Goal: Information Seeking & Learning: Learn about a topic

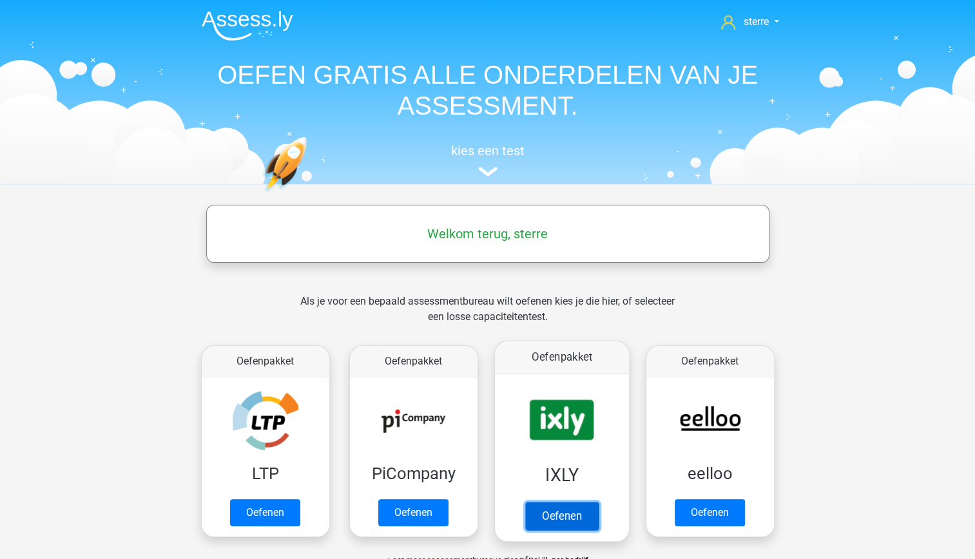
click at [585, 502] on link "Oefenen" at bounding box center [561, 516] width 73 height 28
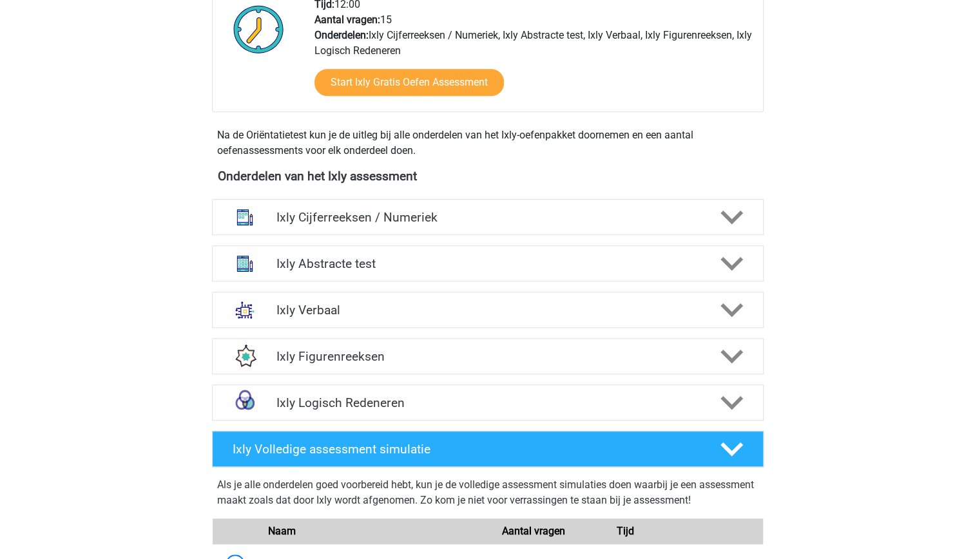
scroll to position [360, 0]
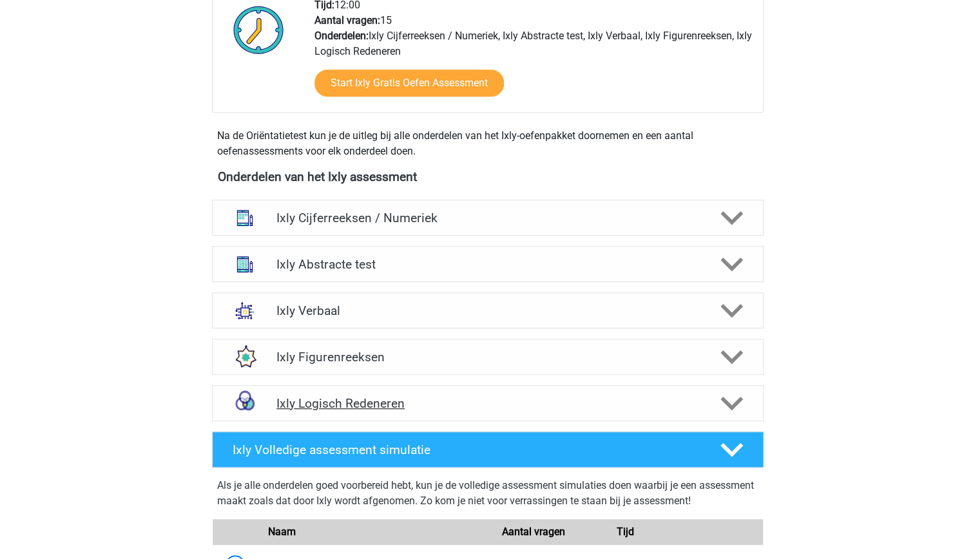
click at [601, 398] on h4 "Ixly Logisch Redeneren" at bounding box center [488, 403] width 422 height 15
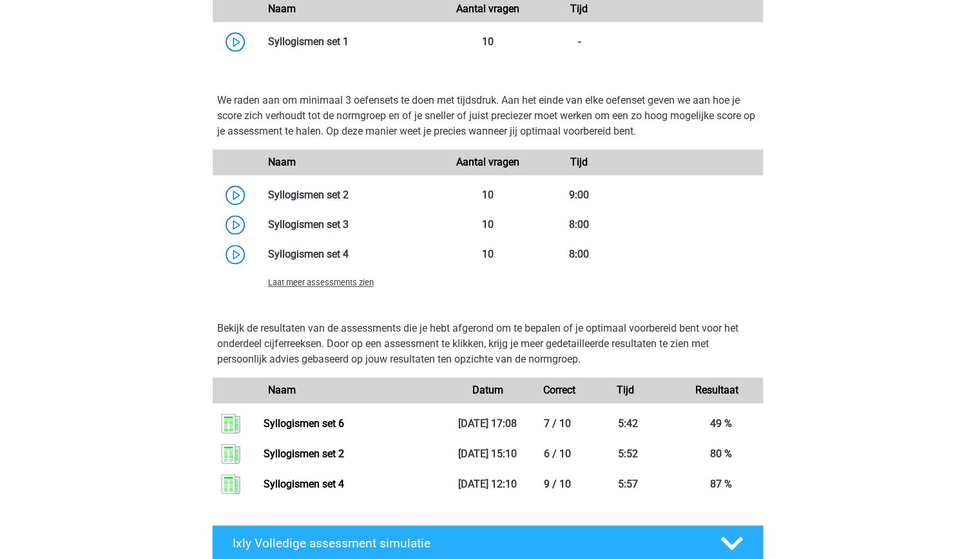
scroll to position [905, 0]
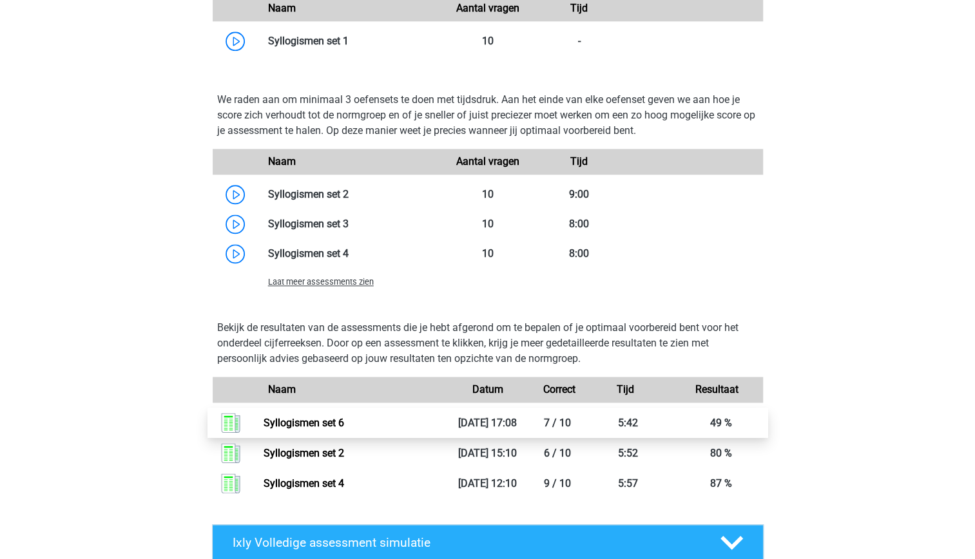
click at [339, 429] on link "Syllogismen set 6" at bounding box center [304, 423] width 81 height 12
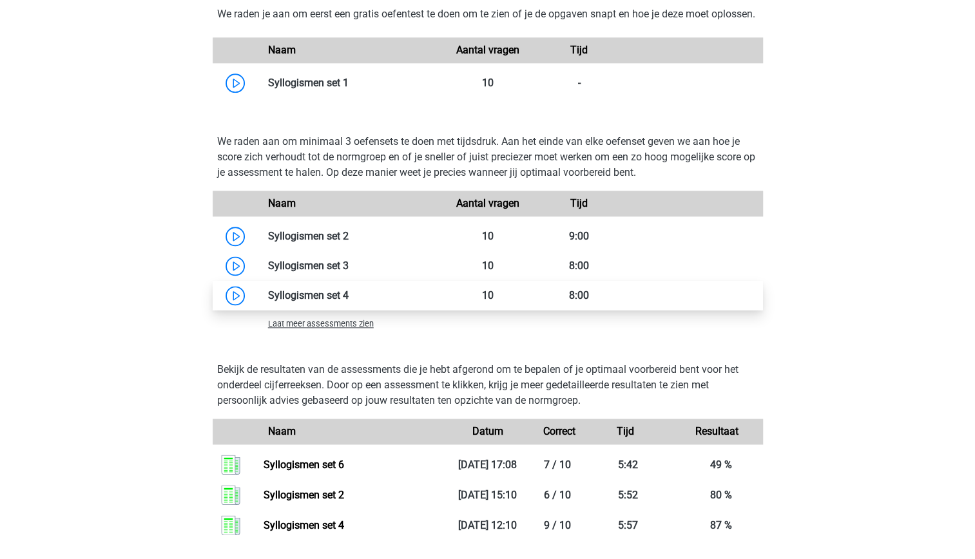
scroll to position [864, 0]
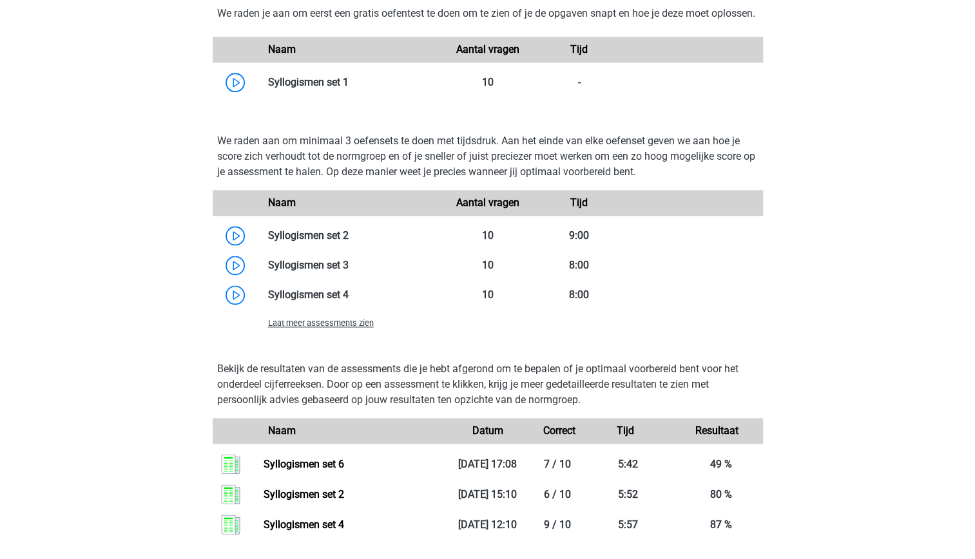
click at [334, 328] on span "Laat meer assessments zien" at bounding box center [321, 323] width 106 height 10
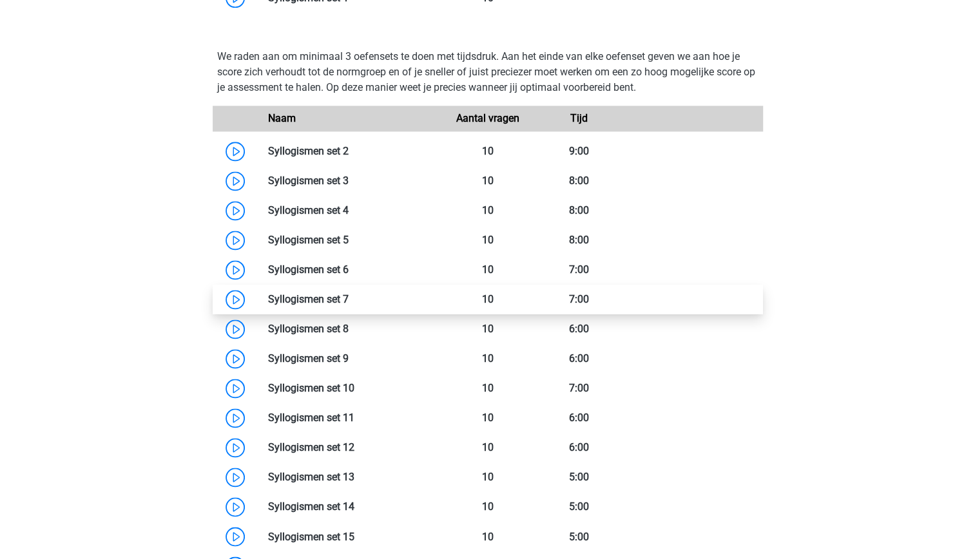
scroll to position [950, 0]
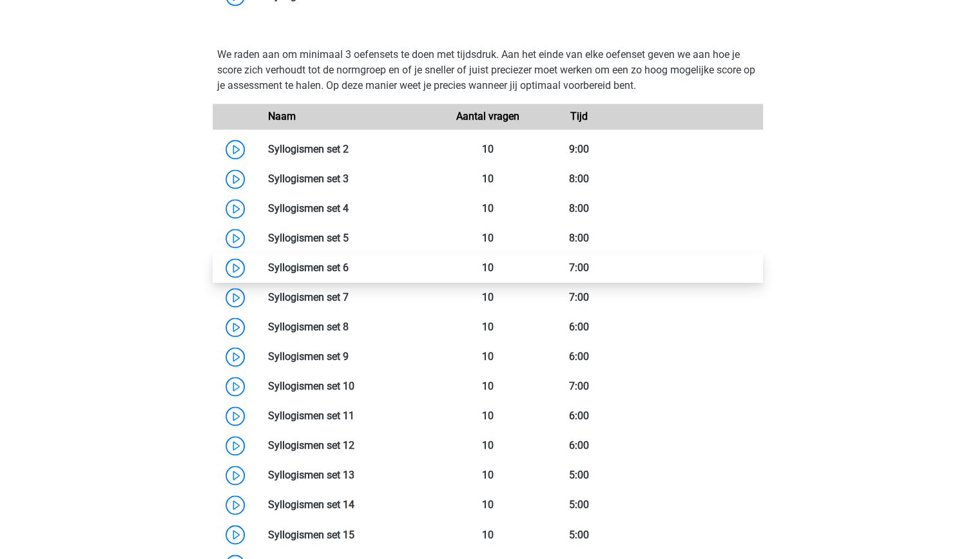
click at [349, 274] on link at bounding box center [349, 268] width 0 height 12
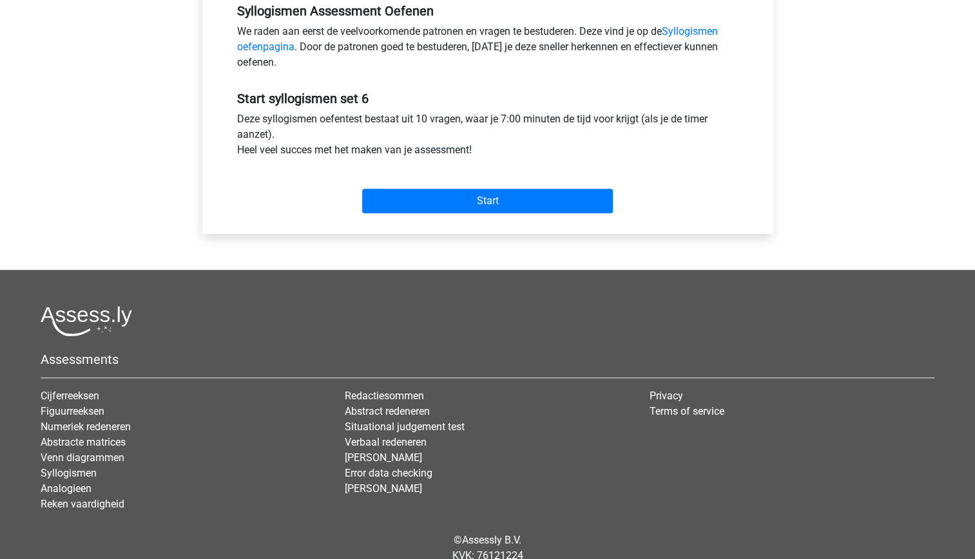
scroll to position [420, 0]
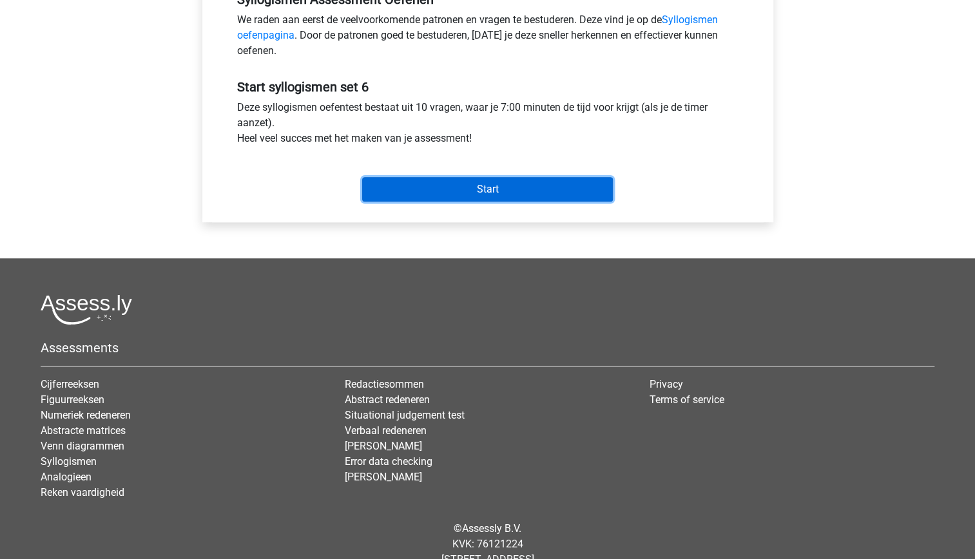
click at [456, 187] on input "Start" at bounding box center [487, 189] width 251 height 24
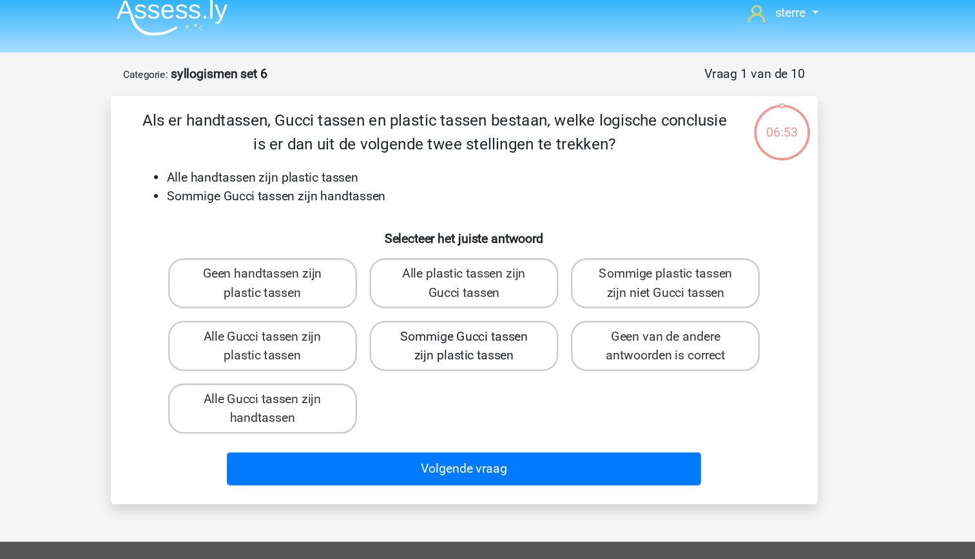
click at [496, 298] on label "Sommige Gucci tassen zijn plastic tassen" at bounding box center [487, 295] width 155 height 41
click at [496, 297] on input "Sommige Gucci tassen zijn plastic tassen" at bounding box center [491, 292] width 8 height 8
radio input "true"
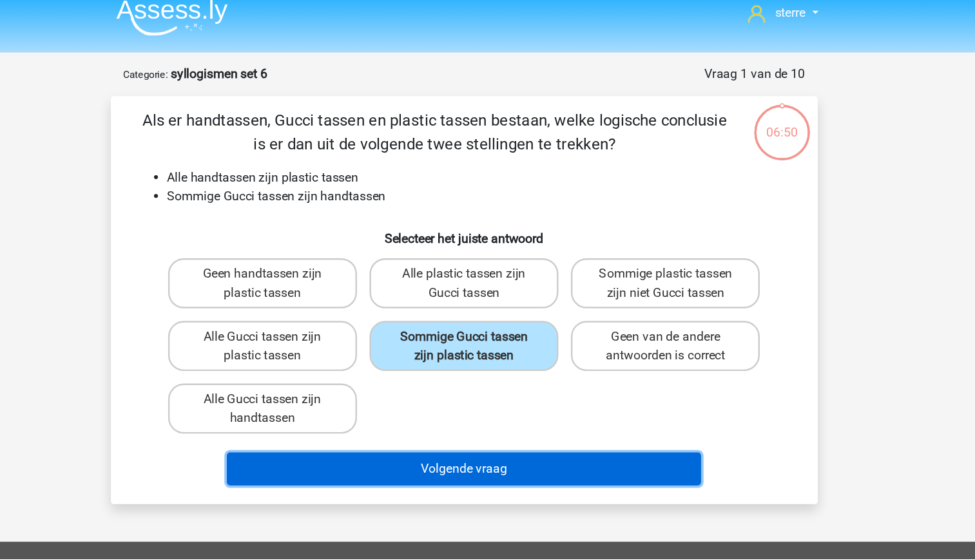
click at [526, 391] on button "Volgende vraag" at bounding box center [488, 397] width 390 height 27
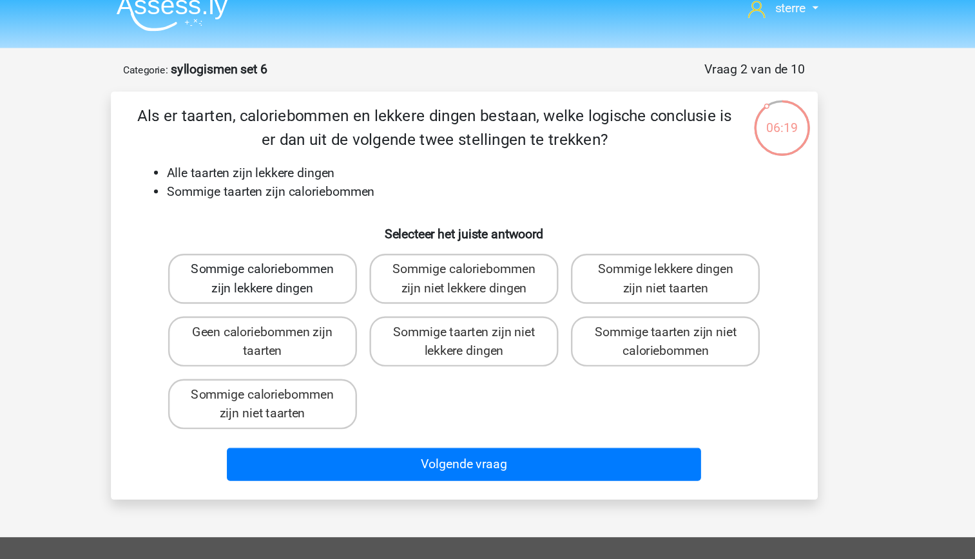
click at [365, 257] on label "Sommige caloriebommen zijn lekkere dingen" at bounding box center [321, 244] width 155 height 41
click at [330, 245] on input "Sommige caloriebommen zijn lekkere dingen" at bounding box center [326, 241] width 8 height 8
radio input "true"
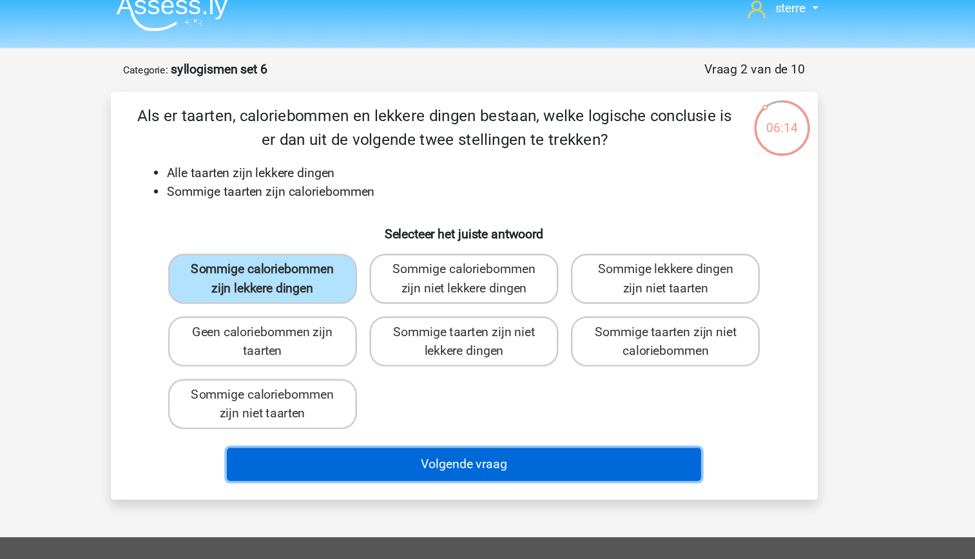
click at [481, 399] on button "Volgende vraag" at bounding box center [488, 397] width 390 height 27
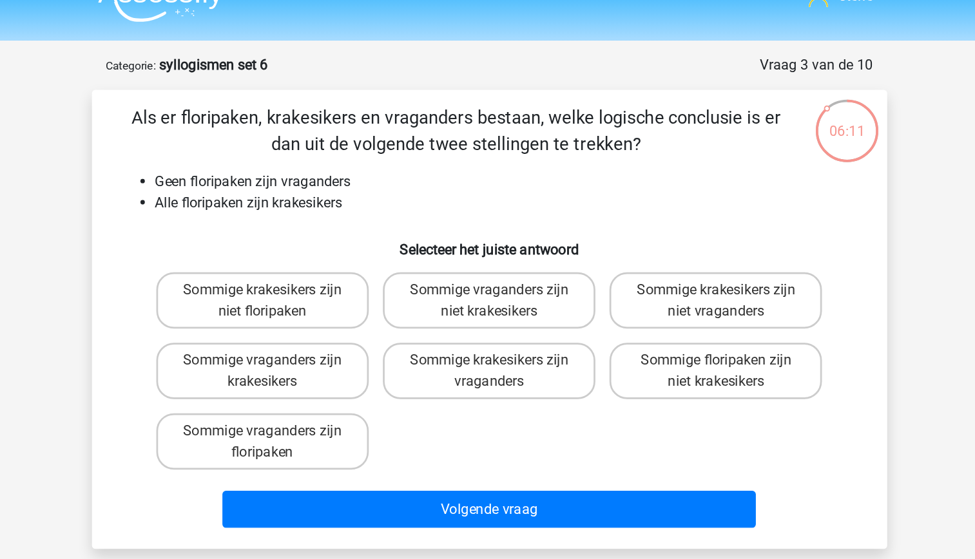
click at [342, 159] on li "Geen floripaken zijn vraganders" at bounding box center [501, 157] width 514 height 15
drag, startPoint x: 342, startPoint y: 159, endPoint x: 353, endPoint y: 185, distance: 28.6
click at [353, 185] on div "Als er floripaken, krakesikers en vraganders bestaan, welke logische conclusie …" at bounding box center [487, 258] width 571 height 315
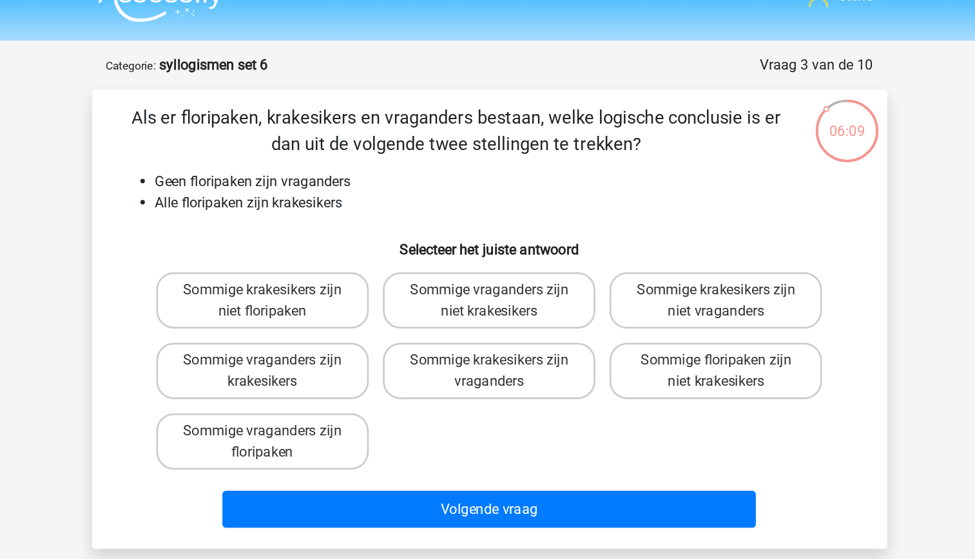
click at [380, 176] on li "Alle floripaken zijn krakesikers" at bounding box center [501, 172] width 514 height 15
drag, startPoint x: 380, startPoint y: 176, endPoint x: 378, endPoint y: 194, distance: 18.2
click at [378, 194] on h6 "Selecteer het juiste antwoord" at bounding box center [488, 202] width 540 height 23
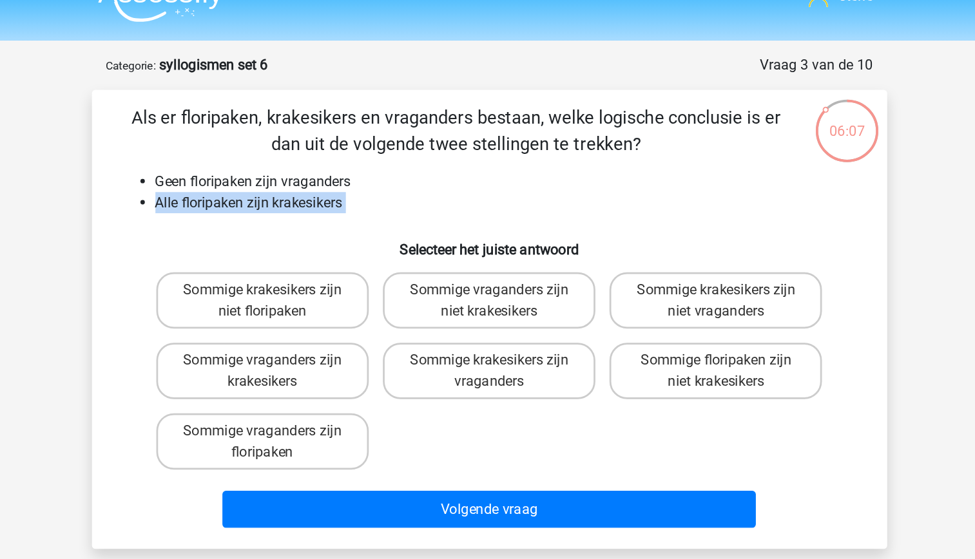
click at [306, 182] on div "Als er floripaken, krakesikers en vraganders bestaan, welke logische conclusie …" at bounding box center [487, 258] width 571 height 315
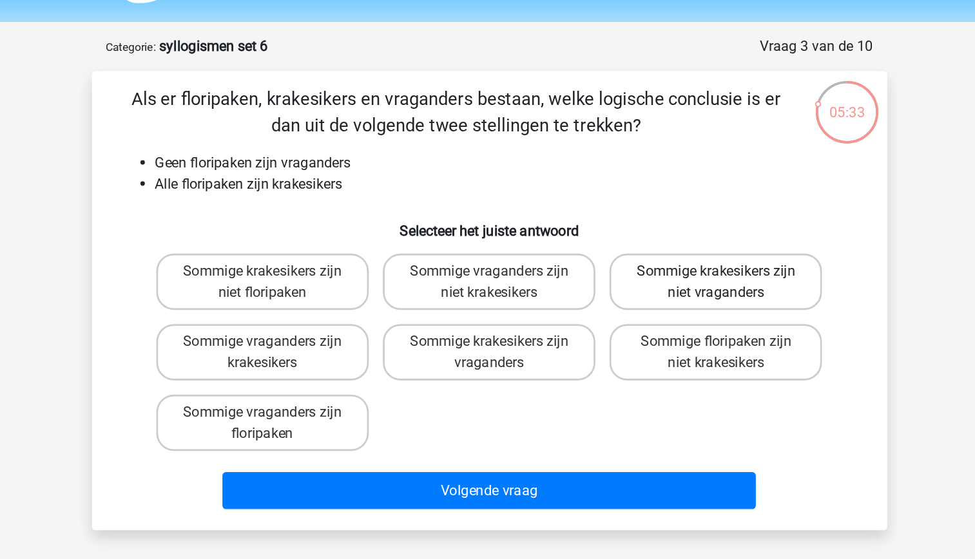
click at [611, 246] on label "Sommige krakesikers zijn niet vraganders" at bounding box center [653, 244] width 155 height 41
click at [654, 245] on input "Sommige krakesikers zijn niet vraganders" at bounding box center [658, 241] width 8 height 8
radio input "true"
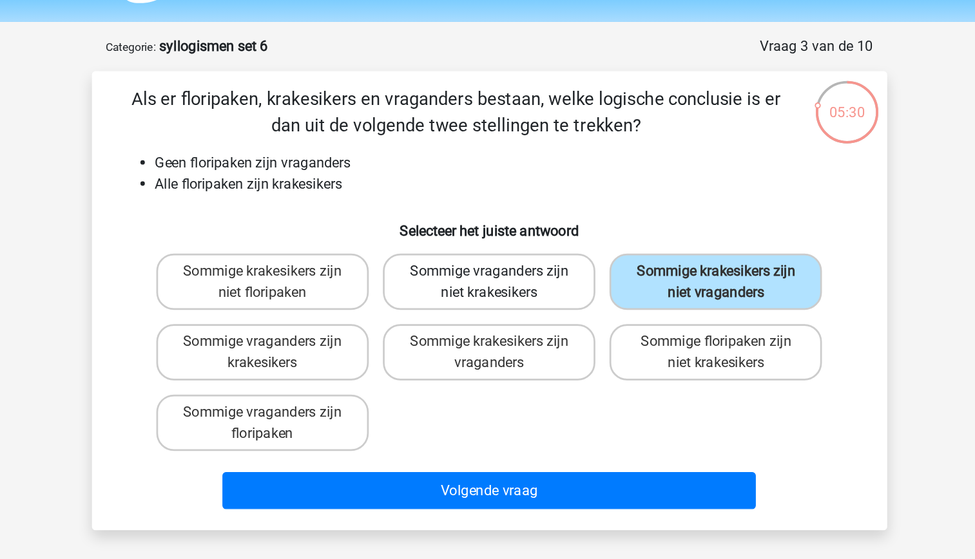
click at [529, 249] on label "Sommige vraganders zijn niet krakesikers" at bounding box center [487, 244] width 155 height 41
click at [496, 245] on input "Sommige vraganders zijn niet krakesikers" at bounding box center [491, 241] width 8 height 8
radio input "true"
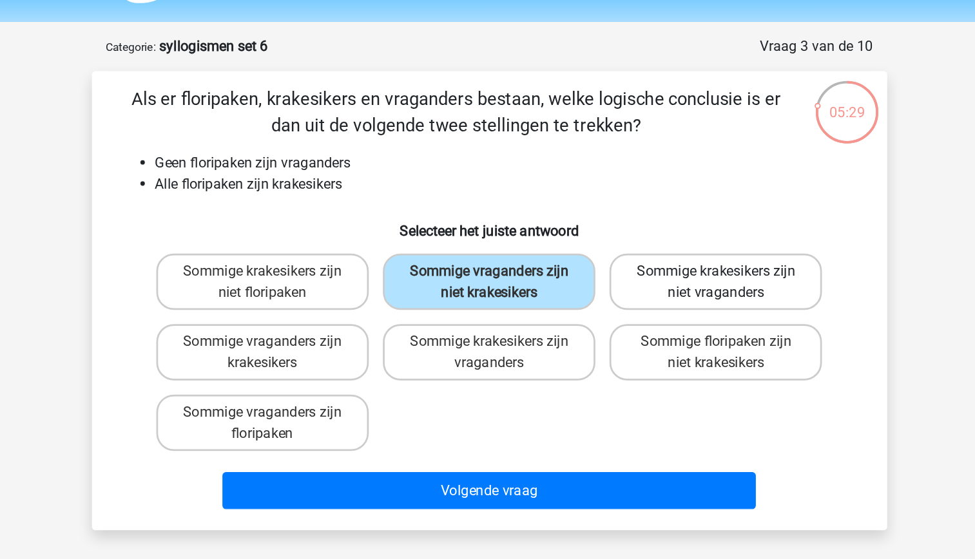
click at [623, 246] on label "Sommige krakesikers zijn niet vraganders" at bounding box center [653, 244] width 155 height 41
click at [654, 245] on input "Sommige krakesikers zijn niet vraganders" at bounding box center [658, 241] width 8 height 8
radio input "true"
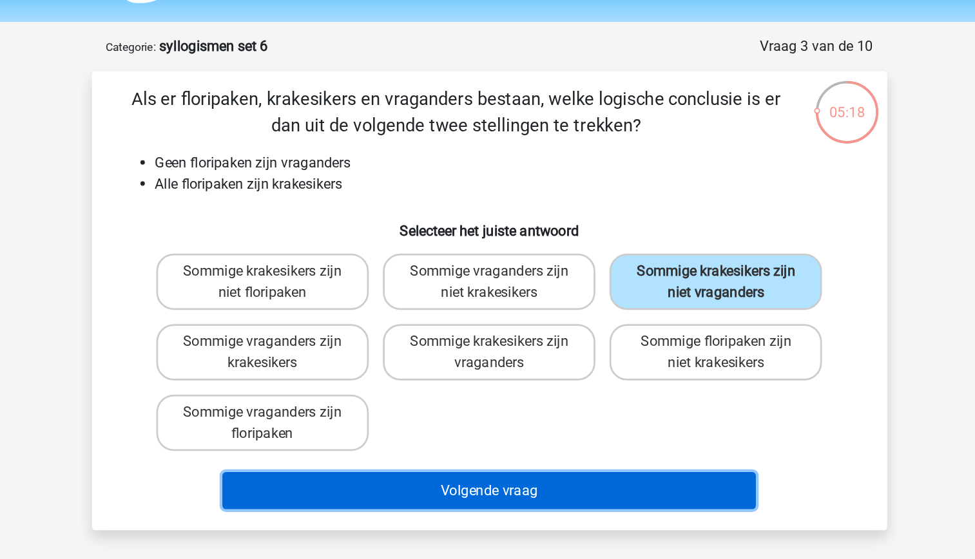
click at [514, 398] on button "Volgende vraag" at bounding box center [488, 397] width 390 height 27
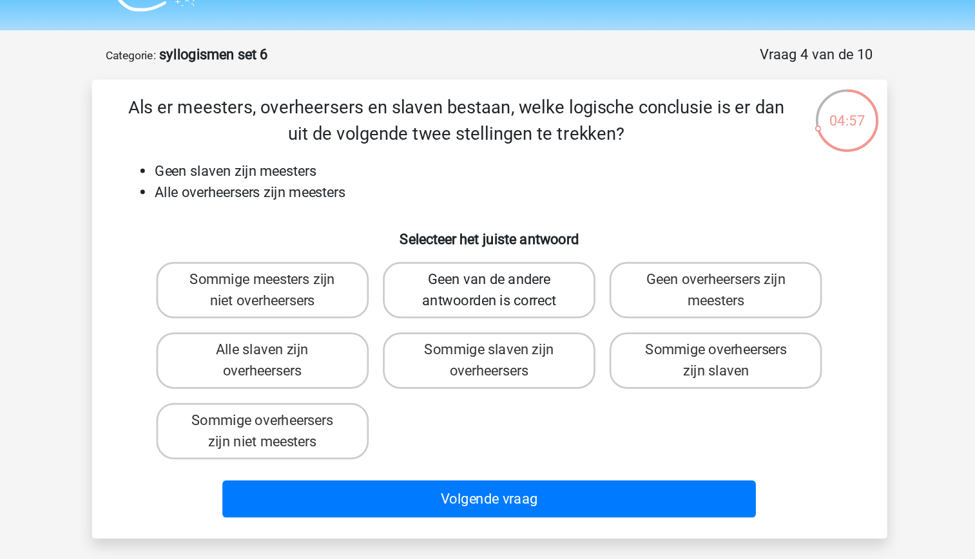
click at [475, 247] on label "Geen van de andere antwoorden is correct" at bounding box center [487, 244] width 155 height 41
click at [487, 245] on input "Geen van de andere antwoorden is correct" at bounding box center [491, 241] width 8 height 8
radio input "true"
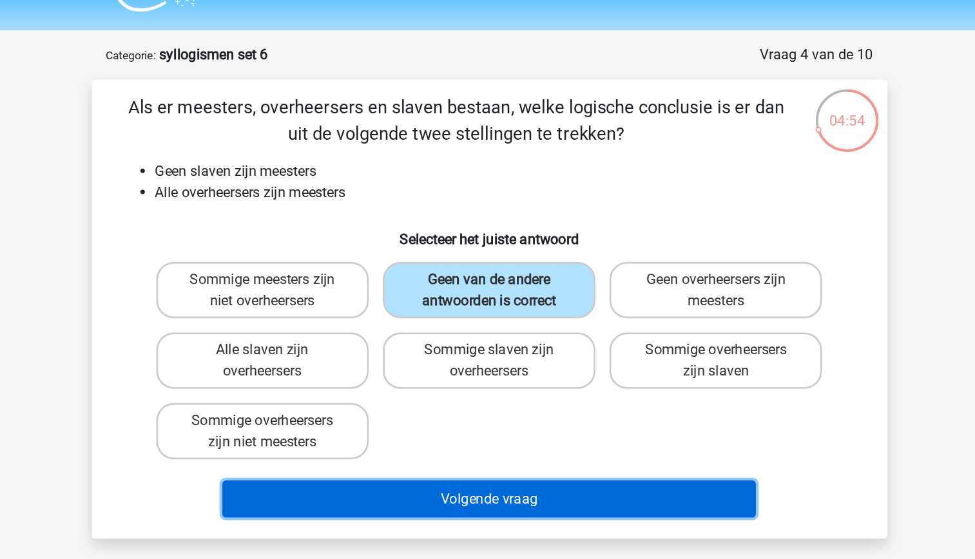
click at [481, 403] on button "Volgende vraag" at bounding box center [488, 397] width 390 height 27
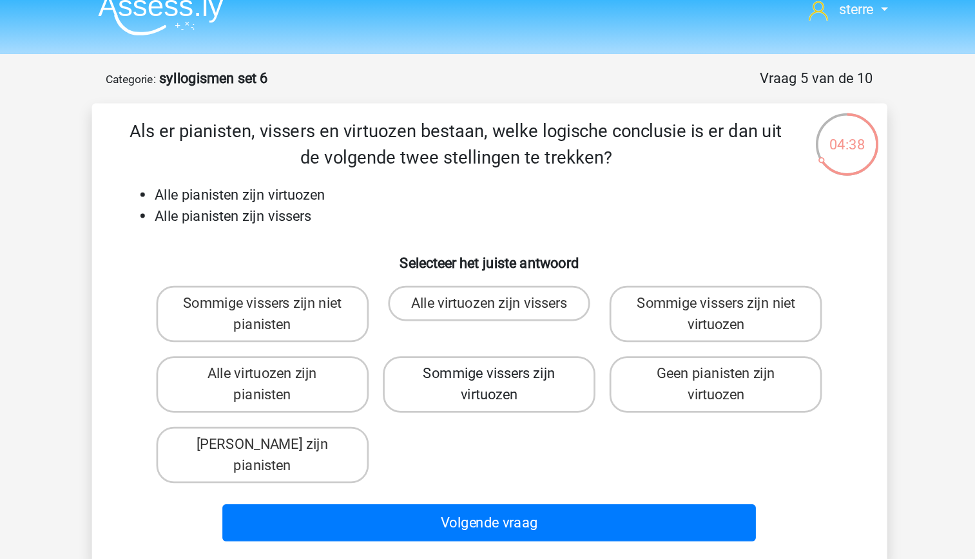
click at [507, 313] on label "Sommige vissers zijn virtuozen" at bounding box center [487, 295] width 155 height 41
click at [496, 297] on input "Sommige vissers zijn virtuozen" at bounding box center [491, 292] width 8 height 8
radio input "true"
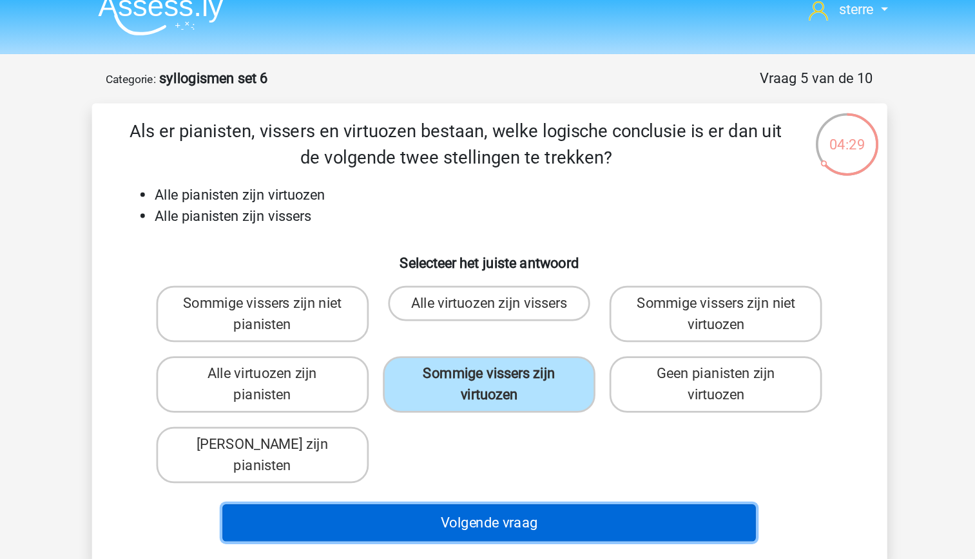
click at [515, 385] on button "Volgende vraag" at bounding box center [488, 397] width 390 height 27
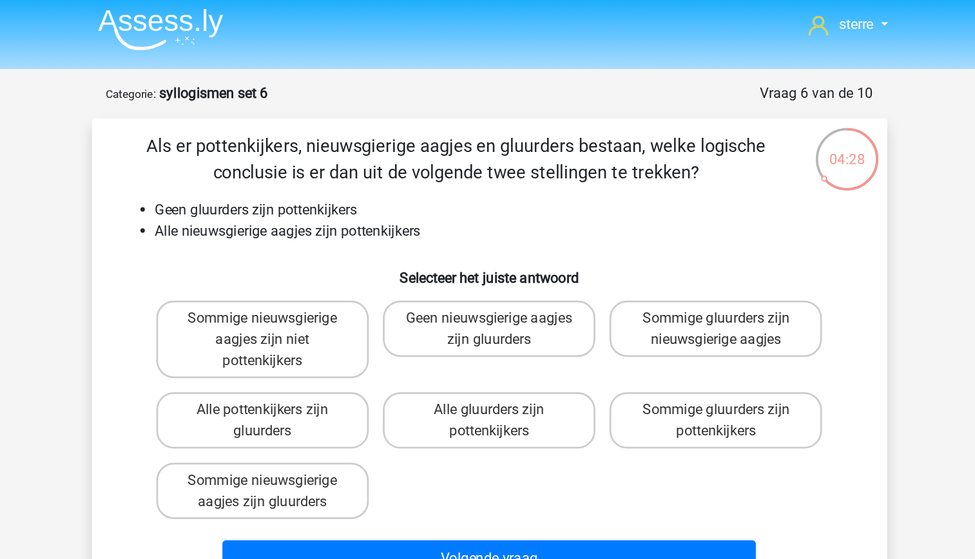
click at [378, 154] on li "Geen gluurders zijn pottenkijkers" at bounding box center [501, 157] width 514 height 15
drag, startPoint x: 378, startPoint y: 154, endPoint x: 389, endPoint y: 176, distance: 24.5
click at [389, 176] on li "Alle nieuwsgierige aagjes zijn pottenkijkers" at bounding box center [501, 172] width 514 height 15
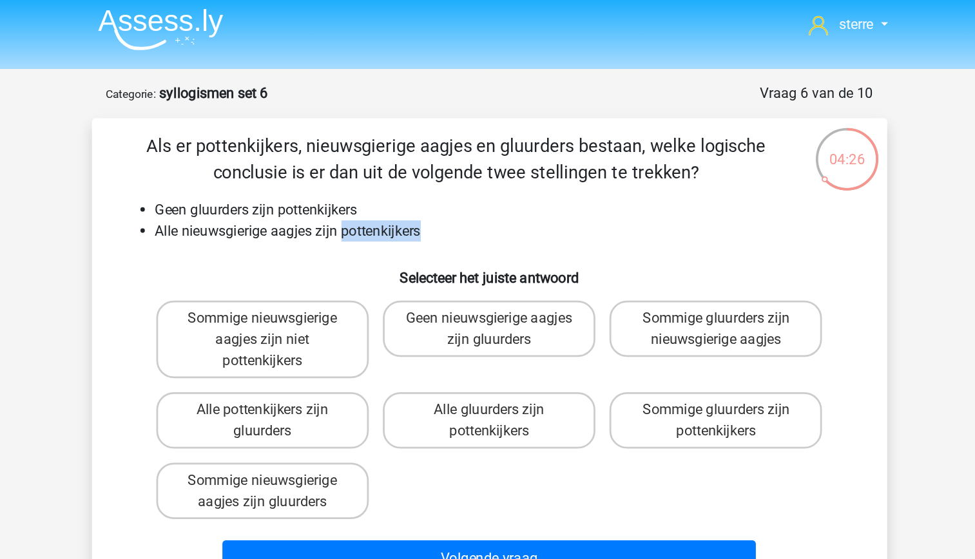
click at [389, 176] on li "Alle nieuwsgierige aagjes zijn pottenkijkers" at bounding box center [501, 172] width 514 height 15
drag, startPoint x: 389, startPoint y: 176, endPoint x: 378, endPoint y: 205, distance: 31.0
click at [378, 205] on h6 "Selecteer het juiste antwoord" at bounding box center [488, 202] width 540 height 23
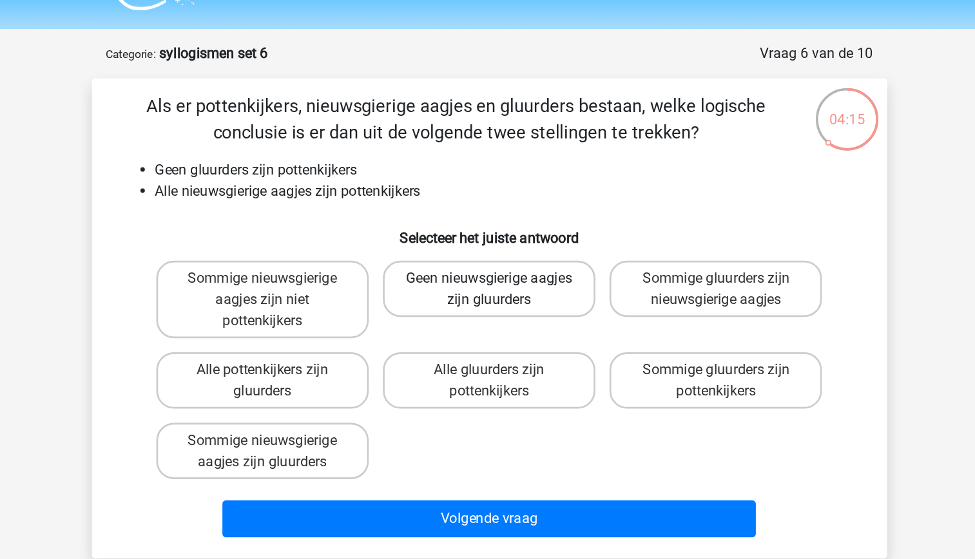
click at [505, 251] on label "Geen nieuwsgierige aagjes zijn gluurders" at bounding box center [487, 244] width 155 height 41
click at [496, 245] on input "Geen nieuwsgierige aagjes zijn gluurders" at bounding box center [491, 241] width 8 height 8
radio input "true"
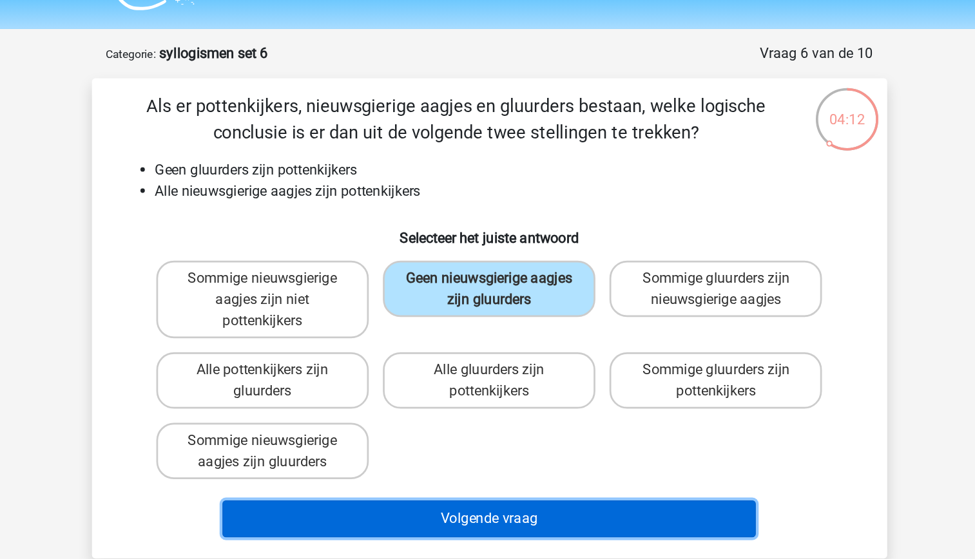
click at [501, 415] on button "Volgende vraag" at bounding box center [488, 412] width 390 height 27
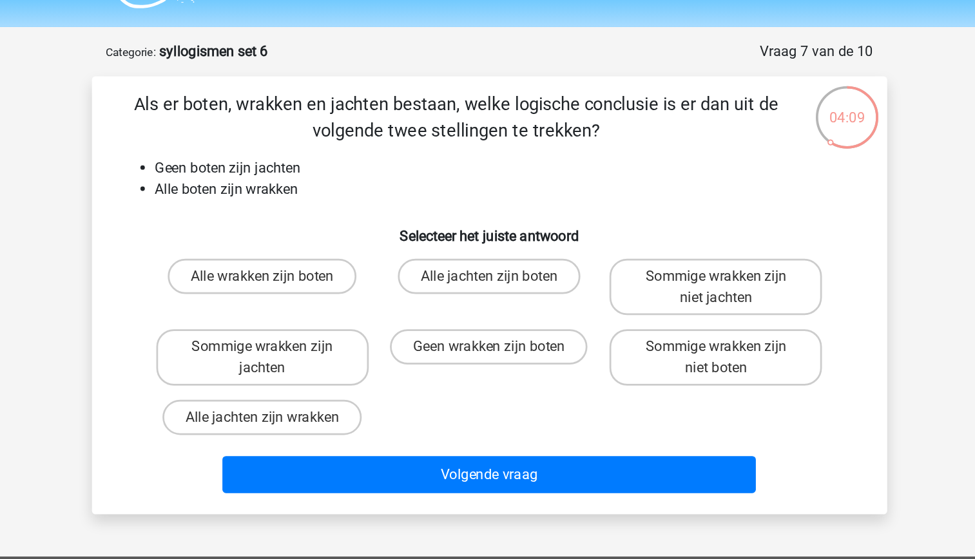
click at [318, 180] on div "Als er boten, wrakken en jachten bestaan, welke logische conclusie is er dan ui…" at bounding box center [487, 251] width 571 height 300
drag, startPoint x: 318, startPoint y: 180, endPoint x: 322, endPoint y: 205, distance: 24.7
click at [322, 205] on h6 "Selecteer het juiste antwoord" at bounding box center [488, 202] width 540 height 23
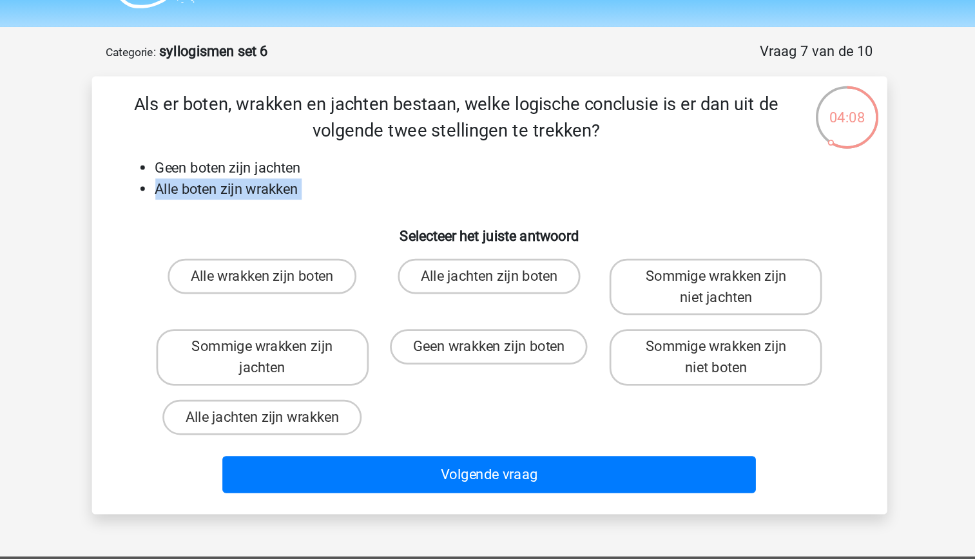
click at [242, 192] on h6 "Selecteer het juiste antwoord" at bounding box center [488, 202] width 540 height 23
click at [675, 254] on label "Sommige wrakken zijn niet jachten" at bounding box center [653, 244] width 155 height 41
click at [662, 245] on input "Sommige wrakken zijn niet jachten" at bounding box center [658, 241] width 8 height 8
radio input "true"
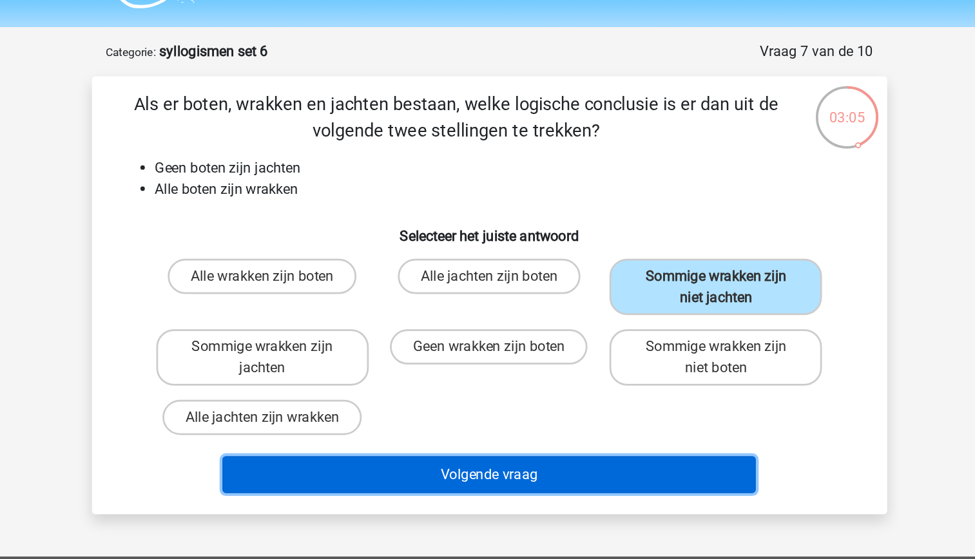
click at [596, 389] on button "Volgende vraag" at bounding box center [488, 381] width 390 height 27
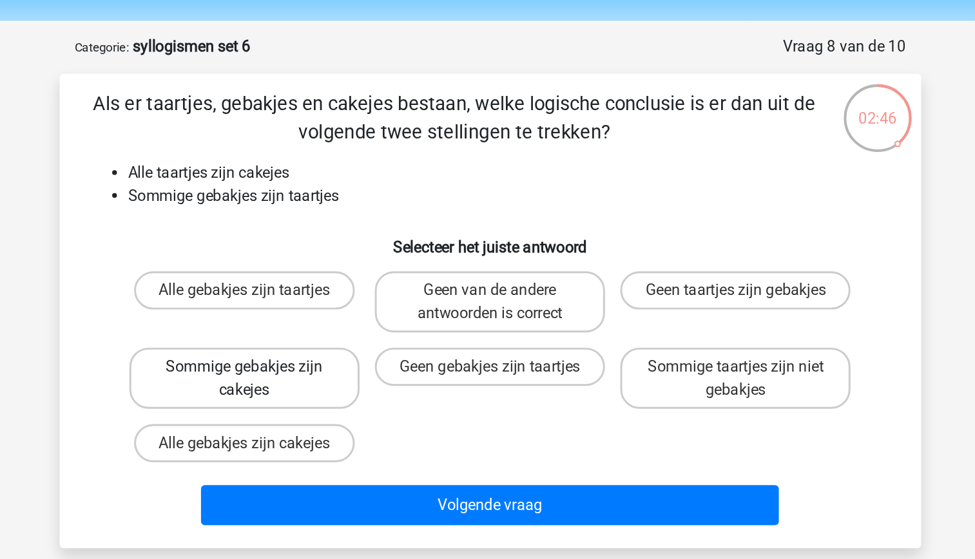
click at [367, 306] on label "Sommige gebakjes zijn cakejes" at bounding box center [321, 295] width 155 height 41
click at [330, 297] on input "Sommige gebakjes zijn cakejes" at bounding box center [326, 292] width 8 height 8
radio input "true"
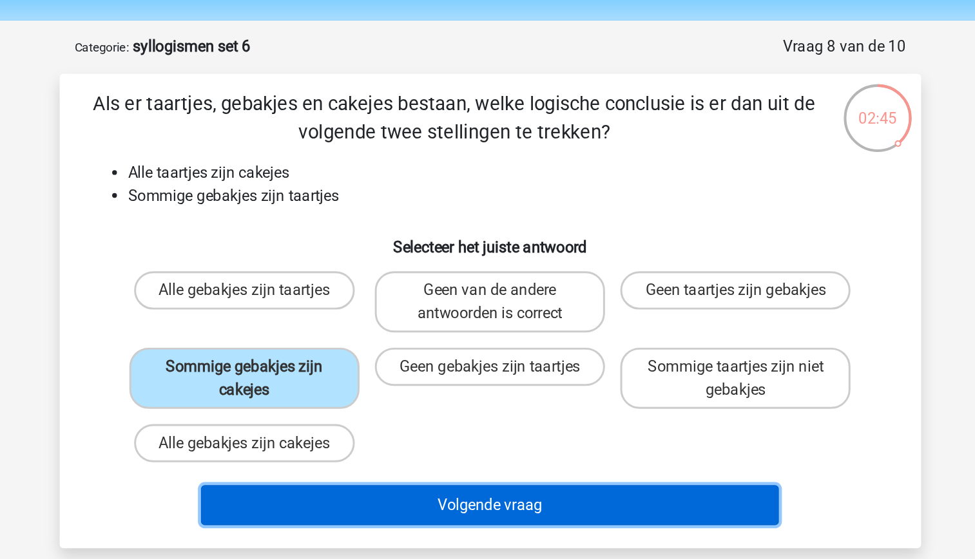
click at [456, 390] on button "Volgende vraag" at bounding box center [488, 381] width 390 height 27
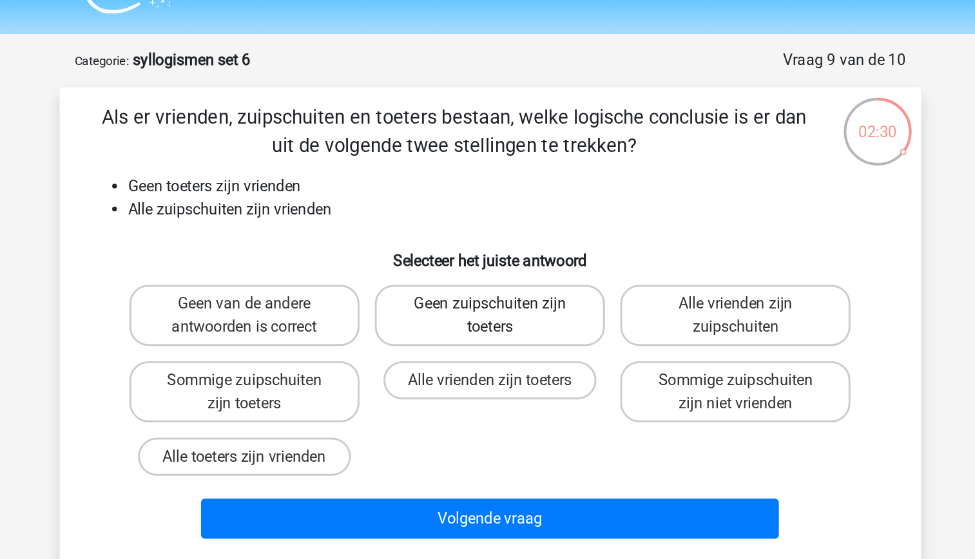
click at [529, 263] on label "Geen zuipschuiten zijn toeters" at bounding box center [487, 244] width 155 height 41
click at [496, 245] on input "Geen zuipschuiten zijn toeters" at bounding box center [491, 241] width 8 height 8
radio input "true"
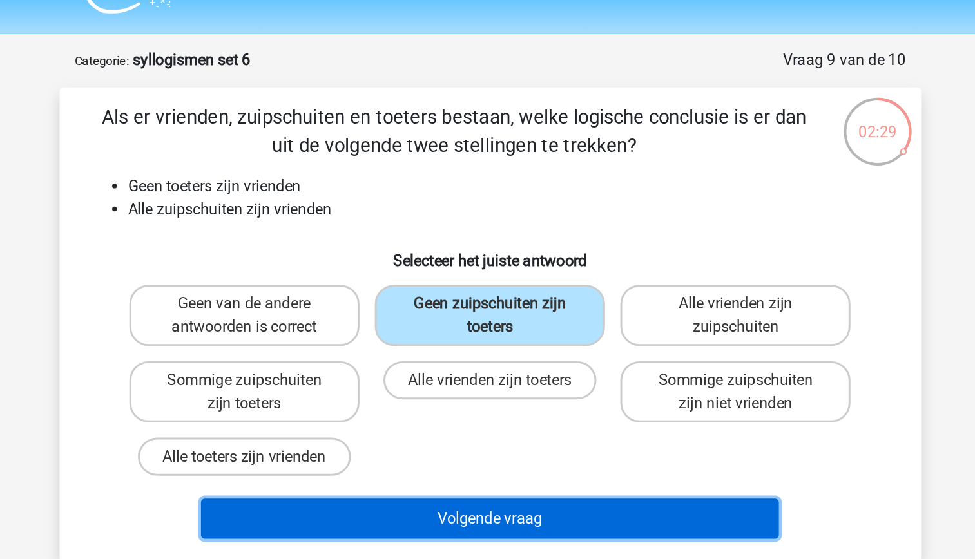
click at [560, 385] on button "Volgende vraag" at bounding box center [488, 381] width 390 height 27
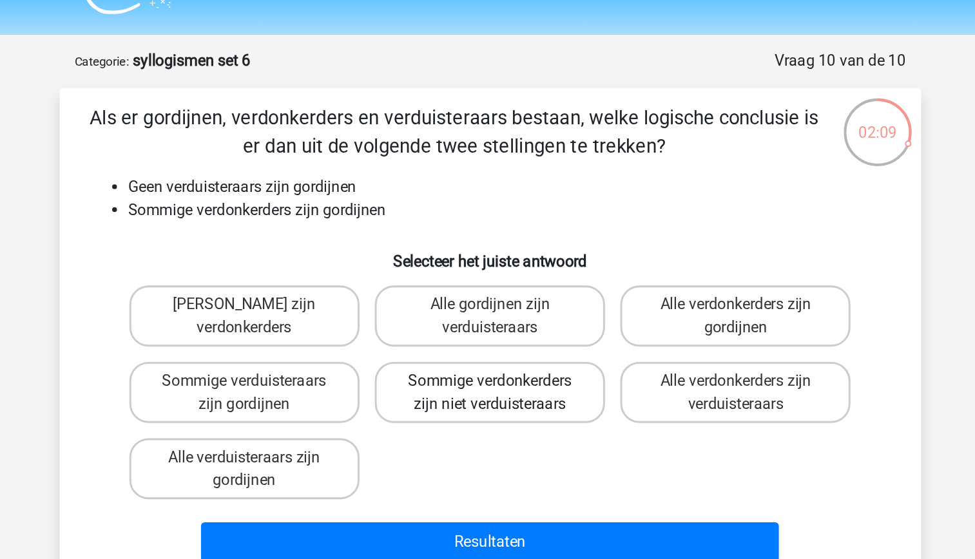
click at [489, 308] on label "Sommige verdonkerders zijn niet verduisteraars" at bounding box center [487, 295] width 155 height 41
click at [489, 297] on input "Sommige verdonkerders zijn niet verduisteraars" at bounding box center [491, 292] width 8 height 8
radio input "true"
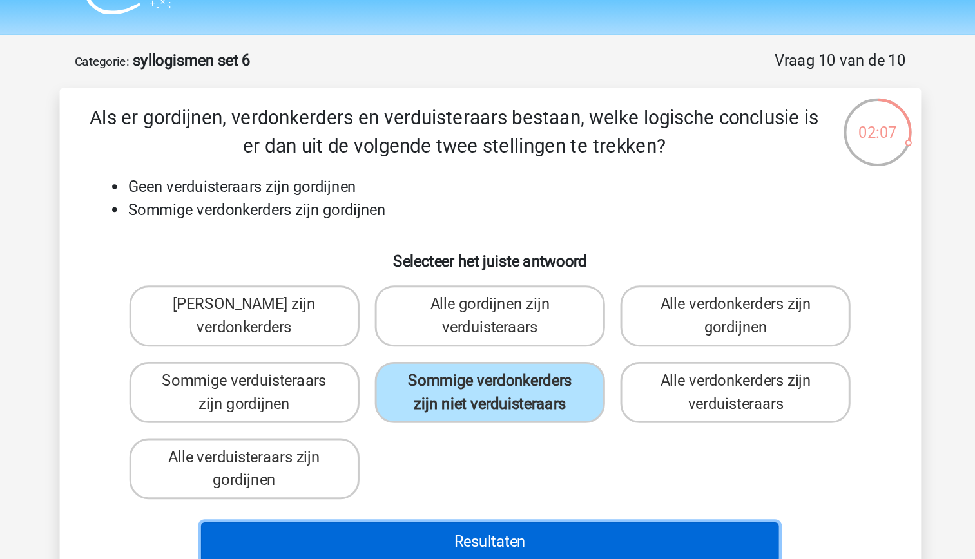
click at [503, 400] on button "Resultaten" at bounding box center [488, 397] width 390 height 27
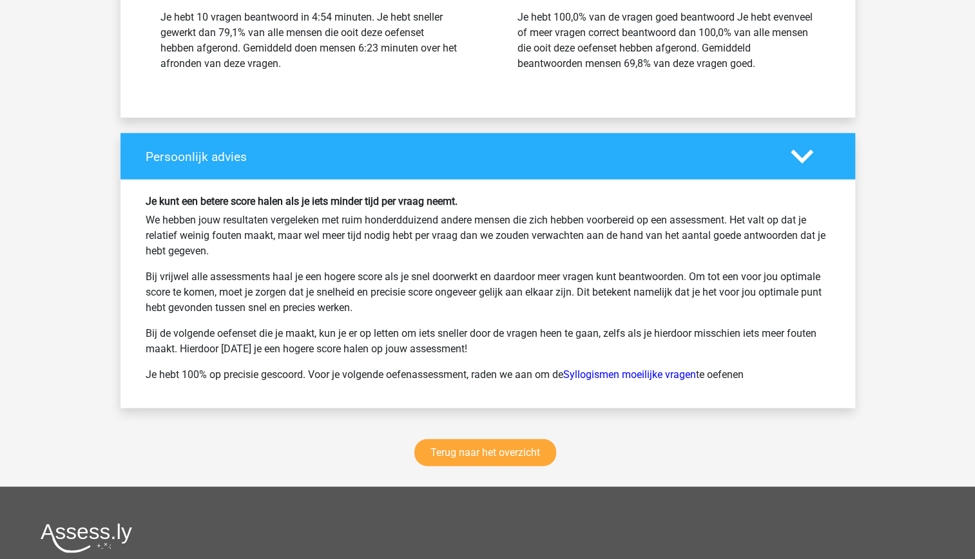
scroll to position [1592, 0]
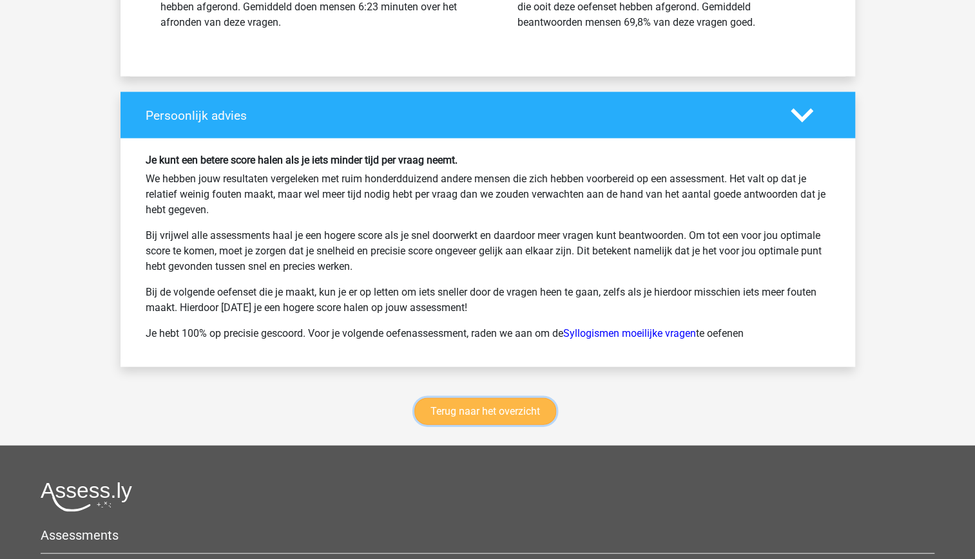
click at [480, 410] on link "Terug naar het overzicht" at bounding box center [485, 411] width 142 height 27
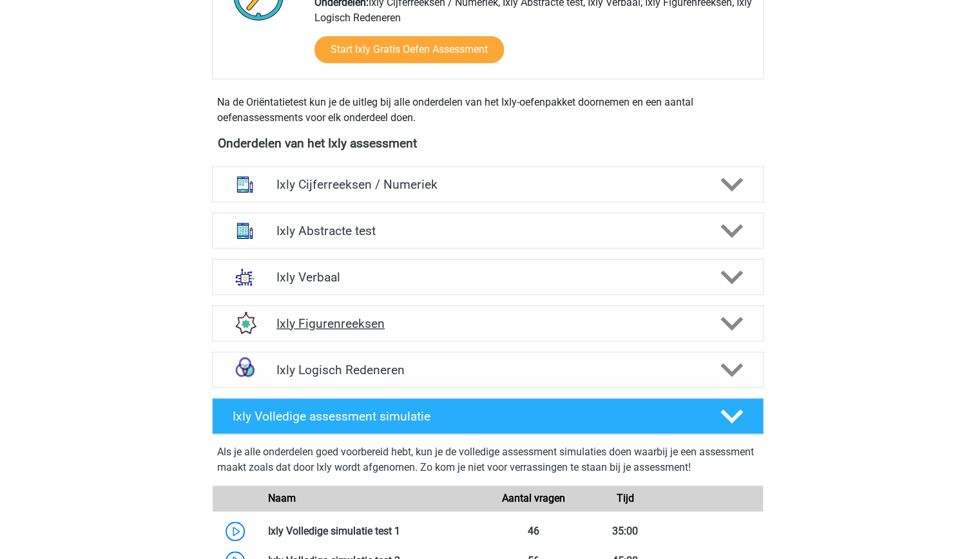
scroll to position [391, 0]
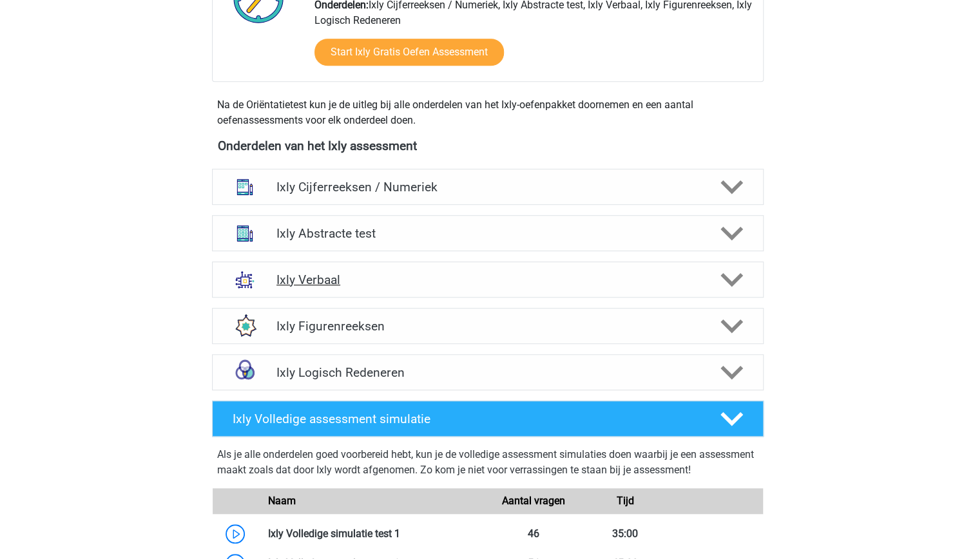
click at [486, 280] on h4 "Ixly Verbaal" at bounding box center [488, 280] width 422 height 15
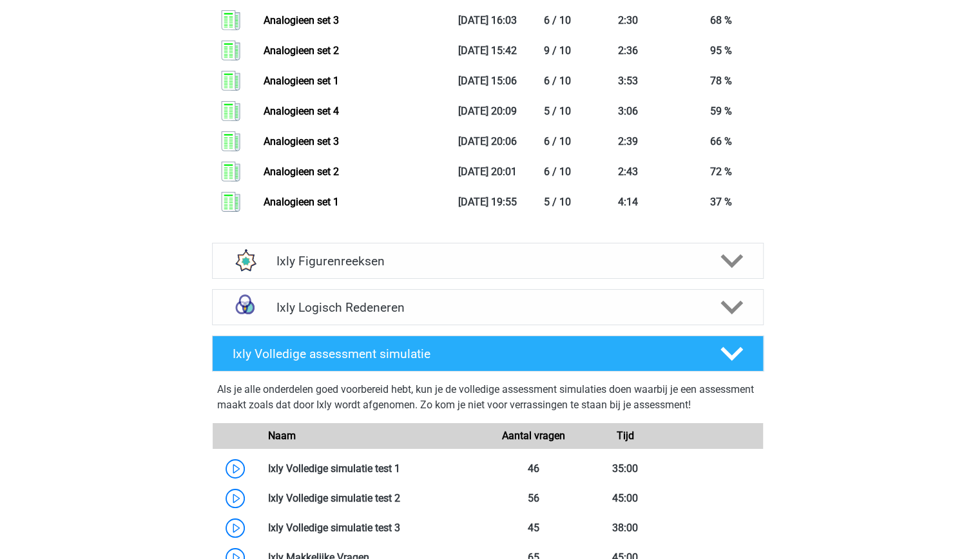
scroll to position [2501, 0]
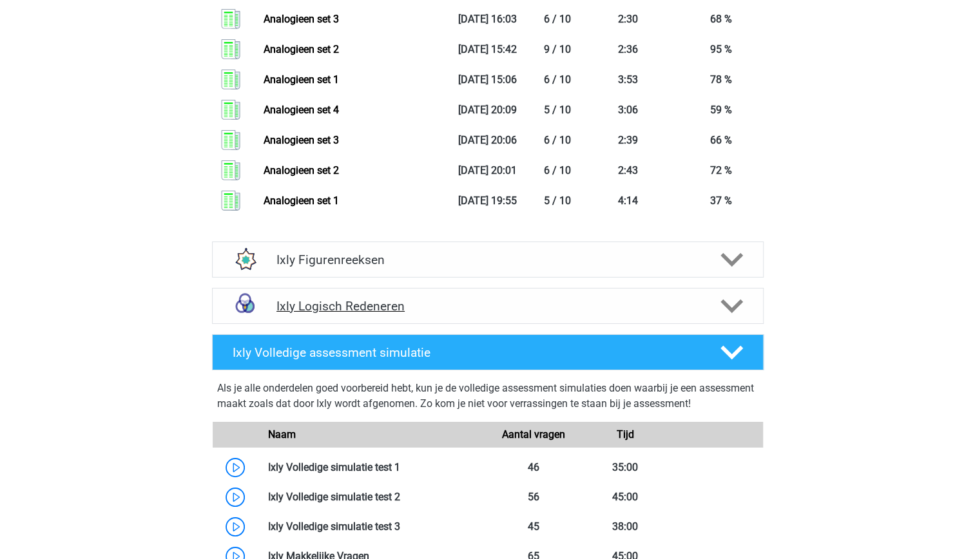
click at [492, 313] on div "Ixly Logisch Redeneren" at bounding box center [488, 306] width 552 height 36
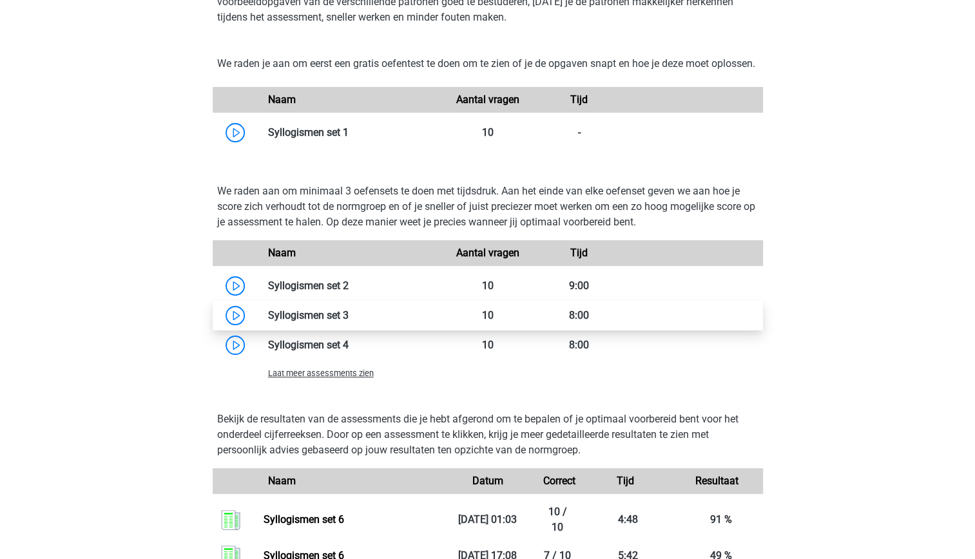
scroll to position [2858, 0]
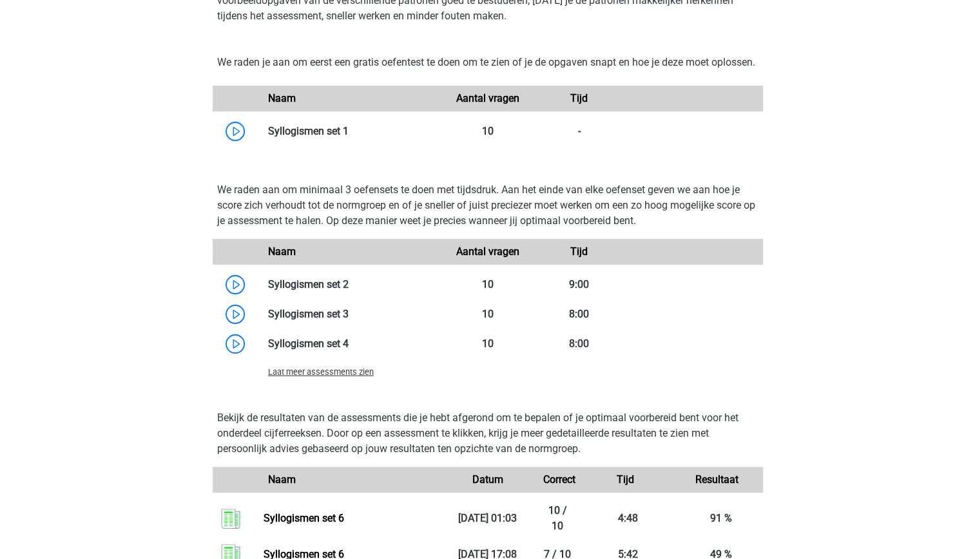
click at [346, 377] on span "Laat meer assessments zien" at bounding box center [321, 372] width 106 height 10
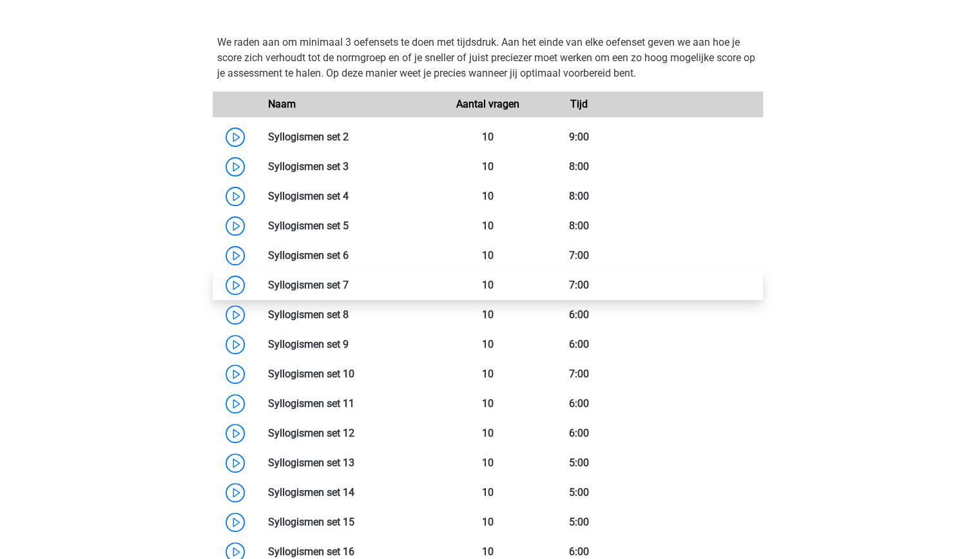
scroll to position [3007, 0]
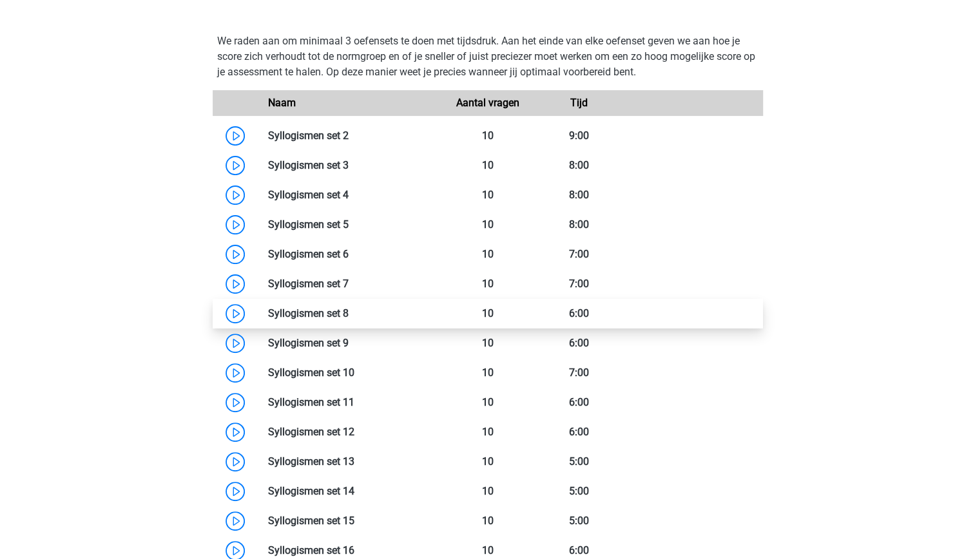
click at [349, 320] on link at bounding box center [349, 313] width 0 height 12
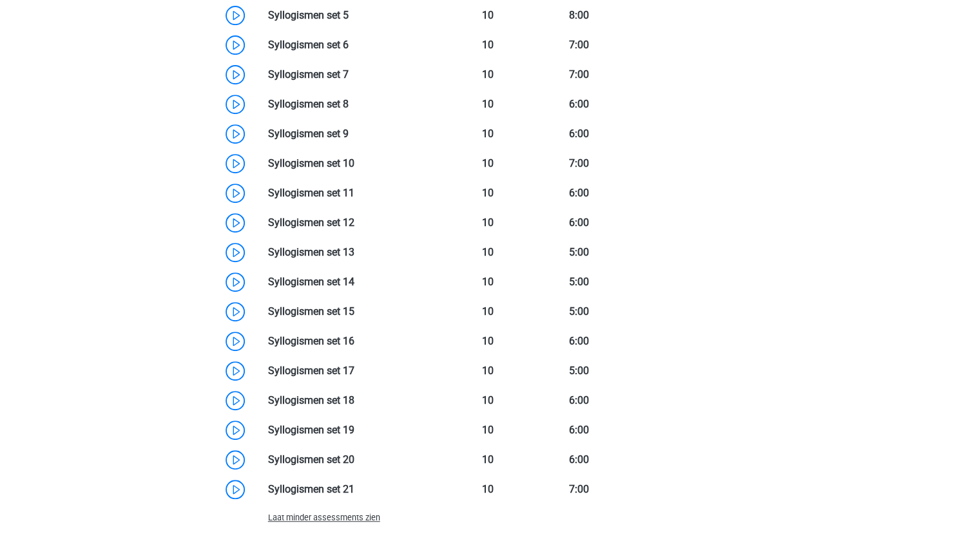
scroll to position [3217, 0]
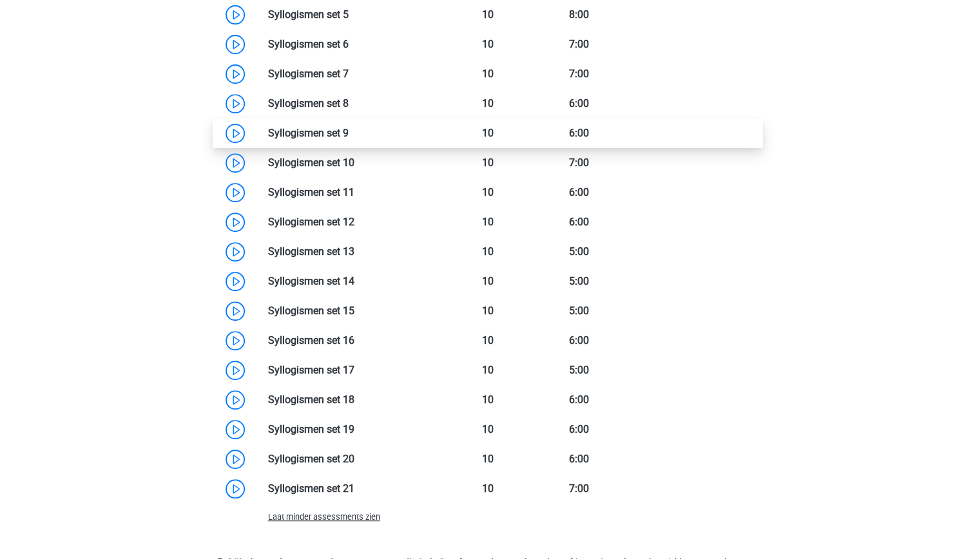
click at [349, 139] on link at bounding box center [349, 133] width 0 height 12
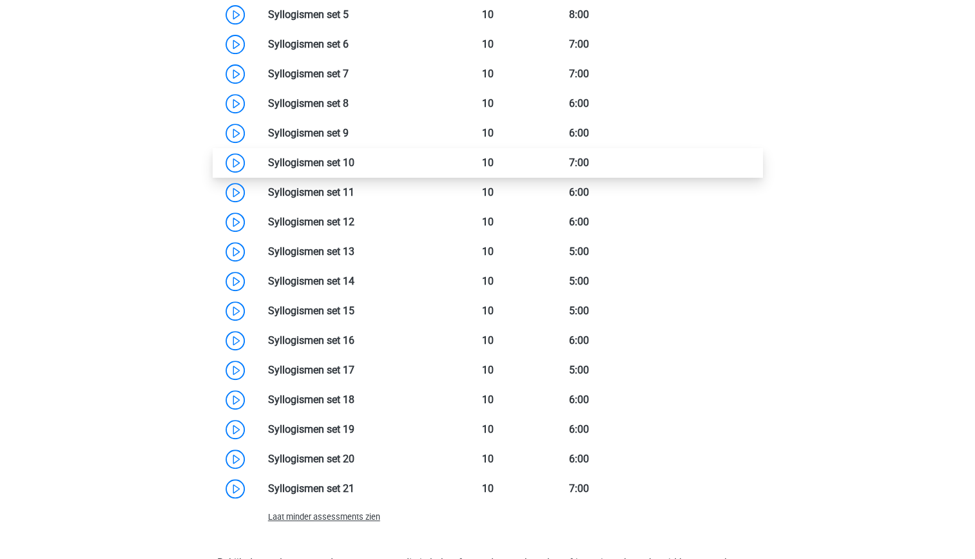
click at [355, 169] on link at bounding box center [355, 163] width 0 height 12
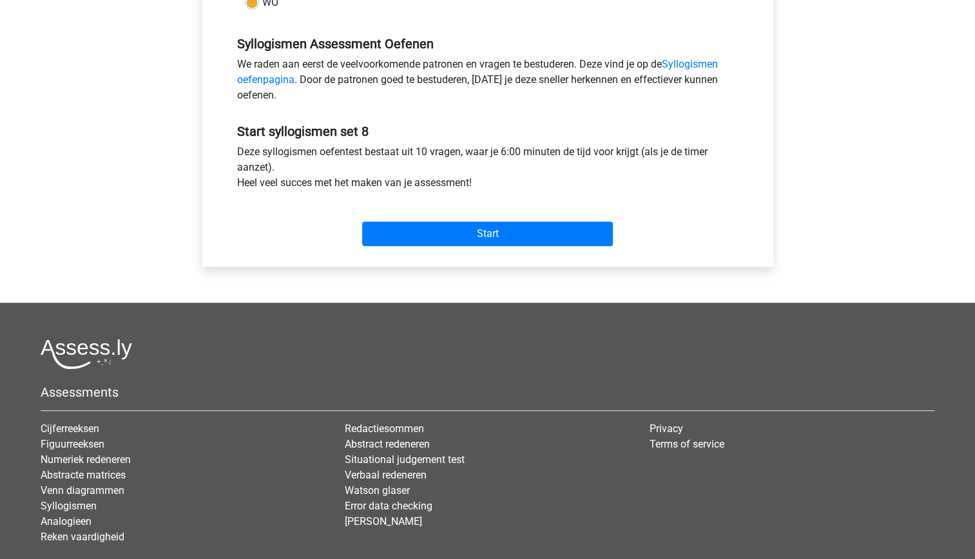
scroll to position [378, 0]
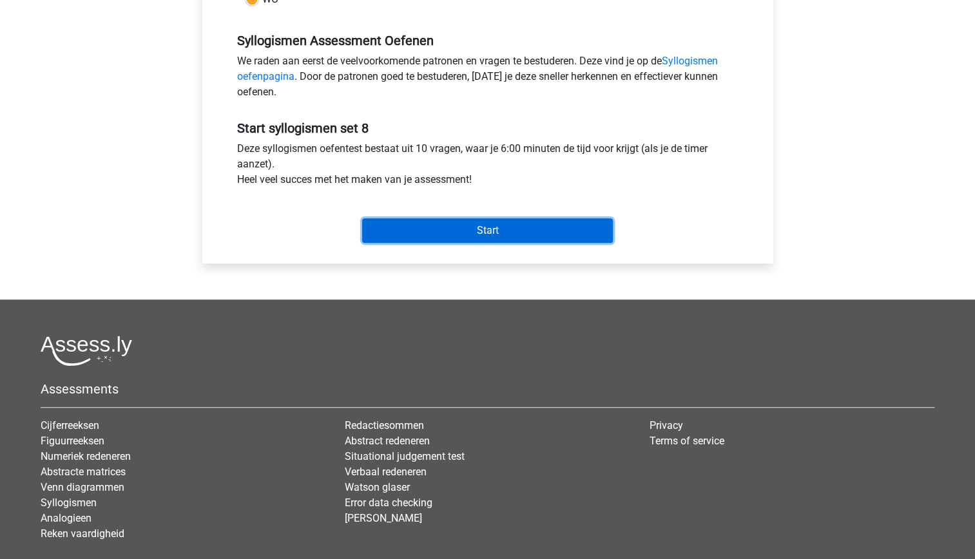
click at [478, 231] on input "Start" at bounding box center [487, 231] width 251 height 24
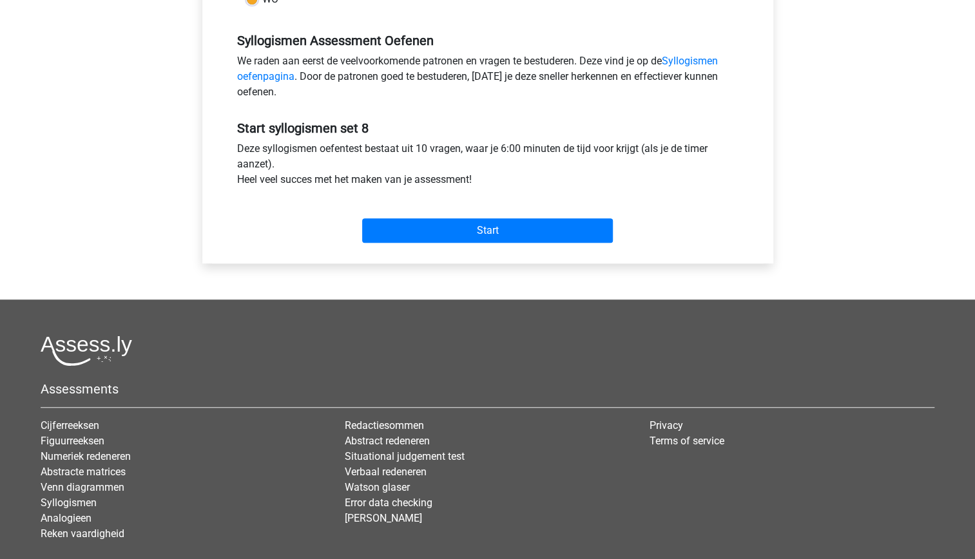
scroll to position [341, 0]
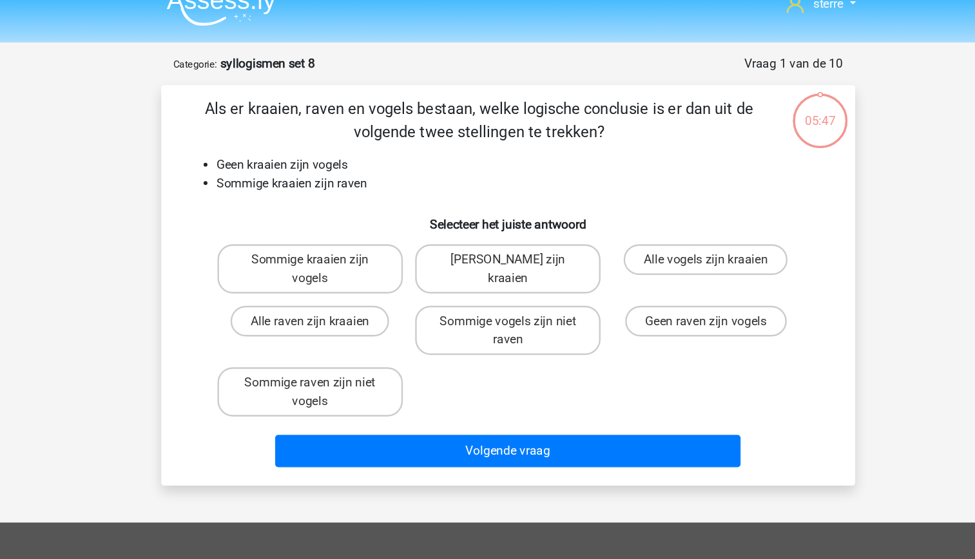
click at [342, 188] on div "Als er kraaien, raven en vogels bestaan, welke logische conclusie is er dan uit…" at bounding box center [487, 258] width 571 height 315
drag, startPoint x: 342, startPoint y: 188, endPoint x: 316, endPoint y: 168, distance: 33.0
click at [316, 168] on li "Sommige kraaien zijn raven" at bounding box center [501, 172] width 514 height 15
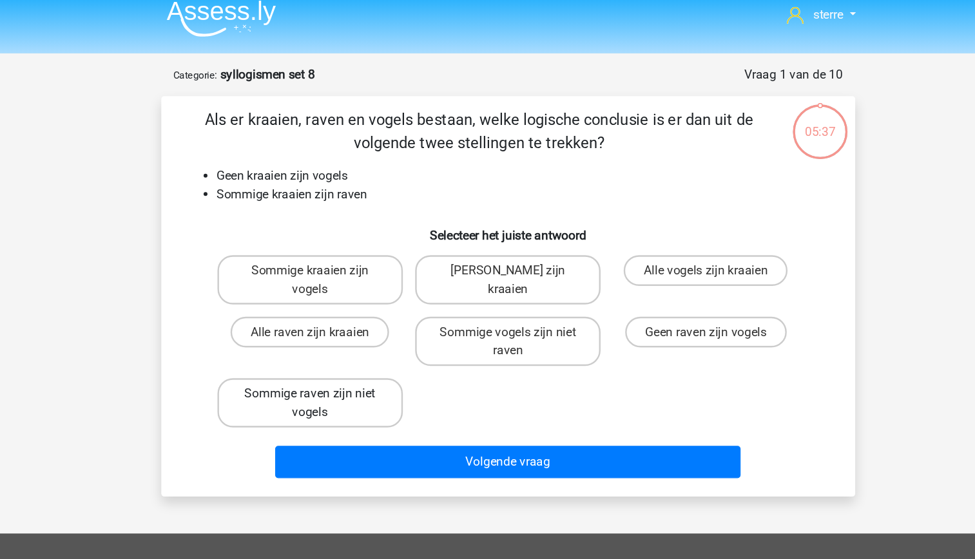
click at [380, 343] on label "Sommige raven zijn niet vogels" at bounding box center [321, 347] width 155 height 41
click at [330, 343] on input "Sommige raven zijn niet vogels" at bounding box center [326, 344] width 8 height 8
radio input "true"
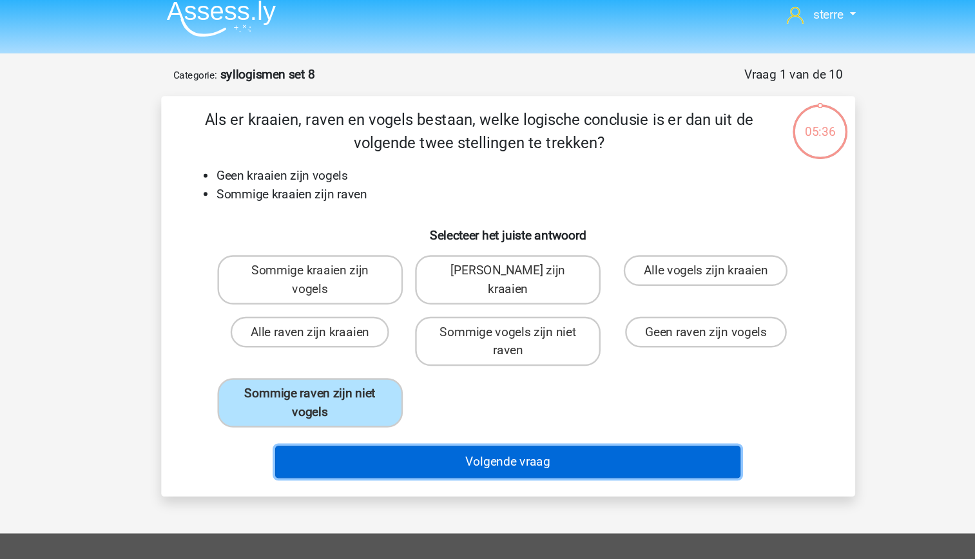
click at [480, 401] on button "Volgende vraag" at bounding box center [488, 397] width 390 height 27
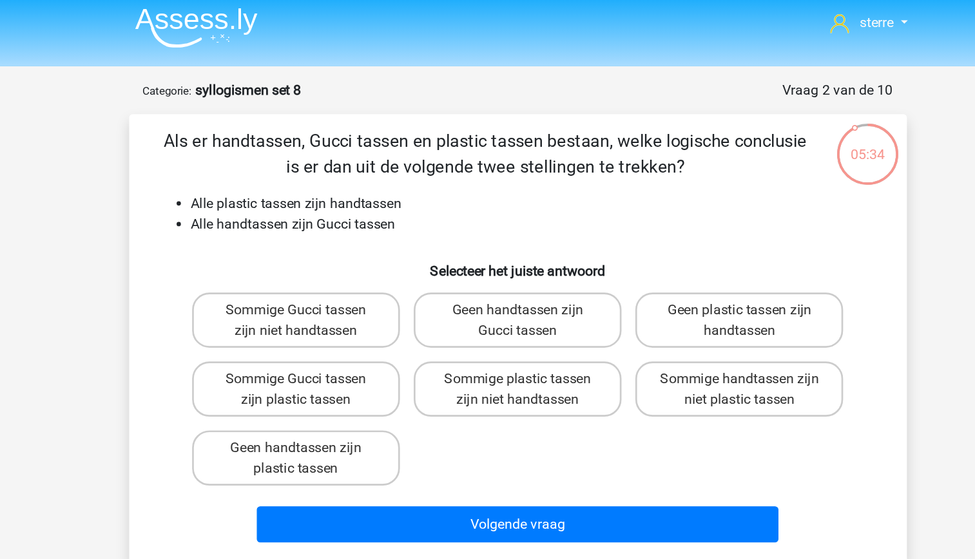
click at [376, 191] on h6 "Selecteer het juiste antwoord" at bounding box center [488, 202] width 540 height 23
drag, startPoint x: 376, startPoint y: 191, endPoint x: 347, endPoint y: 165, distance: 38.8
click at [347, 165] on li "Alle handtassen zijn Gucci tassen" at bounding box center [501, 172] width 514 height 15
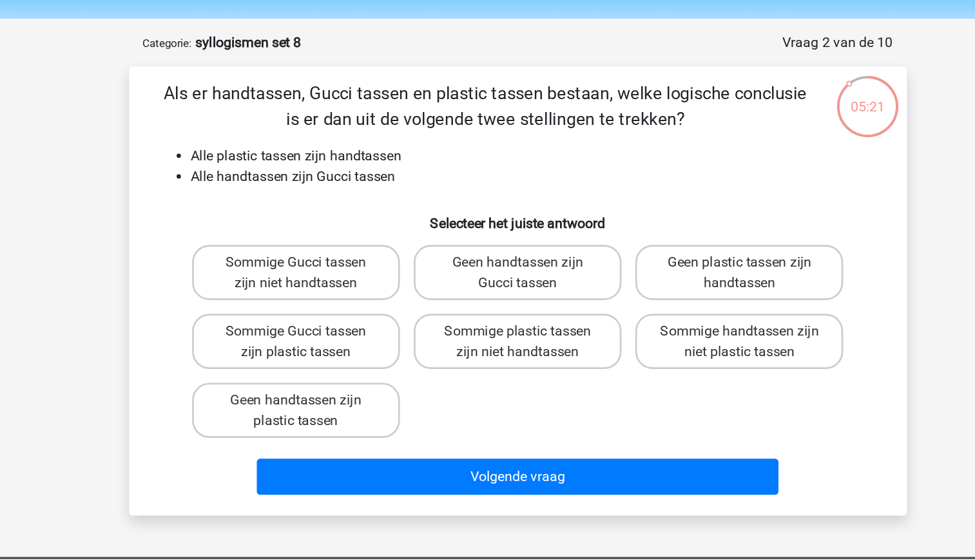
click at [355, 173] on li "Alle handtassen zijn Gucci tassen" at bounding box center [501, 172] width 514 height 15
drag, startPoint x: 355, startPoint y: 173, endPoint x: 362, endPoint y: 193, distance: 21.2
click at [362, 193] on h6 "Selecteer het juiste antwoord" at bounding box center [488, 202] width 540 height 23
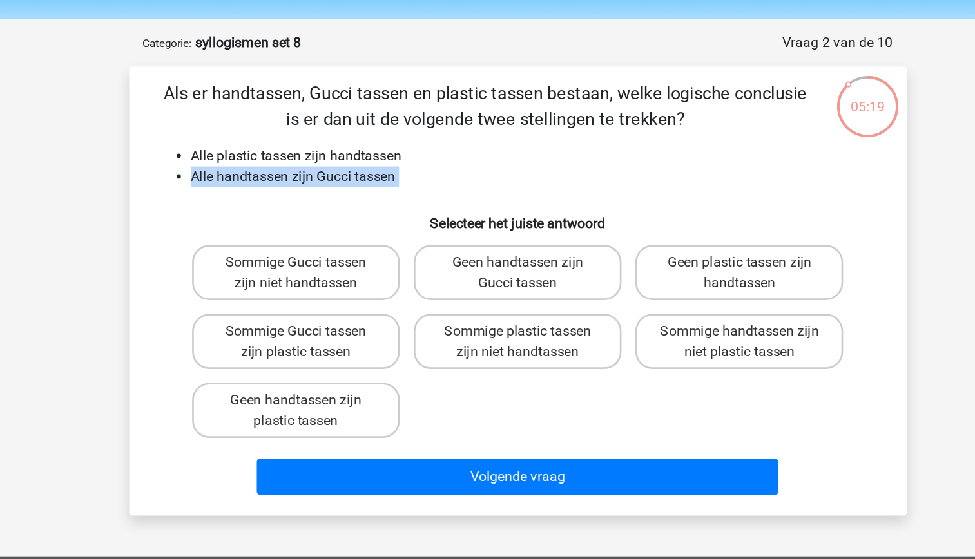
click at [309, 188] on div "Als er handtassen, Gucci tassen en plastic tassen bestaan, welke logische concl…" at bounding box center [487, 258] width 571 height 315
click at [344, 249] on label "Sommige Gucci tassen zijn niet handtassen" at bounding box center [321, 244] width 155 height 41
click at [330, 245] on input "Sommige Gucci tassen zijn niet handtassen" at bounding box center [326, 241] width 8 height 8
radio input "true"
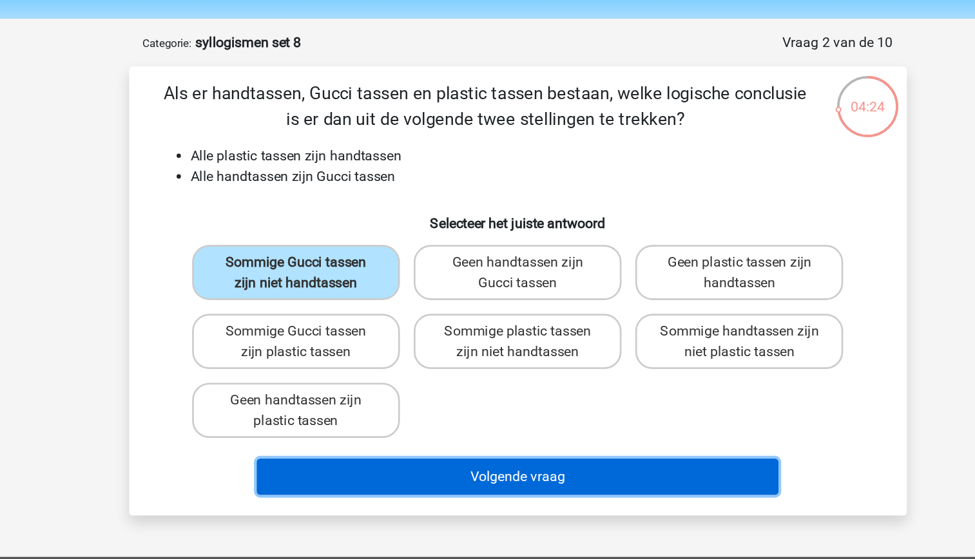
click at [488, 394] on button "Volgende vraag" at bounding box center [488, 397] width 390 height 27
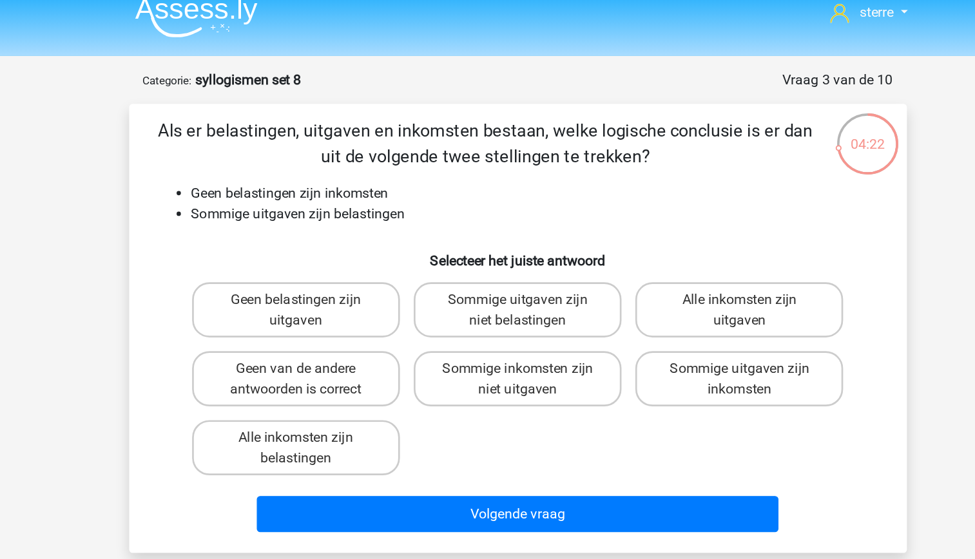
click at [356, 160] on li "Geen belastingen zijn inkomsten" at bounding box center [501, 157] width 514 height 15
drag, startPoint x: 356, startPoint y: 160, endPoint x: 358, endPoint y: 179, distance: 18.8
click at [358, 179] on li "Sommige uitgaven zijn belastingen" at bounding box center [501, 172] width 514 height 15
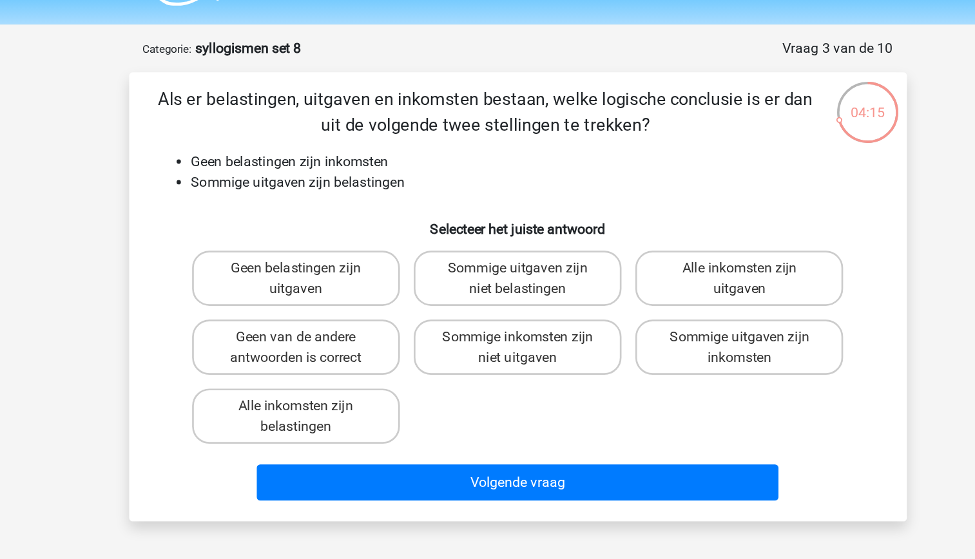
click at [343, 171] on li "Sommige uitgaven zijn belastingen" at bounding box center [501, 172] width 514 height 15
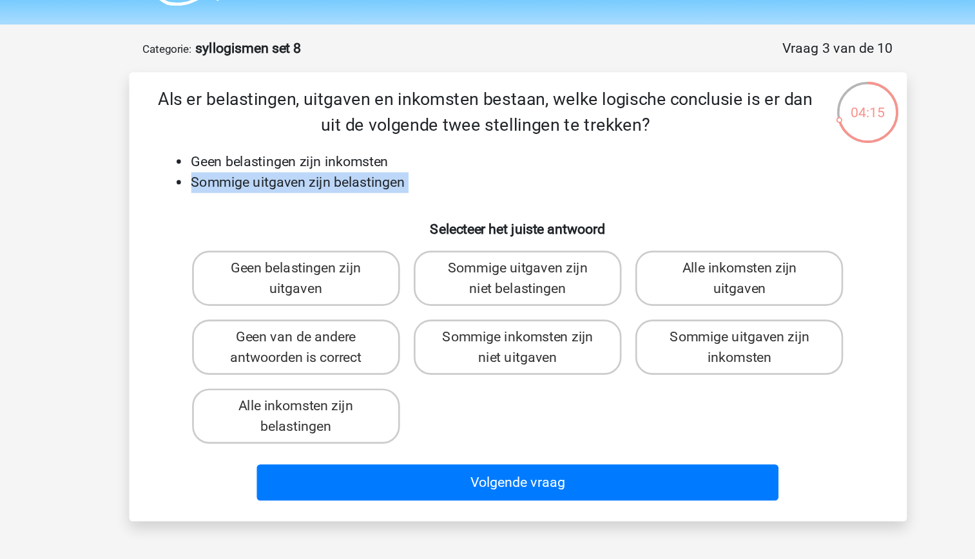
click at [343, 171] on li "Sommige uitgaven zijn belastingen" at bounding box center [501, 172] width 514 height 15
drag, startPoint x: 343, startPoint y: 171, endPoint x: 342, endPoint y: 195, distance: 24.5
click at [342, 195] on h6 "Selecteer het juiste antwoord" at bounding box center [488, 202] width 540 height 23
click at [293, 197] on h6 "Selecteer het juiste antwoord" at bounding box center [488, 202] width 540 height 23
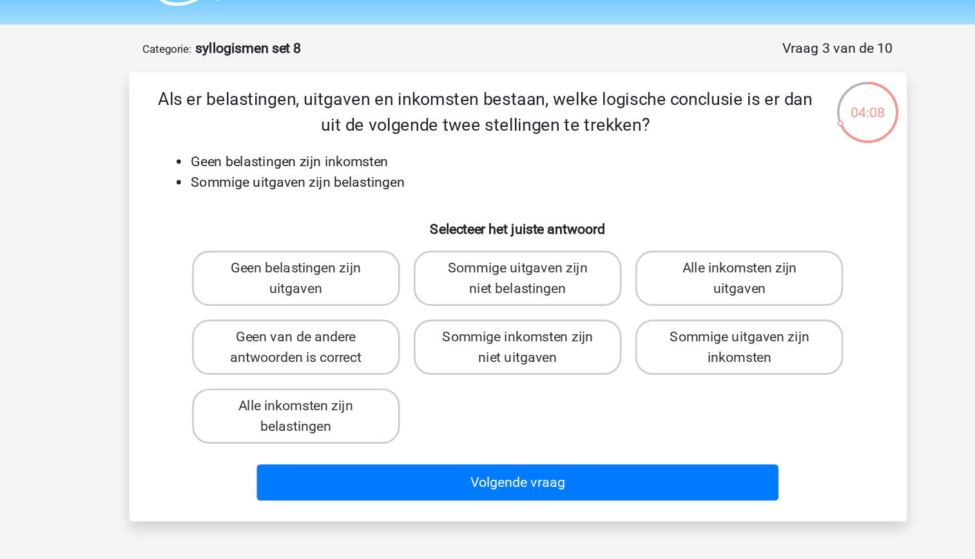
click at [345, 173] on li "Sommige uitgaven zijn belastingen" at bounding box center [501, 172] width 514 height 15
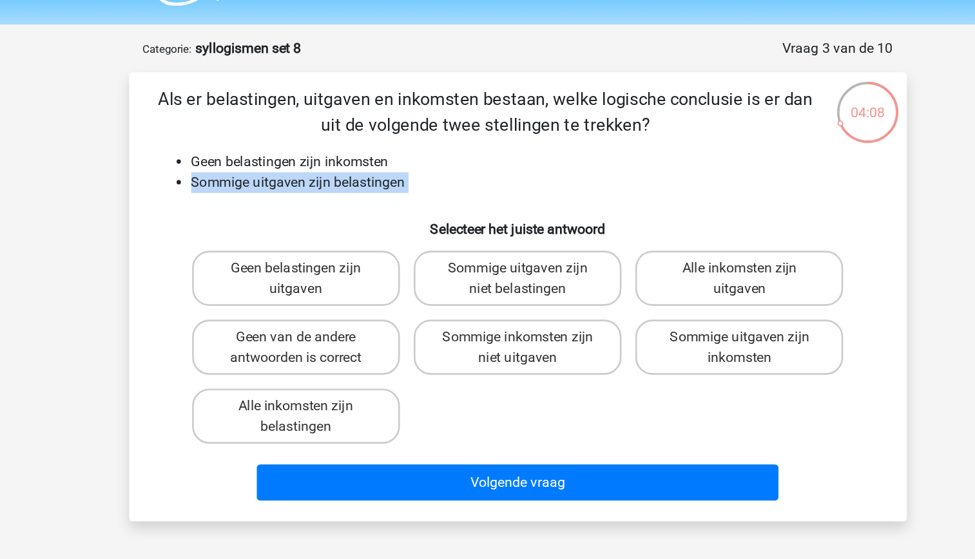
click at [345, 173] on li "Sommige uitgaven zijn belastingen" at bounding box center [501, 172] width 514 height 15
drag, startPoint x: 345, startPoint y: 173, endPoint x: 351, endPoint y: 188, distance: 15.3
click at [351, 188] on div "Als er belastingen, uitgaven en inkomsten bestaan, welke logische conclusie is …" at bounding box center [487, 258] width 571 height 315
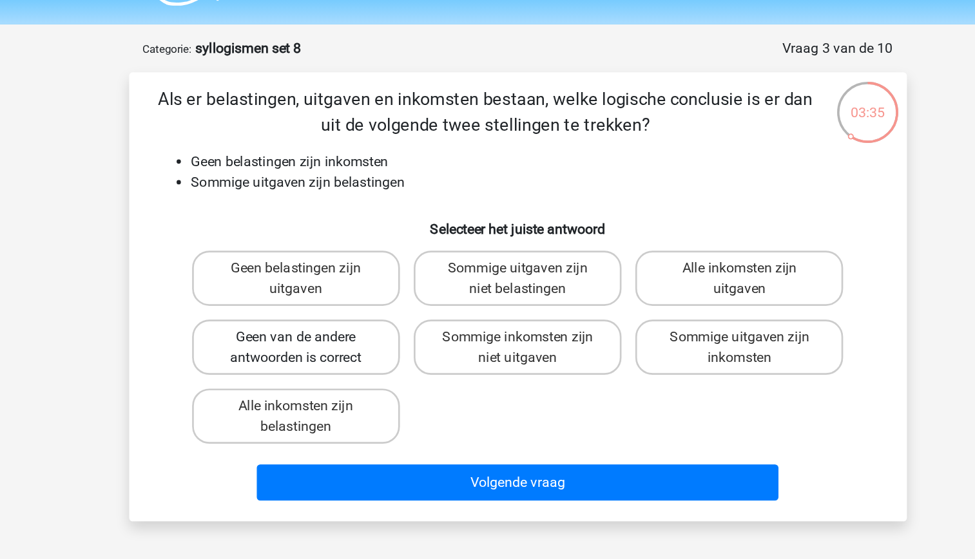
click at [344, 295] on label "Geen van de andere antwoorden is correct" at bounding box center [321, 295] width 155 height 41
click at [330, 295] on input "Geen van de andere antwoorden is correct" at bounding box center [326, 292] width 8 height 8
radio input "true"
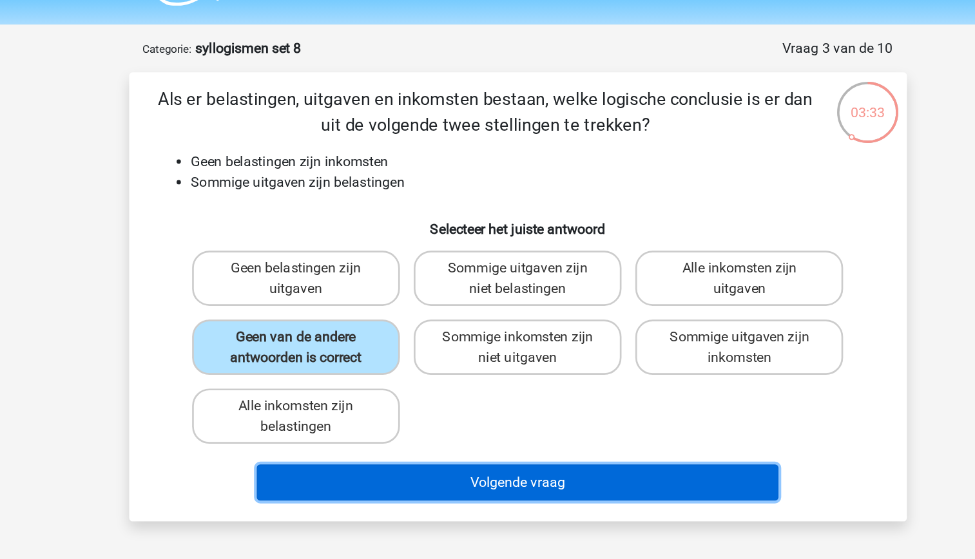
click at [455, 391] on button "Volgende vraag" at bounding box center [488, 397] width 390 height 27
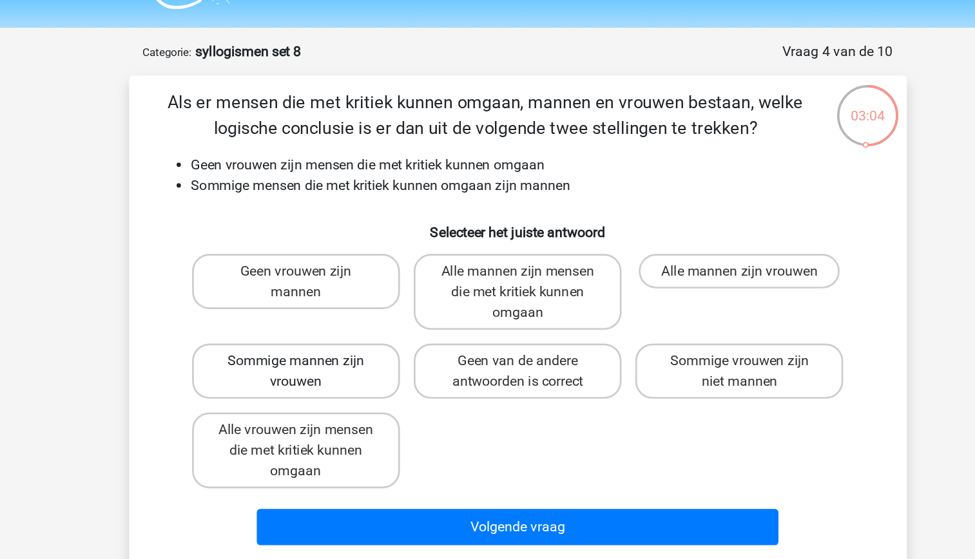
click at [345, 311] on label "Sommige mannen zijn vrouwen" at bounding box center [321, 311] width 155 height 41
click at [330, 311] on input "Sommige mannen zijn vrouwen" at bounding box center [326, 308] width 8 height 8
radio input "true"
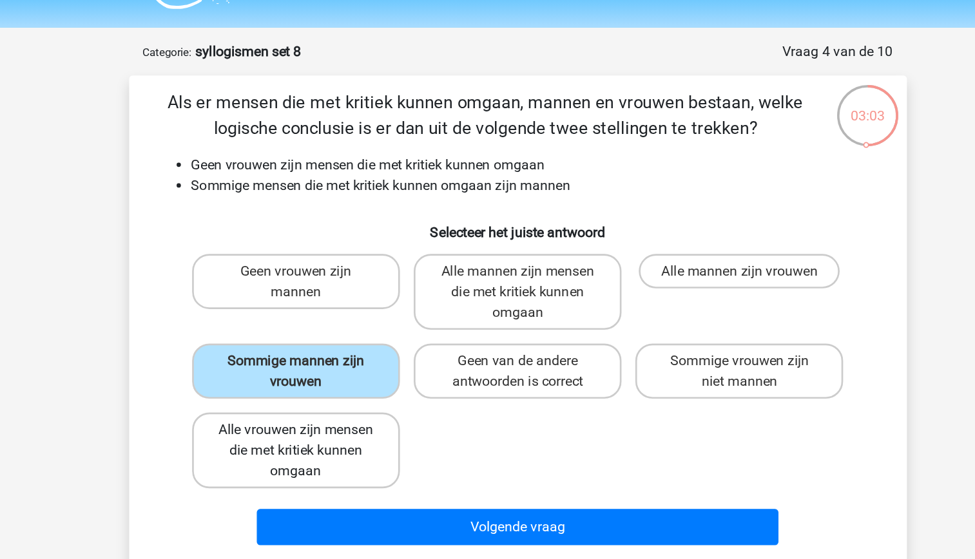
click at [365, 374] on label "Alle vrouwen zijn mensen die met kritiek kunnen omgaan" at bounding box center [321, 370] width 155 height 57
click at [330, 364] on input "Alle vrouwen zijn mensen die met kritiek kunnen omgaan" at bounding box center [326, 359] width 8 height 8
radio input "true"
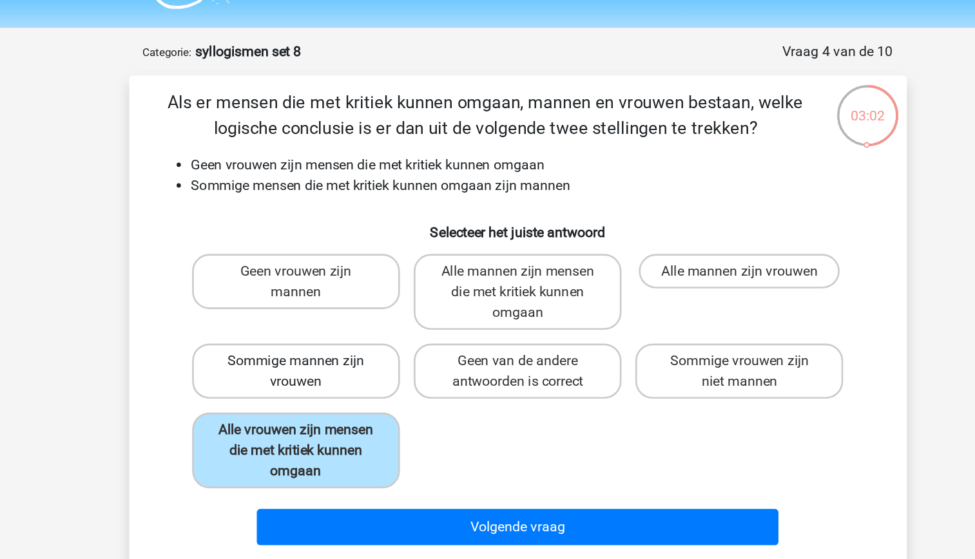
click at [345, 307] on label "Sommige mannen zijn vrouwen" at bounding box center [321, 311] width 155 height 41
click at [330, 307] on input "Sommige mannen zijn vrouwen" at bounding box center [326, 308] width 8 height 8
radio input "true"
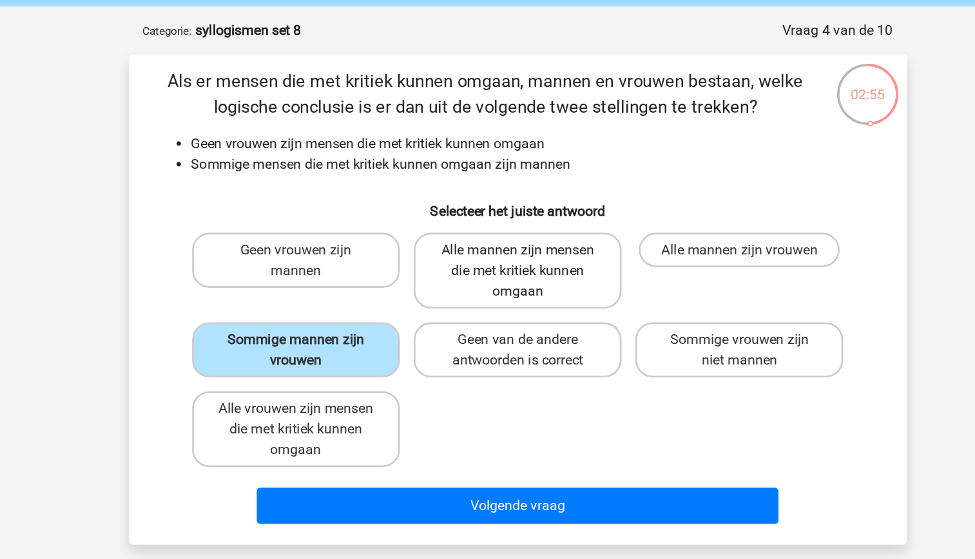
click at [482, 247] on label "Alle mannen zijn mensen die met kritiek kunnen omgaan" at bounding box center [487, 252] width 155 height 57
click at [487, 245] on input "Alle mannen zijn mensen die met kritiek kunnen omgaan" at bounding box center [491, 241] width 8 height 8
radio input "true"
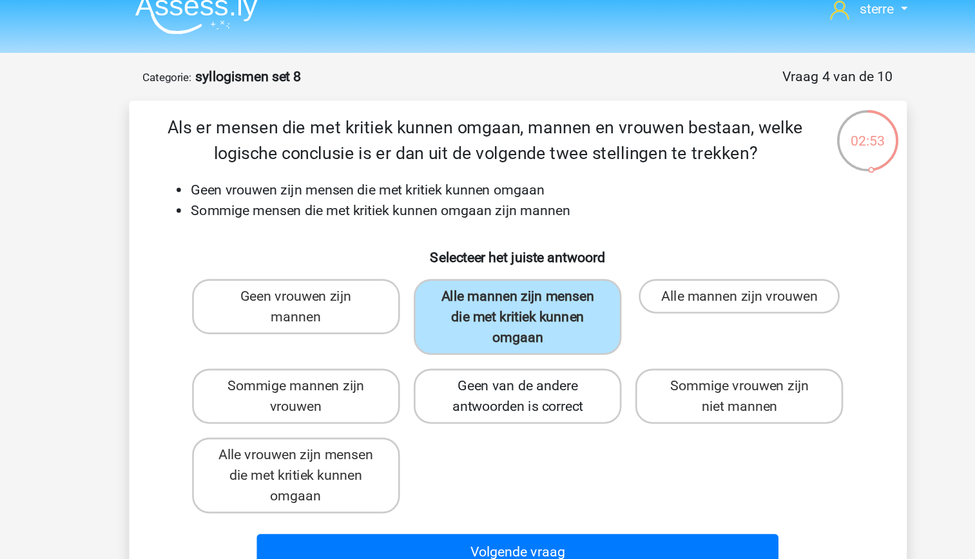
click at [516, 313] on label "Geen van de andere antwoorden is correct" at bounding box center [487, 311] width 155 height 41
click at [496, 312] on input "Geen van de andere antwoorden is correct" at bounding box center [491, 308] width 8 height 8
radio input "true"
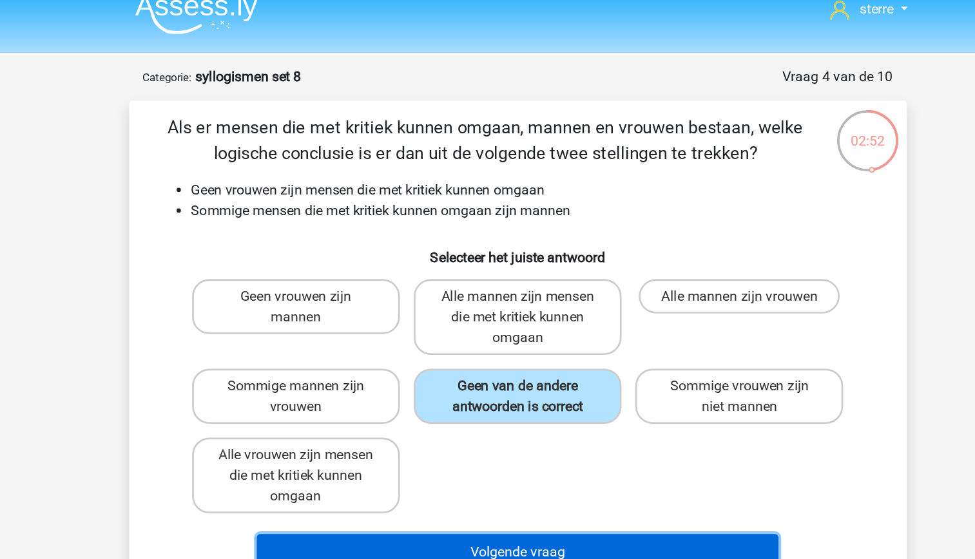
click at [536, 421] on button "Volgende vraag" at bounding box center [488, 427] width 390 height 27
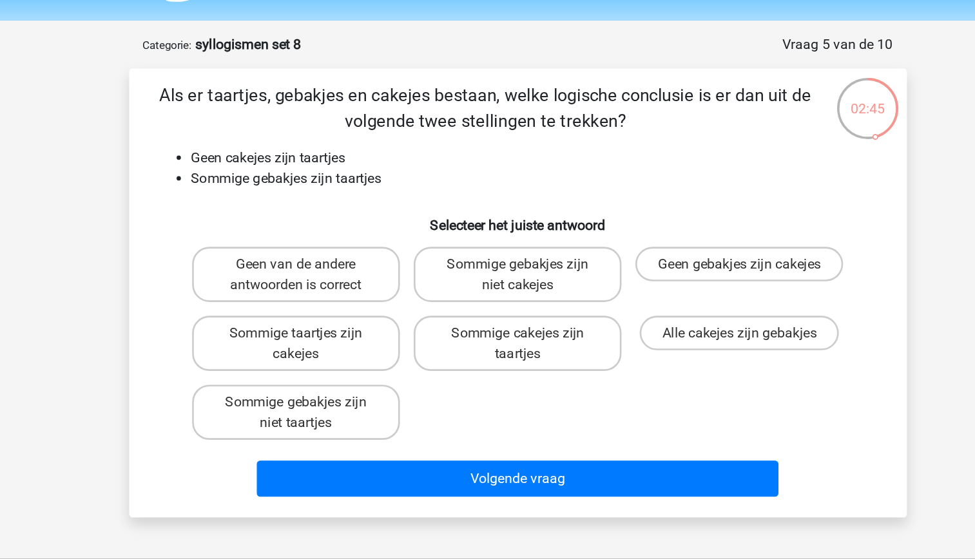
click at [379, 173] on li "Sommige gebakjes zijn taartjes" at bounding box center [501, 172] width 514 height 15
drag, startPoint x: 379, startPoint y: 173, endPoint x: 383, endPoint y: 210, distance: 36.9
click at [383, 210] on h6 "Selecteer het juiste antwoord" at bounding box center [488, 202] width 540 height 23
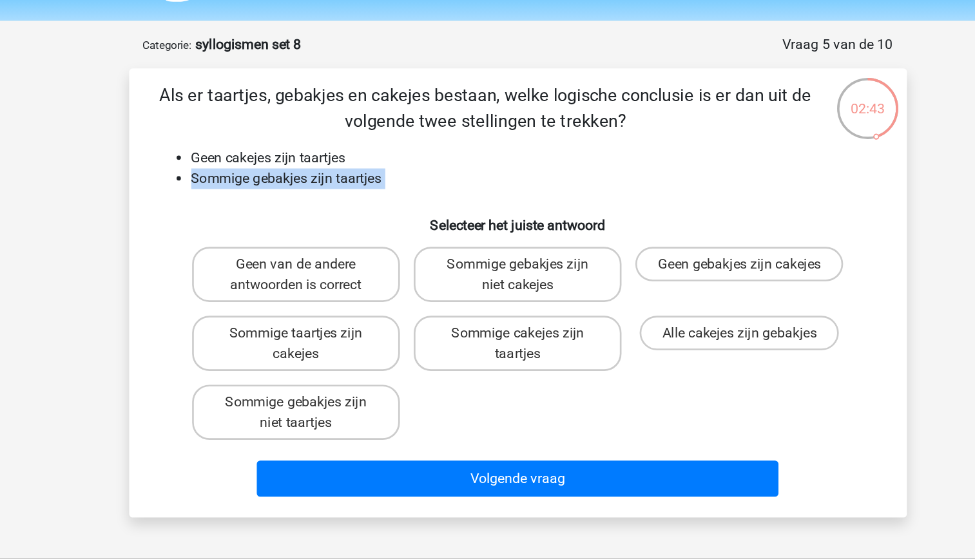
click at [324, 173] on li "Sommige gebakjes zijn taartjes" at bounding box center [501, 172] width 514 height 15
click at [528, 257] on label "Sommige gebakjes zijn niet cakejes" at bounding box center [487, 244] width 155 height 41
click at [496, 245] on input "Sommige gebakjes zijn niet cakejes" at bounding box center [491, 241] width 8 height 8
radio input "true"
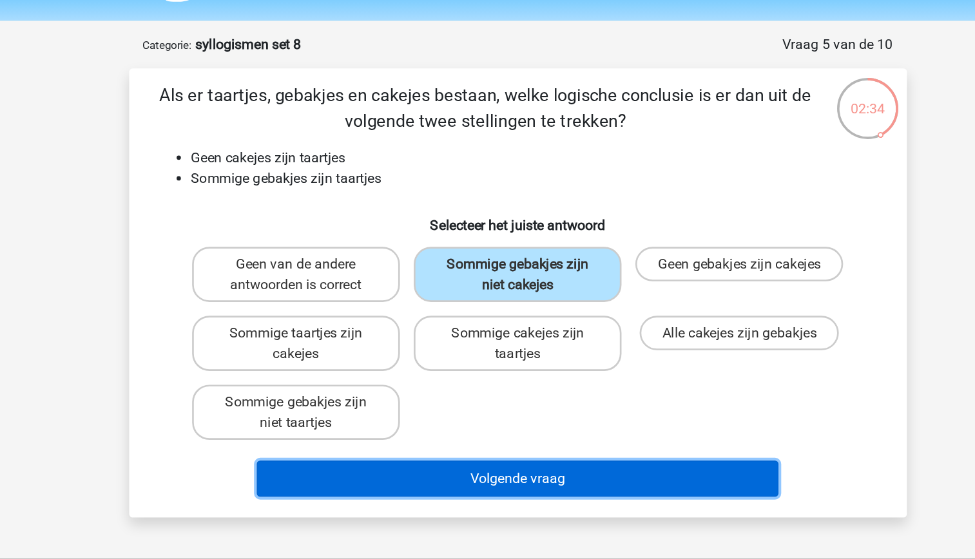
click at [535, 395] on button "Volgende vraag" at bounding box center [488, 397] width 390 height 27
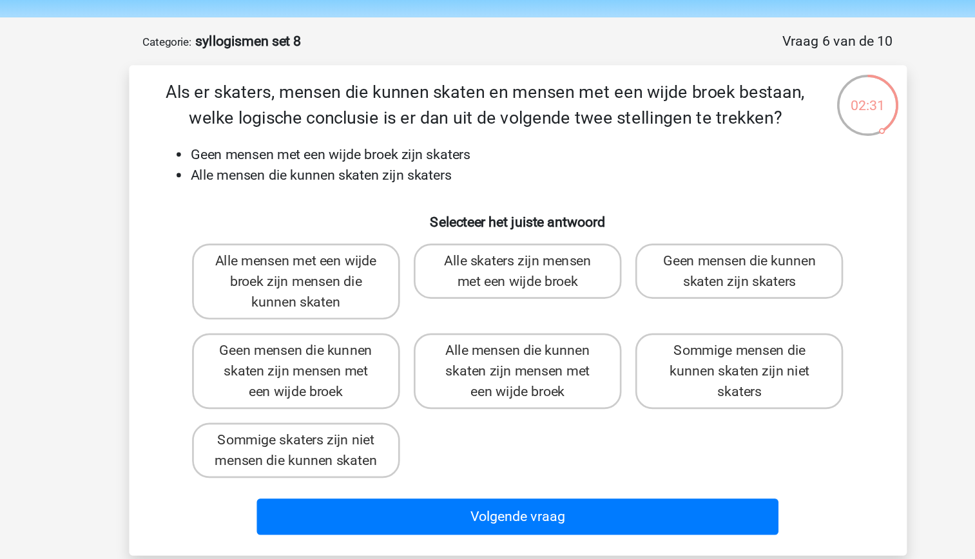
click at [362, 181] on div "Als er skaters, mensen die kunnen skaten en mensen met een wijde broek bestaan,…" at bounding box center [487, 274] width 571 height 346
drag, startPoint x: 362, startPoint y: 164, endPoint x: 324, endPoint y: 160, distance: 37.7
click at [324, 160] on li "Geen mensen met een wijde broek zijn skaters" at bounding box center [501, 157] width 514 height 15
click at [343, 335] on label "Geen mensen die kunnen skaten zijn mensen met een wijde broek" at bounding box center [321, 319] width 155 height 57
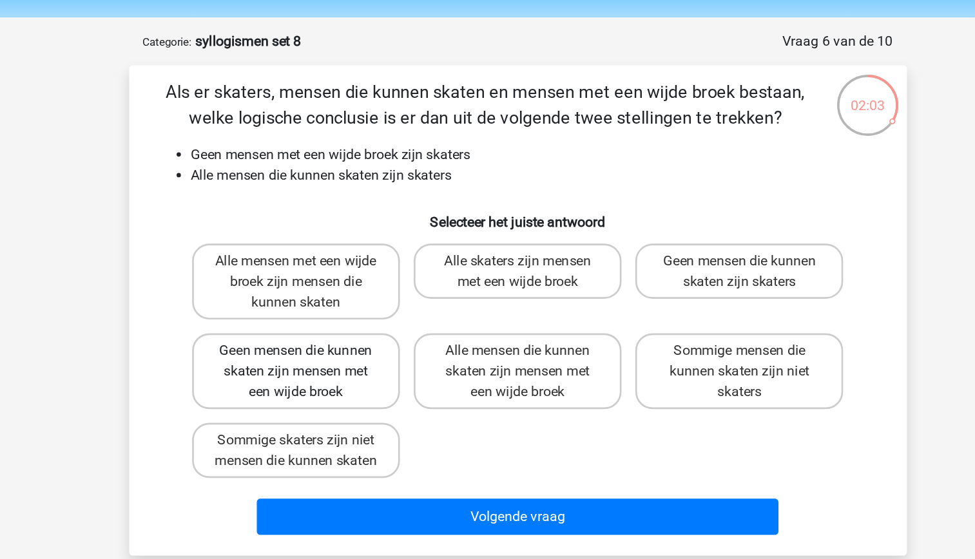
click at [330, 312] on input "Geen mensen die kunnen skaten zijn mensen met een wijde broek" at bounding box center [326, 308] width 8 height 8
radio input "true"
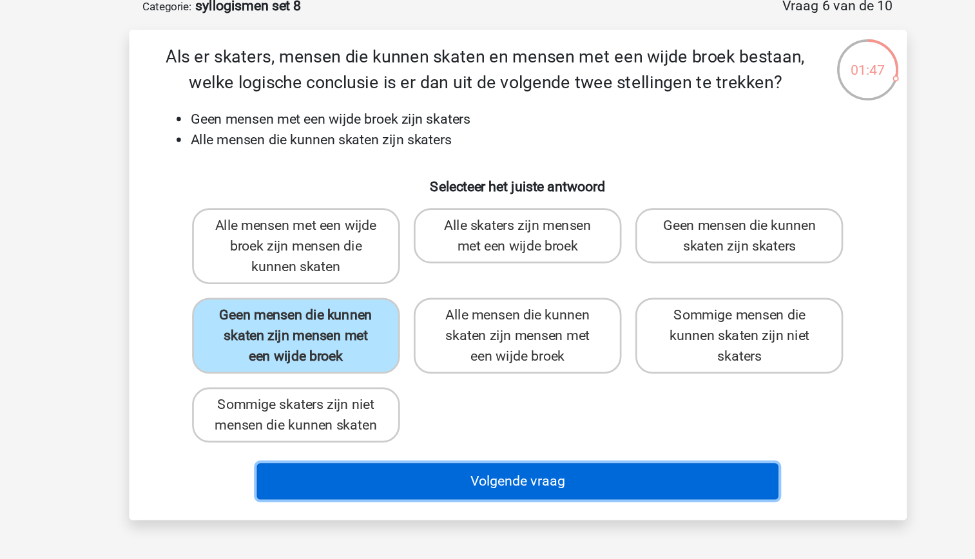
click at [478, 442] on button "Volgende vraag" at bounding box center [488, 427] width 390 height 27
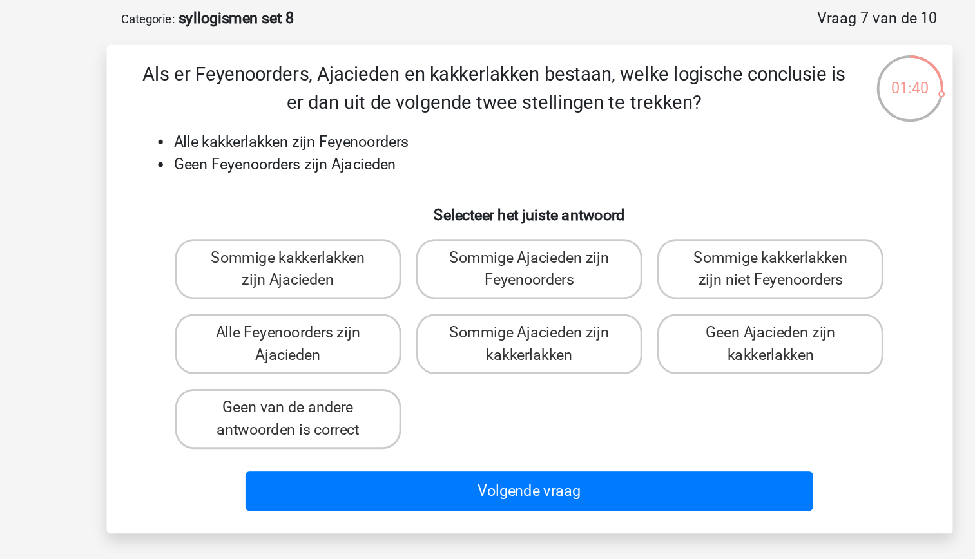
click at [395, 174] on li "Geen Feyenoorders zijn Ajacieden" at bounding box center [501, 172] width 514 height 15
drag, startPoint x: 395, startPoint y: 174, endPoint x: 384, endPoint y: 201, distance: 29.5
click at [384, 201] on h6 "Selecteer het juiste antwoord" at bounding box center [488, 202] width 540 height 23
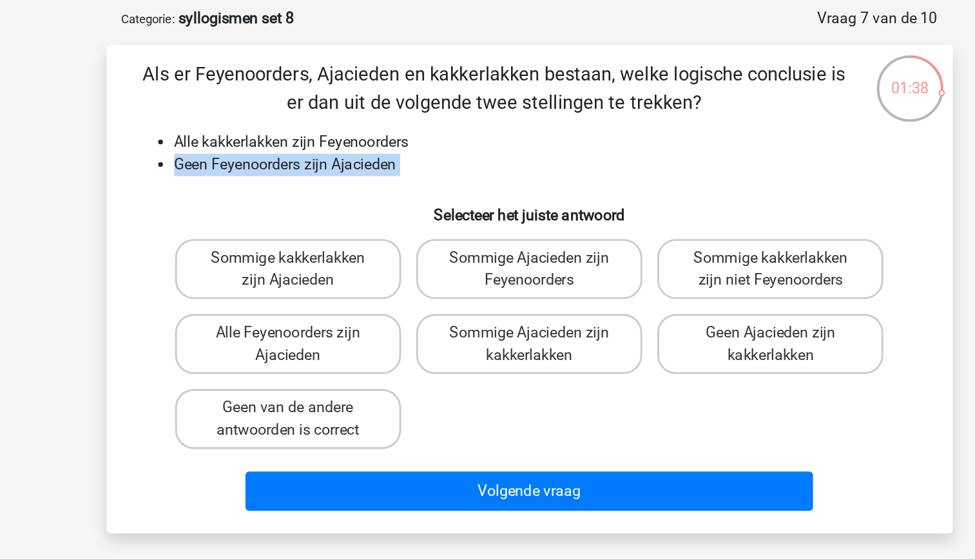
click at [324, 183] on div "Als er Feyenoorders, Ajacieden en kakkerlakken bestaan, welke logische conclusi…" at bounding box center [487, 258] width 571 height 315
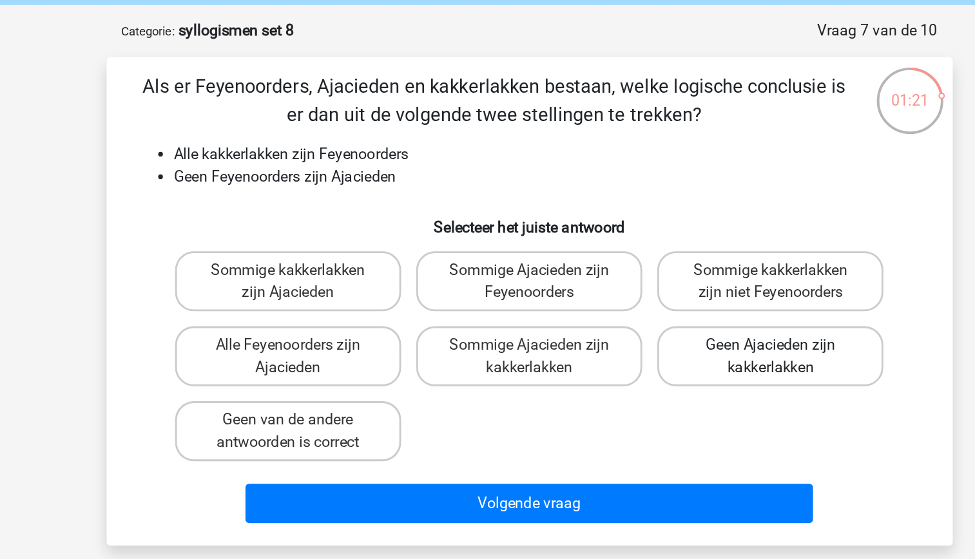
click at [682, 291] on label "Geen Ajacieden zijn kakkerlakken" at bounding box center [653, 295] width 155 height 41
click at [662, 291] on input "Geen Ajacieden zijn kakkerlakken" at bounding box center [658, 292] width 8 height 8
radio input "true"
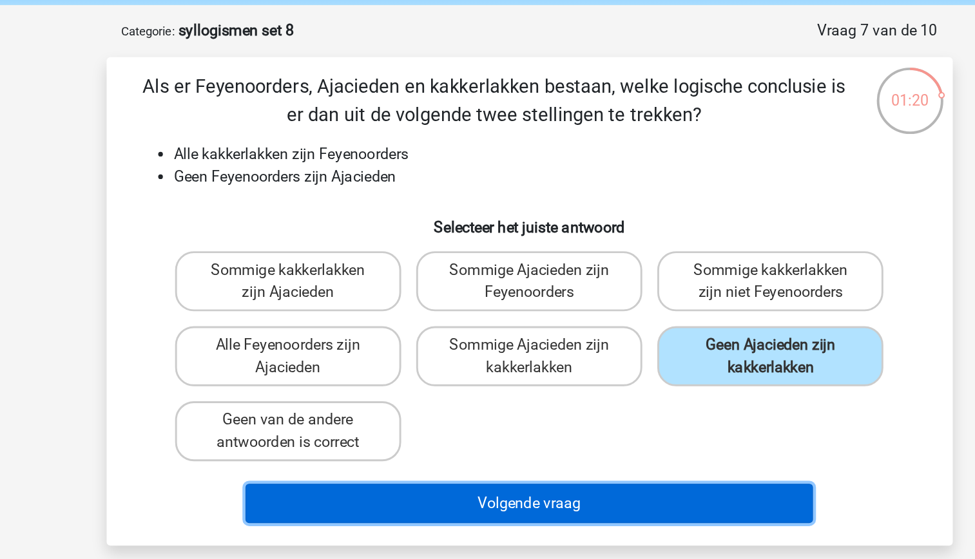
click at [552, 404] on button "Volgende vraag" at bounding box center [488, 397] width 390 height 27
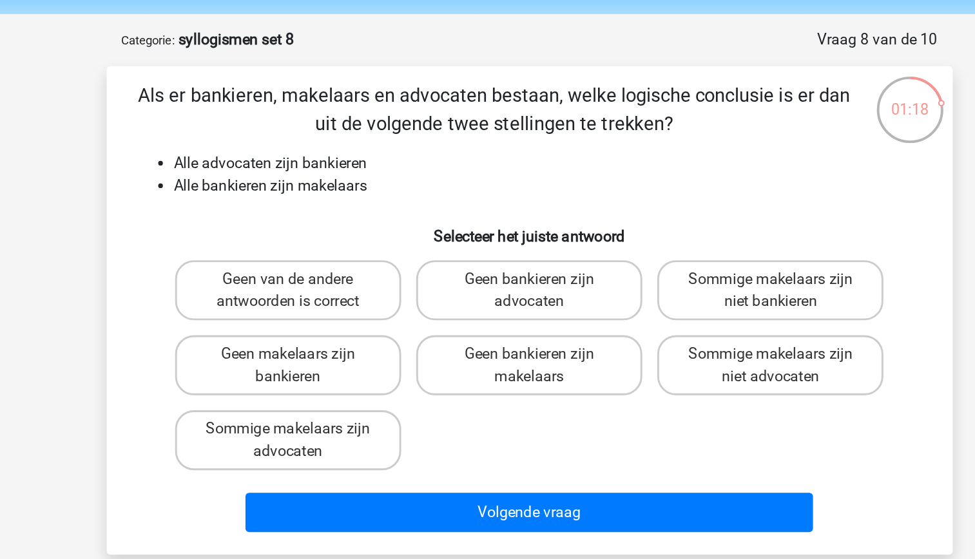
click at [371, 176] on li "Alle bankieren zijn makelaars" at bounding box center [501, 172] width 514 height 15
drag, startPoint x: 371, startPoint y: 176, endPoint x: 354, endPoint y: 190, distance: 22.4
click at [354, 190] on div "Als er bankieren, makelaars en advocaten bestaan, welke logische conclusie is e…" at bounding box center [487, 258] width 571 height 315
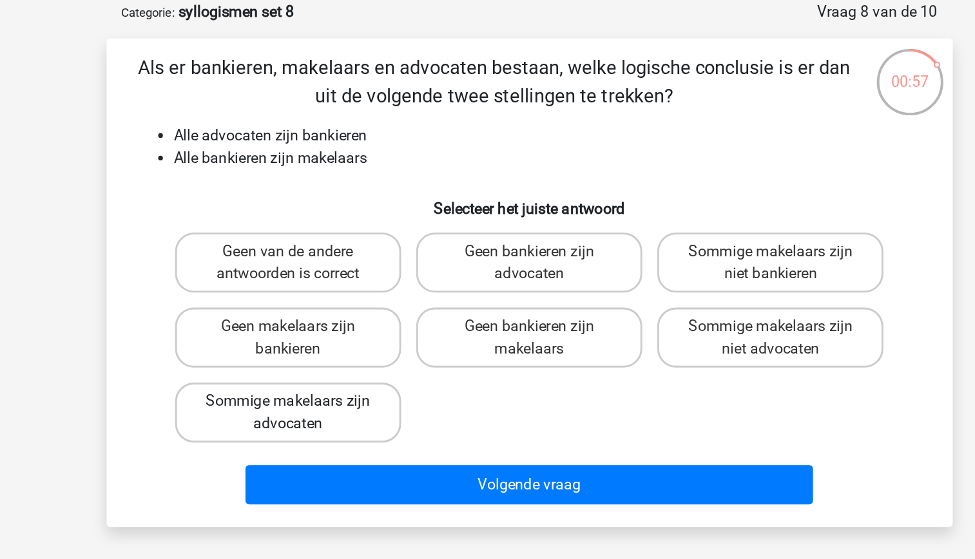
click at [352, 358] on label "Sommige makelaars zijn advocaten" at bounding box center [321, 347] width 155 height 41
click at [330, 348] on input "Sommige makelaars zijn advocaten" at bounding box center [326, 344] width 8 height 8
radio input "true"
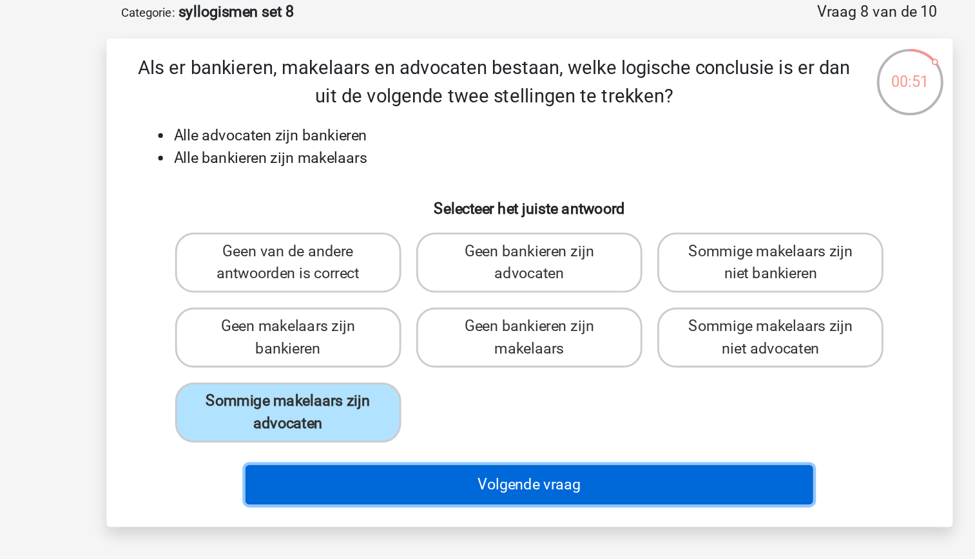
click at [471, 398] on button "Volgende vraag" at bounding box center [488, 397] width 390 height 27
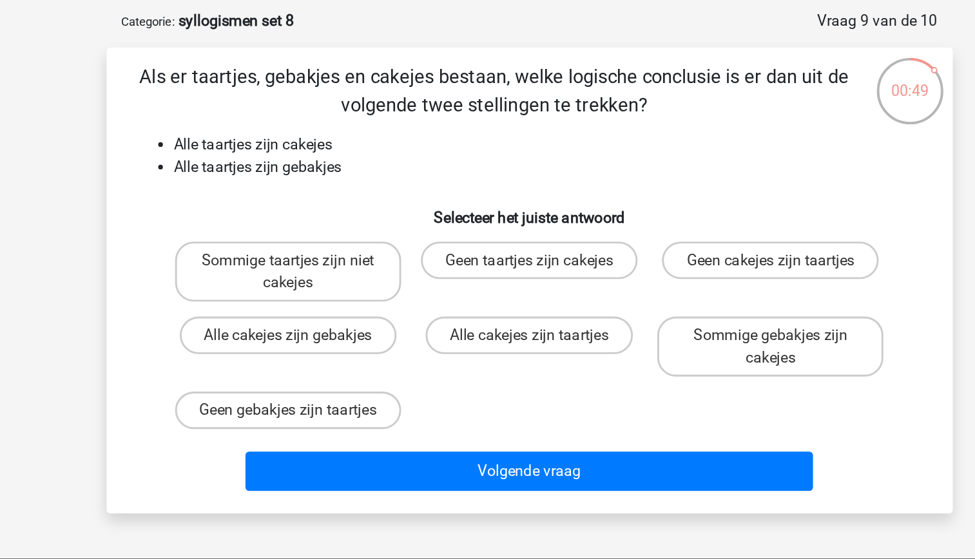
click at [348, 164] on li "Alle taartjes zijn cakejes" at bounding box center [501, 157] width 514 height 15
drag, startPoint x: 348, startPoint y: 164, endPoint x: 360, endPoint y: 182, distance: 21.5
click at [360, 182] on div "Als er taartjes, gebakjes en cakejes bestaan, welke logische conclusie is er da…" at bounding box center [487, 251] width 571 height 300
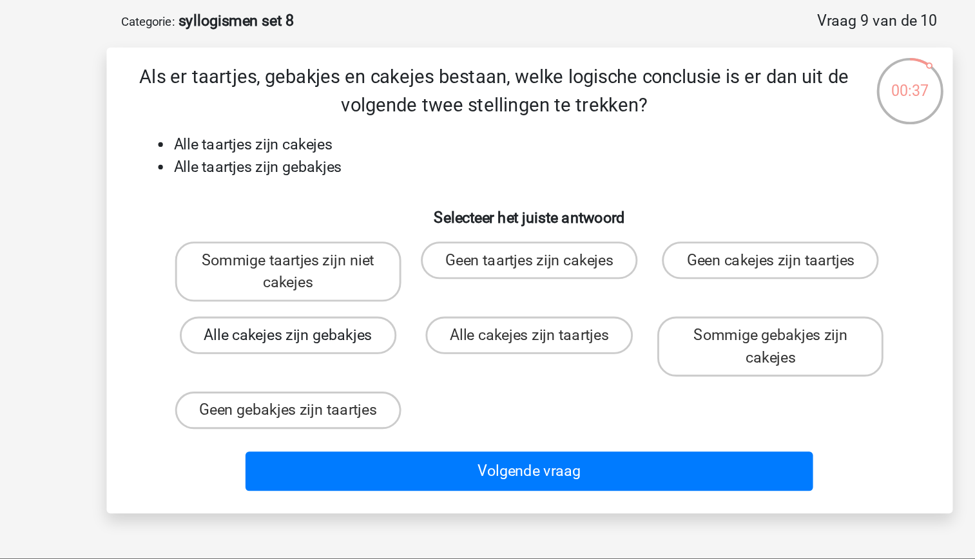
click at [364, 290] on label "Alle cakejes zijn gebakjes" at bounding box center [322, 288] width 149 height 26
click at [330, 290] on input "Alle cakejes zijn gebakjes" at bounding box center [326, 292] width 8 height 8
radio input "true"
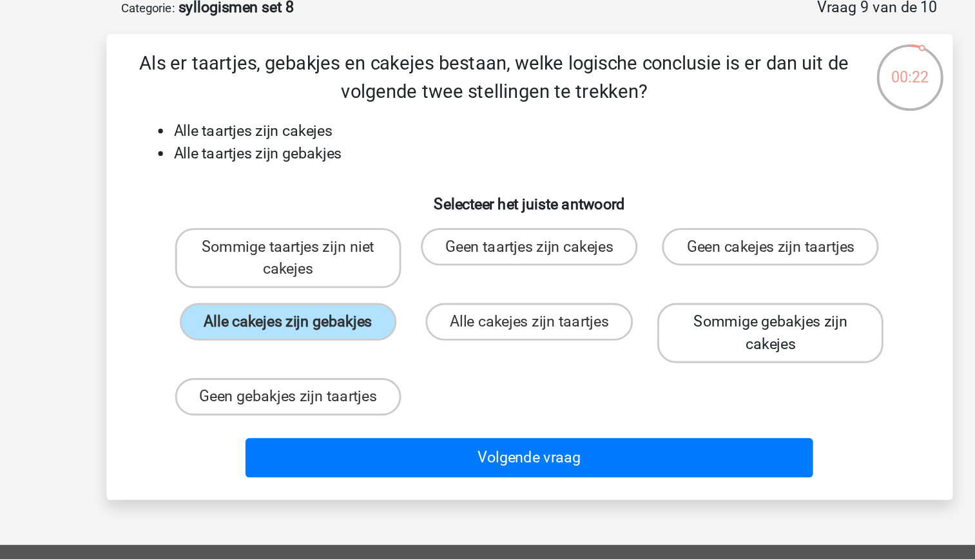
click at [647, 293] on label "Sommige gebakjes zijn cakejes" at bounding box center [653, 295] width 155 height 41
click at [654, 293] on input "Sommige gebakjes zijn cakejes" at bounding box center [658, 292] width 8 height 8
radio input "true"
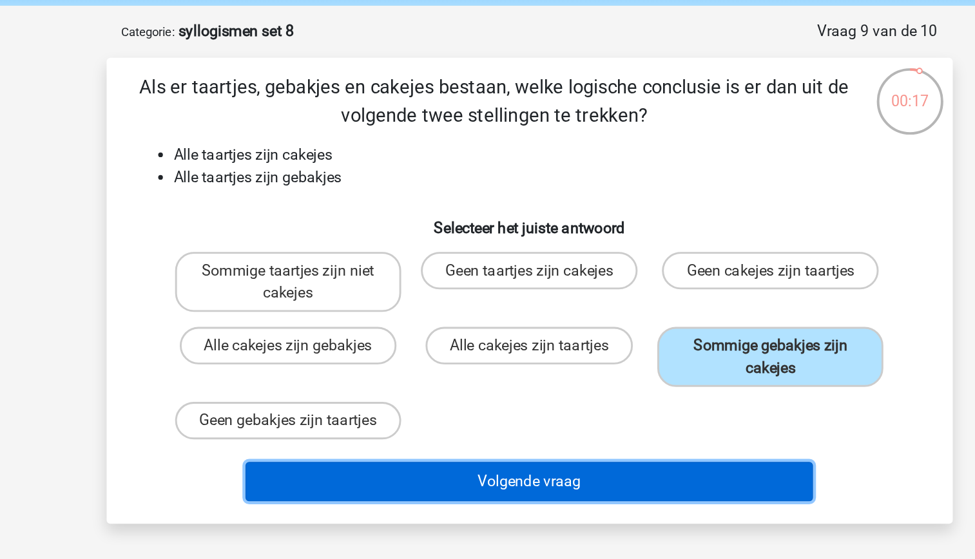
click at [543, 395] on button "Volgende vraag" at bounding box center [488, 381] width 390 height 27
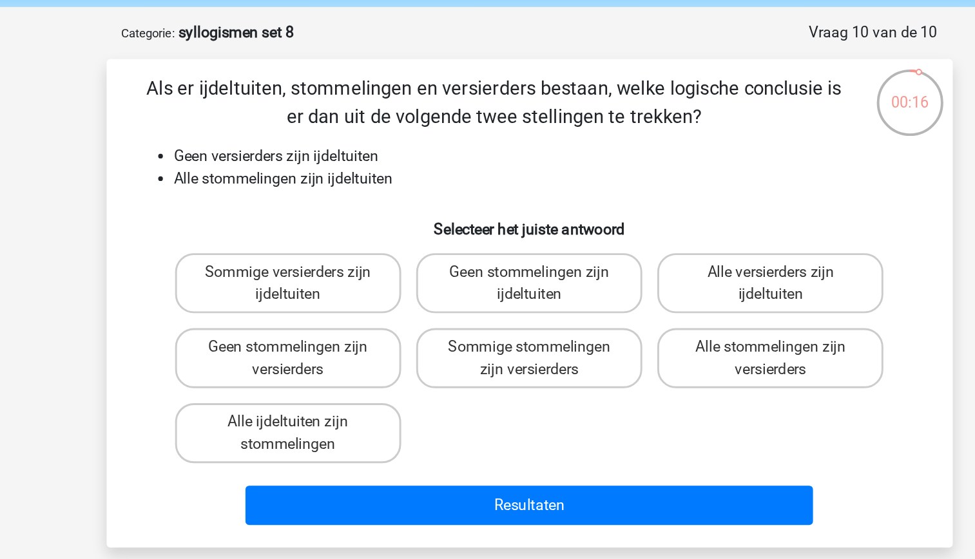
click at [369, 156] on li "Geen versierders zijn ijdeltuiten" at bounding box center [501, 157] width 514 height 15
drag, startPoint x: 369, startPoint y: 156, endPoint x: 372, endPoint y: 179, distance: 22.8
click at [372, 179] on li "Alle stommelingen zijn ijdeltuiten" at bounding box center [501, 172] width 514 height 15
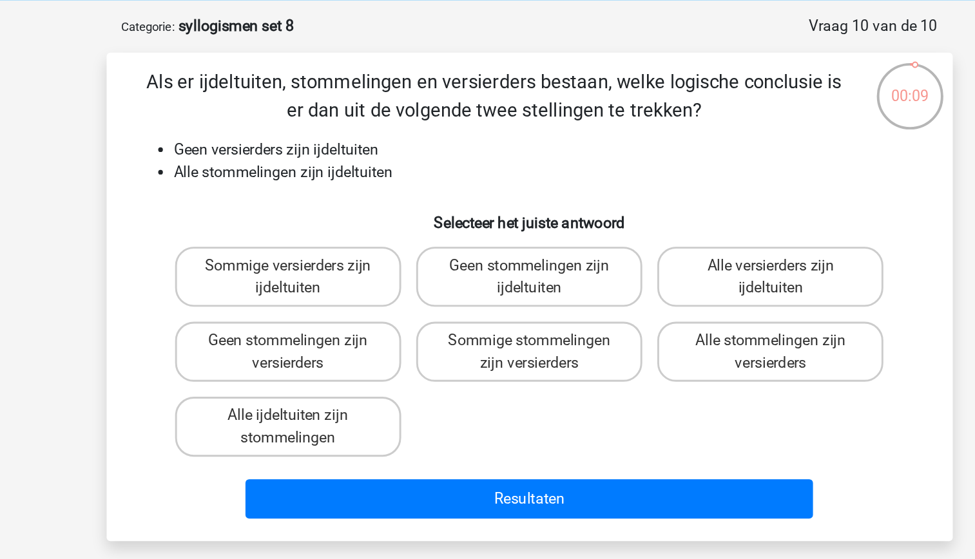
click at [380, 173] on li "Alle stommelingen zijn ijdeltuiten" at bounding box center [501, 172] width 514 height 15
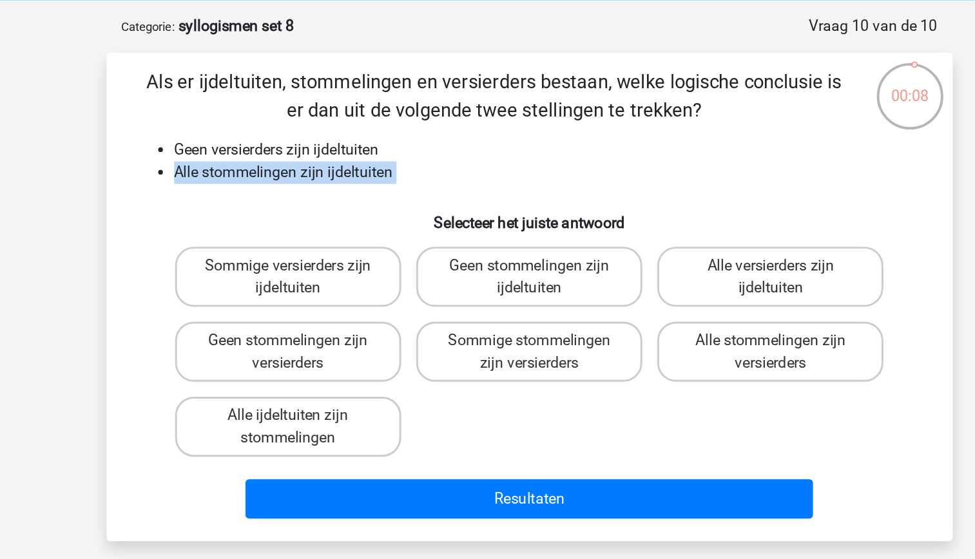
drag, startPoint x: 380, startPoint y: 173, endPoint x: 374, endPoint y: 188, distance: 15.3
click at [374, 188] on div "Als er ijdeltuiten, stommelingen en versierders bestaan, welke logische conclus…" at bounding box center [487, 258] width 571 height 315
click at [363, 195] on h6 "Selecteer het juiste antwoord" at bounding box center [488, 202] width 540 height 23
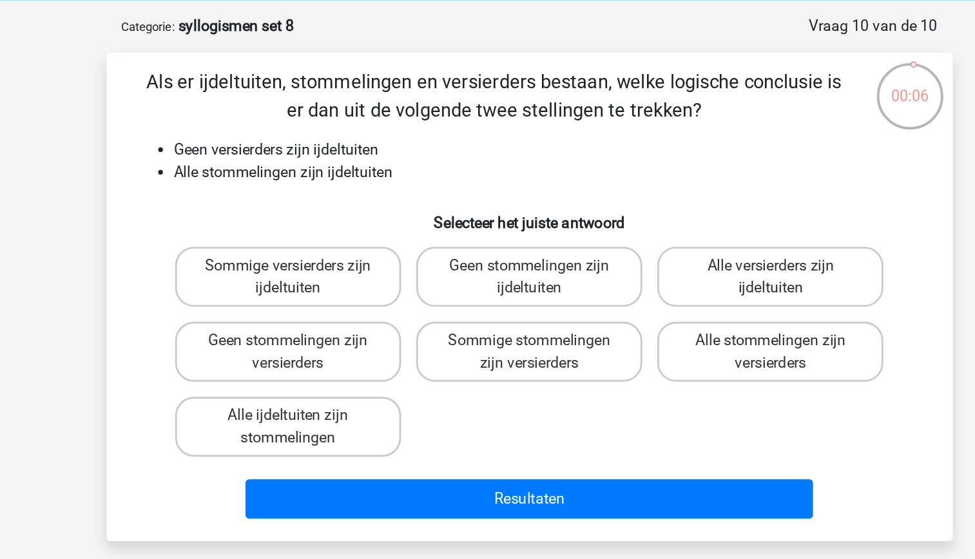
click at [363, 195] on h6 "Selecteer het juiste antwoord" at bounding box center [488, 202] width 540 height 23
drag, startPoint x: 363, startPoint y: 195, endPoint x: 342, endPoint y: 174, distance: 30.1
click at [342, 174] on li "Alle stommelingen zijn ijdeltuiten" at bounding box center [501, 172] width 514 height 15
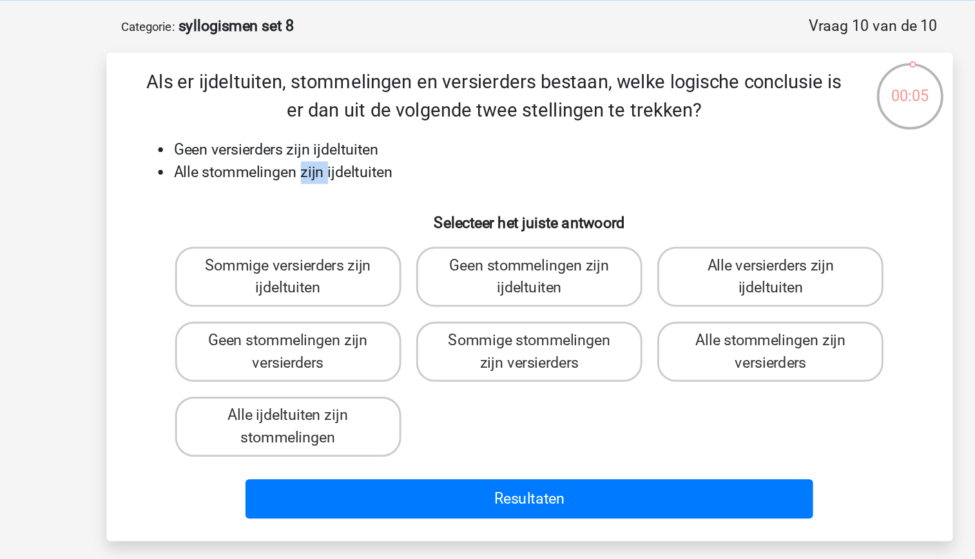
drag, startPoint x: 342, startPoint y: 174, endPoint x: 343, endPoint y: 184, distance: 10.4
click at [343, 184] on div "Als er ijdeltuiten, stommelingen en versierders bestaan, welke logische conclus…" at bounding box center [487, 258] width 571 height 315
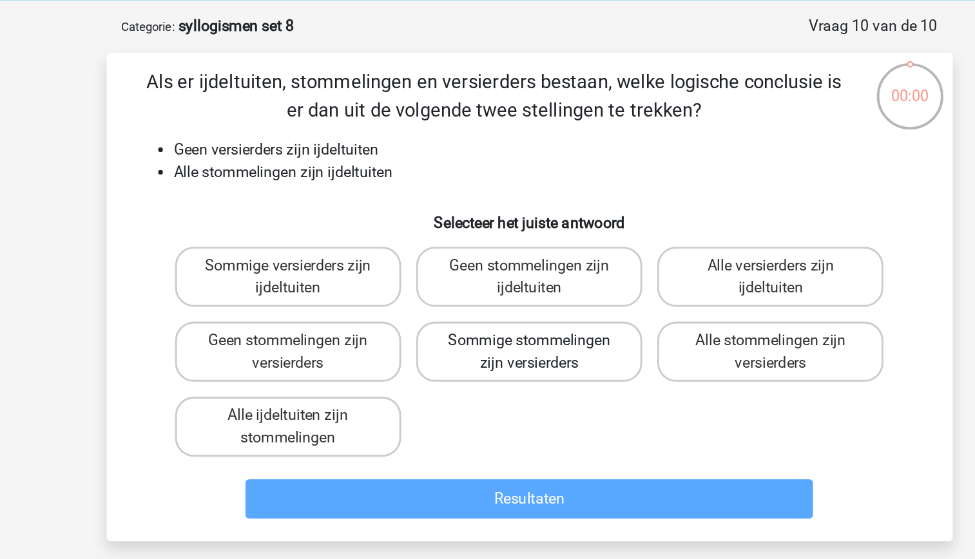
click at [500, 298] on label "Sommige stommelingen zijn versierders" at bounding box center [487, 295] width 155 height 41
click at [496, 297] on input "Sommige stommelingen zijn versierders" at bounding box center [491, 292] width 8 height 8
radio input "true"
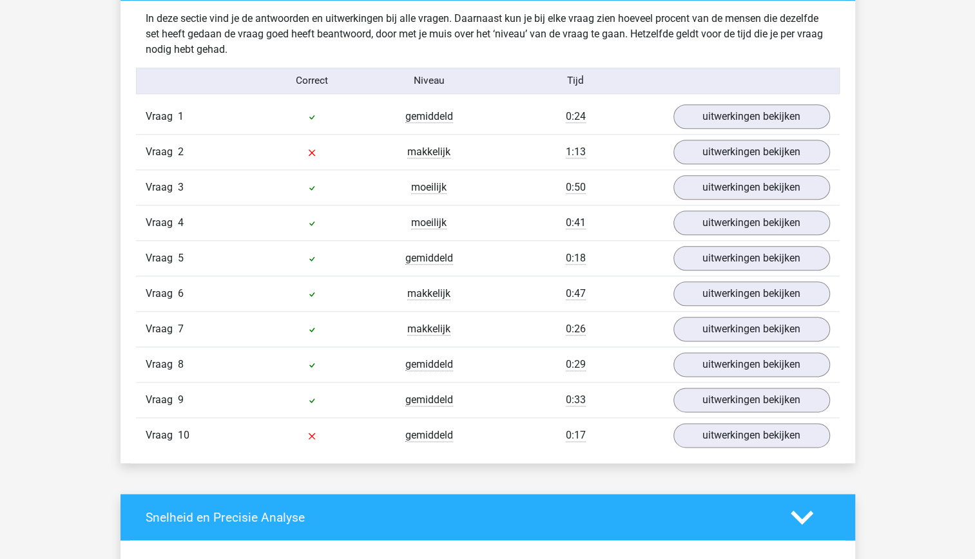
scroll to position [759, 0]
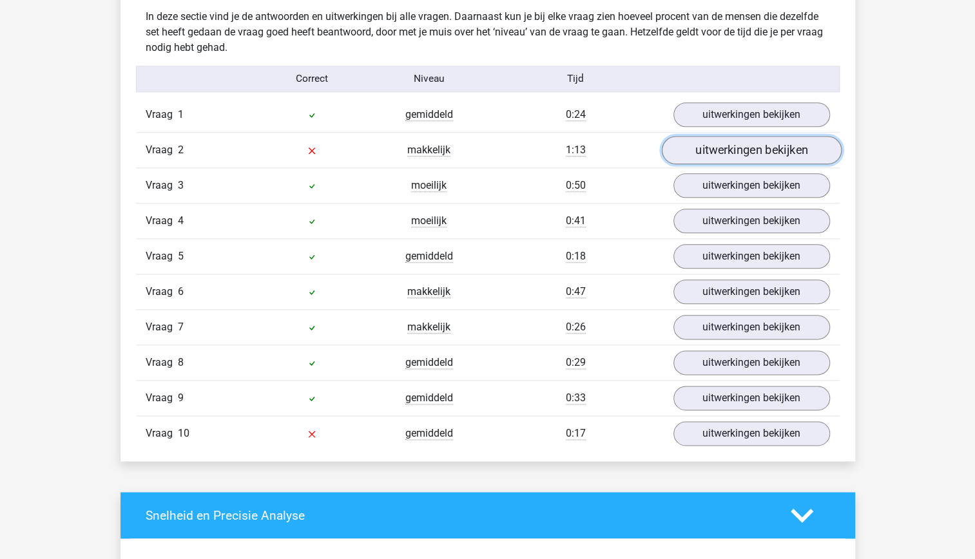
click at [728, 151] on link "uitwerkingen bekijken" at bounding box center [751, 150] width 180 height 28
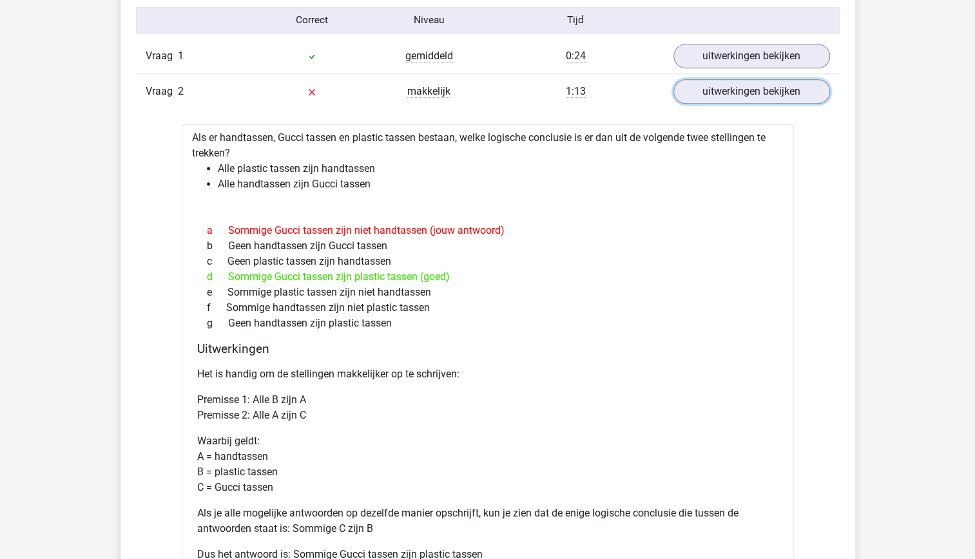
scroll to position [819, 0]
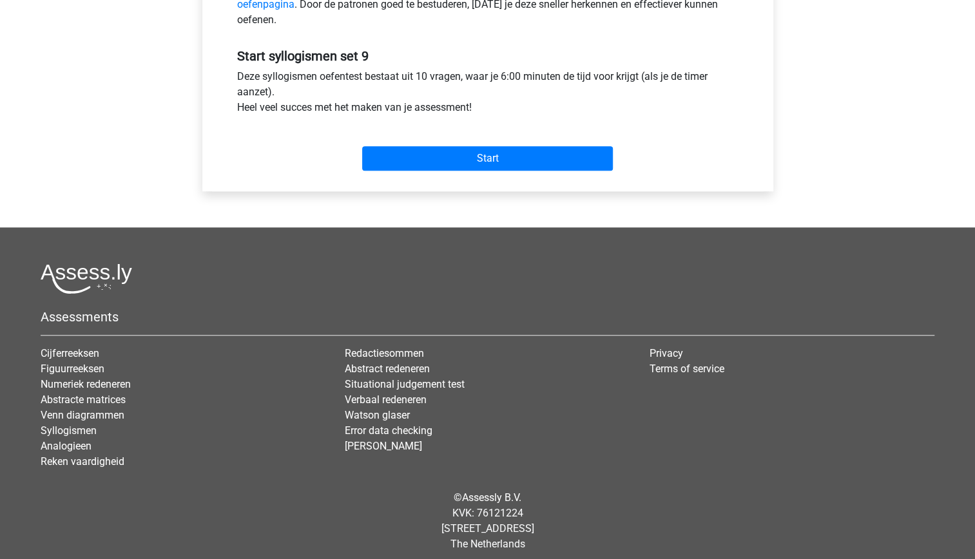
scroll to position [456, 0]
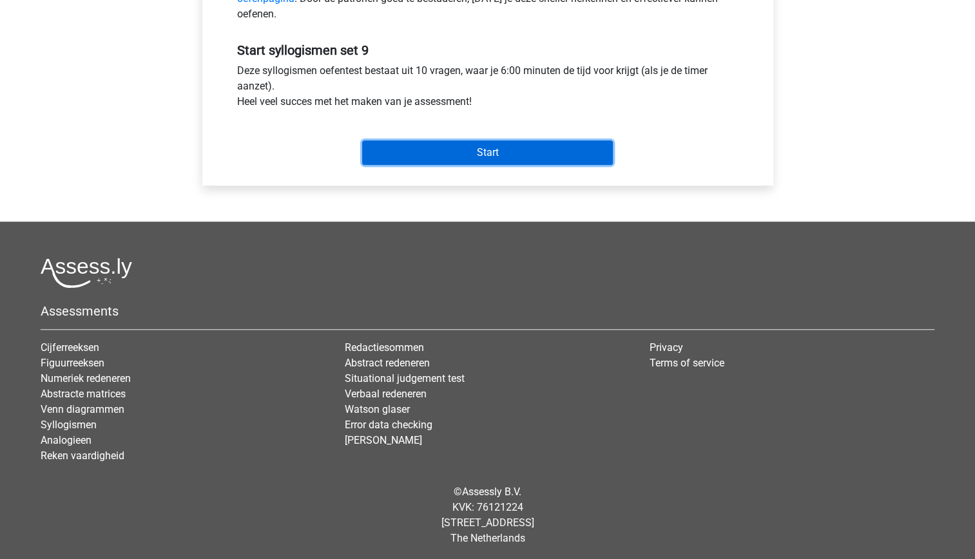
click at [469, 155] on input "Start" at bounding box center [487, 153] width 251 height 24
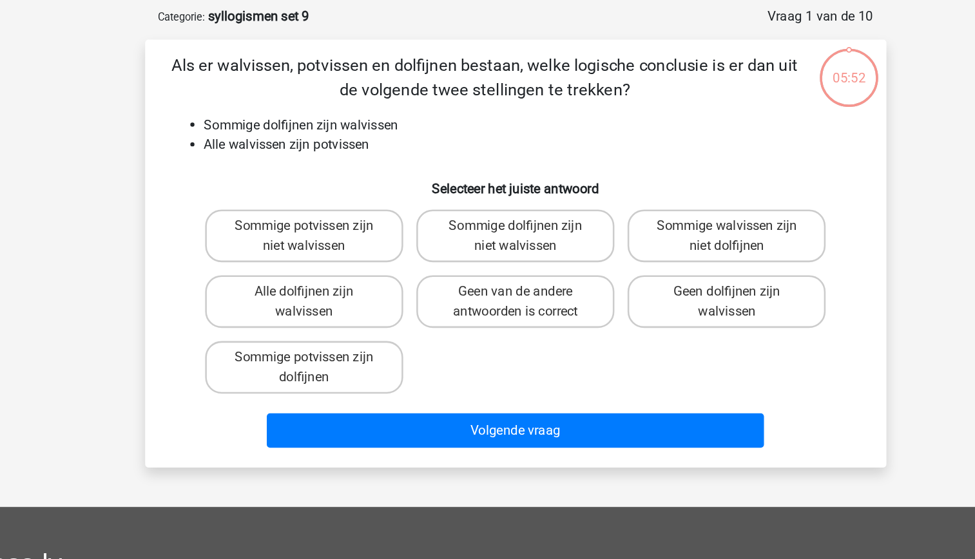
click at [342, 169] on li "Alle walvissen zijn potvissen" at bounding box center [501, 172] width 514 height 15
drag, startPoint x: 342, startPoint y: 169, endPoint x: 307, endPoint y: 153, distance: 38.7
click at [307, 153] on li "Sommige dolfijnen zijn walvissen" at bounding box center [501, 157] width 514 height 15
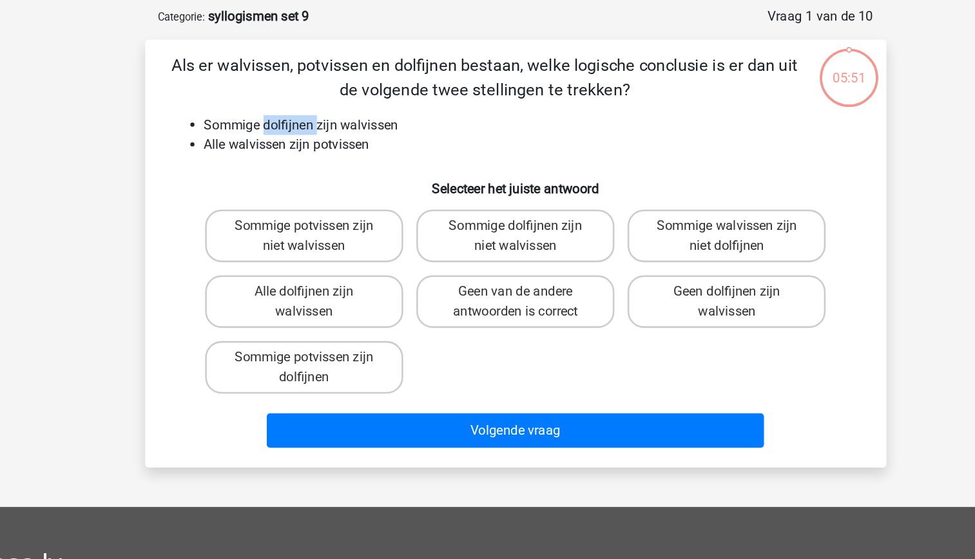
click at [307, 153] on li "Sommige dolfijnen zijn walvissen" at bounding box center [501, 157] width 514 height 15
drag, startPoint x: 307, startPoint y: 153, endPoint x: 341, endPoint y: 172, distance: 38.9
click at [341, 172] on li "Alle walvissen zijn potvissen" at bounding box center [501, 172] width 514 height 15
click at [377, 182] on div "Als er walvissen, potvissen en dolfijnen bestaan, welke logische conclusie is e…" at bounding box center [487, 258] width 571 height 315
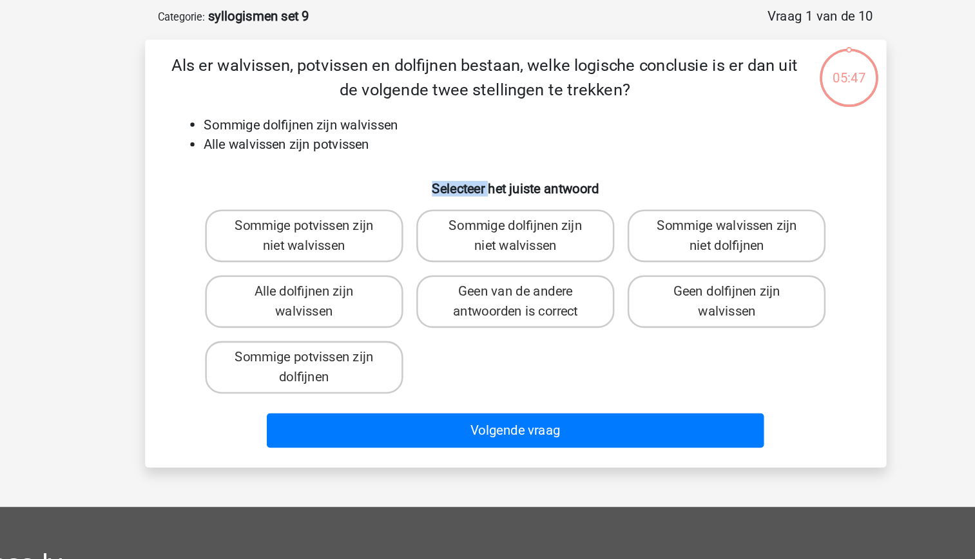
click at [377, 182] on div "Als er walvissen, potvissen en dolfijnen bestaan, welke logische conclusie is e…" at bounding box center [487, 258] width 571 height 315
drag, startPoint x: 377, startPoint y: 182, endPoint x: 342, endPoint y: 160, distance: 41.5
click at [342, 160] on li "Sommige dolfijnen zijn walvissen" at bounding box center [501, 157] width 514 height 15
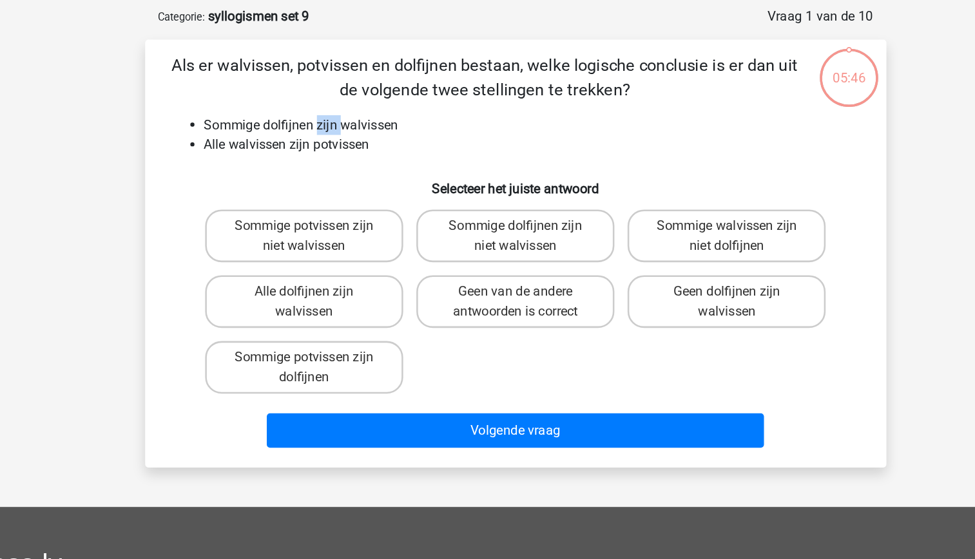
click at [342, 160] on li "Sommige dolfijnen zijn walvissen" at bounding box center [501, 157] width 514 height 15
drag, startPoint x: 342, startPoint y: 160, endPoint x: 323, endPoint y: 170, distance: 21.6
click at [323, 170] on li "Alle walvissen zijn potvissen" at bounding box center [501, 172] width 514 height 15
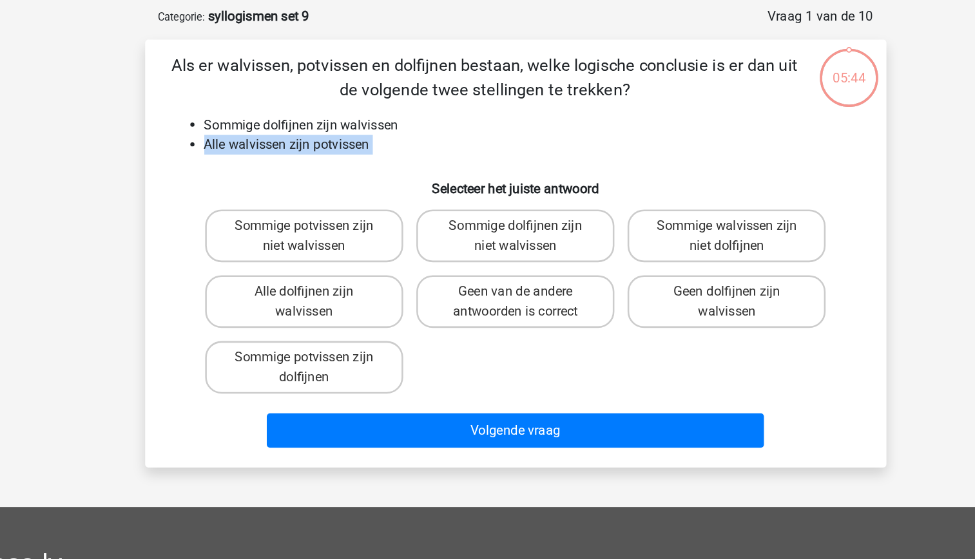
drag, startPoint x: 323, startPoint y: 170, endPoint x: 313, endPoint y: 192, distance: 24.8
click at [313, 192] on h6 "Selecteer het juiste antwoord" at bounding box center [488, 202] width 540 height 23
drag, startPoint x: 313, startPoint y: 192, endPoint x: 259, endPoint y: 168, distance: 58.8
click at [259, 168] on li "Alle walvissen zijn potvissen" at bounding box center [501, 172] width 514 height 15
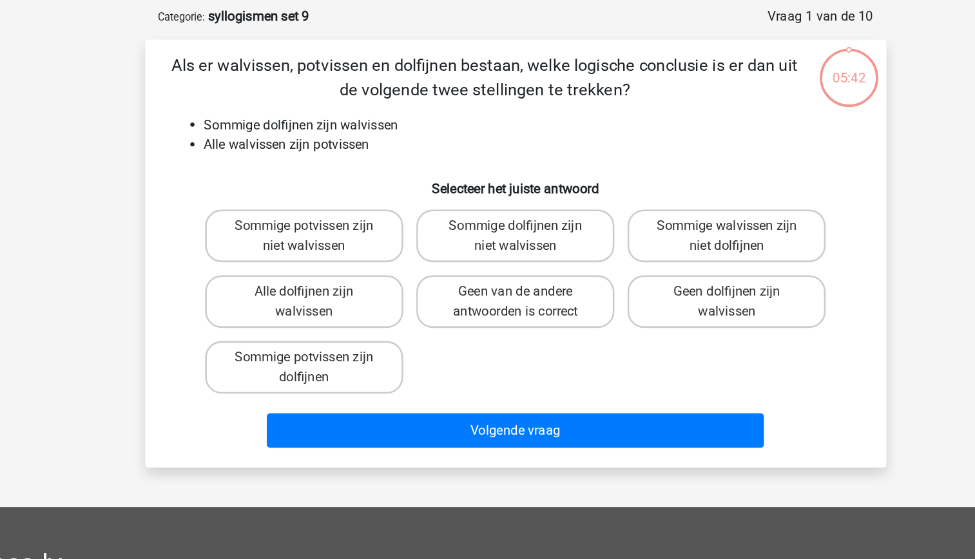
click at [257, 159] on li "Sommige dolfijnen zijn walvissen" at bounding box center [501, 157] width 514 height 15
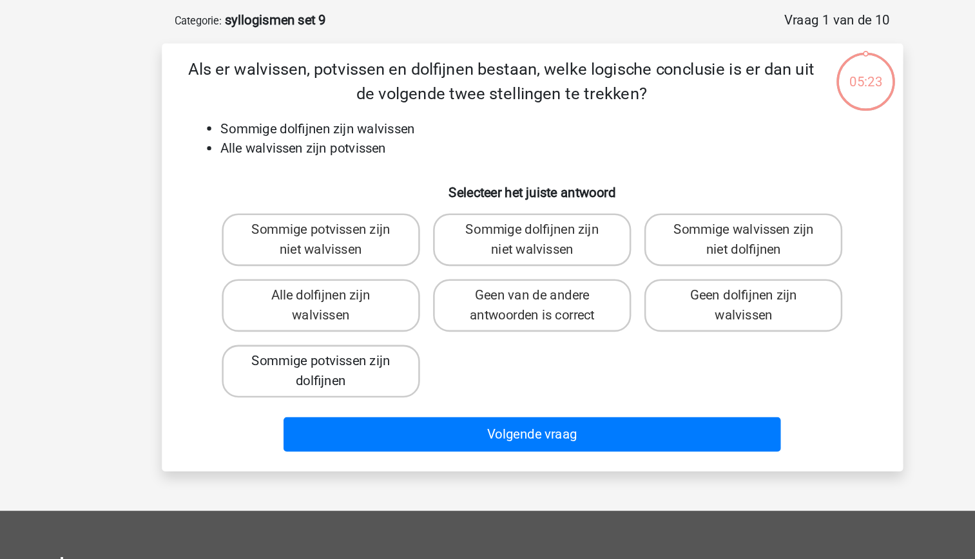
click at [364, 356] on label "Sommige potvissen zijn dolfijnen" at bounding box center [321, 347] width 155 height 41
click at [330, 348] on input "Sommige potvissen zijn dolfijnen" at bounding box center [326, 344] width 8 height 8
radio input "true"
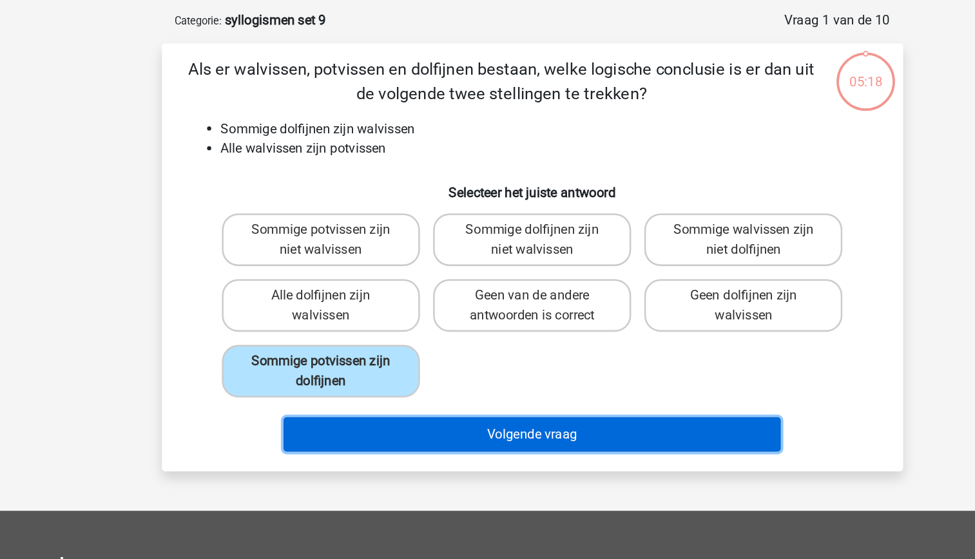
click at [503, 398] on button "Volgende vraag" at bounding box center [488, 397] width 390 height 27
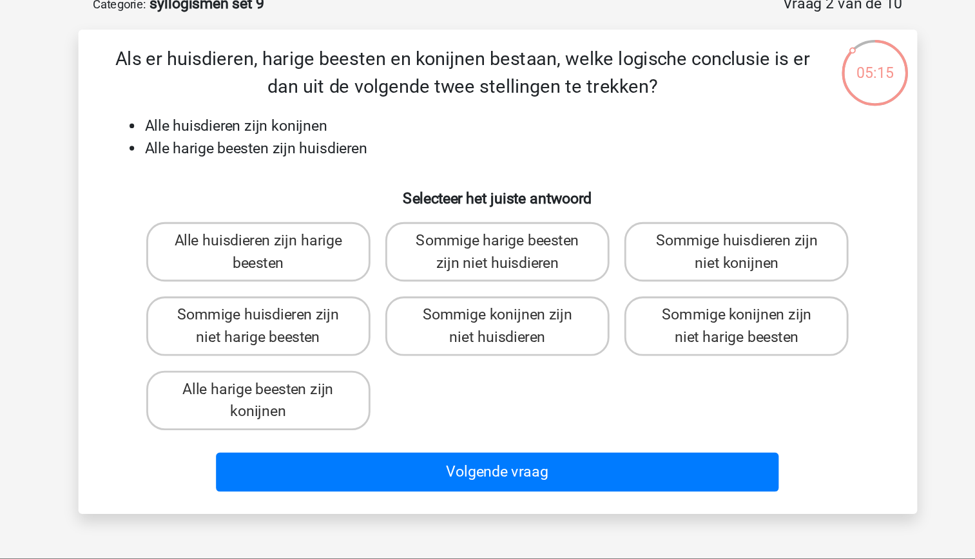
click at [380, 169] on li "Alle harige beesten zijn huisdieren" at bounding box center [501, 172] width 514 height 15
click at [332, 177] on li "Alle harige beesten zijn huisdieren" at bounding box center [501, 172] width 514 height 15
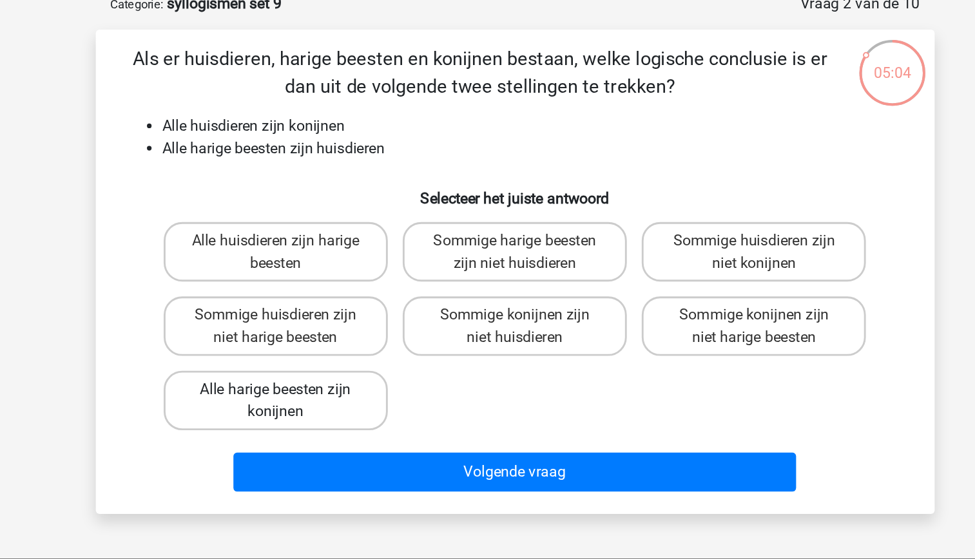
click at [374, 357] on label "Alle harige beesten zijn konijnen" at bounding box center [321, 347] width 155 height 41
click at [330, 348] on input "Alle harige beesten zijn konijnen" at bounding box center [326, 344] width 8 height 8
radio input "true"
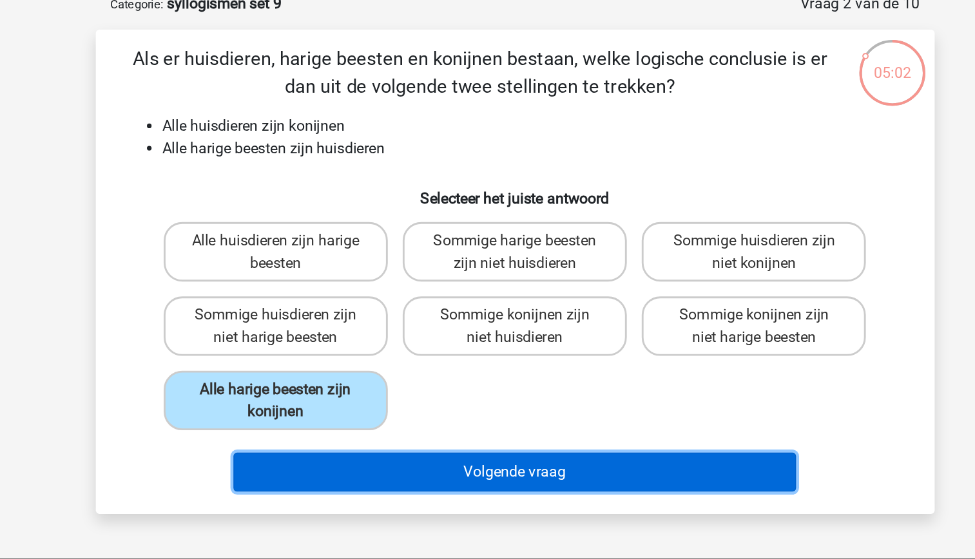
click at [491, 404] on button "Volgende vraag" at bounding box center [488, 397] width 390 height 27
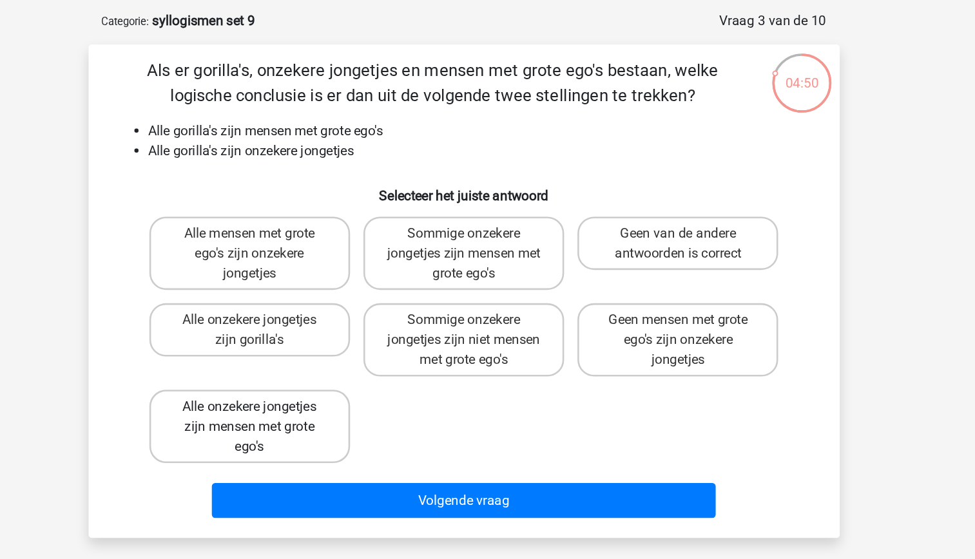
click at [376, 394] on label "Alle onzekere jongetjes zijn mensen met grote ego's" at bounding box center [321, 386] width 155 height 57
click at [330, 379] on input "Alle onzekere jongetjes zijn mensen met grote ego's" at bounding box center [326, 375] width 8 height 8
radio input "true"
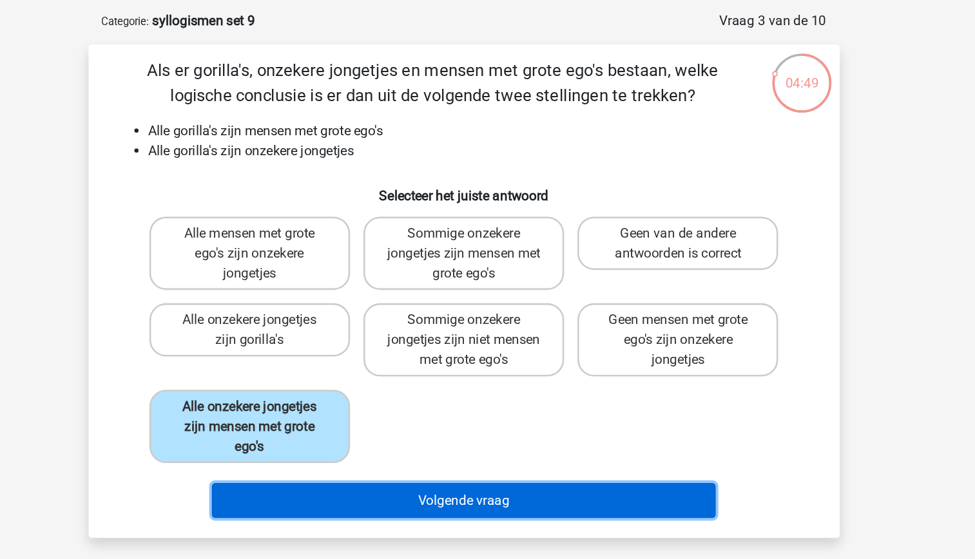
click at [465, 438] on button "Volgende vraag" at bounding box center [488, 443] width 390 height 27
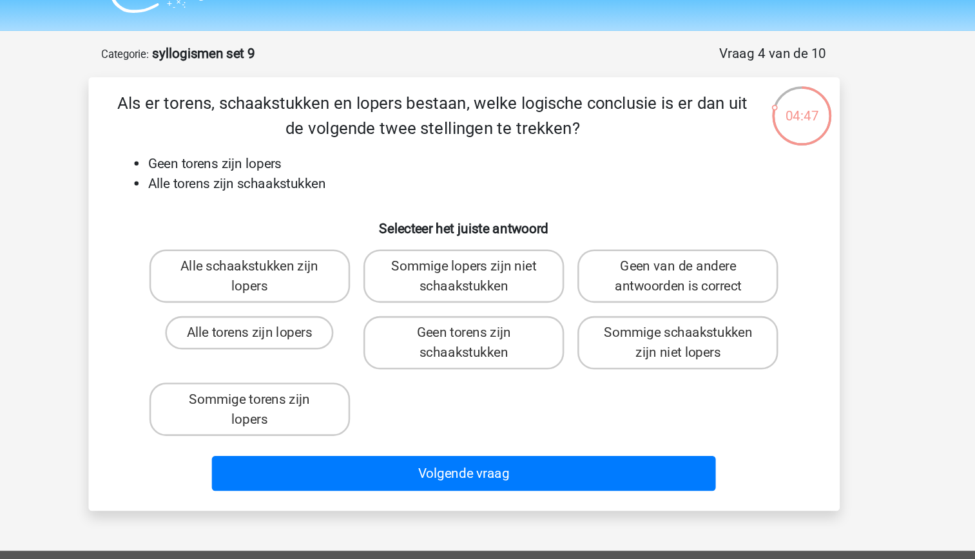
click at [364, 160] on li "Geen torens zijn lopers" at bounding box center [501, 157] width 514 height 15
drag, startPoint x: 364, startPoint y: 160, endPoint x: 374, endPoint y: 180, distance: 22.5
click at [374, 180] on li "Alle torens zijn schaakstukken" at bounding box center [501, 172] width 514 height 15
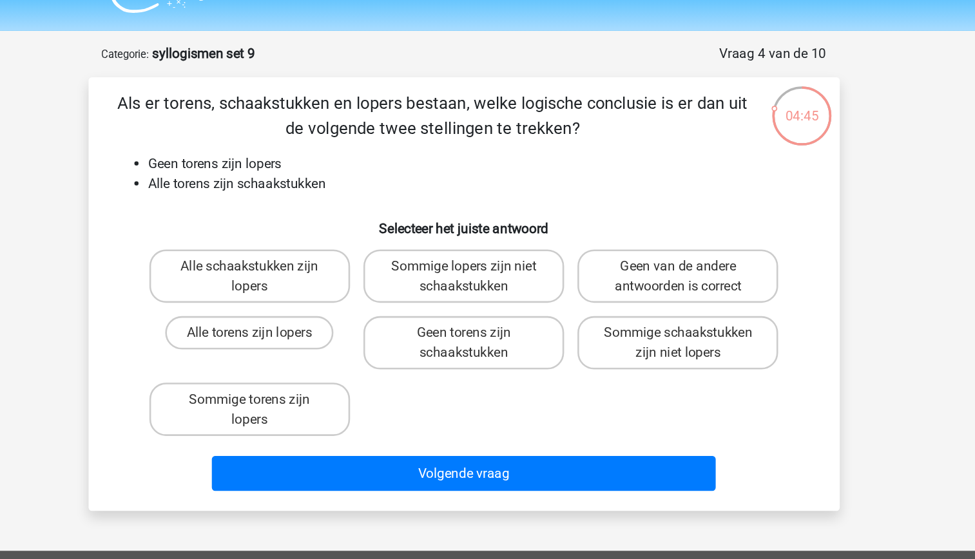
click at [387, 175] on li "Alle torens zijn schaakstukken" at bounding box center [501, 172] width 514 height 15
drag, startPoint x: 387, startPoint y: 175, endPoint x: 382, endPoint y: 188, distance: 14.3
click at [382, 188] on div "Als er torens, schaakstukken en lopers bestaan, welke logische conclusie is er …" at bounding box center [487, 258] width 571 height 315
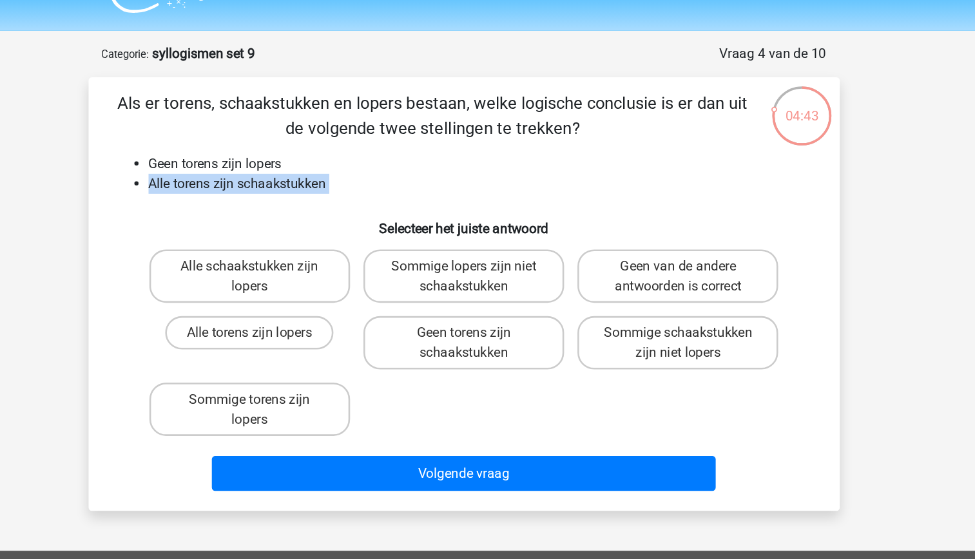
click at [348, 193] on h6 "Selecteer het juiste antwoord" at bounding box center [488, 202] width 540 height 23
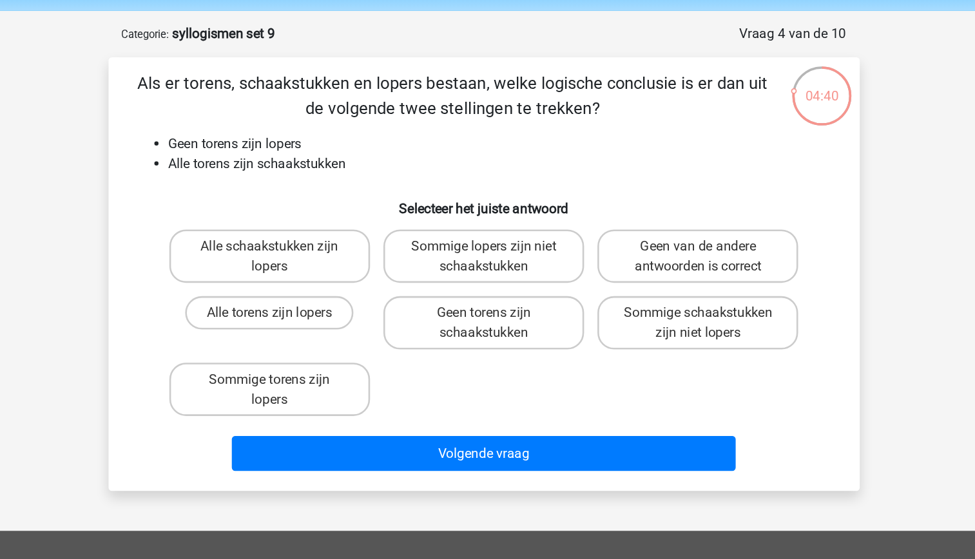
click at [328, 181] on div "Als er torens, schaakstukken en lopers bestaan, welke logische conclusie is er …" at bounding box center [487, 258] width 571 height 315
drag, startPoint x: 328, startPoint y: 181, endPoint x: 301, endPoint y: 166, distance: 31.2
click at [301, 166] on li "Alle torens zijn schaakstukken" at bounding box center [501, 172] width 514 height 15
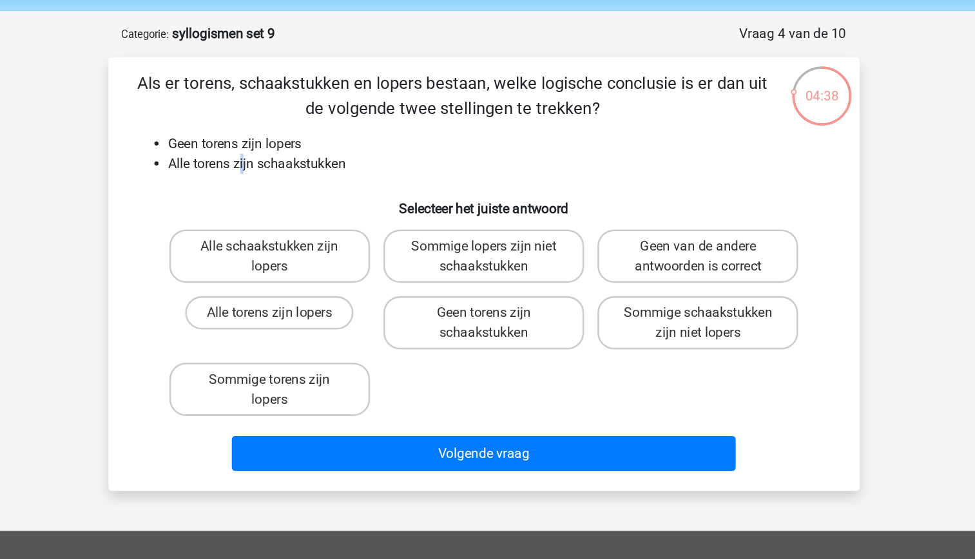
click at [301, 166] on li "Alle torens zijn schaakstukken" at bounding box center [501, 172] width 514 height 15
drag, startPoint x: 301, startPoint y: 166, endPoint x: 302, endPoint y: 185, distance: 19.4
click at [302, 185] on div "Als er torens, schaakstukken en lopers bestaan, welke logische conclusie is er …" at bounding box center [487, 258] width 571 height 315
click at [302, 192] on h6 "Selecteer het juiste antwoord" at bounding box center [488, 202] width 540 height 23
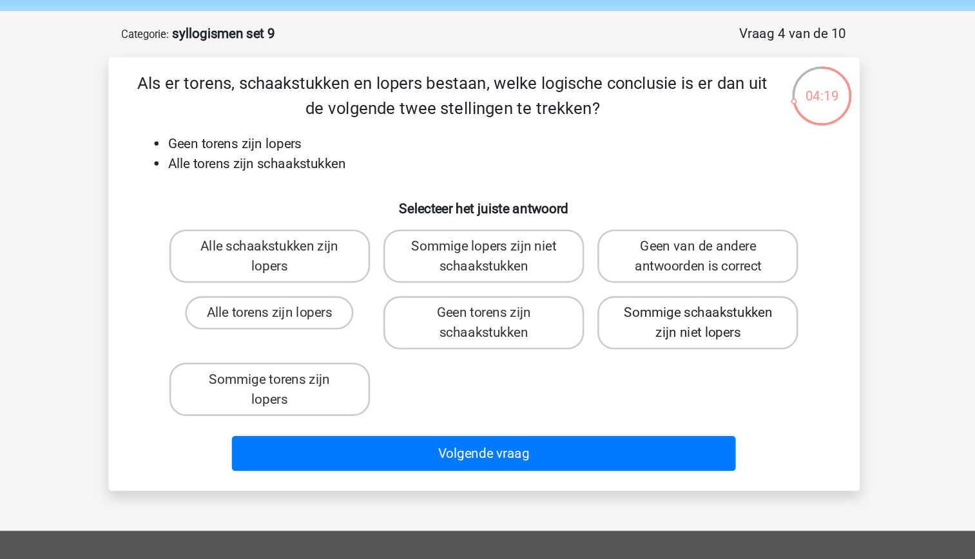
click at [648, 304] on label "Sommige schaakstukken zijn niet lopers" at bounding box center [653, 295] width 155 height 41
click at [654, 297] on input "Sommige schaakstukken zijn niet lopers" at bounding box center [658, 292] width 8 height 8
radio input "true"
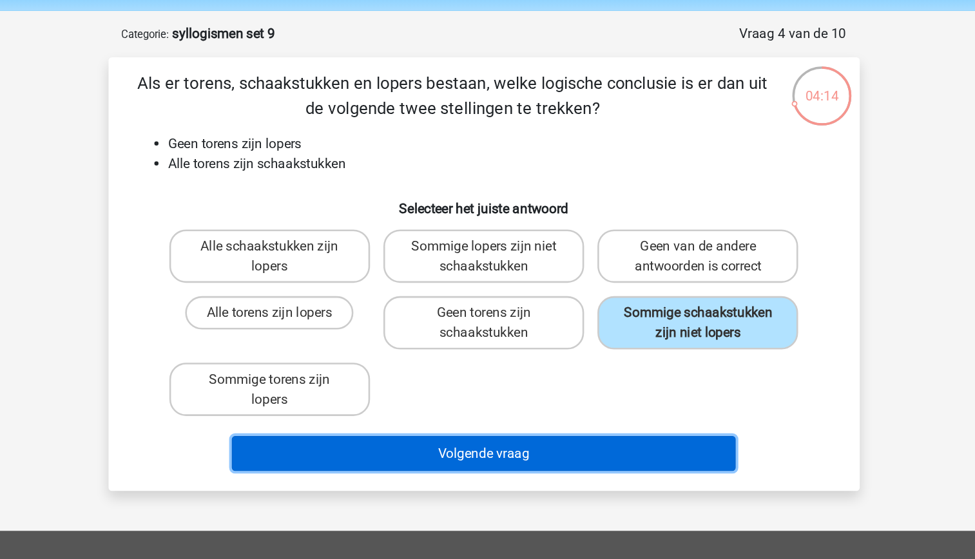
click at [589, 402] on button "Volgende vraag" at bounding box center [488, 397] width 390 height 27
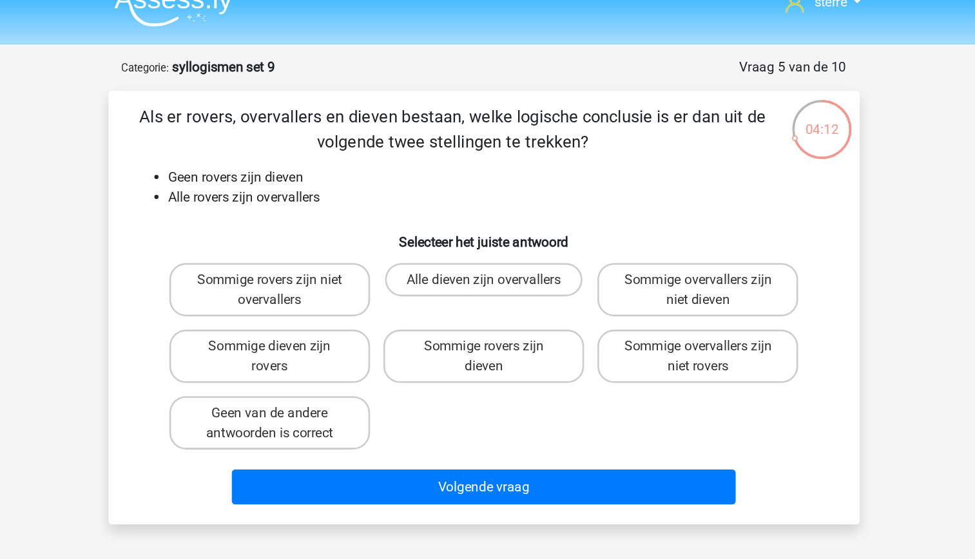
click at [300, 150] on li "Geen rovers zijn dieven" at bounding box center [501, 157] width 514 height 15
drag, startPoint x: 300, startPoint y: 150, endPoint x: 315, endPoint y: 172, distance: 26.5
click at [315, 172] on li "Alle rovers zijn overvallers" at bounding box center [501, 172] width 514 height 15
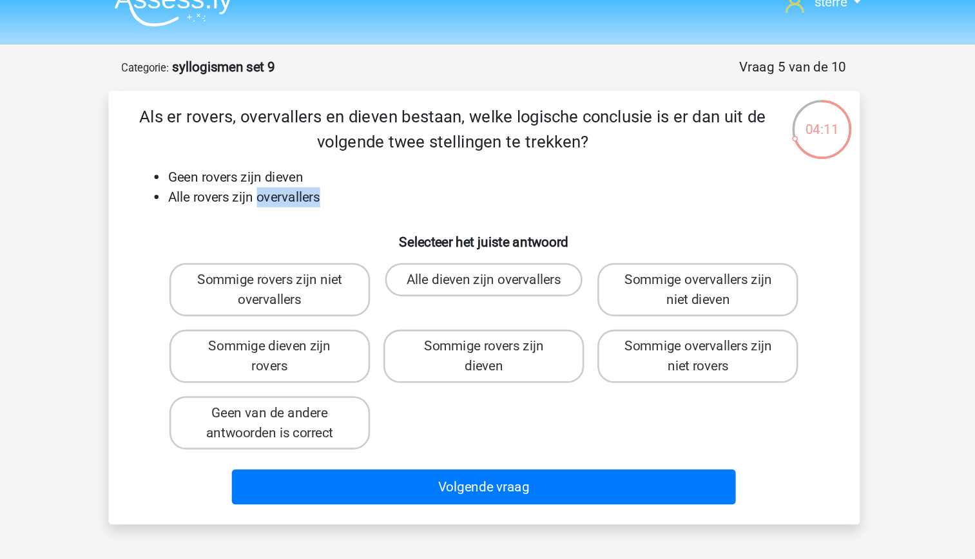
click at [315, 172] on li "Alle rovers zijn overvallers" at bounding box center [501, 172] width 514 height 15
drag, startPoint x: 315, startPoint y: 172, endPoint x: 318, endPoint y: 190, distance: 17.8
click at [318, 190] on div "Als er rovers, overvallers en dieven bestaan, welke logische conclusie is er da…" at bounding box center [487, 258] width 571 height 315
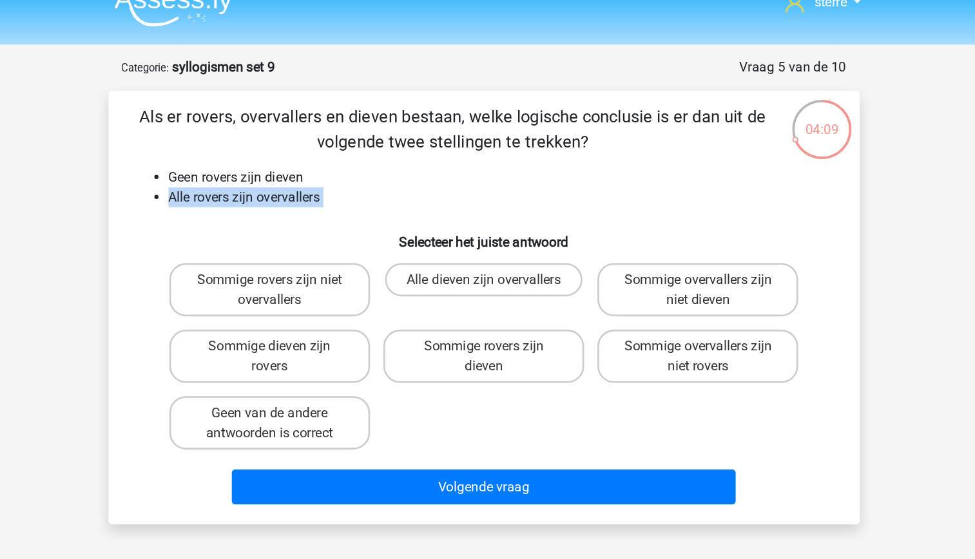
drag, startPoint x: 318, startPoint y: 190, endPoint x: 326, endPoint y: 200, distance: 12.9
click at [326, 200] on h6 "Selecteer het juiste antwoord" at bounding box center [488, 202] width 540 height 23
click at [249, 138] on p "Als er rovers, overvallers en dieven bestaan, welke logische conclusie is er da…" at bounding box center [464, 120] width 492 height 39
click at [660, 249] on label "Sommige overvallers zijn niet dieven" at bounding box center [653, 244] width 155 height 41
click at [660, 245] on input "Sommige overvallers zijn niet dieven" at bounding box center [658, 241] width 8 height 8
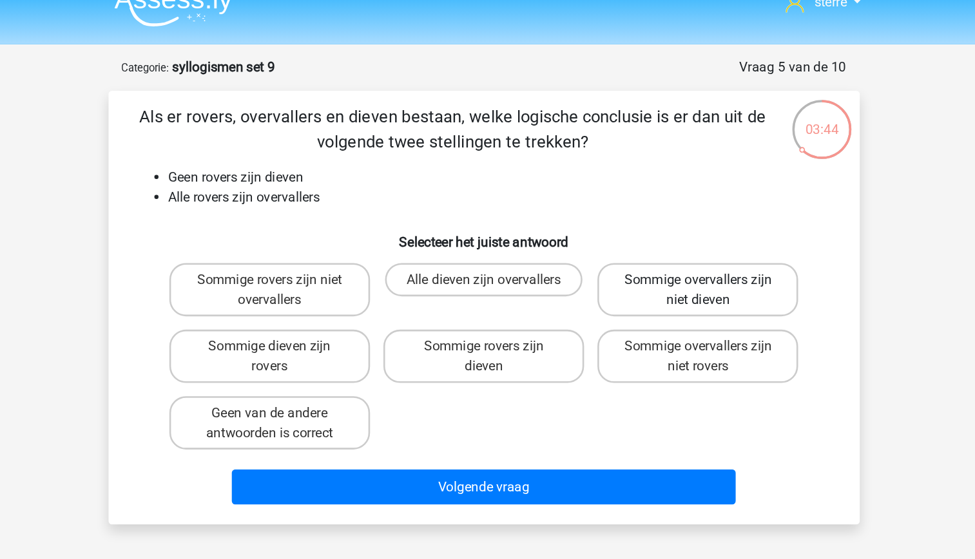
radio input "true"
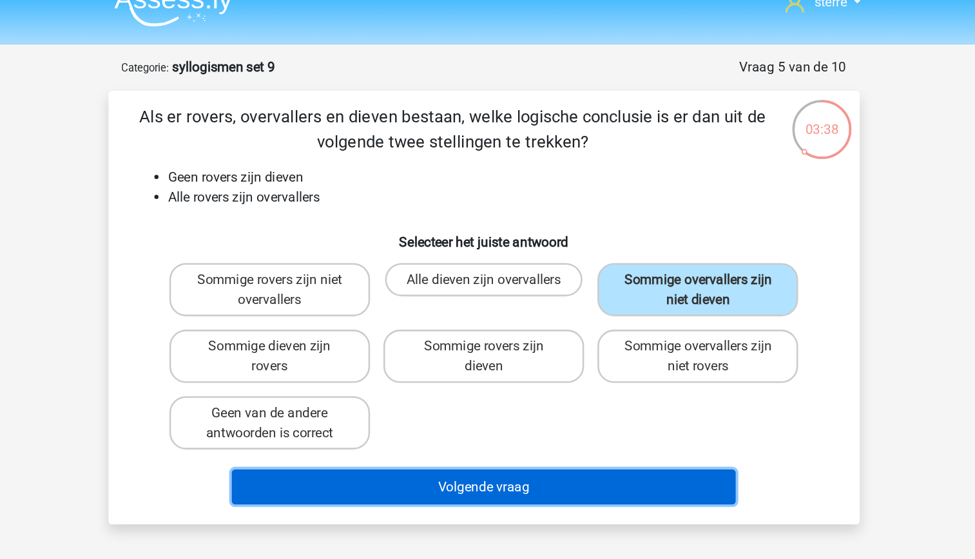
click at [550, 402] on button "Volgende vraag" at bounding box center [488, 397] width 390 height 27
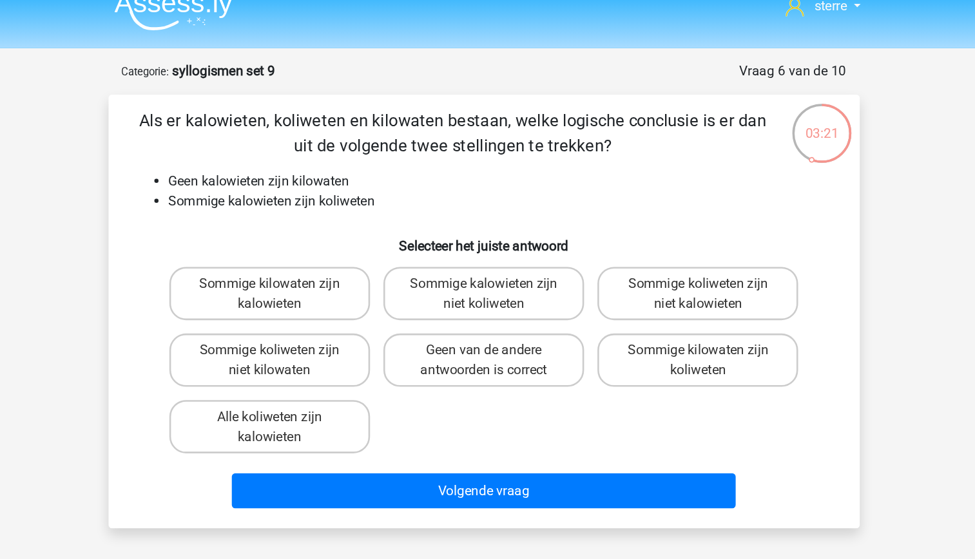
click at [380, 179] on li "Sommige kalowieten zijn koliweten" at bounding box center [501, 172] width 514 height 15
click at [363, 303] on label "Sommige koliweten zijn niet kilowaten" at bounding box center [321, 295] width 155 height 41
click at [330, 297] on input "Sommige koliweten zijn niet kilowaten" at bounding box center [326, 292] width 8 height 8
radio input "true"
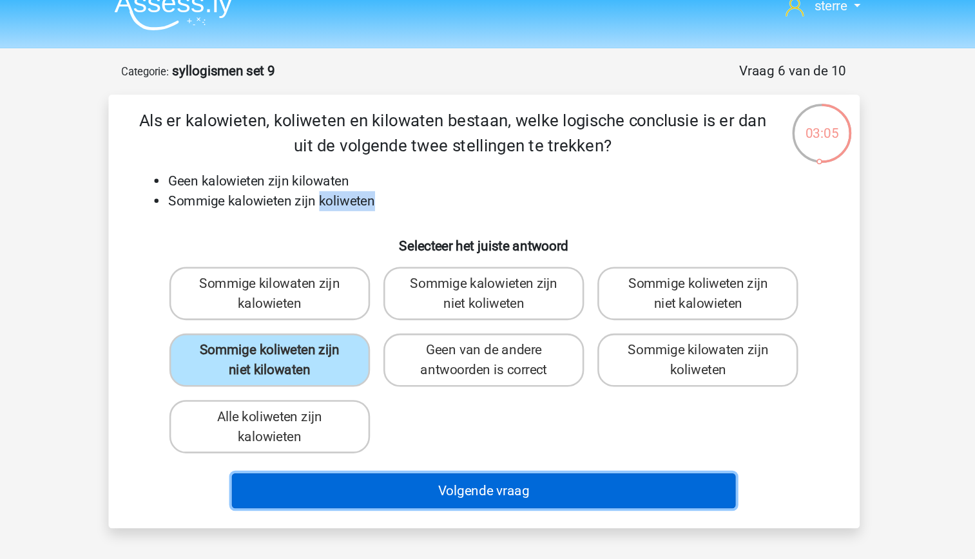
click at [456, 400] on button "Volgende vraag" at bounding box center [488, 397] width 390 height 27
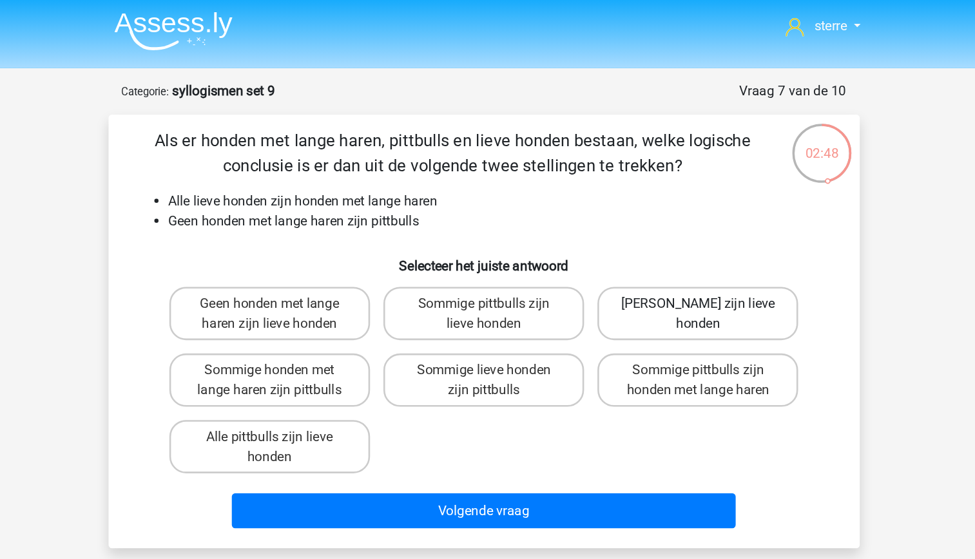
click at [625, 247] on label "Geen pittbulls zijn lieve honden" at bounding box center [653, 244] width 155 height 41
click at [654, 245] on input "Geen pittbulls zijn lieve honden" at bounding box center [658, 241] width 8 height 8
radio input "true"
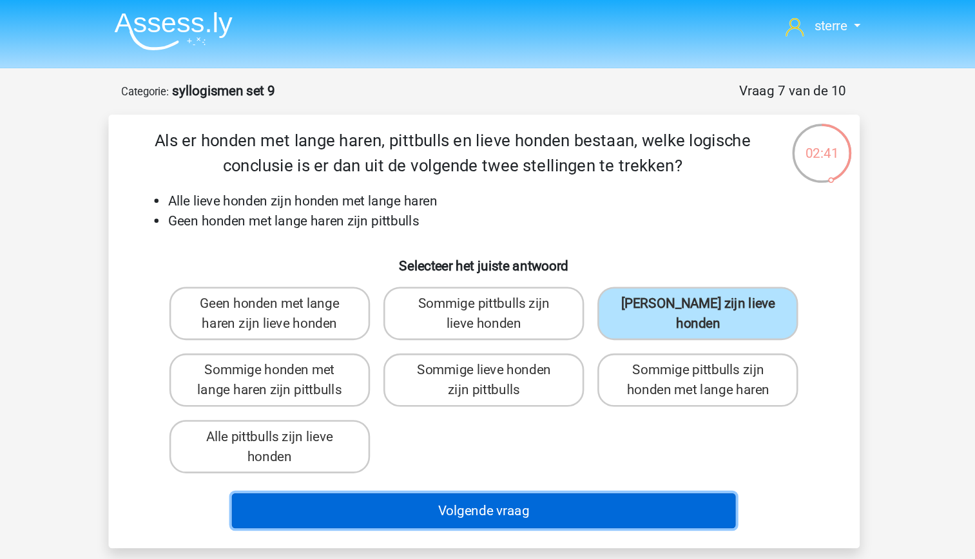
click at [500, 399] on button "Volgende vraag" at bounding box center [488, 397] width 390 height 27
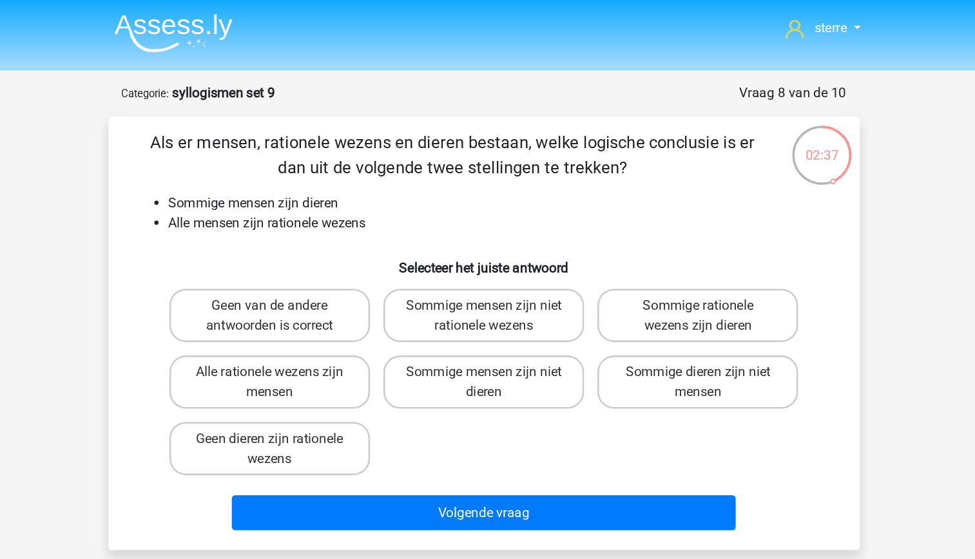
click at [357, 157] on li "Sommige mensen zijn dieren" at bounding box center [501, 157] width 514 height 15
drag, startPoint x: 357, startPoint y: 157, endPoint x: 367, endPoint y: 183, distance: 28.1
click at [367, 183] on div "Als er mensen, rationele wezens en dieren bestaan, welke logische conclusie is …" at bounding box center [487, 258] width 571 height 315
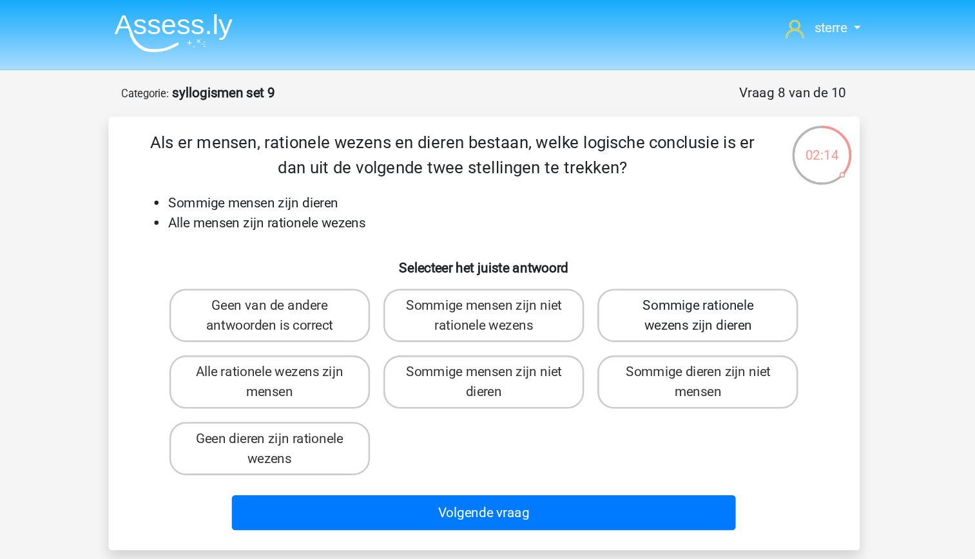
click at [657, 234] on label "Sommige rationele wezens zijn dieren" at bounding box center [653, 244] width 155 height 41
click at [657, 237] on input "Sommige rationele wezens zijn dieren" at bounding box center [658, 241] width 8 height 8
radio input "true"
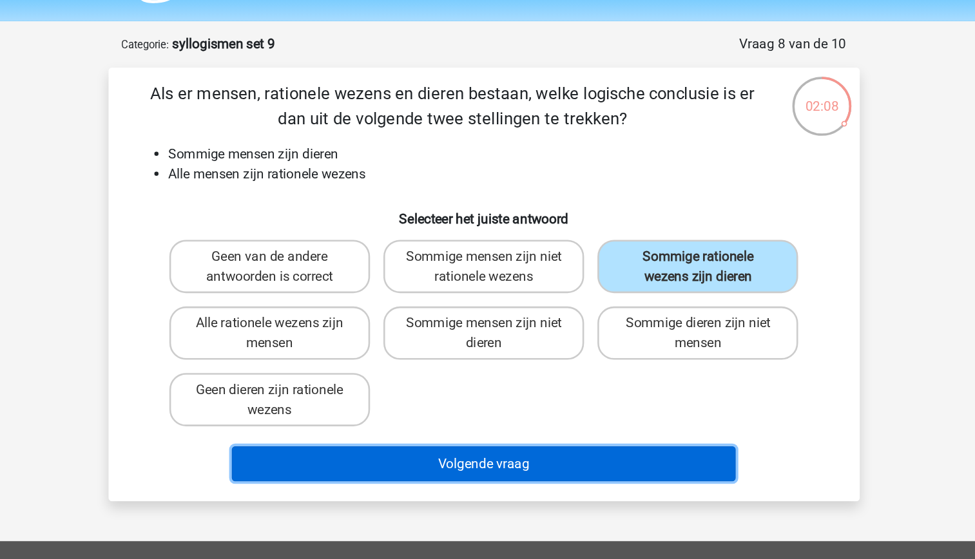
click at [529, 407] on button "Volgende vraag" at bounding box center [488, 397] width 390 height 27
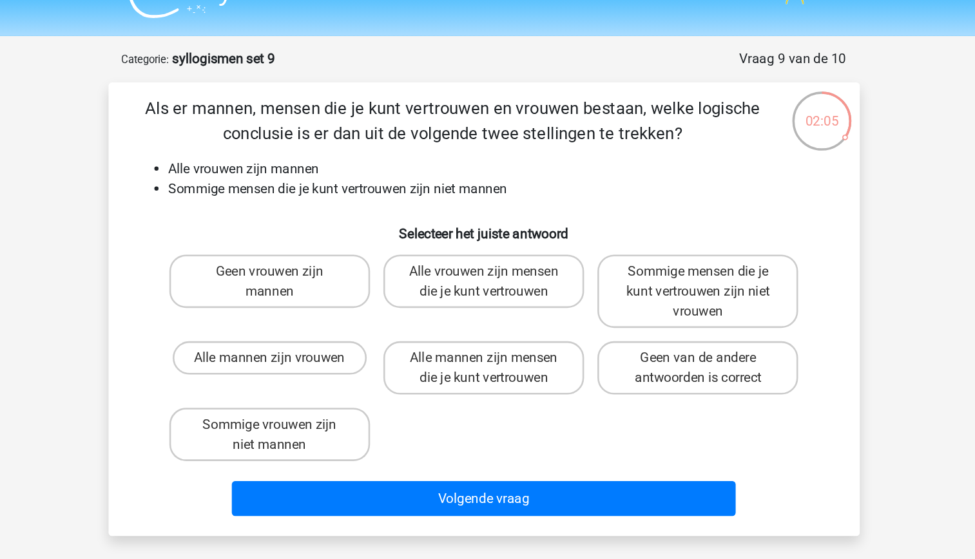
click at [302, 173] on li "Sommige mensen die je kunt vertrouwen zijn niet mannen" at bounding box center [501, 172] width 514 height 15
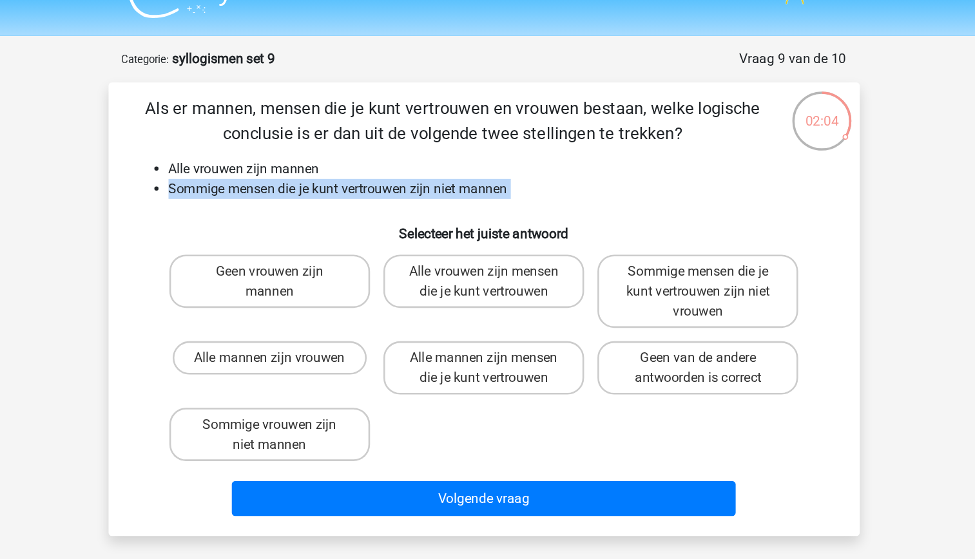
drag, startPoint x: 302, startPoint y: 173, endPoint x: 302, endPoint y: 195, distance: 21.9
click at [302, 195] on h6 "Selecteer het juiste antwoord" at bounding box center [488, 202] width 540 height 23
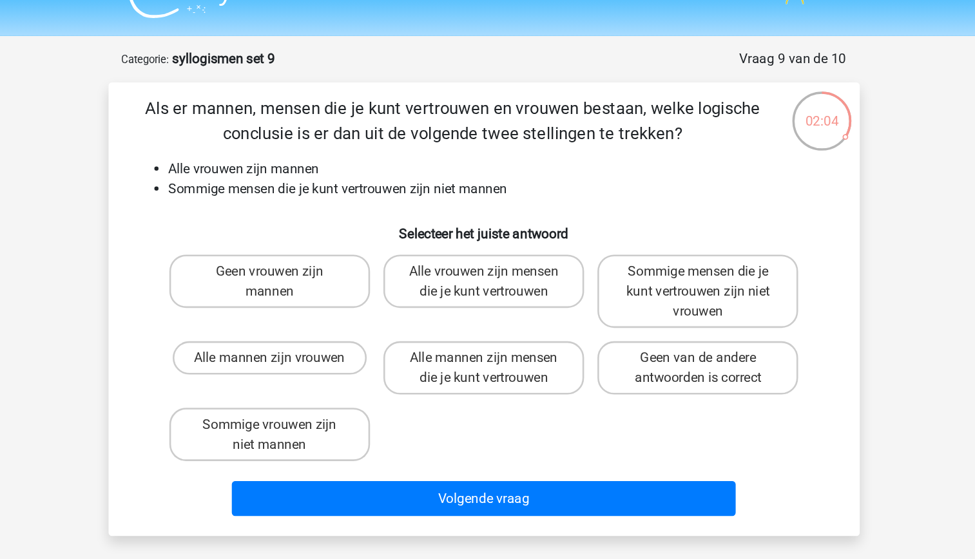
click at [277, 217] on div "Als er mannen, mensen die je kunt vertrouwen en vrouwen bestaan, welke logische…" at bounding box center [487, 266] width 571 height 331
click at [300, 170] on li "Sommige mensen die je kunt vertrouwen zijn niet mannen" at bounding box center [501, 172] width 514 height 15
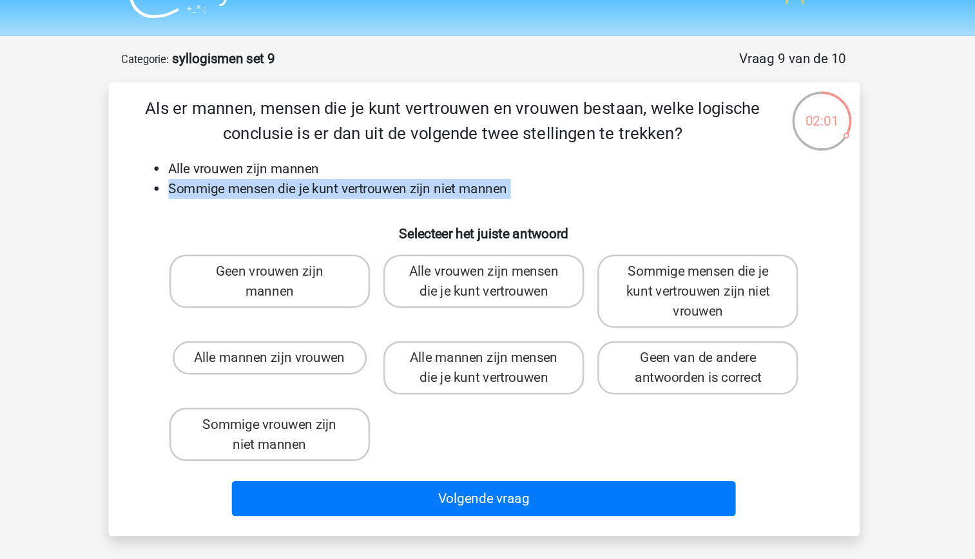
drag, startPoint x: 300, startPoint y: 170, endPoint x: 306, endPoint y: 189, distance: 19.6
click at [306, 189] on div "Als er mannen, mensen die je kunt vertrouwen en vrouwen bestaan, welke logische…" at bounding box center [487, 266] width 571 height 331
drag, startPoint x: 306, startPoint y: 189, endPoint x: 302, endPoint y: 199, distance: 11.0
click at [302, 199] on h6 "Selecteer het juiste antwoord" at bounding box center [488, 202] width 540 height 23
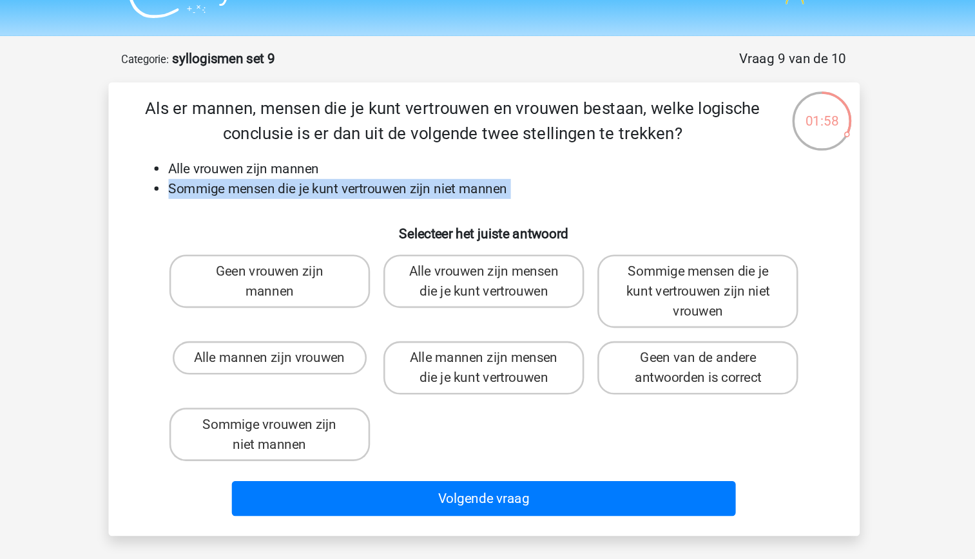
click at [238, 183] on div "Als er mannen, mensen die je kunt vertrouwen en vrouwen bestaan, welke logische…" at bounding box center [487, 266] width 571 height 331
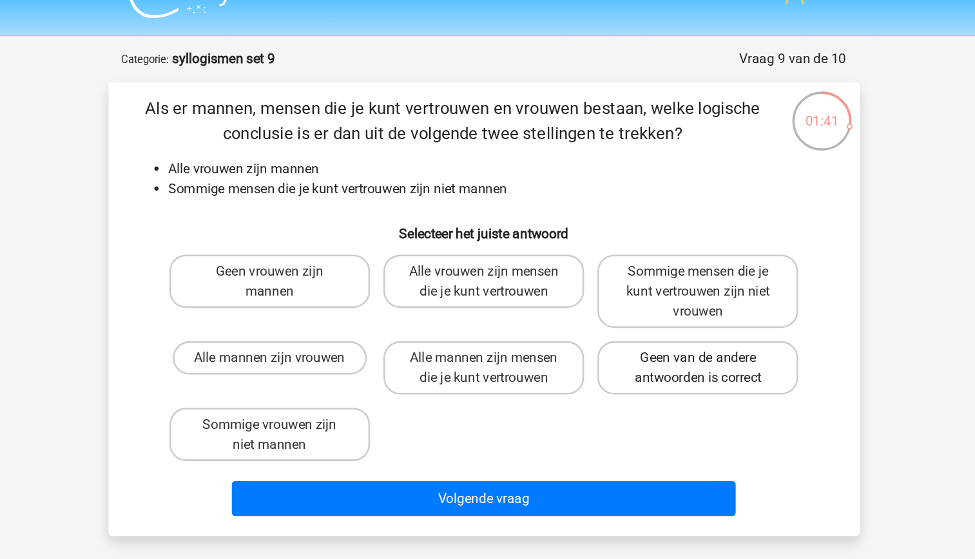
click at [632, 310] on label "Geen van de andere antwoorden is correct" at bounding box center [653, 311] width 155 height 41
click at [654, 310] on input "Geen van de andere antwoorden is correct" at bounding box center [658, 308] width 8 height 8
radio input "true"
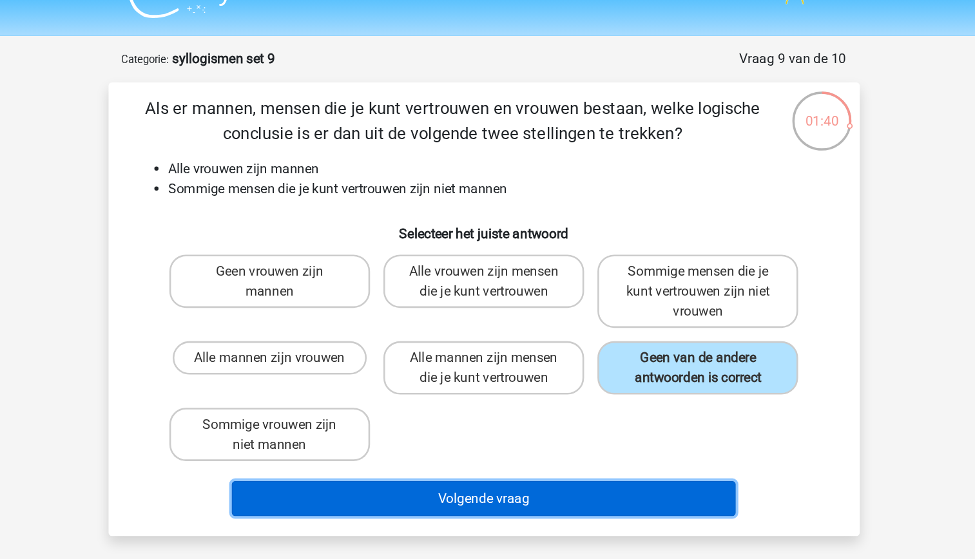
click at [552, 407] on button "Volgende vraag" at bounding box center [488, 412] width 390 height 27
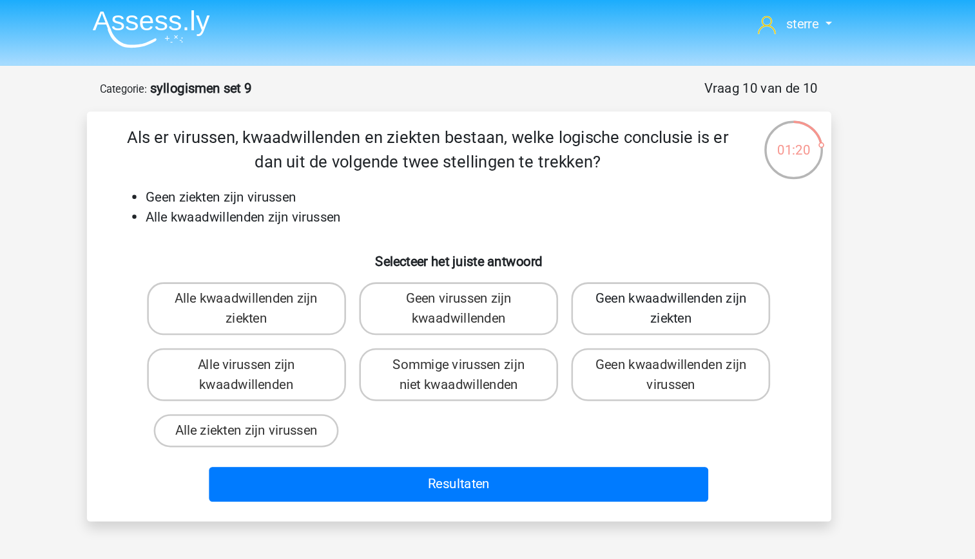
click at [665, 245] on label "Geen kwaadwillenden zijn ziekten" at bounding box center [653, 244] width 155 height 41
click at [662, 245] on input "Geen kwaadwillenden zijn ziekten" at bounding box center [658, 241] width 8 height 8
radio input "true"
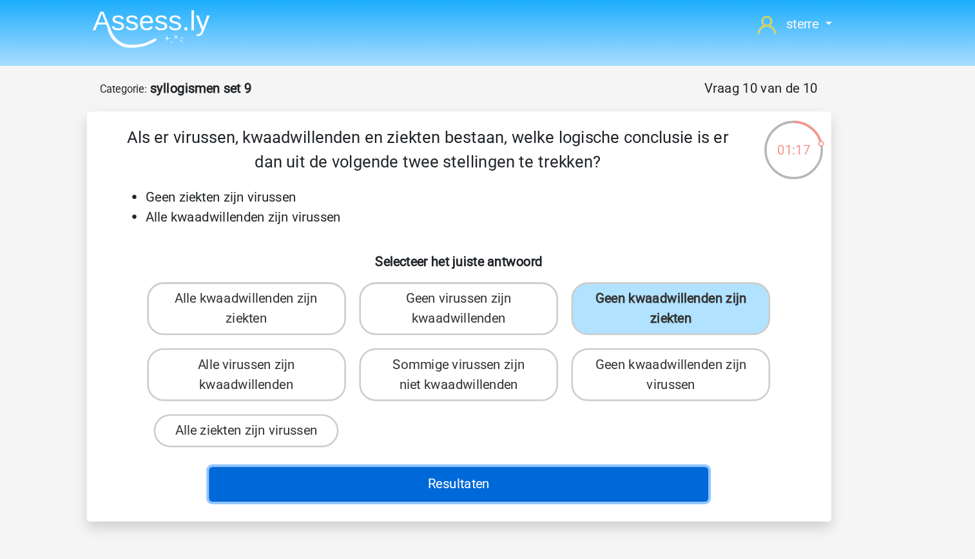
click at [588, 381] on button "Resultaten" at bounding box center [488, 381] width 390 height 27
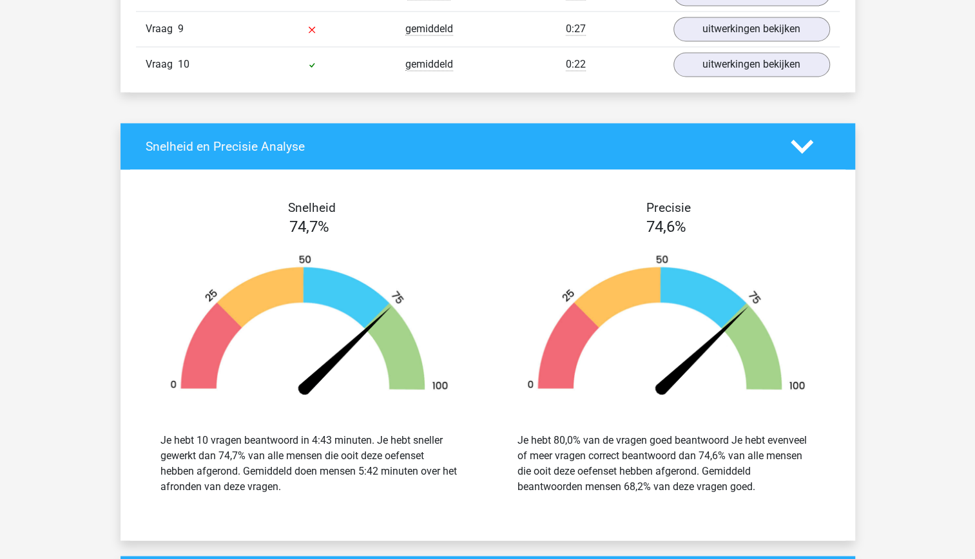
scroll to position [1129, 0]
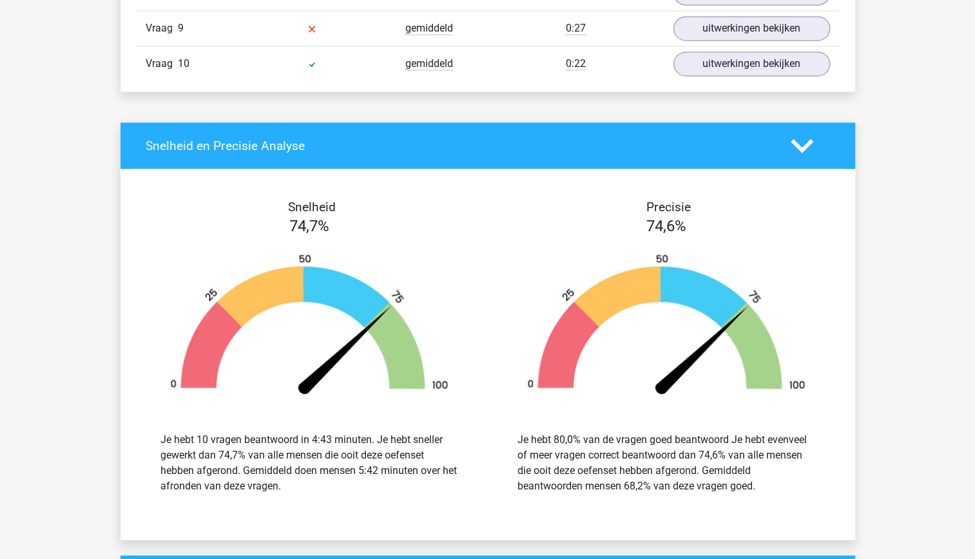
click at [626, 340] on img at bounding box center [666, 327] width 318 height 148
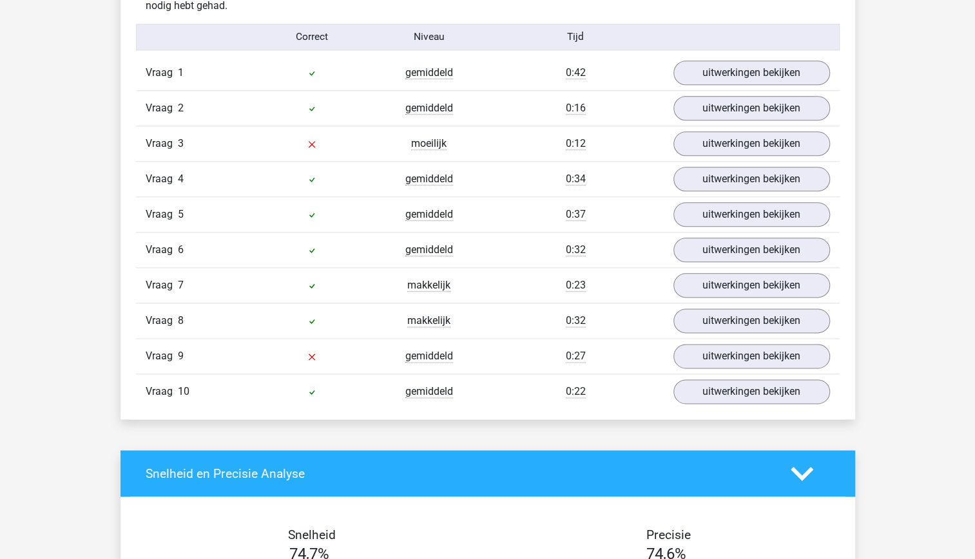
scroll to position [792, 0]
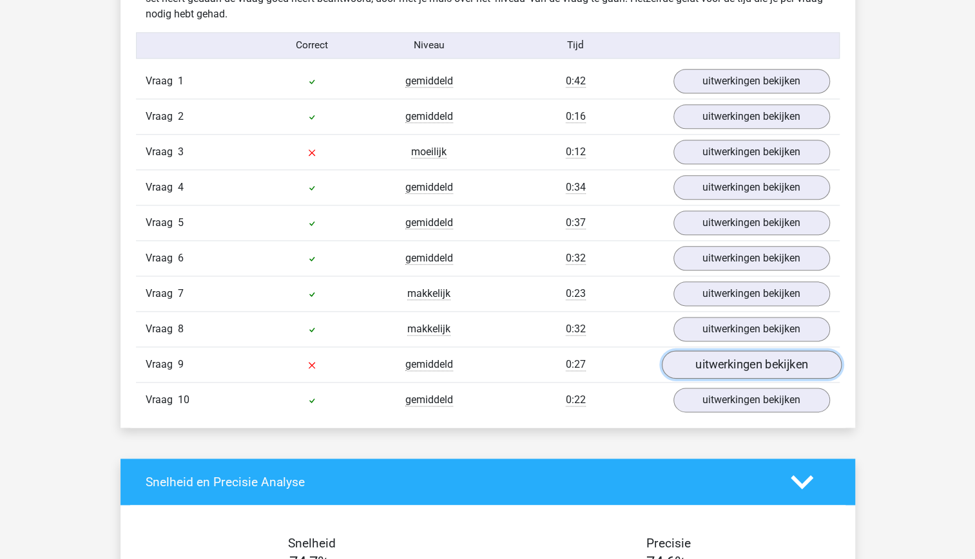
click at [753, 361] on link "uitwerkingen bekijken" at bounding box center [751, 365] width 180 height 28
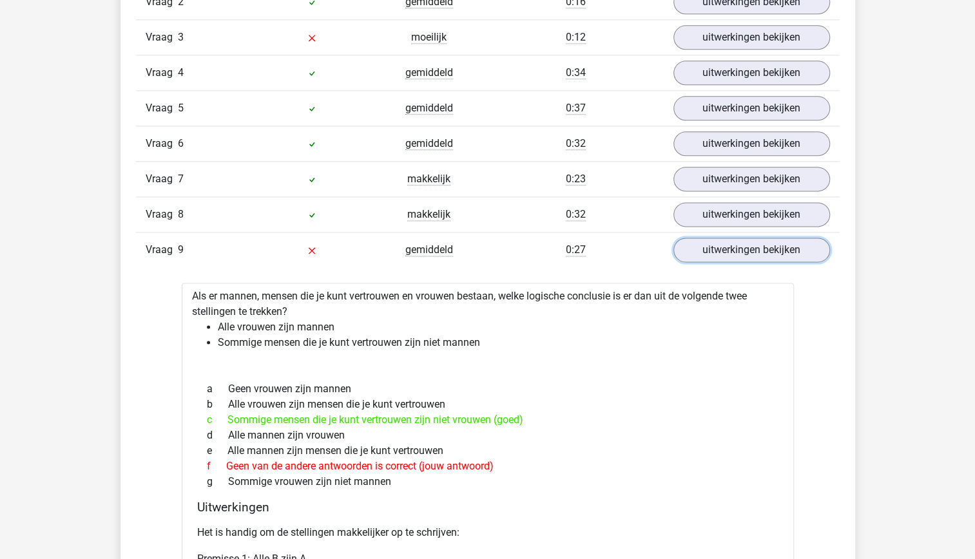
scroll to position [909, 0]
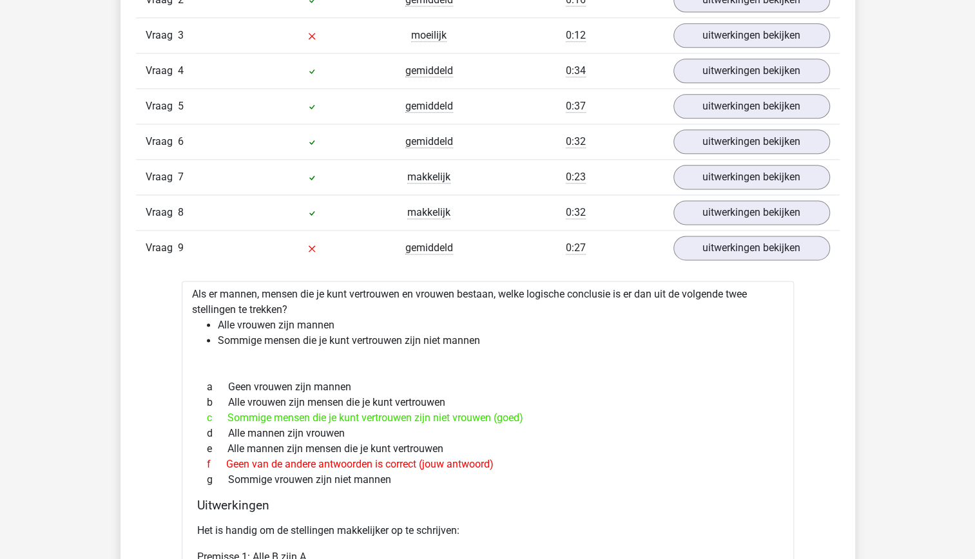
click at [506, 462] on div "f Geen van de andere antwoorden is correct (jouw antwoord)" at bounding box center [487, 464] width 581 height 15
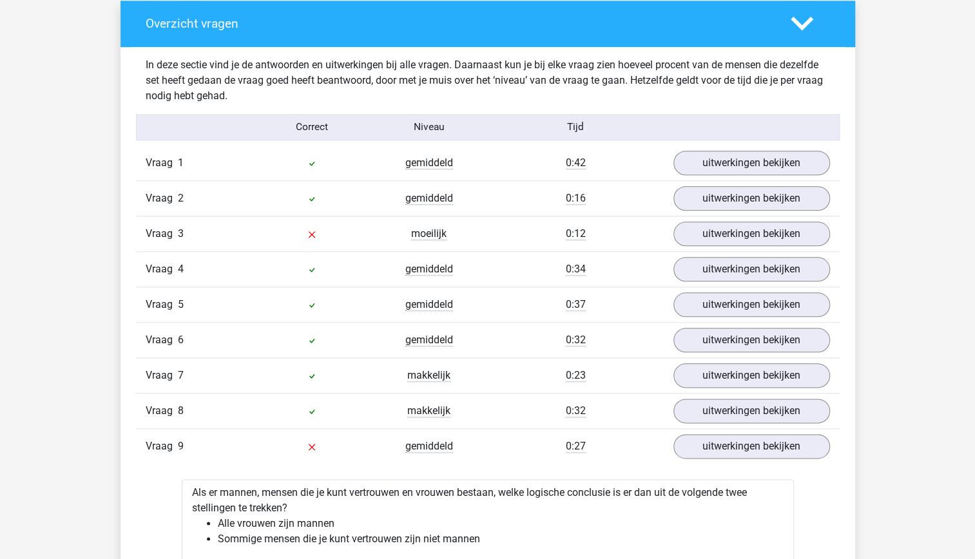
scroll to position [708, 0]
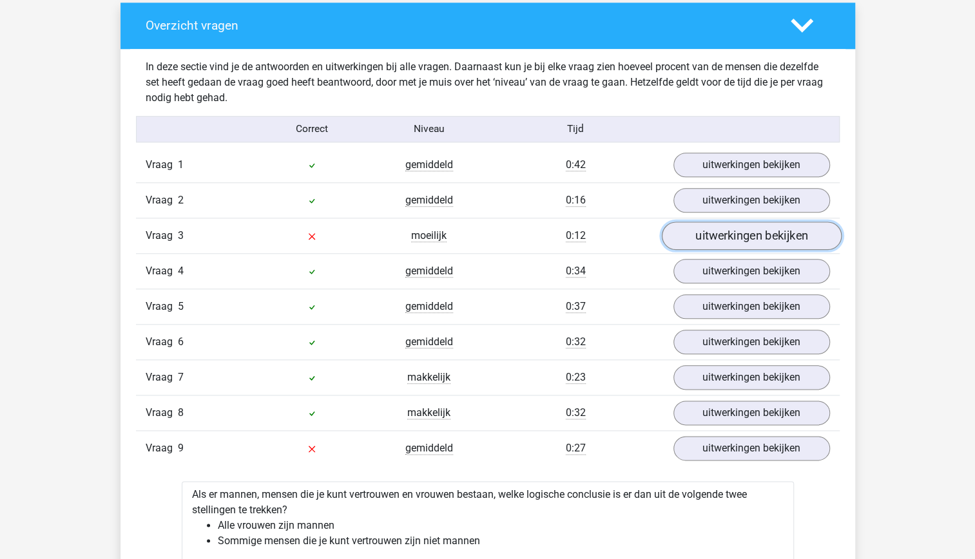
click at [801, 237] on link "uitwerkingen bekijken" at bounding box center [751, 236] width 180 height 28
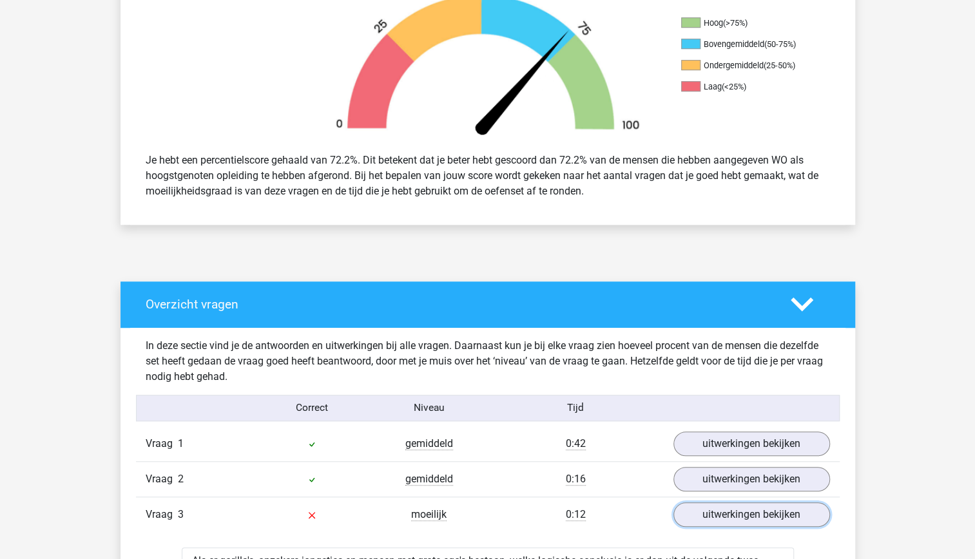
scroll to position [427, 0]
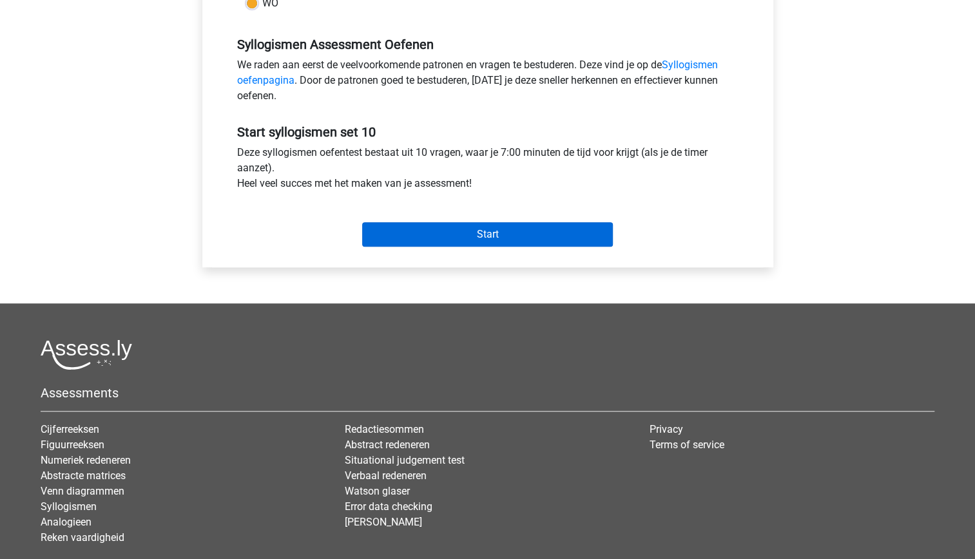
scroll to position [375, 0]
click at [491, 229] on input "Start" at bounding box center [487, 234] width 251 height 24
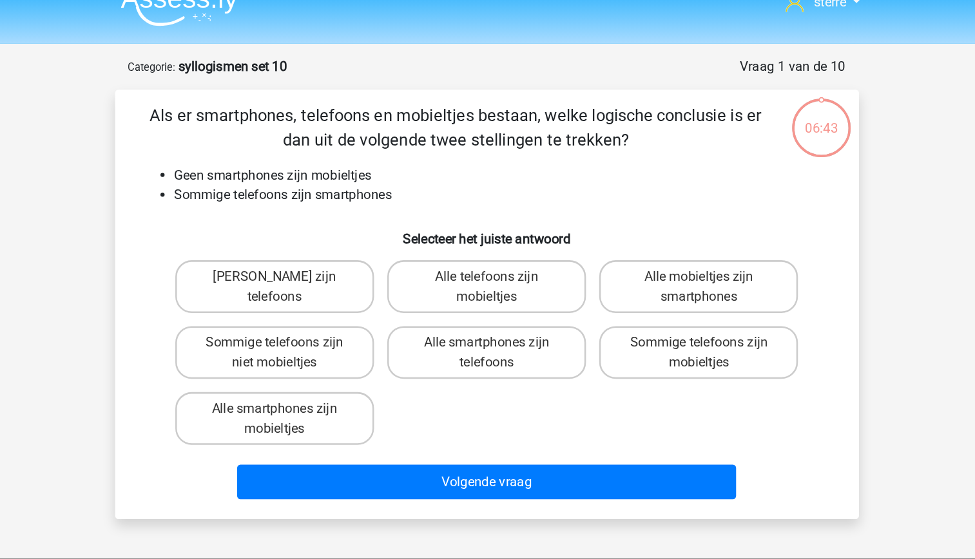
click at [351, 177] on li "Sommige telefoons zijn smartphones" at bounding box center [501, 172] width 514 height 15
drag, startPoint x: 351, startPoint y: 177, endPoint x: 349, endPoint y: 191, distance: 13.8
click at [349, 191] on div "Als er smartphones, telefoons en mobieltjes bestaan, welke logische conclusie i…" at bounding box center [487, 258] width 571 height 315
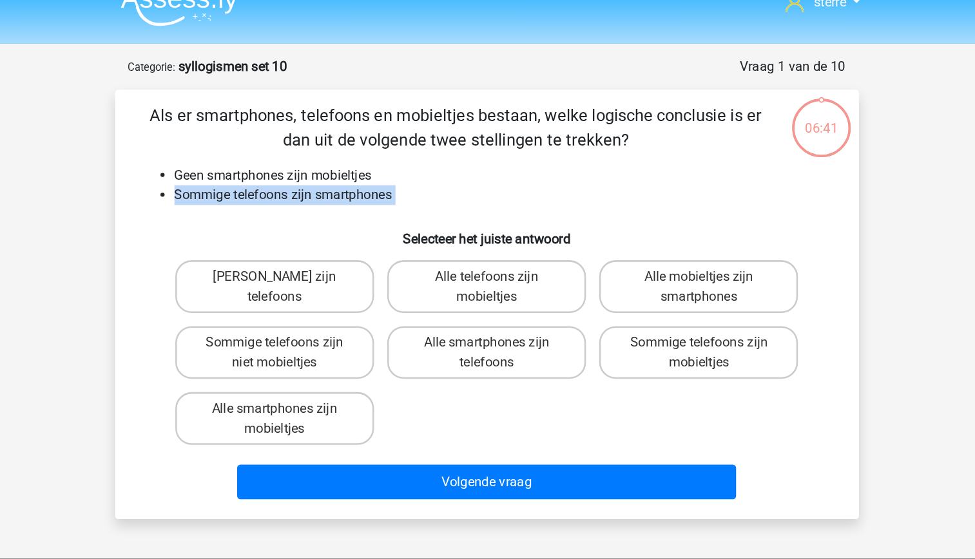
click at [326, 192] on h6 "Selecteer het juiste antwoord" at bounding box center [488, 202] width 540 height 23
click at [369, 306] on label "Sommige telefoons zijn niet mobieltjes" at bounding box center [321, 295] width 155 height 41
click at [330, 297] on input "Sommige telefoons zijn niet mobieltjes" at bounding box center [326, 292] width 8 height 8
radio input "true"
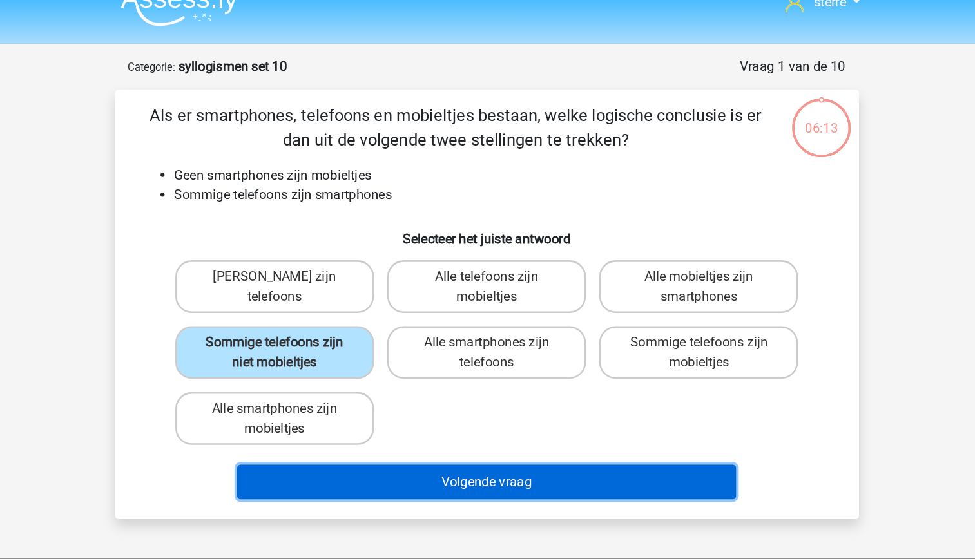
click at [476, 401] on button "Volgende vraag" at bounding box center [488, 397] width 390 height 27
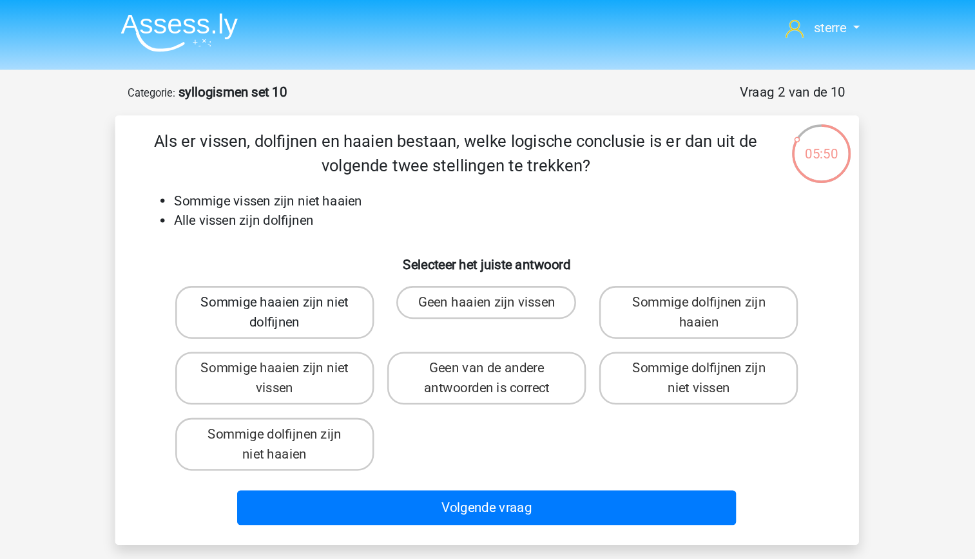
click at [349, 246] on label "Sommige haaien zijn niet dolfijnen" at bounding box center [321, 244] width 155 height 41
click at [330, 245] on input "Sommige haaien zijn niet dolfijnen" at bounding box center [326, 241] width 8 height 8
radio input "true"
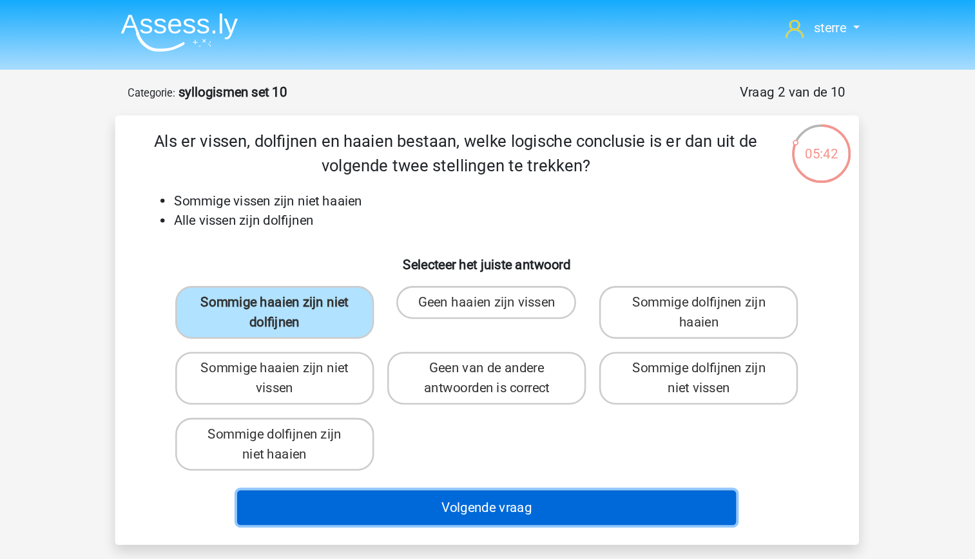
click at [485, 400] on button "Volgende vraag" at bounding box center [488, 397] width 390 height 27
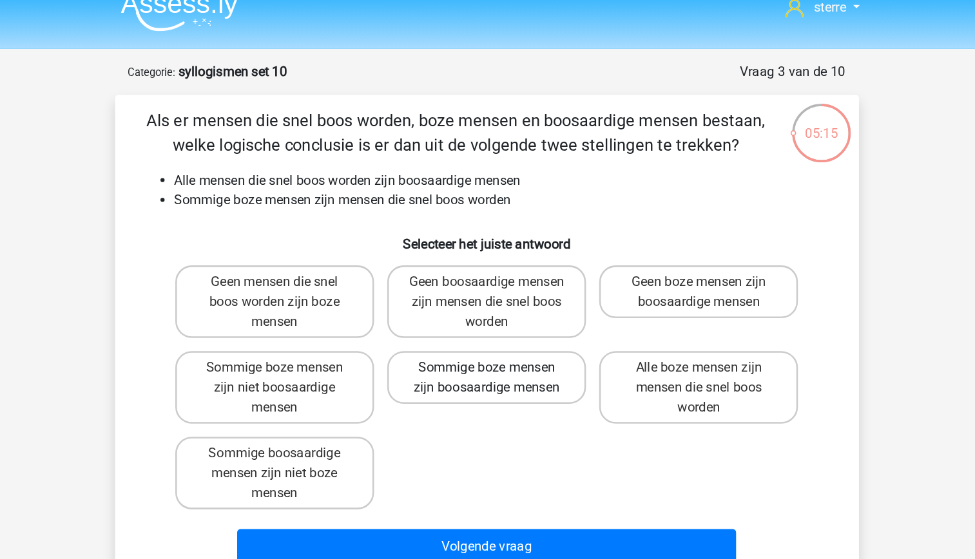
click at [508, 326] on label "Sommige boze mensen zijn boosaardige mensen" at bounding box center [487, 311] width 155 height 41
click at [496, 312] on input "Sommige boze mensen zijn boosaardige mensen" at bounding box center [491, 308] width 8 height 8
radio input "true"
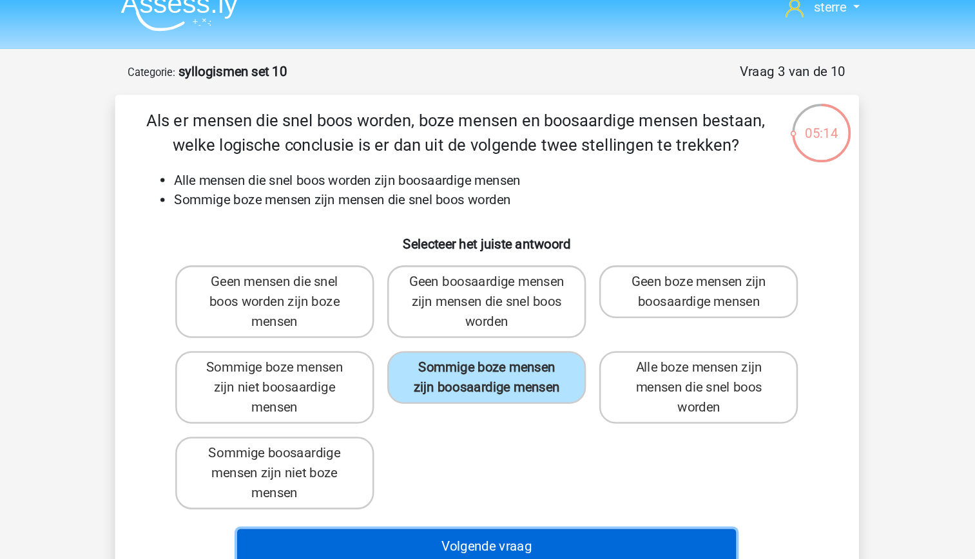
click at [518, 444] on button "Volgende vraag" at bounding box center [488, 443] width 390 height 27
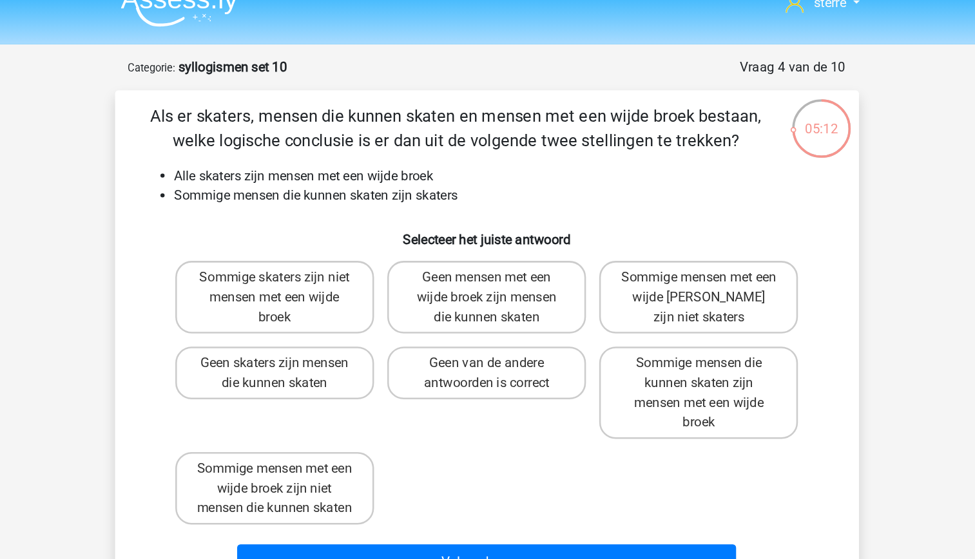
click at [367, 151] on li "Alle skaters zijn mensen met een wijde broek" at bounding box center [501, 157] width 514 height 15
drag, startPoint x: 367, startPoint y: 151, endPoint x: 365, endPoint y: 181, distance: 30.4
click at [365, 181] on div "Als er skaters, mensen die kunnen skaten en mensen met een wijde broek bestaan,…" at bounding box center [487, 289] width 571 height 377
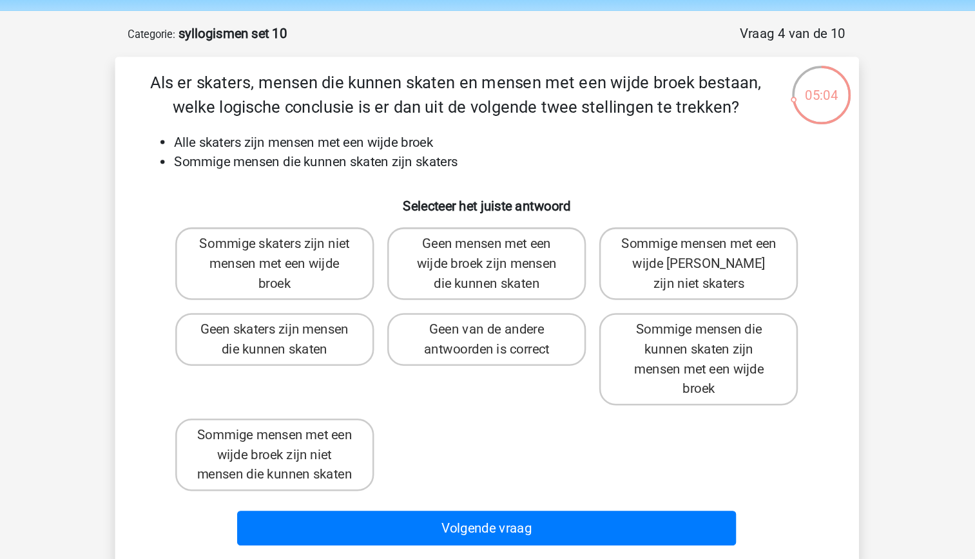
click at [356, 166] on li "Sommige mensen die kunnen skaten zijn skaters" at bounding box center [501, 172] width 514 height 15
drag, startPoint x: 356, startPoint y: 180, endPoint x: 359, endPoint y: 190, distance: 9.4
click at [359, 190] on div "Als er skaters, mensen die kunnen skaten en mensen met een wijde broek bestaan,…" at bounding box center [487, 289] width 571 height 377
click at [388, 415] on label "Sommige mensen met een wijde broek zijn niet mensen die kunnen skaten" at bounding box center [321, 401] width 155 height 57
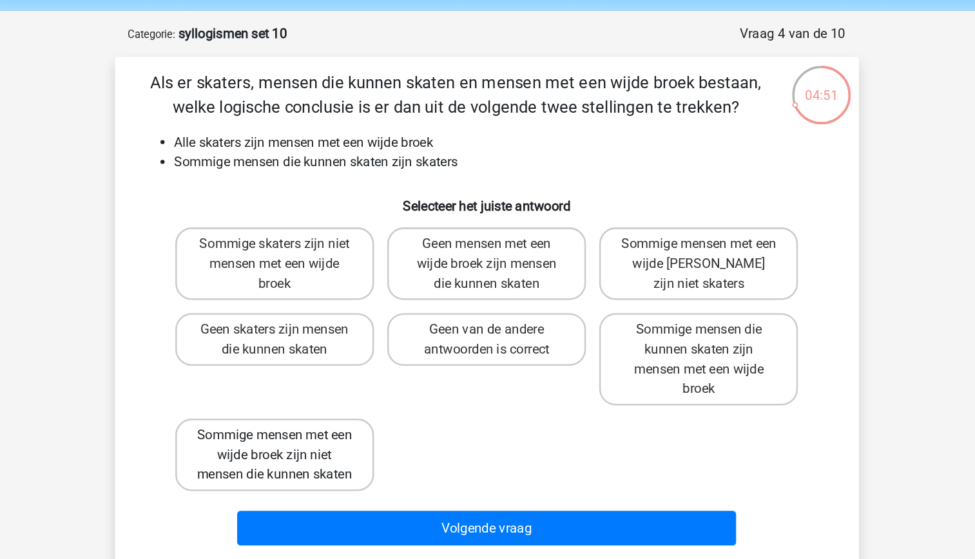
click at [330, 394] on input "Sommige mensen met een wijde broek zijn niet mensen die kunnen skaten" at bounding box center [326, 390] width 8 height 8
radio input "true"
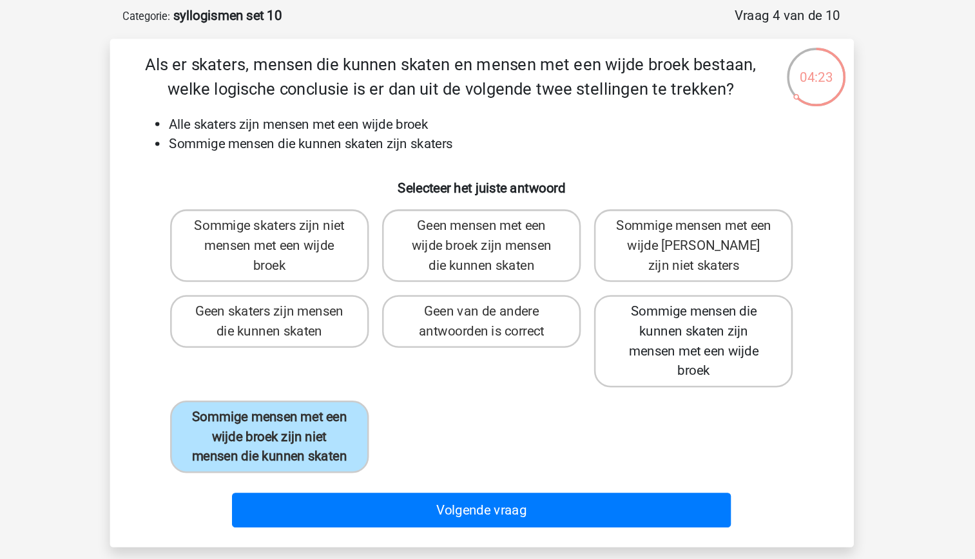
click at [655, 342] on label "Sommige mensen die kunnen skaten zijn mensen met een wijde broek" at bounding box center [653, 327] width 155 height 72
click at [655, 312] on input "Sommige mensen die kunnen skaten zijn mensen met een wijde broek" at bounding box center [658, 308] width 8 height 8
radio input "true"
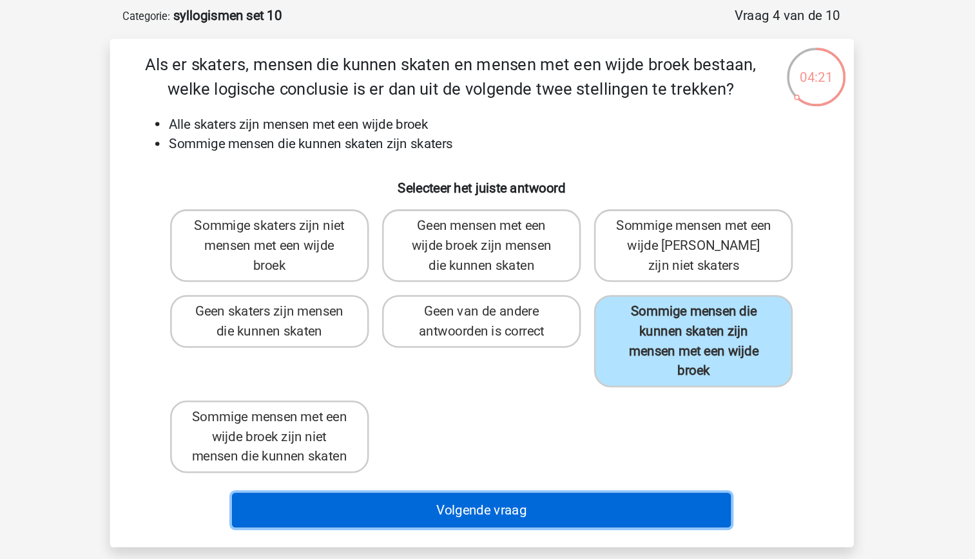
click at [574, 472] on button "Volgende vraag" at bounding box center [488, 458] width 390 height 27
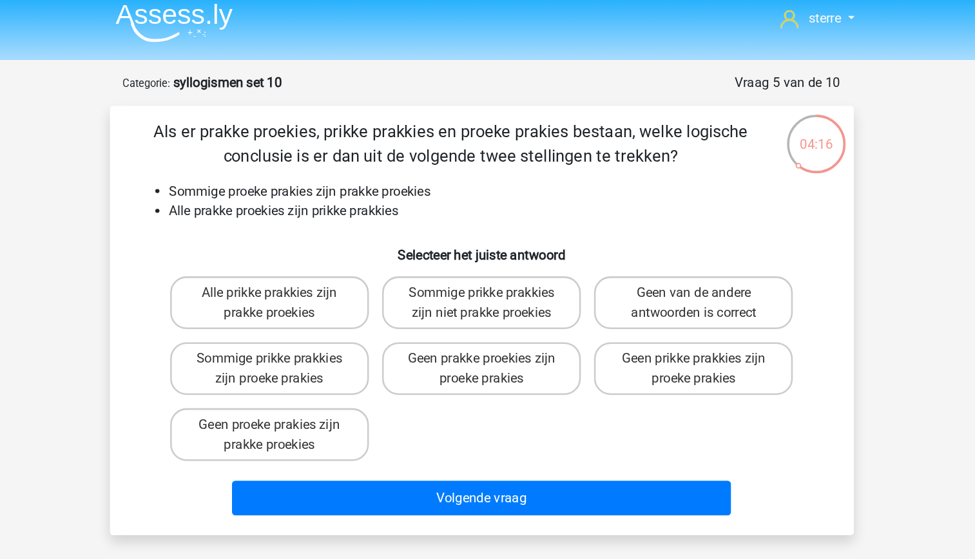
click at [287, 173] on li "Alle prakke proekies zijn prikke prakkies" at bounding box center [501, 172] width 514 height 15
drag, startPoint x: 287, startPoint y: 173, endPoint x: 305, endPoint y: 184, distance: 20.6
click at [305, 184] on div "Als er prakke proekies, prikke prakkies en proeke prakies bestaan, welke logisc…" at bounding box center [487, 258] width 571 height 315
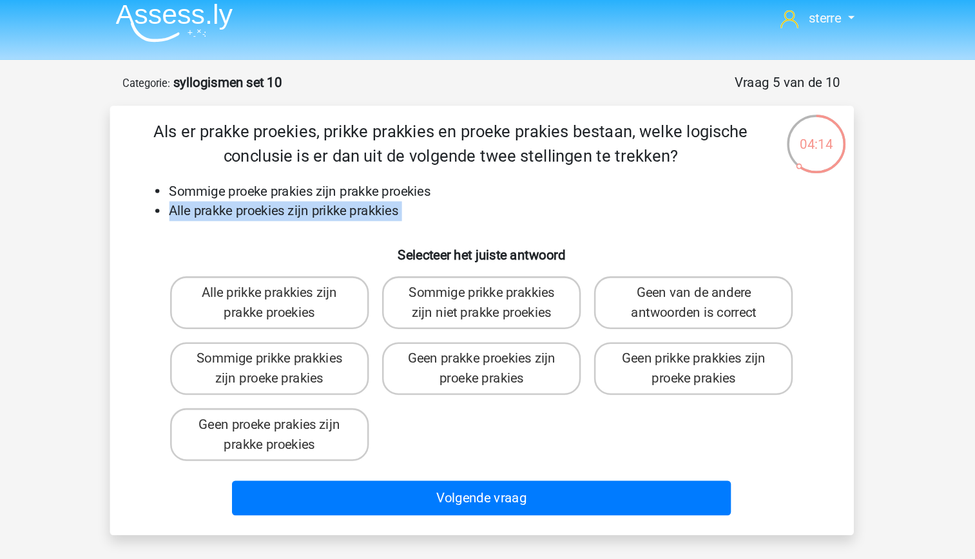
click at [308, 203] on h6 "Selecteer het juiste antwoord" at bounding box center [488, 202] width 540 height 23
click at [314, 161] on li "Sommige proeke prakies zijn prakke proekies" at bounding box center [501, 157] width 514 height 15
drag, startPoint x: 314, startPoint y: 161, endPoint x: 320, endPoint y: 180, distance: 19.8
click at [320, 180] on li "Alle prakke proekies zijn prikke prakkies" at bounding box center [501, 172] width 514 height 15
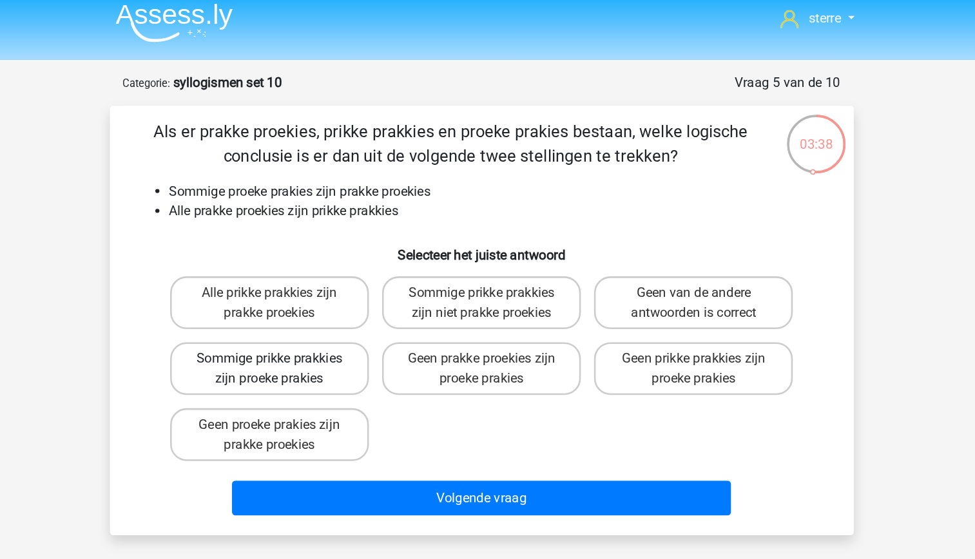
click at [356, 307] on label "Sommige prikke prakkies zijn proeke prakies" at bounding box center [321, 295] width 155 height 41
click at [330, 297] on input "Sommige prikke prakkies zijn proeke prakies" at bounding box center [326, 292] width 8 height 8
radio input "true"
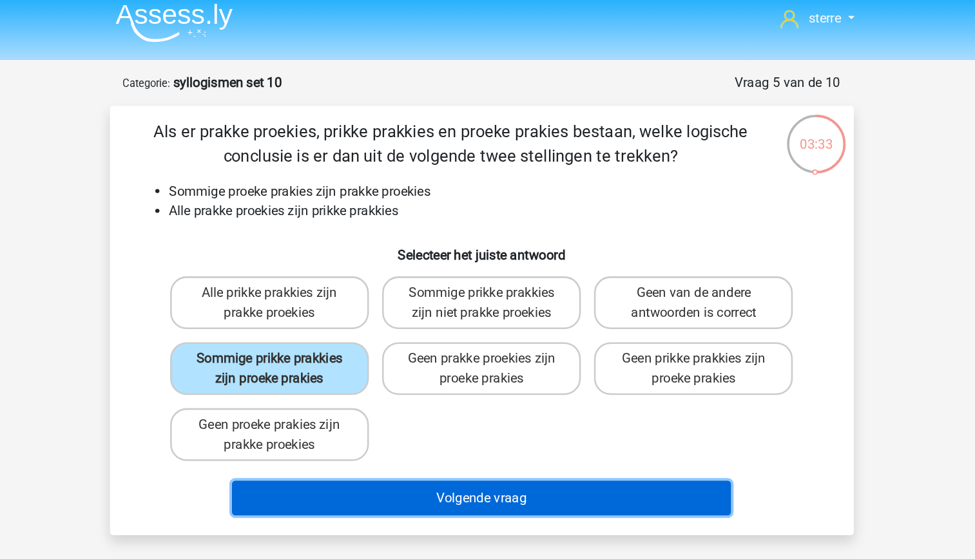
click at [502, 400] on button "Volgende vraag" at bounding box center [488, 397] width 390 height 27
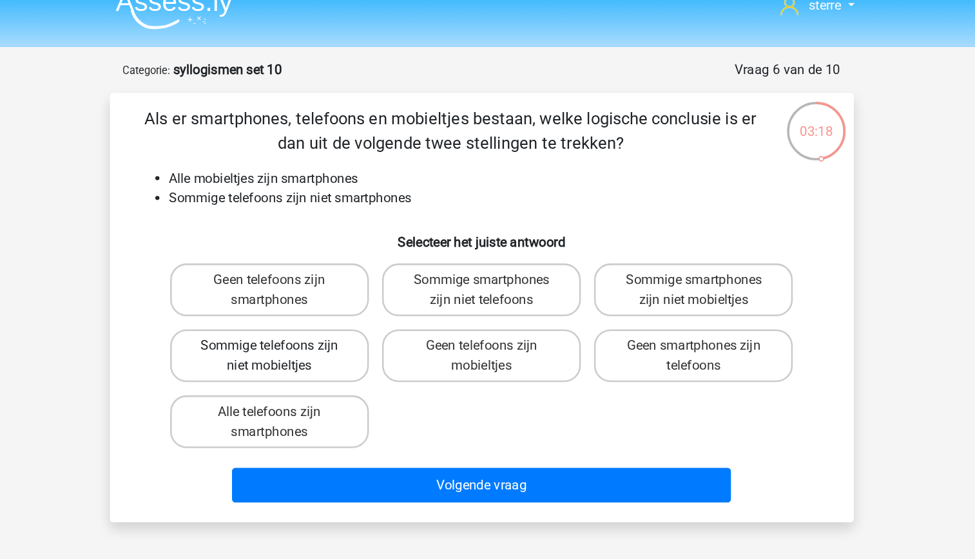
click at [384, 303] on label "Sommige telefoons zijn niet mobieltjes" at bounding box center [321, 295] width 155 height 41
click at [330, 297] on input "Sommige telefoons zijn niet mobieltjes" at bounding box center [326, 292] width 8 height 8
radio input "true"
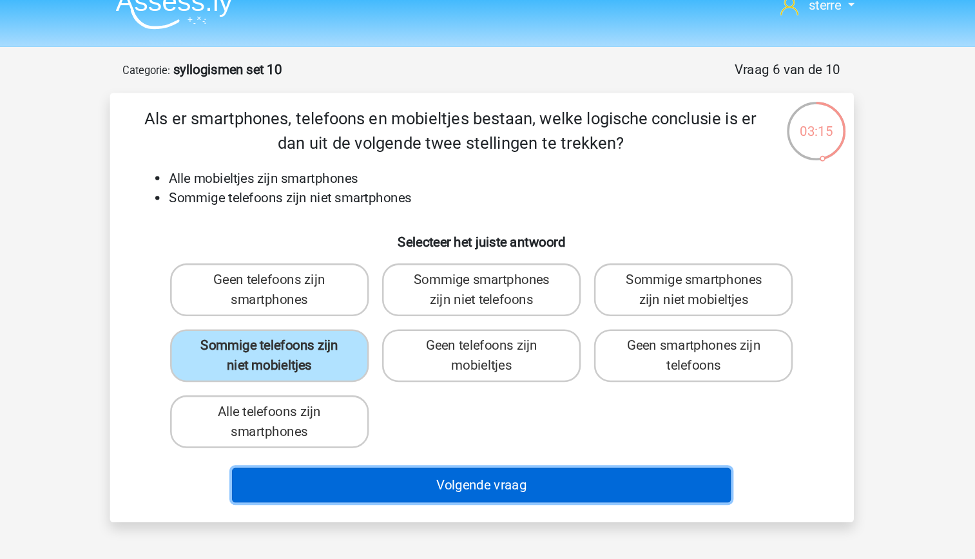
click at [526, 393] on button "Volgende vraag" at bounding box center [488, 397] width 390 height 27
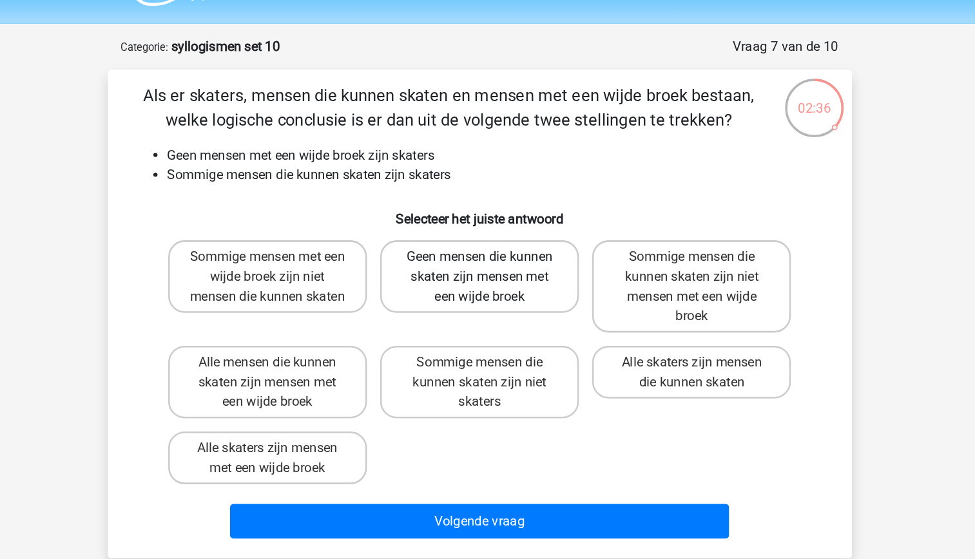
click at [490, 269] on label "Geen mensen die kunnen skaten zijn mensen met een wijde broek" at bounding box center [487, 252] width 155 height 57
click at [490, 245] on input "Geen mensen die kunnen skaten zijn mensen met een wijde broek" at bounding box center [491, 241] width 8 height 8
radio input "true"
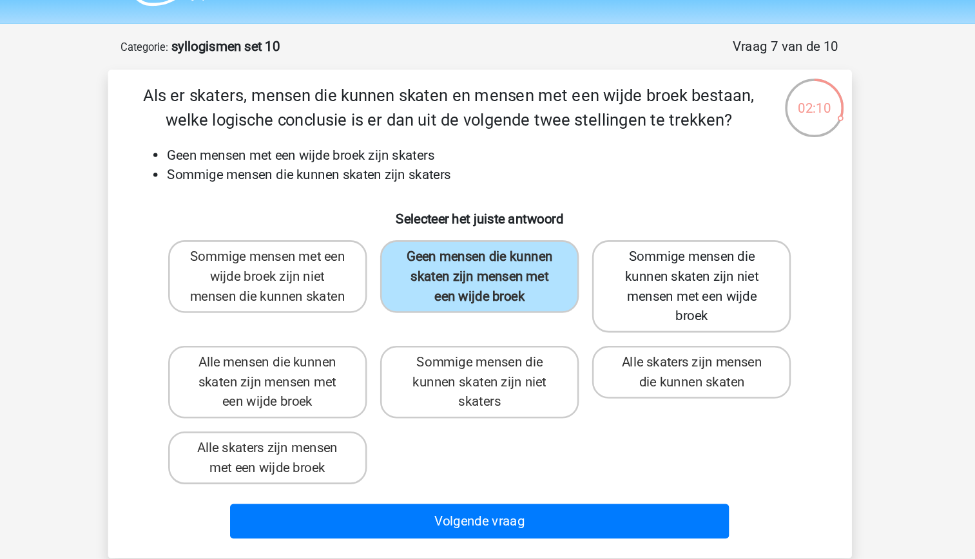
click at [621, 283] on label "Sommige mensen die kunnen skaten zijn niet mensen met een wijde broek" at bounding box center [653, 260] width 155 height 72
click at [654, 245] on input "Sommige mensen die kunnen skaten zijn niet mensen met een wijde broek" at bounding box center [658, 241] width 8 height 8
radio input "true"
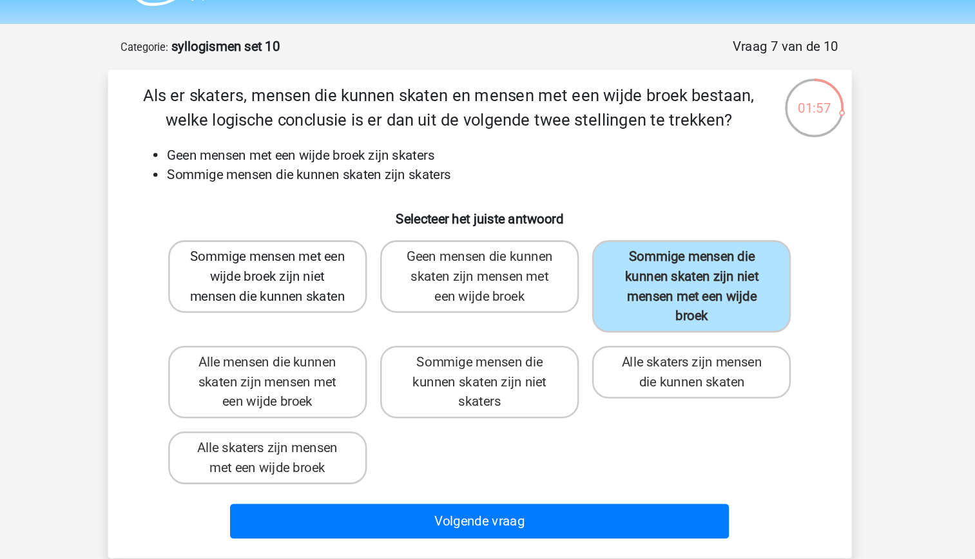
click at [369, 280] on label "Sommige mensen met een wijde broek zijn niet mensen die kunnen skaten" at bounding box center [321, 252] width 155 height 57
click at [330, 245] on input "Sommige mensen met een wijde broek zijn niet mensen die kunnen skaten" at bounding box center [326, 241] width 8 height 8
radio input "true"
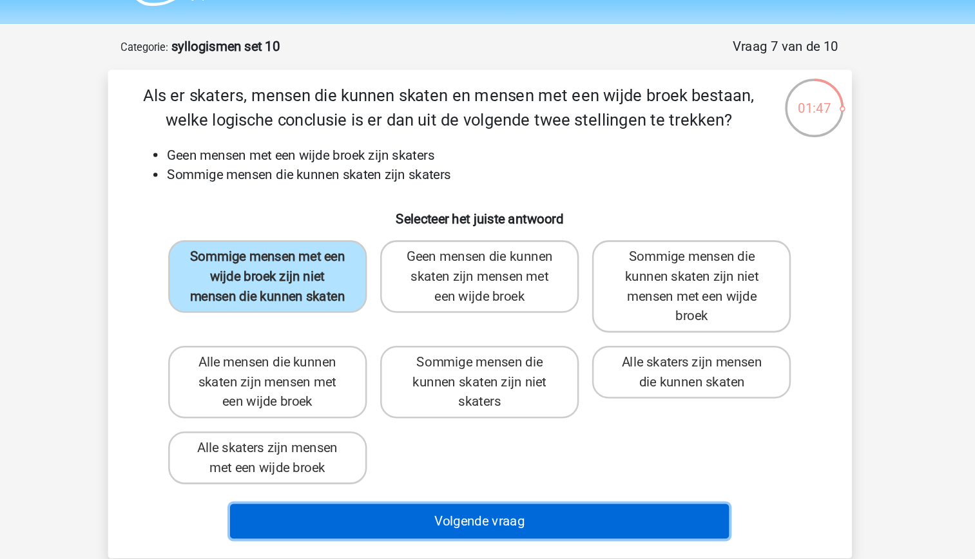
click at [462, 443] on button "Volgende vraag" at bounding box center [488, 443] width 390 height 27
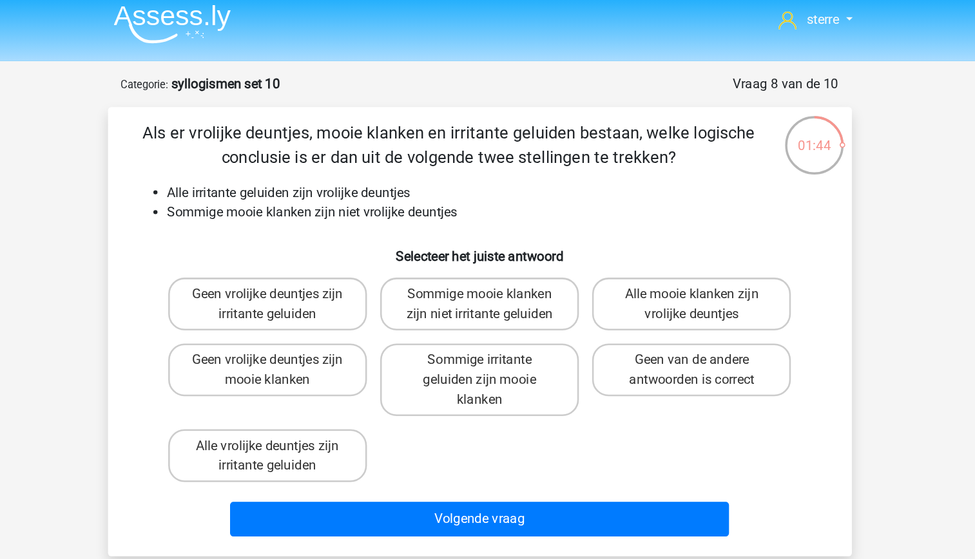
click at [365, 169] on li "Sommige mooie klanken zijn niet vrolijke deuntjes" at bounding box center [501, 172] width 514 height 15
drag, startPoint x: 365, startPoint y: 169, endPoint x: 351, endPoint y: 186, distance: 22.4
click at [351, 186] on div "Als er vrolijke deuntjes, mooie klanken en irritante geluiden bestaan, welke lo…" at bounding box center [487, 266] width 571 height 331
click at [364, 175] on li "Sommige mooie klanken zijn niet vrolijke deuntjes" at bounding box center [501, 172] width 514 height 15
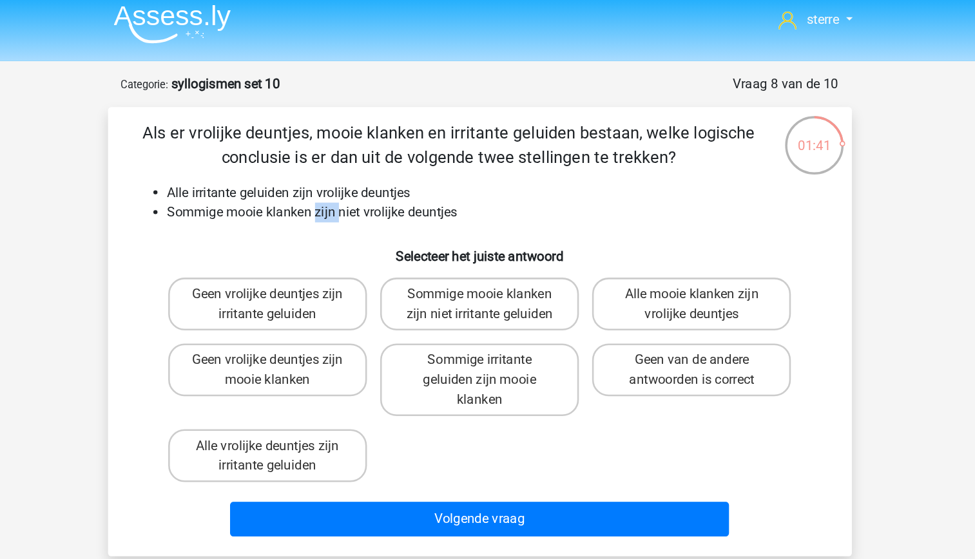
click at [364, 175] on li "Sommige mooie klanken zijn niet vrolijke deuntjes" at bounding box center [501, 172] width 514 height 15
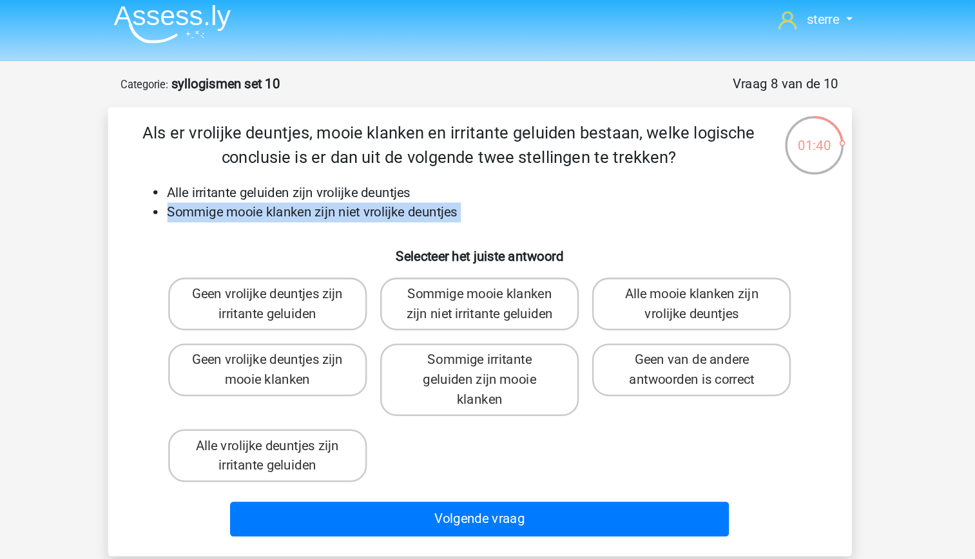
drag, startPoint x: 364, startPoint y: 175, endPoint x: 359, endPoint y: 190, distance: 15.5
click at [359, 190] on div "Als er vrolijke deuntjes, mooie klanken en irritante geluiden bestaan, welke lo…" at bounding box center [487, 266] width 571 height 331
click at [277, 188] on div "Als er vrolijke deuntjes, mooie klanken en irritante geluiden bestaan, welke lo…" at bounding box center [487, 266] width 571 height 331
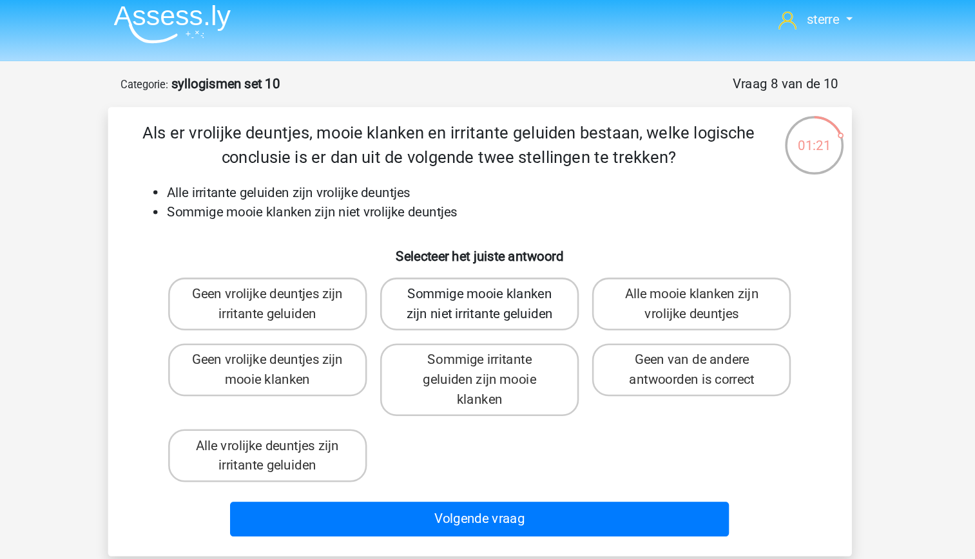
click at [511, 249] on label "Sommige mooie klanken zijn niet irritante geluiden" at bounding box center [487, 244] width 155 height 41
click at [496, 245] on input "Sommige mooie klanken zijn niet irritante geluiden" at bounding box center [491, 241] width 8 height 8
radio input "true"
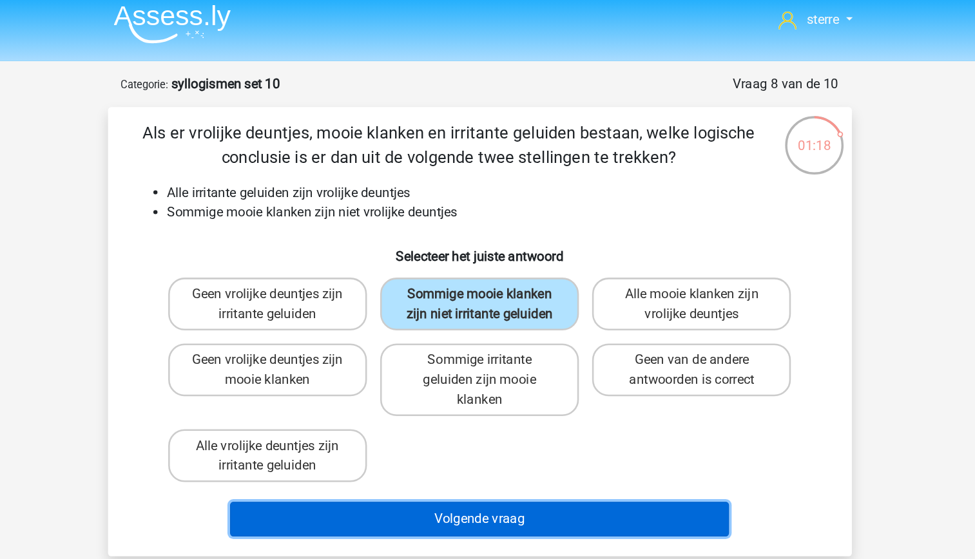
click at [533, 415] on button "Volgende vraag" at bounding box center [488, 412] width 390 height 27
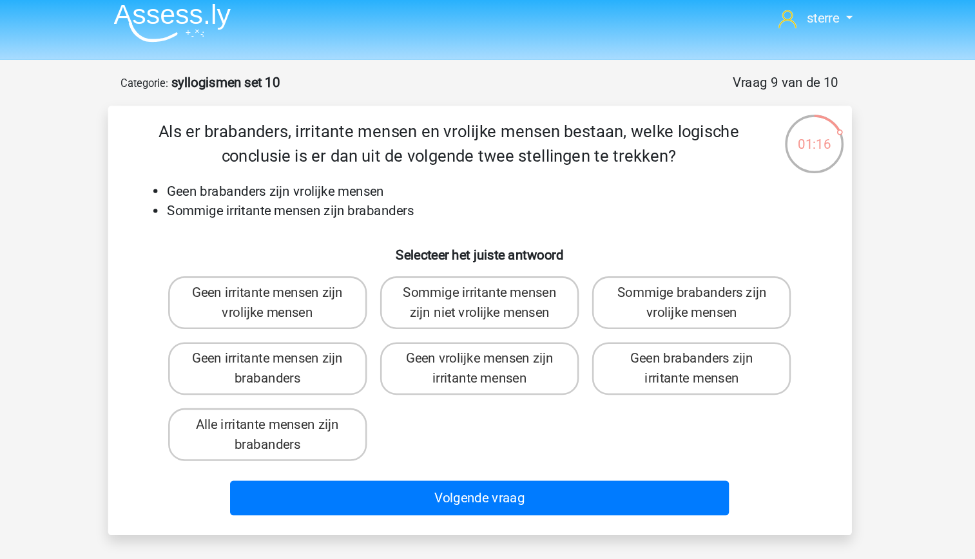
click at [352, 148] on div "Als er brabanders, irritante mensen en vrolijke mensen bestaan, welke logische …" at bounding box center [487, 258] width 571 height 315
drag, startPoint x: 352, startPoint y: 148, endPoint x: 348, endPoint y: 193, distance: 44.6
click at [348, 193] on h6 "Selecteer het juiste antwoord" at bounding box center [488, 202] width 540 height 23
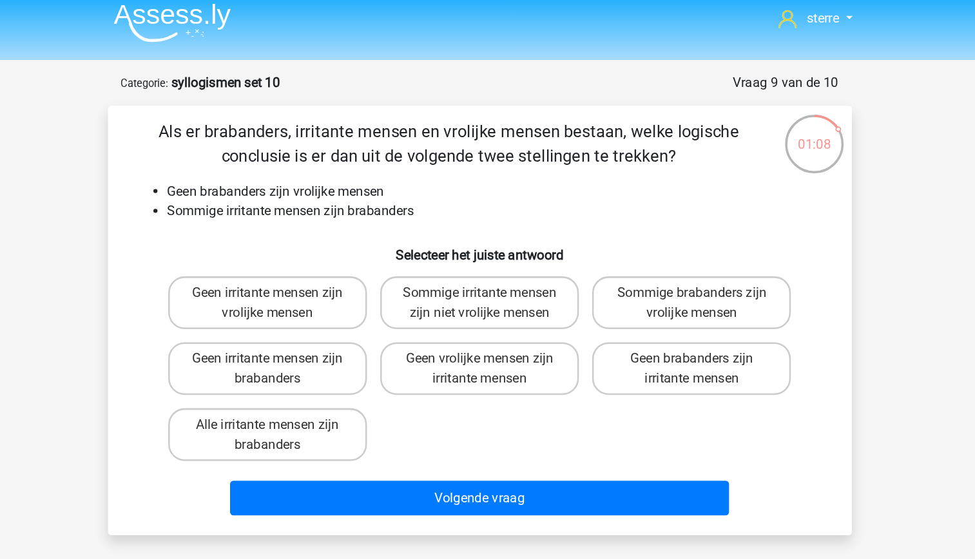
click at [358, 179] on li "Sommige irritante mensen zijn brabanders" at bounding box center [501, 172] width 514 height 15
drag, startPoint x: 358, startPoint y: 179, endPoint x: 367, endPoint y: 199, distance: 21.6
click at [367, 199] on h6 "Selecteer het juiste antwoord" at bounding box center [488, 202] width 540 height 23
click at [510, 252] on label "Sommige irritante mensen zijn niet vrolijke mensen" at bounding box center [487, 244] width 155 height 41
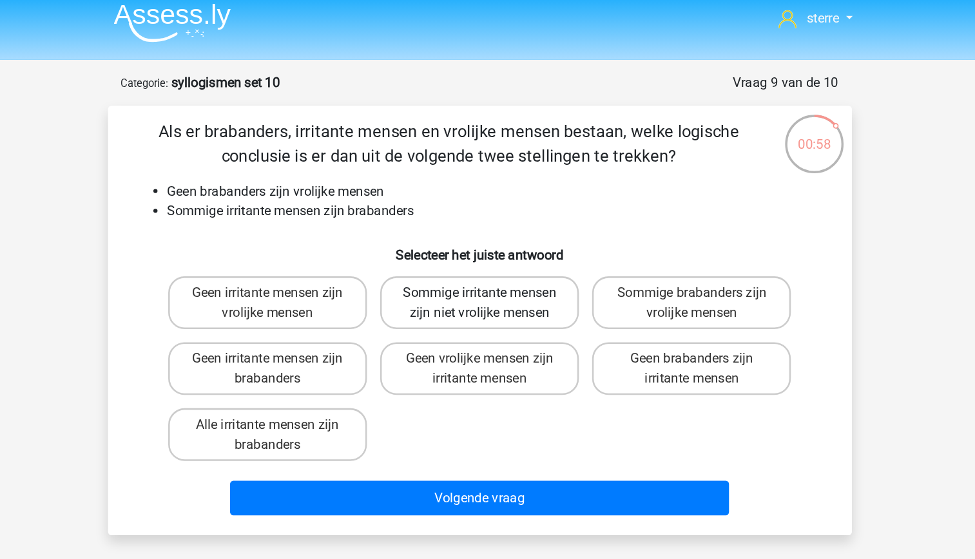
click at [496, 245] on input "Sommige irritante mensen zijn niet vrolijke mensen" at bounding box center [491, 241] width 8 height 8
radio input "true"
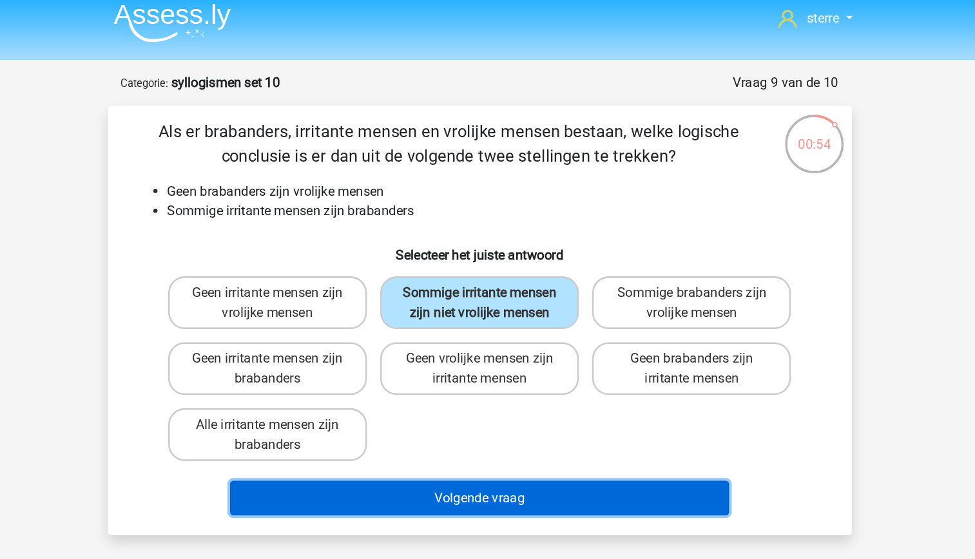
click at [527, 399] on button "Volgende vraag" at bounding box center [488, 397] width 390 height 27
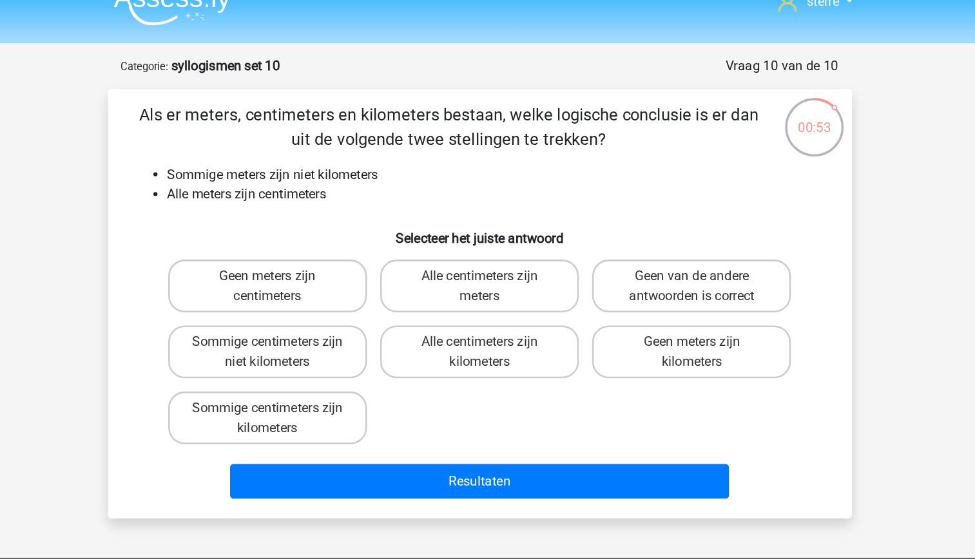
click at [364, 171] on li "Alle meters zijn centimeters" at bounding box center [501, 172] width 514 height 15
drag, startPoint x: 364, startPoint y: 171, endPoint x: 321, endPoint y: 155, distance: 46.3
click at [321, 155] on li "Sommige meters zijn niet kilometers" at bounding box center [501, 157] width 514 height 15
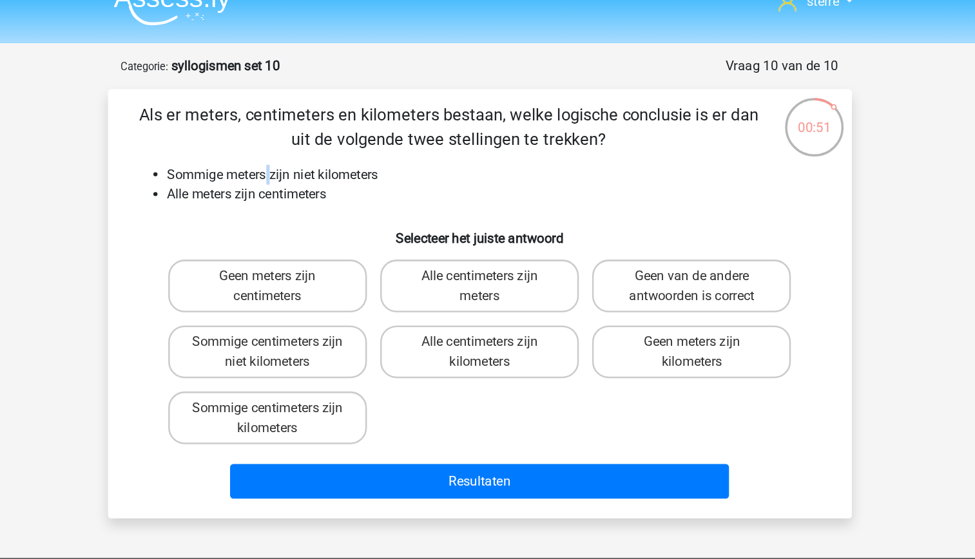
click at [321, 155] on li "Sommige meters zijn niet kilometers" at bounding box center [501, 157] width 514 height 15
drag, startPoint x: 321, startPoint y: 155, endPoint x: 336, endPoint y: 182, distance: 30.9
click at [336, 182] on div "Als er meters, centimeters en kilometers bestaan, welke logische conclusie is e…" at bounding box center [487, 258] width 571 height 315
click at [373, 178] on li "Alle meters zijn centimeters" at bounding box center [501, 172] width 514 height 15
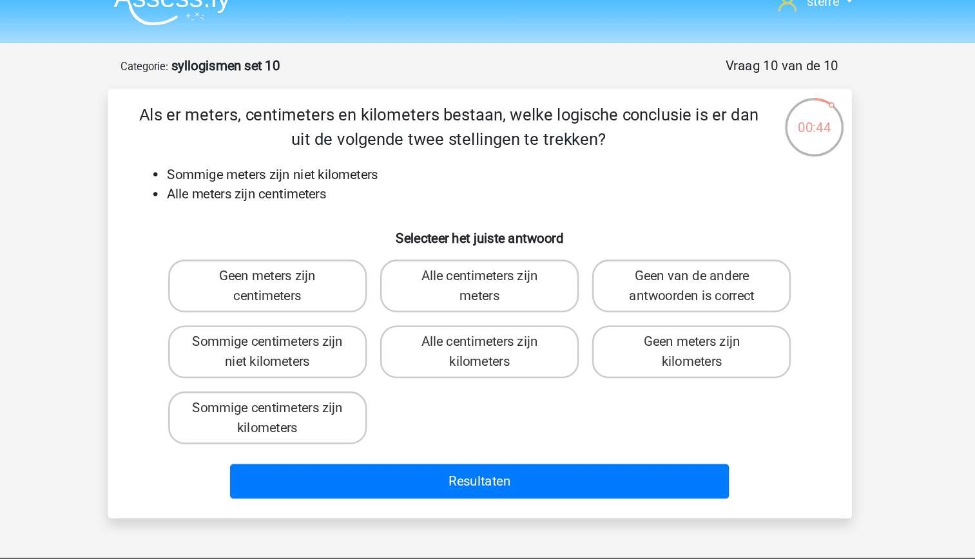
click at [373, 178] on li "Alle meters zijn centimeters" at bounding box center [501, 172] width 514 height 15
drag, startPoint x: 373, startPoint y: 177, endPoint x: 327, endPoint y: 156, distance: 49.9
click at [327, 156] on li "Sommige meters zijn niet kilometers" at bounding box center [501, 157] width 514 height 15
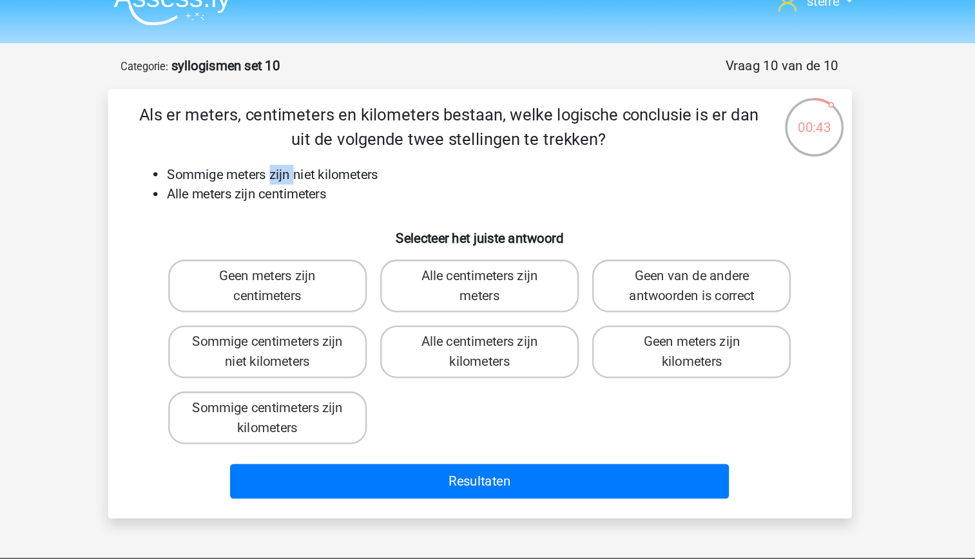
drag, startPoint x: 327, startPoint y: 156, endPoint x: 362, endPoint y: 177, distance: 40.5
click at [362, 177] on li "Alle meters zijn centimeters" at bounding box center [501, 172] width 514 height 15
click at [355, 304] on label "Sommige centimeters zijn niet kilometers" at bounding box center [321, 295] width 155 height 41
click at [330, 297] on input "Sommige centimeters zijn niet kilometers" at bounding box center [326, 292] width 8 height 8
radio input "true"
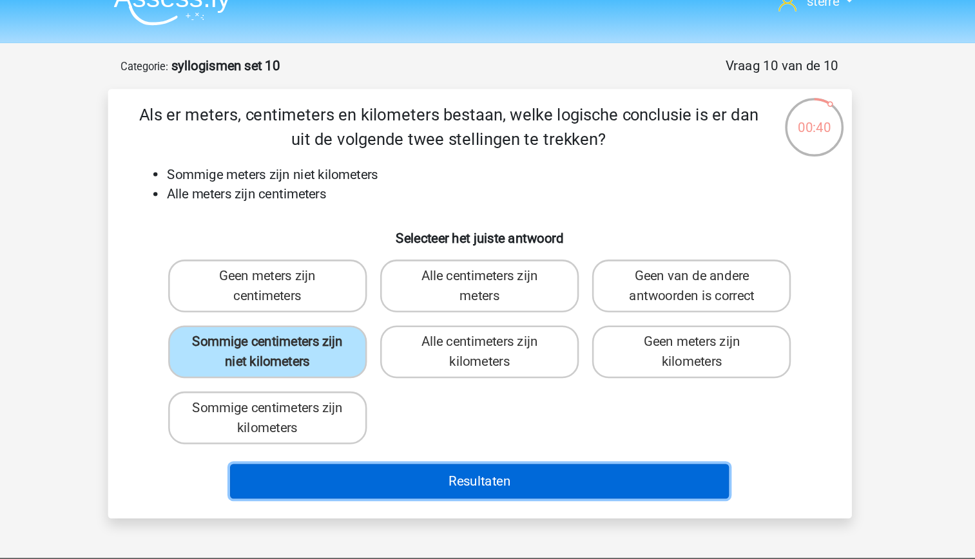
click at [454, 398] on button "Resultaten" at bounding box center [488, 397] width 390 height 27
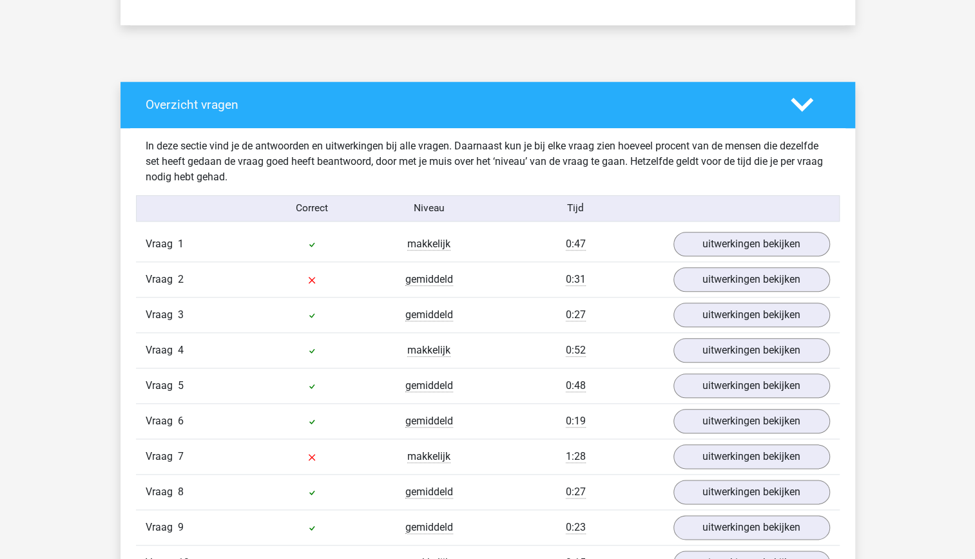
scroll to position [627, 0]
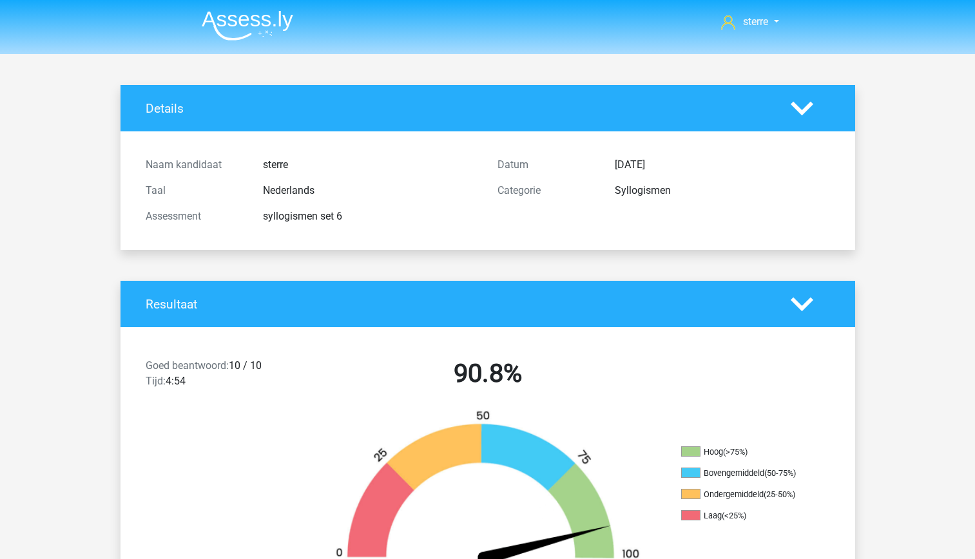
scroll to position [1592, 0]
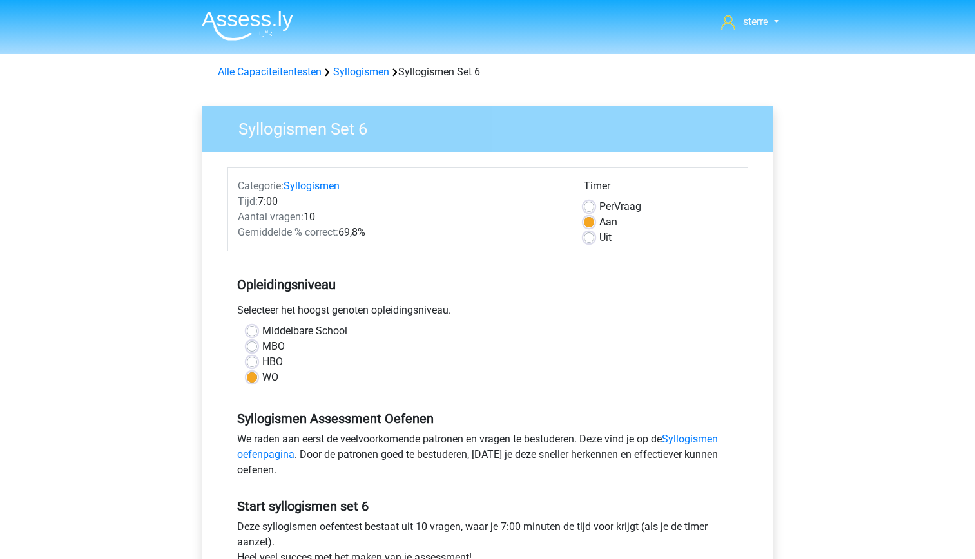
scroll to position [420, 0]
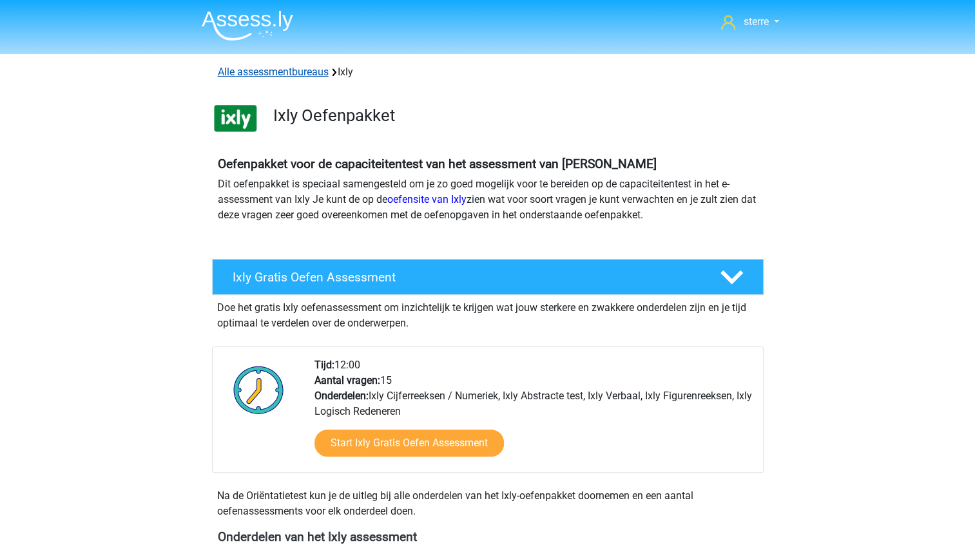
click at [302, 66] on link "Alle assessmentbureaus" at bounding box center [273, 72] width 111 height 12
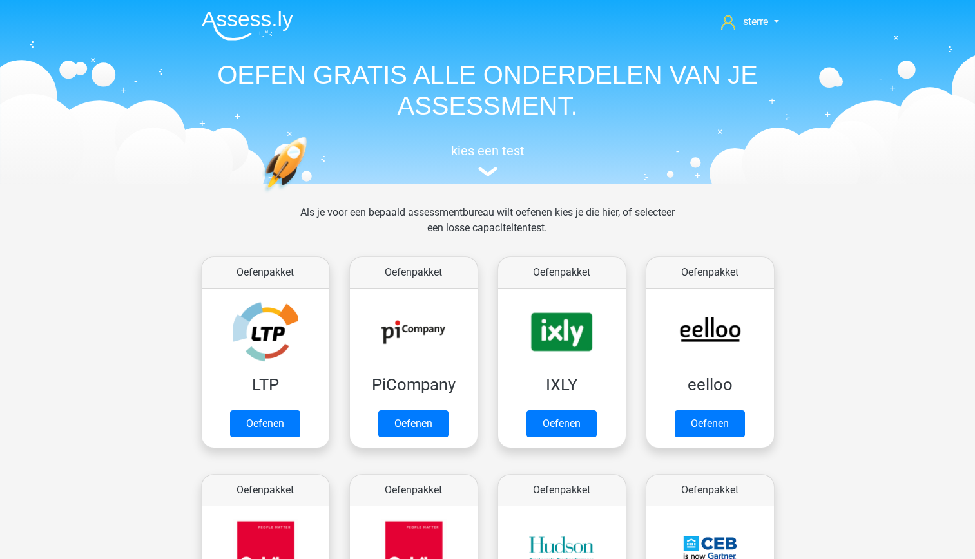
click at [300, 411] on link "Oefenen" at bounding box center [265, 424] width 70 height 27
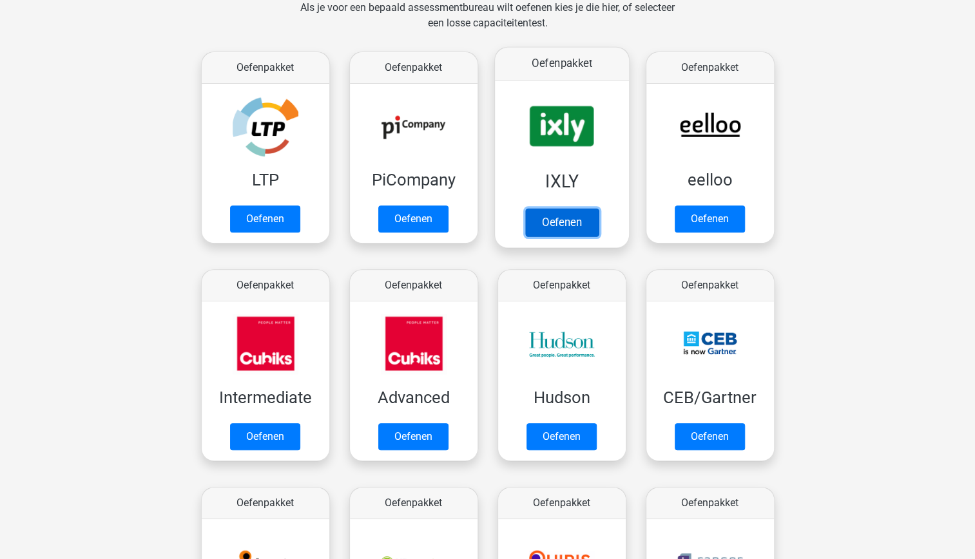
click at [594, 208] on link "Oefenen" at bounding box center [561, 222] width 73 height 28
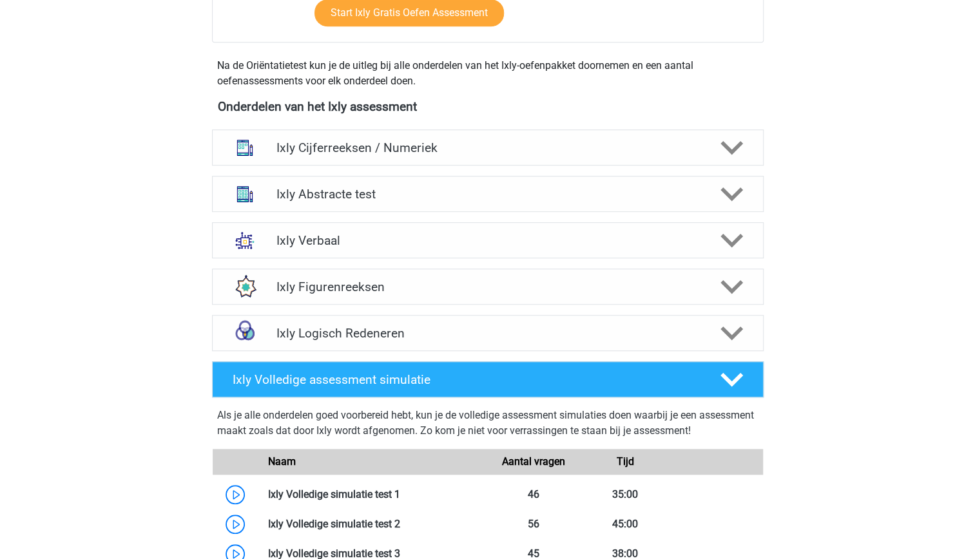
scroll to position [430, 0]
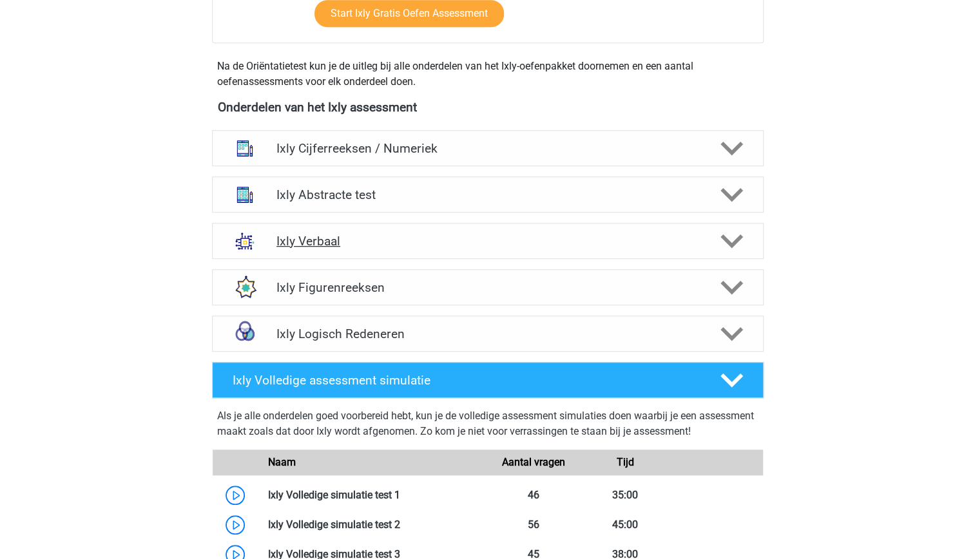
click at [739, 242] on icon at bounding box center [732, 241] width 23 height 23
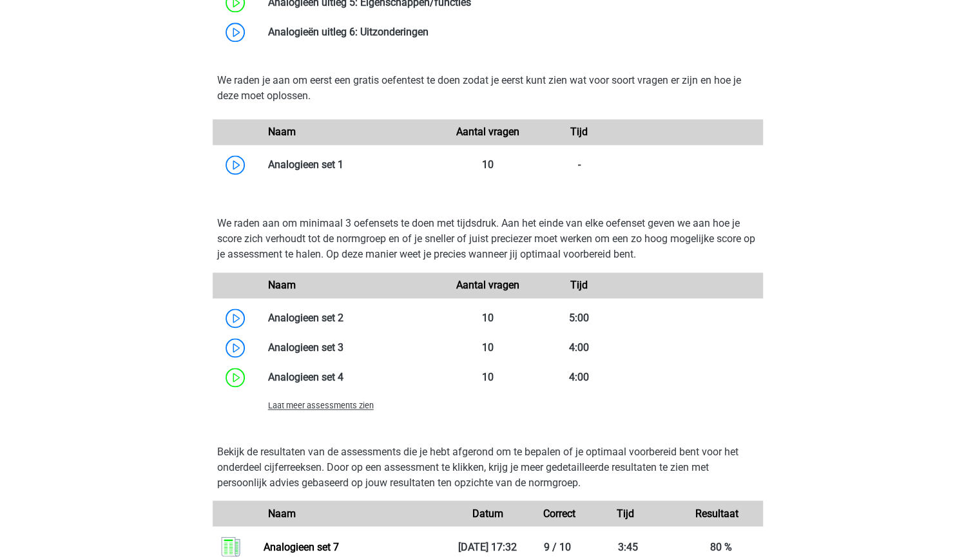
scroll to position [1026, 0]
click at [357, 410] on span "Laat meer assessments zien" at bounding box center [321, 407] width 106 height 10
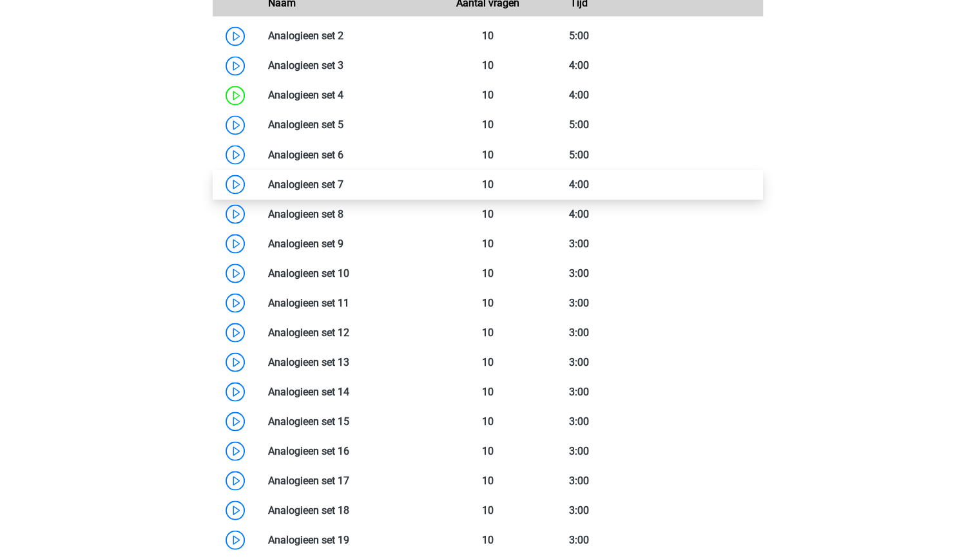
scroll to position [1307, 0]
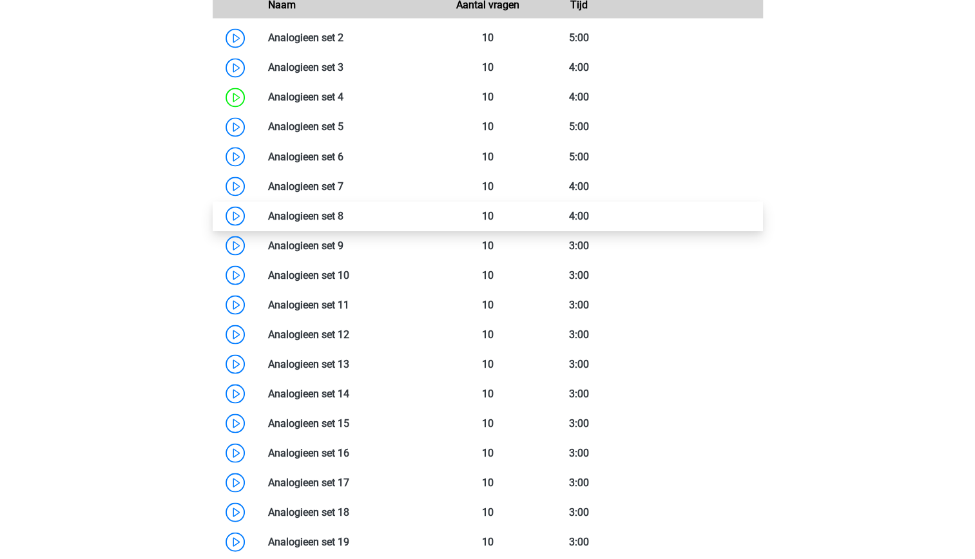
click at [344, 220] on link at bounding box center [344, 215] width 0 height 12
click at [344, 222] on link at bounding box center [344, 215] width 0 height 12
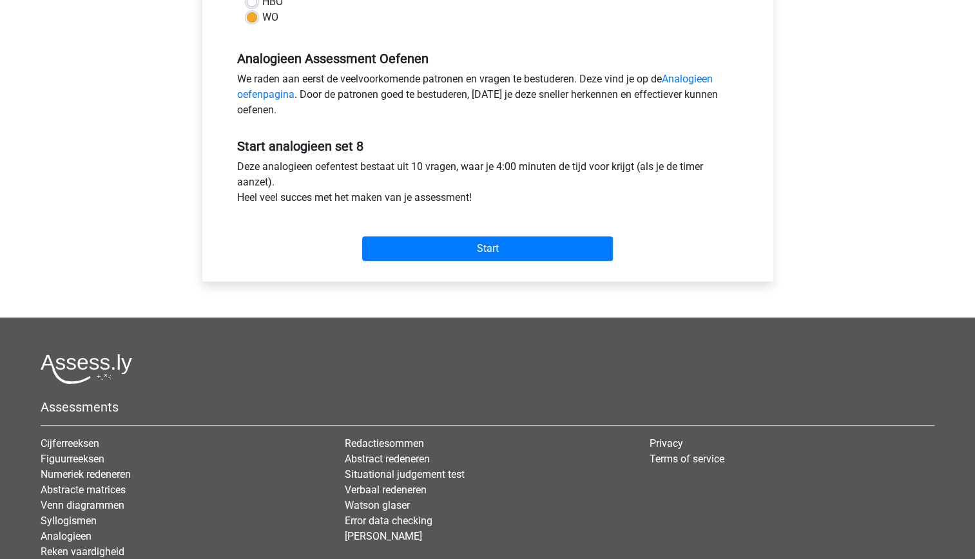
scroll to position [365, 0]
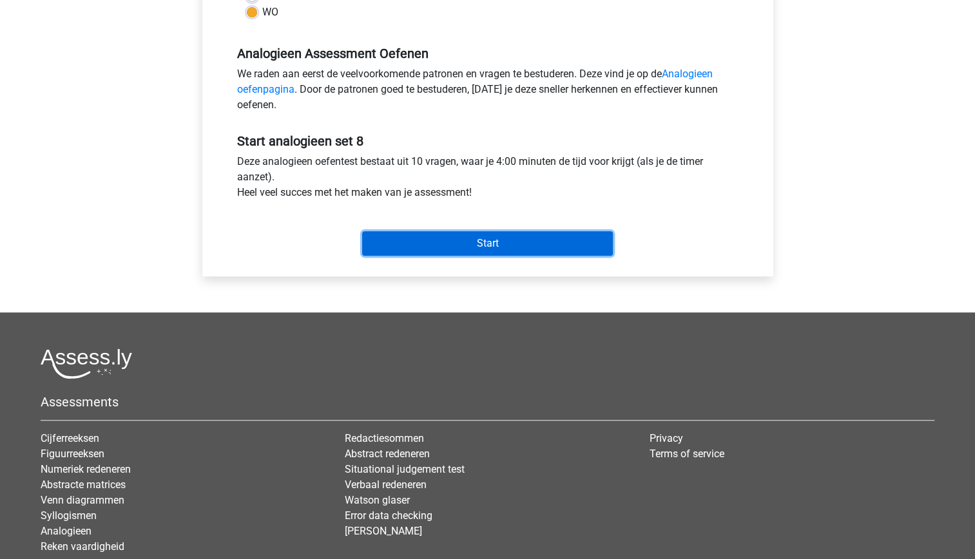
click at [467, 244] on input "Start" at bounding box center [487, 243] width 251 height 24
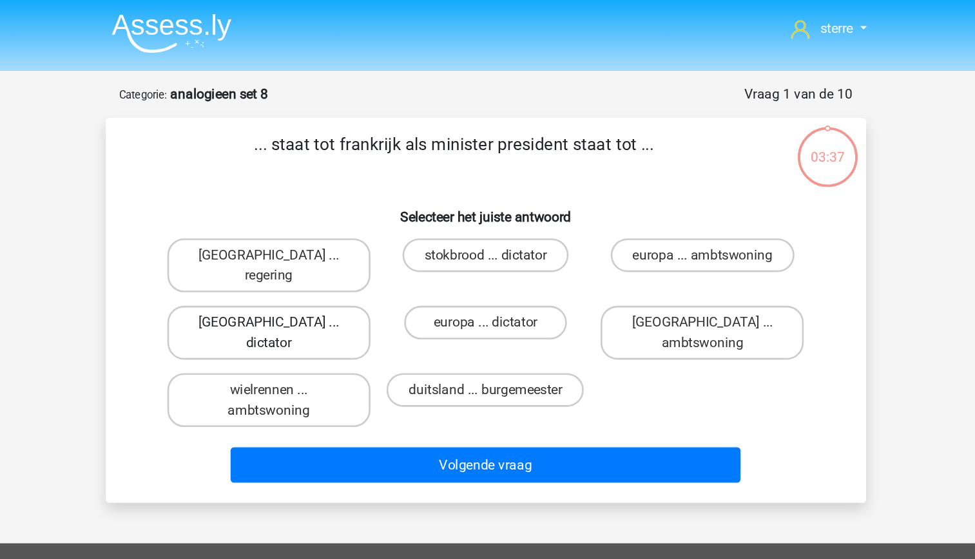
click at [345, 234] on label "duitsland ... dictator" at bounding box center [321, 254] width 155 height 41
click at [330, 247] on input "duitsland ... dictator" at bounding box center [326, 251] width 8 height 8
radio input "true"
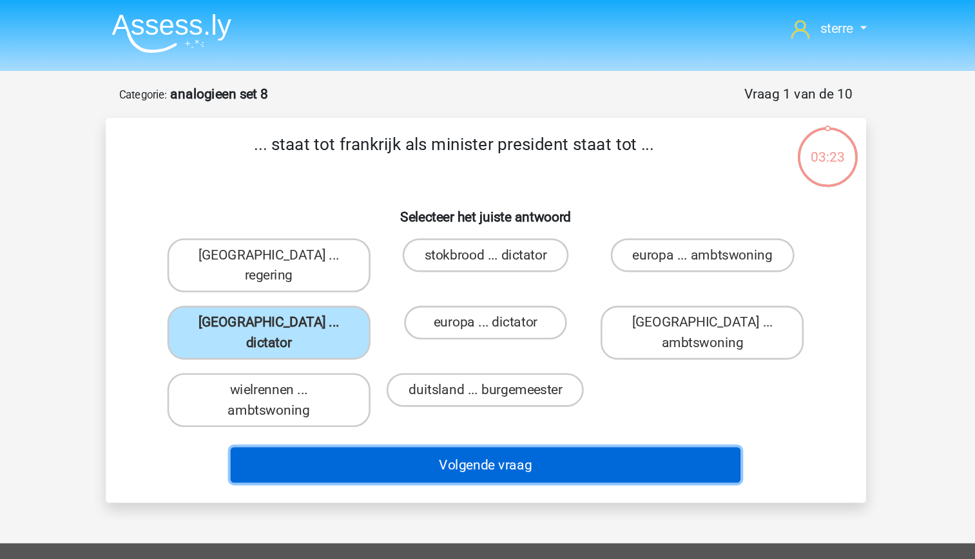
click at [504, 342] on button "Volgende vraag" at bounding box center [488, 355] width 390 height 27
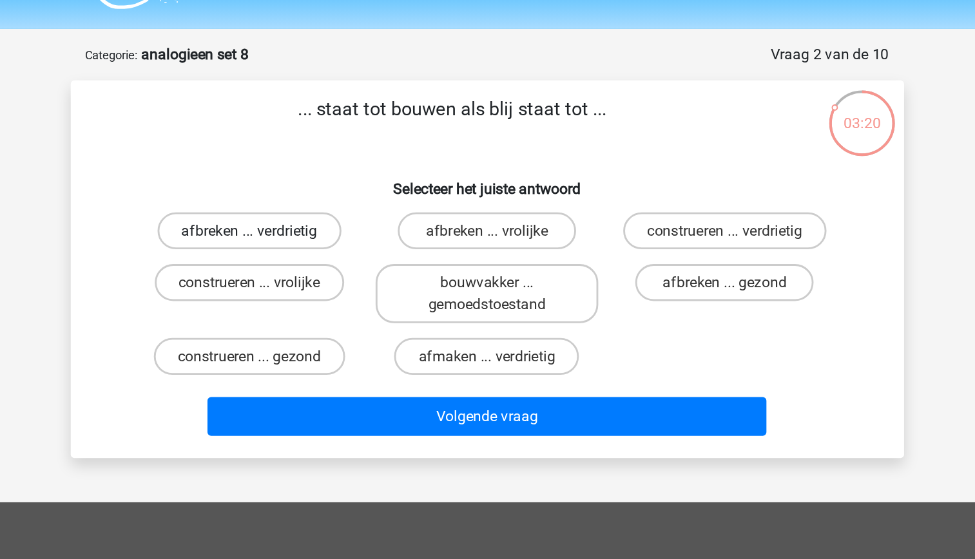
click at [344, 206] on label "afbreken ... verdrietig" at bounding box center [322, 195] width 128 height 26
click at [330, 204] on input "afbreken ... verdrietig" at bounding box center [326, 199] width 8 height 8
radio input "true"
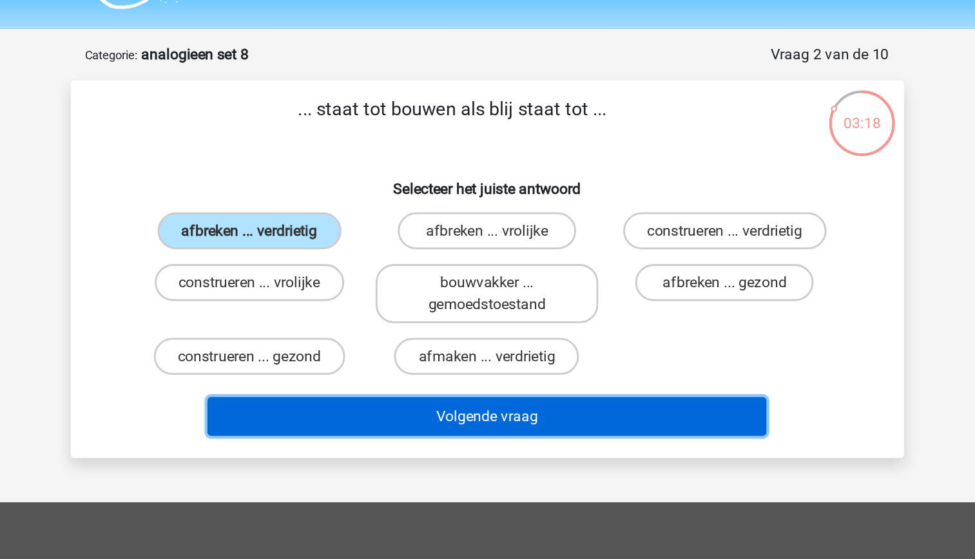
click at [484, 331] on button "Volgende vraag" at bounding box center [488, 324] width 390 height 27
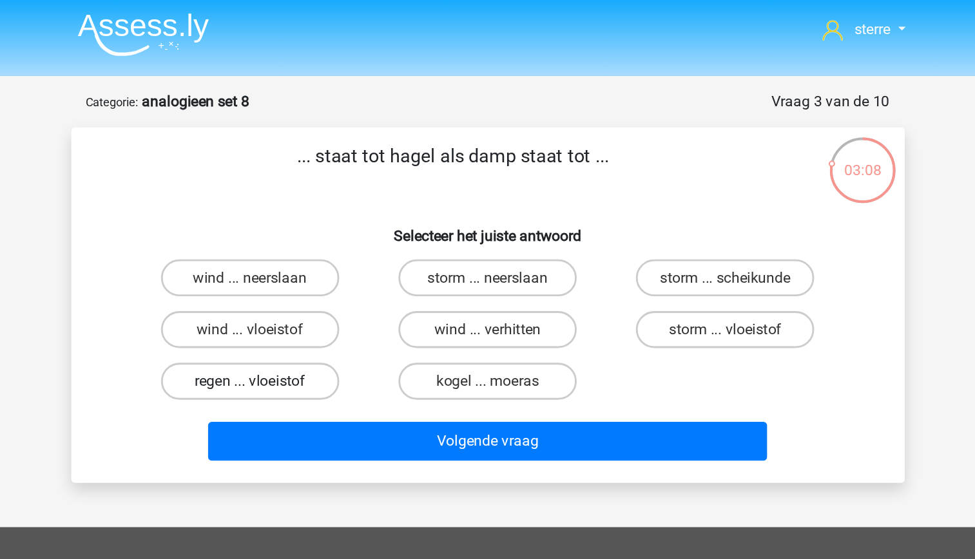
click at [361, 269] on label "regen ... vloeistof" at bounding box center [322, 268] width 124 height 26
click at [330, 269] on input "regen ... vloeistof" at bounding box center [326, 271] width 8 height 8
radio input "true"
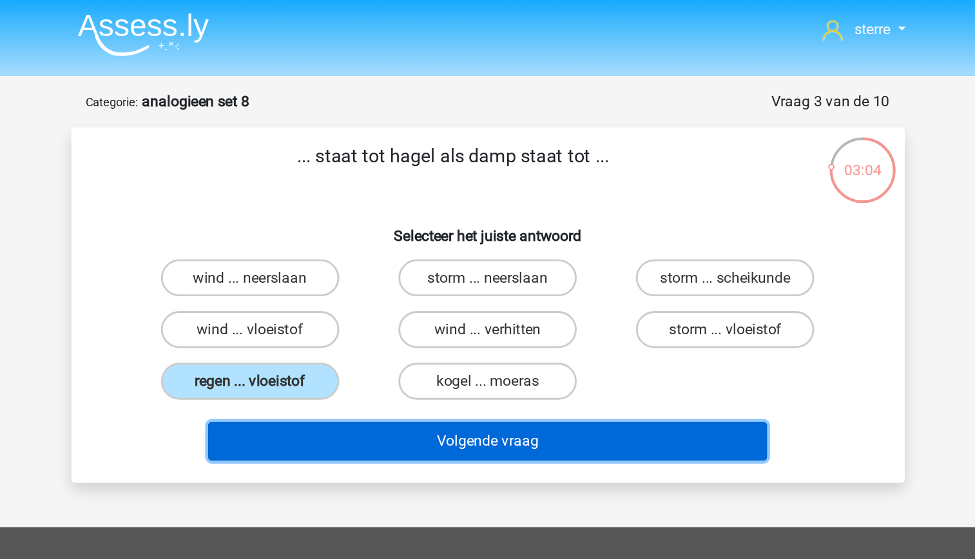
click at [470, 307] on button "Volgende vraag" at bounding box center [488, 309] width 390 height 27
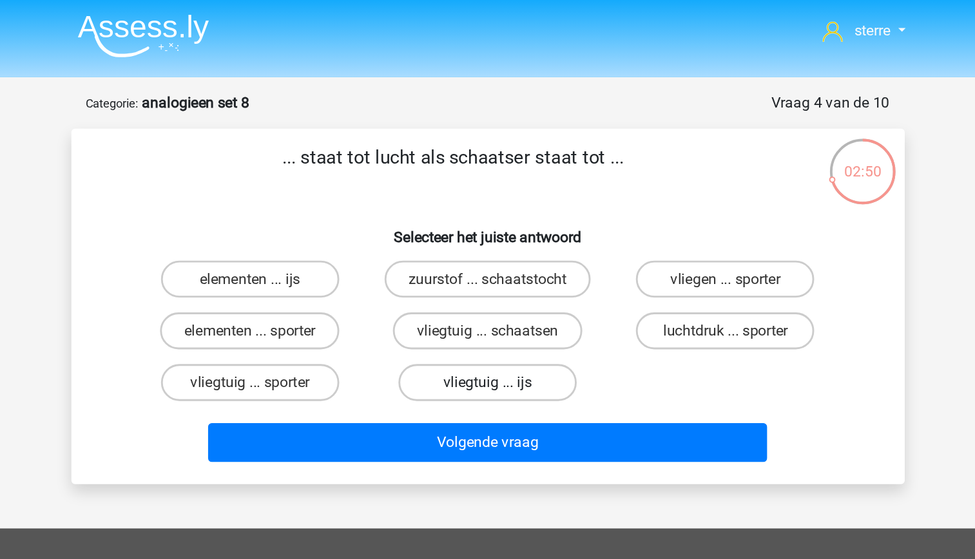
click at [515, 275] on label "vliegtuig ... ijs" at bounding box center [487, 268] width 124 height 26
click at [496, 275] on input "vliegtuig ... ijs" at bounding box center [491, 271] width 8 height 8
radio input "true"
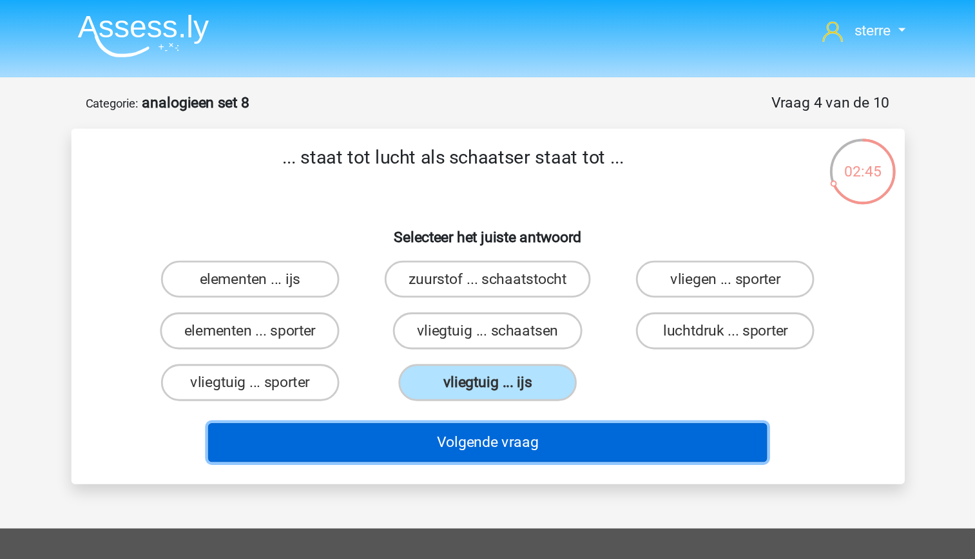
click at [533, 314] on button "Volgende vraag" at bounding box center [488, 309] width 390 height 27
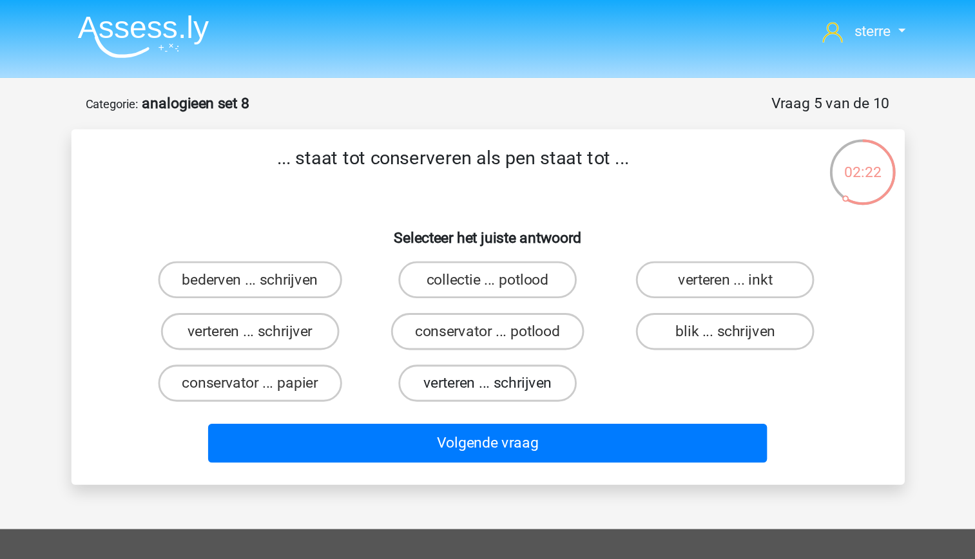
click at [502, 276] on label "verteren ... schrijven" at bounding box center [487, 268] width 124 height 26
click at [496, 276] on input "verteren ... schrijven" at bounding box center [491, 271] width 8 height 8
radio input "true"
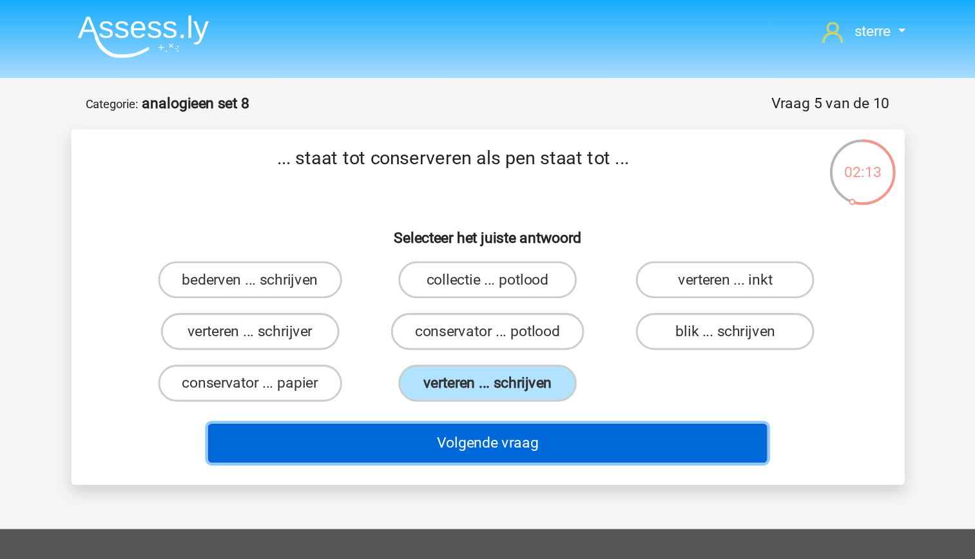
click at [583, 313] on button "Volgende vraag" at bounding box center [488, 309] width 390 height 27
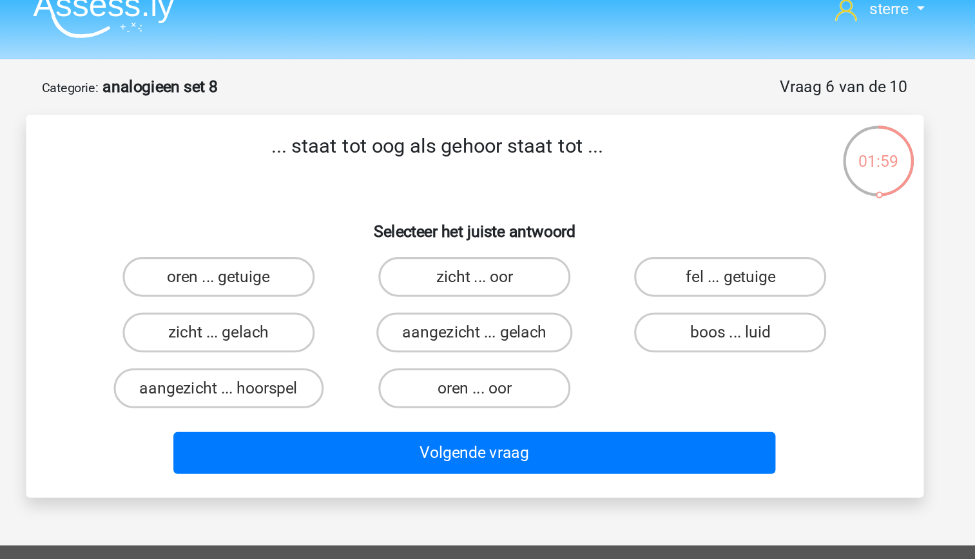
click at [490, 200] on input "zicht ... oor" at bounding box center [491, 199] width 8 height 8
radio input "true"
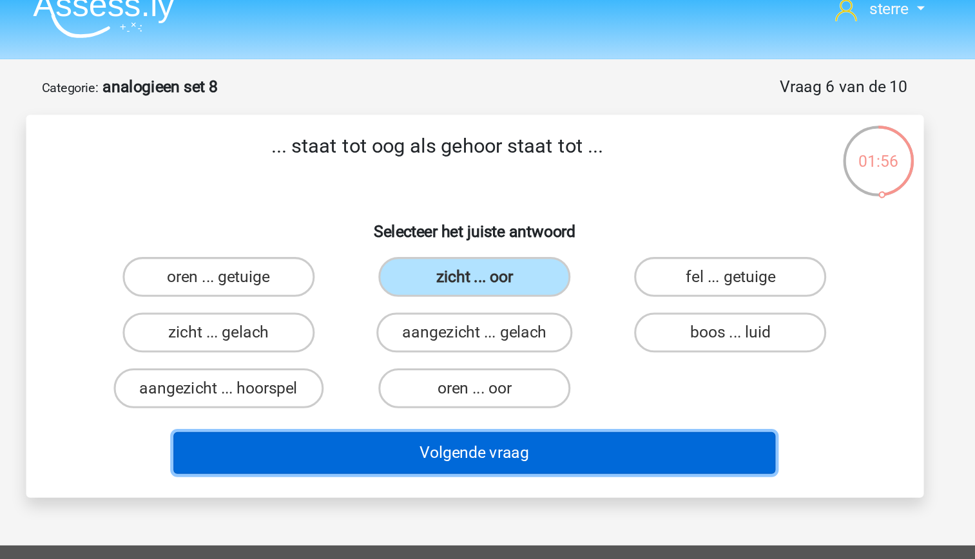
click at [519, 313] on button "Volgende vraag" at bounding box center [488, 309] width 390 height 27
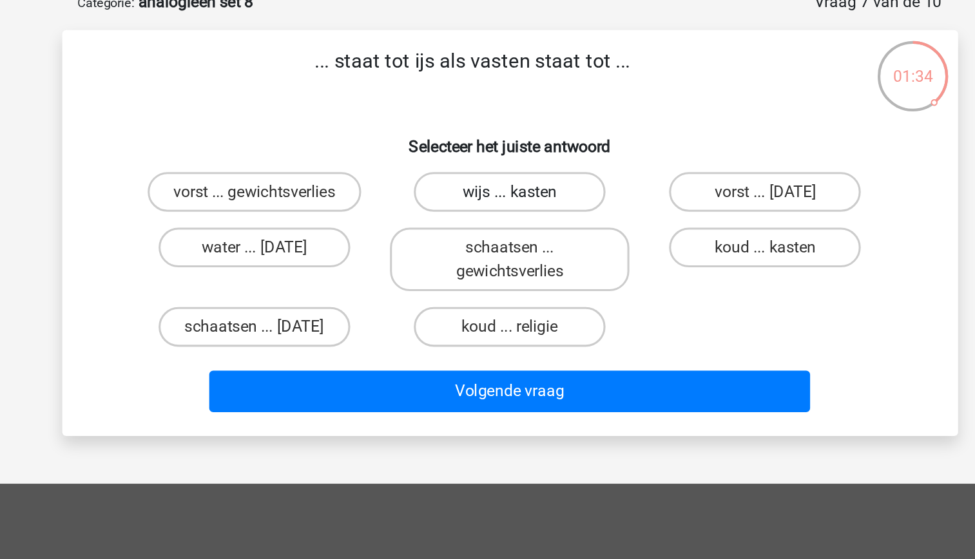
click at [495, 194] on label "wijs ... kasten" at bounding box center [487, 195] width 124 height 26
click at [495, 195] on input "wijs ... kasten" at bounding box center [491, 199] width 8 height 8
radio input "true"
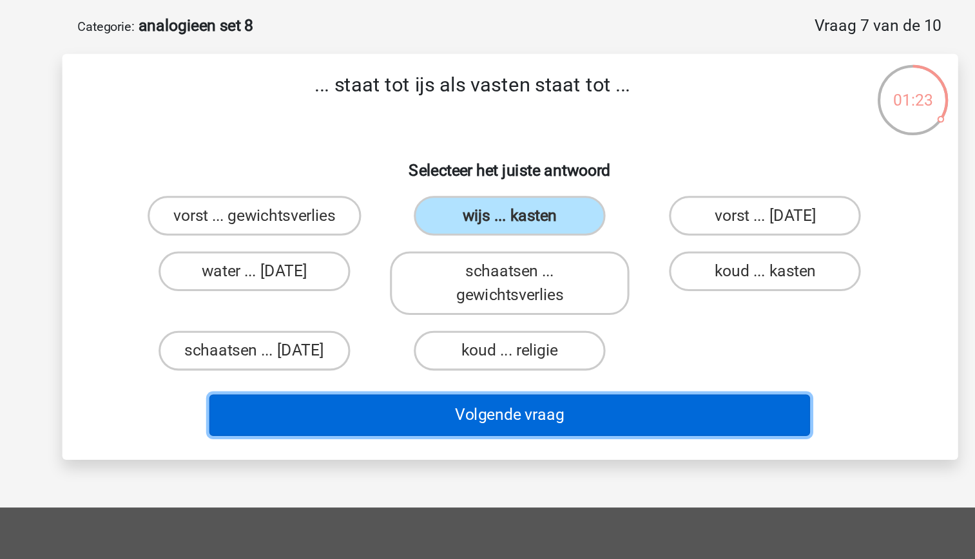
click at [533, 327] on button "Volgende vraag" at bounding box center [488, 324] width 390 height 27
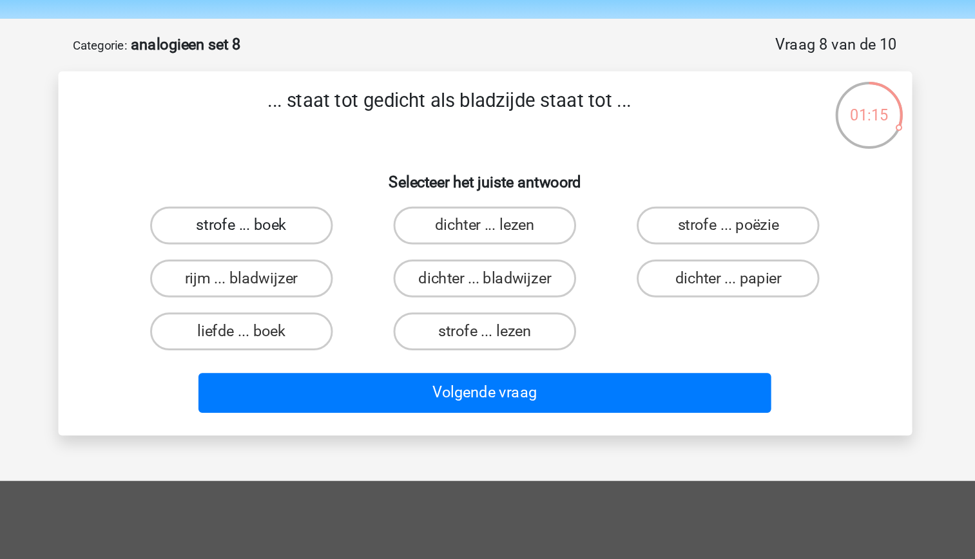
click at [353, 200] on label "strofe ... boek" at bounding box center [322, 195] width 124 height 26
click at [330, 200] on input "strofe ... boek" at bounding box center [326, 199] width 8 height 8
radio input "true"
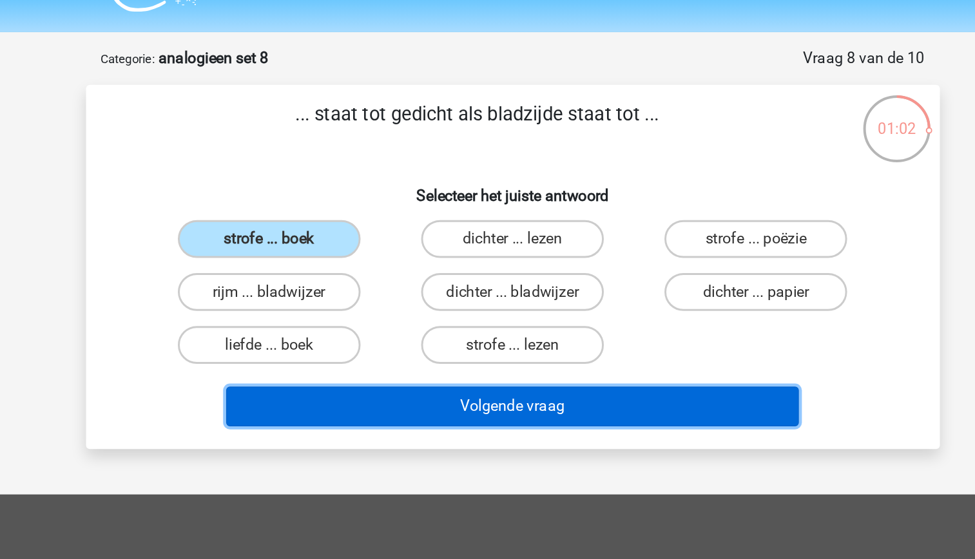
click at [505, 306] on button "Volgende vraag" at bounding box center [488, 309] width 390 height 27
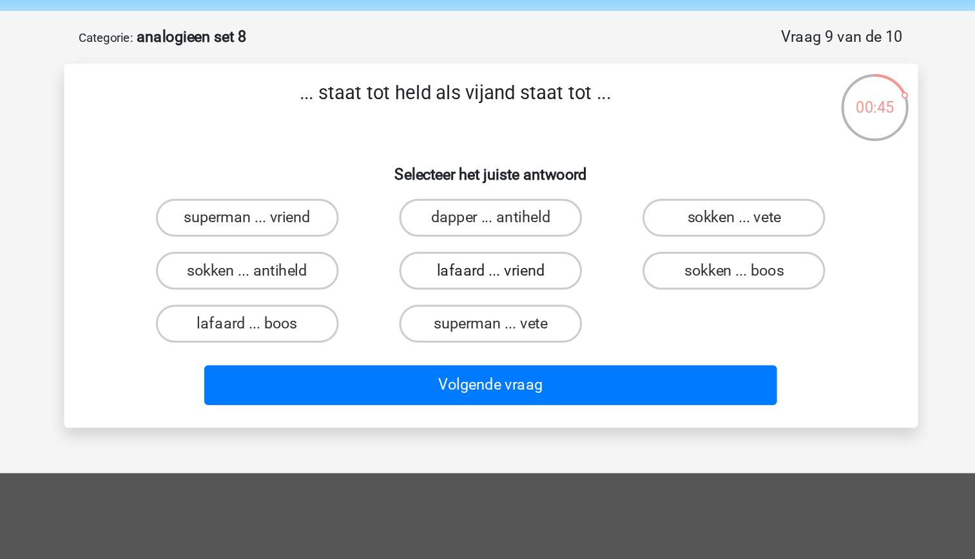
click at [483, 232] on label "lafaard ... vriend" at bounding box center [487, 232] width 124 height 26
click at [487, 232] on input "lafaard ... vriend" at bounding box center [491, 235] width 8 height 8
radio input "true"
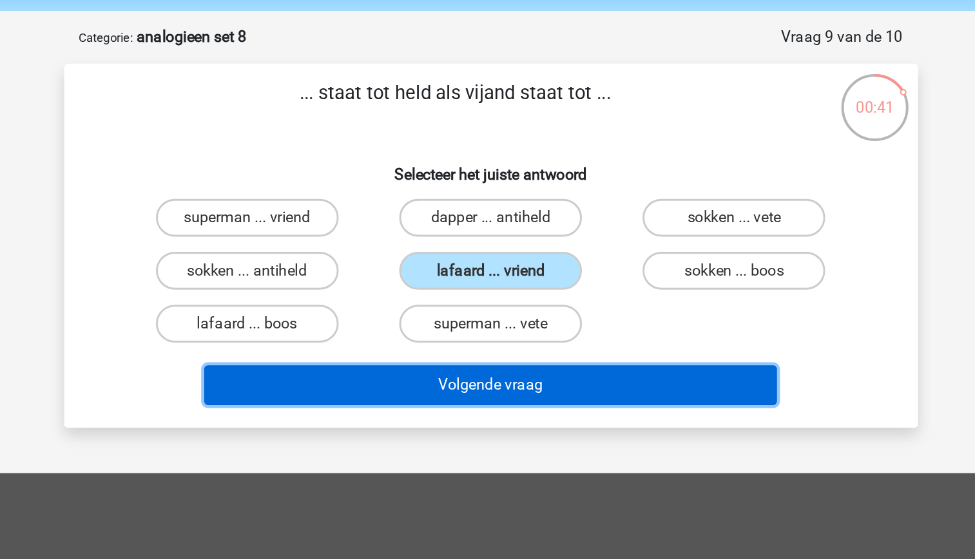
click at [507, 311] on button "Volgende vraag" at bounding box center [488, 309] width 390 height 27
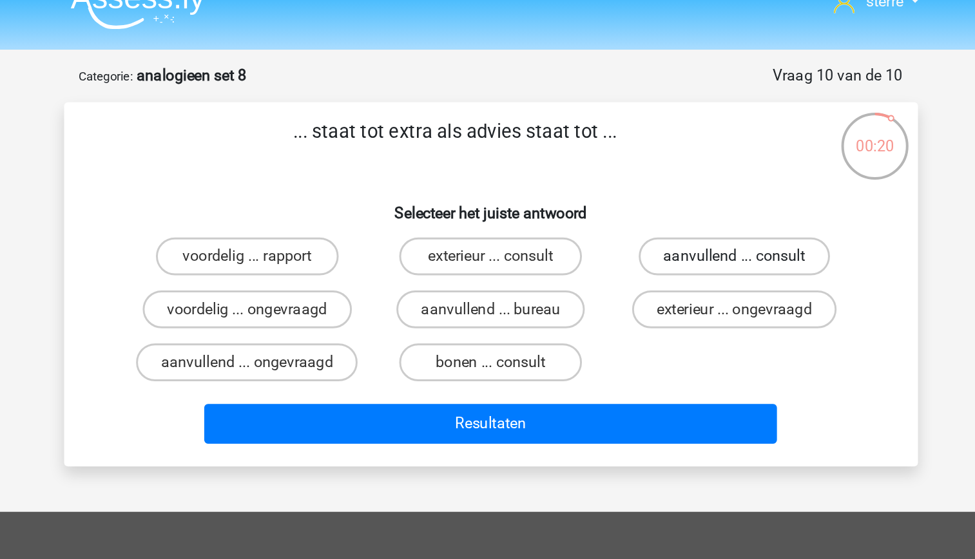
click at [627, 203] on label "aanvullend ... consult" at bounding box center [653, 195] width 130 height 26
click at [654, 203] on input "aanvullend ... consult" at bounding box center [658, 199] width 8 height 8
radio input "true"
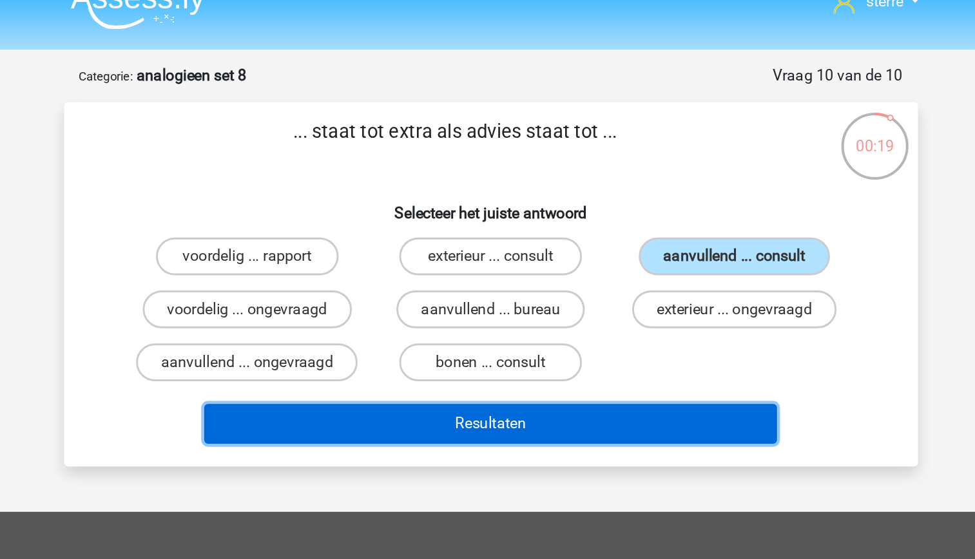
click at [550, 309] on button "Resultaten" at bounding box center [488, 309] width 390 height 27
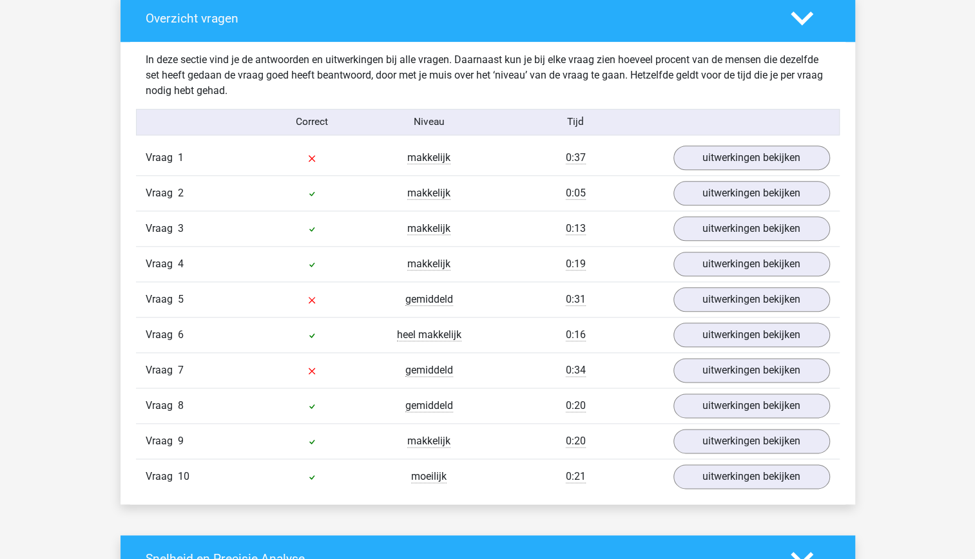
scroll to position [748, 0]
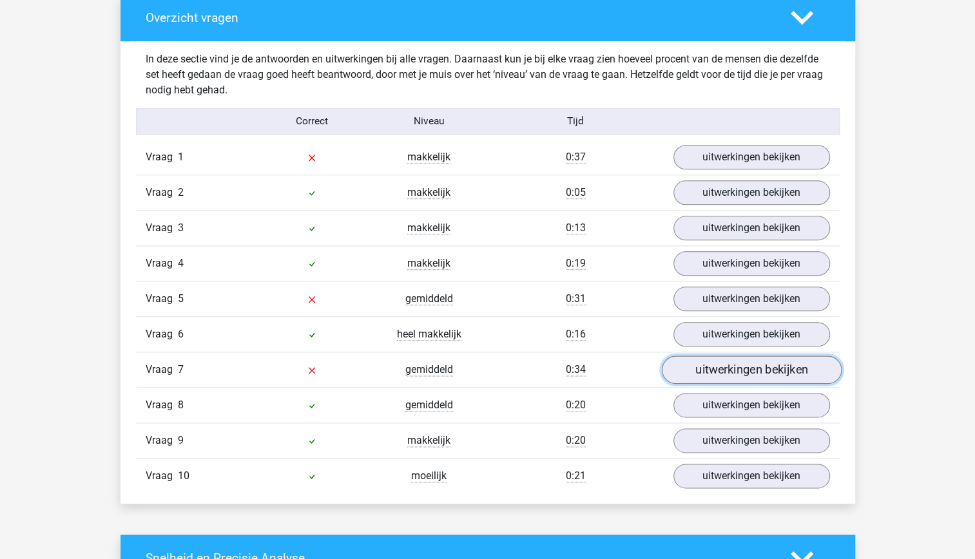
click at [728, 365] on link "uitwerkingen bekijken" at bounding box center [751, 370] width 180 height 28
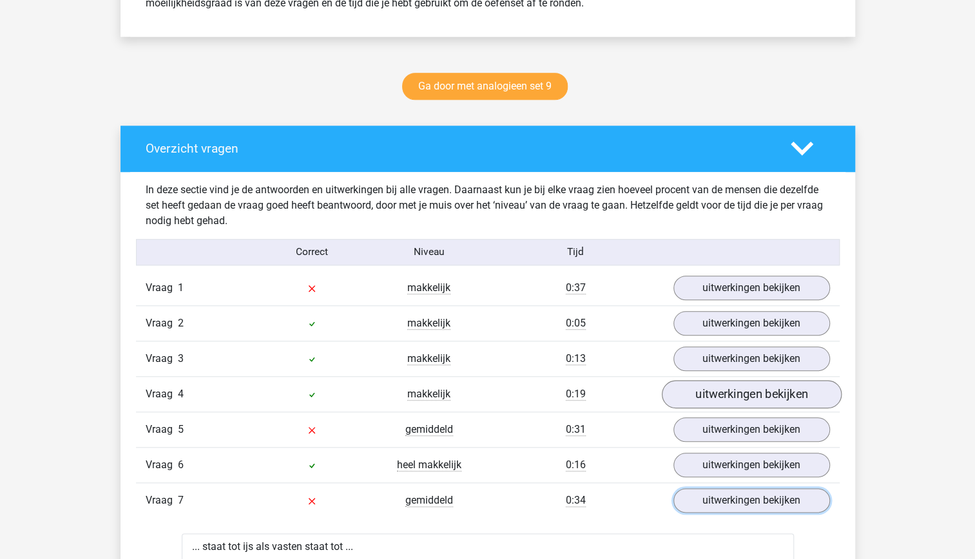
scroll to position [616, 0]
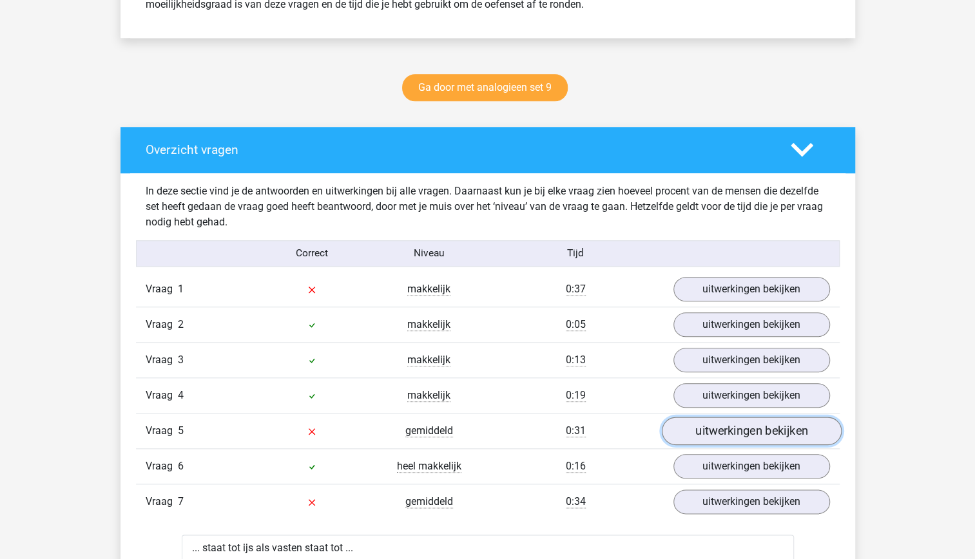
click at [739, 429] on link "uitwerkingen bekijken" at bounding box center [751, 431] width 180 height 28
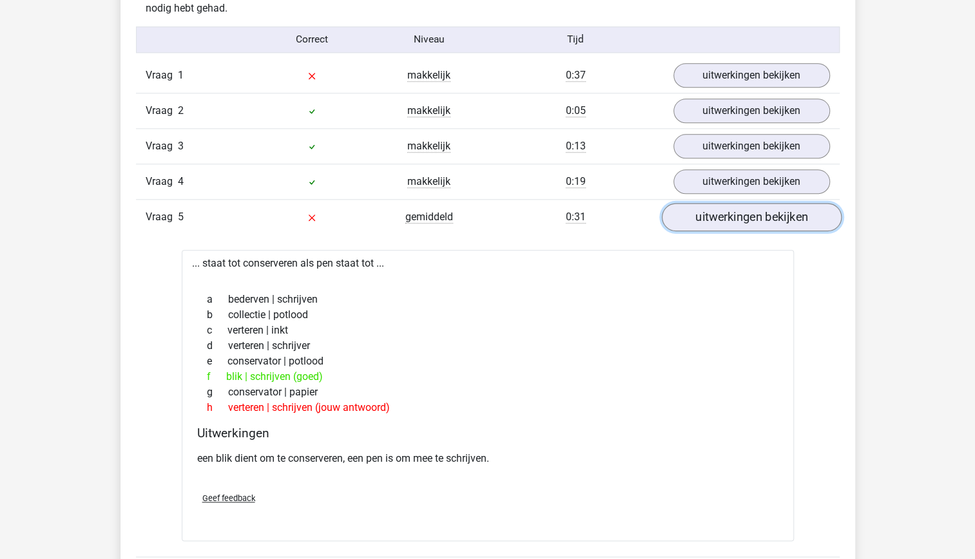
scroll to position [839, 0]
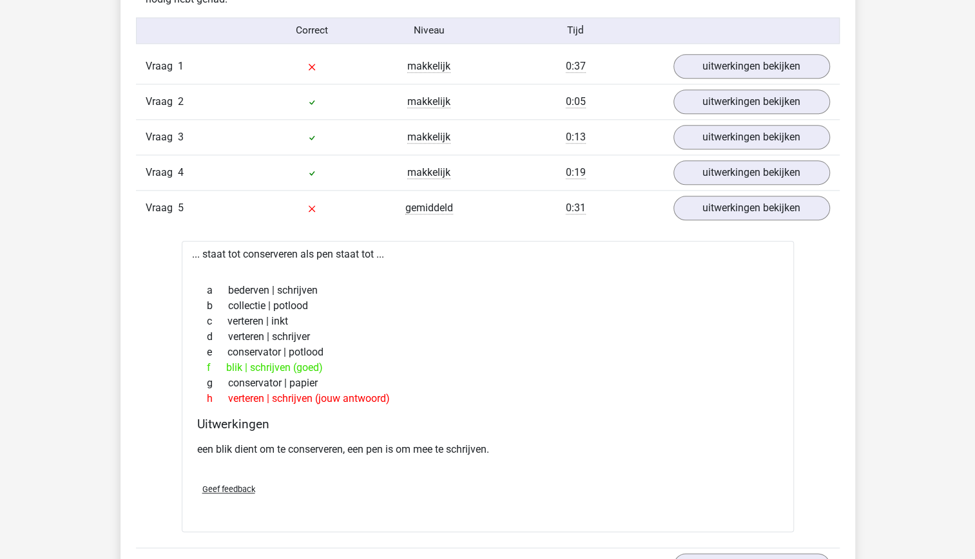
click at [628, 360] on div "f blik | schrijven (goed)" at bounding box center [487, 367] width 581 height 15
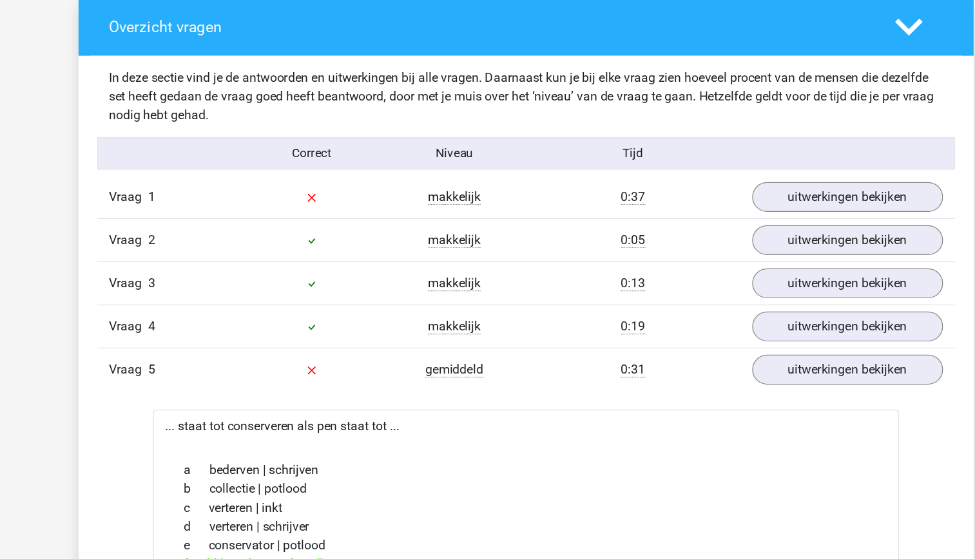
scroll to position [741, 0]
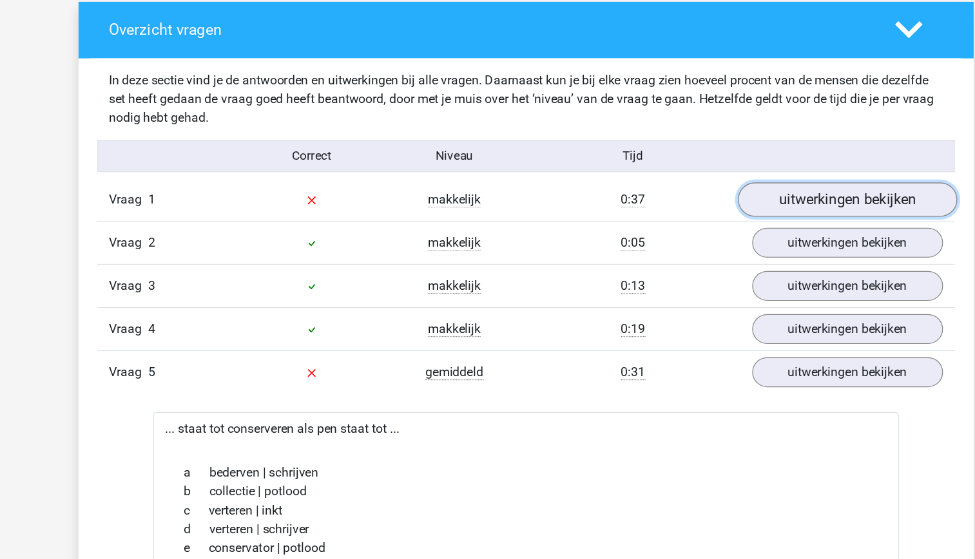
click at [763, 166] on link "uitwerkingen bekijken" at bounding box center [751, 164] width 180 height 28
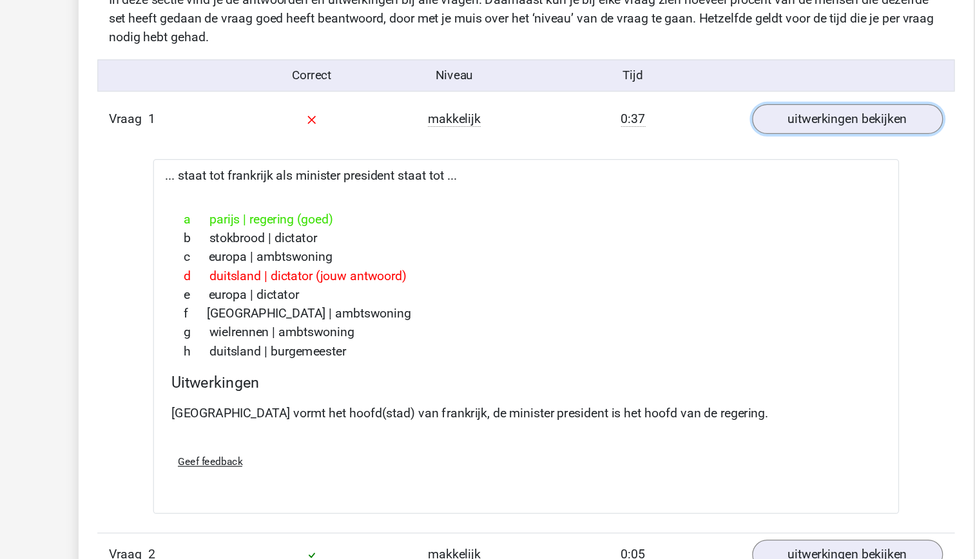
scroll to position [741, 0]
click at [355, 351] on div "h duitsland | burgemeester" at bounding box center [487, 354] width 581 height 15
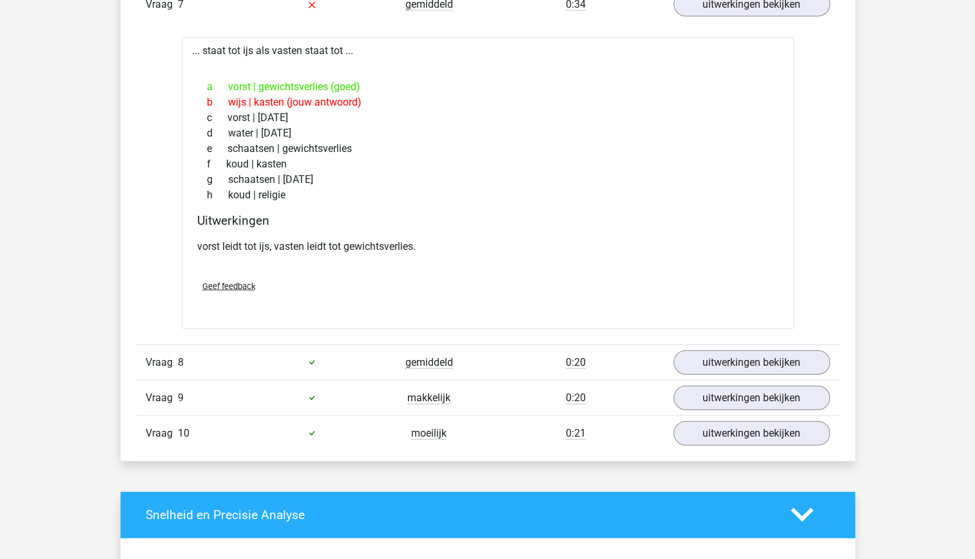
scroll to position [1774, 0]
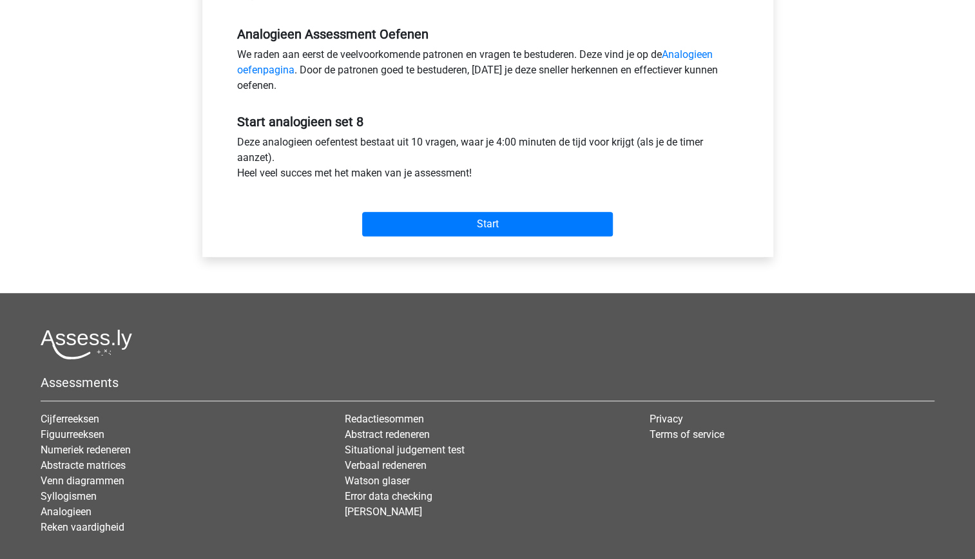
scroll to position [385, 0]
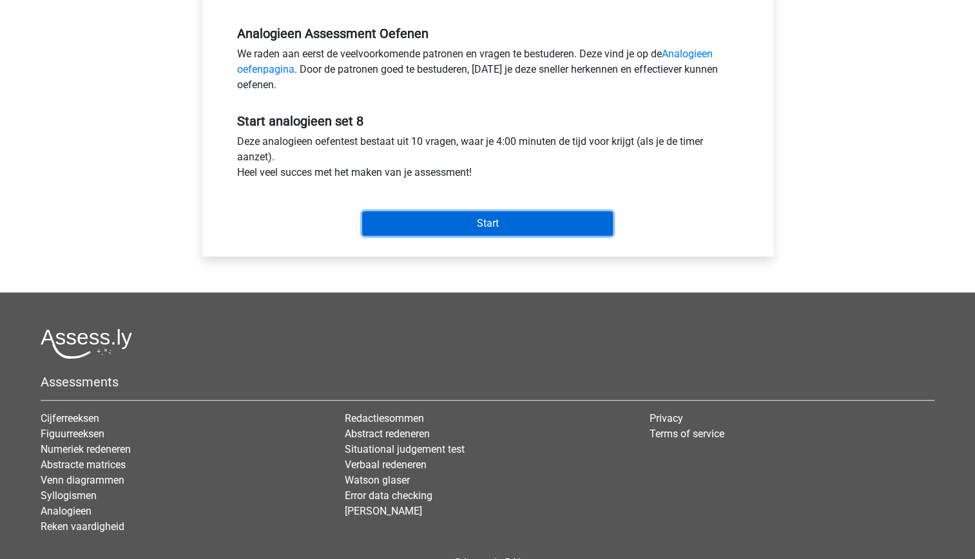
click at [482, 218] on input "Start" at bounding box center [487, 223] width 251 height 24
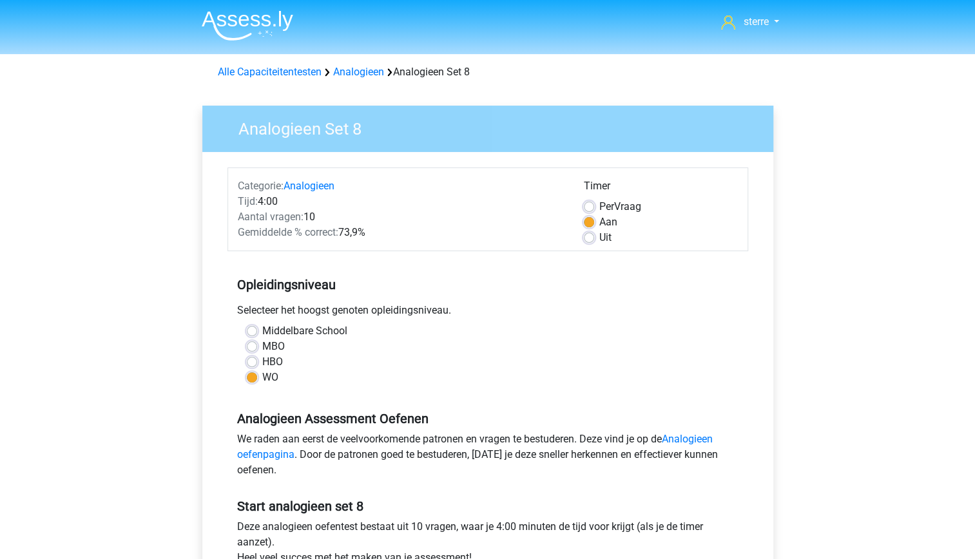
scroll to position [0, 0]
click at [366, 76] on link "Analogieen" at bounding box center [358, 72] width 51 height 12
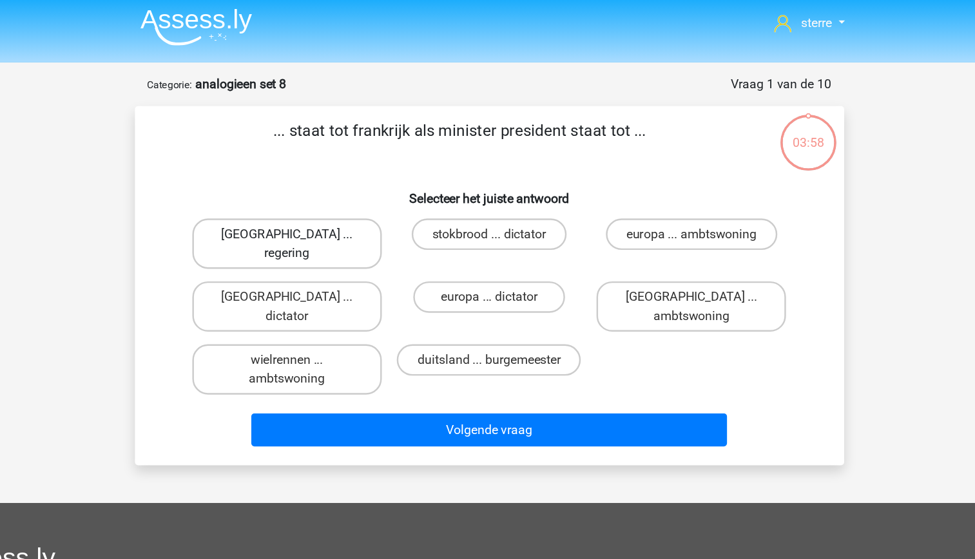
click at [356, 193] on label "[GEOGRAPHIC_DATA] ... regering" at bounding box center [321, 202] width 155 height 41
click at [330, 195] on input "[GEOGRAPHIC_DATA] ... regering" at bounding box center [326, 199] width 8 height 8
radio input "true"
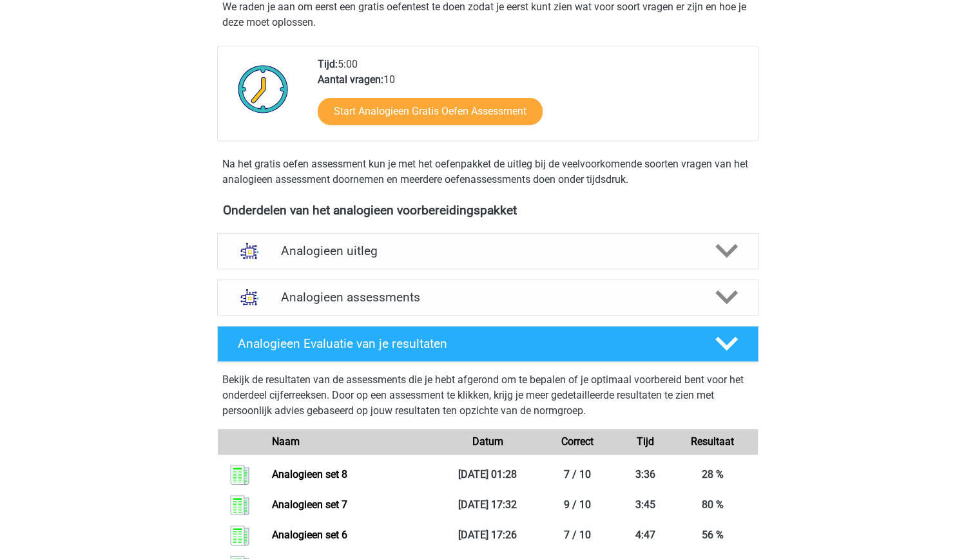
scroll to position [255, 0]
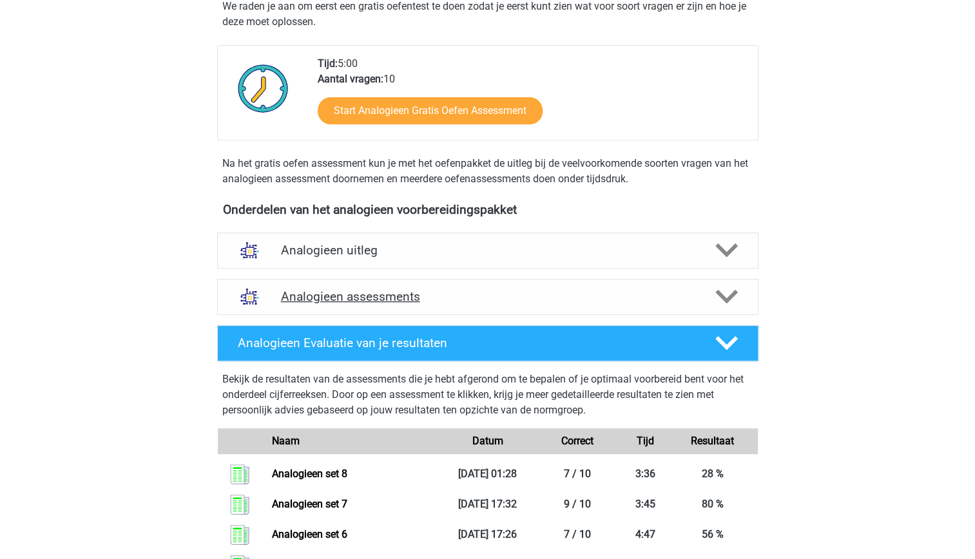
click at [565, 300] on h4 "Analogieen assessments" at bounding box center [488, 296] width 414 height 15
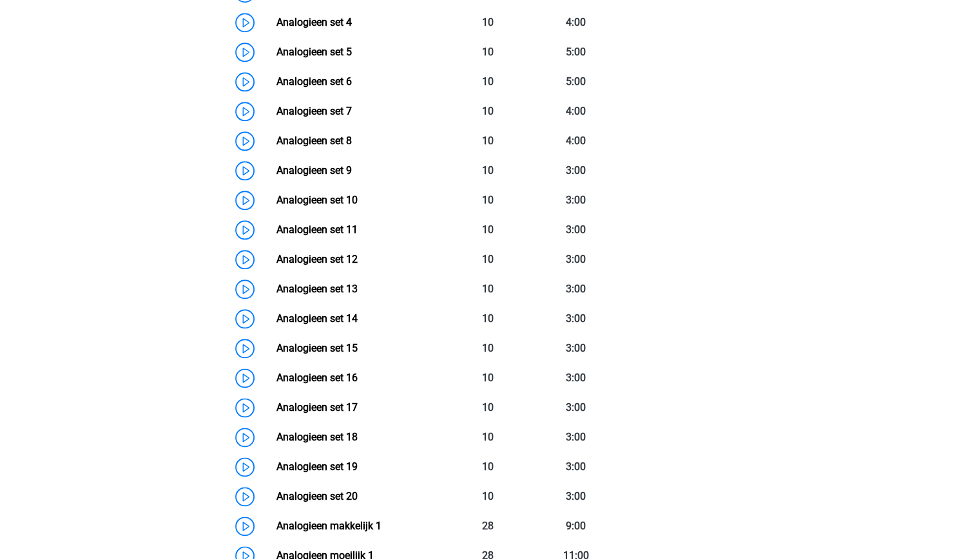
scroll to position [736, 0]
click at [339, 172] on link "Analogieen set 9" at bounding box center [314, 170] width 75 height 12
click at [277, 199] on link "Analogieen set 10" at bounding box center [317, 199] width 81 height 12
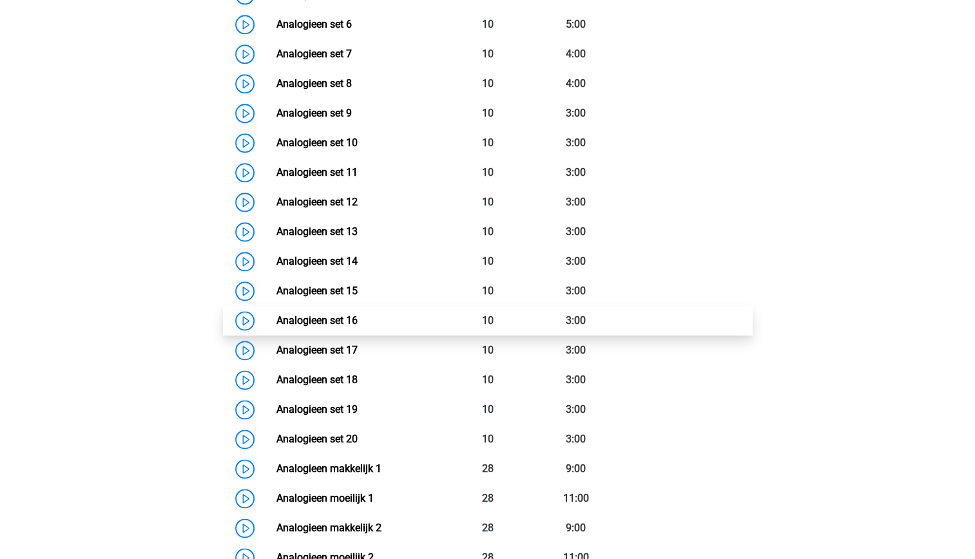
scroll to position [794, 0]
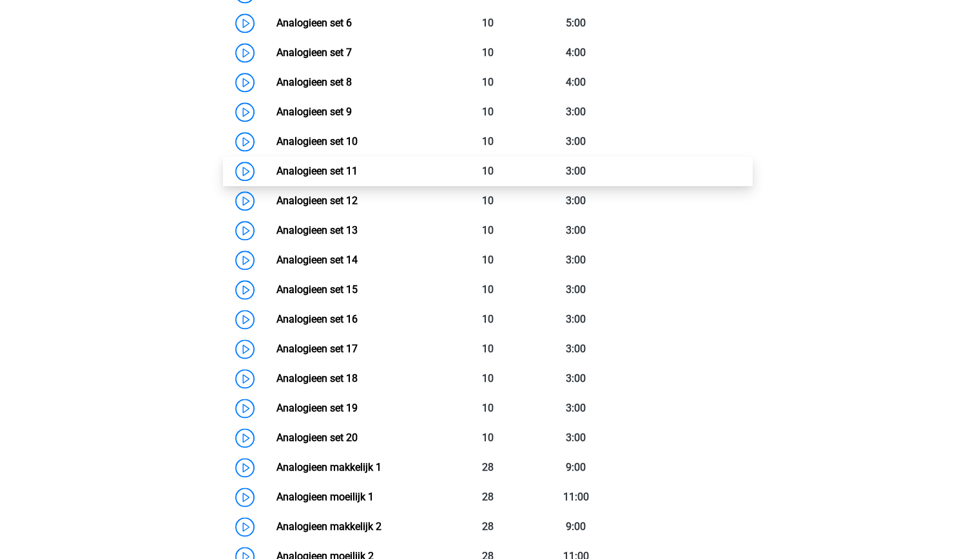
click at [277, 175] on link "Analogieen set 11" at bounding box center [317, 171] width 81 height 12
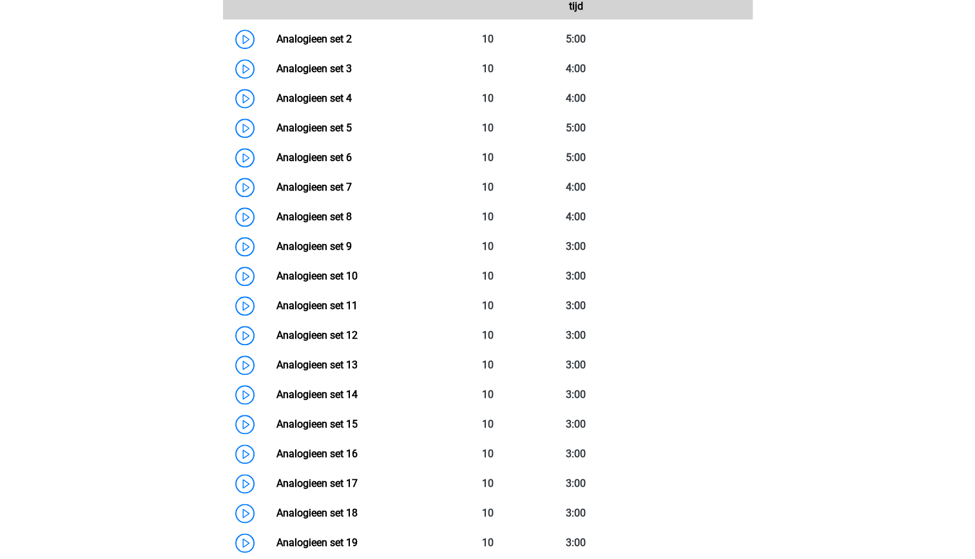
scroll to position [640, 0]
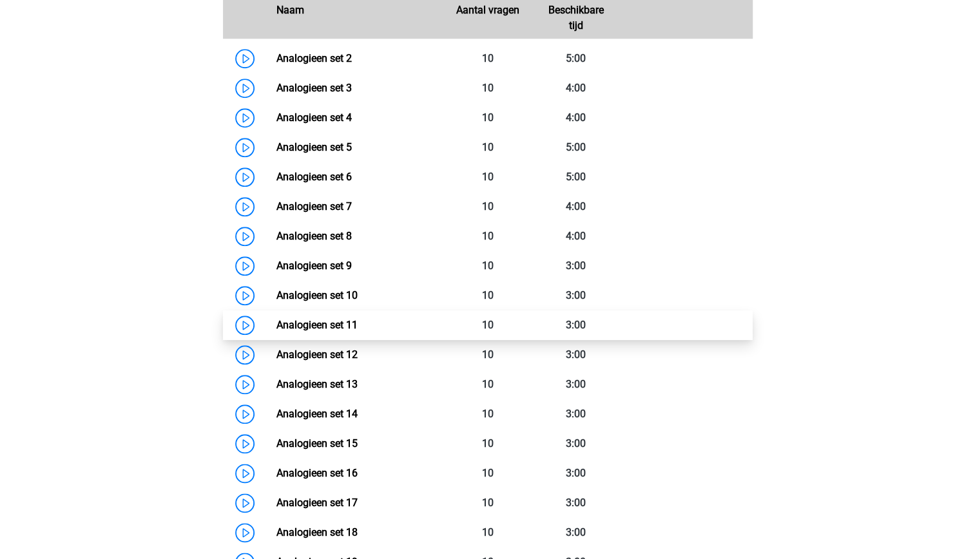
click at [358, 326] on link "Analogieen set 11" at bounding box center [317, 325] width 81 height 12
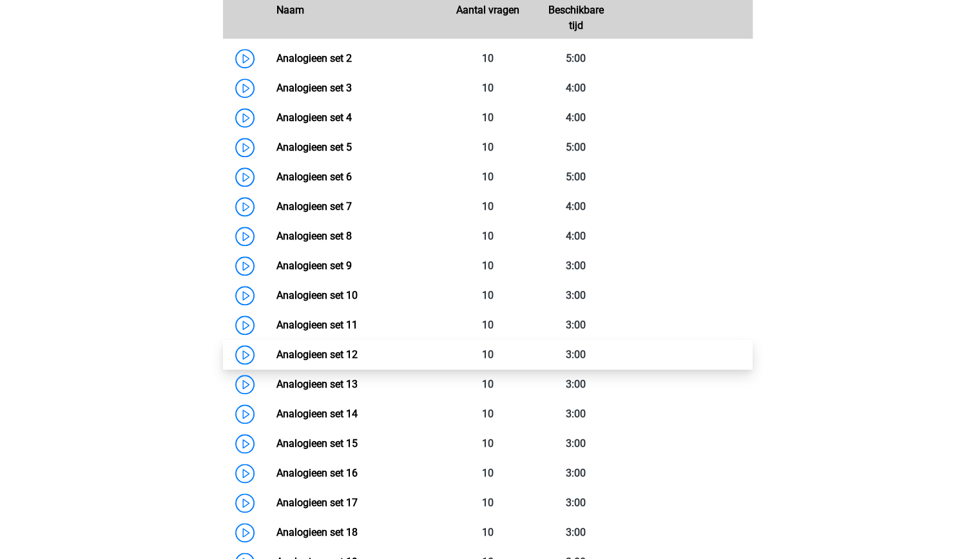
click at [295, 361] on link "Analogieen set 12" at bounding box center [317, 355] width 81 height 12
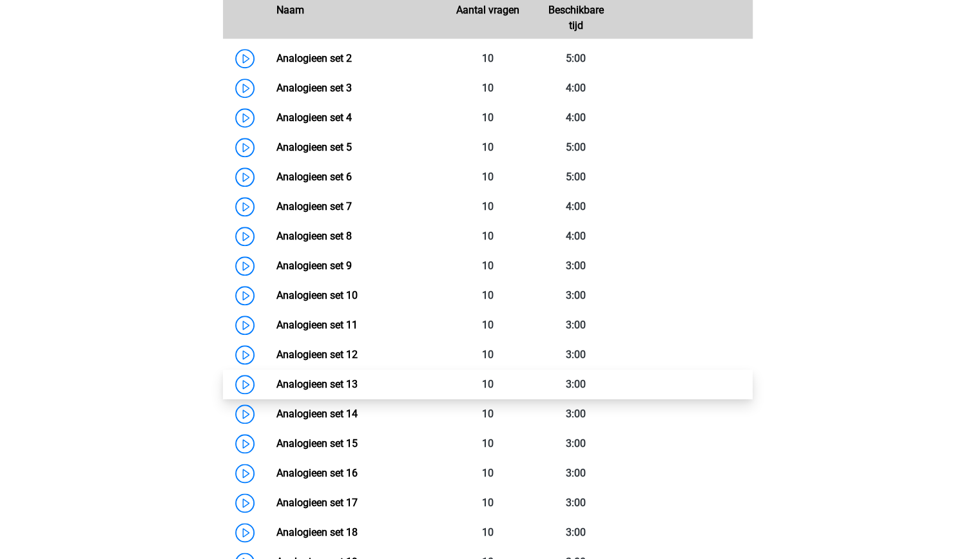
click at [358, 389] on link "Analogieen set 13" at bounding box center [317, 384] width 81 height 12
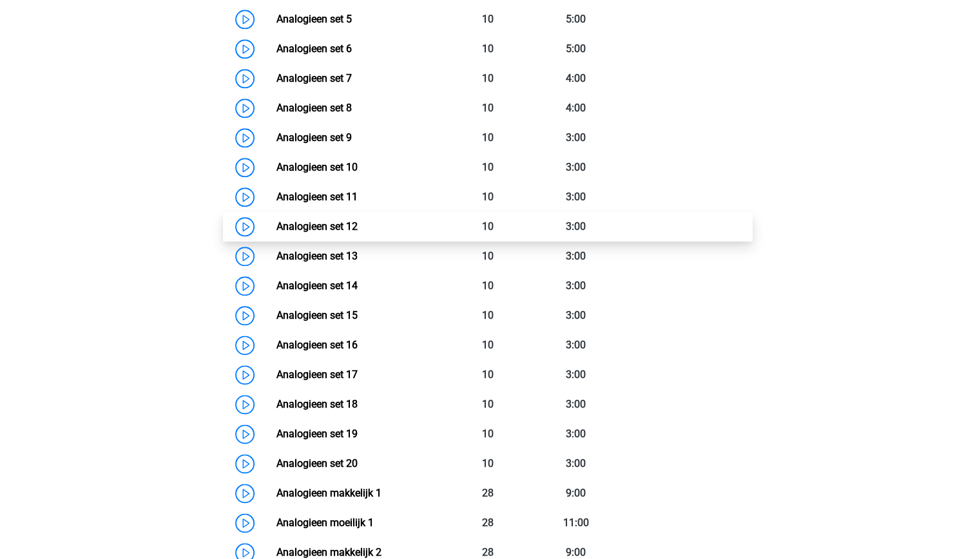
scroll to position [777, 0]
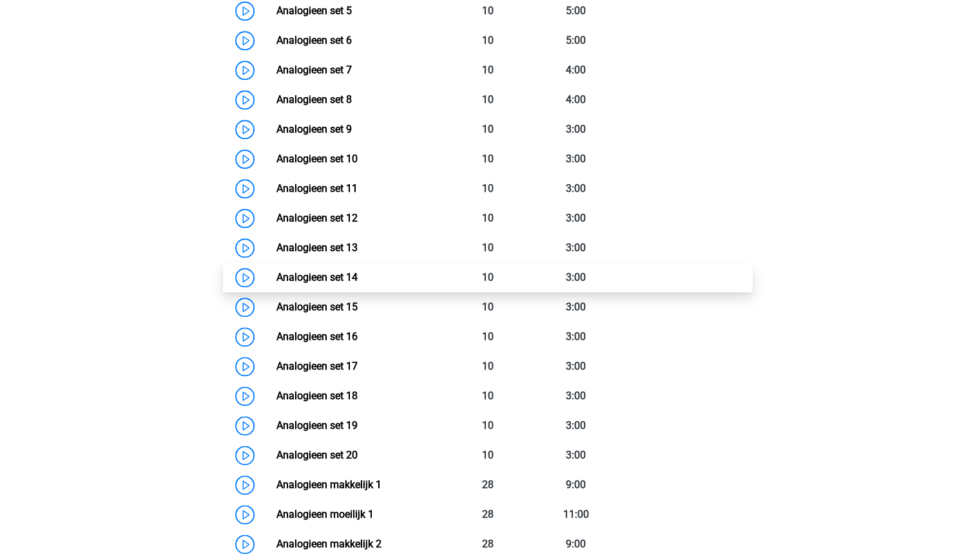
click at [336, 275] on link "Analogieen set 14" at bounding box center [317, 277] width 81 height 12
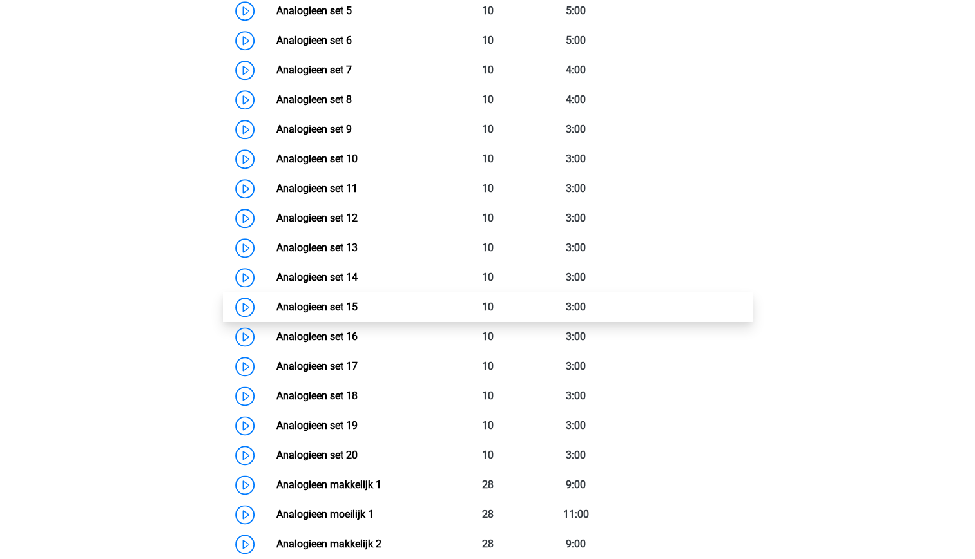
click at [316, 311] on link "Analogieen set 15" at bounding box center [317, 307] width 81 height 12
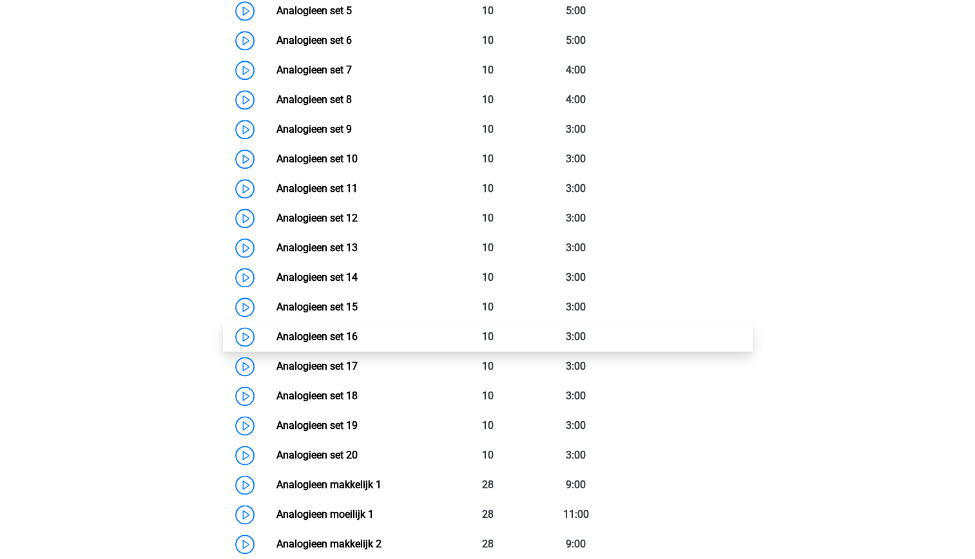
click at [293, 343] on link "Analogieen set 16" at bounding box center [317, 337] width 81 height 12
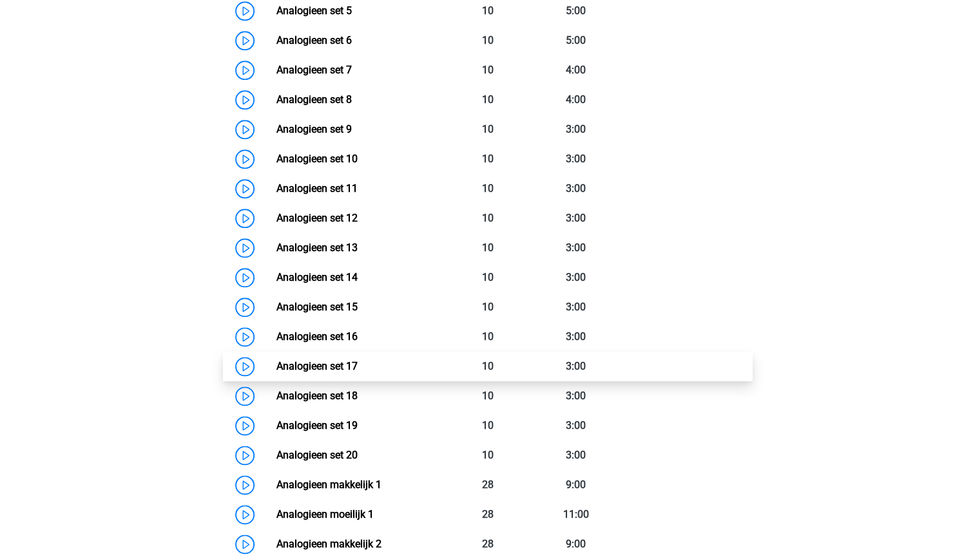
click at [318, 373] on link "Analogieen set 17" at bounding box center [317, 366] width 81 height 12
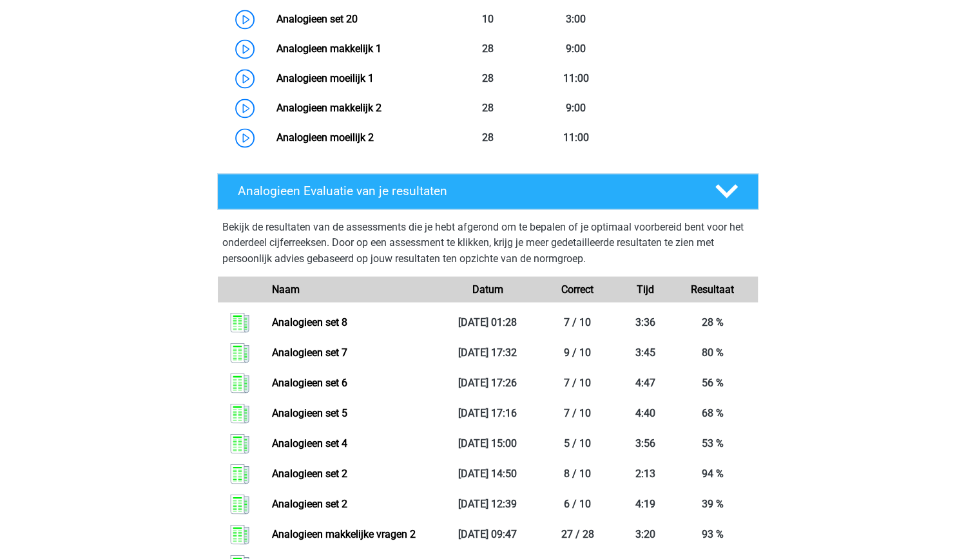
scroll to position [1212, 0]
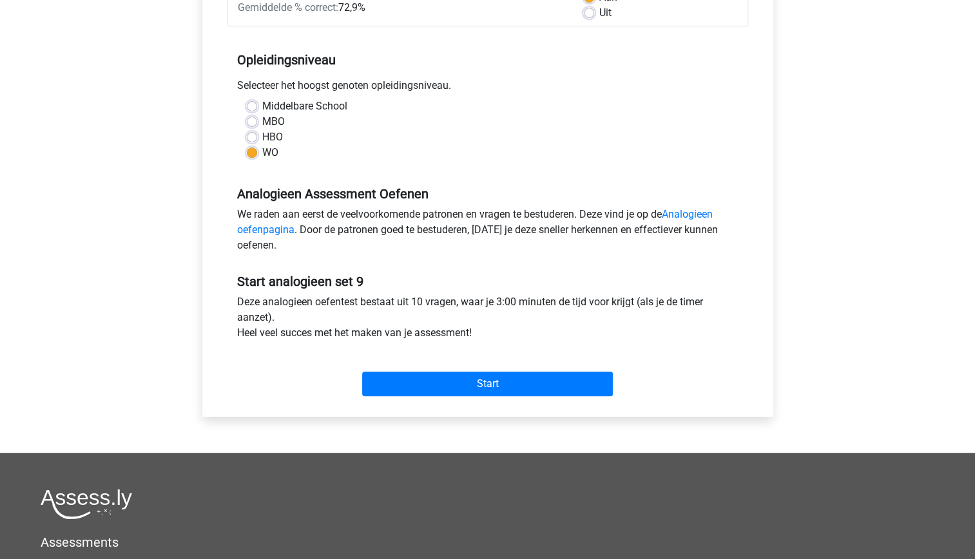
scroll to position [228, 0]
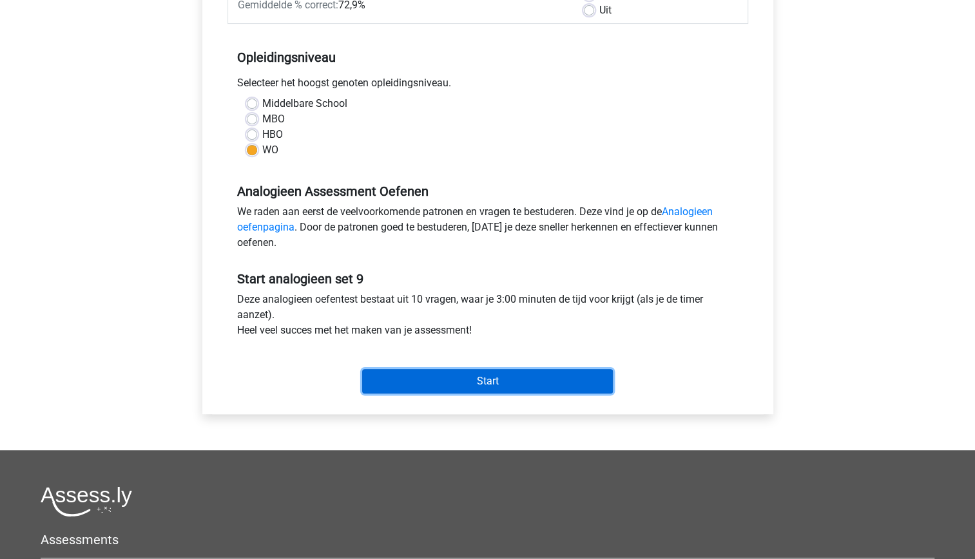
click at [510, 384] on input "Start" at bounding box center [487, 381] width 251 height 24
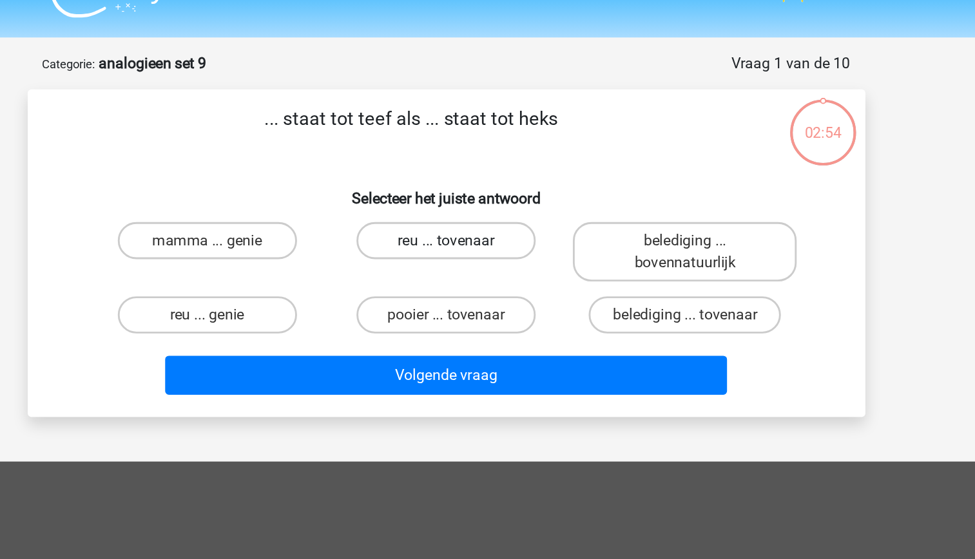
click at [527, 200] on label "reu ... tovenaar" at bounding box center [487, 195] width 124 height 26
click at [496, 200] on input "reu ... tovenaar" at bounding box center [491, 199] width 8 height 8
radio input "true"
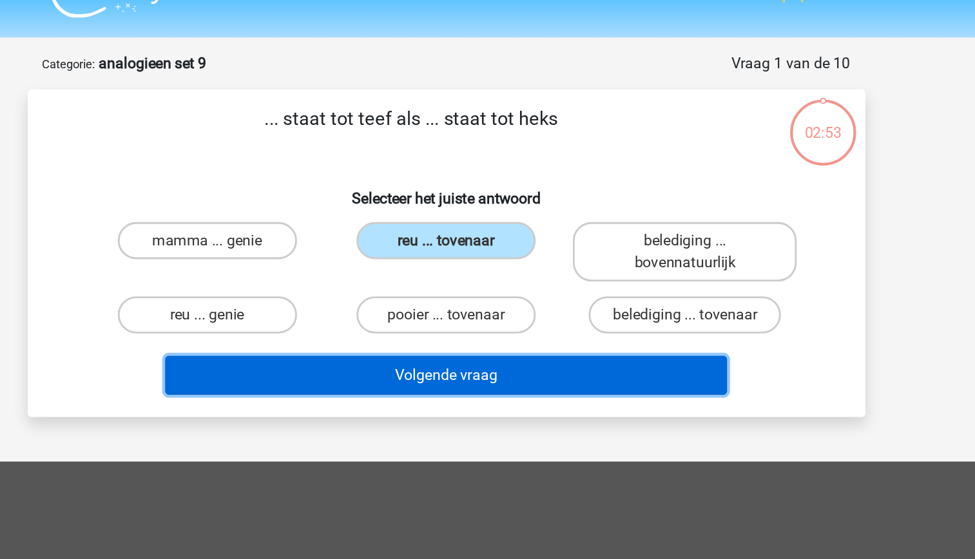
click at [554, 284] on button "Volgende vraag" at bounding box center [488, 288] width 390 height 27
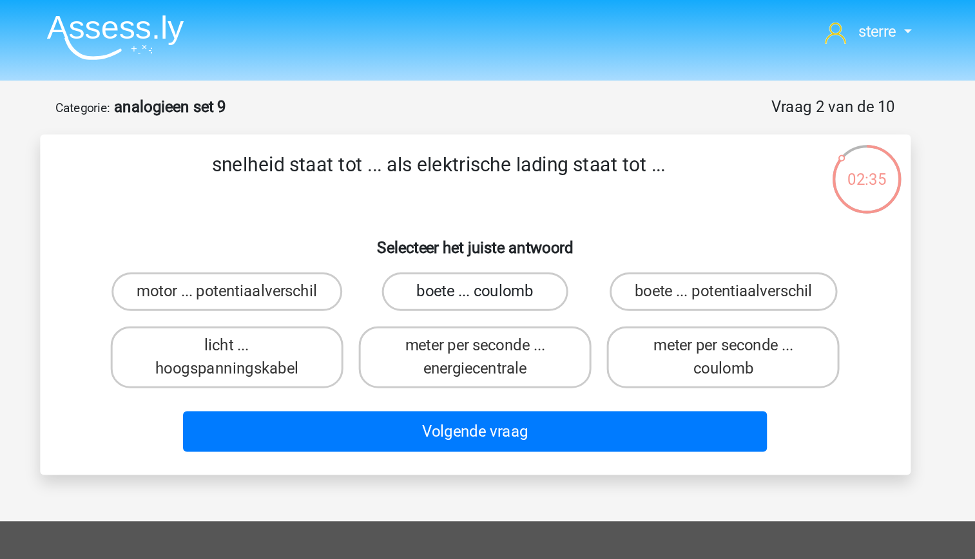
click at [511, 197] on label "boete ... coulomb" at bounding box center [487, 195] width 124 height 26
click at [496, 197] on input "boete ... coulomb" at bounding box center [491, 199] width 8 height 8
radio input "true"
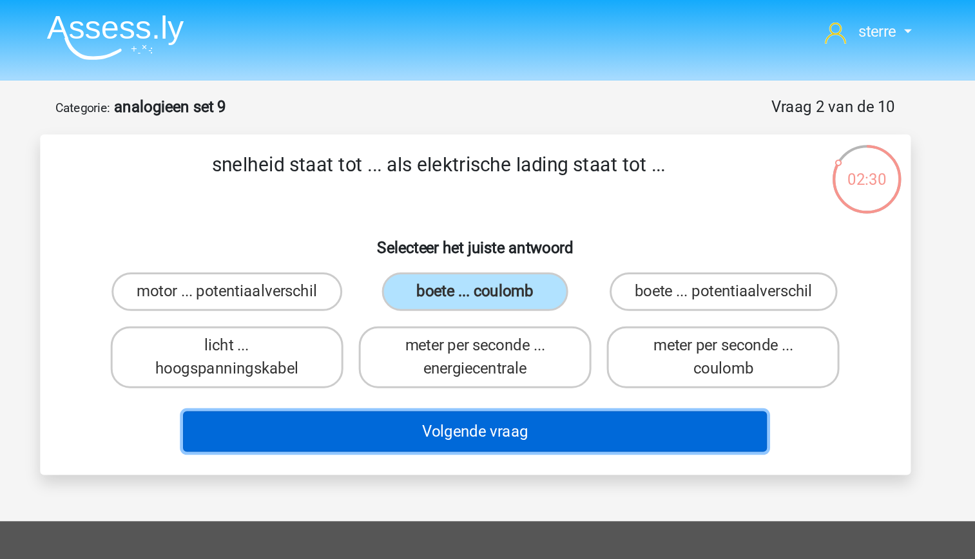
click at [538, 286] on button "Volgende vraag" at bounding box center [488, 288] width 390 height 27
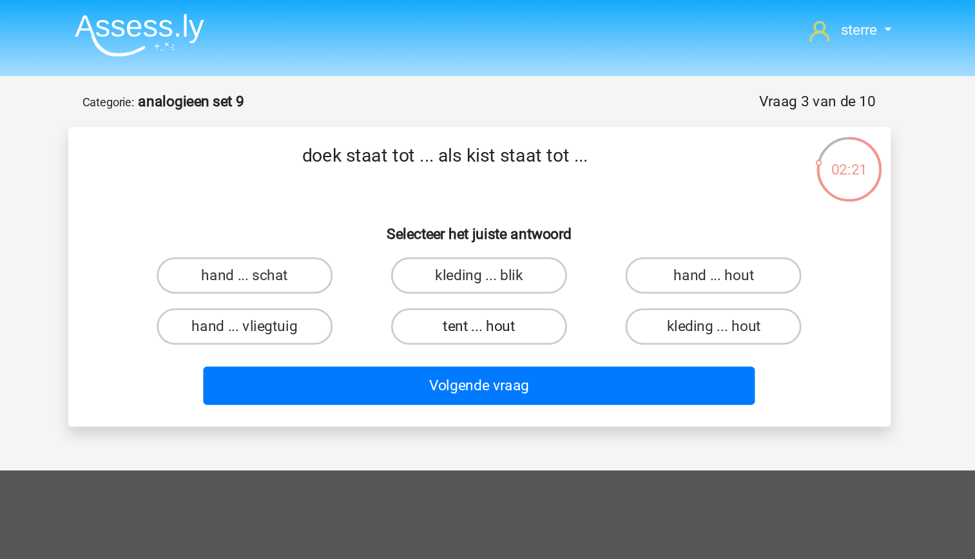
click at [516, 236] on label "tent ... hout" at bounding box center [487, 232] width 124 height 26
click at [496, 236] on input "tent ... hout" at bounding box center [491, 235] width 8 height 8
radio input "true"
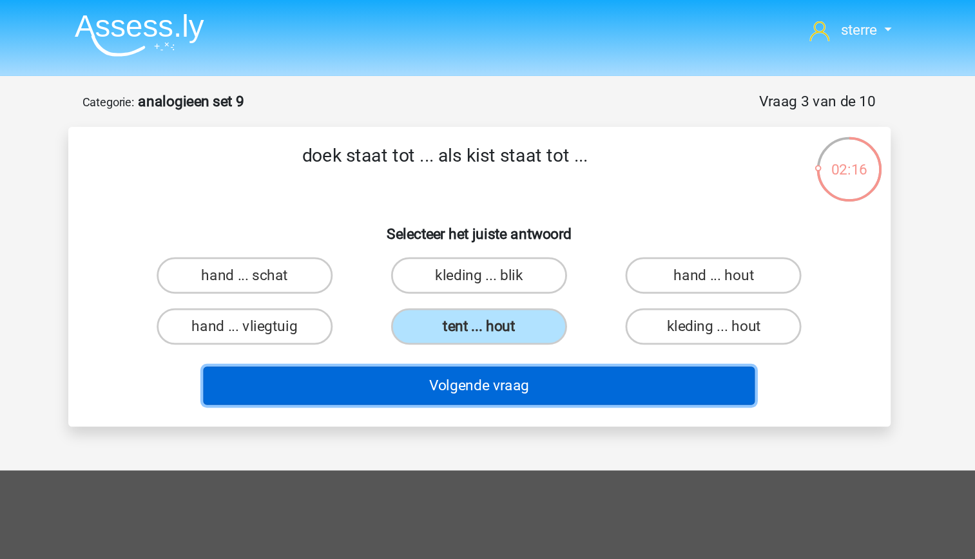
click at [538, 275] on button "Volgende vraag" at bounding box center [488, 273] width 390 height 27
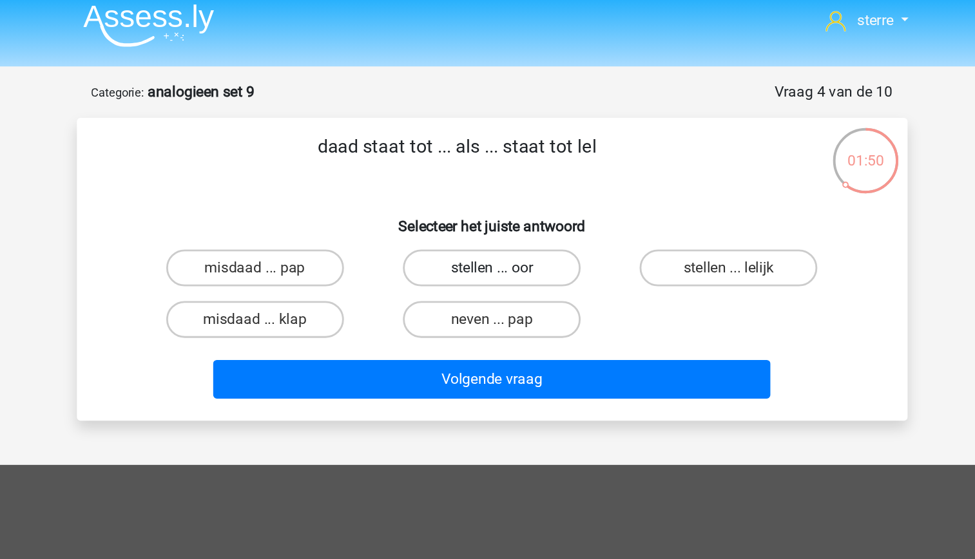
click at [483, 202] on label "stellen ... oor" at bounding box center [487, 195] width 124 height 26
click at [487, 202] on input "stellen ... oor" at bounding box center [491, 199] width 8 height 8
radio input "true"
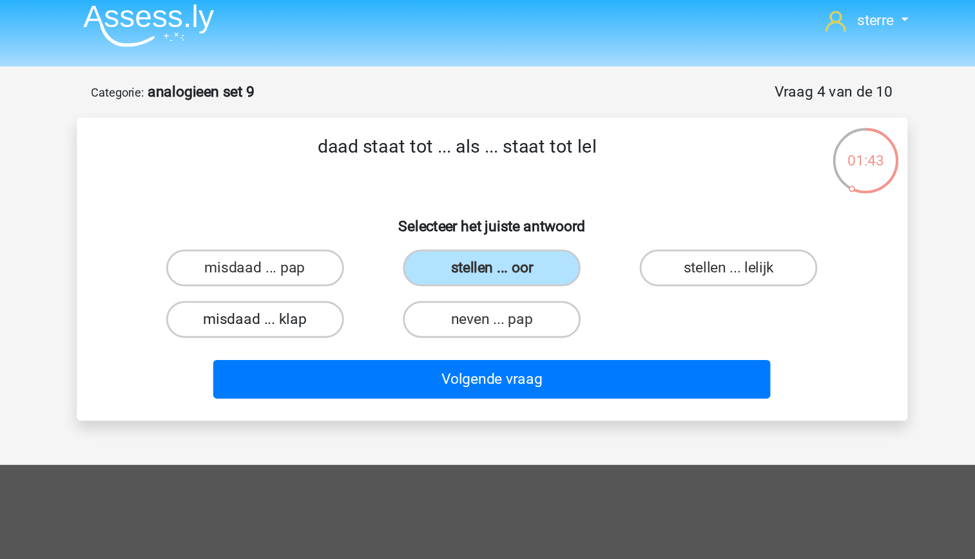
click at [367, 230] on label "misdaad ... klap" at bounding box center [322, 232] width 124 height 26
click at [330, 231] on input "misdaad ... klap" at bounding box center [326, 235] width 8 height 8
radio input "true"
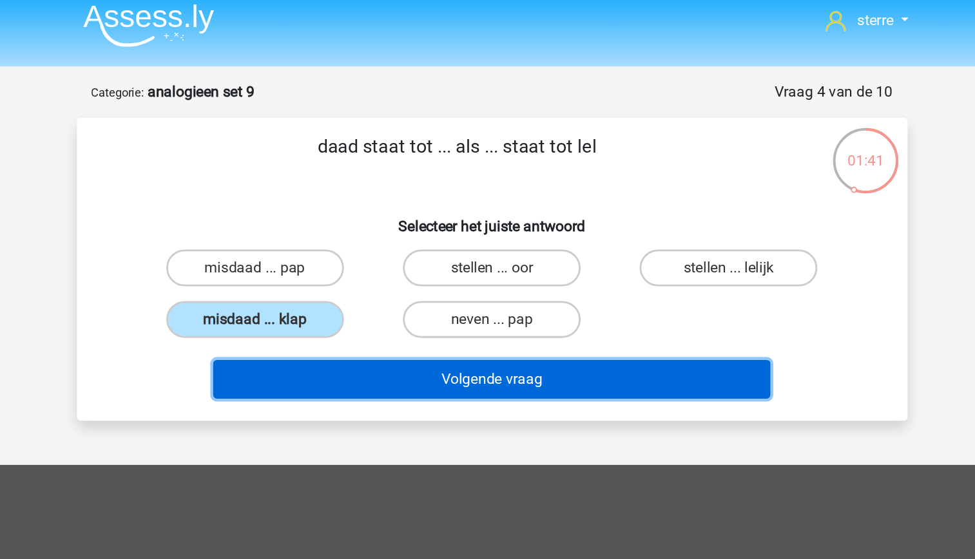
click at [464, 278] on button "Volgende vraag" at bounding box center [488, 273] width 390 height 27
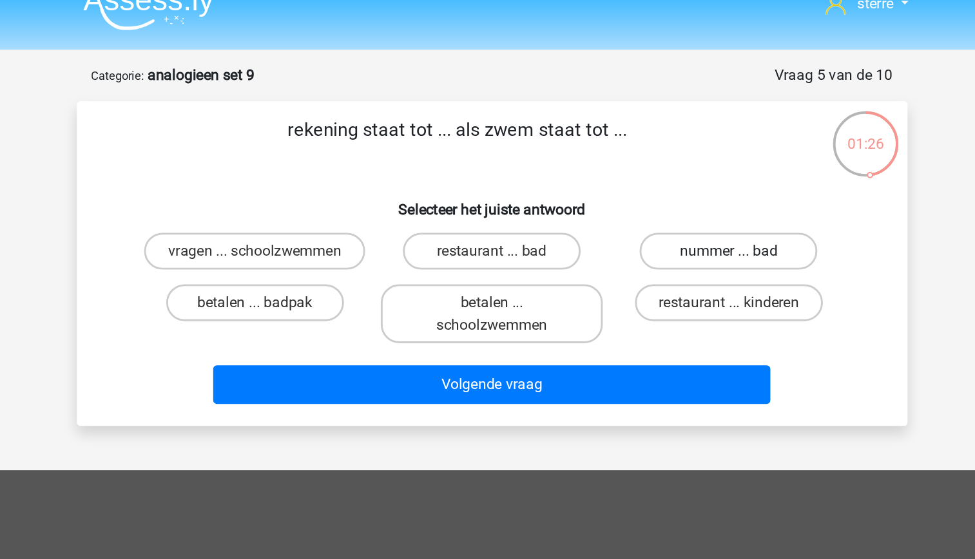
click at [638, 201] on label "nummer ... bad" at bounding box center [653, 195] width 124 height 26
click at [654, 201] on input "nummer ... bad" at bounding box center [658, 199] width 8 height 8
radio input "true"
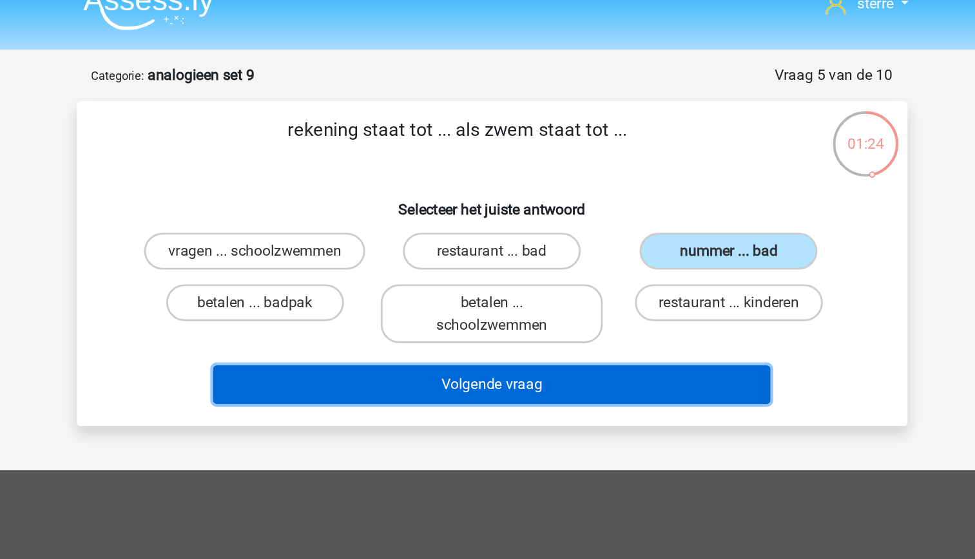
click at [549, 302] on button "Volgende vraag" at bounding box center [488, 288] width 390 height 27
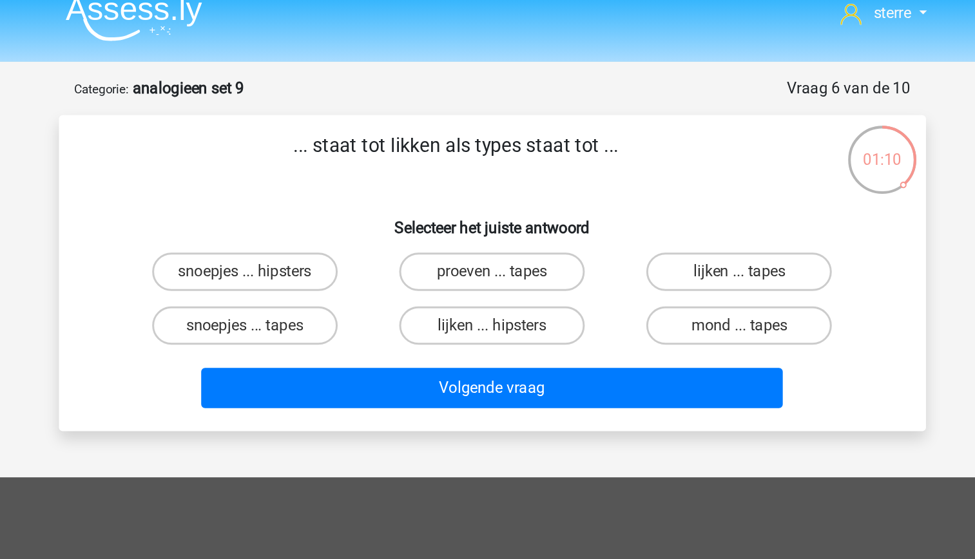
click at [661, 199] on input "lijken ... tapes" at bounding box center [658, 199] width 8 height 8
radio input "true"
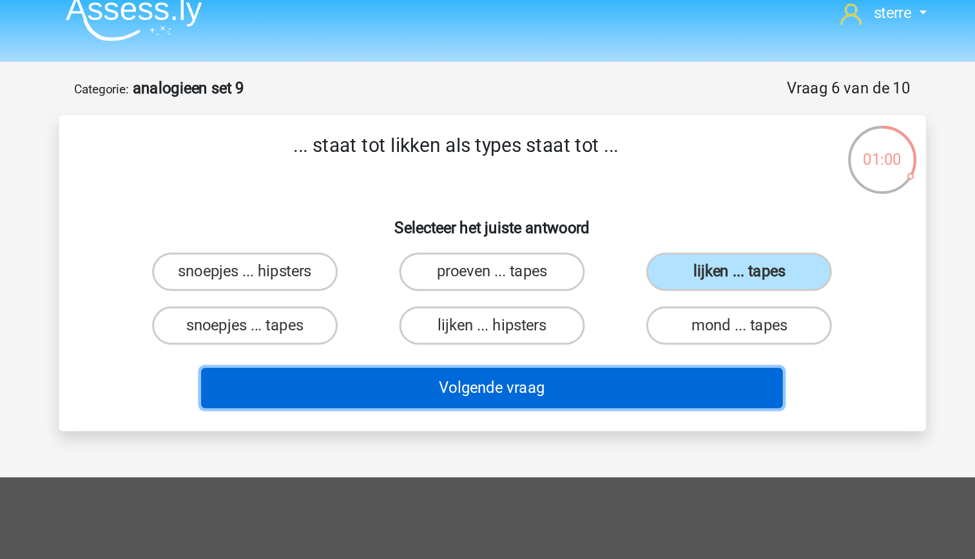
click at [546, 275] on button "Volgende vraag" at bounding box center [488, 273] width 390 height 27
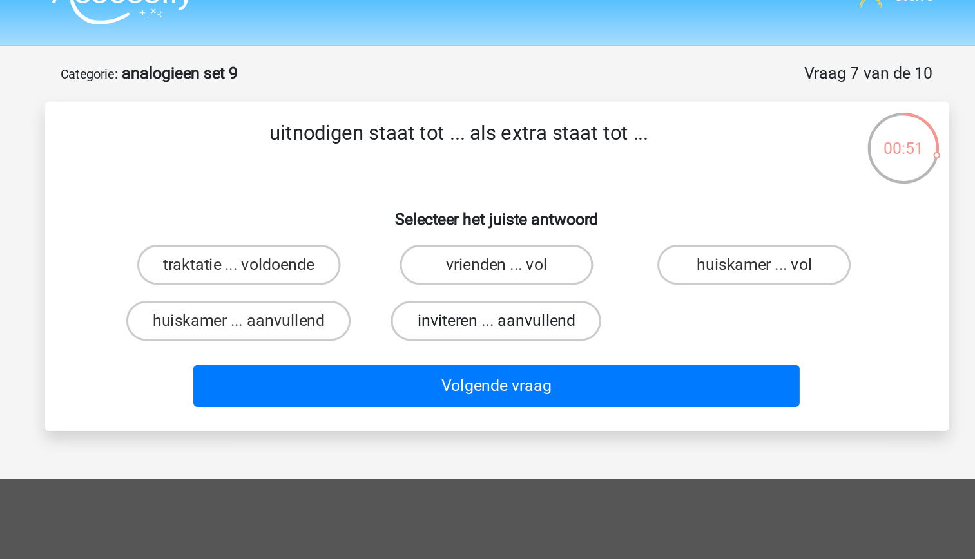
click at [517, 233] on label "inviteren ... aanvullend" at bounding box center [487, 232] width 135 height 26
click at [496, 233] on input "inviteren ... aanvullend" at bounding box center [491, 235] width 8 height 8
radio input "true"
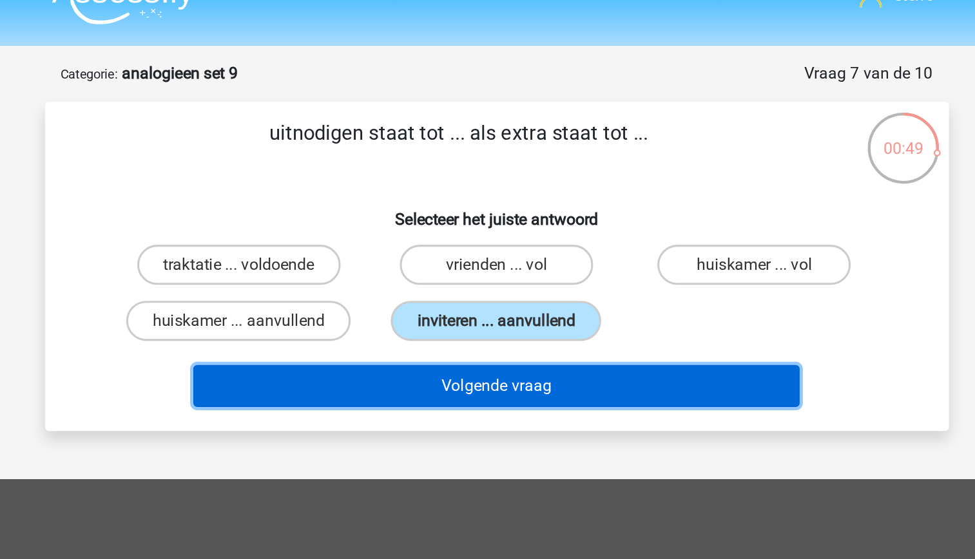
click at [527, 273] on button "Volgende vraag" at bounding box center [488, 273] width 390 height 27
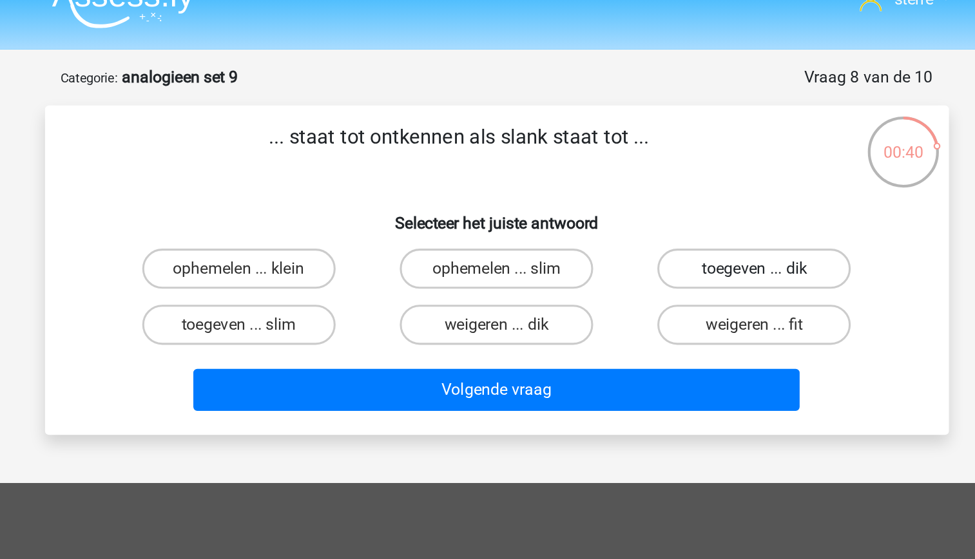
click at [645, 199] on label "toegeven ... dik" at bounding box center [653, 195] width 124 height 26
click at [654, 199] on input "toegeven ... dik" at bounding box center [658, 199] width 8 height 8
radio input "true"
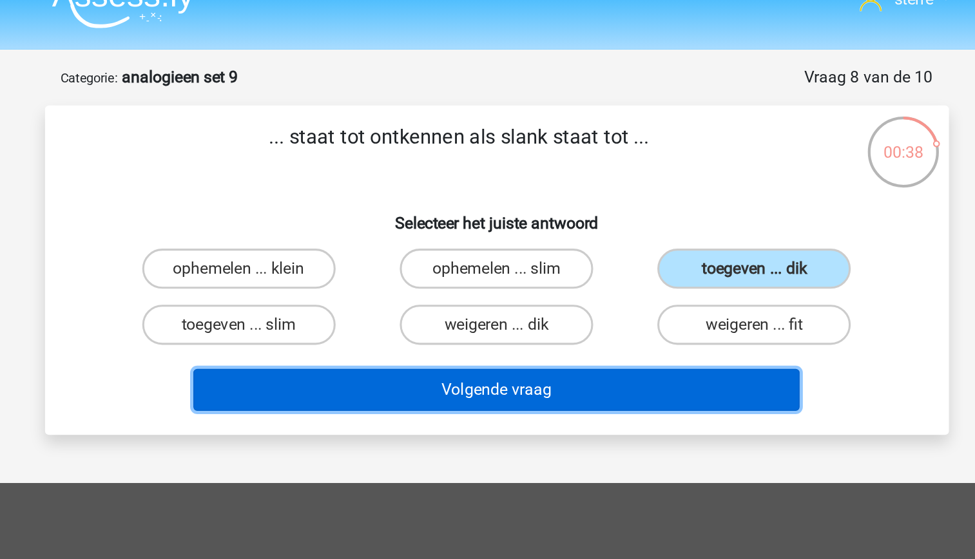
click at [578, 282] on button "Volgende vraag" at bounding box center [488, 273] width 390 height 27
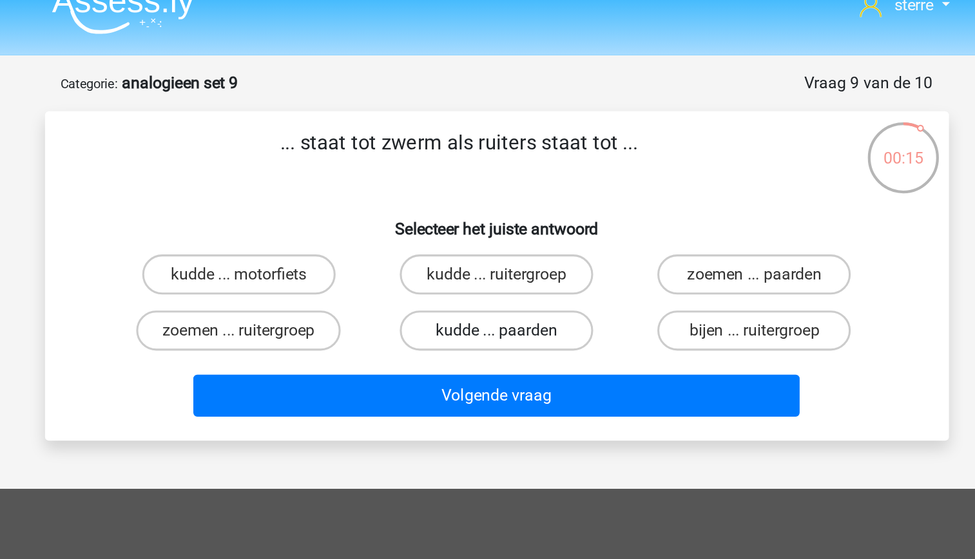
click at [530, 237] on label "kudde ... paarden" at bounding box center [487, 232] width 124 height 26
click at [496, 237] on input "kudde ... paarden" at bounding box center [491, 235] width 8 height 8
radio input "true"
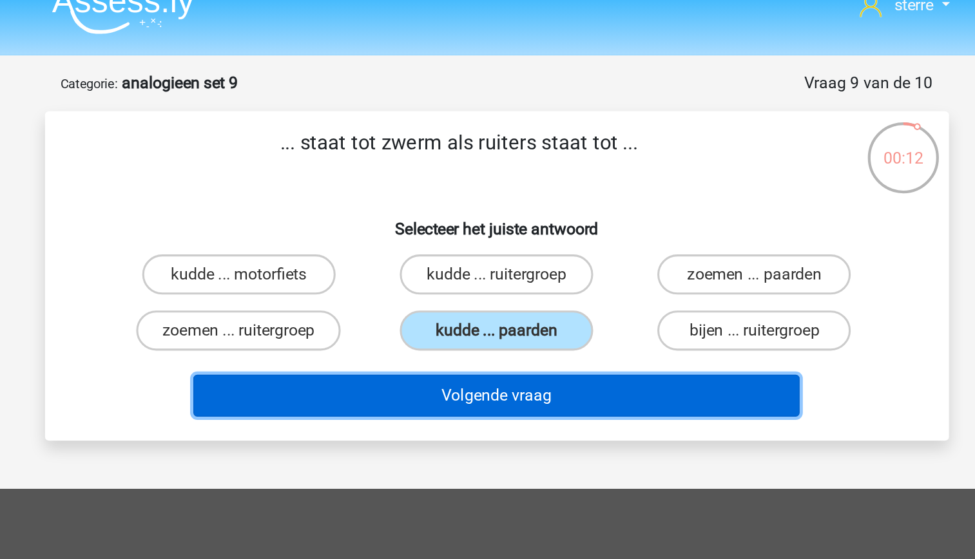
click at [542, 271] on button "Volgende vraag" at bounding box center [488, 273] width 390 height 27
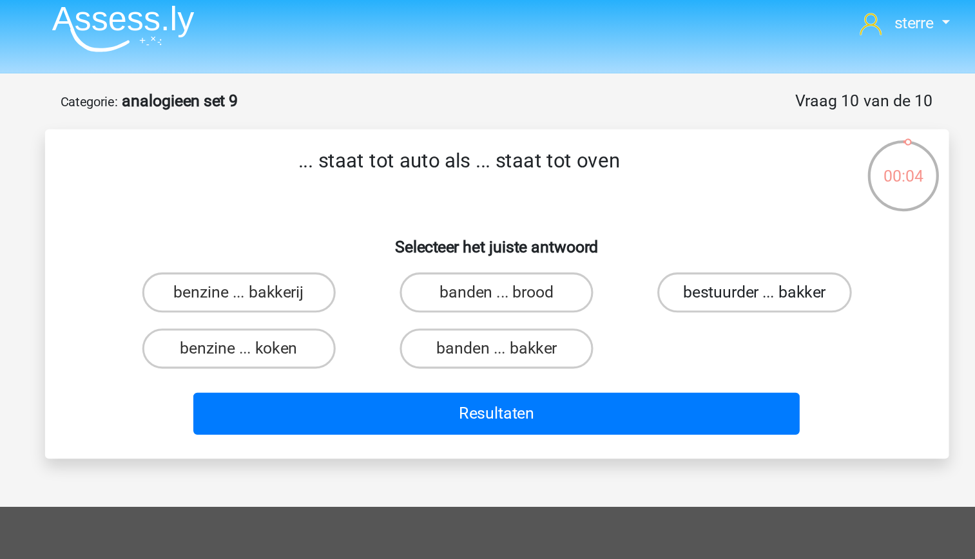
click at [631, 195] on label "bestuurder ... bakker" at bounding box center [653, 195] width 125 height 26
click at [654, 195] on input "bestuurder ... bakker" at bounding box center [658, 199] width 8 height 8
radio input "true"
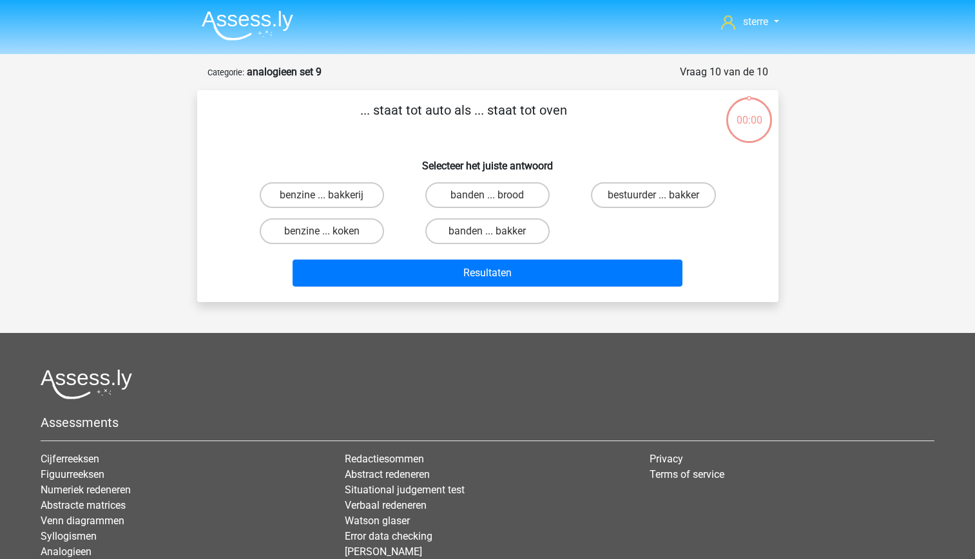
scroll to position [6, 0]
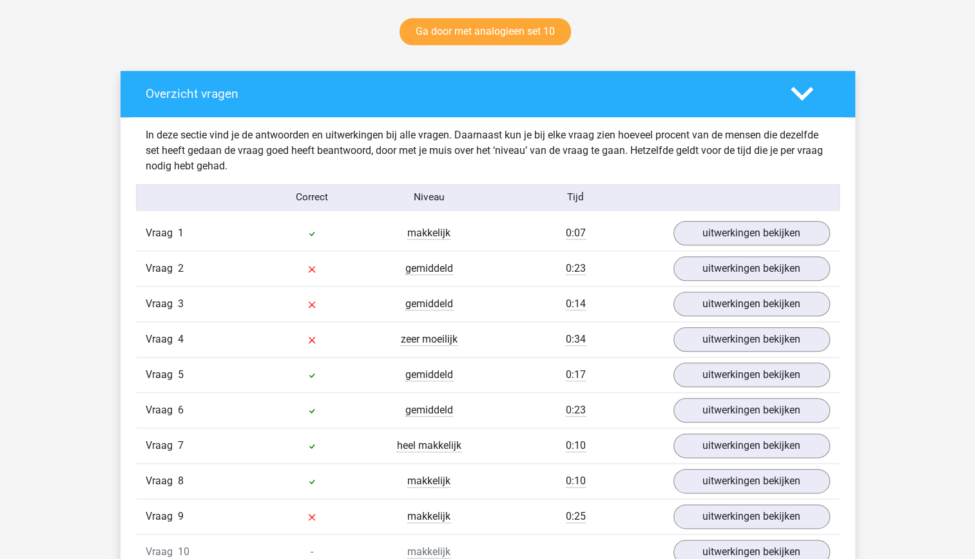
scroll to position [690, 0]
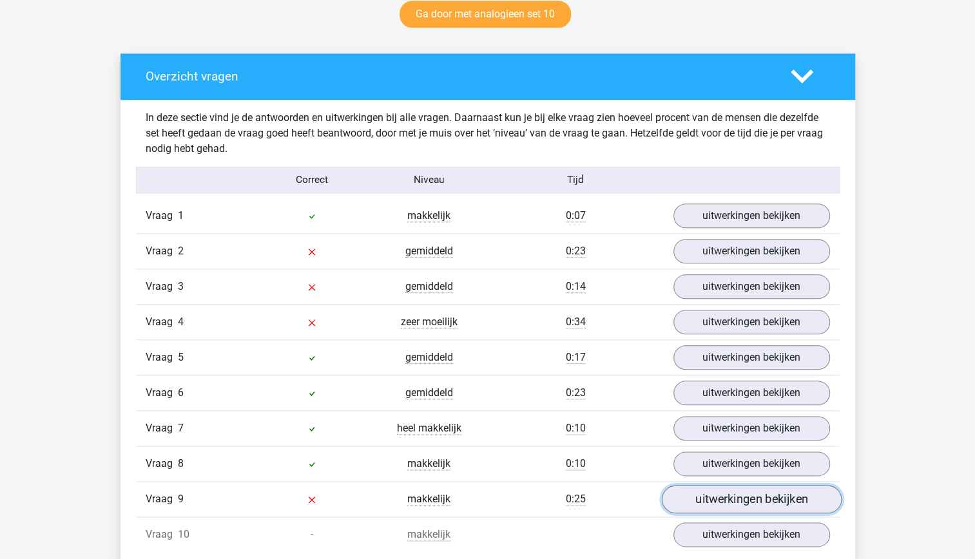
click at [721, 485] on link "uitwerkingen bekijken" at bounding box center [751, 499] width 180 height 28
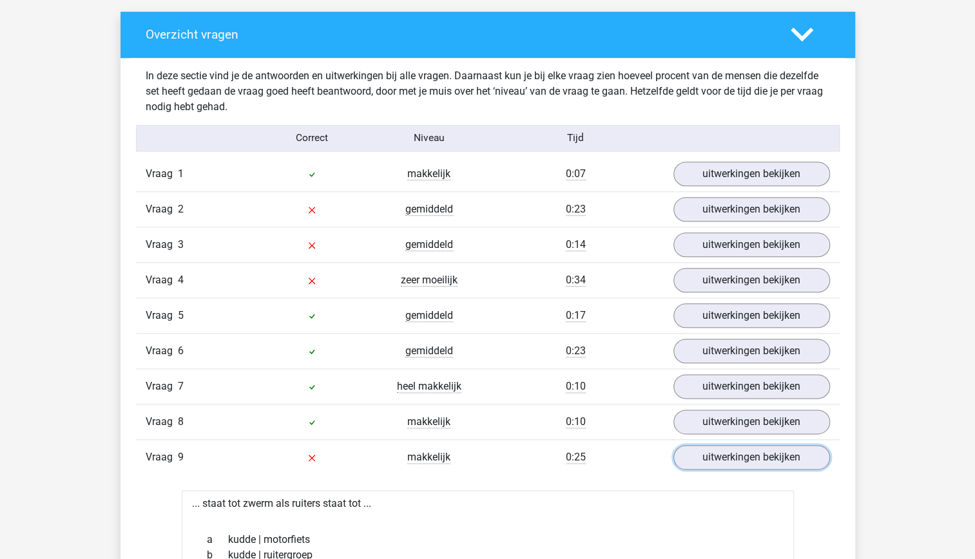
scroll to position [723, 0]
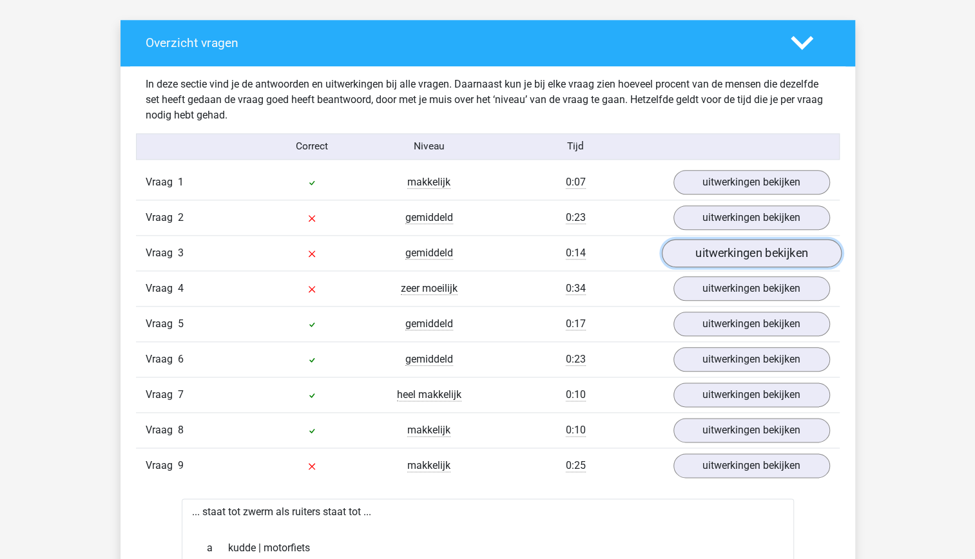
click at [732, 248] on link "uitwerkingen bekijken" at bounding box center [751, 253] width 180 height 28
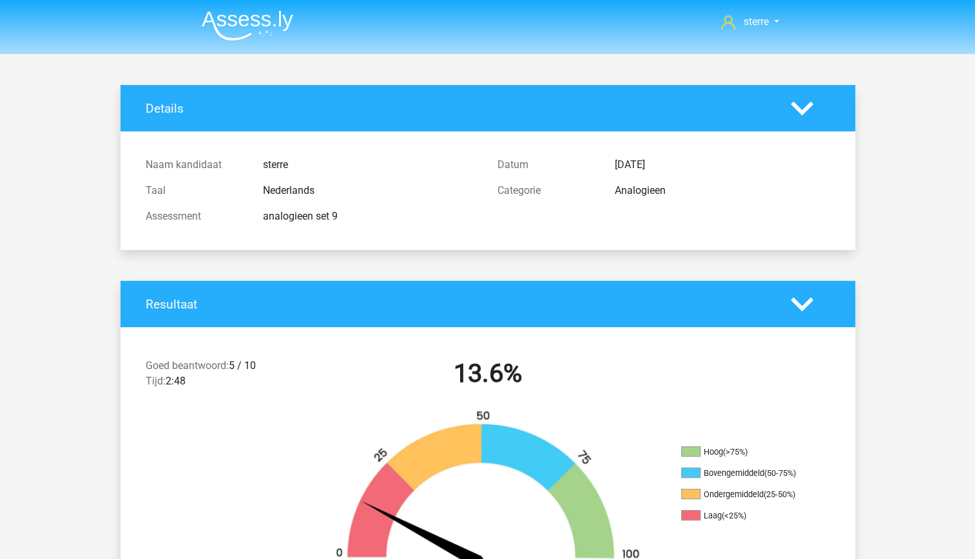
scroll to position [56, 0]
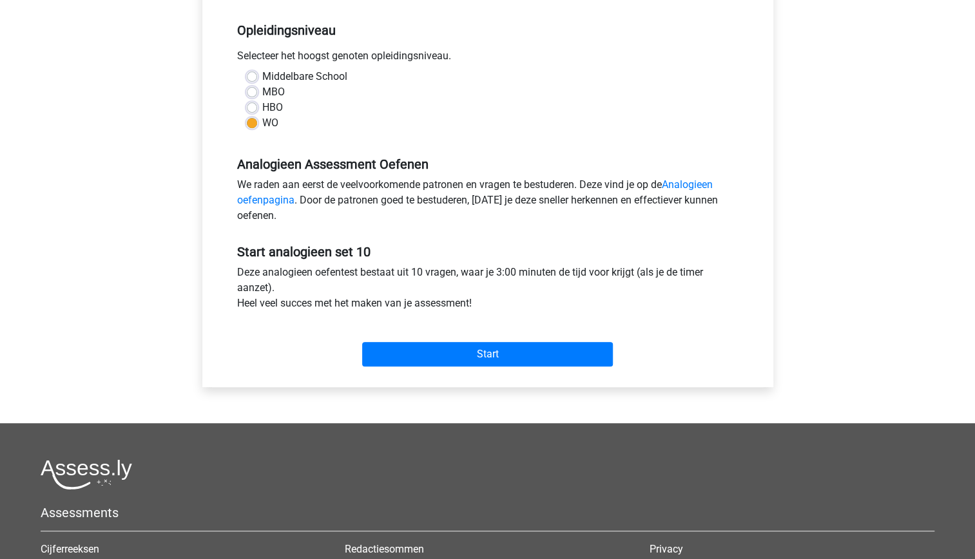
scroll to position [255, 0]
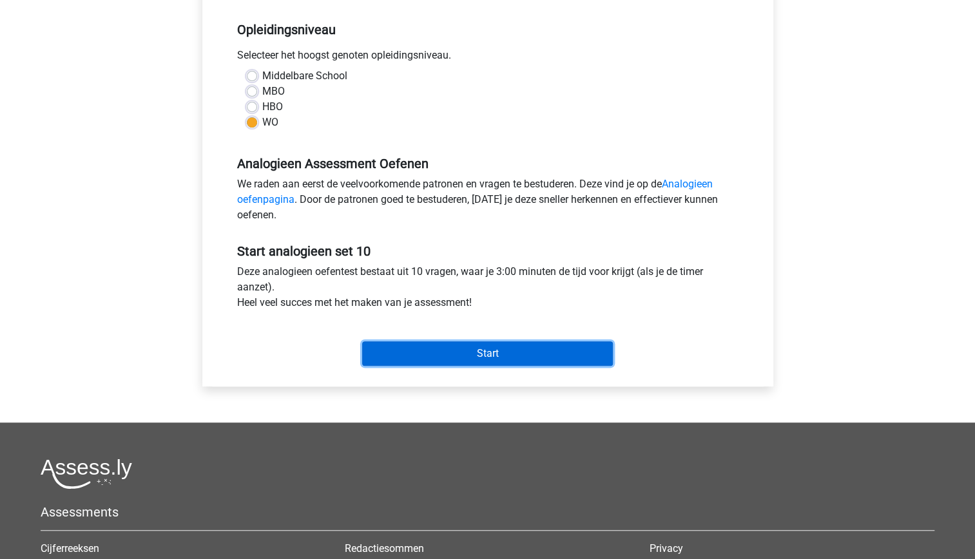
click at [528, 358] on input "Start" at bounding box center [487, 354] width 251 height 24
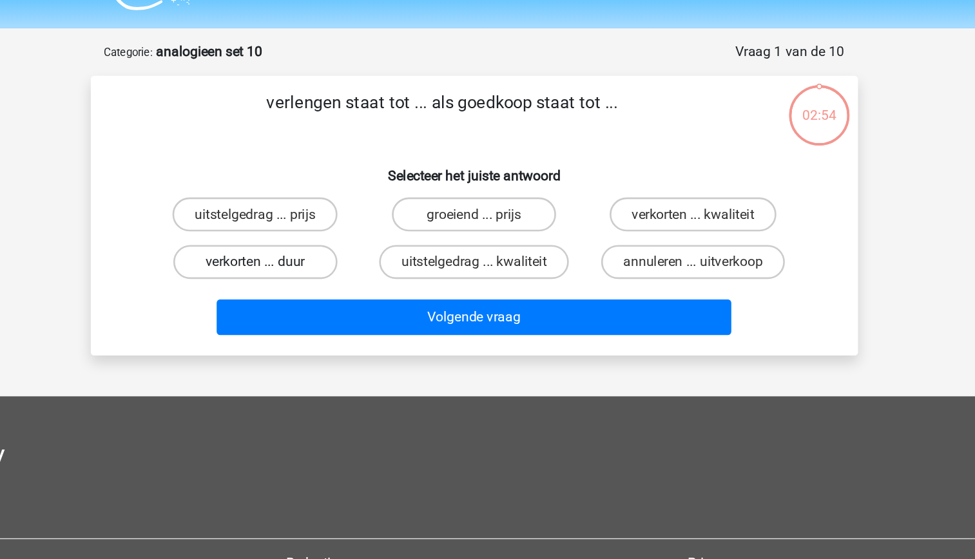
click at [336, 230] on label "verkorten ... duur" at bounding box center [322, 232] width 124 height 26
click at [330, 231] on input "verkorten ... duur" at bounding box center [326, 235] width 8 height 8
radio input "true"
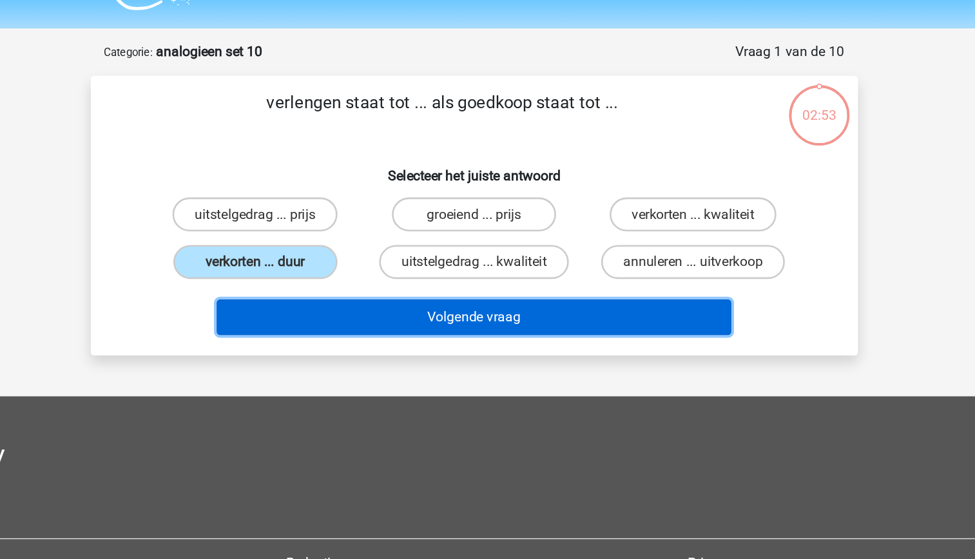
click at [392, 267] on button "Volgende vraag" at bounding box center [488, 273] width 390 height 27
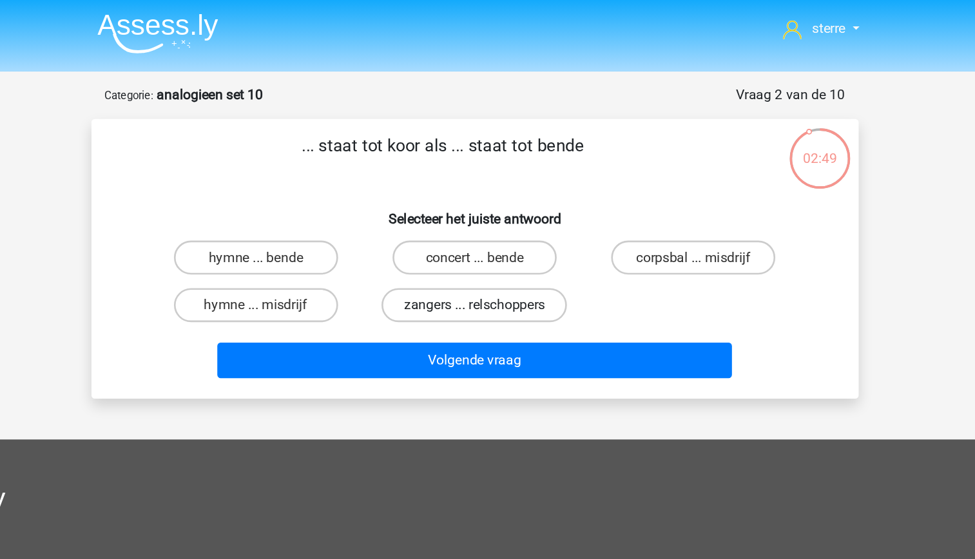
click at [511, 231] on label "zangers ... relschoppers" at bounding box center [487, 232] width 141 height 26
click at [496, 231] on input "zangers ... relschoppers" at bounding box center [491, 235] width 8 height 8
radio input "true"
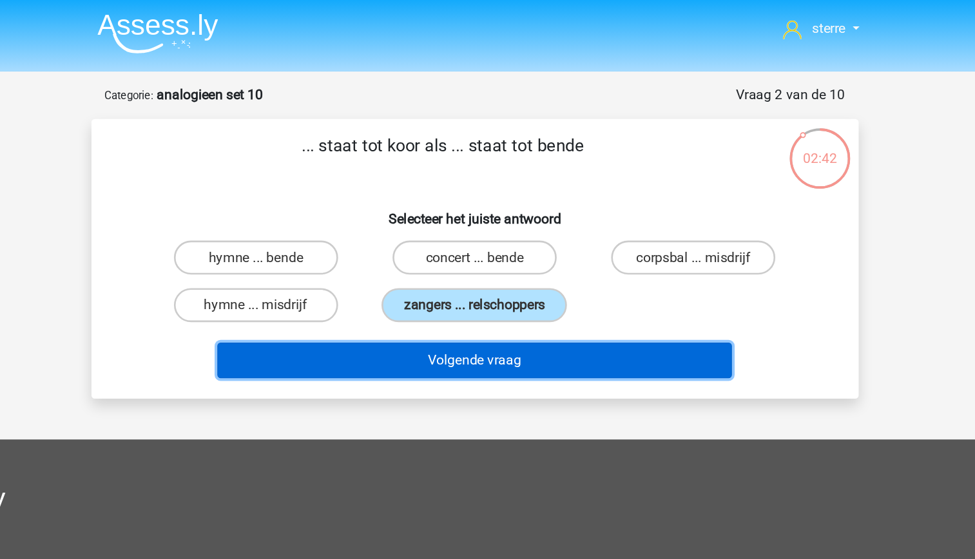
click at [533, 275] on button "Volgende vraag" at bounding box center [488, 273] width 390 height 27
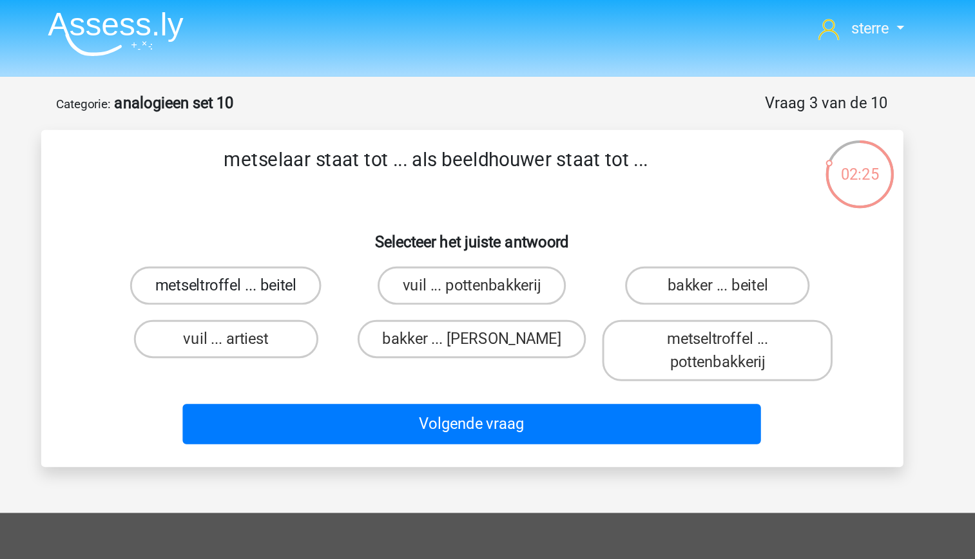
click at [360, 196] on label "metseltroffel ... beitel" at bounding box center [321, 195] width 129 height 26
click at [330, 196] on input "metseltroffel ... beitel" at bounding box center [326, 199] width 8 height 8
radio input "true"
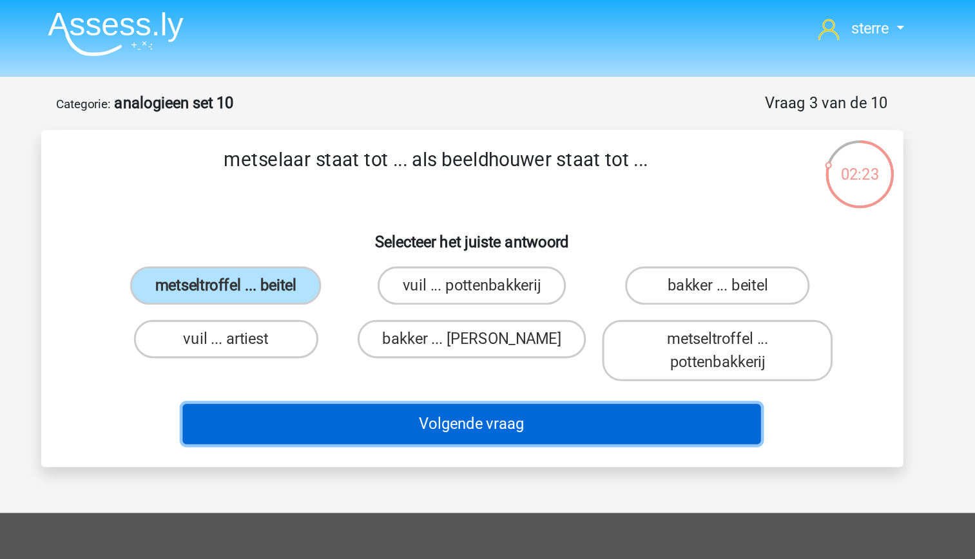
click at [503, 292] on button "Volgende vraag" at bounding box center [488, 288] width 390 height 27
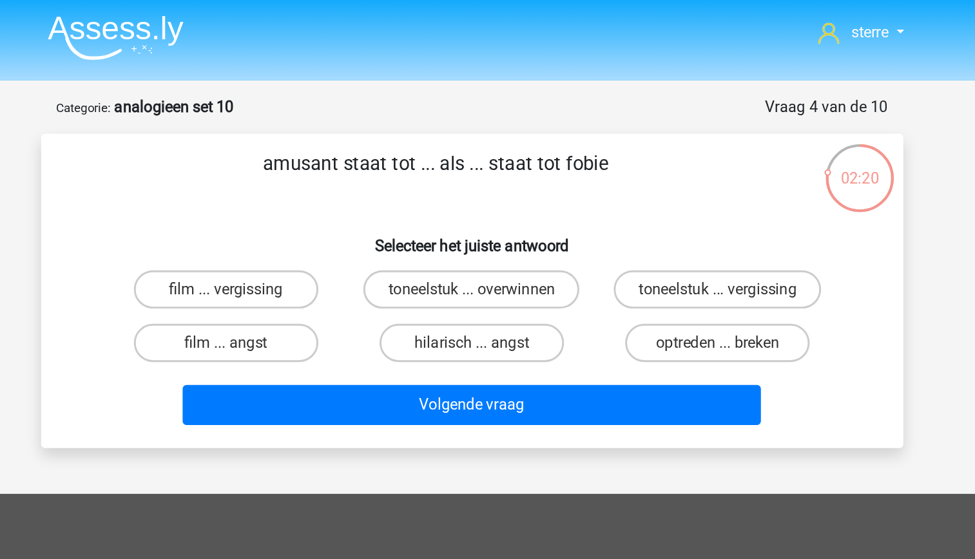
click at [391, 112] on p "amusant staat tot ... als ... staat tot fobie" at bounding box center [464, 120] width 492 height 39
click at [371, 150] on h6 "Selecteer het juiste antwoord" at bounding box center [488, 161] width 540 height 23
click at [508, 230] on label "hilarisch ... angst" at bounding box center [487, 232] width 124 height 26
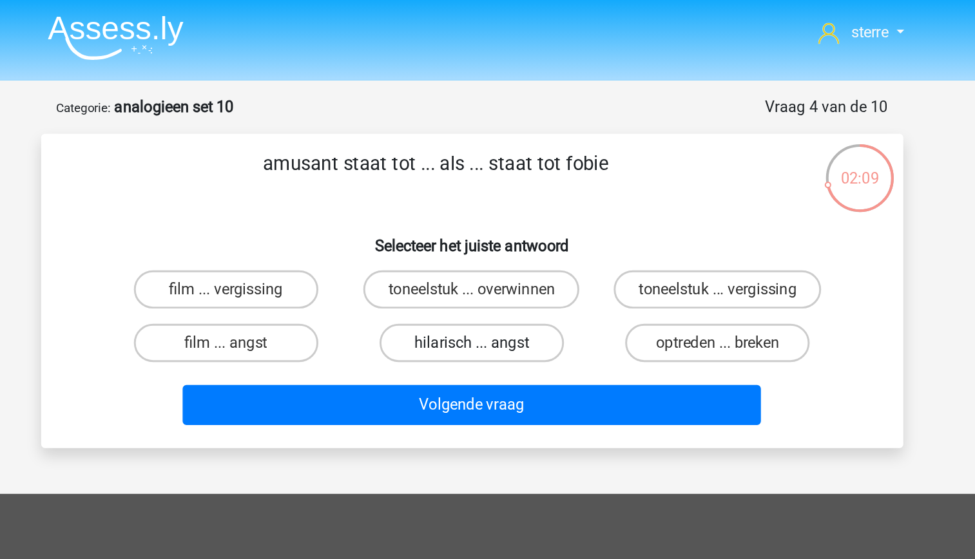
click at [496, 231] on input "hilarisch ... angst" at bounding box center [491, 235] width 8 height 8
radio input "true"
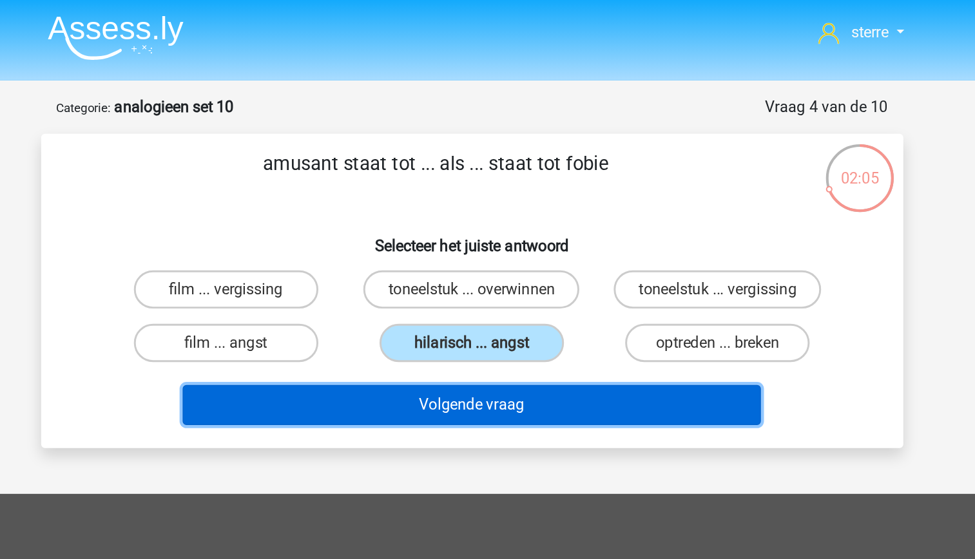
click at [520, 272] on button "Volgende vraag" at bounding box center [488, 273] width 390 height 27
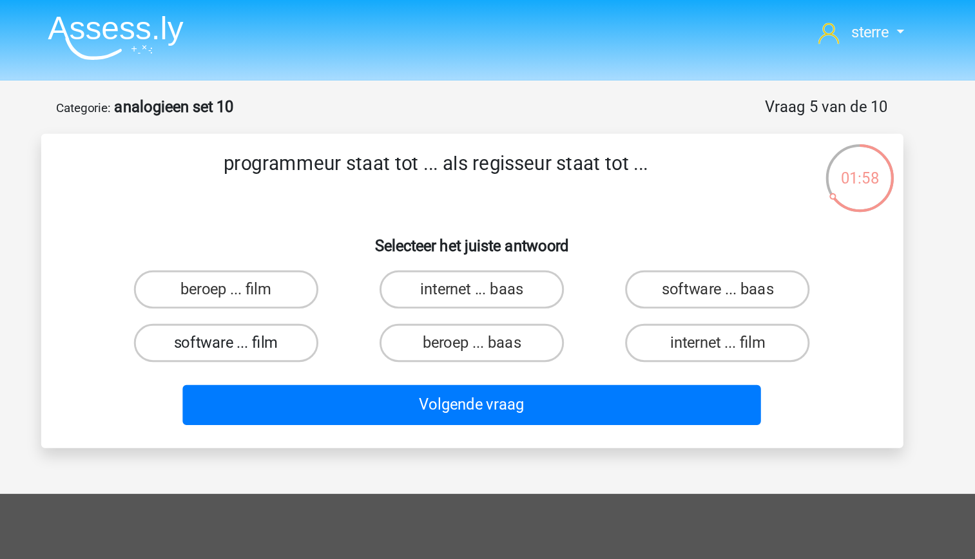
click at [353, 234] on label "software ... film" at bounding box center [322, 232] width 124 height 26
click at [330, 234] on input "software ... film" at bounding box center [326, 235] width 8 height 8
radio input "true"
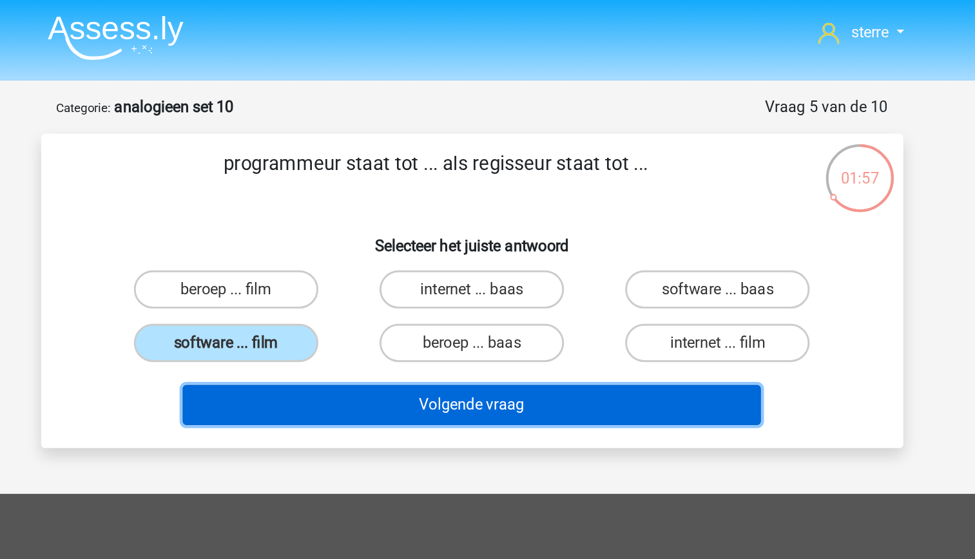
click at [444, 273] on button "Volgende vraag" at bounding box center [488, 273] width 390 height 27
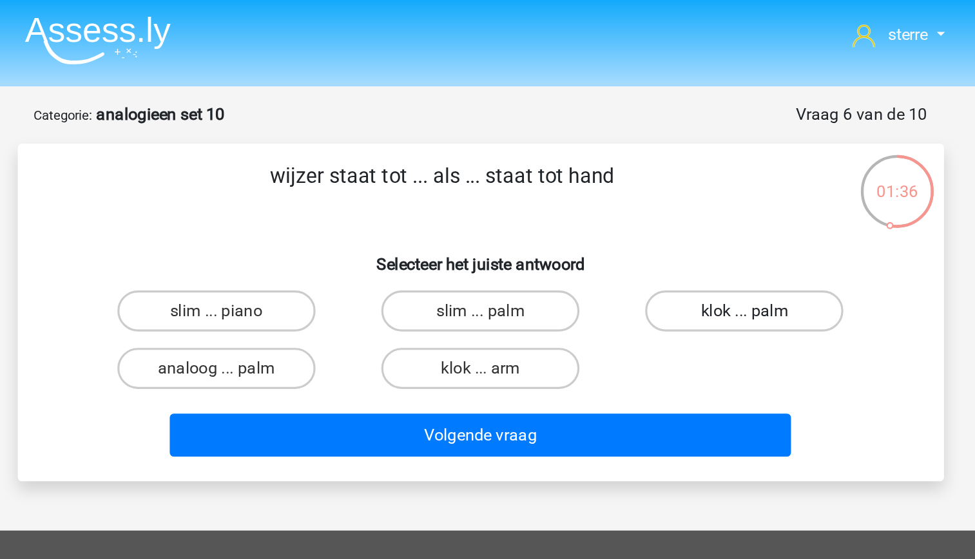
click at [634, 193] on label "klok ... palm" at bounding box center [653, 195] width 124 height 26
click at [654, 195] on input "klok ... palm" at bounding box center [658, 199] width 8 height 8
radio input "true"
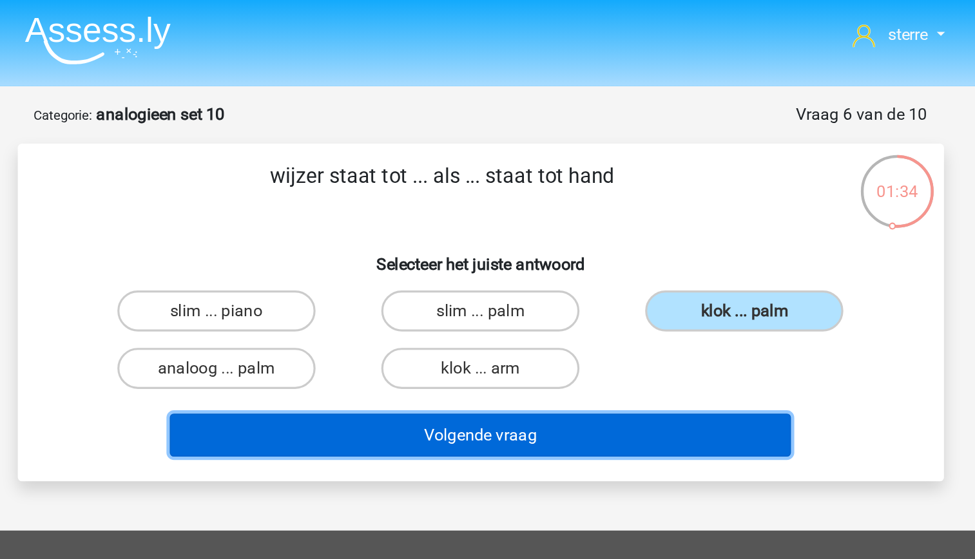
click at [556, 266] on button "Volgende vraag" at bounding box center [488, 273] width 390 height 27
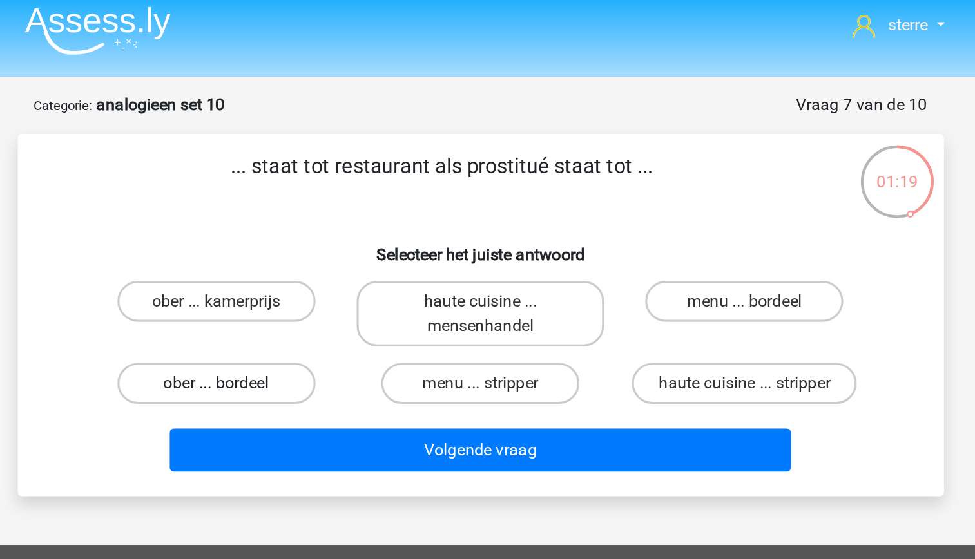
click at [345, 251] on label "ober ... bordeel" at bounding box center [322, 247] width 124 height 26
click at [330, 251] on input "ober ... bordeel" at bounding box center [326, 251] width 8 height 8
radio input "true"
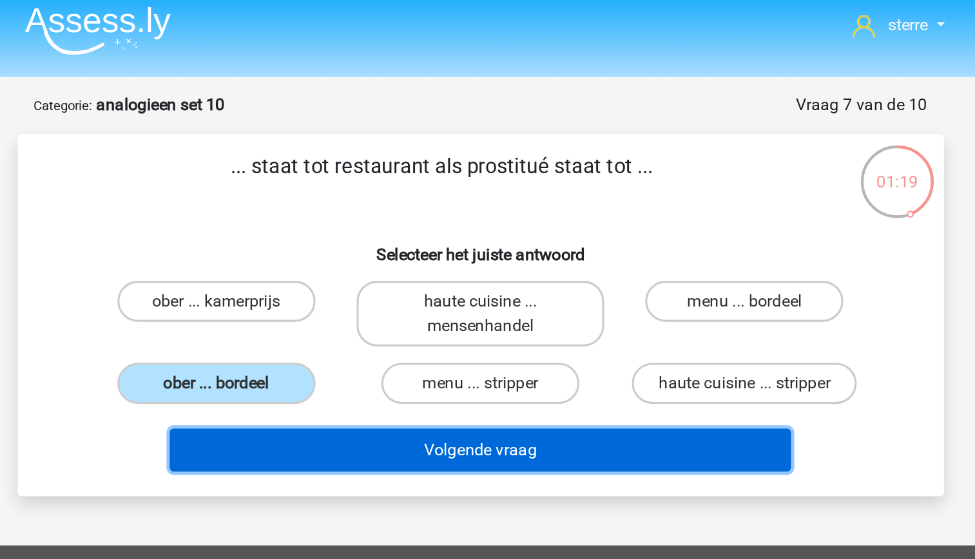
click at [444, 293] on button "Volgende vraag" at bounding box center [488, 288] width 390 height 27
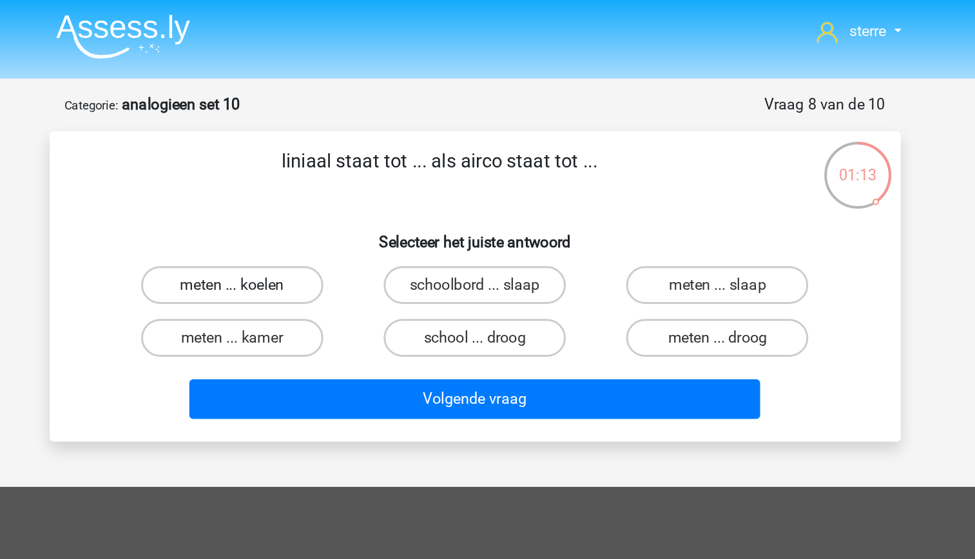
click at [354, 193] on label "meten ... koelen" at bounding box center [322, 195] width 124 height 26
click at [330, 195] on input "meten ... koelen" at bounding box center [326, 199] width 8 height 8
radio input "true"
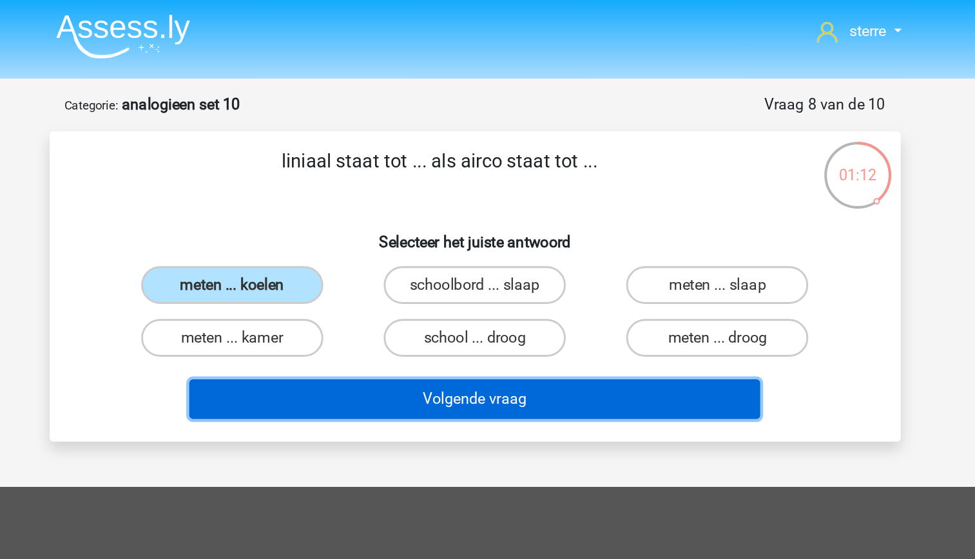
click at [557, 280] on button "Volgende vraag" at bounding box center [488, 273] width 390 height 27
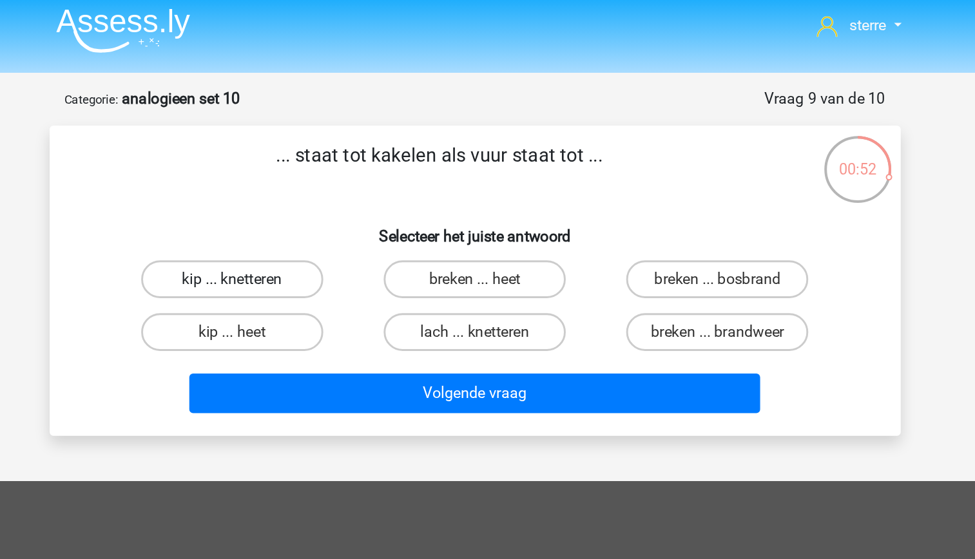
click at [356, 191] on label "kip ... knetteren" at bounding box center [322, 195] width 124 height 26
click at [330, 195] on input "kip ... knetteren" at bounding box center [326, 199] width 8 height 8
radio input "true"
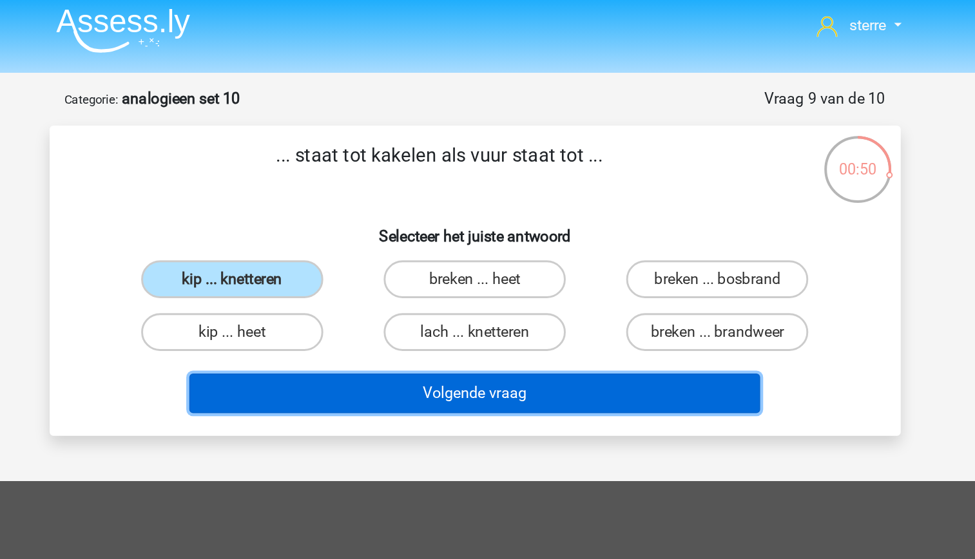
click at [527, 278] on button "Volgende vraag" at bounding box center [488, 273] width 390 height 27
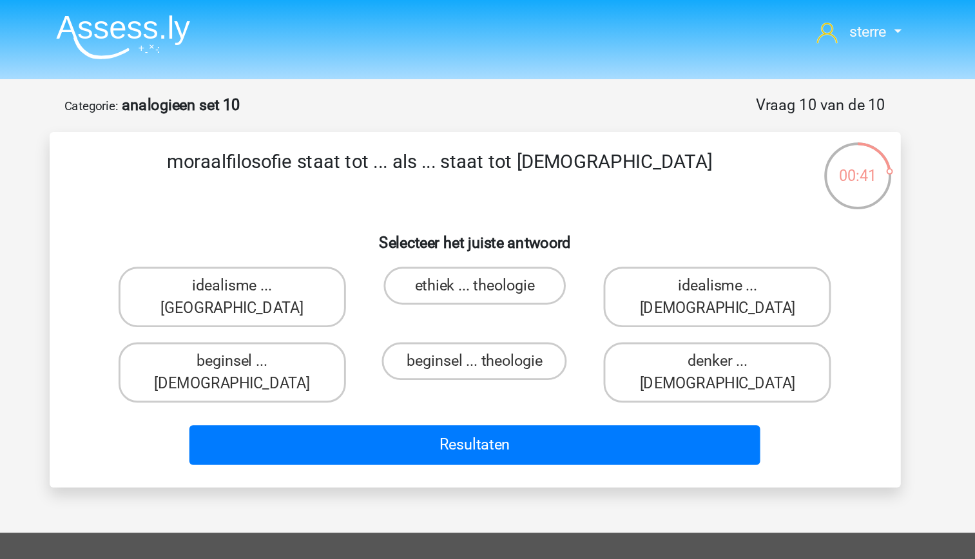
click at [494, 195] on input "ethiek ... theologie" at bounding box center [491, 199] width 8 height 8
radio input "true"
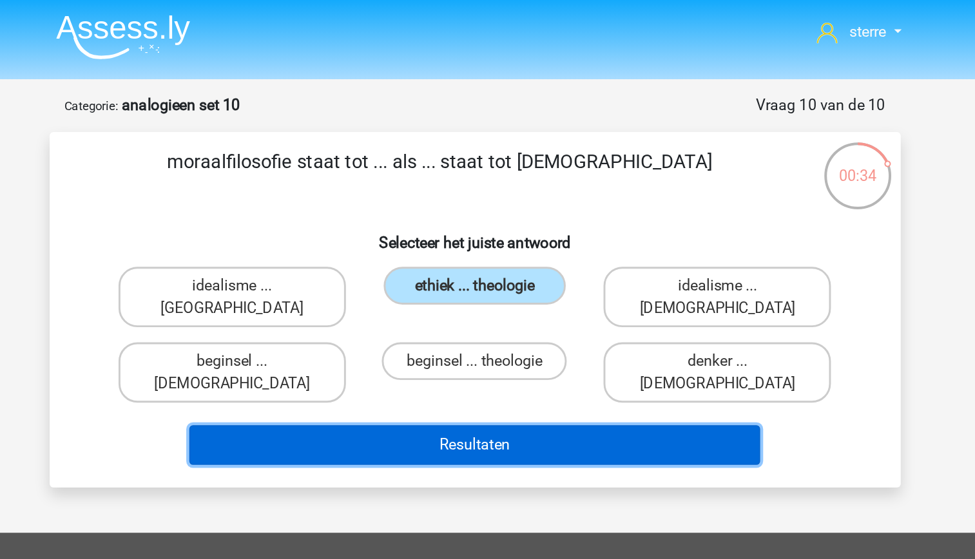
click at [518, 291] on button "Resultaten" at bounding box center [488, 304] width 390 height 27
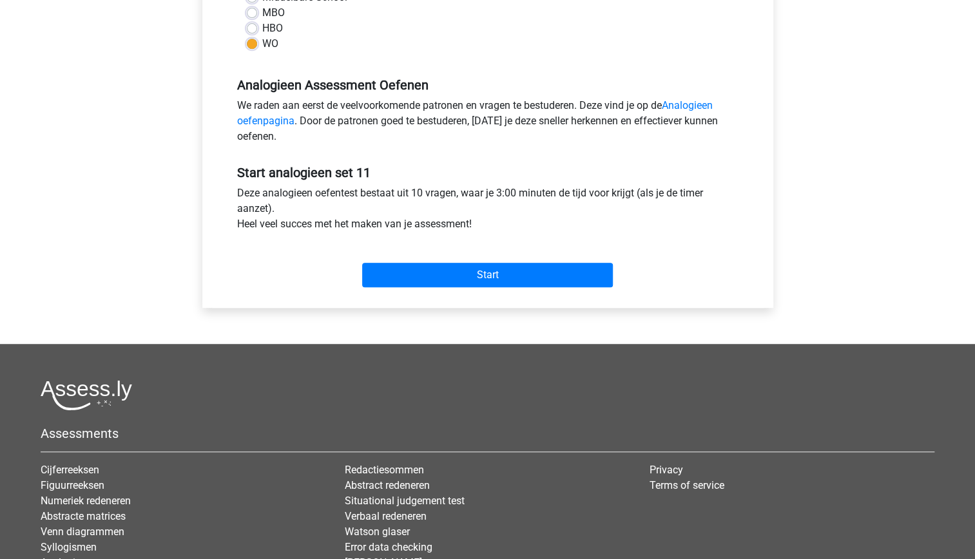
scroll to position [349, 0]
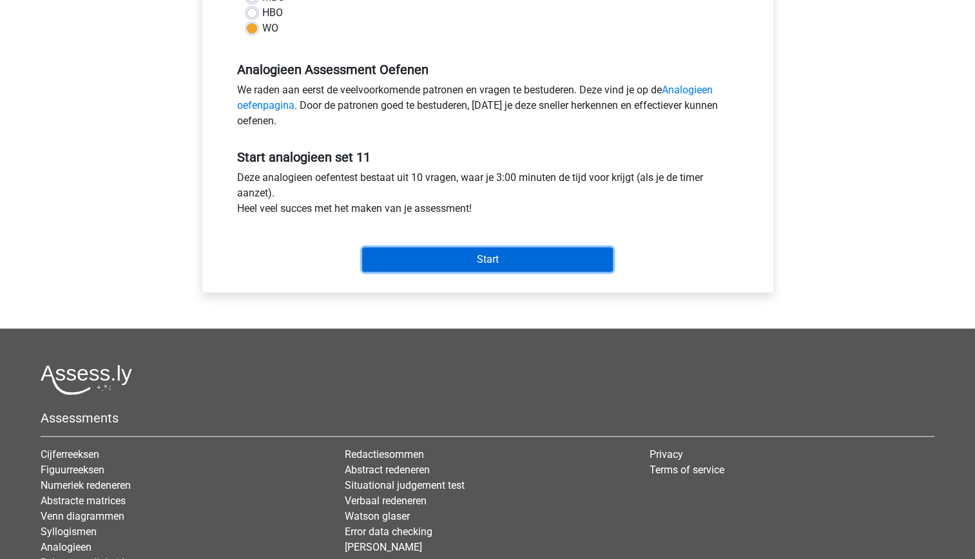
click at [456, 261] on input "Start" at bounding box center [487, 260] width 251 height 24
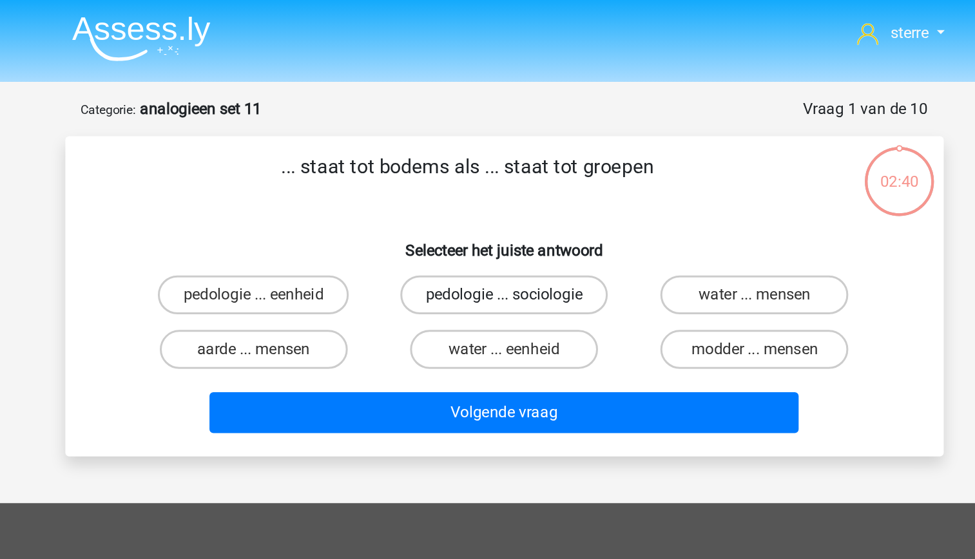
click at [496, 198] on label "pedologie ... sociologie" at bounding box center [487, 195] width 137 height 26
click at [496, 198] on input "pedologie ... sociologie" at bounding box center [491, 199] width 8 height 8
radio input "true"
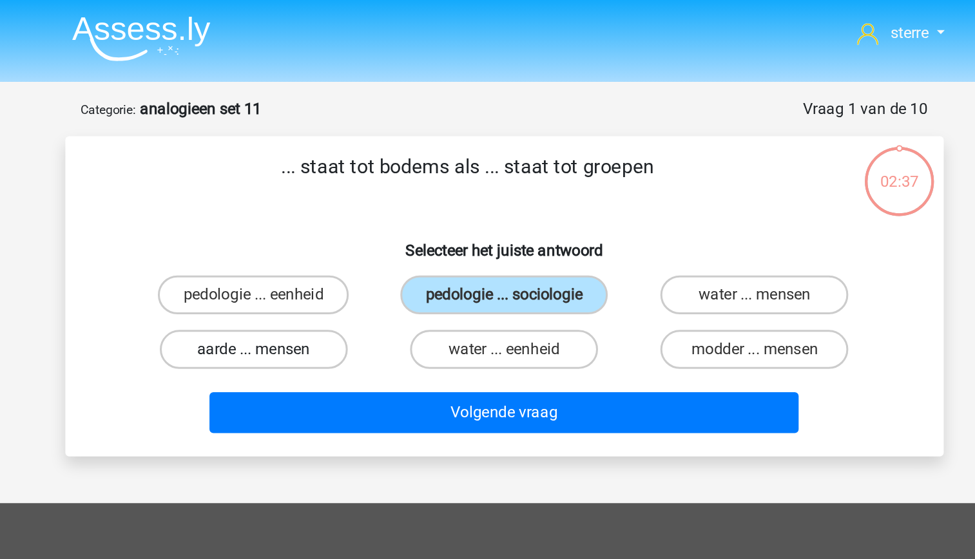
click at [336, 229] on label "aarde ... mensen" at bounding box center [322, 232] width 124 height 26
click at [330, 231] on input "aarde ... mensen" at bounding box center [326, 235] width 8 height 8
radio input "true"
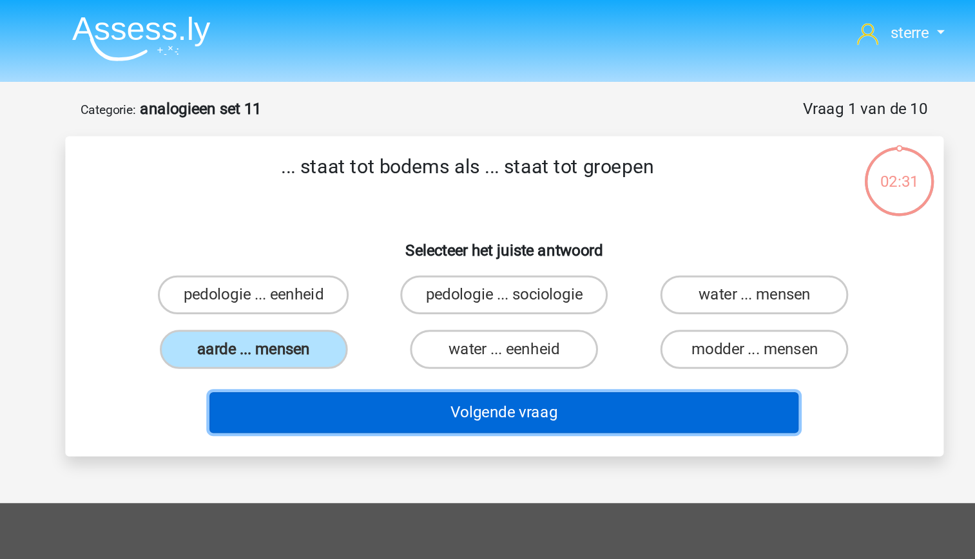
click at [506, 271] on button "Volgende vraag" at bounding box center [488, 273] width 390 height 27
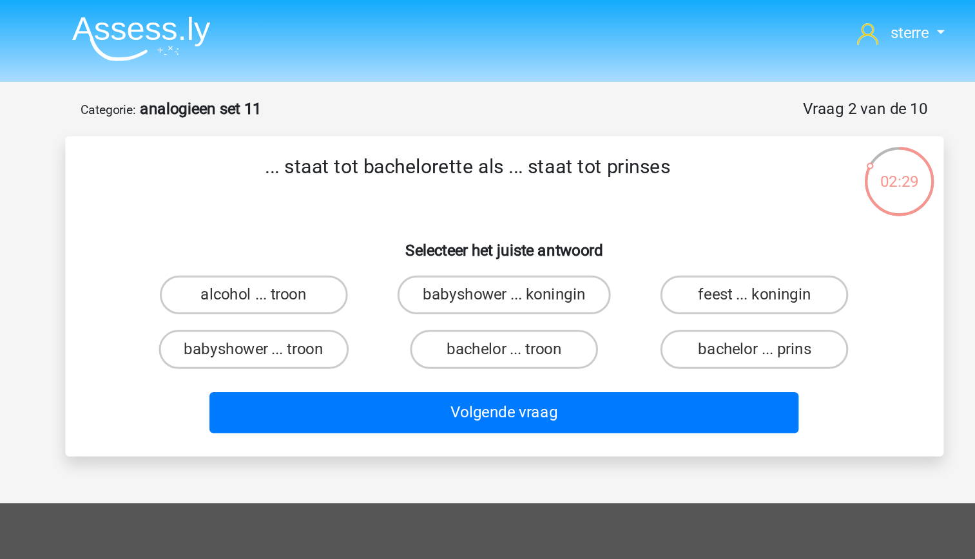
click at [432, 106] on p "... staat tot bachelorette als ... staat tot prinses" at bounding box center [464, 120] width 492 height 39
drag, startPoint x: 432, startPoint y: 106, endPoint x: 420, endPoint y: 143, distance: 38.5
click at [420, 143] on div "... staat tot bachelorette als ... staat tot prinses Selecteer het juiste antwo…" at bounding box center [487, 196] width 571 height 191
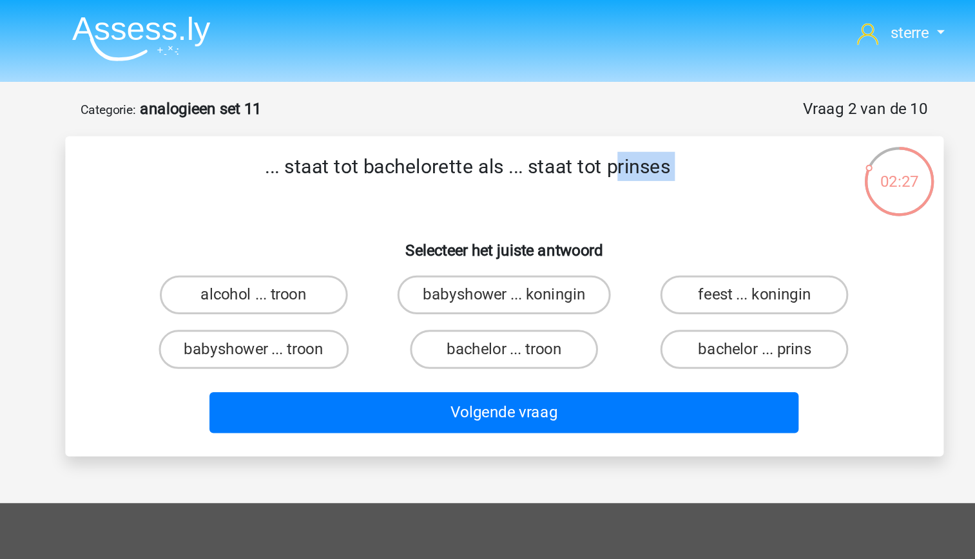
click at [350, 145] on div "... staat tot bachelorette als ... staat tot prinses Selecteer het juiste antwo…" at bounding box center [487, 196] width 571 height 191
click at [647, 235] on label "bachelor ... prins" at bounding box center [653, 232] width 124 height 26
click at [654, 235] on input "bachelor ... prins" at bounding box center [658, 235] width 8 height 8
radio input "true"
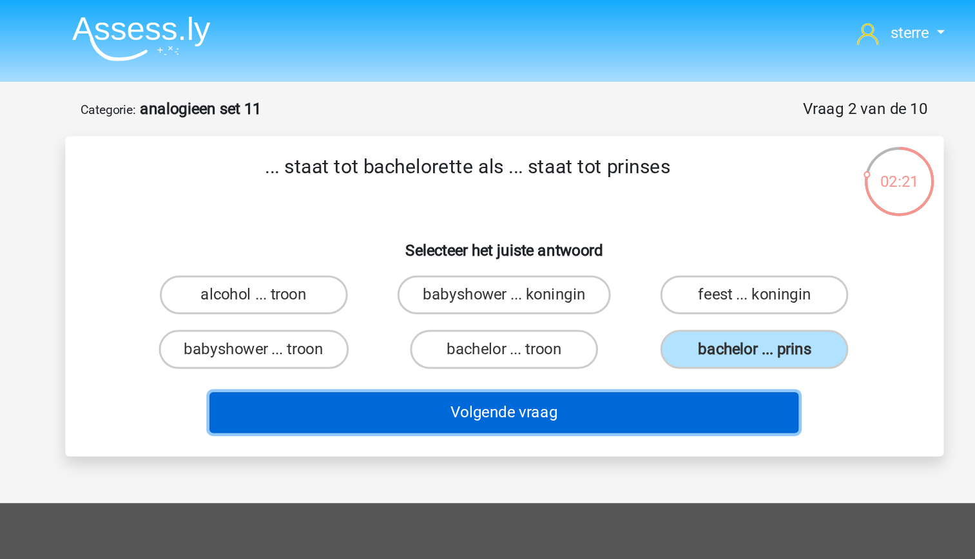
click at [628, 271] on button "Volgende vraag" at bounding box center [488, 273] width 390 height 27
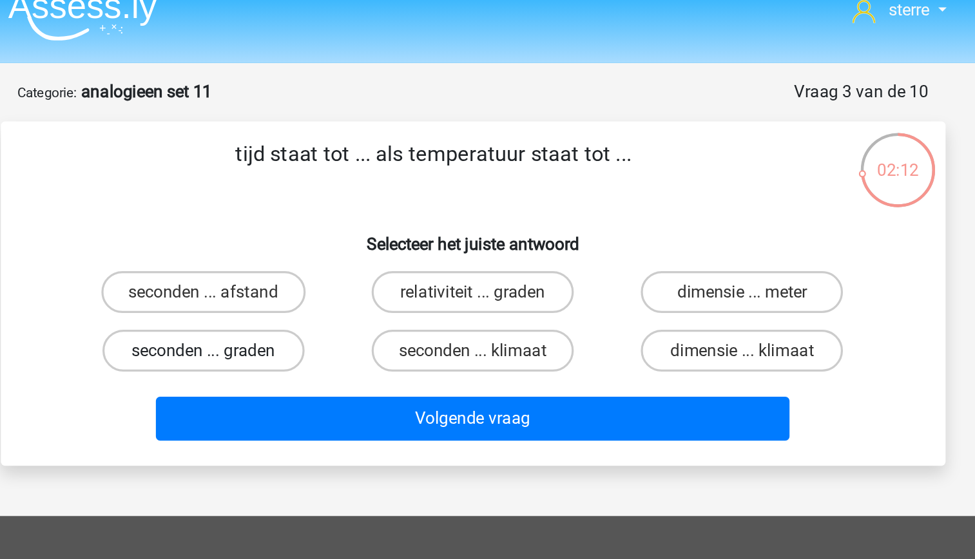
click at [362, 230] on label "seconden ... graden" at bounding box center [322, 232] width 124 height 26
click at [330, 231] on input "seconden ... graden" at bounding box center [326, 235] width 8 height 8
radio input "true"
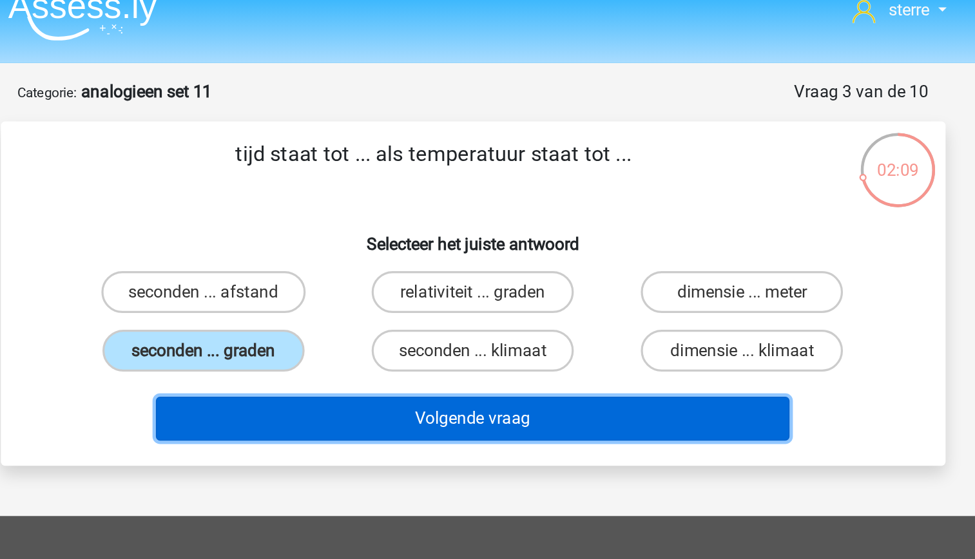
click at [503, 280] on button "Volgende vraag" at bounding box center [488, 273] width 390 height 27
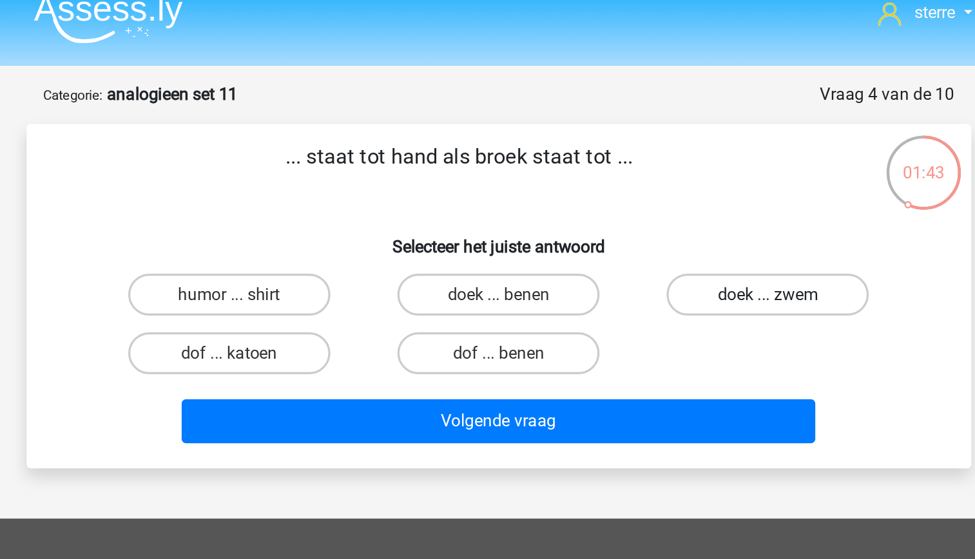
click at [640, 199] on label "doek ... zwem" at bounding box center [653, 195] width 124 height 26
click at [654, 199] on input "doek ... zwem" at bounding box center [658, 199] width 8 height 8
radio input "true"
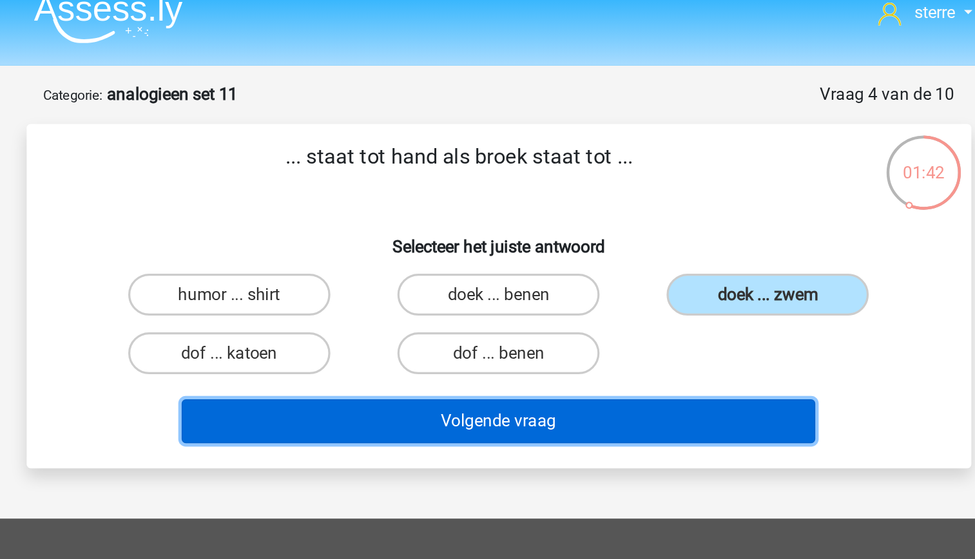
click at [588, 272] on button "Volgende vraag" at bounding box center [488, 273] width 390 height 27
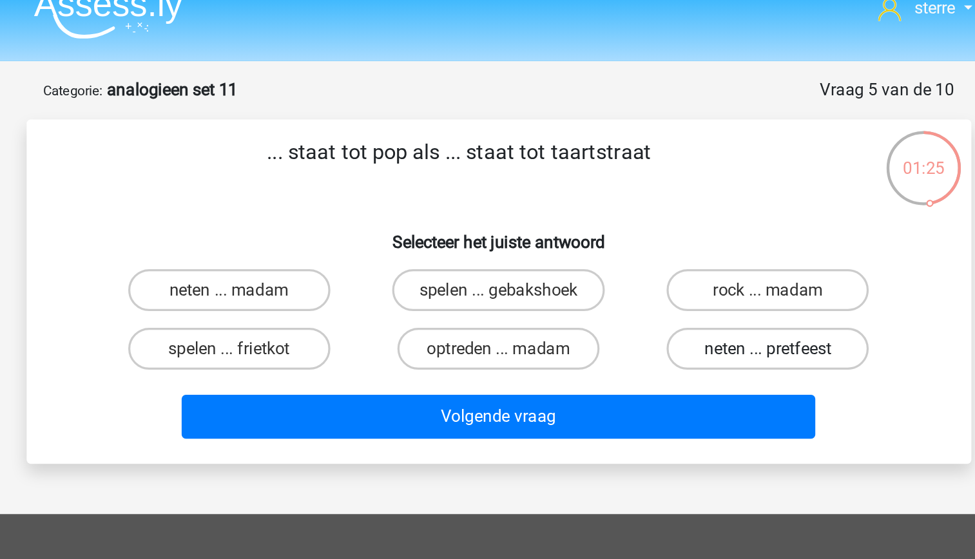
click at [623, 235] on label "neten ... pretfeest" at bounding box center [653, 232] width 124 height 26
click at [654, 235] on input "neten ... pretfeest" at bounding box center [658, 235] width 8 height 8
radio input "true"
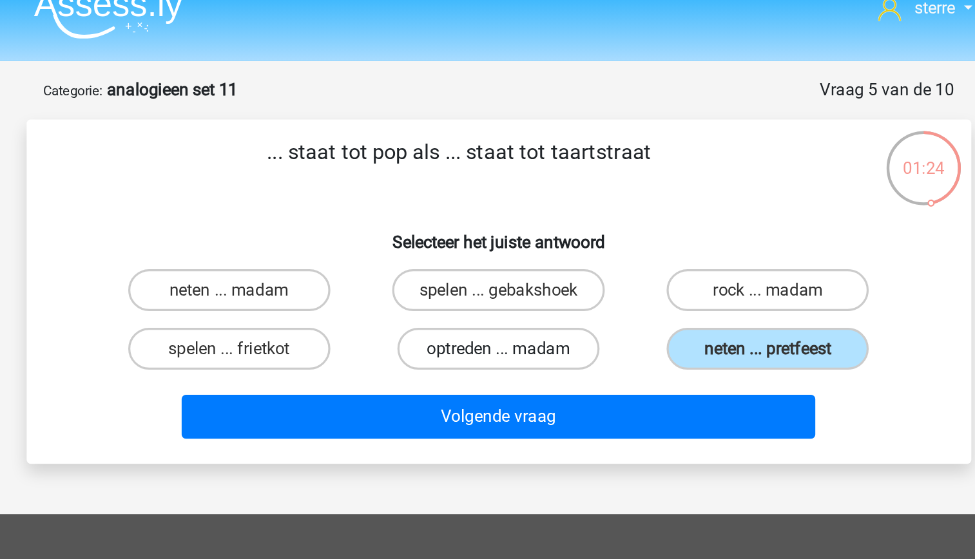
click at [507, 235] on label "optreden ... madam" at bounding box center [487, 232] width 124 height 26
click at [496, 235] on input "optreden ... madam" at bounding box center [491, 235] width 8 height 8
radio input "true"
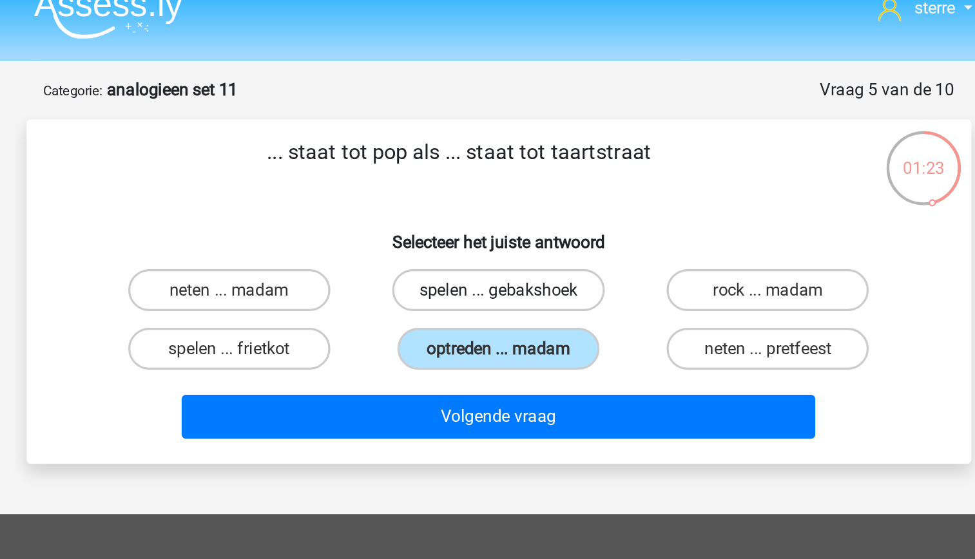
click at [486, 193] on label "spelen ... gebakshoek" at bounding box center [487, 195] width 131 height 26
click at [487, 195] on input "spelen ... gebakshoek" at bounding box center [491, 199] width 8 height 8
radio input "true"
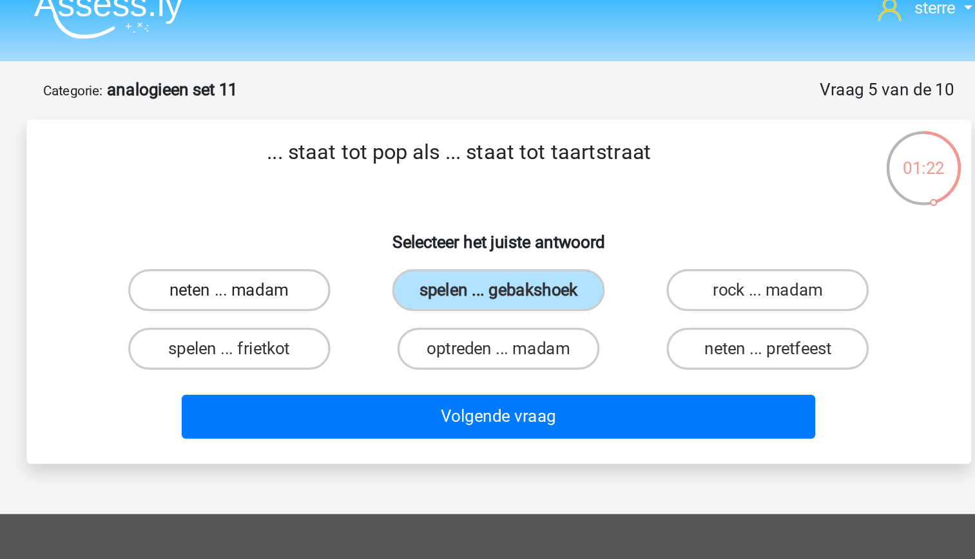
click at [345, 195] on label "neten ... madam" at bounding box center [322, 195] width 124 height 26
click at [330, 195] on input "neten ... madam" at bounding box center [326, 199] width 8 height 8
radio input "true"
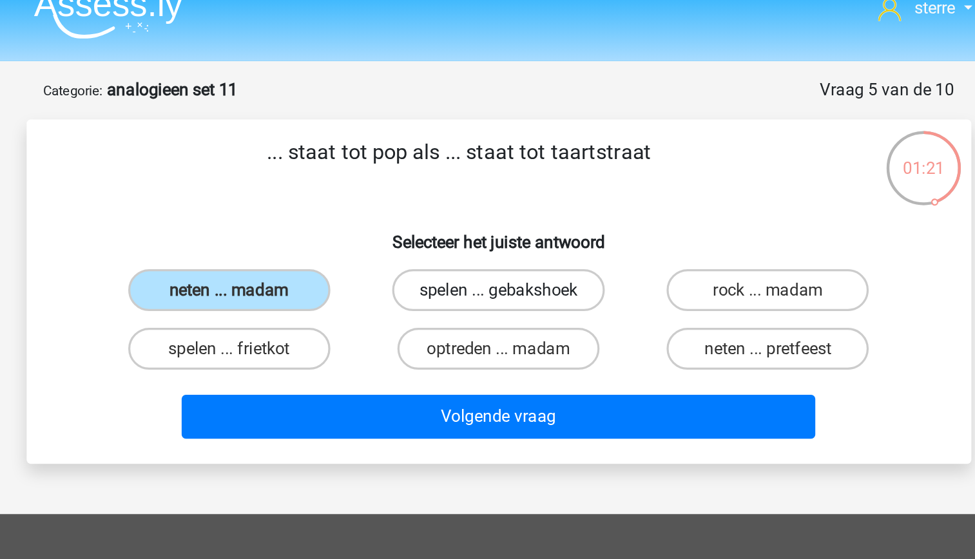
click at [479, 198] on label "spelen ... gebakshoek" at bounding box center [487, 195] width 131 height 26
click at [487, 198] on input "spelen ... gebakshoek" at bounding box center [491, 199] width 8 height 8
radio input "true"
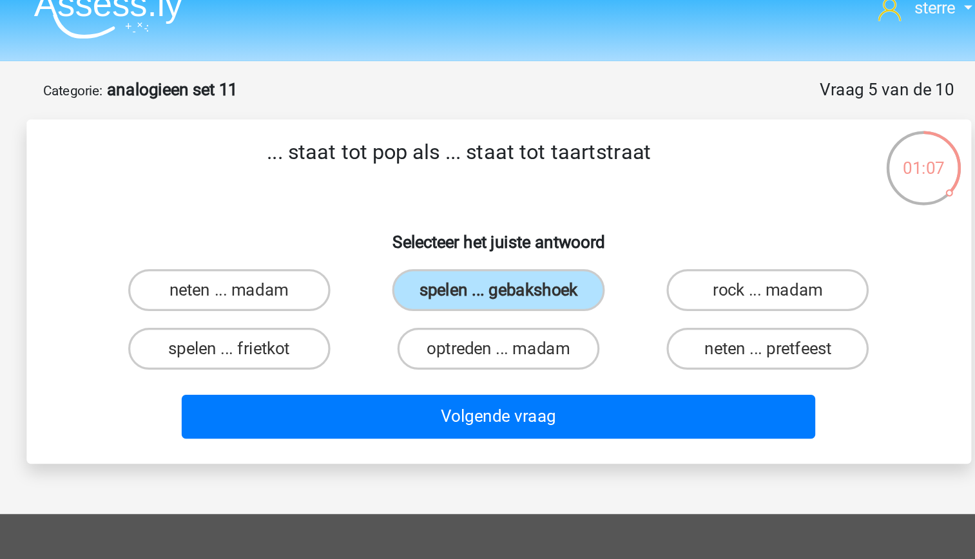
click at [322, 198] on input "neten ... madam" at bounding box center [326, 199] width 8 height 8
radio input "true"
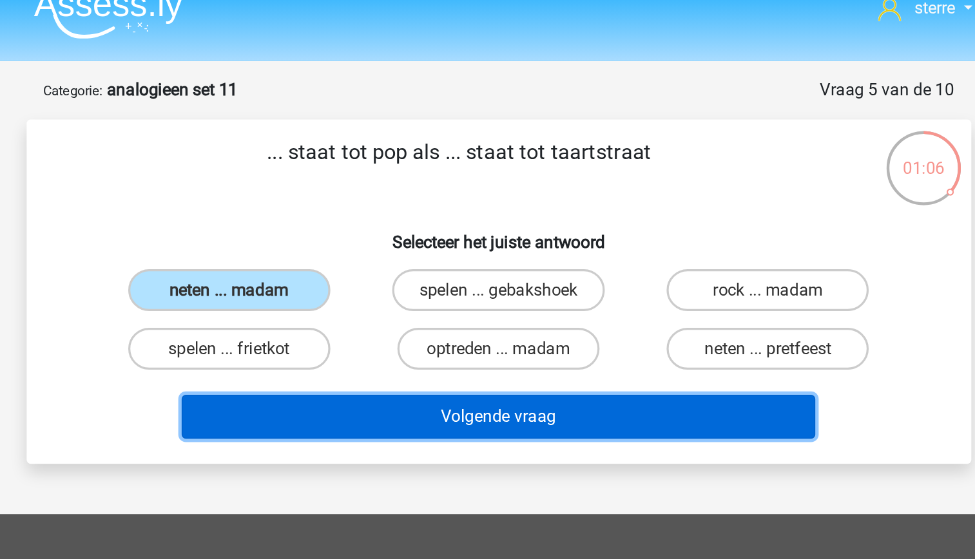
click at [456, 271] on button "Volgende vraag" at bounding box center [488, 273] width 390 height 27
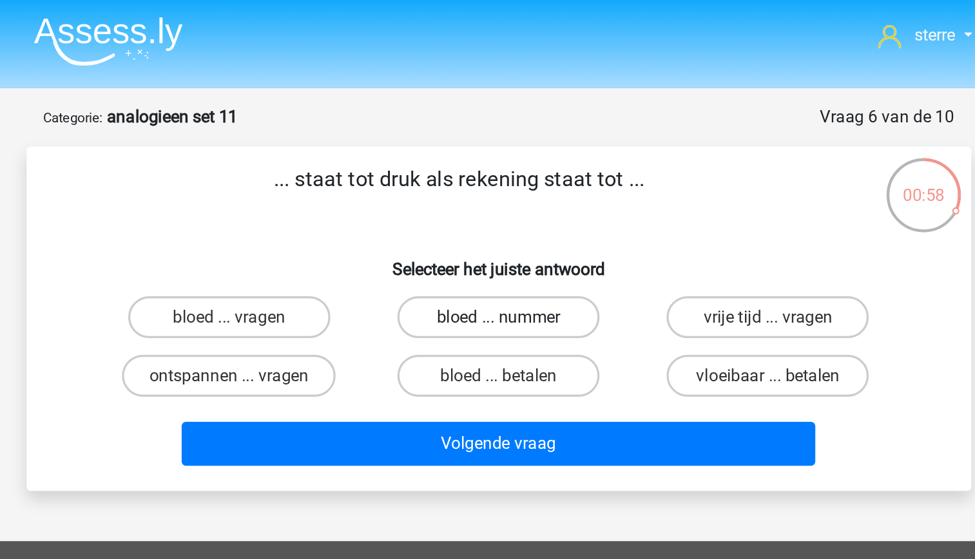
click at [482, 192] on label "bloed ... nummer" at bounding box center [487, 195] width 124 height 26
click at [487, 195] on input "bloed ... nummer" at bounding box center [491, 199] width 8 height 8
radio input "true"
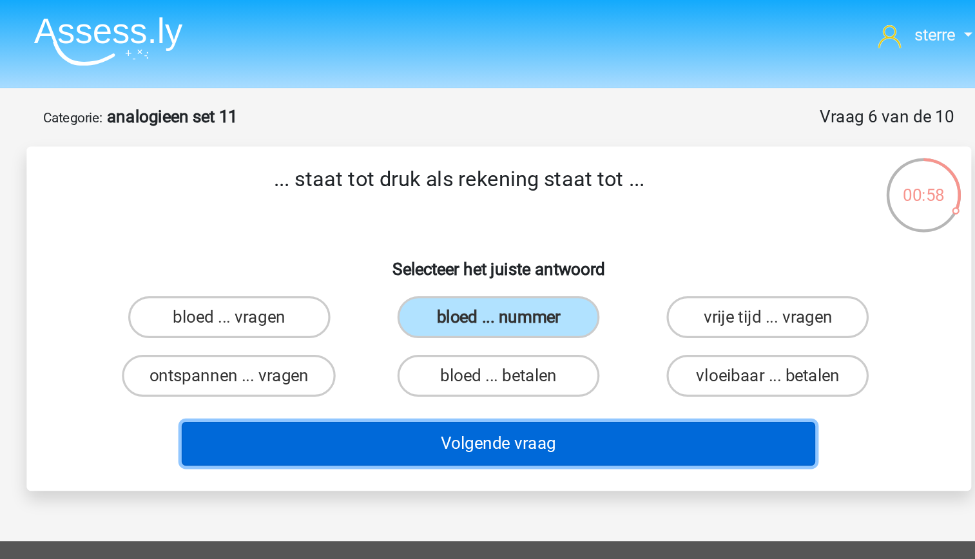
click at [539, 275] on button "Volgende vraag" at bounding box center [488, 273] width 390 height 27
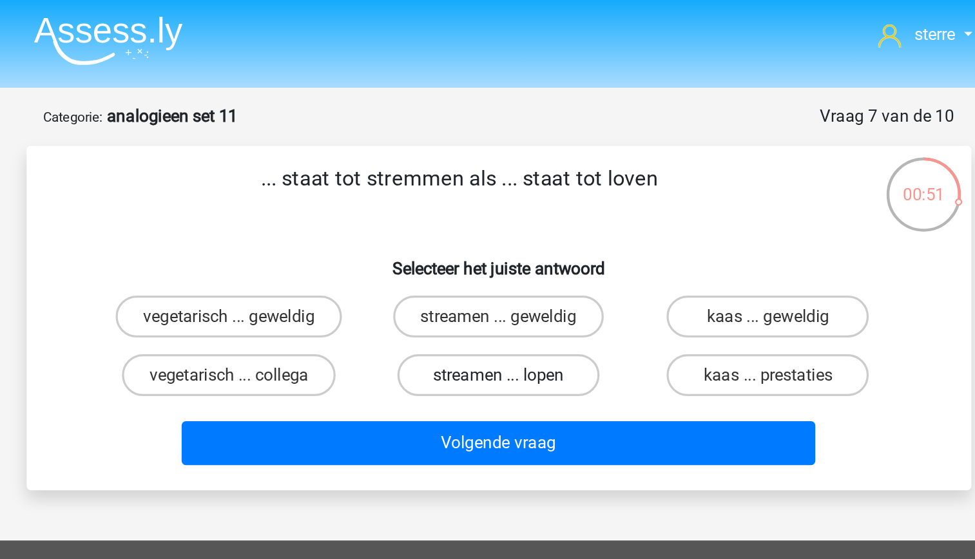
click at [511, 235] on label "streamen ... lopen" at bounding box center [487, 232] width 124 height 26
click at [496, 235] on input "streamen ... lopen" at bounding box center [491, 235] width 8 height 8
radio input "true"
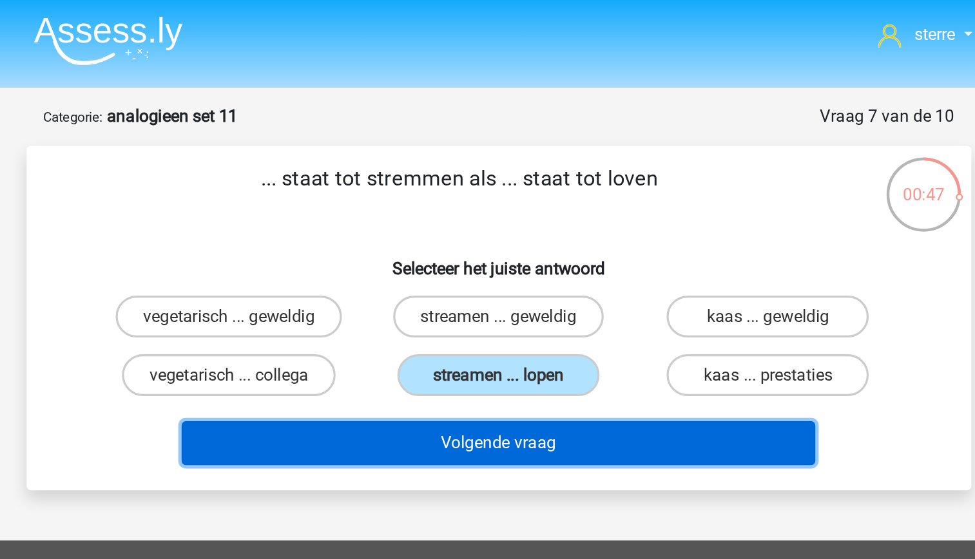
click at [569, 273] on button "Volgende vraag" at bounding box center [488, 273] width 390 height 27
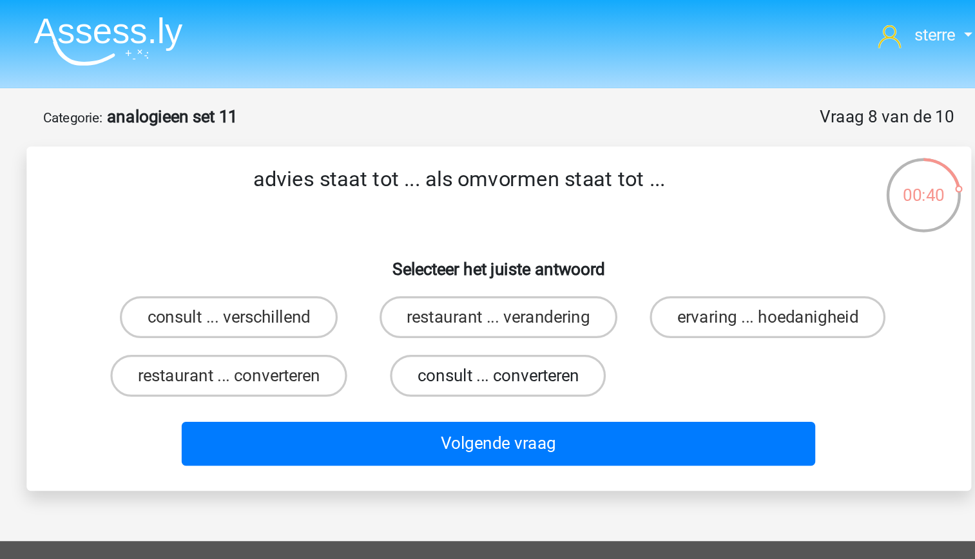
click at [509, 231] on label "consult ... converteren" at bounding box center [487, 232] width 133 height 26
click at [496, 231] on input "consult ... converteren" at bounding box center [491, 235] width 8 height 8
radio input "true"
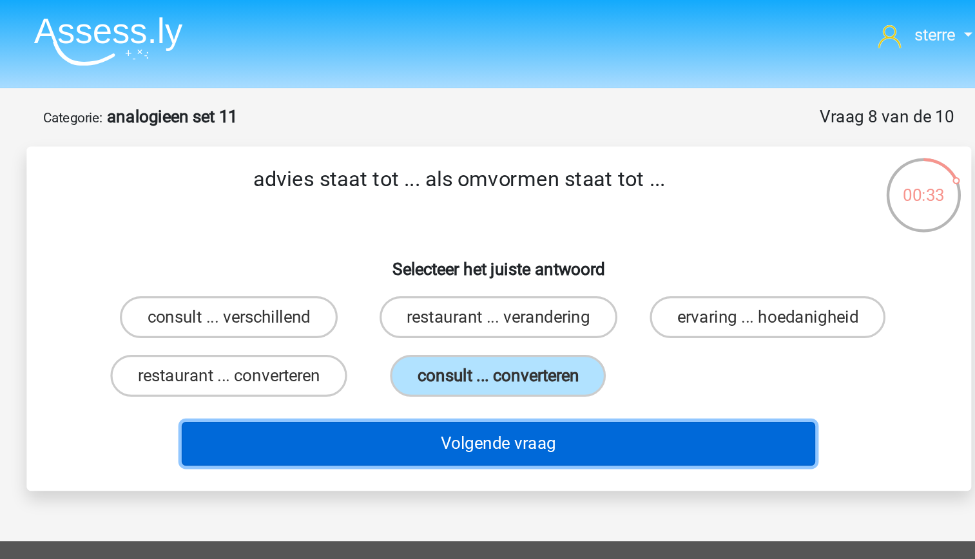
click at [515, 272] on button "Volgende vraag" at bounding box center [488, 273] width 390 height 27
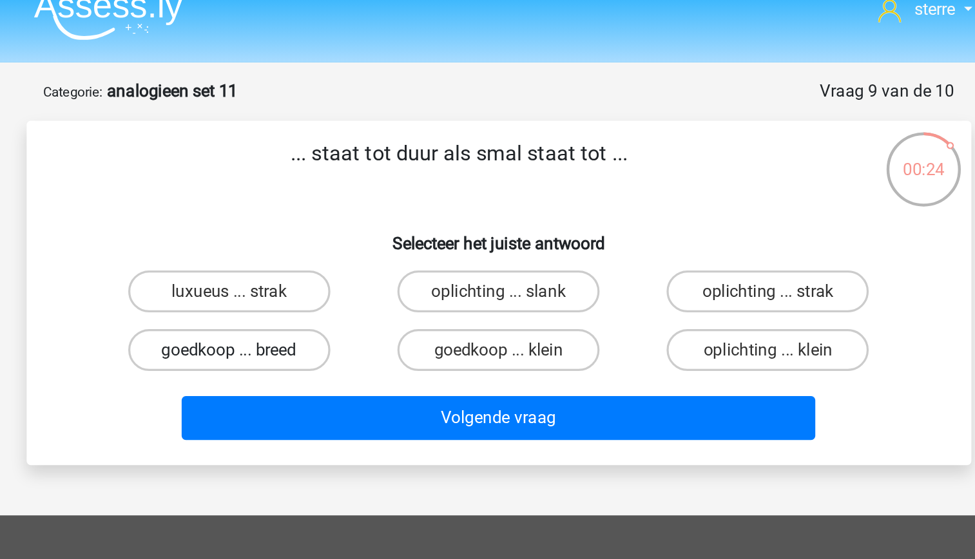
click at [346, 237] on label "goedkoop ... breed" at bounding box center [322, 232] width 124 height 26
click at [330, 237] on input "goedkoop ... breed" at bounding box center [326, 235] width 8 height 8
radio input "true"
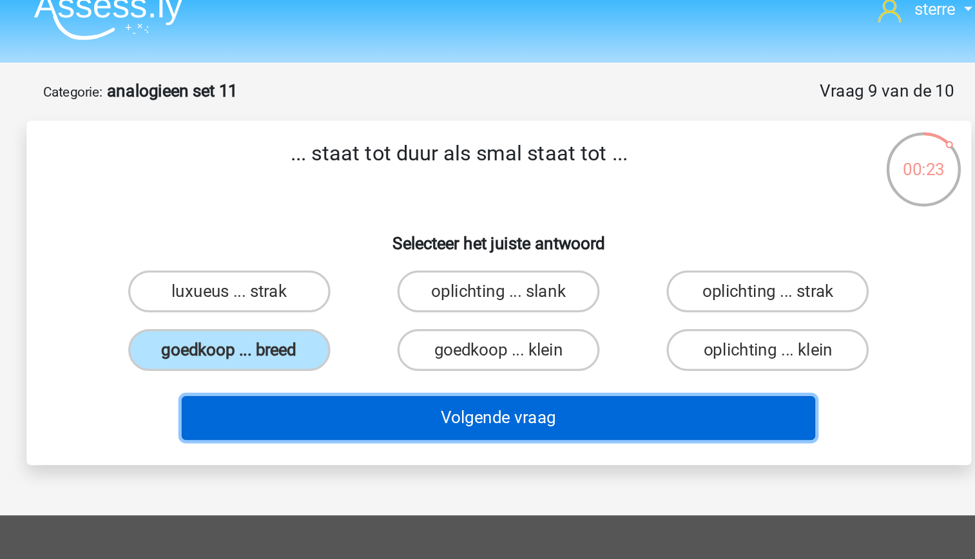
click at [507, 277] on button "Volgende vraag" at bounding box center [488, 273] width 390 height 27
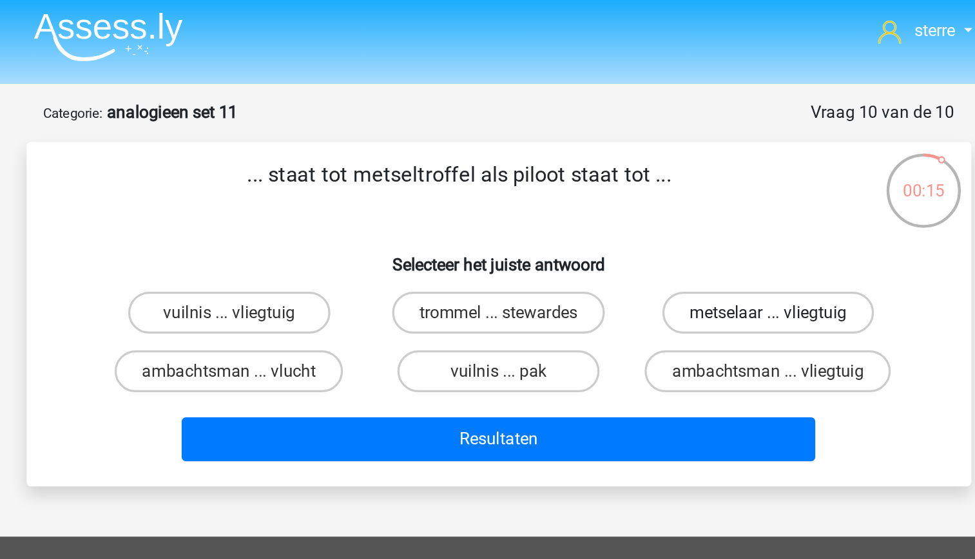
click at [641, 194] on label "metselaar ... vliegtuig" at bounding box center [653, 195] width 130 height 26
click at [654, 195] on input "metselaar ... vliegtuig" at bounding box center [658, 199] width 8 height 8
radio input "true"
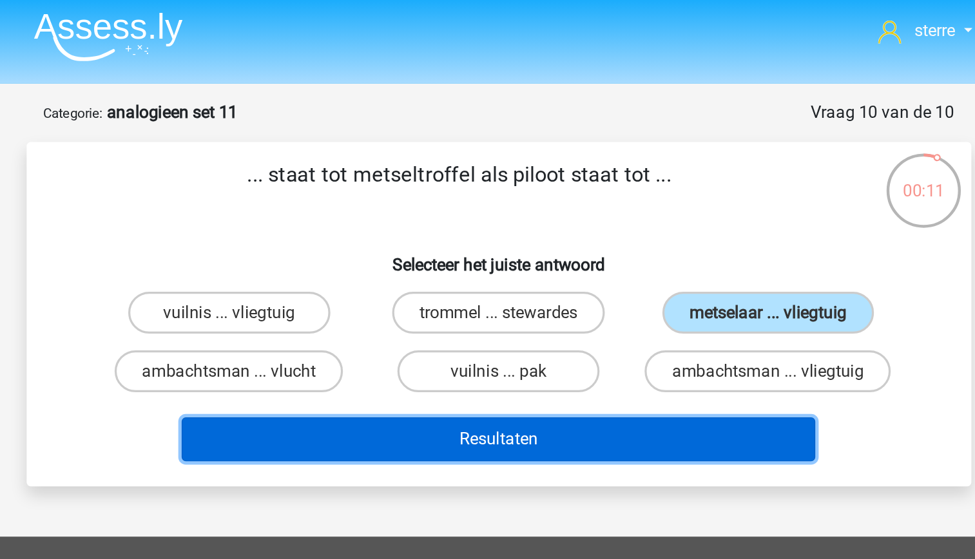
click at [536, 275] on button "Resultaten" at bounding box center [488, 273] width 390 height 27
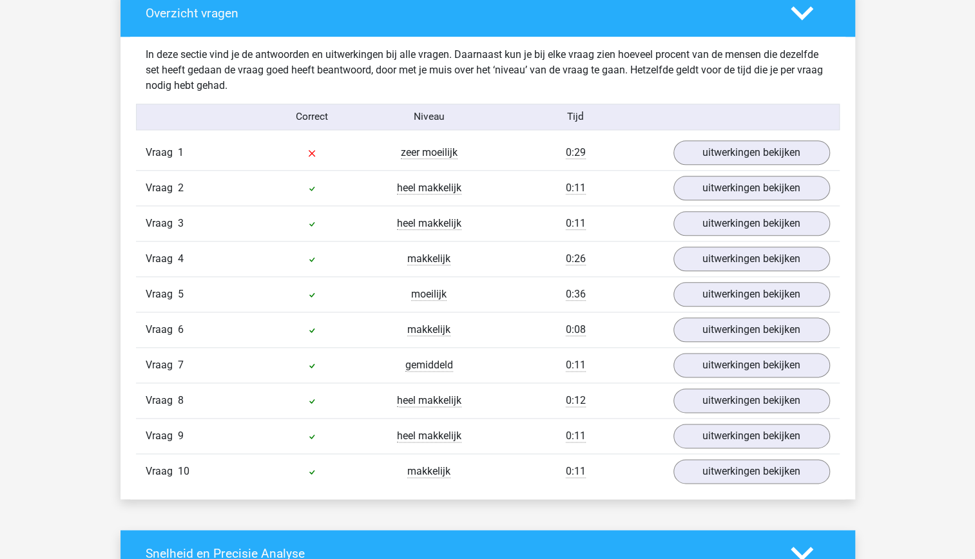
scroll to position [754, 0]
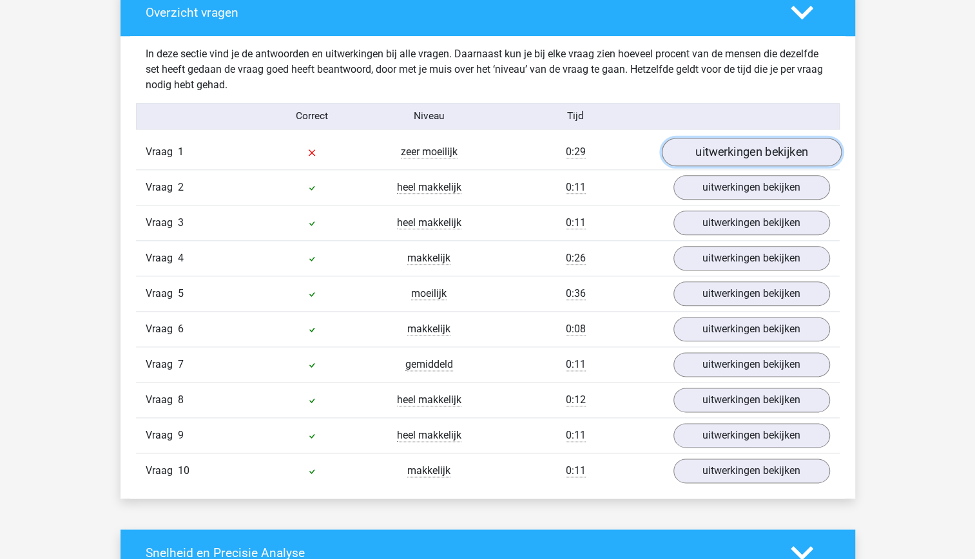
click at [732, 156] on link "uitwerkingen bekijken" at bounding box center [751, 152] width 180 height 28
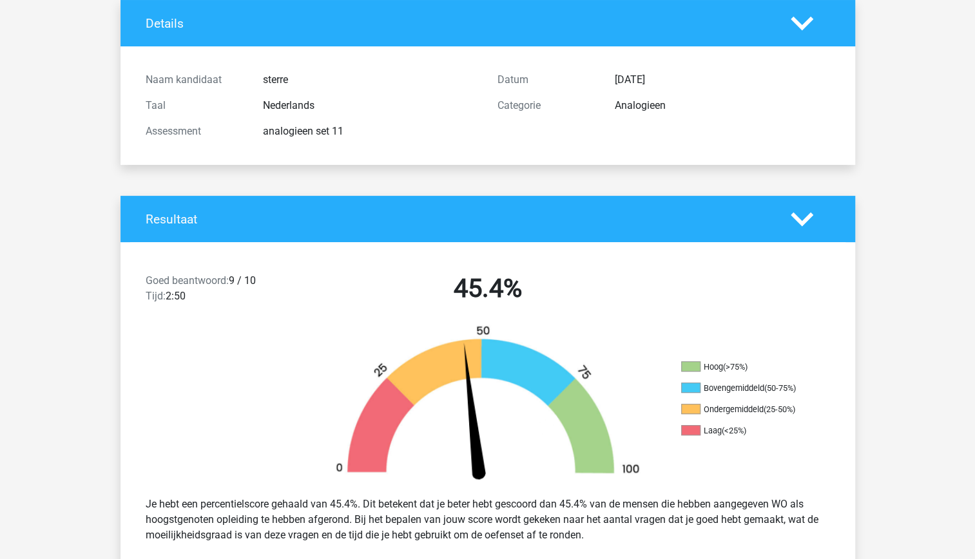
scroll to position [66, 0]
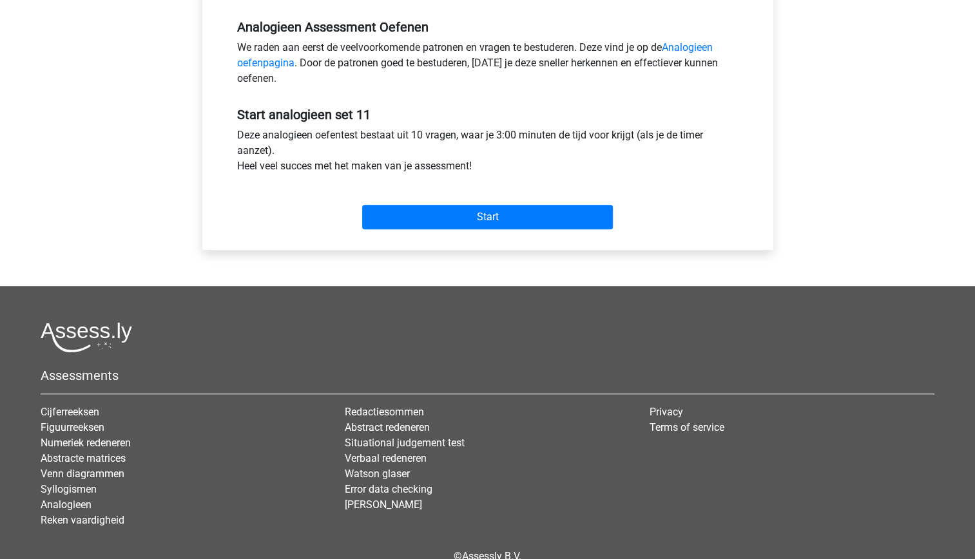
scroll to position [394, 0]
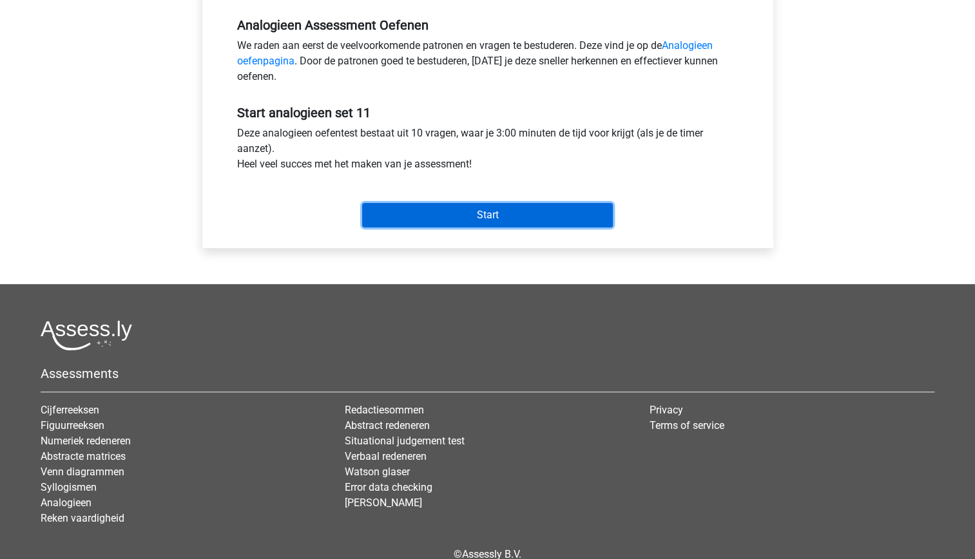
click at [453, 219] on input "Start" at bounding box center [487, 215] width 251 height 24
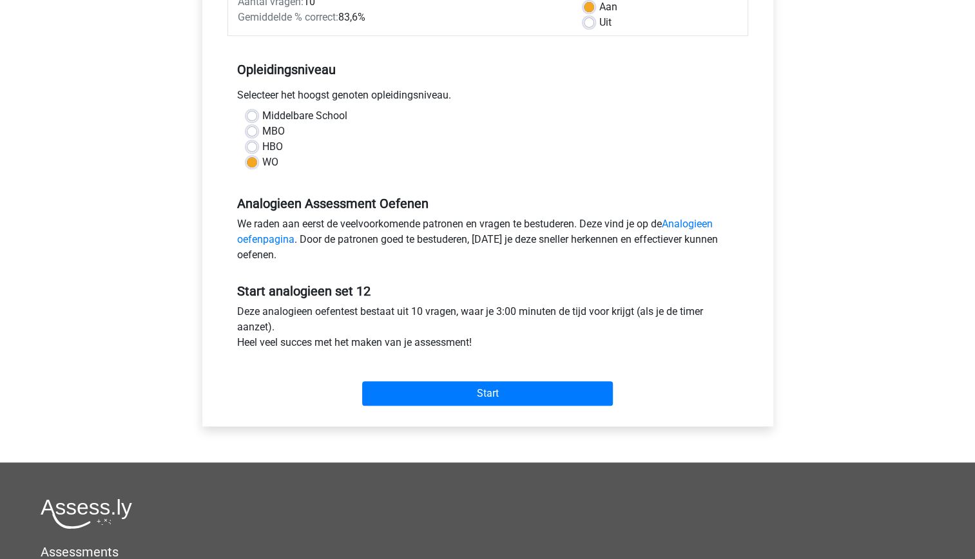
scroll to position [274, 0]
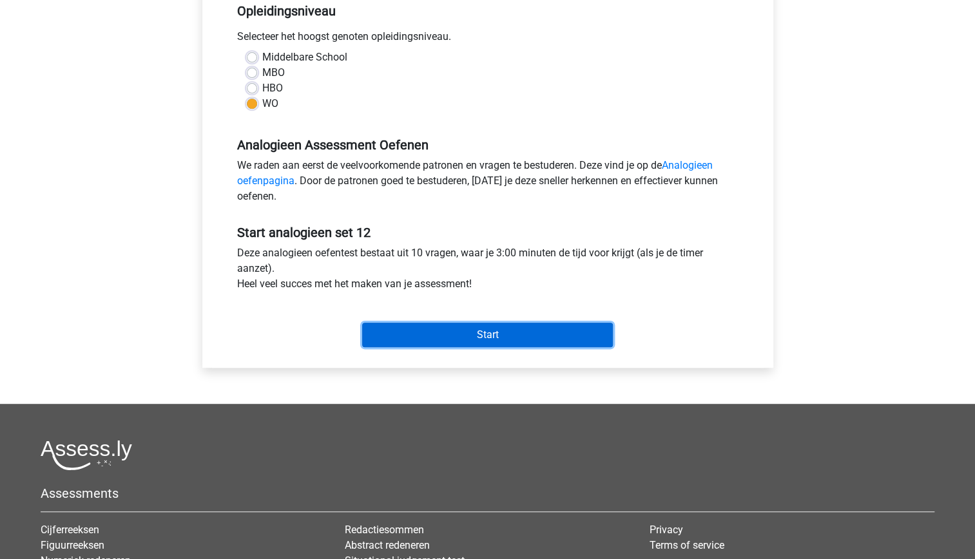
click at [456, 335] on input "Start" at bounding box center [487, 335] width 251 height 24
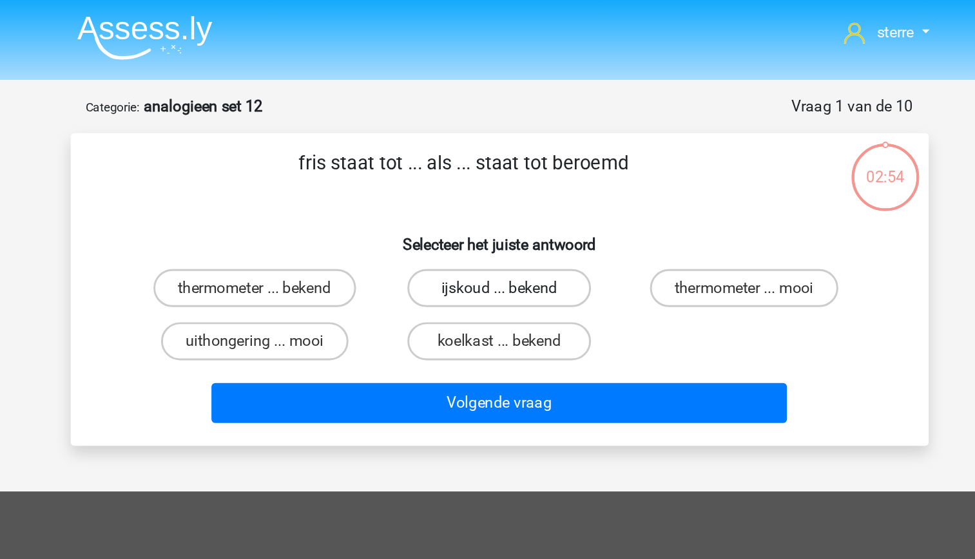
click at [498, 198] on label "ijskoud ... bekend" at bounding box center [487, 195] width 124 height 26
click at [496, 198] on input "ijskoud ... bekend" at bounding box center [491, 199] width 8 height 8
radio input "true"
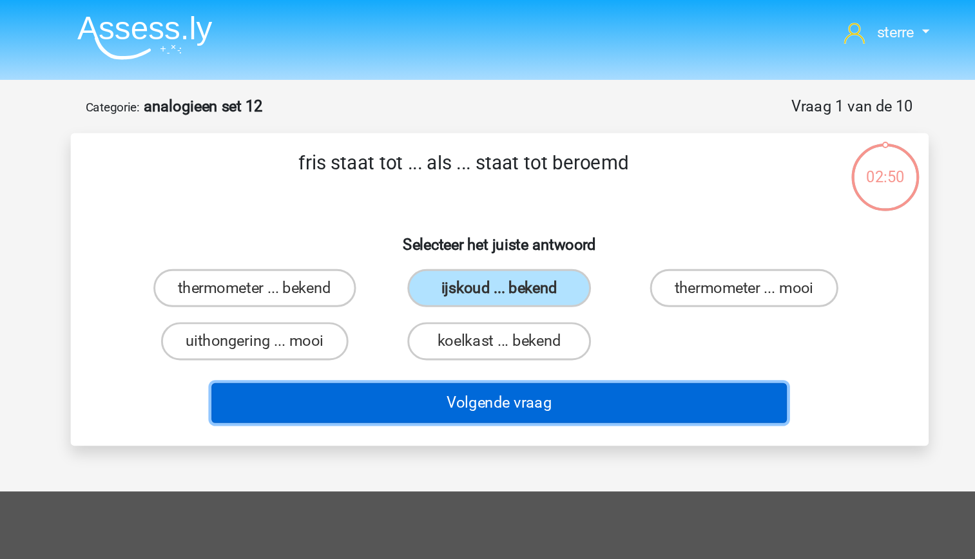
click at [515, 271] on button "Volgende vraag" at bounding box center [488, 273] width 390 height 27
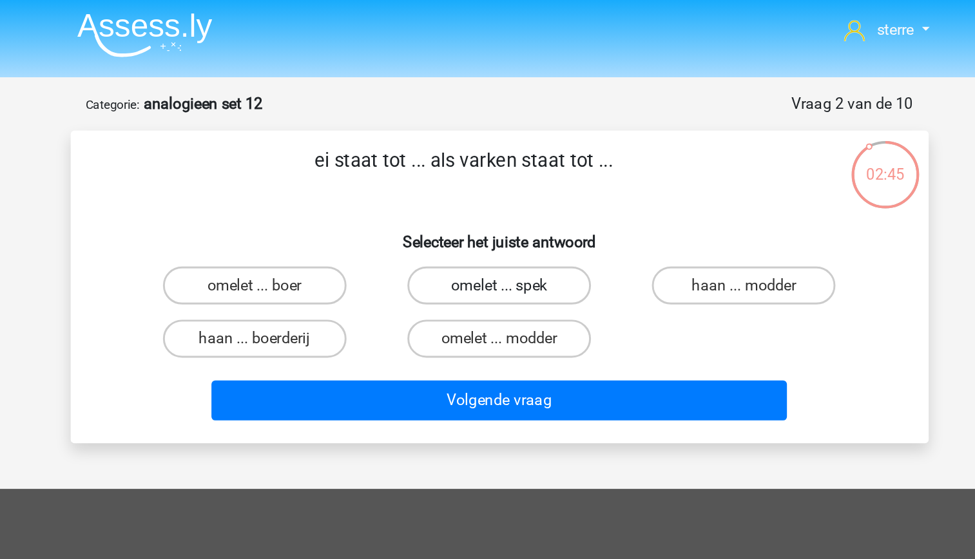
click at [482, 200] on label "omelet ... spek" at bounding box center [487, 195] width 124 height 26
click at [487, 200] on input "omelet ... spek" at bounding box center [491, 199] width 8 height 8
radio input "true"
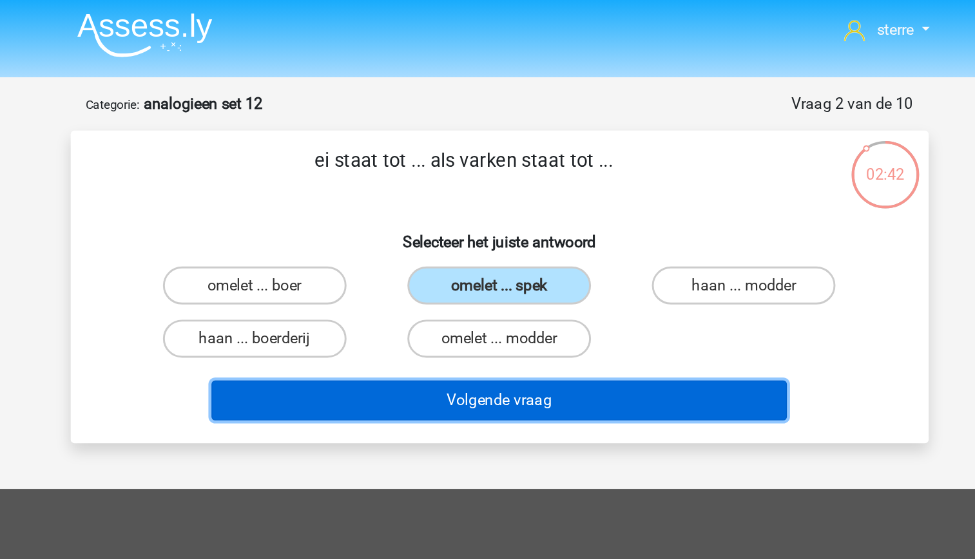
click at [505, 278] on button "Volgende vraag" at bounding box center [488, 273] width 390 height 27
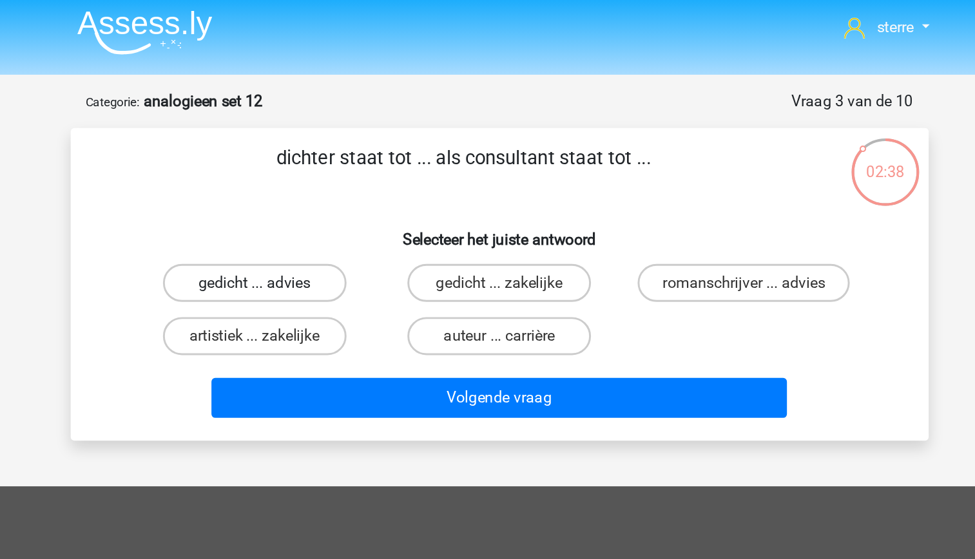
click at [331, 201] on label "gedicht ... advies" at bounding box center [322, 195] width 124 height 26
click at [330, 201] on input "gedicht ... advies" at bounding box center [326, 199] width 8 height 8
radio input "true"
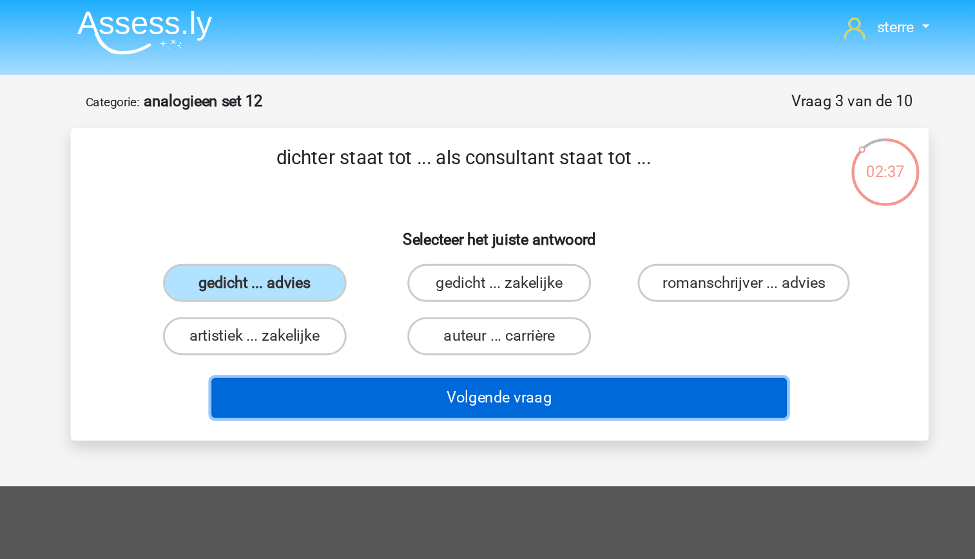
click at [445, 265] on button "Volgende vraag" at bounding box center [488, 273] width 390 height 27
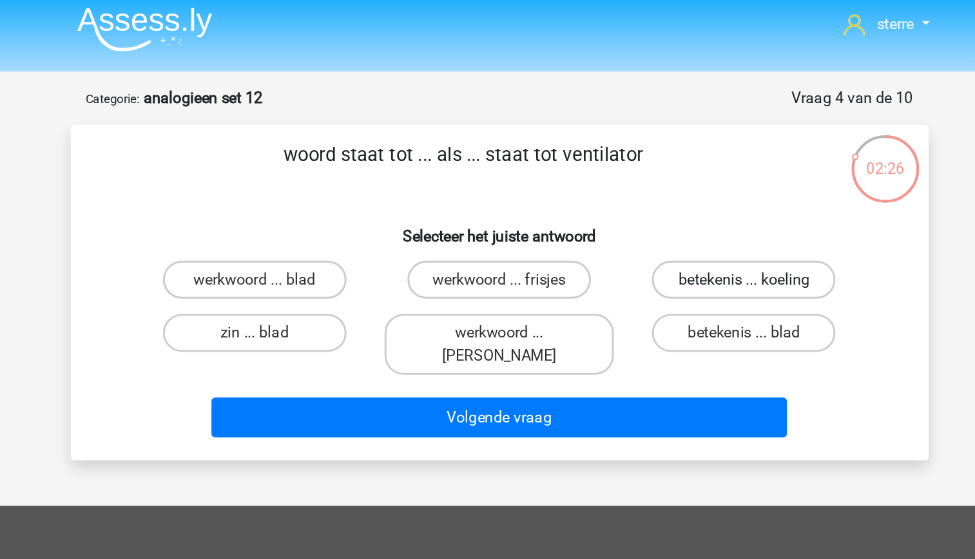
click at [627, 198] on label "betekenis ... koeling" at bounding box center [653, 195] width 124 height 26
click at [654, 198] on input "betekenis ... koeling" at bounding box center [658, 199] width 8 height 8
radio input "true"
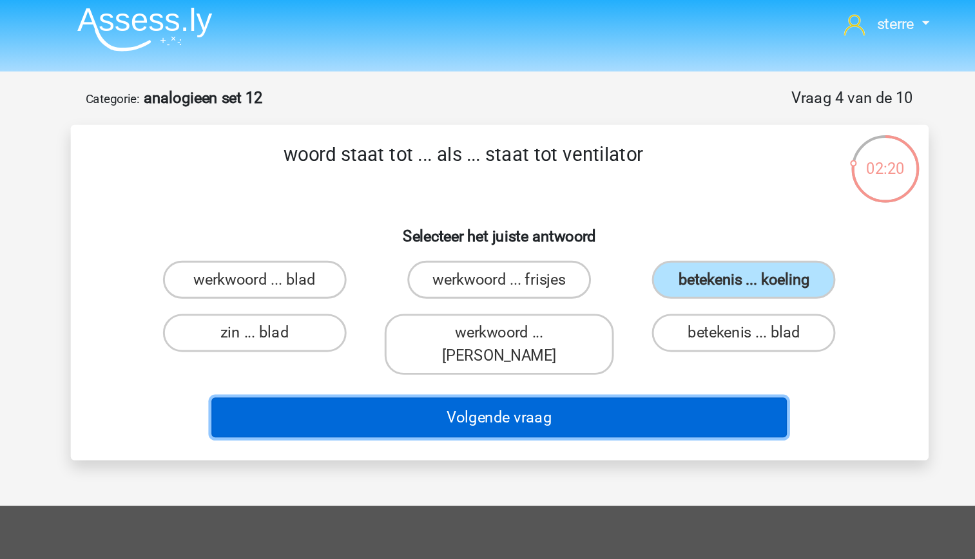
click at [558, 275] on button "Volgende vraag" at bounding box center [488, 288] width 390 height 27
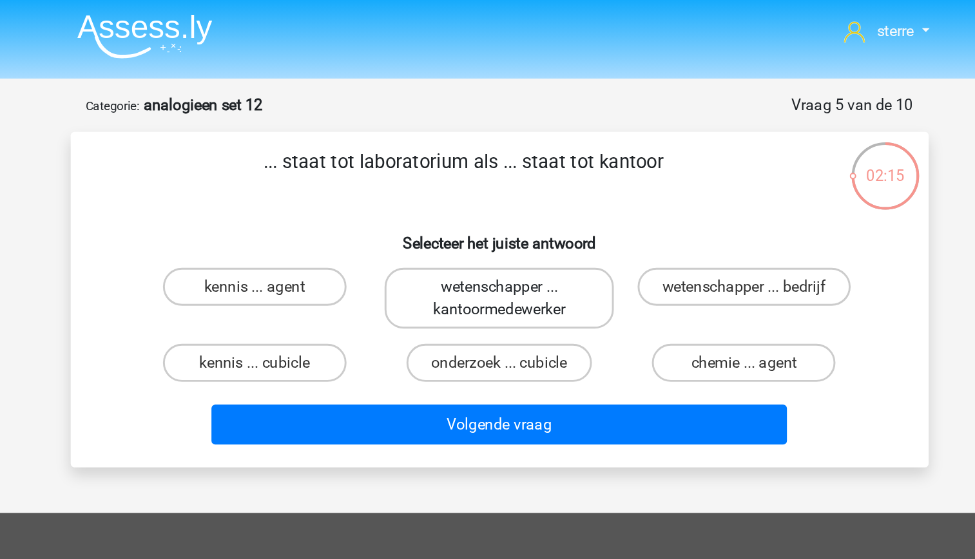
click at [512, 212] on label "wetenschapper ... kantoormedewerker" at bounding box center [487, 202] width 155 height 41
click at [496, 204] on input "wetenschapper ... kantoormedewerker" at bounding box center [491, 199] width 8 height 8
radio input "true"
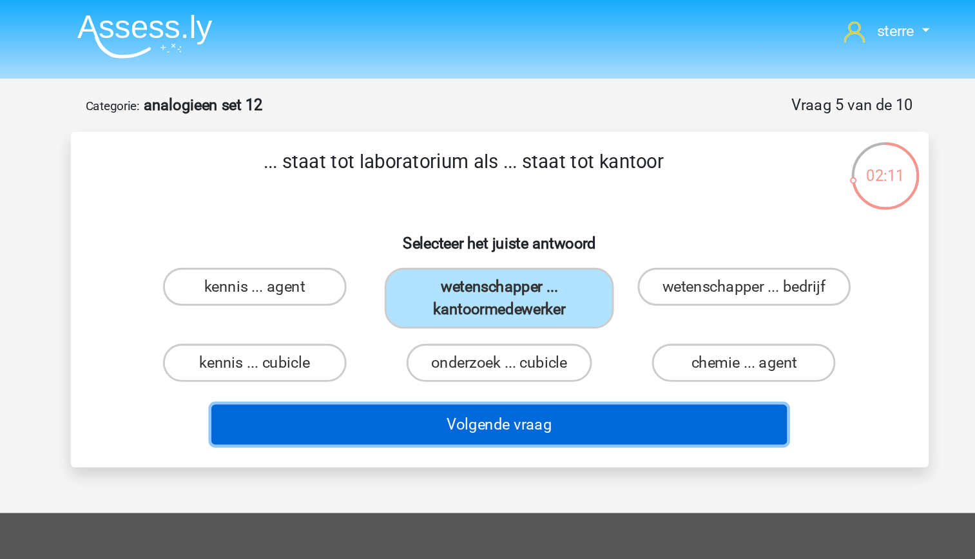
click at [546, 289] on button "Volgende vraag" at bounding box center [488, 288] width 390 height 27
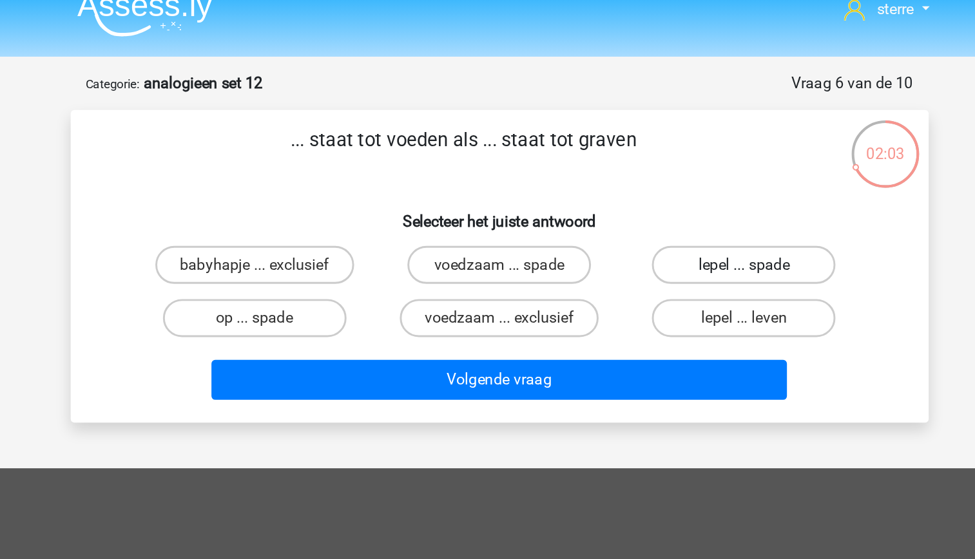
click at [647, 197] on label "lepel ... spade" at bounding box center [653, 195] width 124 height 26
click at [654, 197] on input "lepel ... spade" at bounding box center [658, 199] width 8 height 8
radio input "true"
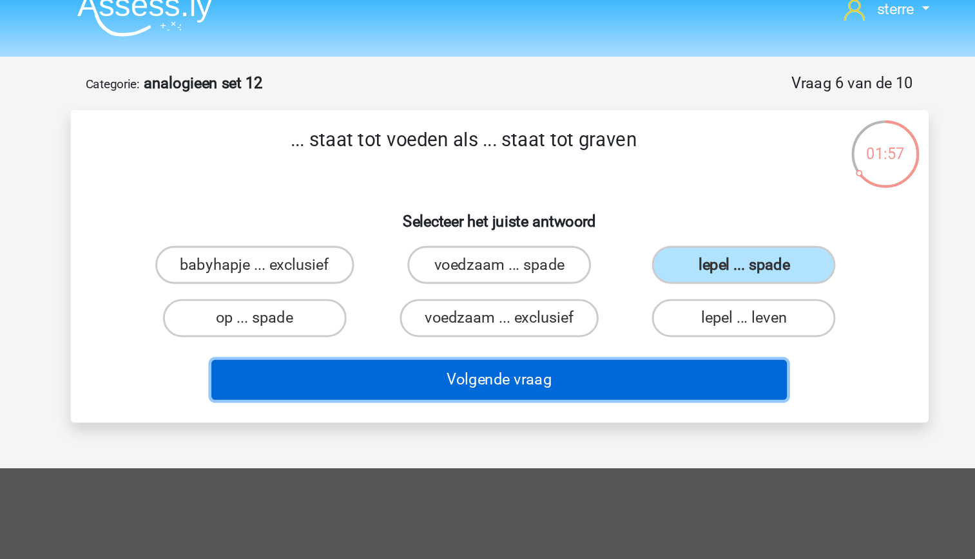
click at [578, 274] on button "Volgende vraag" at bounding box center [488, 273] width 390 height 27
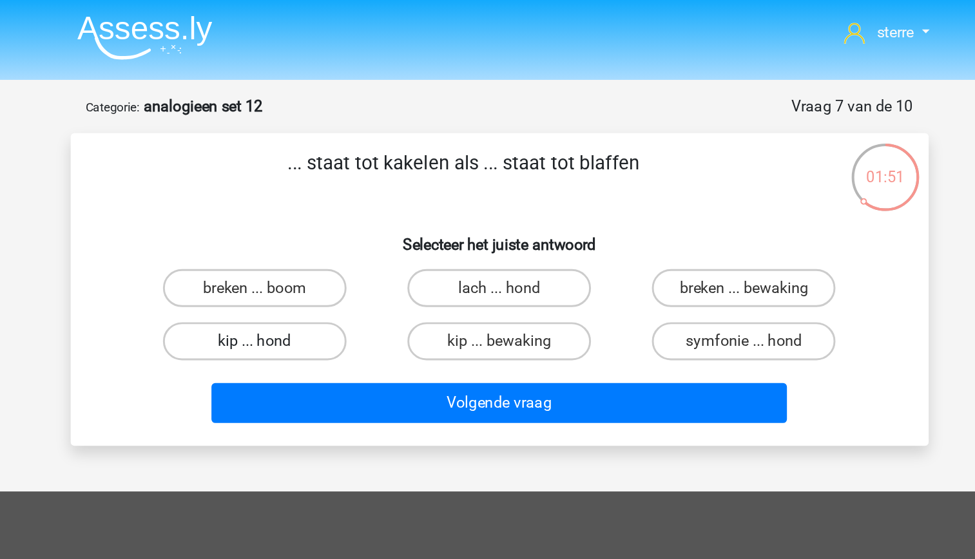
click at [339, 238] on label "kip ... hond" at bounding box center [322, 232] width 124 height 26
click at [330, 238] on input "kip ... hond" at bounding box center [326, 235] width 8 height 8
radio input "true"
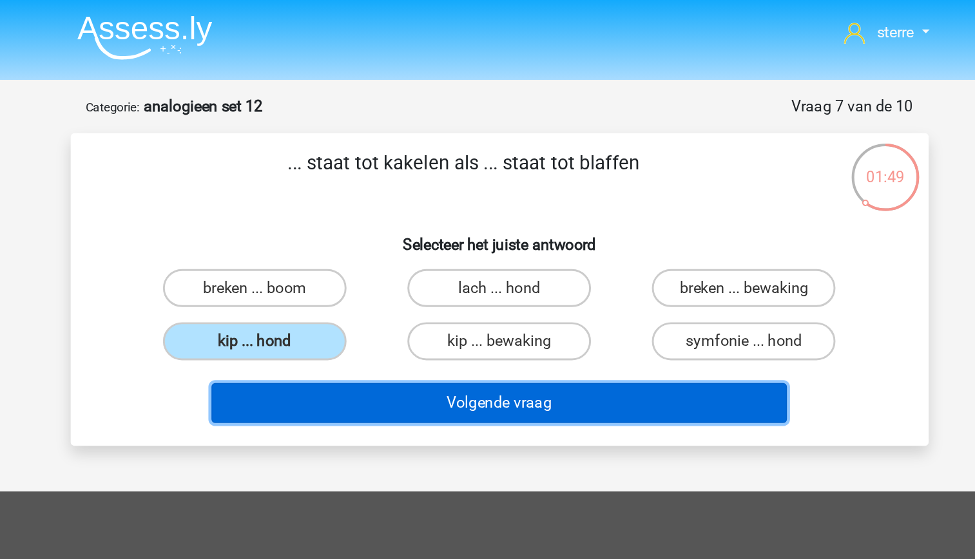
click at [476, 270] on button "Volgende vraag" at bounding box center [488, 273] width 390 height 27
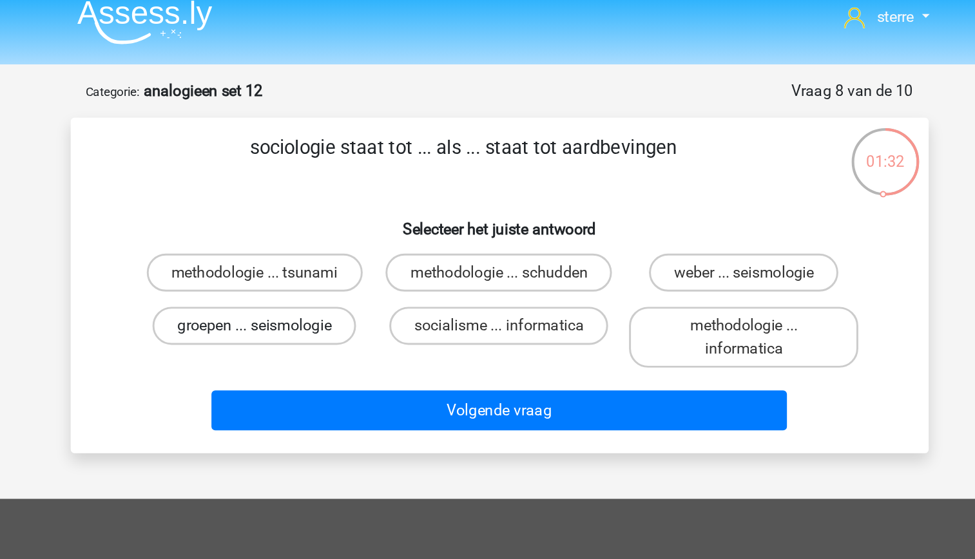
click at [332, 234] on label "groepen ... seismologie" at bounding box center [322, 232] width 138 height 26
click at [330, 234] on input "groepen ... seismologie" at bounding box center [326, 235] width 8 height 8
radio input "true"
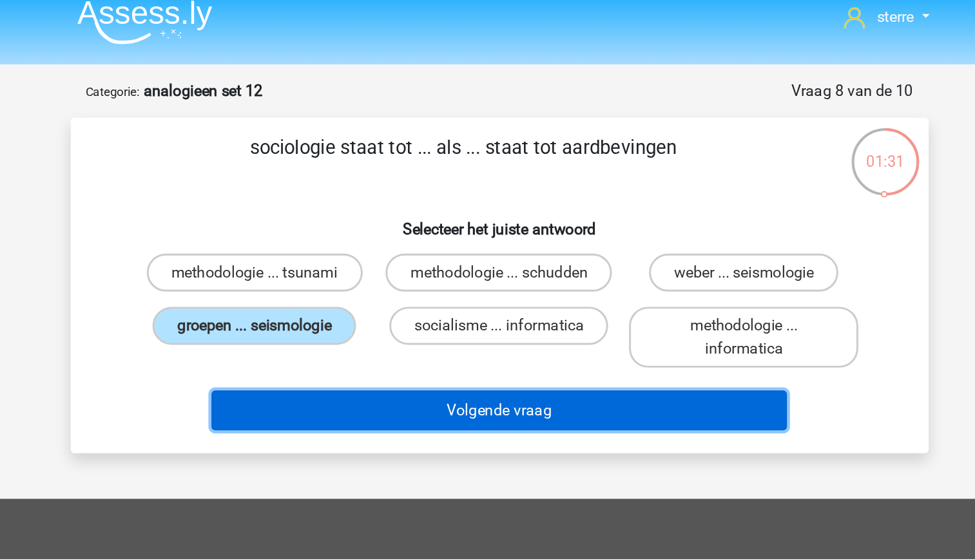
click at [432, 289] on button "Volgende vraag" at bounding box center [488, 288] width 390 height 27
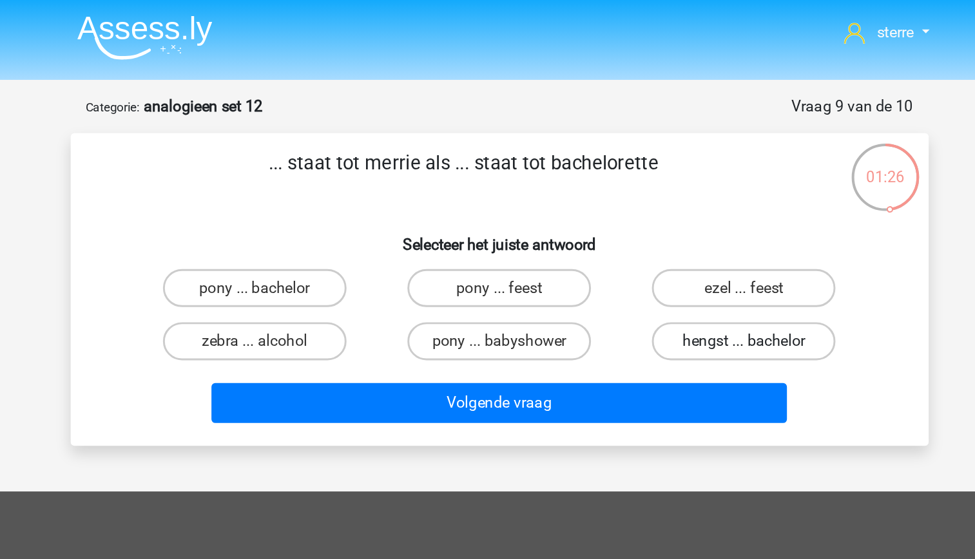
click at [620, 235] on label "hengst ... bachelor" at bounding box center [653, 232] width 124 height 26
click at [654, 235] on input "hengst ... bachelor" at bounding box center [658, 235] width 8 height 8
radio input "true"
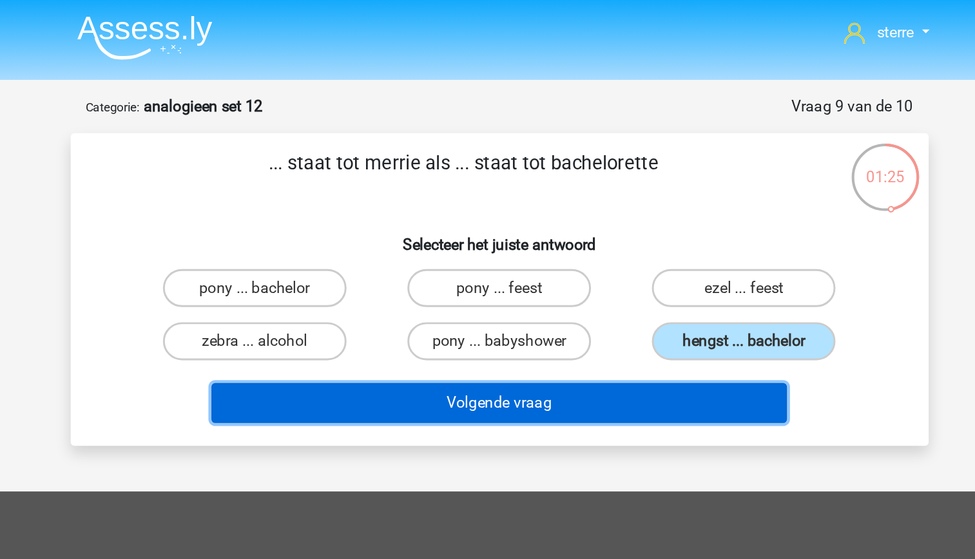
click at [596, 268] on button "Volgende vraag" at bounding box center [488, 273] width 390 height 27
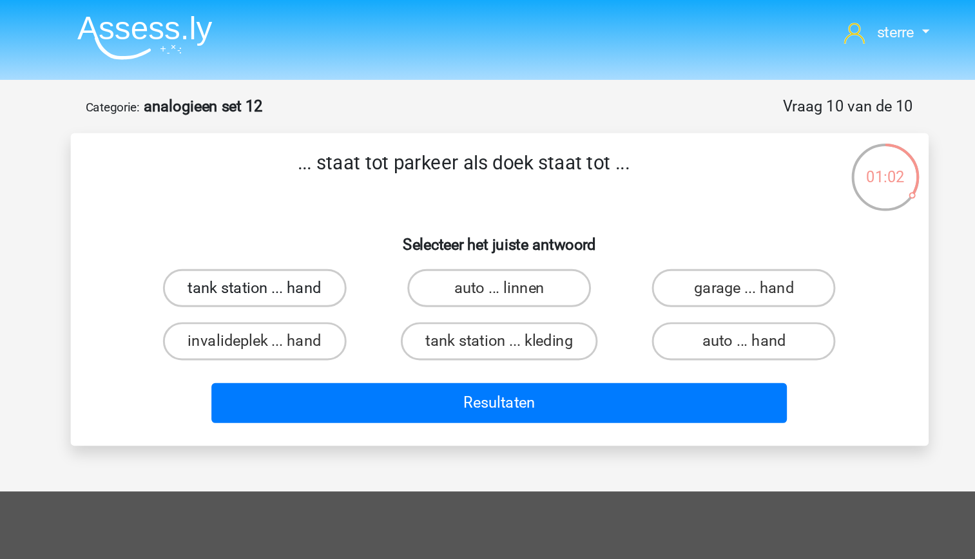
click at [344, 192] on label "tank station ... hand" at bounding box center [322, 195] width 124 height 26
click at [330, 195] on input "tank station ... hand" at bounding box center [326, 199] width 8 height 8
radio input "true"
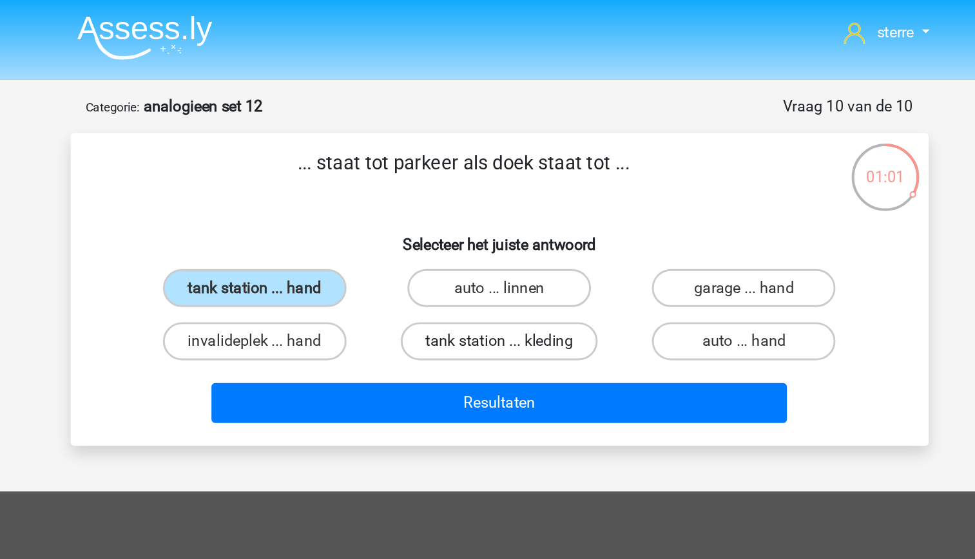
click at [499, 235] on label "tank station ... kleding" at bounding box center [487, 232] width 133 height 26
click at [496, 235] on input "tank station ... kleding" at bounding box center [491, 235] width 8 height 8
radio input "true"
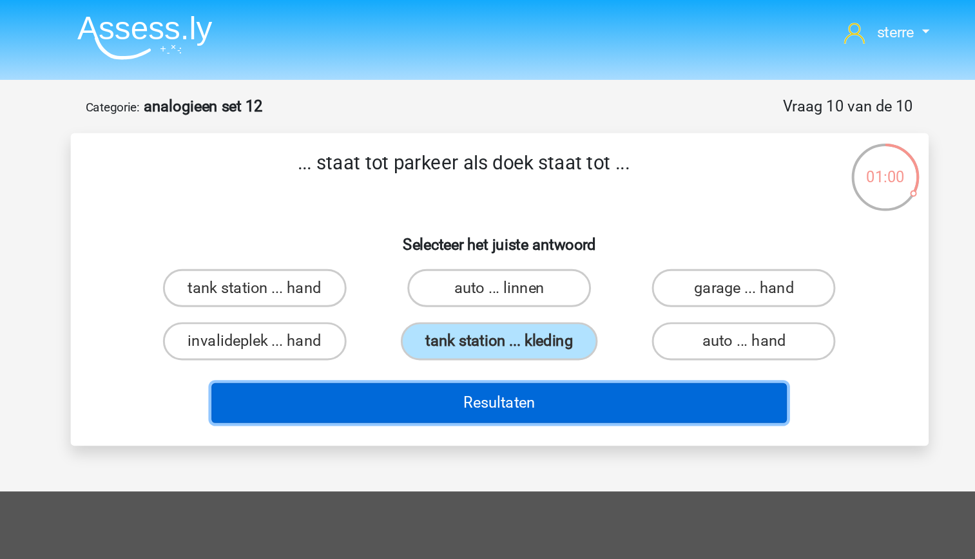
click at [558, 272] on button "Resultaten" at bounding box center [488, 273] width 390 height 27
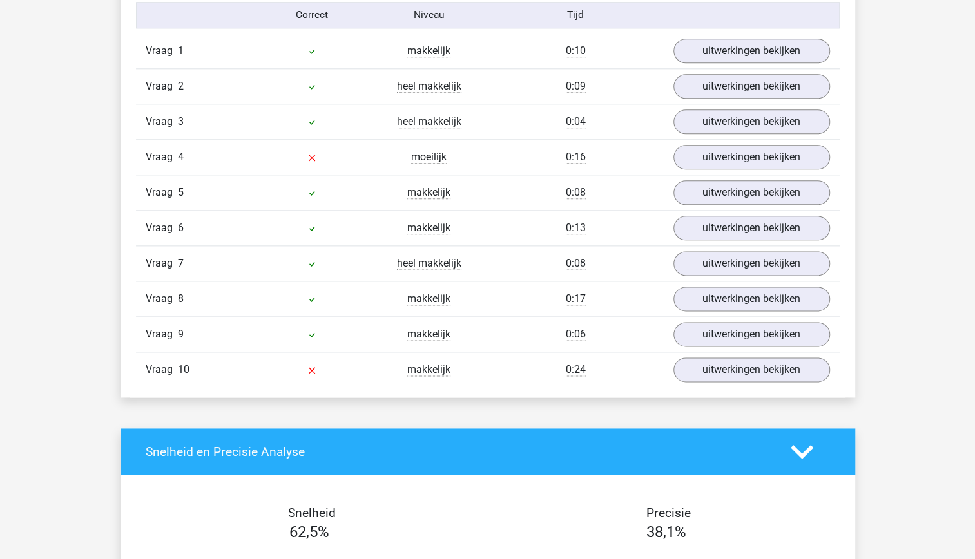
scroll to position [857, 0]
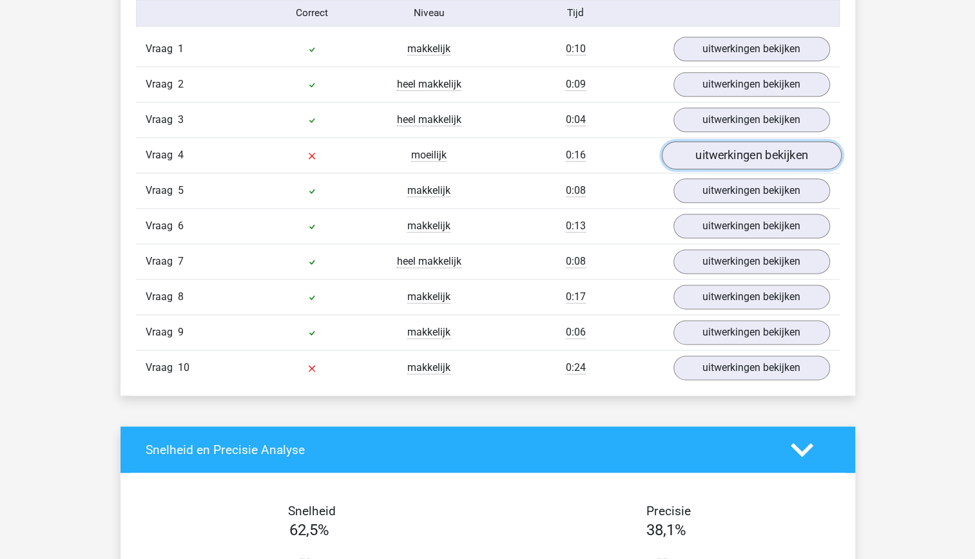
click at [717, 151] on link "uitwerkingen bekijken" at bounding box center [751, 155] width 180 height 28
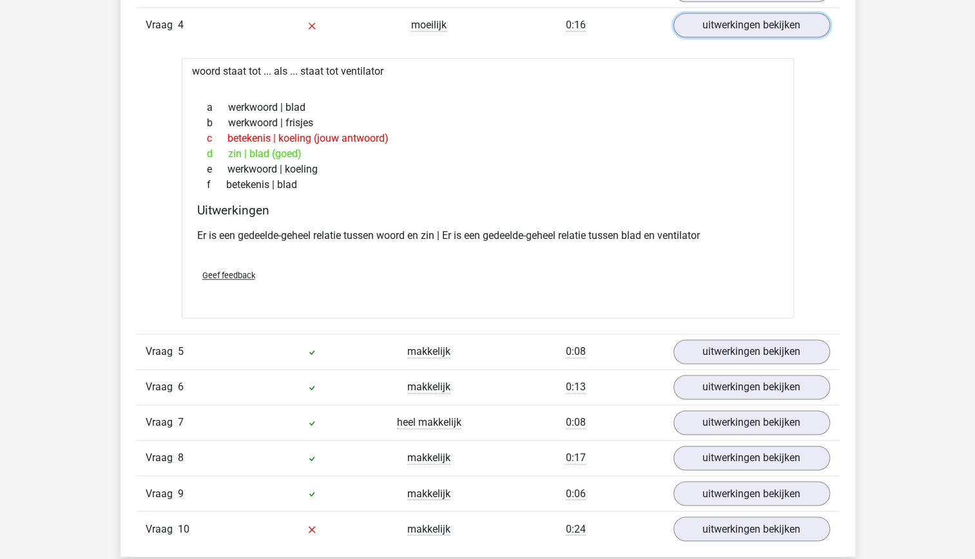
scroll to position [999, 0]
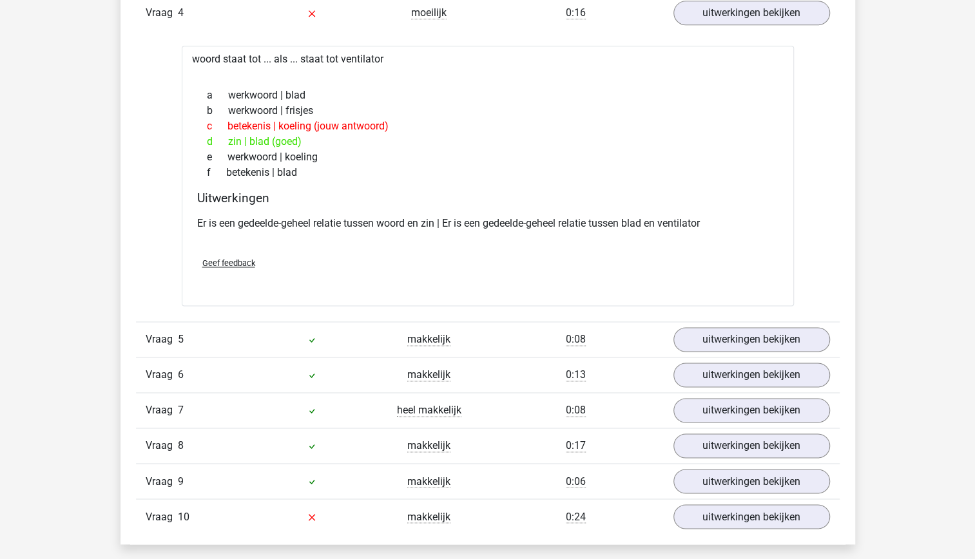
click at [483, 220] on p "Er is een gedeelde-geheel relatie tussen woord en zin | Er is een gedeelde-gehe…" at bounding box center [487, 223] width 581 height 15
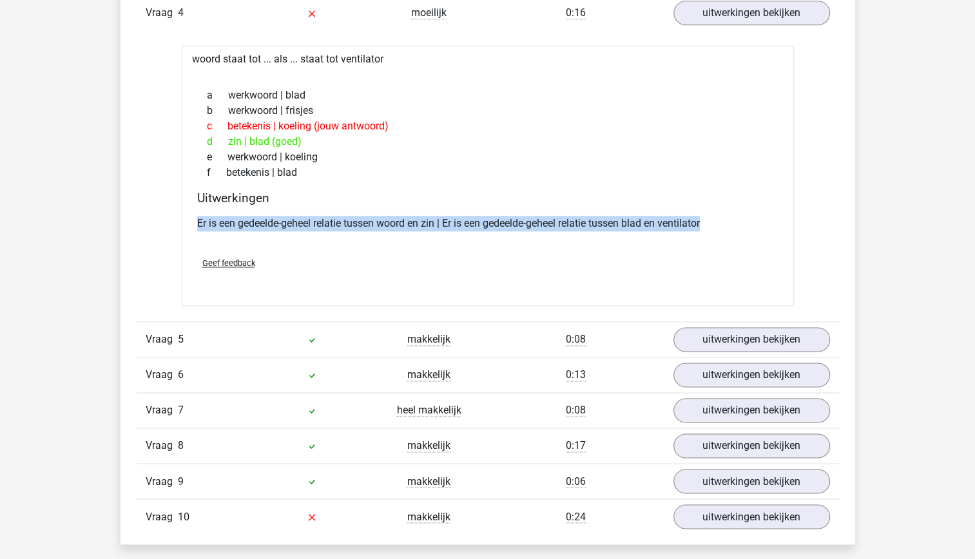
click at [483, 220] on p "Er is een gedeelde-geheel relatie tussen woord en zin | Er is een gedeelde-gehe…" at bounding box center [487, 223] width 581 height 15
drag, startPoint x: 483, startPoint y: 220, endPoint x: 454, endPoint y: 236, distance: 33.4
click at [454, 236] on div "Er is een gedeelde-geheel relatie tussen woord en zin | Er is een gedeelde-gehe…" at bounding box center [487, 229] width 581 height 36
click at [437, 216] on p "Er is een gedeelde-geheel relatie tussen woord en zin | Er is een gedeelde-gehe…" at bounding box center [487, 223] width 581 height 15
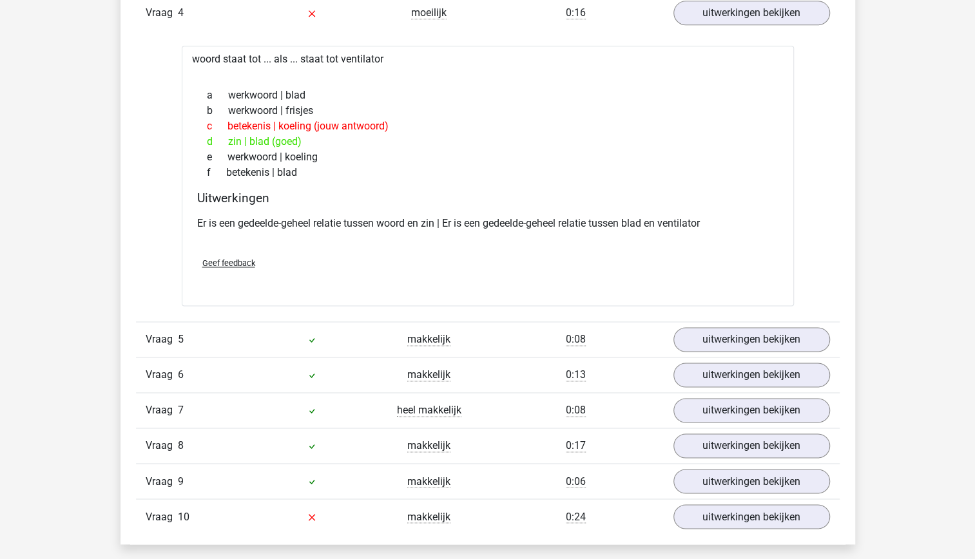
click at [437, 216] on p "Er is een gedeelde-geheel relatie tussen woord en zin | Er is een gedeelde-gehe…" at bounding box center [487, 223] width 581 height 15
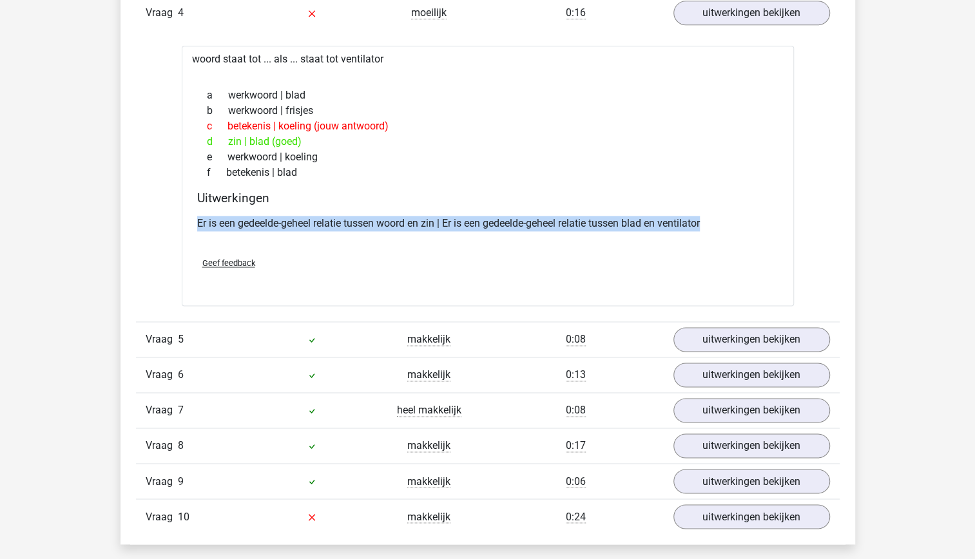
click at [437, 216] on p "Er is een gedeelde-geheel relatie tussen woord en zin | Er is een gedeelde-gehe…" at bounding box center [487, 223] width 581 height 15
drag, startPoint x: 437, startPoint y: 215, endPoint x: 436, endPoint y: 248, distance: 32.9
click at [436, 248] on div "Geef feedback" at bounding box center [488, 263] width 592 height 33
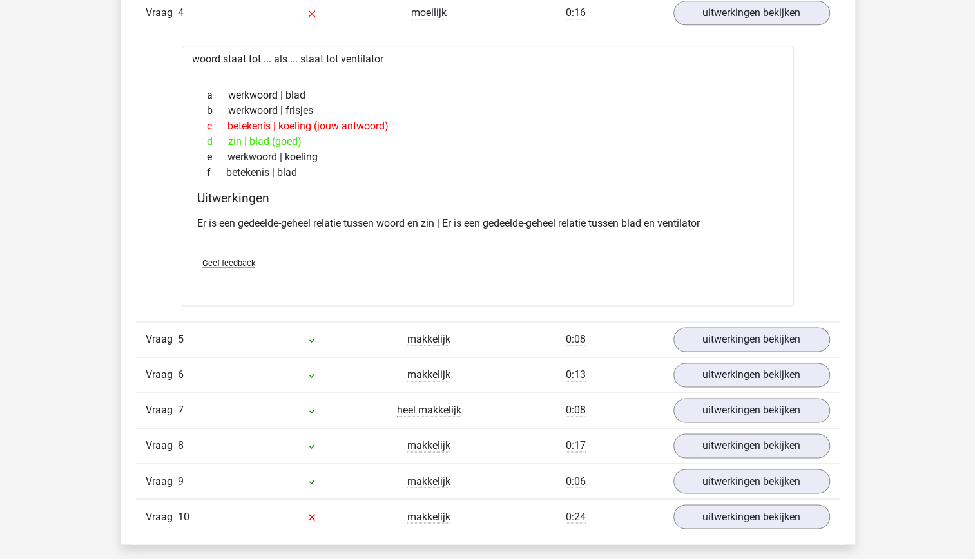
scroll to position [963, 0]
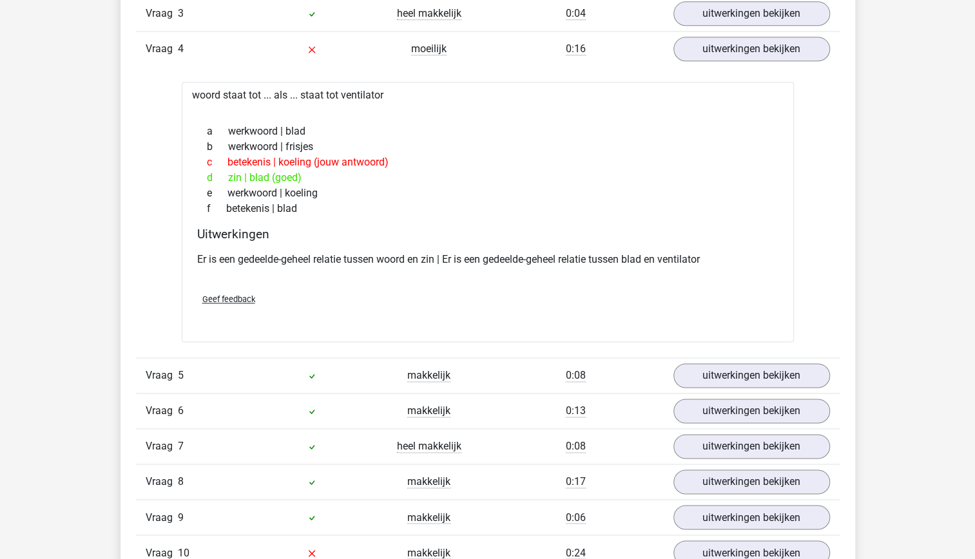
click at [536, 247] on div "Er is een gedeelde-geheel relatie tussen woord en zin | Er is een gedeelde-gehe…" at bounding box center [487, 265] width 581 height 36
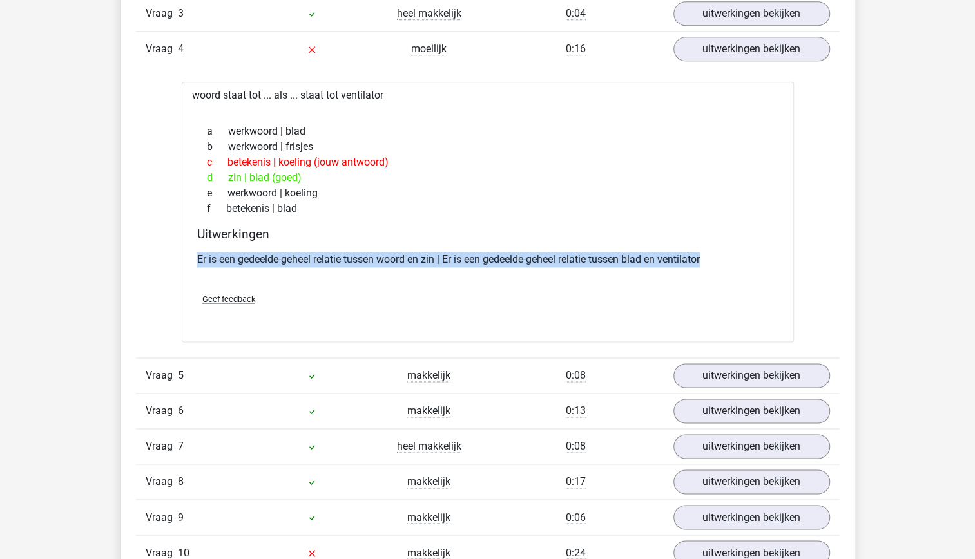
click at [536, 247] on div "Er is een gedeelde-geheel relatie tussen woord en zin | Er is een gedeelde-gehe…" at bounding box center [487, 265] width 581 height 36
drag, startPoint x: 536, startPoint y: 244, endPoint x: 472, endPoint y: 271, distance: 69.7
click at [472, 271] on div "Er is een gedeelde-geheel relatie tussen woord en zin | Er is een gedeelde-gehe…" at bounding box center [487, 265] width 581 height 36
click at [397, 270] on div "Er is een gedeelde-geheel relatie tussen woord en zin | Er is een gedeelde-gehe…" at bounding box center [487, 265] width 581 height 36
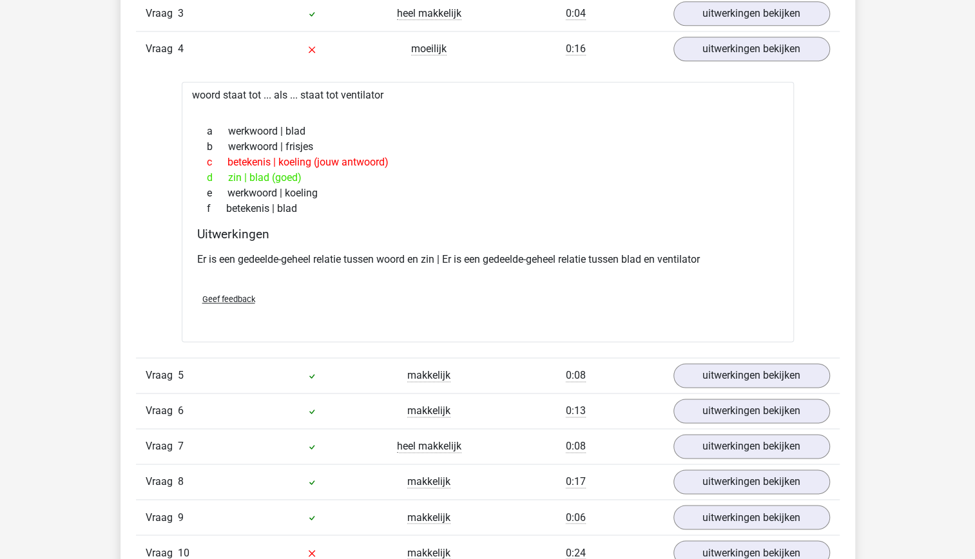
click at [391, 255] on p "Er is een gedeelde-geheel relatie tussen woord en zin | Er is een gedeelde-gehe…" at bounding box center [487, 259] width 581 height 15
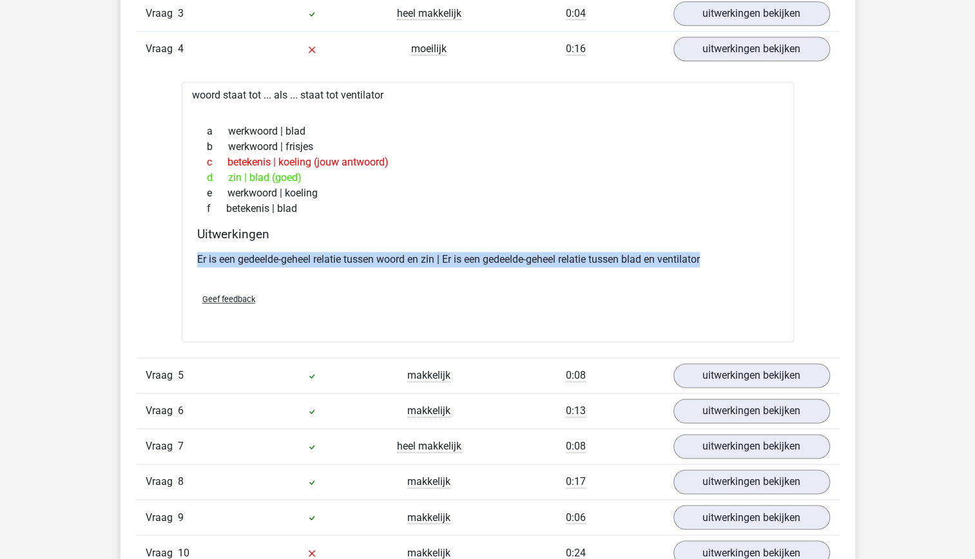
click at [391, 255] on p "Er is een gedeelde-geheel relatie tussen woord en zin | Er is een gedeelde-gehe…" at bounding box center [487, 259] width 581 height 15
drag, startPoint x: 391, startPoint y: 255, endPoint x: 385, endPoint y: 275, distance: 21.4
click at [385, 275] on div "Er is een gedeelde-geheel relatie tussen woord en zin | Er is een gedeelde-gehe…" at bounding box center [487, 265] width 581 height 36
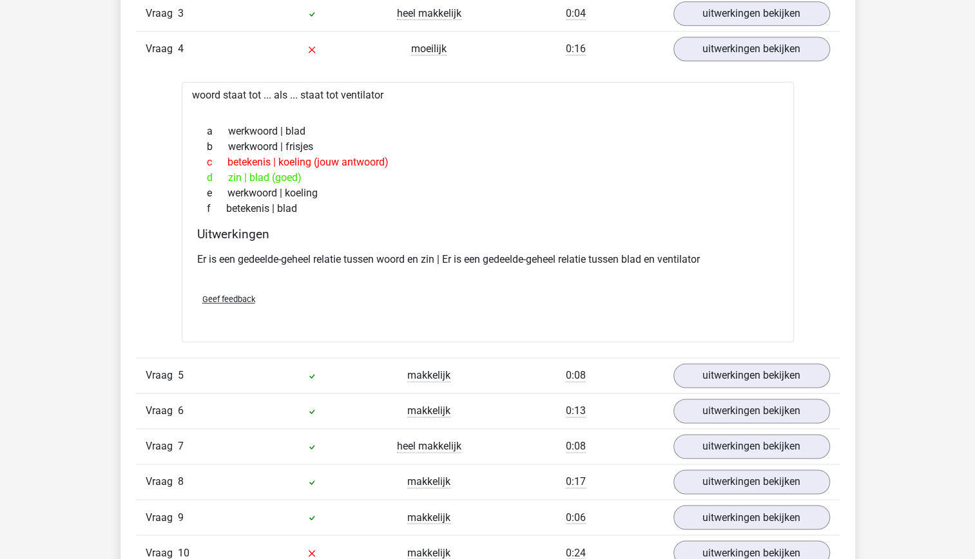
click at [373, 255] on p "Er is een gedeelde-geheel relatie tussen woord en zin | Er is een gedeelde-gehe…" at bounding box center [487, 259] width 581 height 15
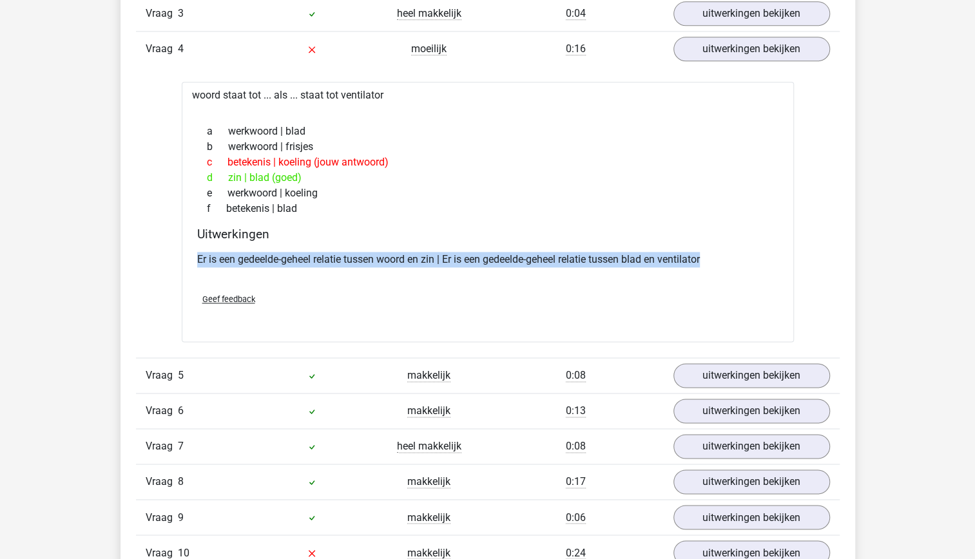
drag, startPoint x: 373, startPoint y: 255, endPoint x: 367, endPoint y: 271, distance: 16.9
click at [367, 271] on div "Er is een gedeelde-geheel relatie tussen woord en zin | Er is een gedeelde-gehe…" at bounding box center [487, 265] width 581 height 36
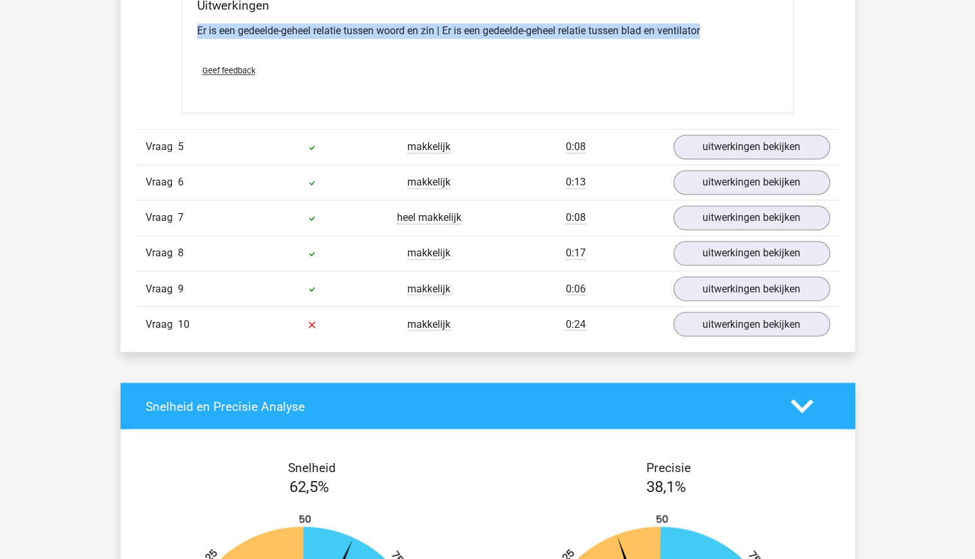
scroll to position [1195, 0]
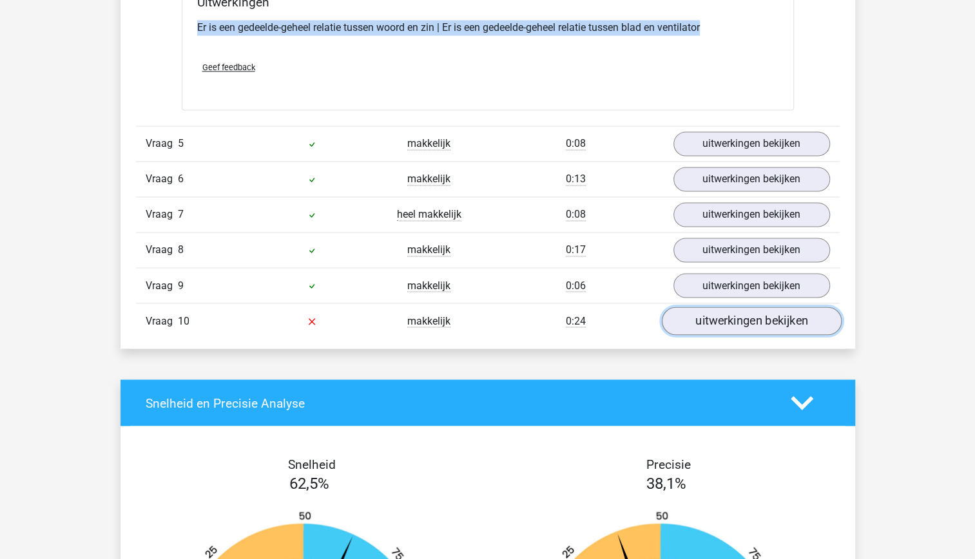
click at [764, 311] on link "uitwerkingen bekijken" at bounding box center [751, 321] width 180 height 28
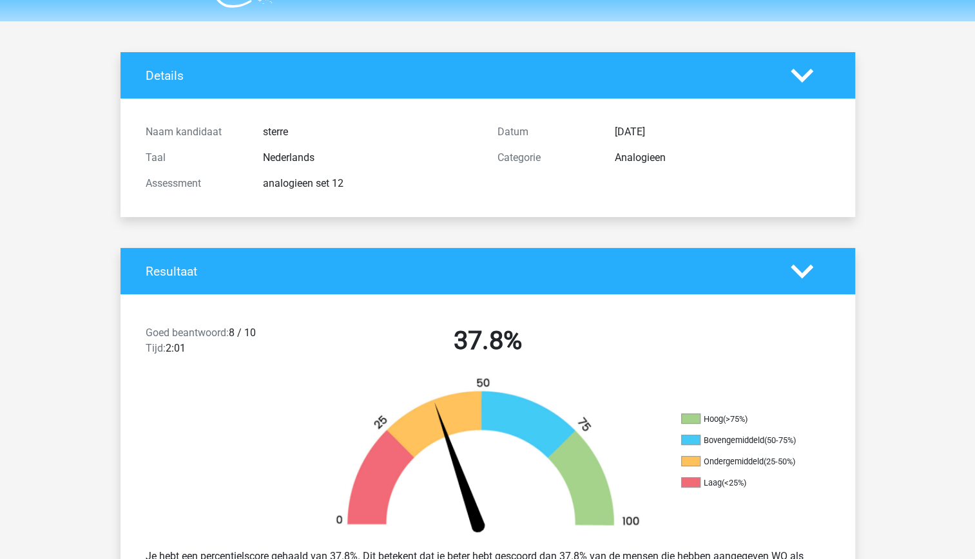
scroll to position [27, 0]
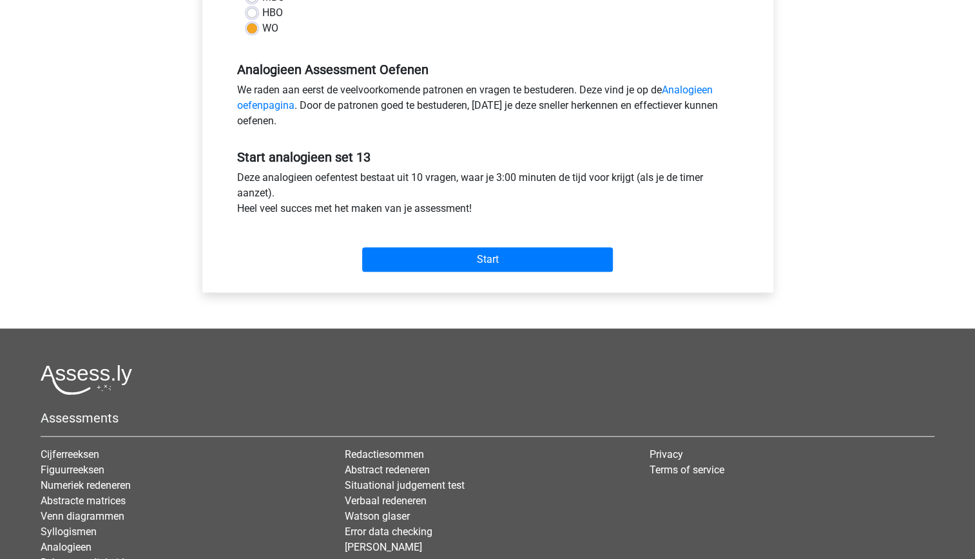
scroll to position [351, 0]
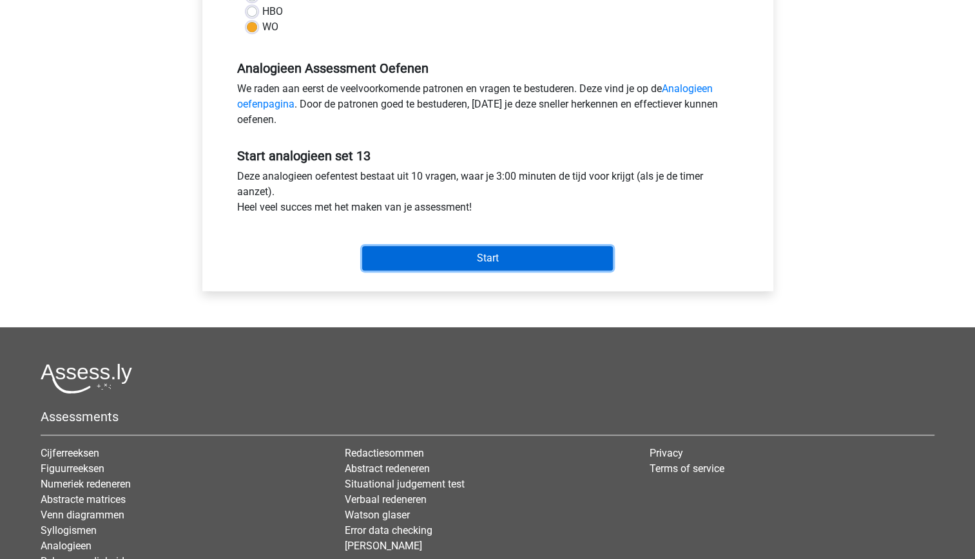
click at [476, 263] on input "Start" at bounding box center [487, 258] width 251 height 24
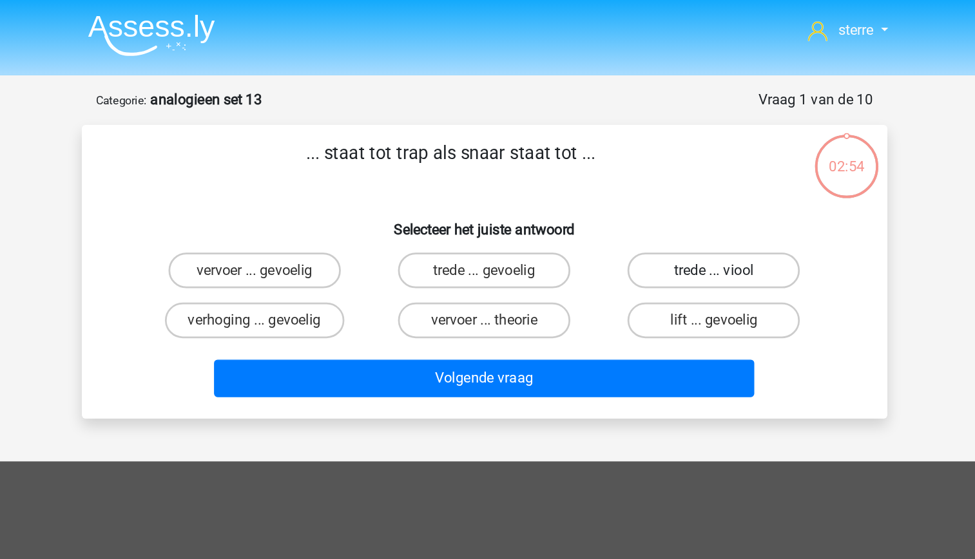
click at [650, 201] on label "trede ... viool" at bounding box center [653, 195] width 124 height 26
click at [654, 201] on input "trede ... viool" at bounding box center [658, 199] width 8 height 8
radio input "true"
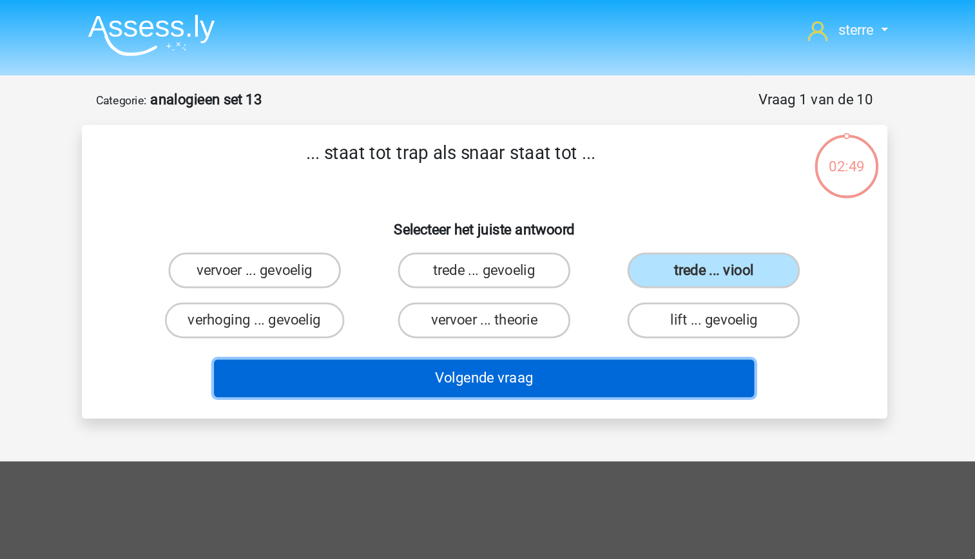
click at [579, 274] on button "Volgende vraag" at bounding box center [488, 273] width 390 height 27
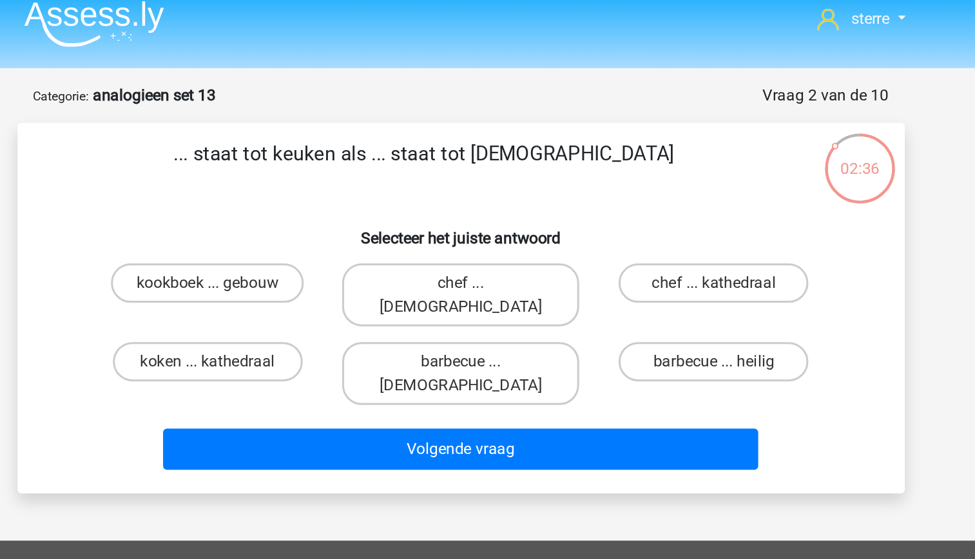
click at [491, 200] on input "chef ... [DEMOGRAPHIC_DATA]" at bounding box center [491, 199] width 8 height 8
radio input "true"
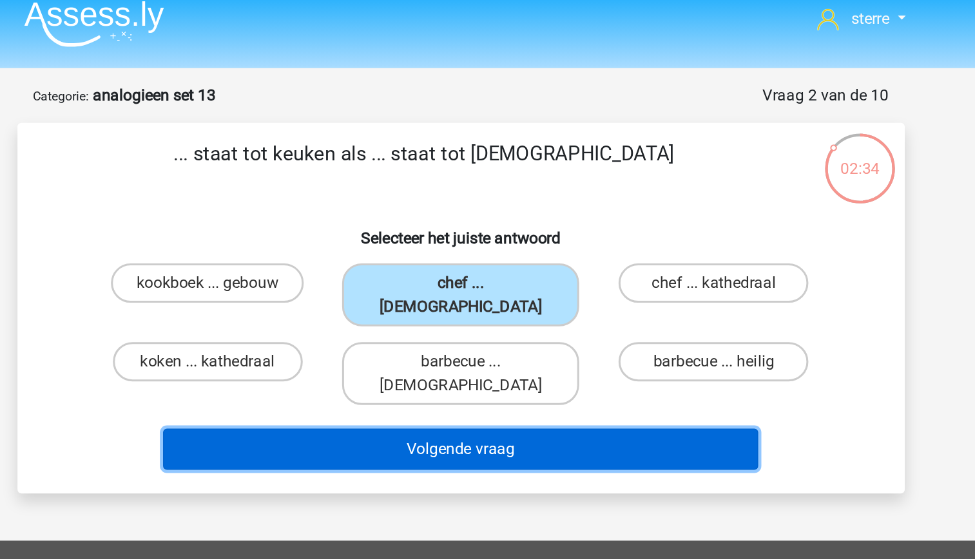
click at [516, 291] on button "Volgende vraag" at bounding box center [488, 304] width 390 height 27
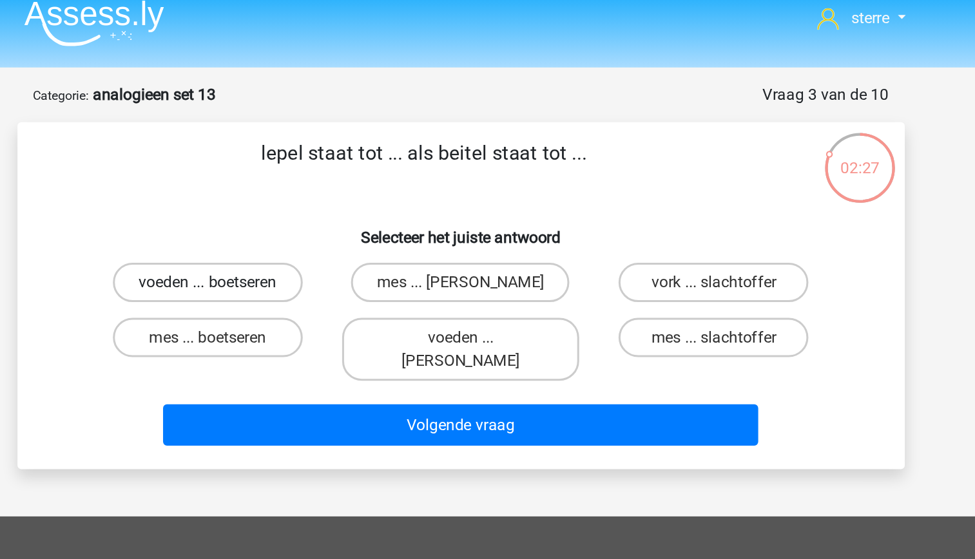
click at [342, 192] on label "voeden ... boetseren" at bounding box center [322, 195] width 124 height 26
click at [330, 195] on input "voeden ... boetseren" at bounding box center [326, 199] width 8 height 8
radio input "true"
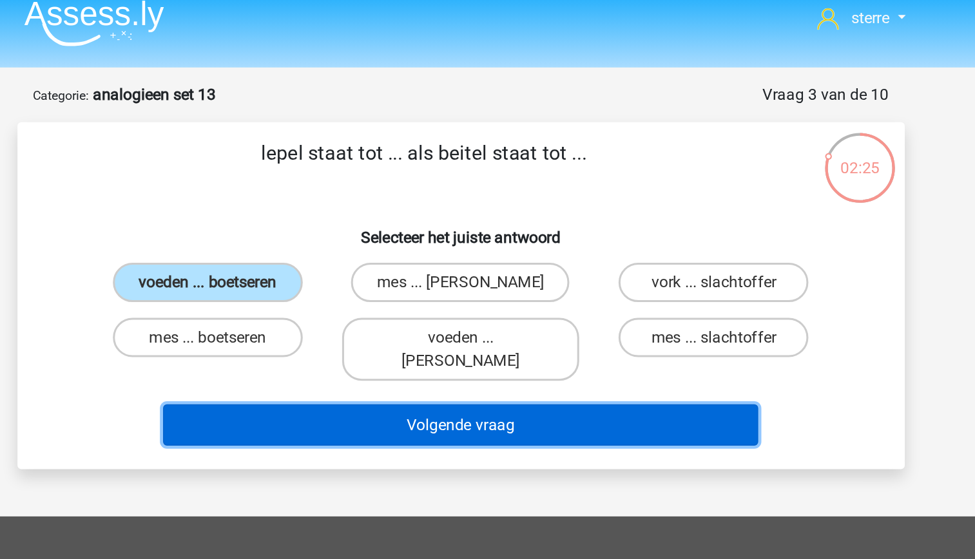
click at [549, 275] on button "Volgende vraag" at bounding box center [488, 288] width 390 height 27
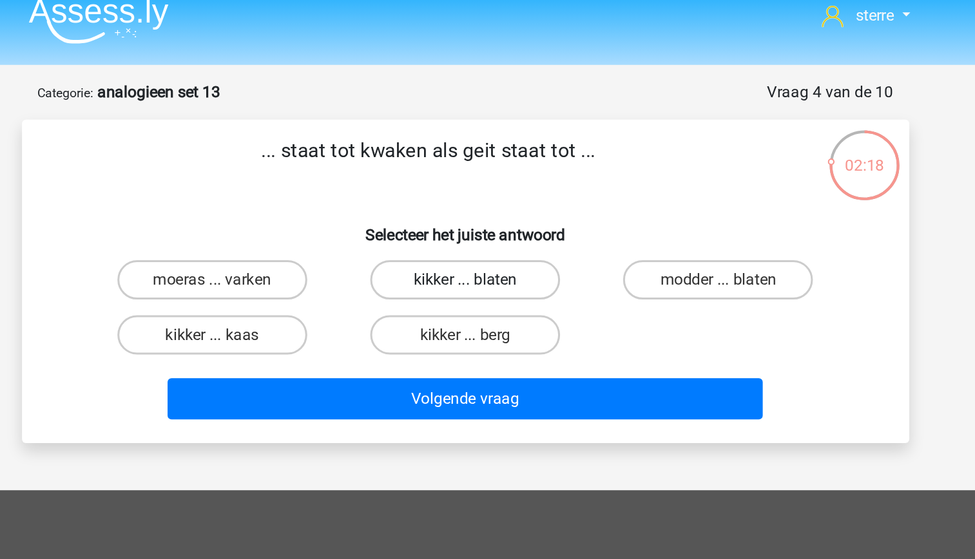
click at [522, 193] on label "kikker ... blaten" at bounding box center [487, 195] width 124 height 26
click at [496, 195] on input "kikker ... blaten" at bounding box center [491, 199] width 8 height 8
radio input "true"
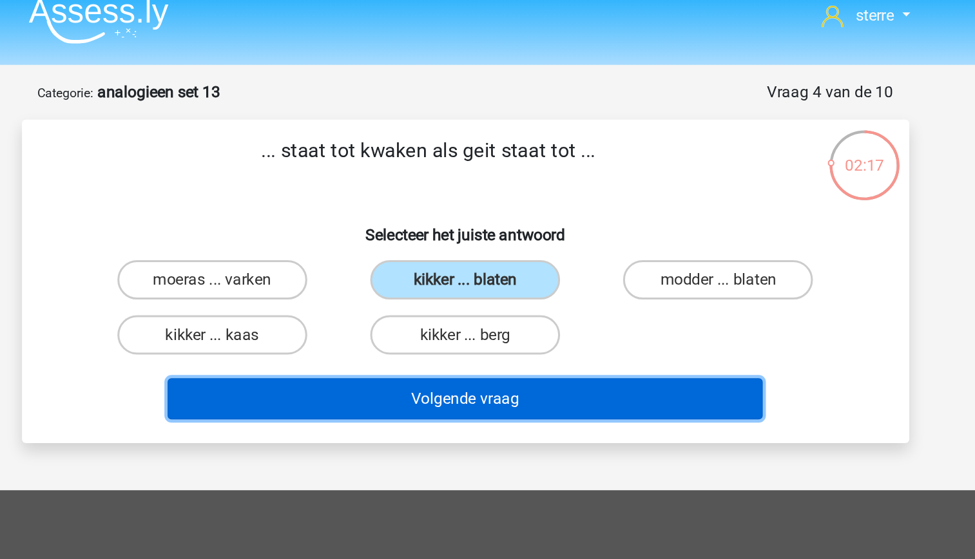
click at [549, 278] on button "Volgende vraag" at bounding box center [488, 273] width 390 height 27
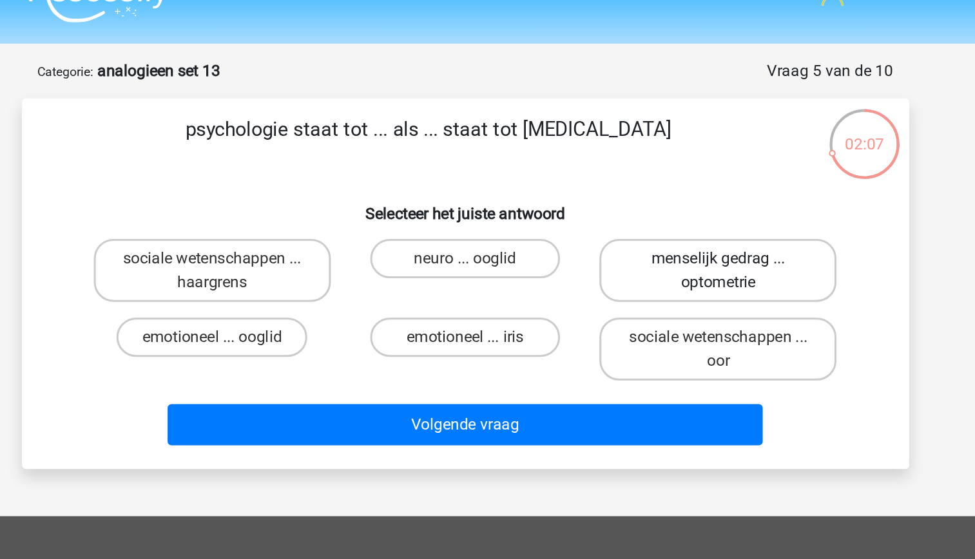
click at [652, 215] on label "menselijk gedrag ... optometrie" at bounding box center [653, 202] width 155 height 41
click at [654, 204] on input "menselijk gedrag ... optometrie" at bounding box center [658, 199] width 8 height 8
radio input "true"
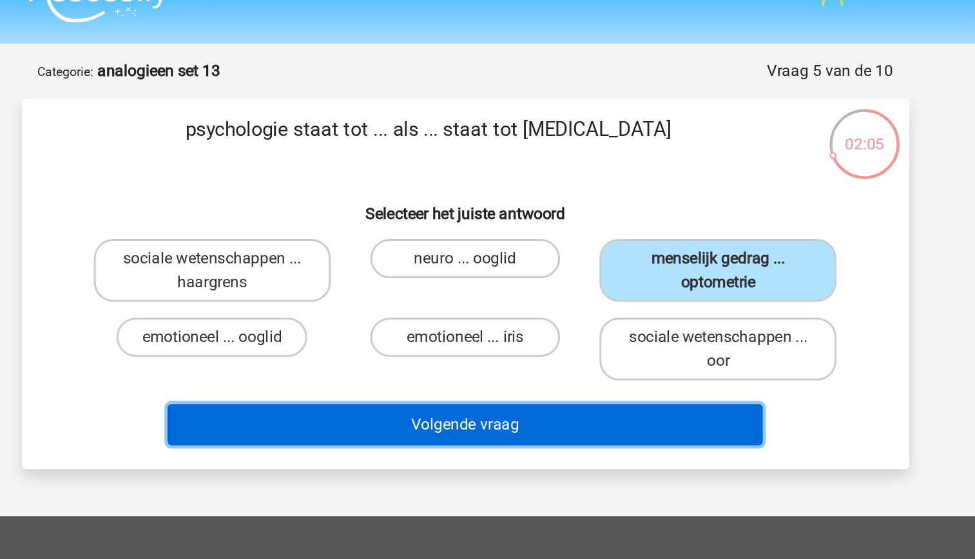
click at [572, 304] on button "Volgende vraag" at bounding box center [488, 304] width 390 height 27
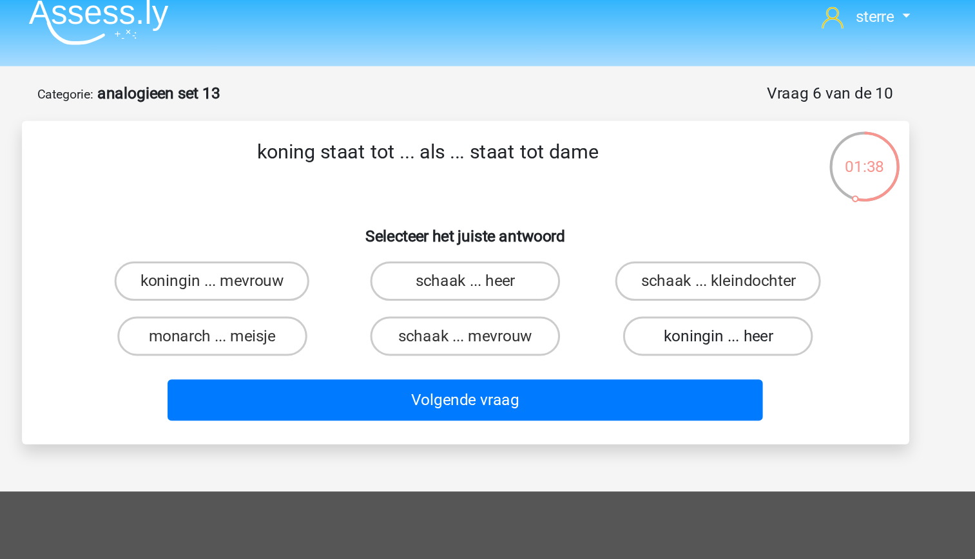
click at [647, 236] on label "koningin ... heer" at bounding box center [653, 232] width 124 height 26
click at [654, 236] on input "koningin ... heer" at bounding box center [658, 235] width 8 height 8
radio input "true"
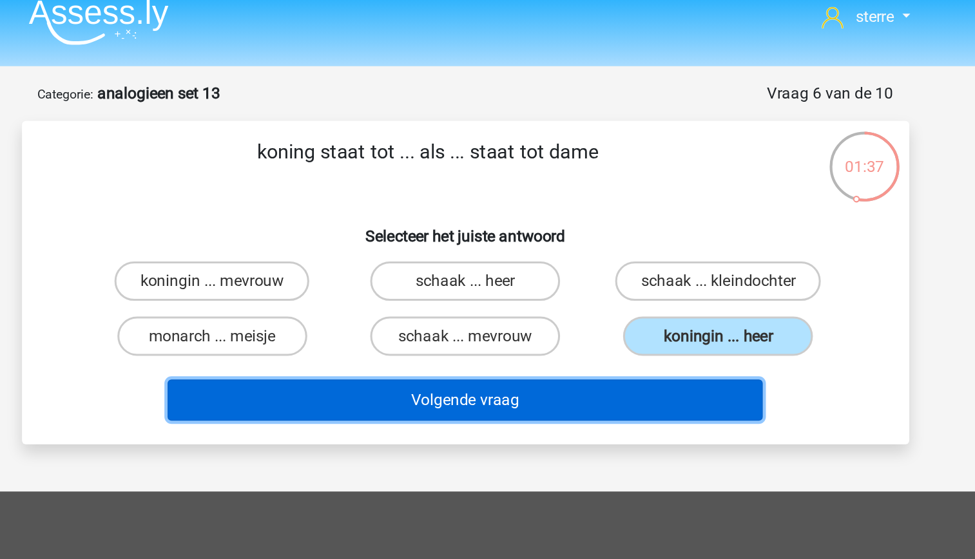
click at [623, 273] on button "Volgende vraag" at bounding box center [488, 273] width 390 height 27
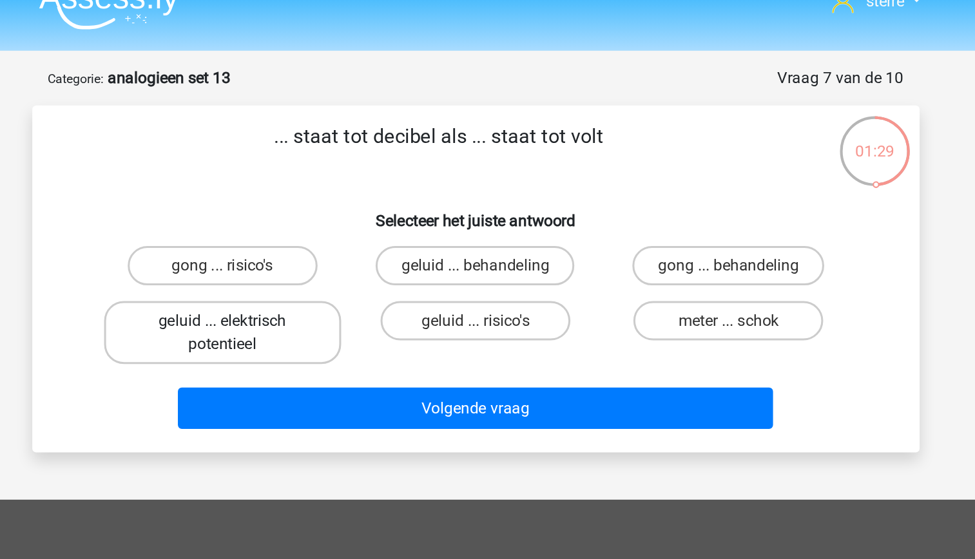
click at [362, 237] on label "geluid ... elektrisch potentieel" at bounding box center [321, 239] width 155 height 41
click at [330, 237] on input "geluid ... elektrisch potentieel" at bounding box center [326, 235] width 8 height 8
radio input "true"
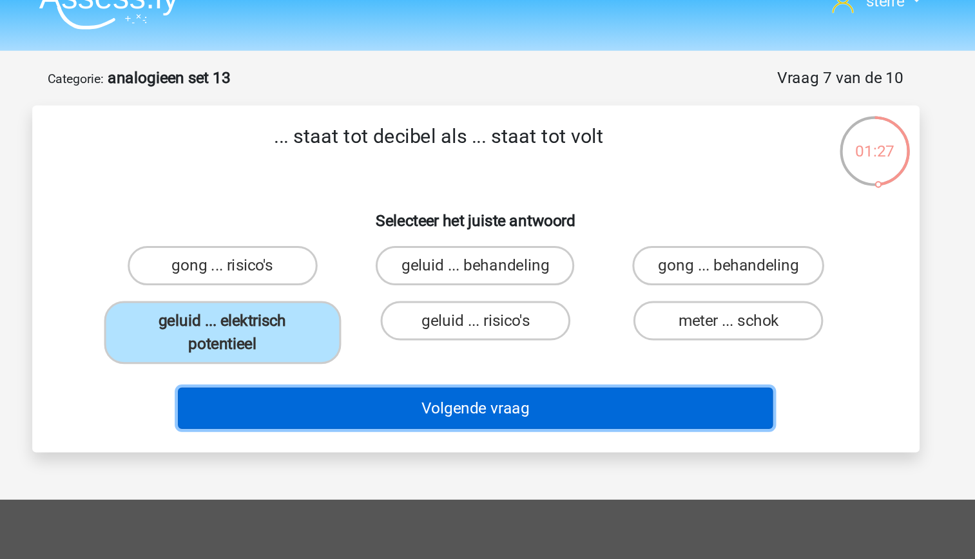
click at [487, 294] on button "Volgende vraag" at bounding box center [488, 288] width 390 height 27
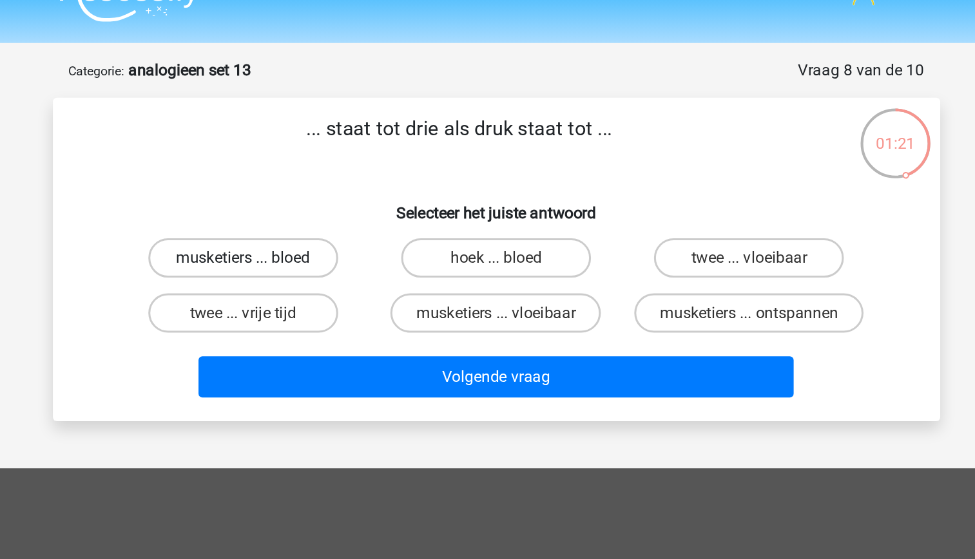
click at [347, 200] on label "musketiers ... bloed" at bounding box center [322, 195] width 124 height 26
click at [330, 200] on input "musketiers ... bloed" at bounding box center [326, 199] width 8 height 8
radio input "true"
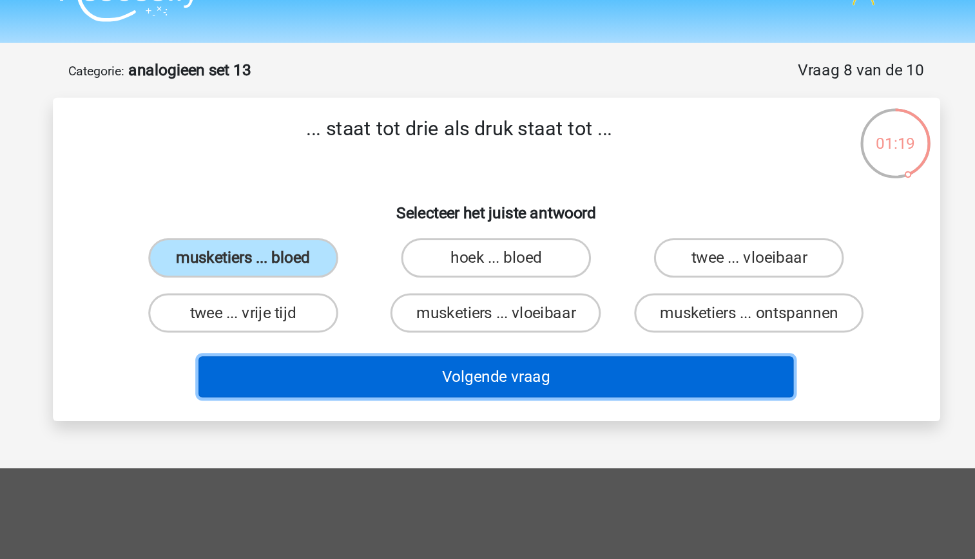
click at [512, 278] on button "Volgende vraag" at bounding box center [488, 273] width 390 height 27
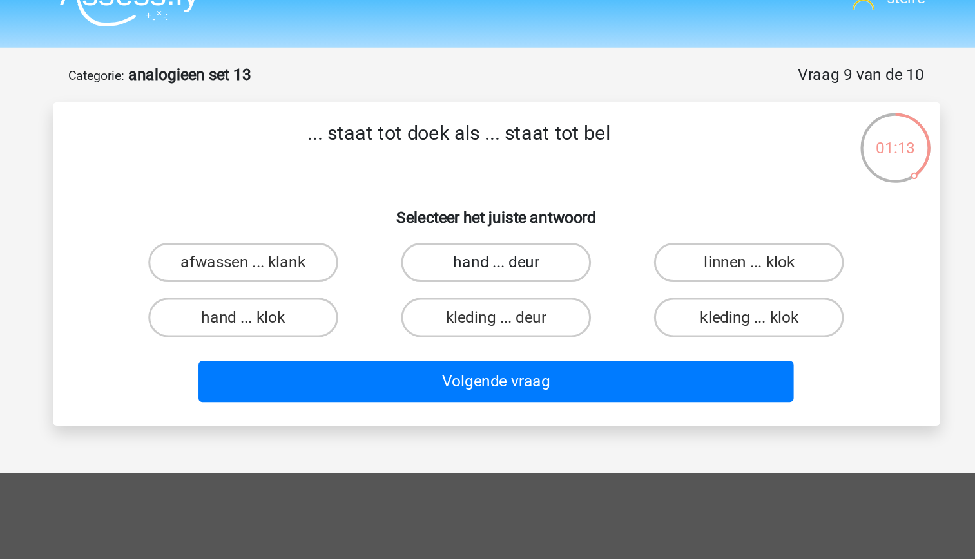
click at [514, 195] on label "hand ... deur" at bounding box center [487, 195] width 124 height 26
click at [496, 195] on input "hand ... deur" at bounding box center [491, 199] width 8 height 8
radio input "true"
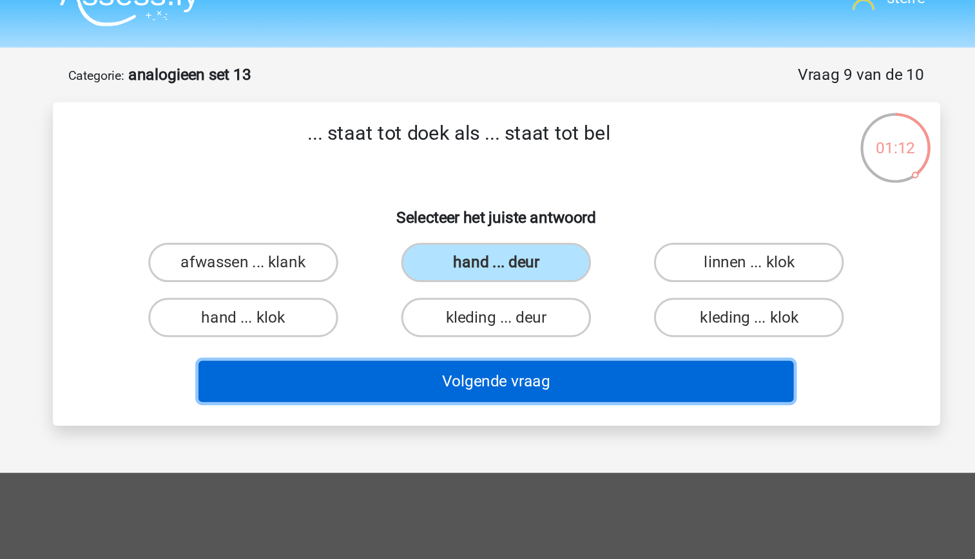
click at [549, 268] on button "Volgende vraag" at bounding box center [488, 273] width 390 height 27
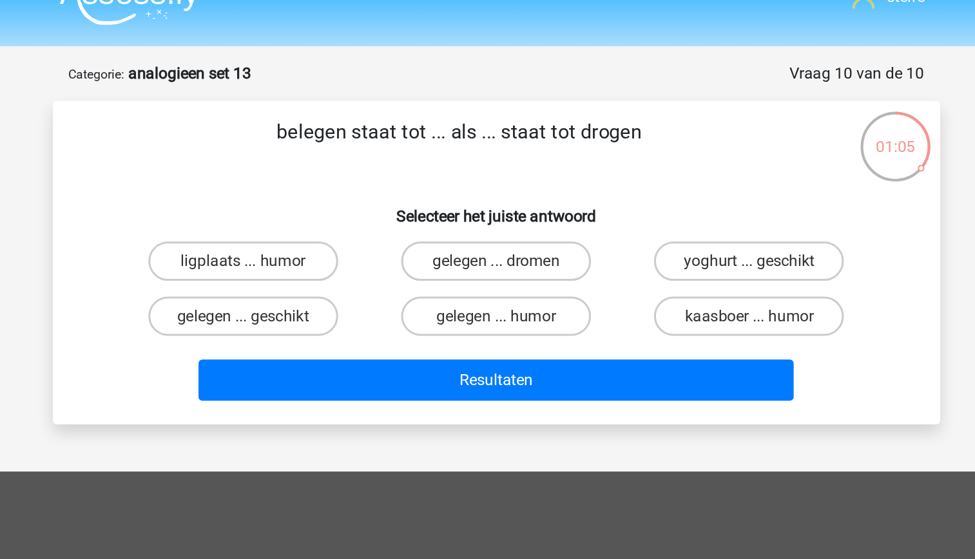
click at [492, 197] on input "gelegen ... dromen" at bounding box center [491, 199] width 8 height 8
radio input "true"
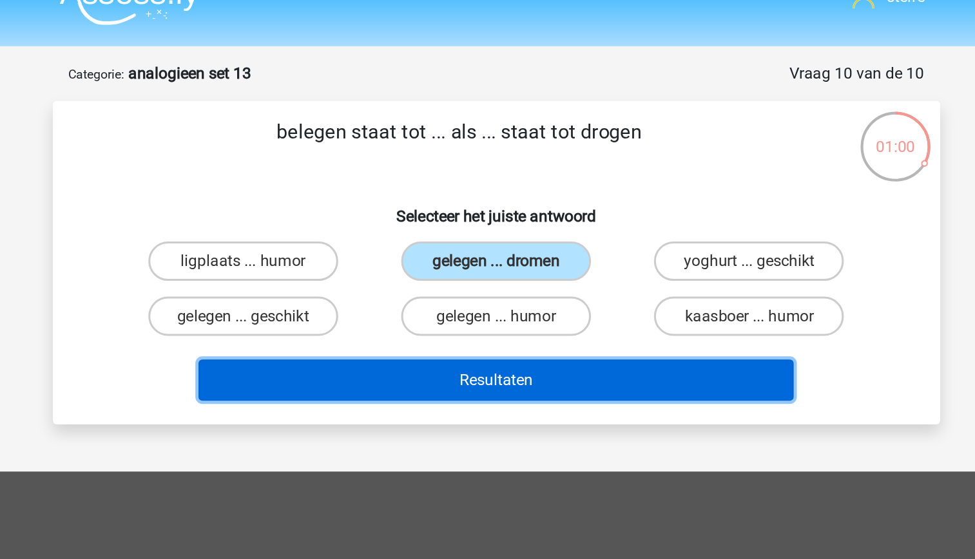
click at [529, 280] on button "Resultaten" at bounding box center [488, 273] width 390 height 27
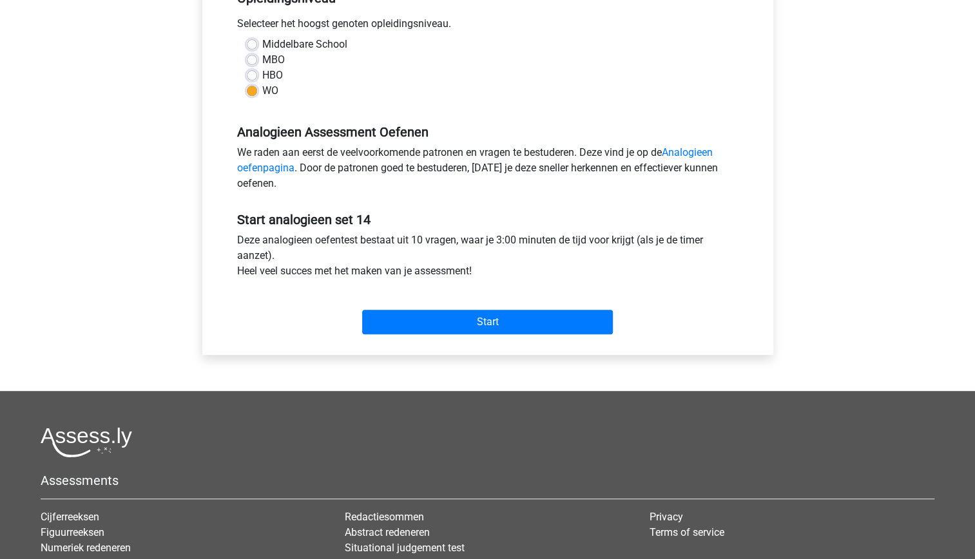
scroll to position [287, 0]
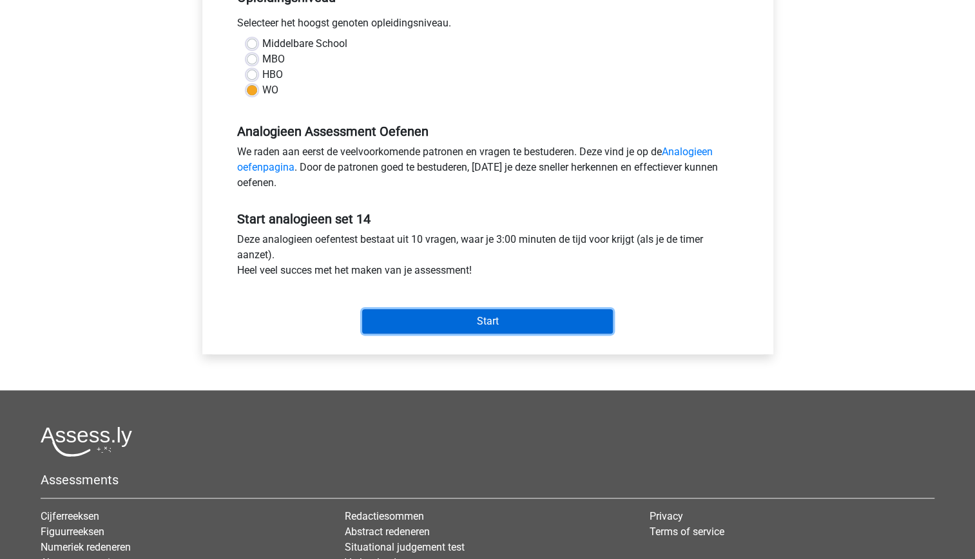
click at [511, 327] on input "Start" at bounding box center [487, 321] width 251 height 24
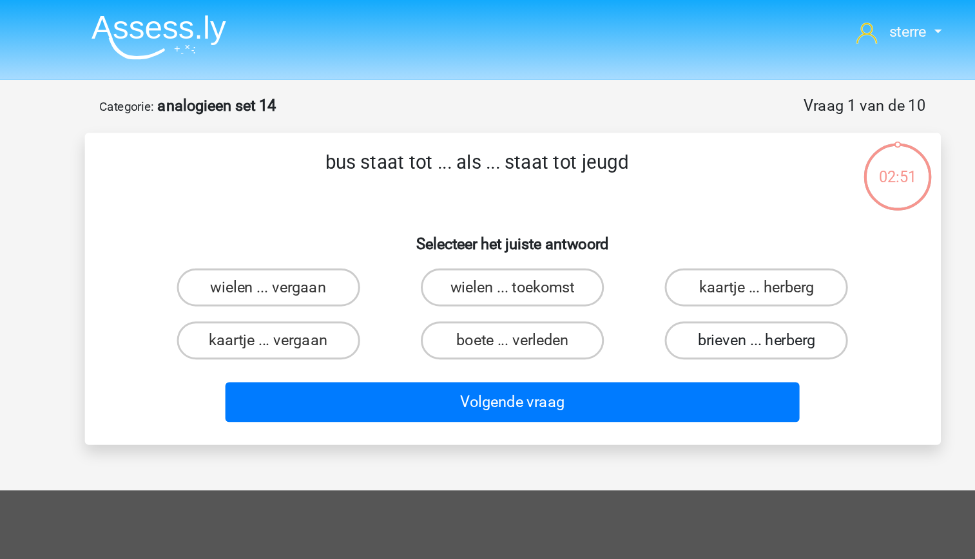
click at [630, 235] on label "brieven ... herberg" at bounding box center [653, 232] width 124 height 26
click at [654, 235] on input "brieven ... herberg" at bounding box center [658, 235] width 8 height 8
radio input "true"
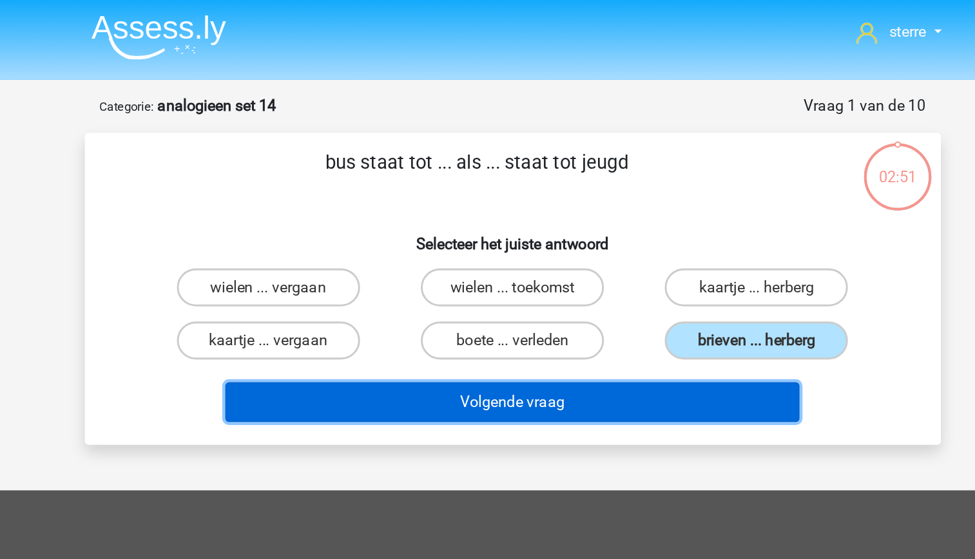
click at [617, 275] on button "Volgende vraag" at bounding box center [488, 273] width 390 height 27
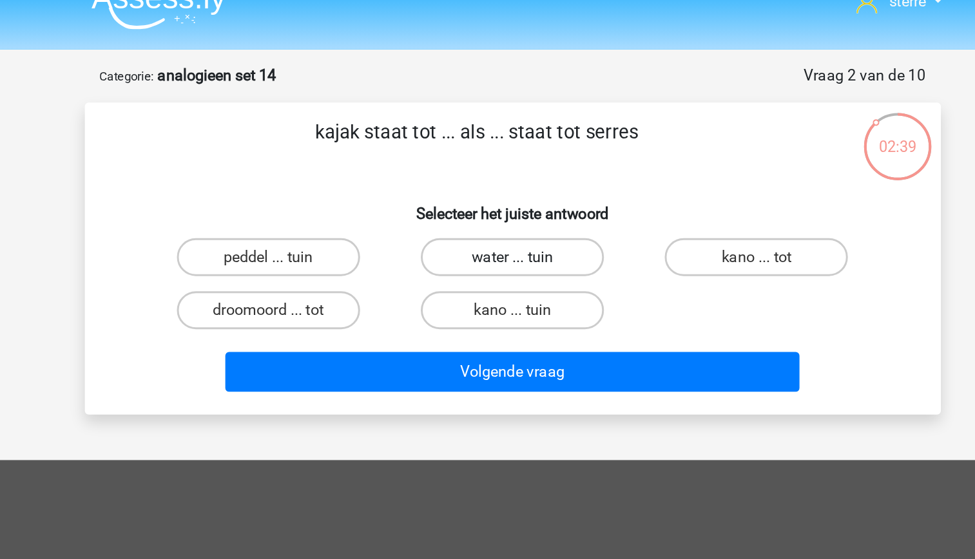
click at [527, 195] on label "water ... tuin" at bounding box center [487, 195] width 124 height 26
click at [496, 195] on input "water ... tuin" at bounding box center [491, 199] width 8 height 8
radio input "true"
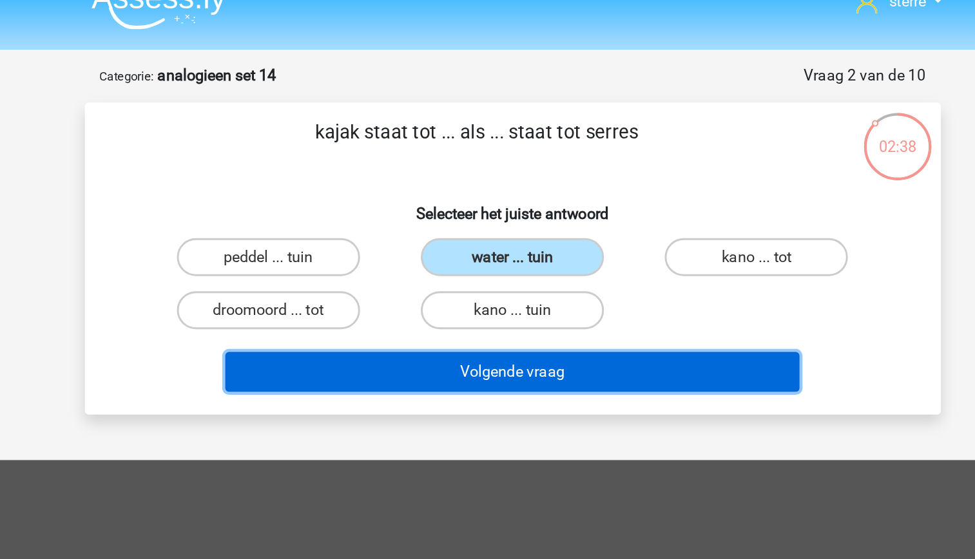
click at [534, 275] on button "Volgende vraag" at bounding box center [488, 273] width 390 height 27
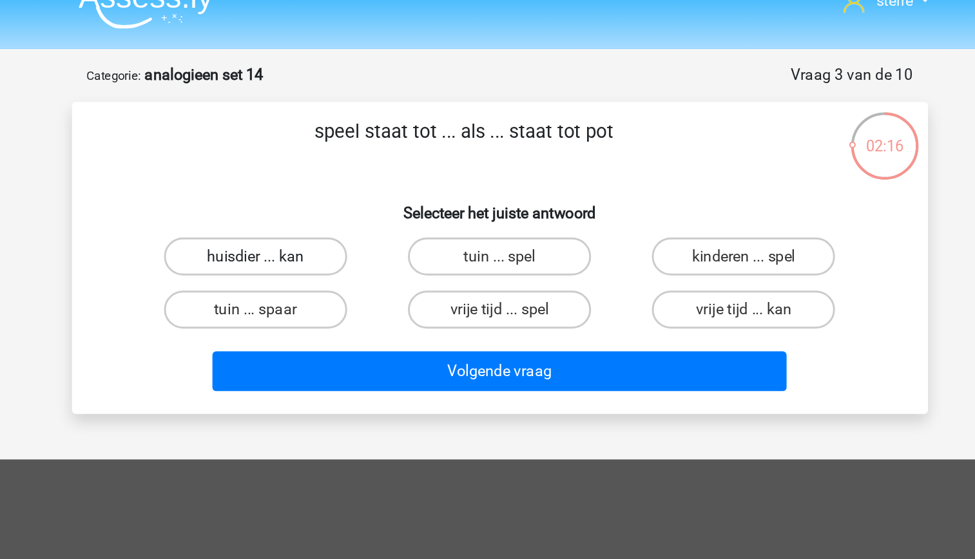
click at [358, 200] on label "huisdier ... kan" at bounding box center [322, 195] width 124 height 26
click at [330, 200] on input "huisdier ... kan" at bounding box center [326, 199] width 8 height 8
radio input "true"
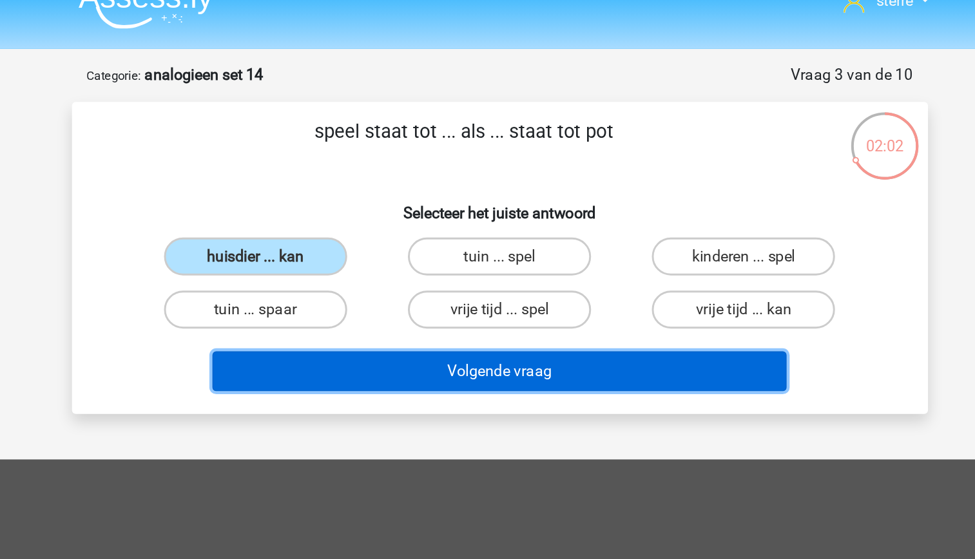
click at [599, 276] on button "Volgende vraag" at bounding box center [488, 273] width 390 height 27
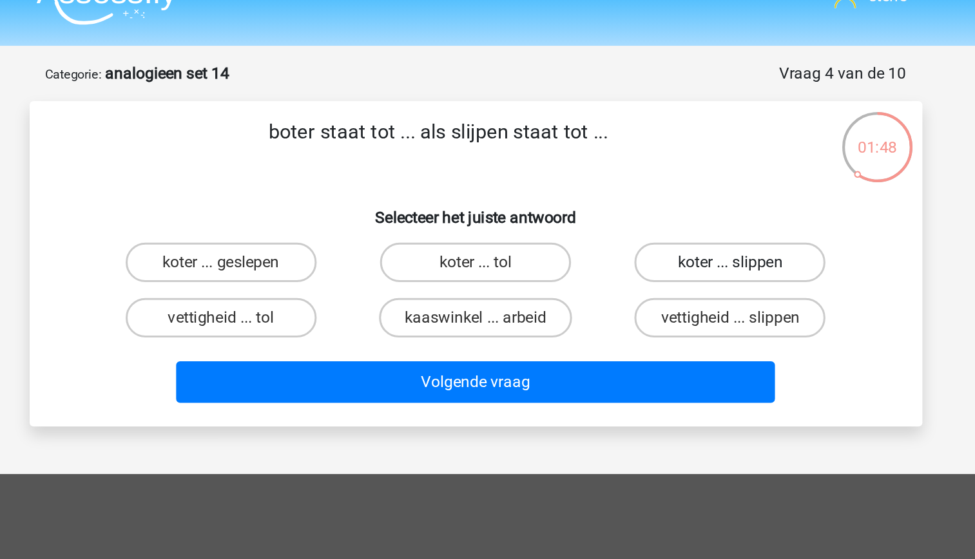
click at [632, 195] on label "koter ... slippen" at bounding box center [653, 195] width 124 height 26
click at [654, 195] on input "koter ... slippen" at bounding box center [658, 199] width 8 height 8
radio input "true"
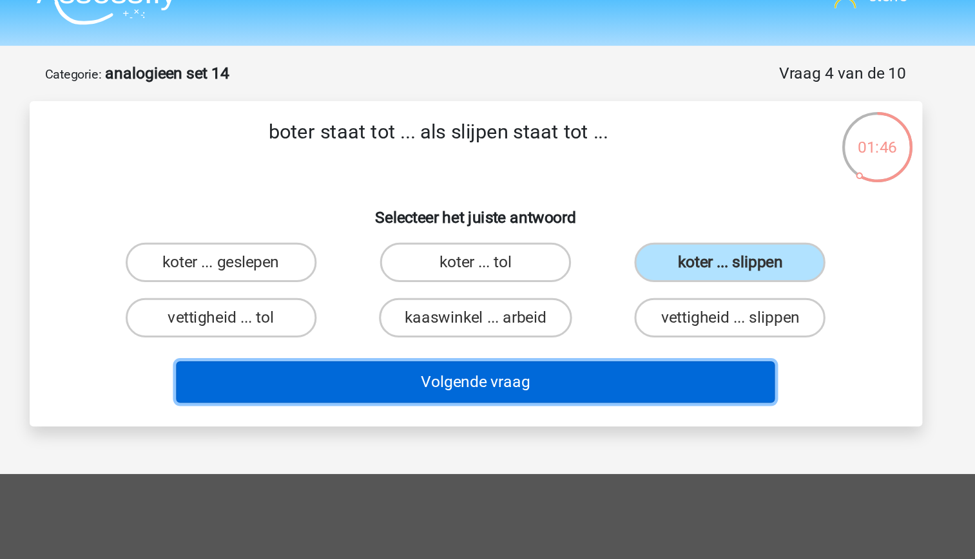
click at [550, 275] on button "Volgende vraag" at bounding box center [488, 273] width 390 height 27
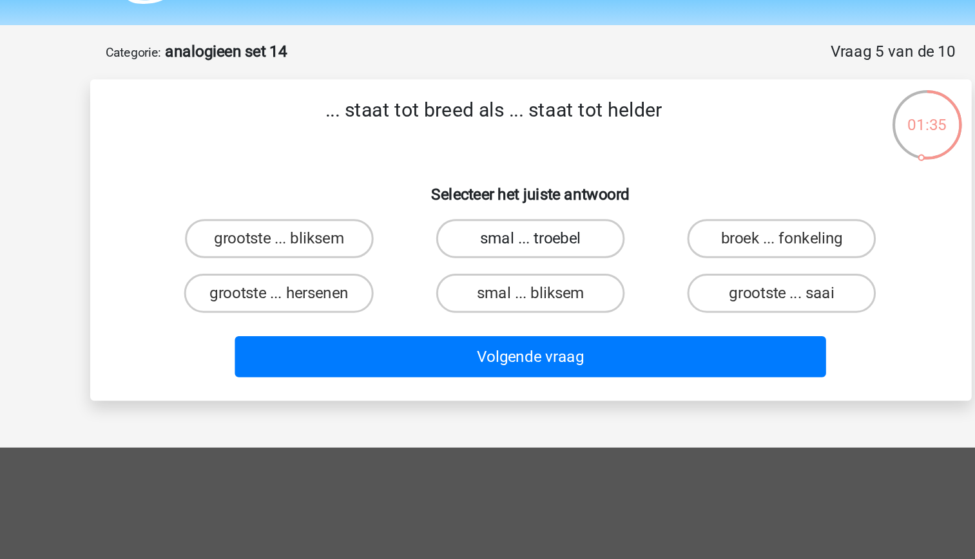
click at [501, 199] on label "smal ... troebel" at bounding box center [487, 195] width 124 height 26
click at [496, 199] on input "smal ... troebel" at bounding box center [491, 199] width 8 height 8
radio input "true"
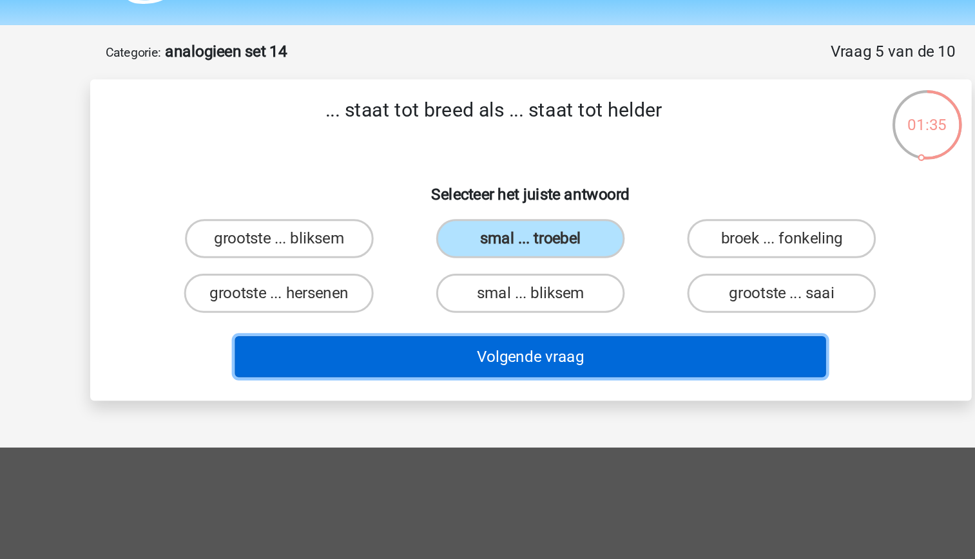
click at [523, 273] on button "Volgende vraag" at bounding box center [488, 273] width 390 height 27
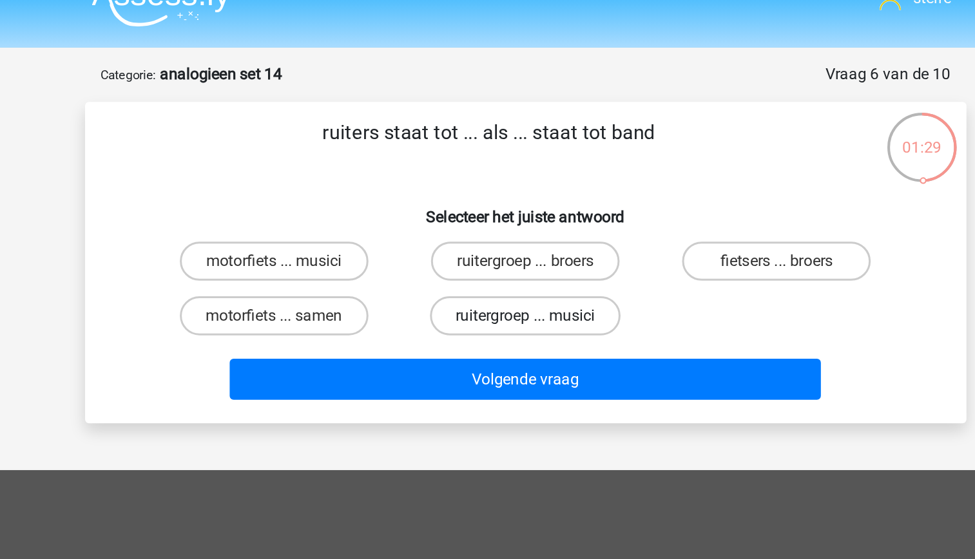
click at [503, 231] on label "ruitergroep ... musici" at bounding box center [488, 232] width 126 height 26
click at [496, 231] on input "ruitergroep ... musici" at bounding box center [491, 235] width 8 height 8
radio input "true"
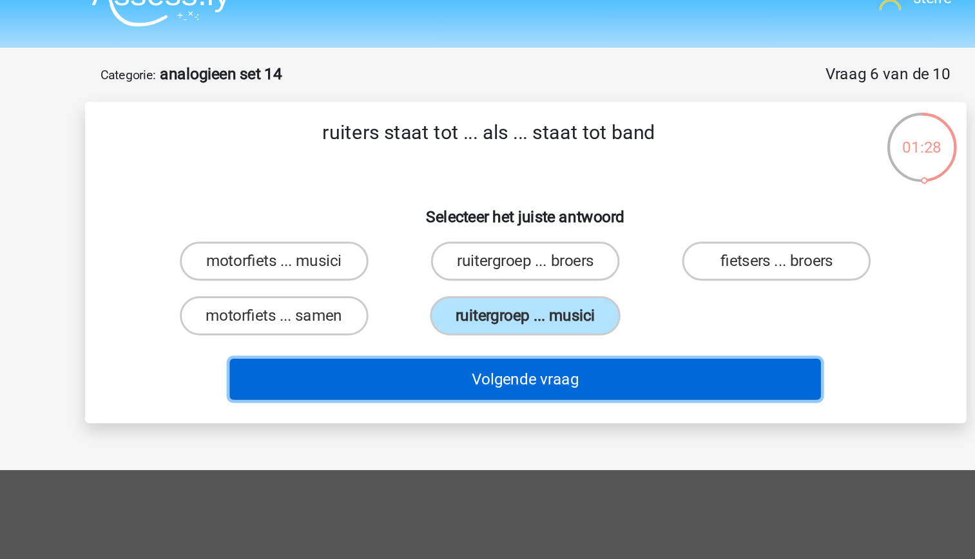
click at [524, 276] on button "Volgende vraag" at bounding box center [488, 273] width 390 height 27
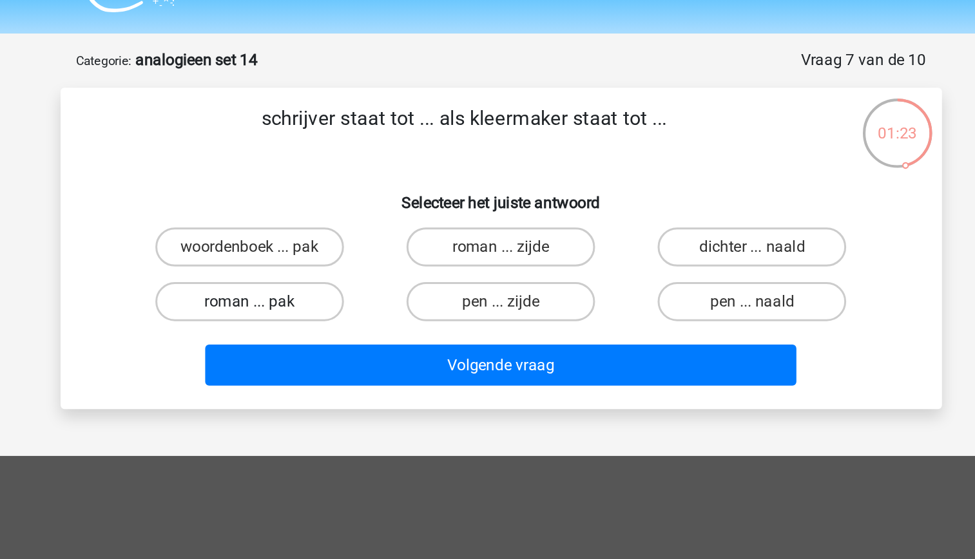
click at [349, 231] on label "roman ... pak" at bounding box center [322, 232] width 124 height 26
click at [330, 231] on input "roman ... pak" at bounding box center [326, 235] width 8 height 8
radio input "true"
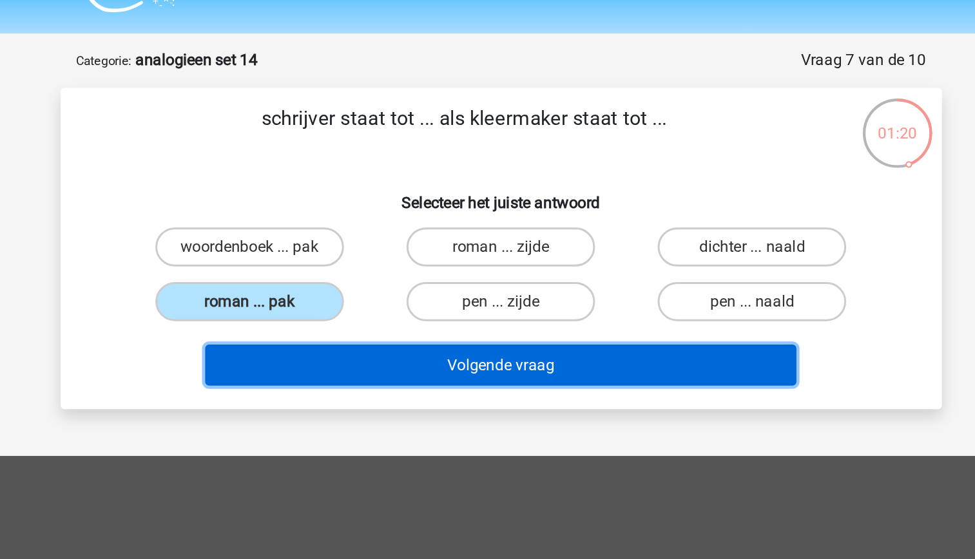
click at [483, 269] on button "Volgende vraag" at bounding box center [488, 273] width 390 height 27
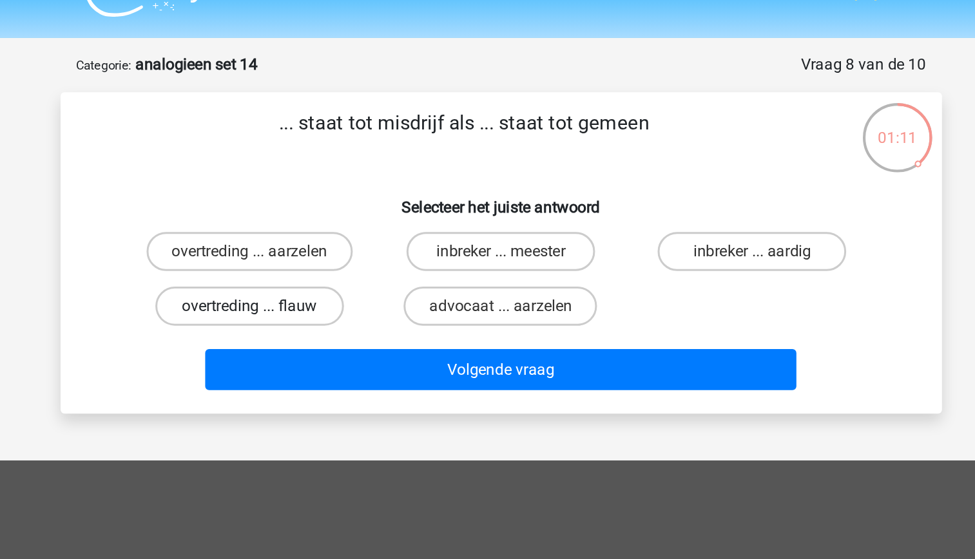
click at [324, 226] on label "overtreding ... flauw" at bounding box center [322, 232] width 124 height 26
click at [324, 231] on input "overtreding ... flauw" at bounding box center [326, 235] width 8 height 8
radio input "true"
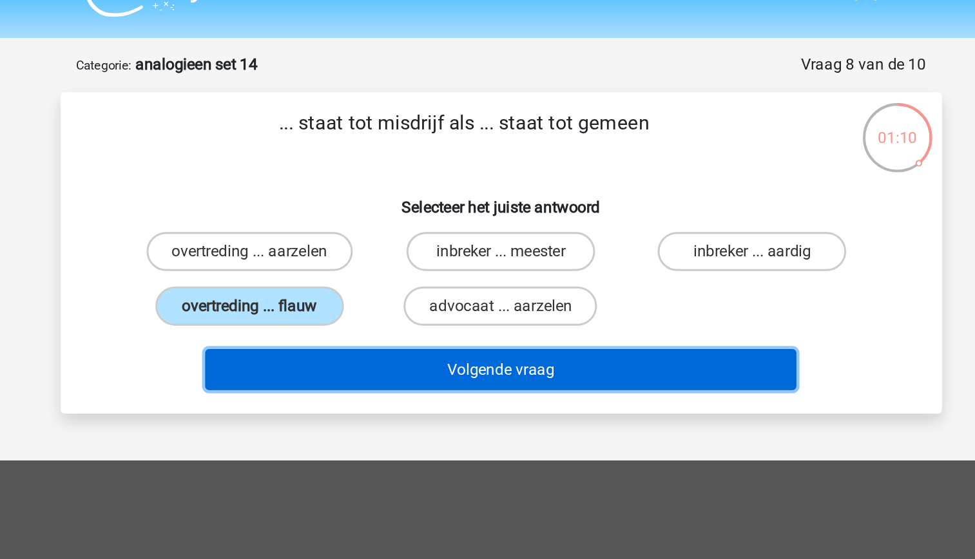
click at [480, 280] on button "Volgende vraag" at bounding box center [488, 273] width 390 height 27
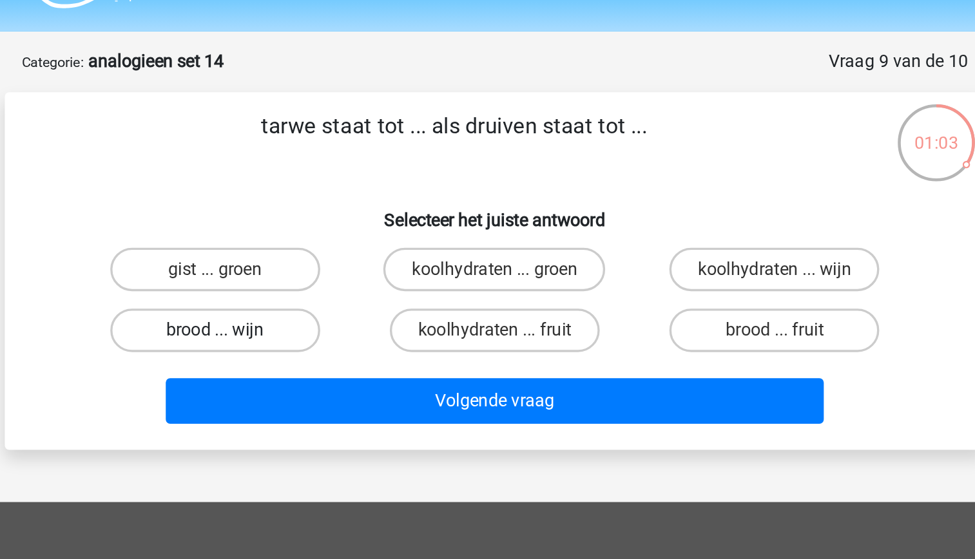
click at [342, 237] on label "brood ... wijn" at bounding box center [322, 232] width 124 height 26
click at [330, 237] on input "brood ... wijn" at bounding box center [326, 235] width 8 height 8
radio input "true"
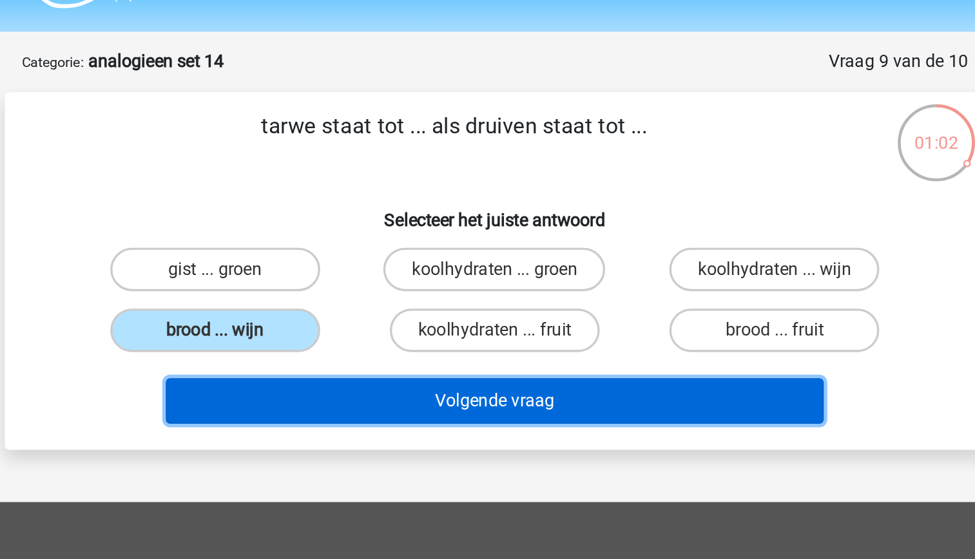
click at [476, 267] on button "Volgende vraag" at bounding box center [488, 273] width 390 height 27
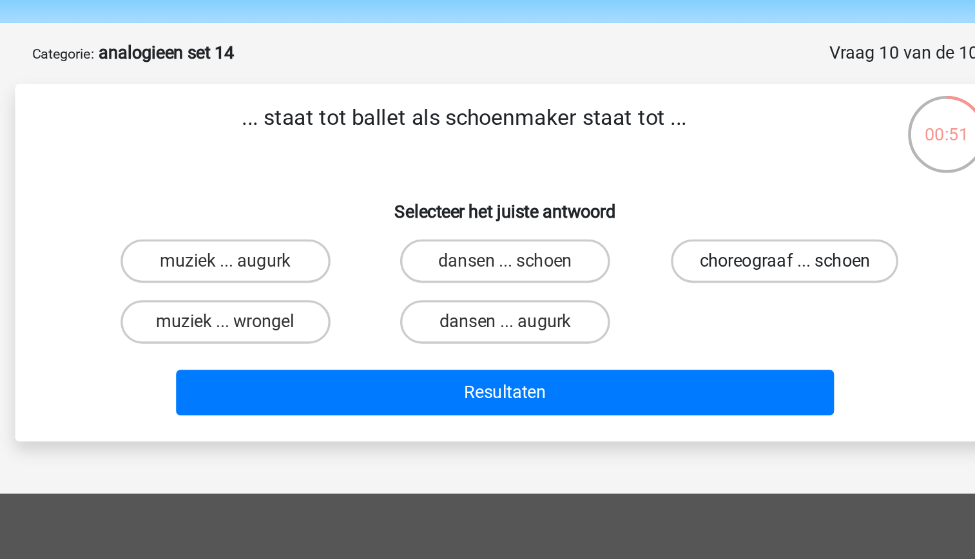
click at [619, 200] on label "choreograaf ... schoen" at bounding box center [653, 195] width 135 height 26
click at [654, 200] on input "choreograaf ... schoen" at bounding box center [658, 199] width 8 height 8
radio input "true"
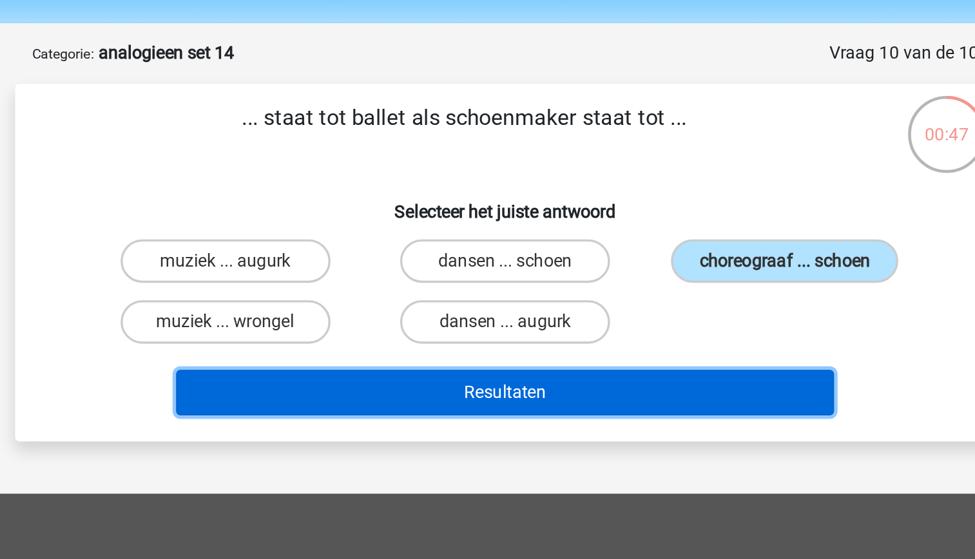
click at [567, 278] on button "Resultaten" at bounding box center [488, 273] width 390 height 27
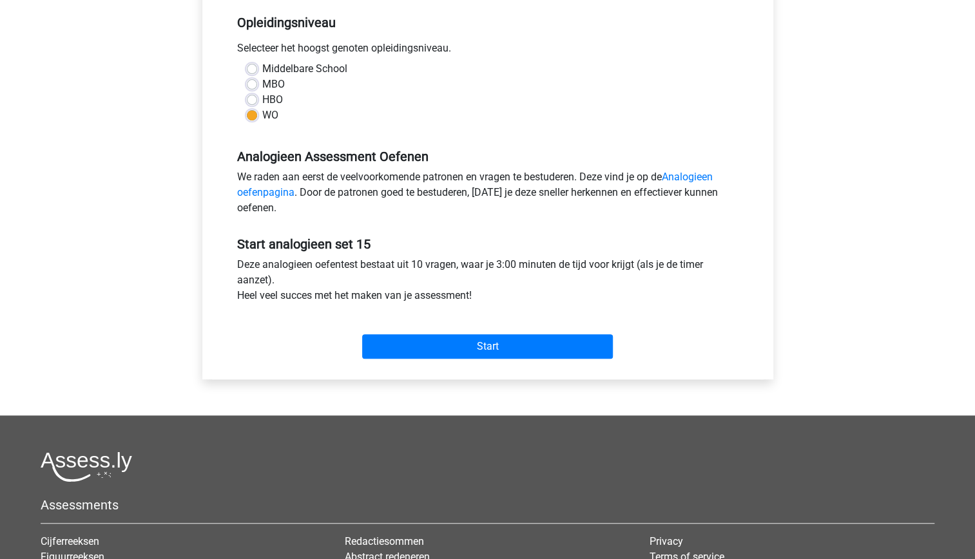
scroll to position [264, 0]
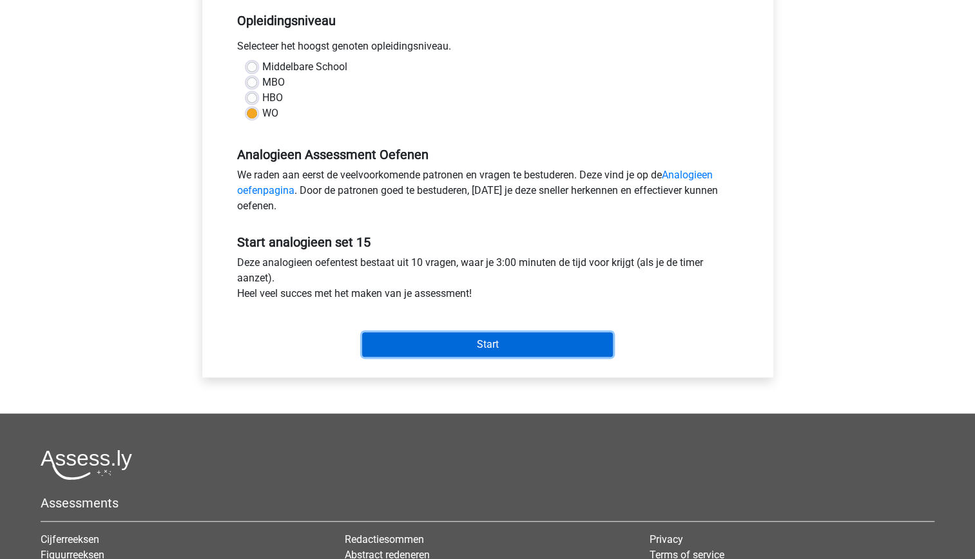
click at [522, 345] on input "Start" at bounding box center [487, 345] width 251 height 24
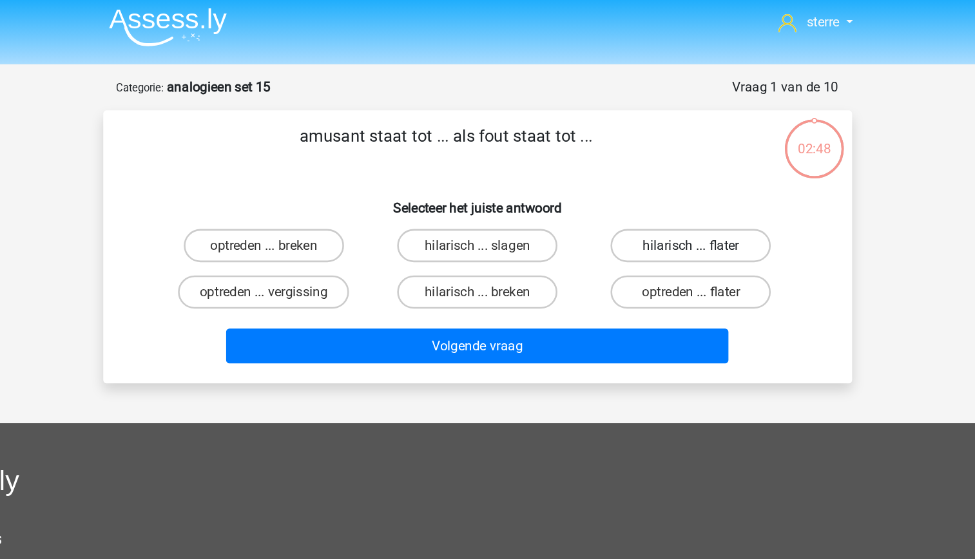
click at [638, 197] on label "hilarisch ... flater" at bounding box center [653, 195] width 124 height 26
click at [654, 197] on input "hilarisch ... flater" at bounding box center [658, 199] width 8 height 8
radio input "true"
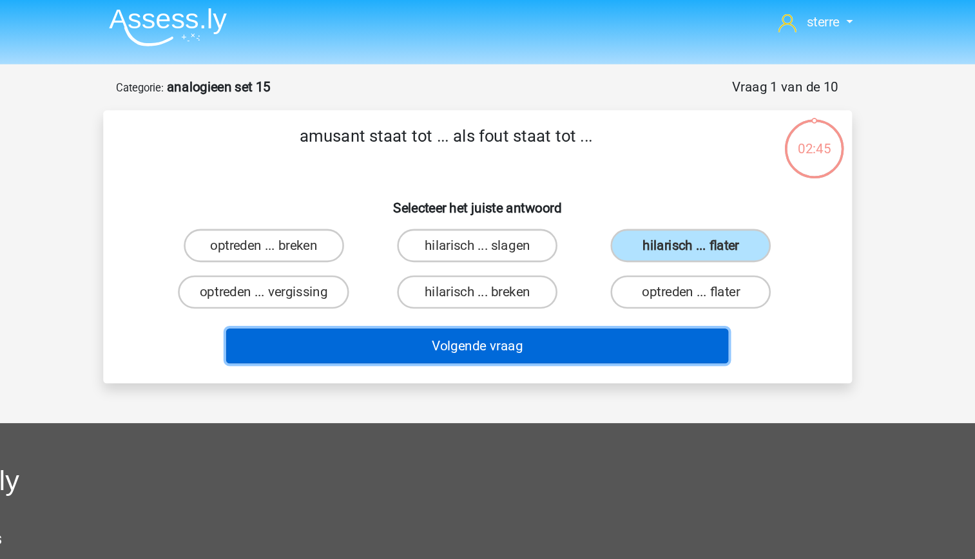
click at [592, 267] on button "Volgende vraag" at bounding box center [488, 273] width 390 height 27
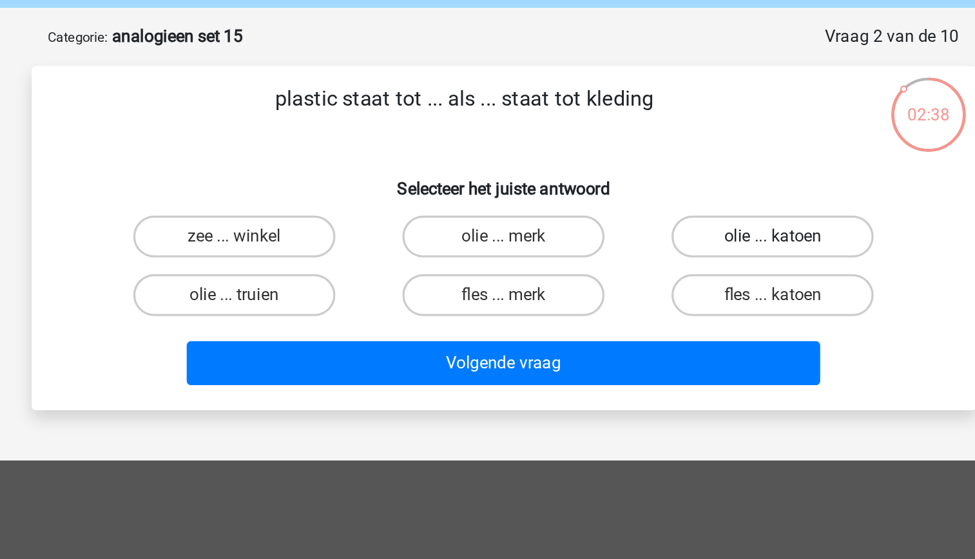
click at [634, 190] on label "olie ... katoen" at bounding box center [653, 195] width 124 height 26
click at [654, 195] on input "olie ... katoen" at bounding box center [658, 199] width 8 height 8
radio input "true"
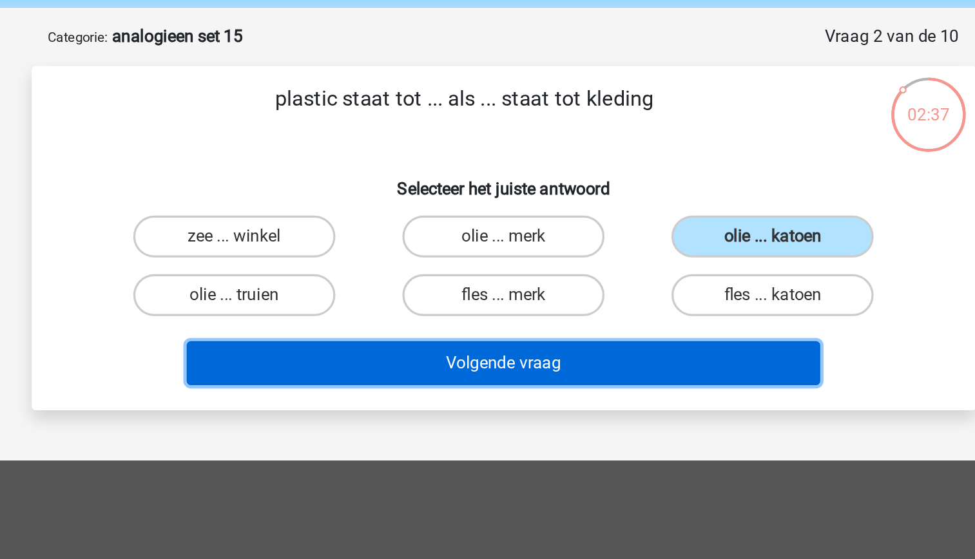
click at [603, 275] on button "Volgende vraag" at bounding box center [488, 273] width 390 height 27
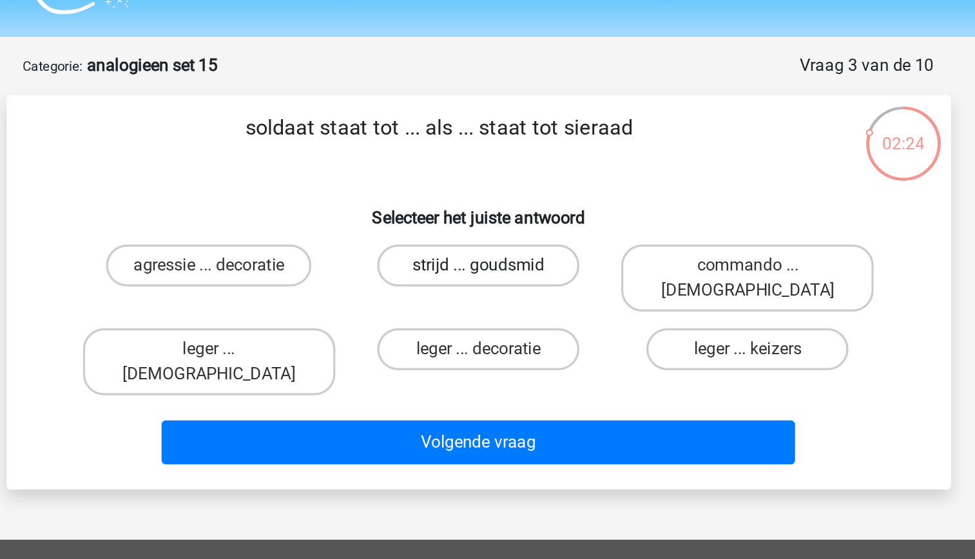
click at [496, 193] on label "strijd ... goudsmid" at bounding box center [487, 195] width 124 height 26
click at [496, 195] on input "strijd ... goudsmid" at bounding box center [491, 199] width 8 height 8
radio input "true"
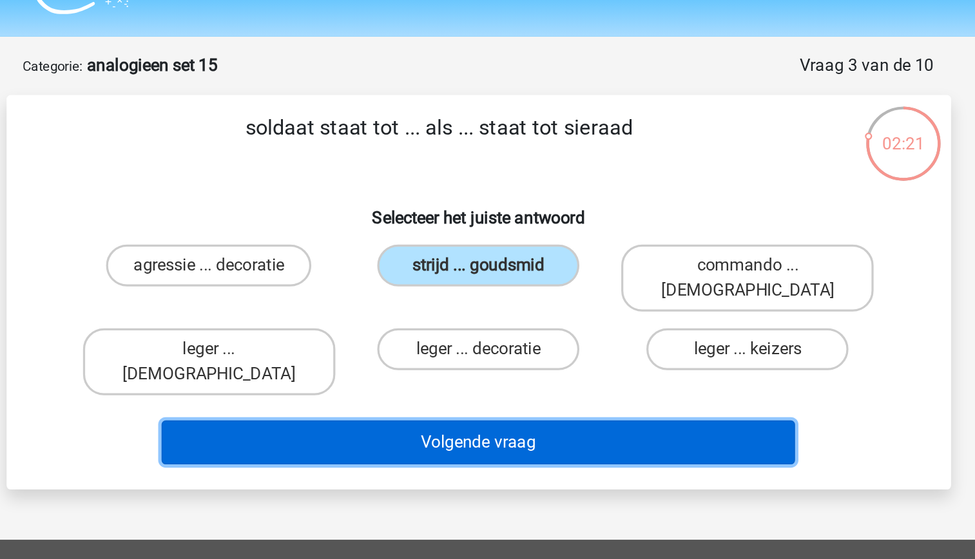
click at [529, 291] on button "Volgende vraag" at bounding box center [488, 304] width 390 height 27
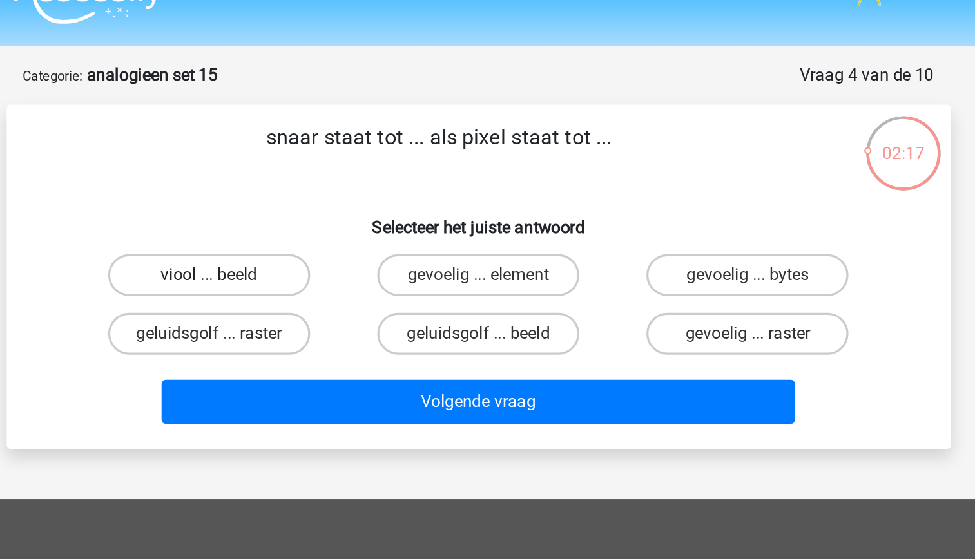
click at [358, 195] on label "viool ... beeld" at bounding box center [322, 195] width 124 height 26
click at [330, 195] on input "viool ... beeld" at bounding box center [326, 199] width 8 height 8
radio input "true"
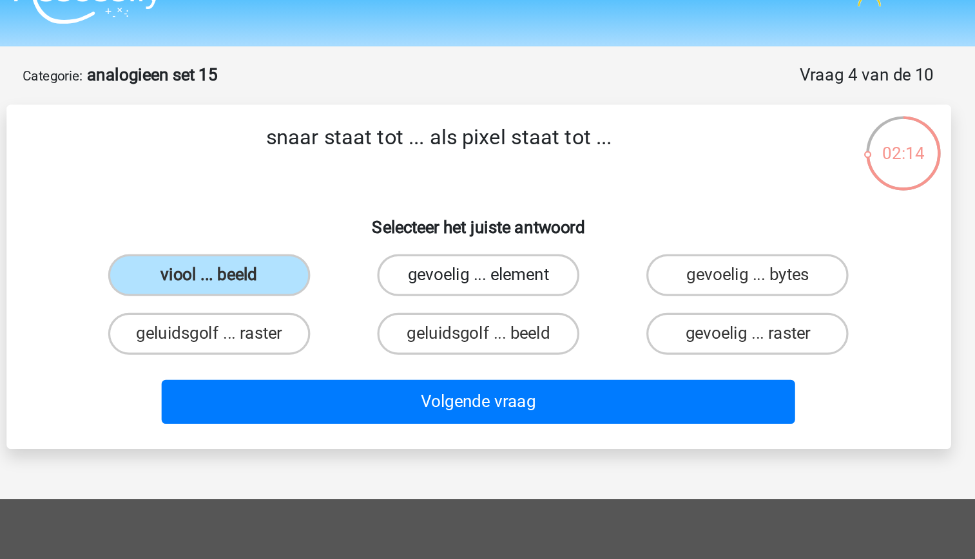
click at [514, 202] on label "gevoelig ... element" at bounding box center [487, 195] width 124 height 26
click at [496, 202] on input "gevoelig ... element" at bounding box center [491, 199] width 8 height 8
radio input "true"
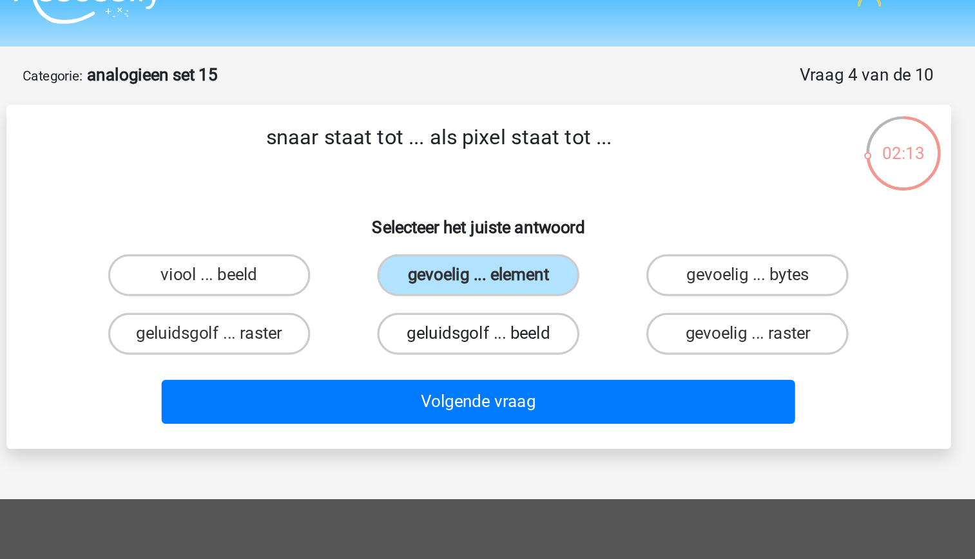
click at [513, 235] on label "geluidsgolf ... beeld" at bounding box center [487, 232] width 124 height 26
click at [496, 235] on input "geluidsgolf ... beeld" at bounding box center [491, 235] width 8 height 8
radio input "true"
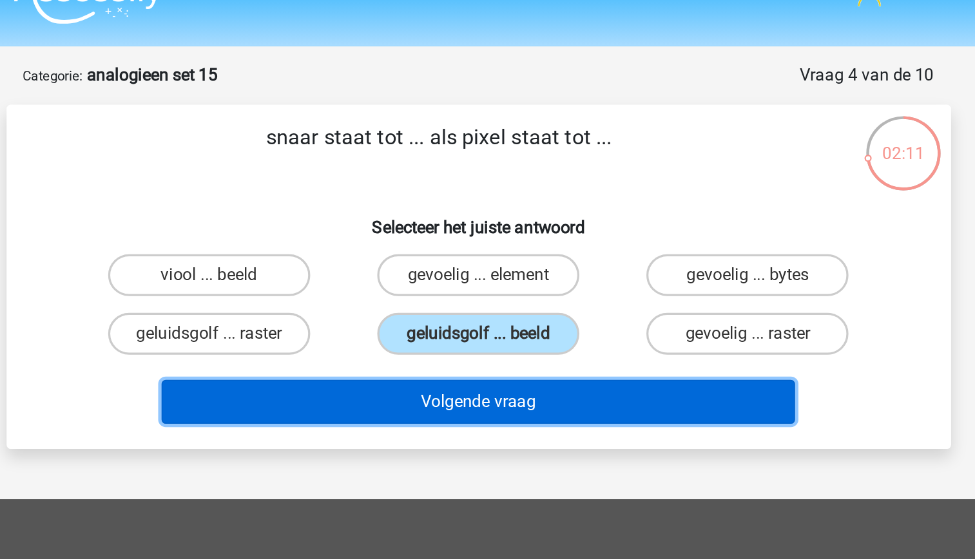
click at [530, 272] on button "Volgende vraag" at bounding box center [488, 273] width 390 height 27
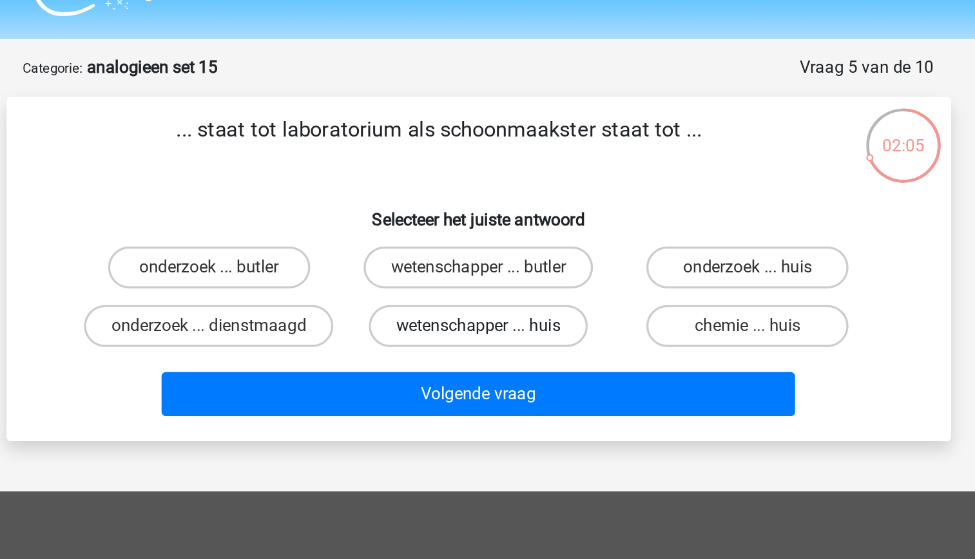
click at [505, 228] on label "wetenschapper ... huis" at bounding box center [487, 232] width 135 height 26
click at [496, 231] on input "wetenschapper ... huis" at bounding box center [491, 235] width 8 height 8
radio input "true"
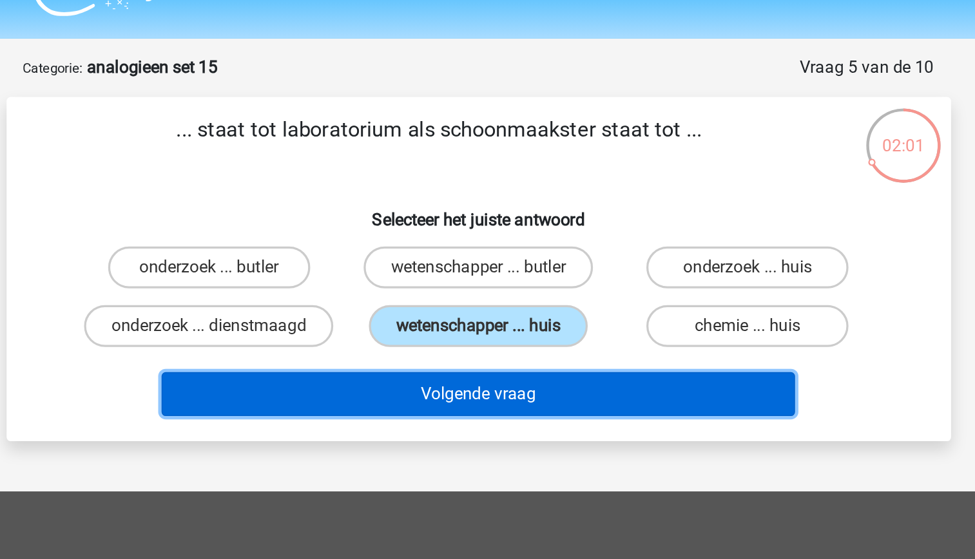
click at [532, 276] on button "Volgende vraag" at bounding box center [488, 273] width 390 height 27
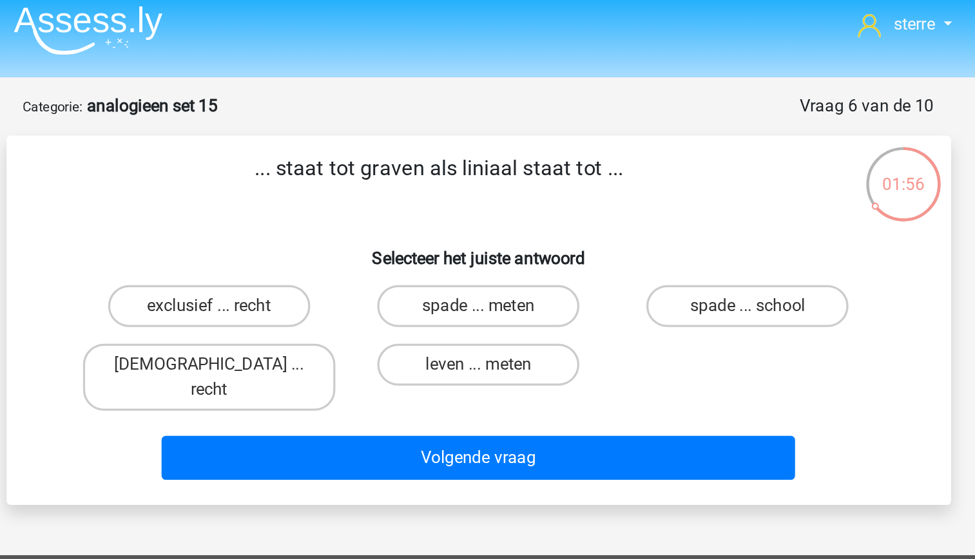
click at [488, 195] on input "spade ... meten" at bounding box center [491, 199] width 8 height 8
radio input "true"
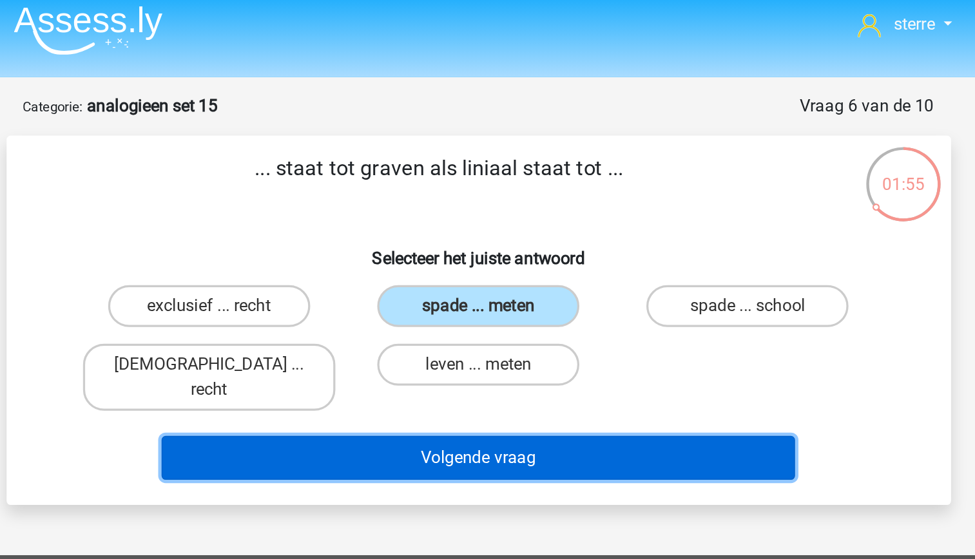
click at [522, 275] on button "Volgende vraag" at bounding box center [488, 288] width 390 height 27
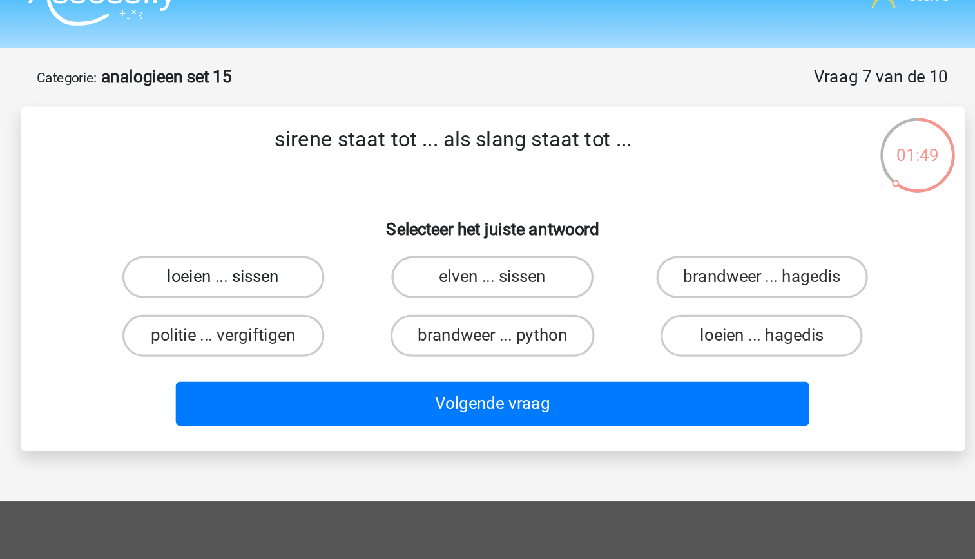
click at [356, 204] on label "loeien ... sissen" at bounding box center [322, 195] width 124 height 26
click at [330, 204] on input "loeien ... sissen" at bounding box center [326, 199] width 8 height 8
radio input "true"
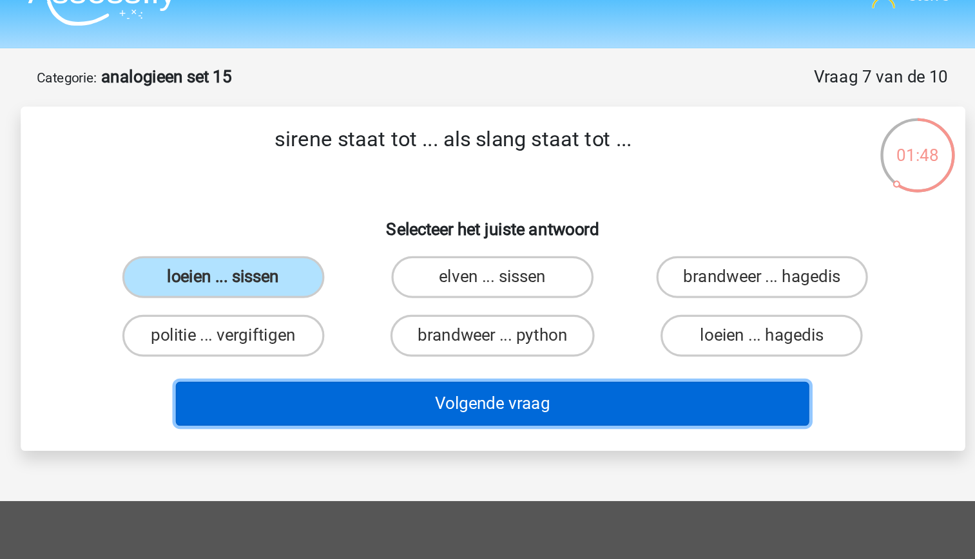
click at [492, 275] on button "Volgende vraag" at bounding box center [488, 273] width 390 height 27
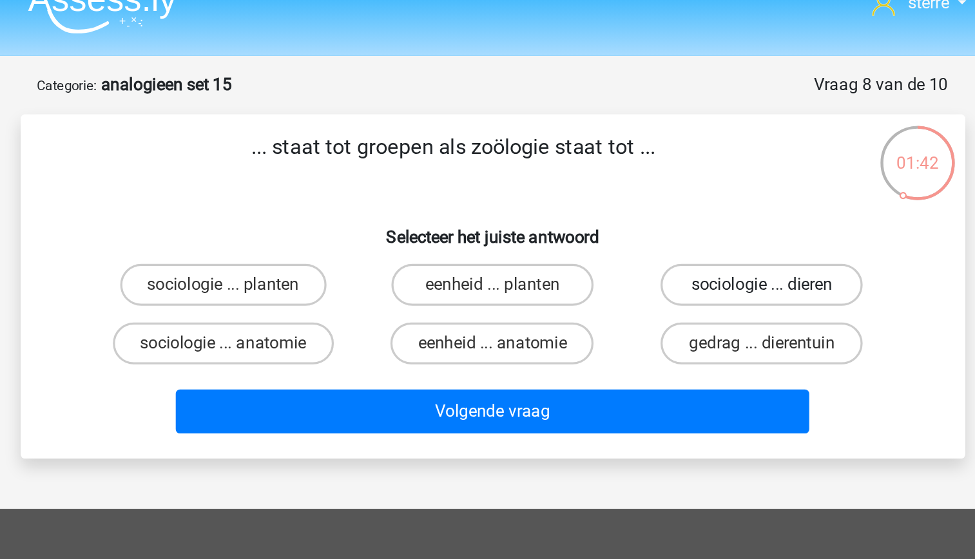
click at [654, 188] on label "sociologie ... dieren" at bounding box center [653, 195] width 124 height 26
click at [654, 195] on input "sociologie ... dieren" at bounding box center [658, 199] width 8 height 8
radio input "true"
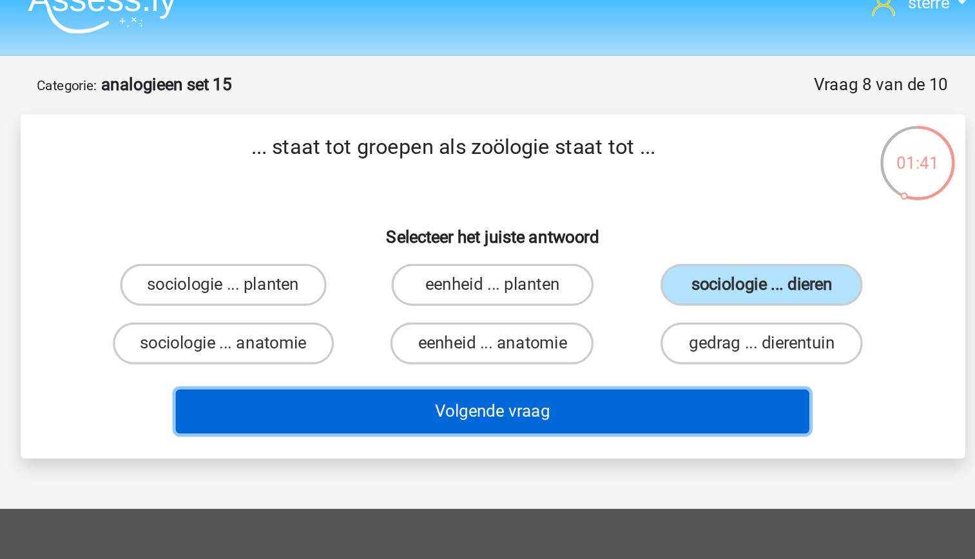
click at [622, 268] on button "Volgende vraag" at bounding box center [488, 273] width 390 height 27
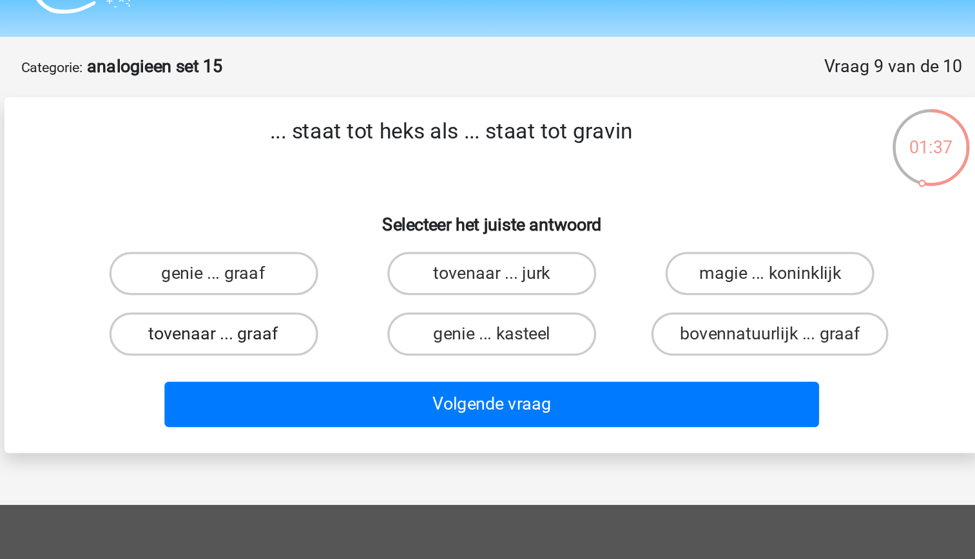
click at [338, 232] on label "tovenaar ... graaf" at bounding box center [322, 232] width 124 height 26
click at [330, 232] on input "tovenaar ... graaf" at bounding box center [326, 235] width 8 height 8
radio input "true"
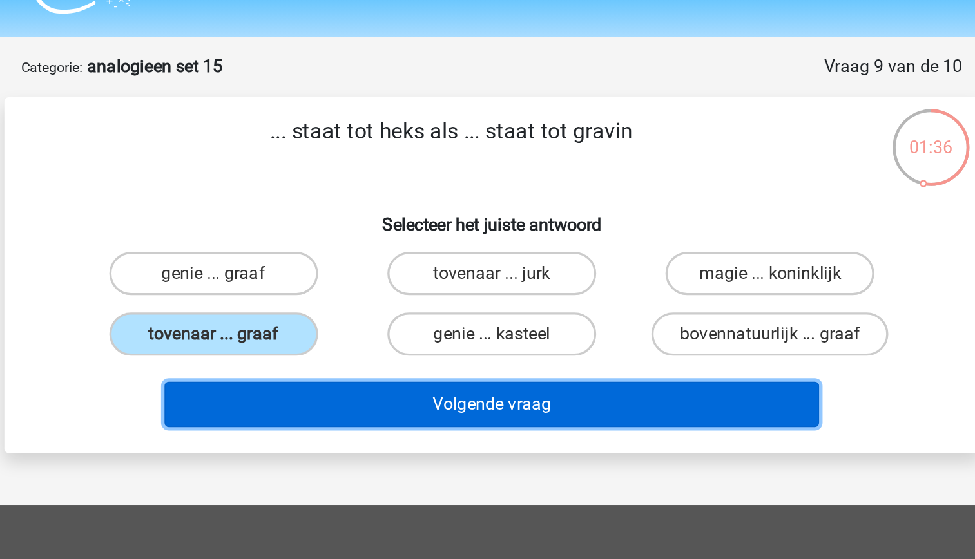
click at [472, 270] on button "Volgende vraag" at bounding box center [488, 273] width 390 height 27
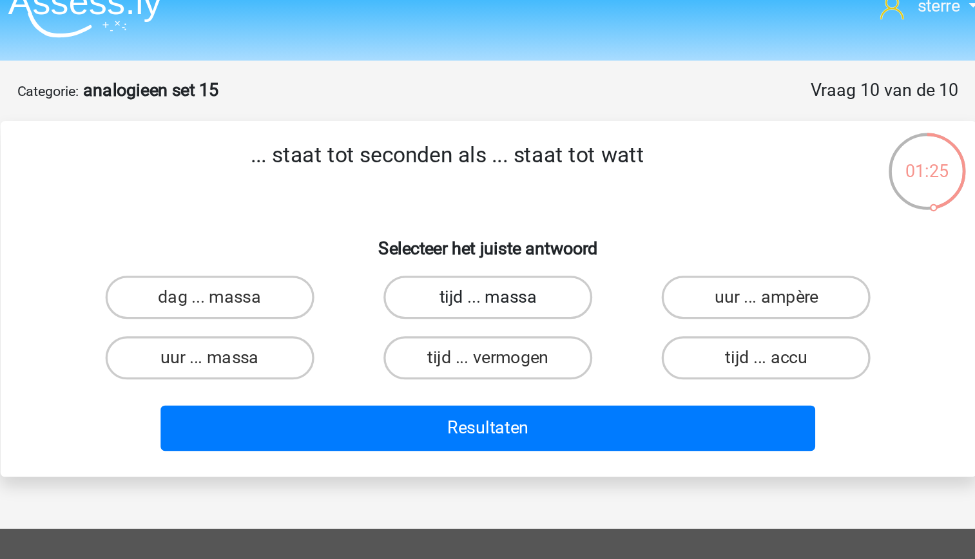
click at [514, 201] on label "tijd ... massa" at bounding box center [487, 195] width 124 height 26
click at [496, 201] on input "tijd ... massa" at bounding box center [491, 199] width 8 height 8
radio input "true"
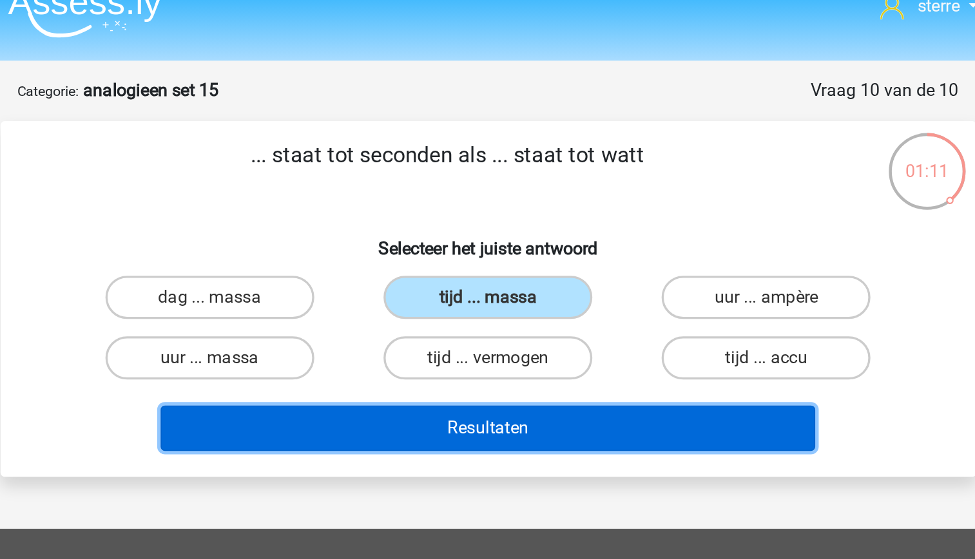
click at [612, 273] on button "Resultaten" at bounding box center [488, 273] width 390 height 27
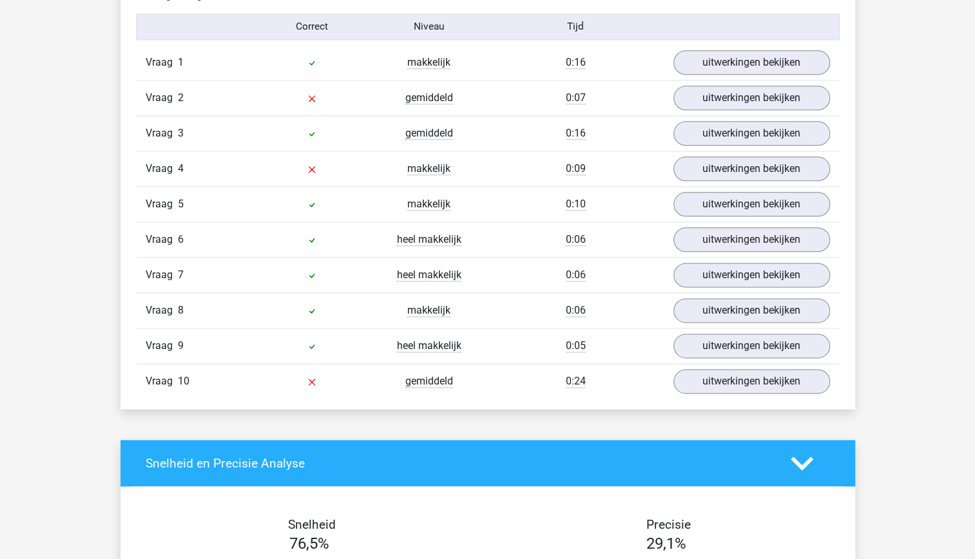
scroll to position [858, 0]
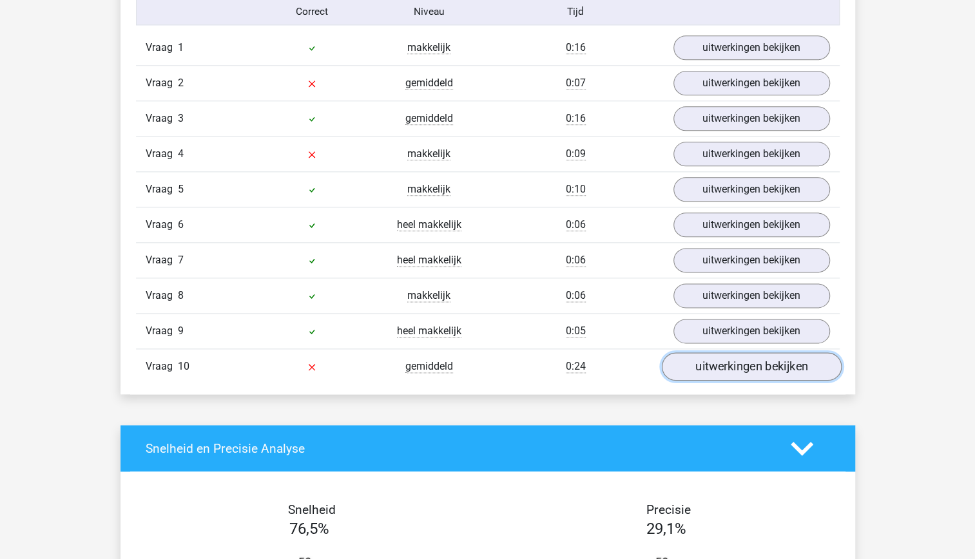
click at [745, 367] on link "uitwerkingen bekijken" at bounding box center [751, 367] width 180 height 28
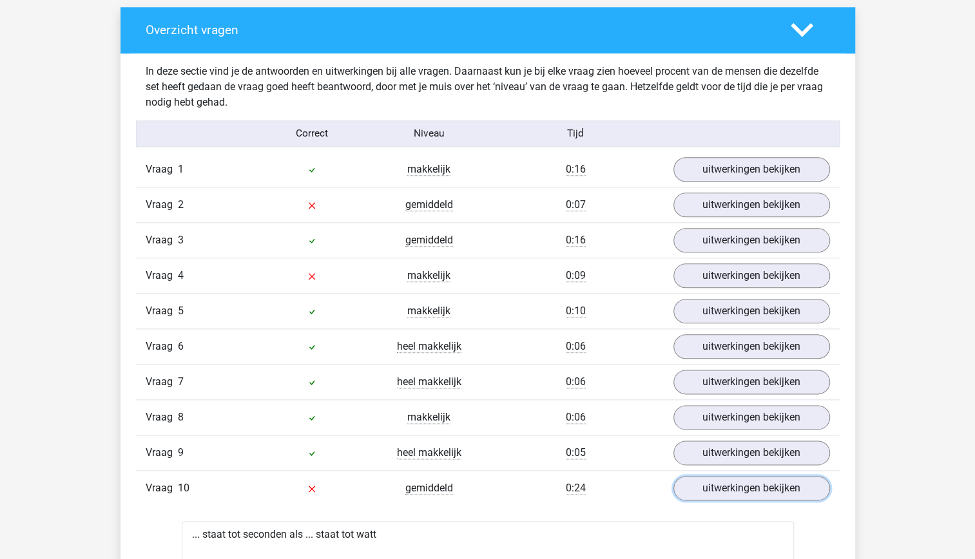
scroll to position [733, 0]
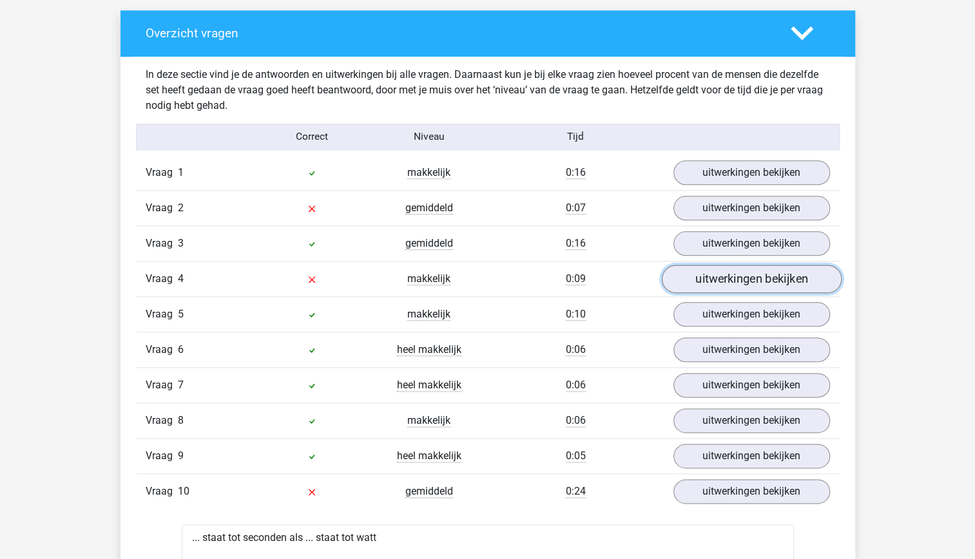
click at [749, 284] on link "uitwerkingen bekijken" at bounding box center [751, 279] width 180 height 28
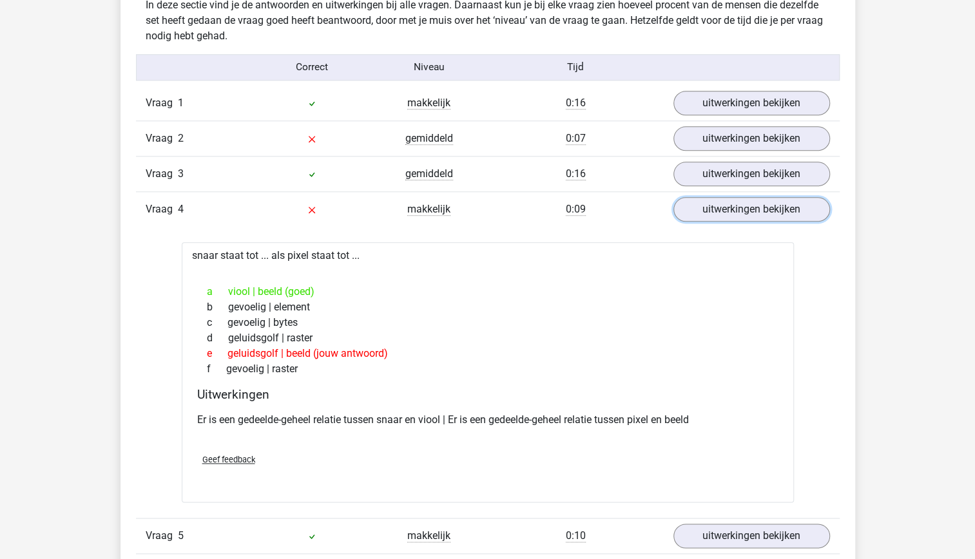
scroll to position [804, 0]
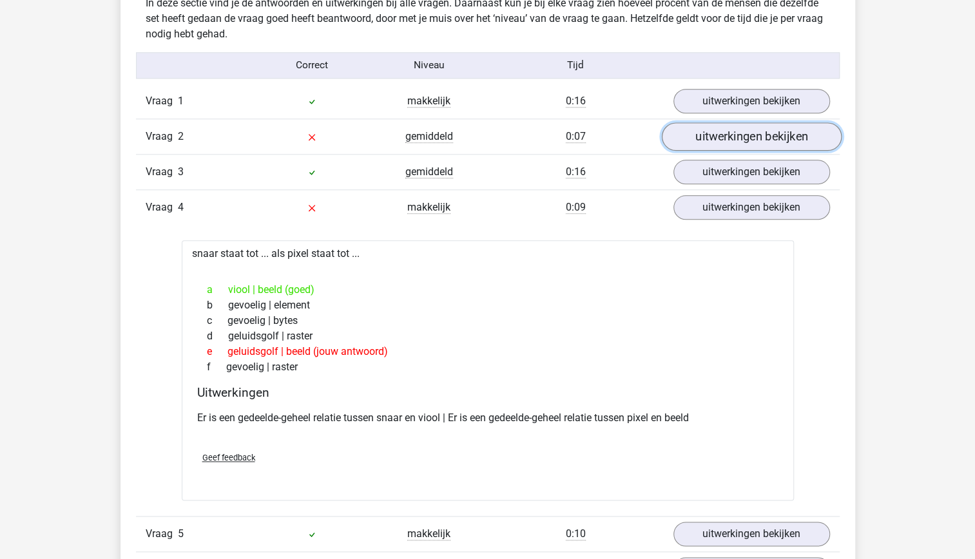
click at [753, 135] on link "uitwerkingen bekijken" at bounding box center [751, 136] width 180 height 28
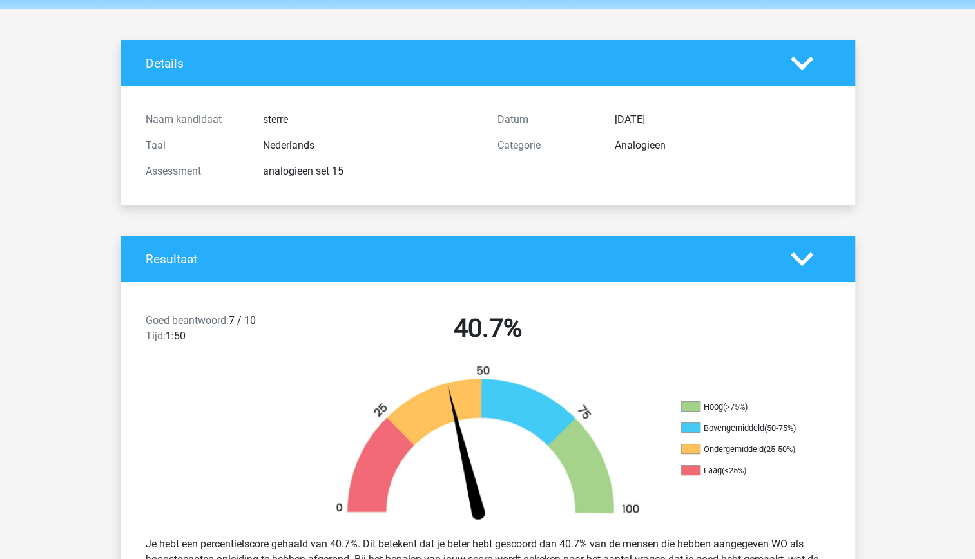
scroll to position [0, 0]
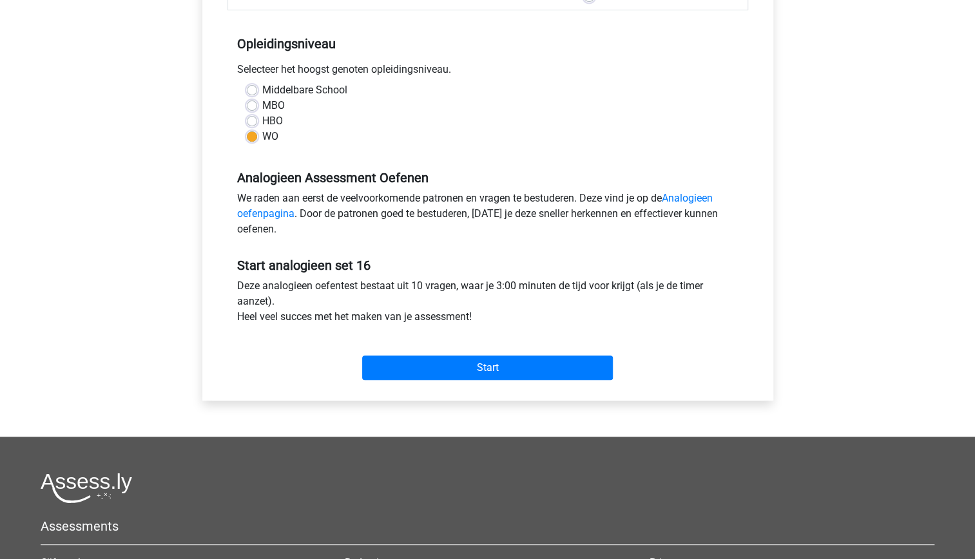
scroll to position [242, 0]
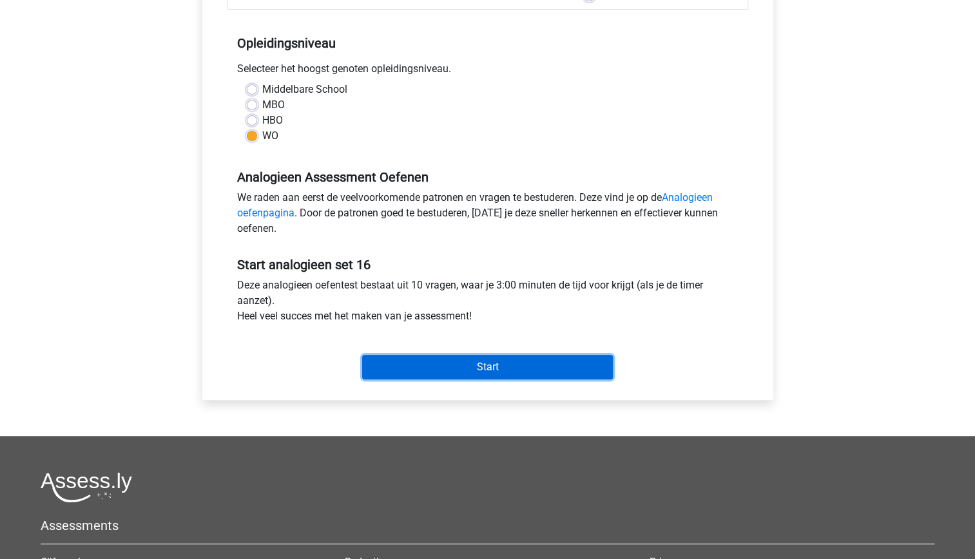
click at [428, 363] on input "Start" at bounding box center [487, 367] width 251 height 24
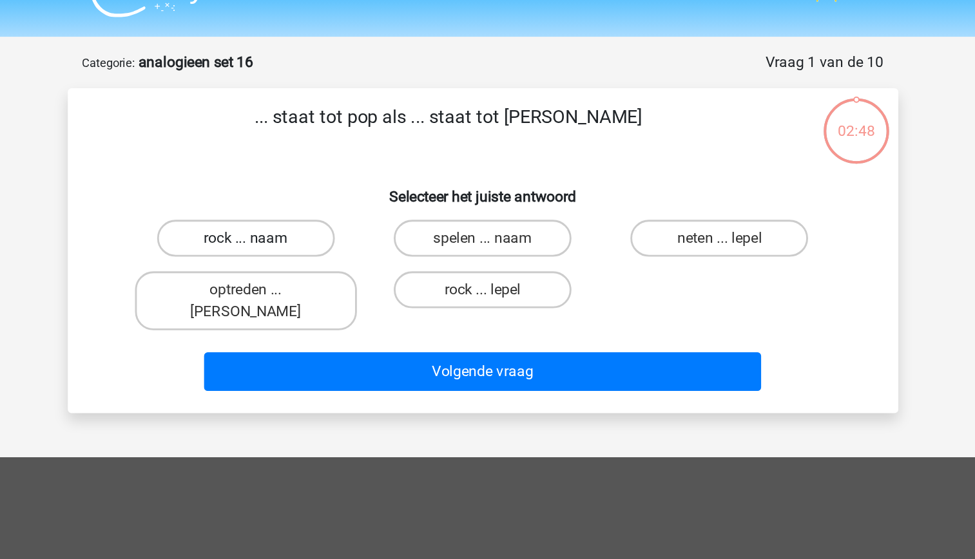
click at [330, 199] on label "rock ... naam" at bounding box center [322, 195] width 124 height 26
click at [330, 199] on input "rock ... naam" at bounding box center [326, 199] width 8 height 8
radio input "true"
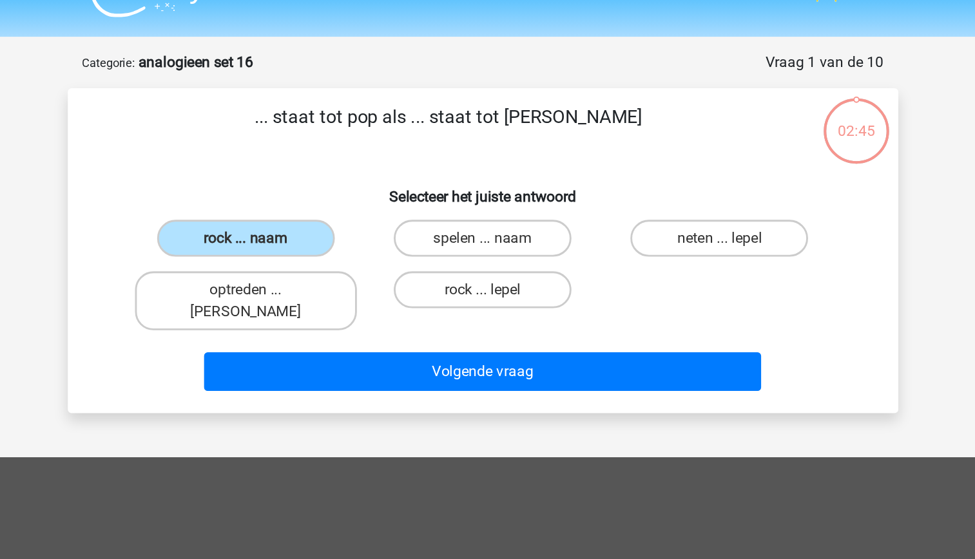
click at [654, 200] on input "neten ... lepel" at bounding box center [658, 199] width 8 height 8
radio input "true"
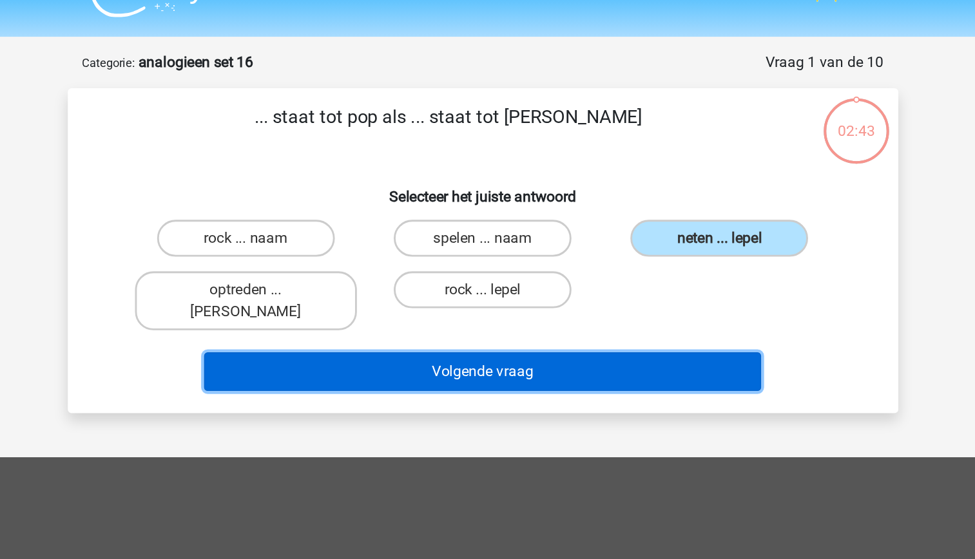
click at [621, 275] on button "Volgende vraag" at bounding box center [488, 288] width 390 height 27
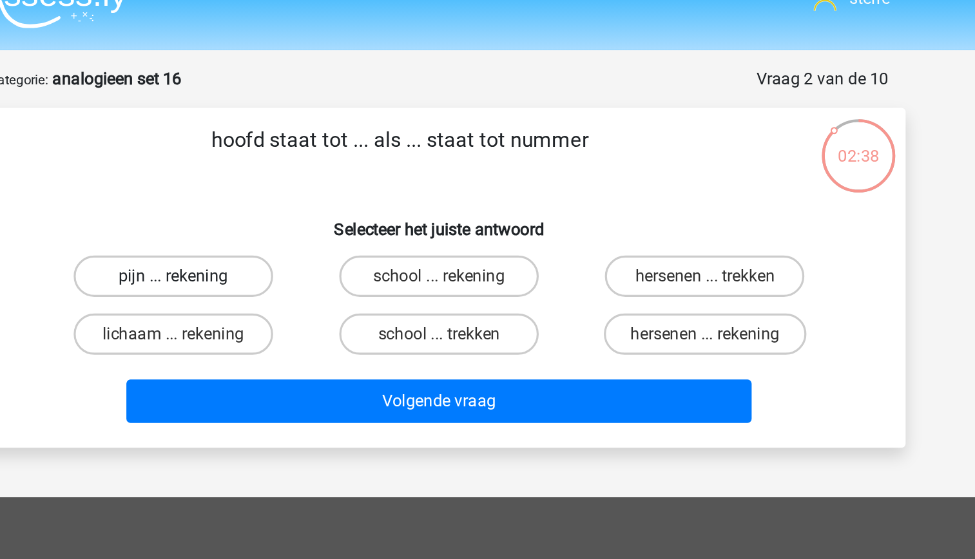
click at [358, 199] on label "pijn ... rekening" at bounding box center [322, 195] width 124 height 26
click at [330, 199] on input "pijn ... rekening" at bounding box center [326, 199] width 8 height 8
radio input "true"
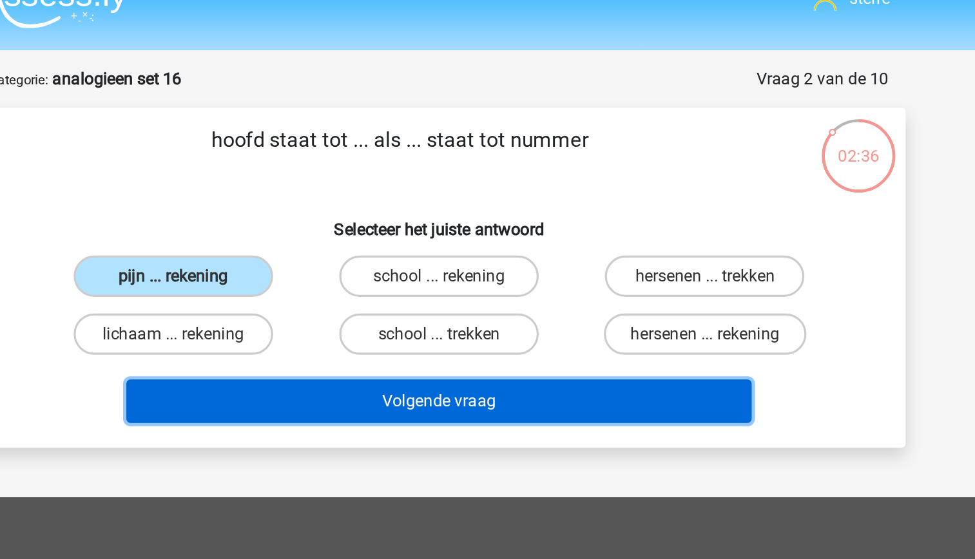
click at [547, 277] on button "Volgende vraag" at bounding box center [488, 273] width 390 height 27
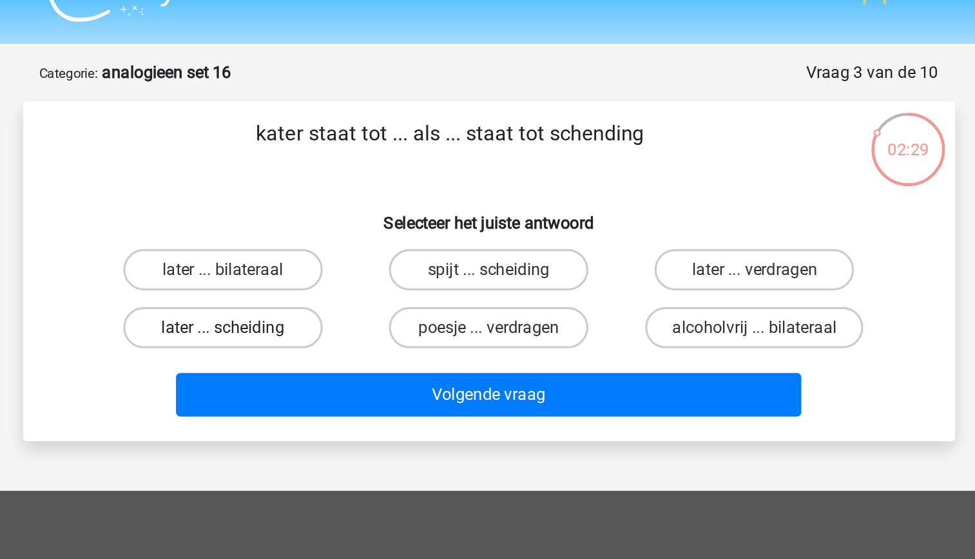
click at [345, 238] on label "later ... scheiding" at bounding box center [322, 232] width 124 height 26
click at [330, 238] on input "later ... scheiding" at bounding box center [326, 235] width 8 height 8
radio input "true"
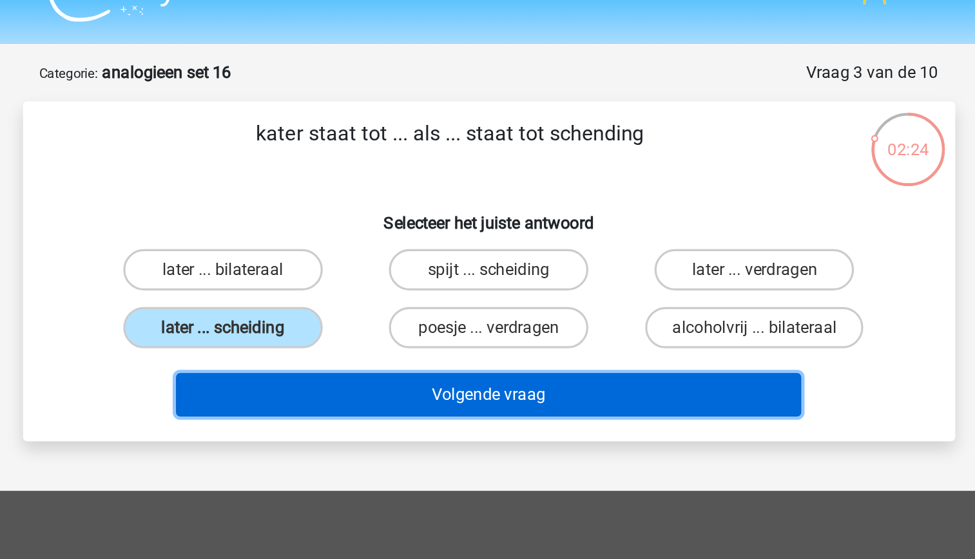
click at [519, 276] on button "Volgende vraag" at bounding box center [488, 273] width 390 height 27
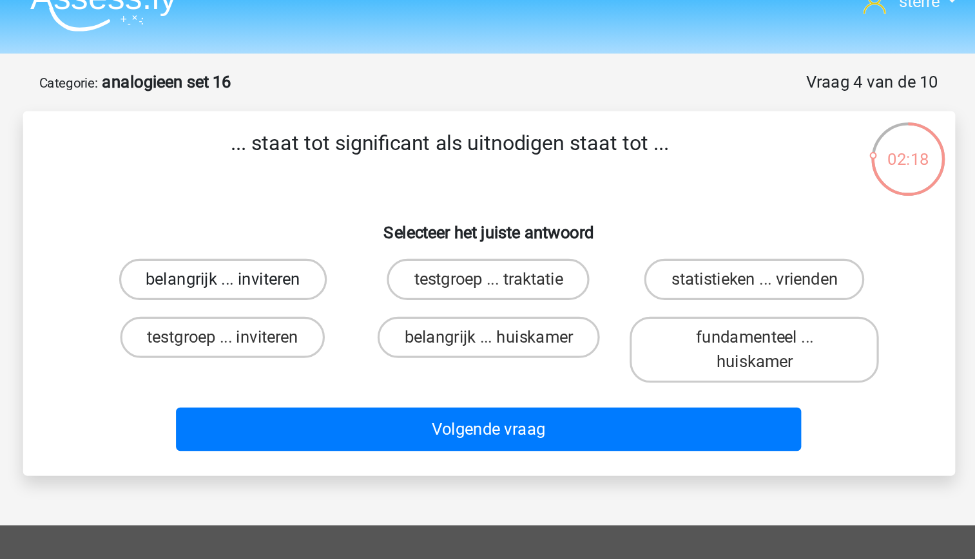
click at [357, 192] on label "belangrijk ... inviteren" at bounding box center [322, 195] width 130 height 26
click at [330, 195] on input "belangrijk ... inviteren" at bounding box center [326, 199] width 8 height 8
radio input "true"
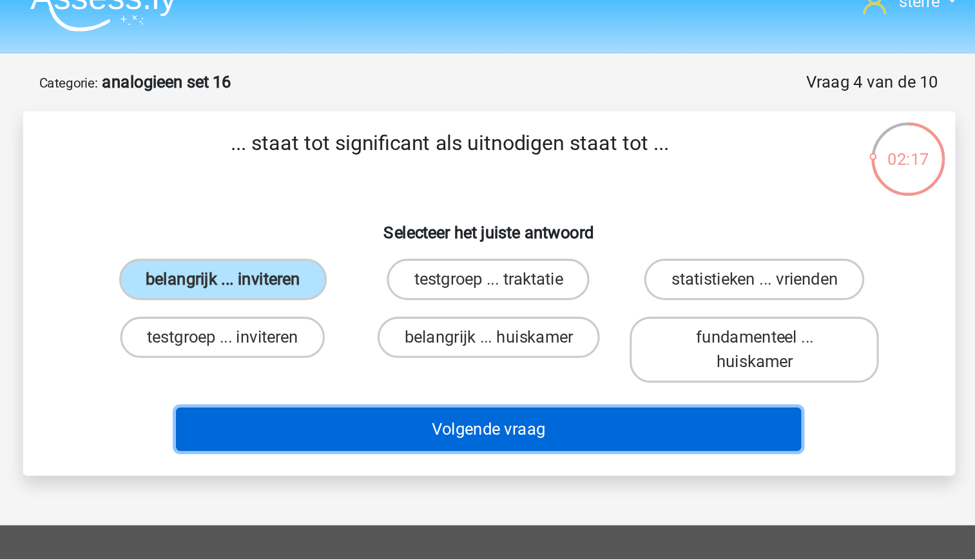
click at [520, 294] on button "Volgende vraag" at bounding box center [488, 288] width 390 height 27
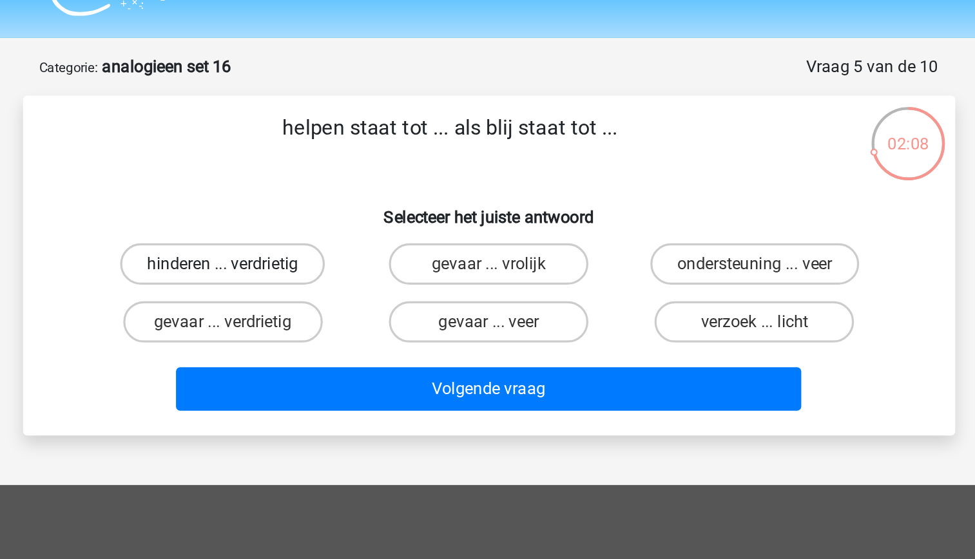
click at [359, 197] on label "hinderen ... verdrietig" at bounding box center [322, 195] width 128 height 26
click at [330, 197] on input "hinderen ... verdrietig" at bounding box center [326, 199] width 8 height 8
radio input "true"
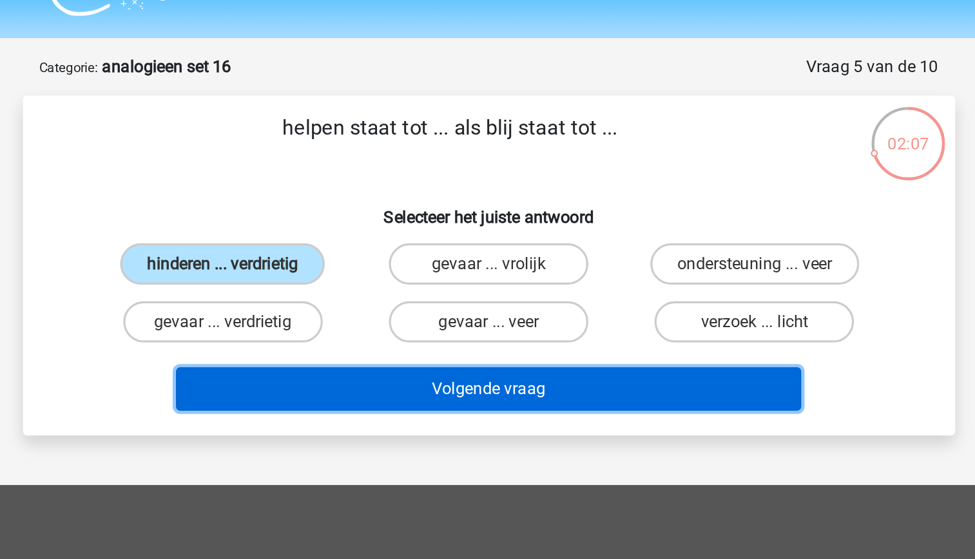
click at [469, 275] on button "Volgende vraag" at bounding box center [488, 273] width 390 height 27
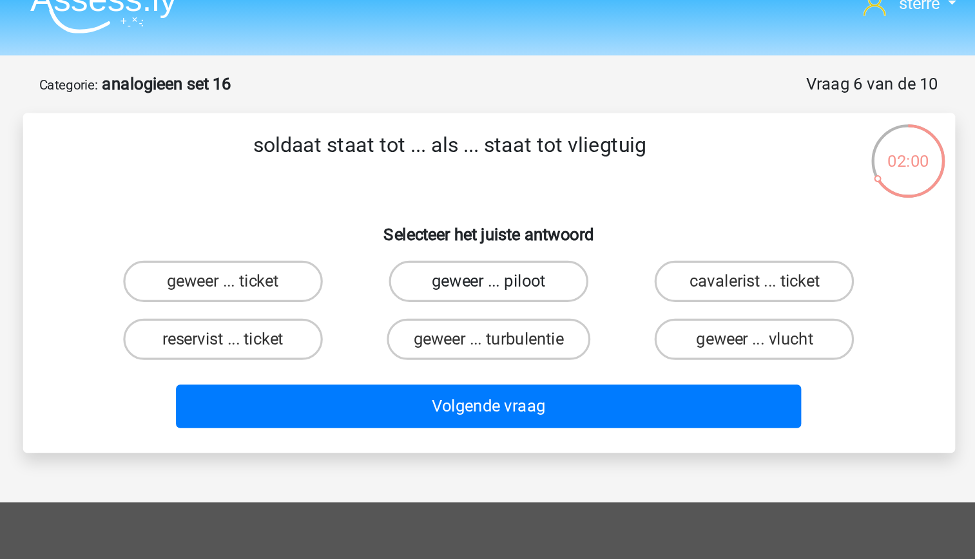
click at [487, 200] on label "geweer ... piloot" at bounding box center [487, 195] width 124 height 26
click at [487, 200] on input "geweer ... piloot" at bounding box center [491, 199] width 8 height 8
radio input "true"
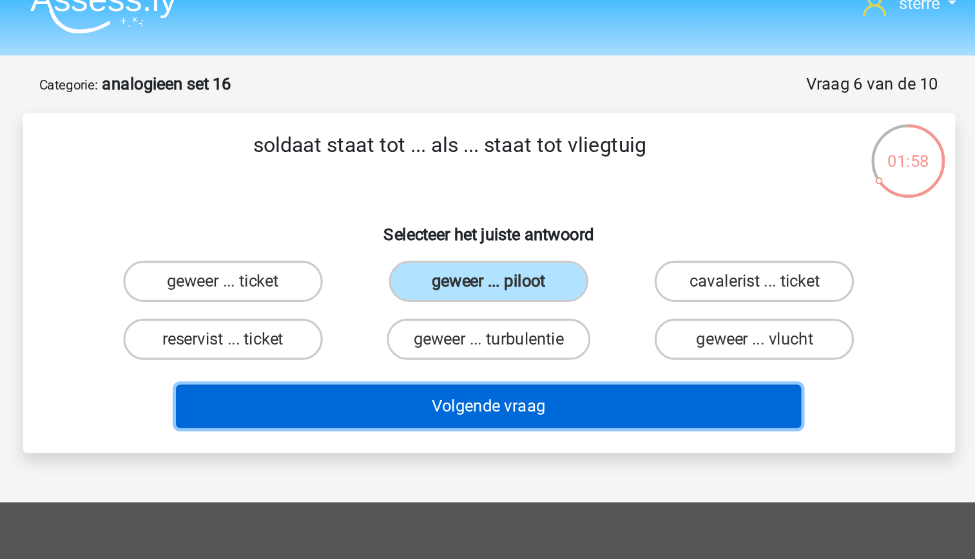
click at [528, 278] on button "Volgende vraag" at bounding box center [488, 273] width 390 height 27
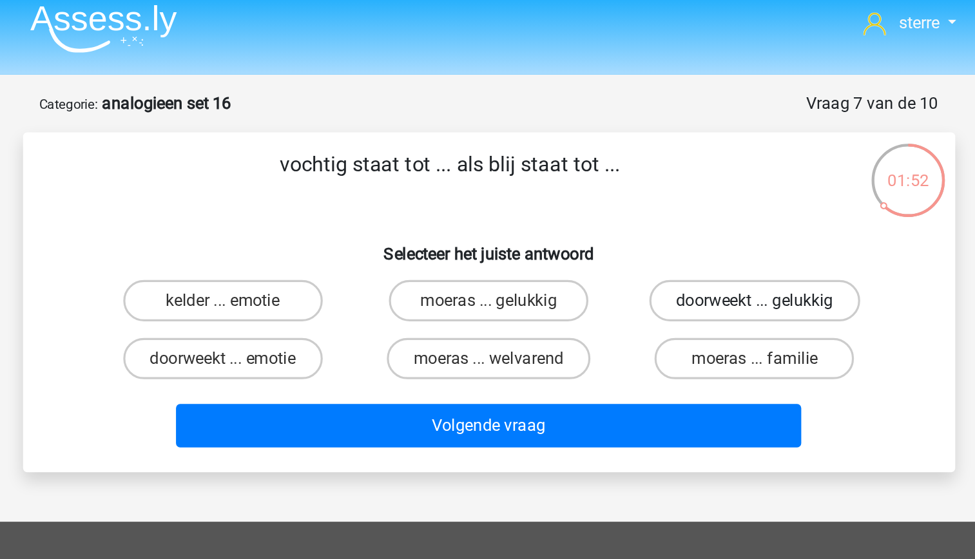
click at [630, 200] on label "doorweekt ... gelukkig" at bounding box center [653, 195] width 131 height 26
click at [654, 200] on input "doorweekt ... gelukkig" at bounding box center [658, 199] width 8 height 8
radio input "true"
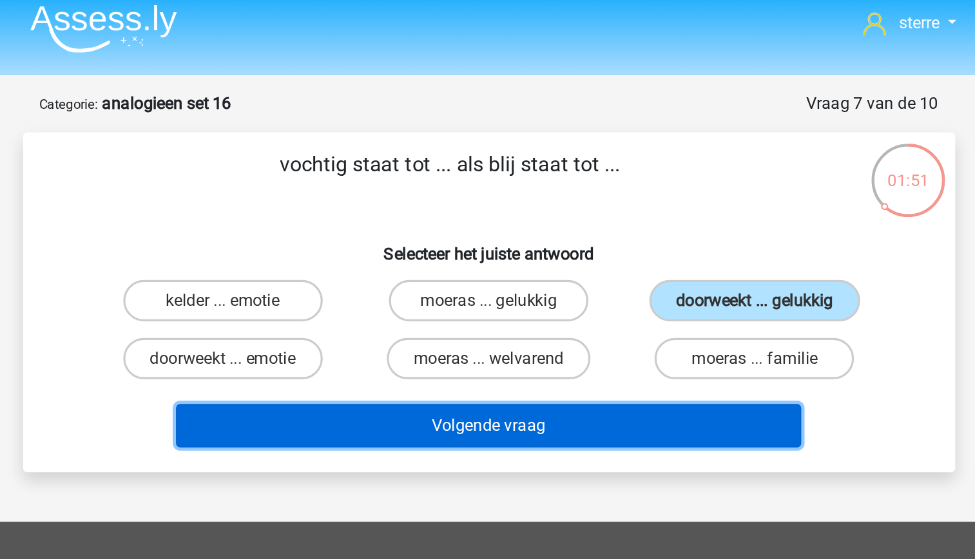
click at [582, 272] on button "Volgende vraag" at bounding box center [488, 273] width 390 height 27
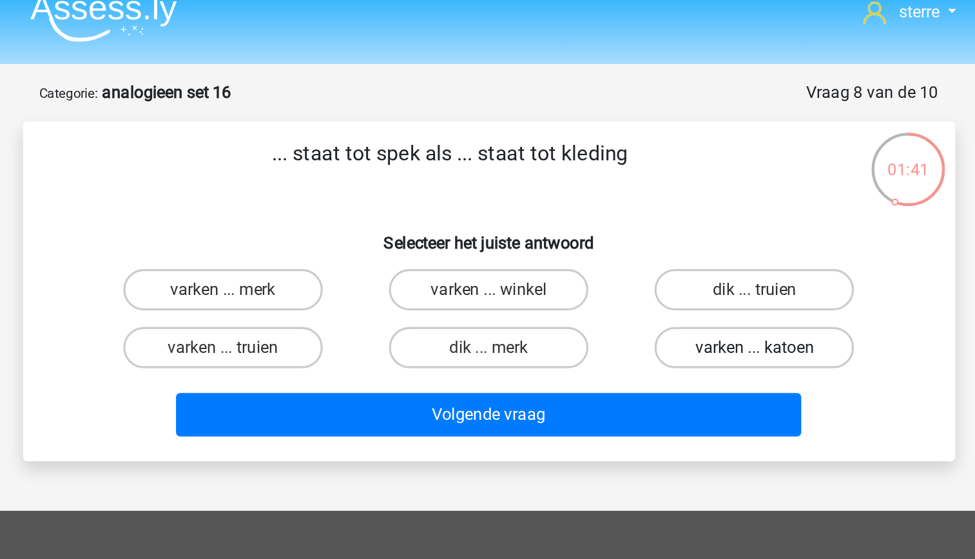
click at [628, 238] on label "varken ... katoen" at bounding box center [653, 232] width 124 height 26
click at [654, 238] on input "varken ... katoen" at bounding box center [658, 235] width 8 height 8
radio input "true"
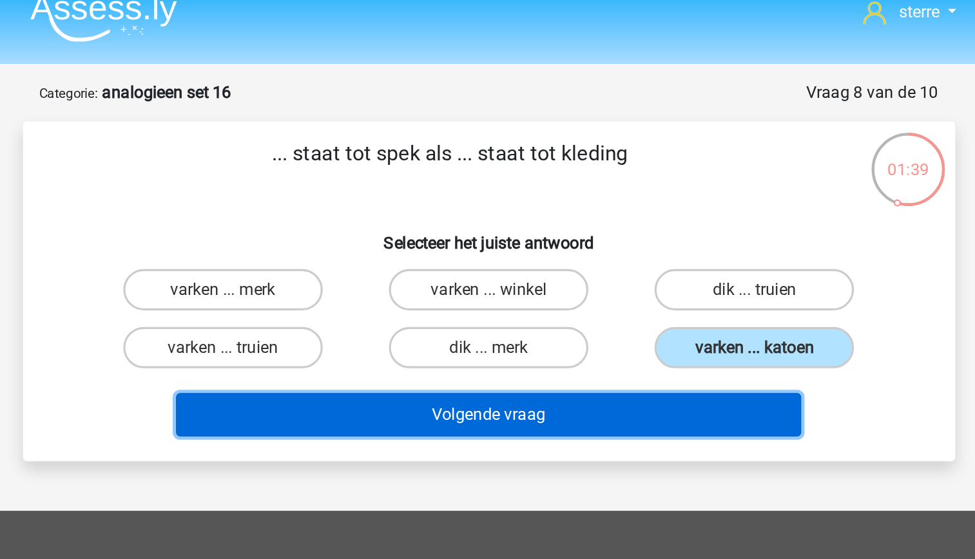
click at [583, 280] on button "Volgende vraag" at bounding box center [488, 273] width 390 height 27
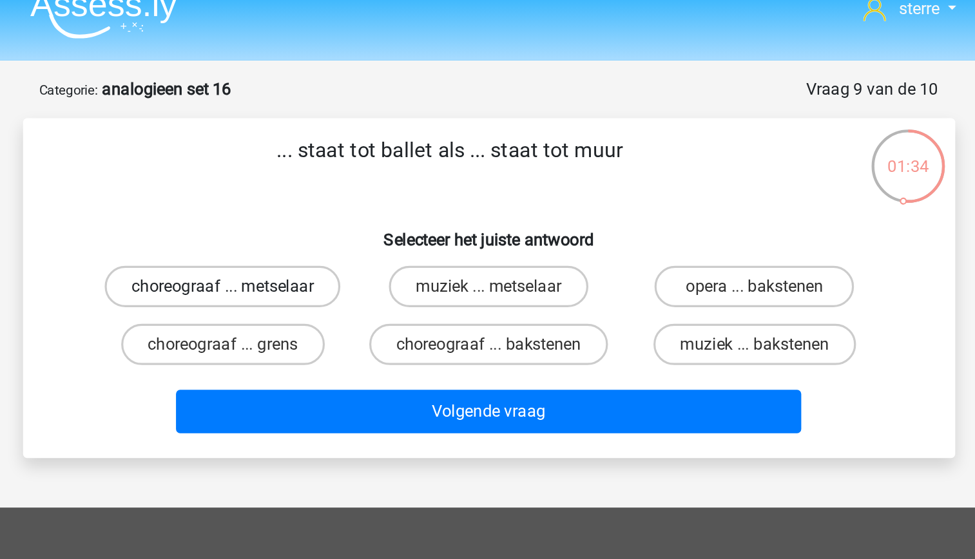
click at [369, 203] on label "choreograaf ... metselaar" at bounding box center [321, 195] width 147 height 26
click at [330, 203] on input "choreograaf ... metselaar" at bounding box center [326, 199] width 8 height 8
radio input "true"
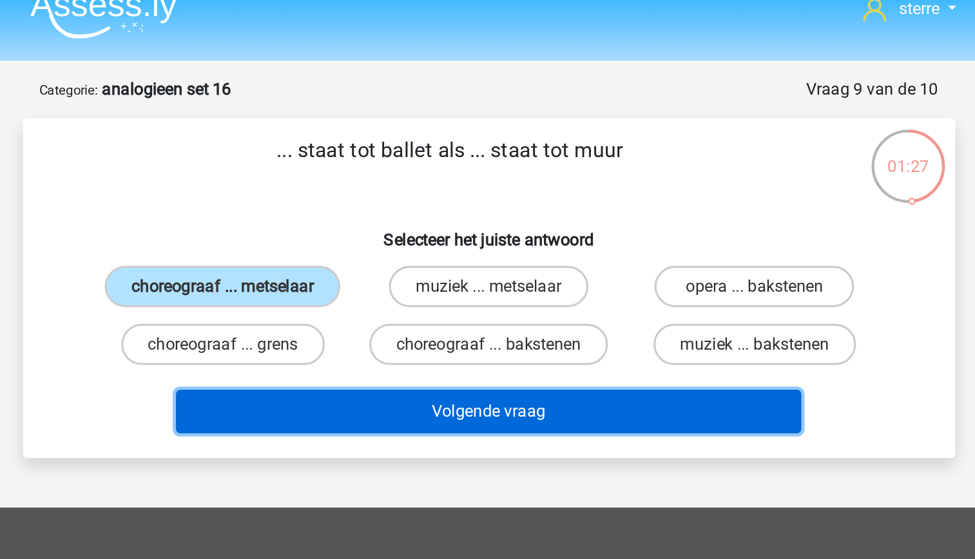
click at [534, 277] on button "Volgende vraag" at bounding box center [488, 273] width 390 height 27
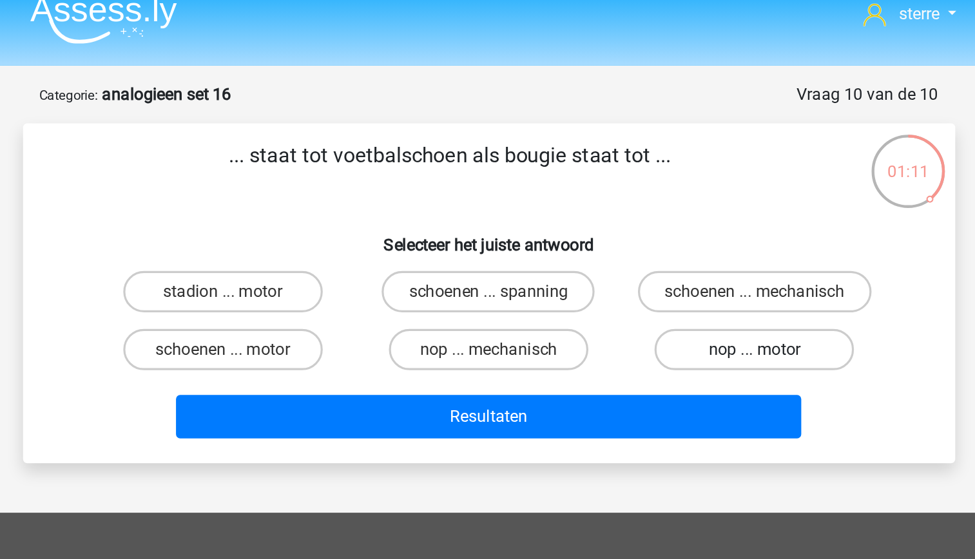
click at [641, 238] on label "nop ... motor" at bounding box center [653, 232] width 124 height 26
click at [654, 238] on input "nop ... motor" at bounding box center [658, 235] width 8 height 8
radio input "true"
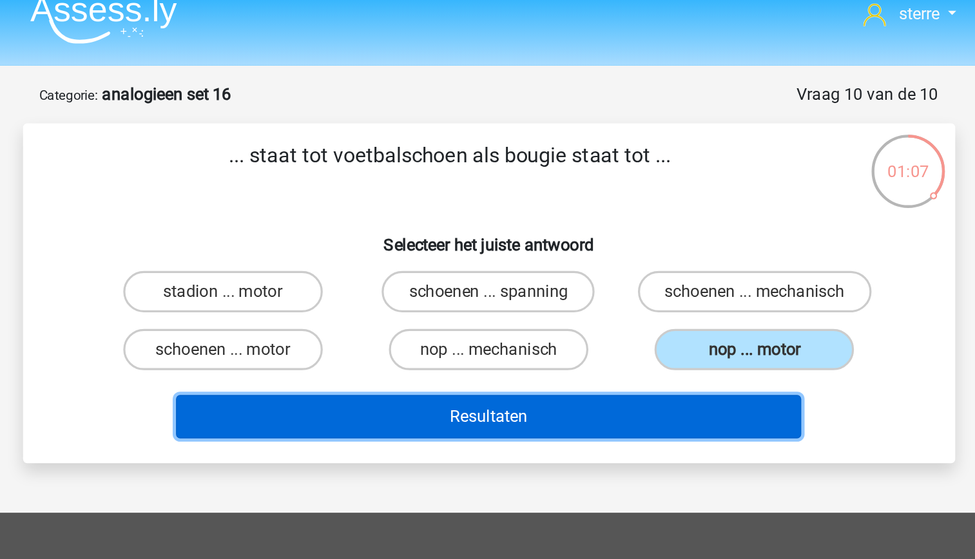
click at [594, 276] on button "Resultaten" at bounding box center [488, 273] width 390 height 27
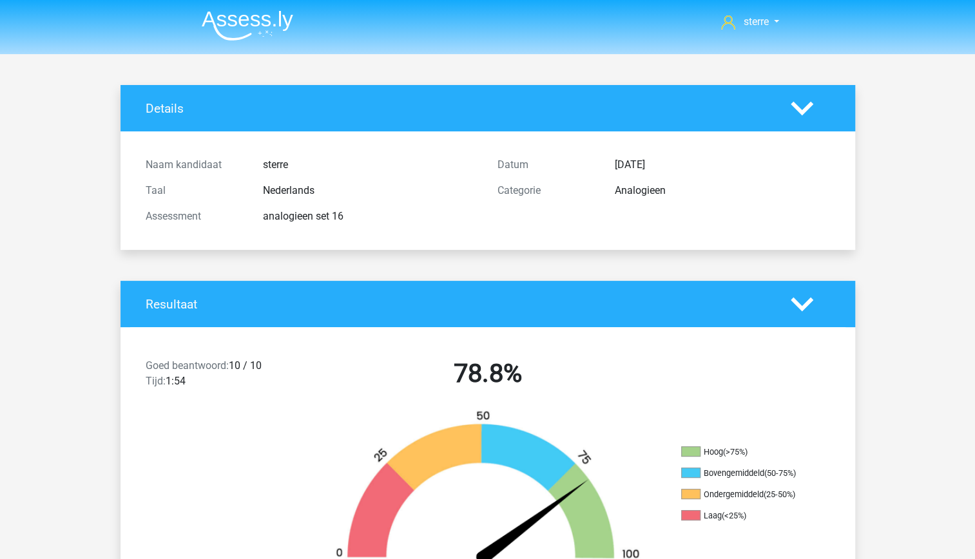
click at [660, 421] on img at bounding box center [488, 491] width 348 height 162
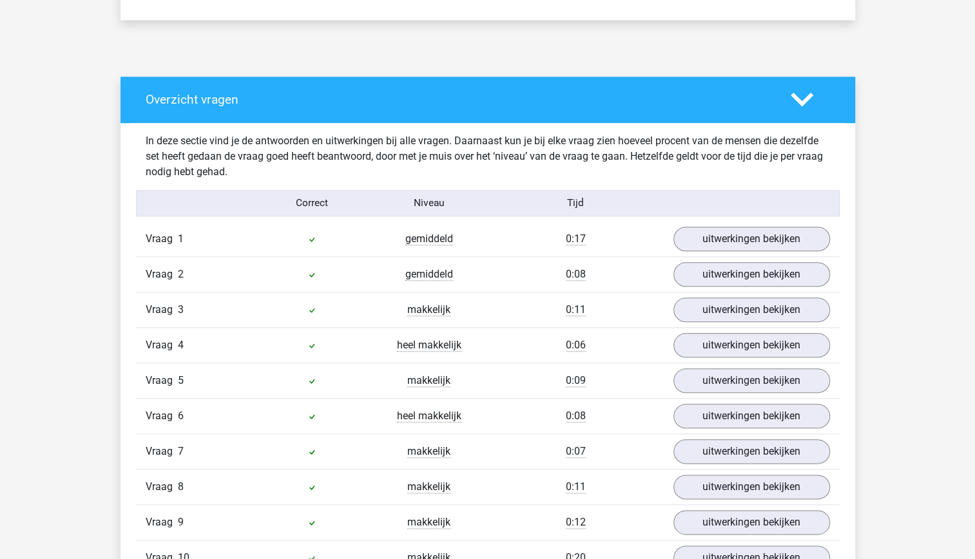
scroll to position [635, 0]
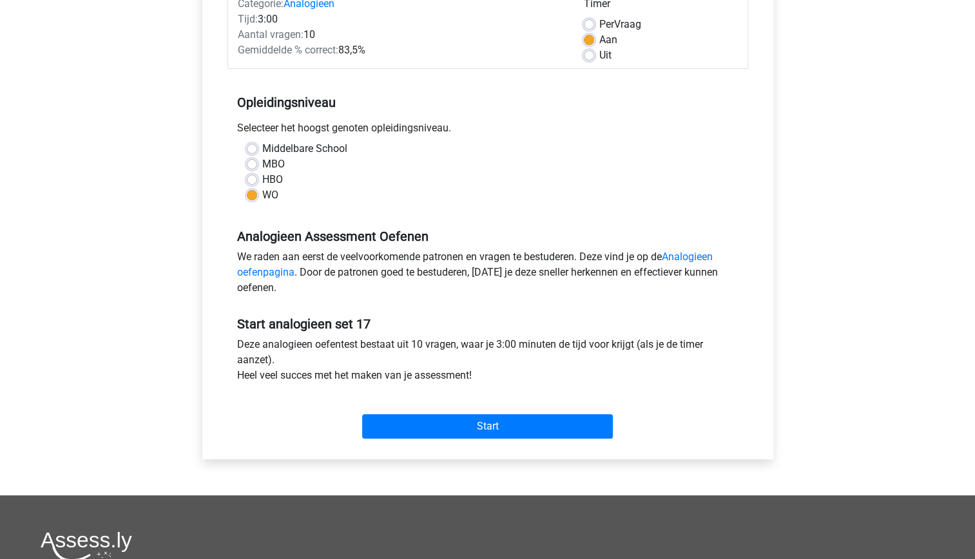
scroll to position [183, 0]
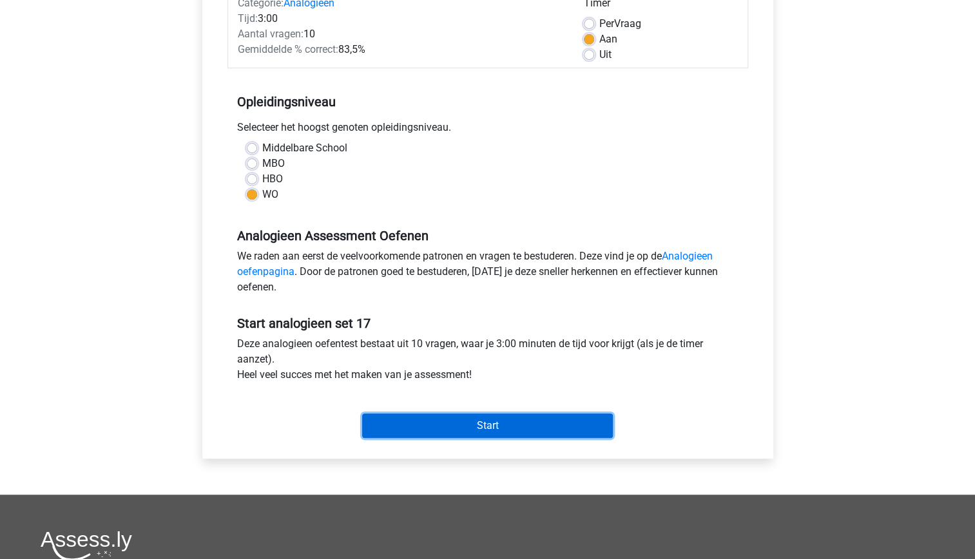
click at [454, 431] on input "Start" at bounding box center [487, 426] width 251 height 24
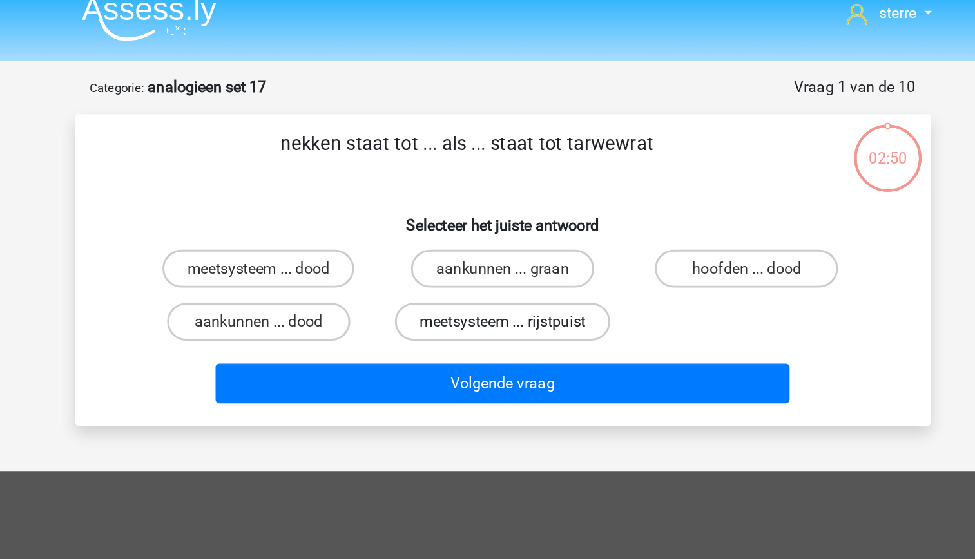
click at [526, 235] on label "meetsysteem ... rijstpuist" at bounding box center [487, 232] width 146 height 26
click at [496, 235] on input "meetsysteem ... rijstpuist" at bounding box center [491, 235] width 8 height 8
radio input "true"
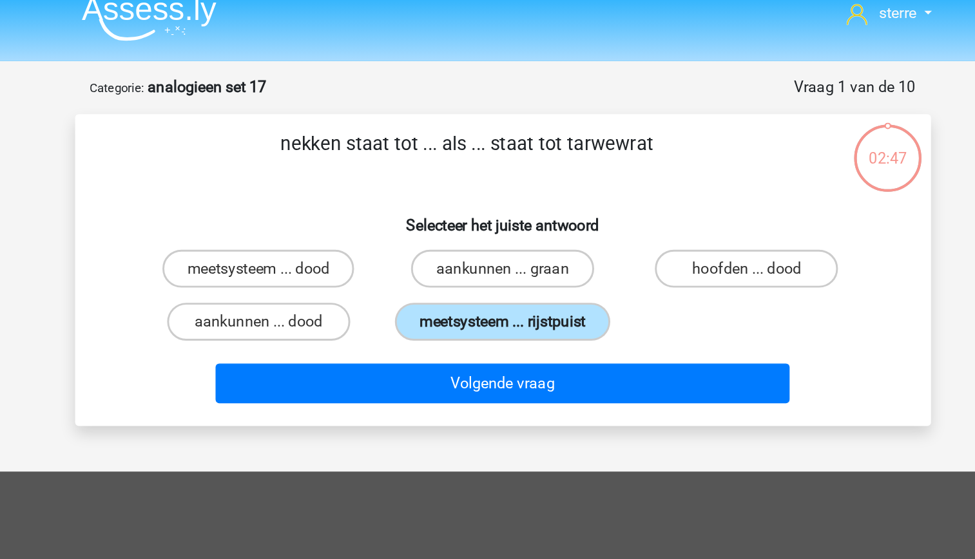
click at [523, 235] on label "meetsysteem ... rijstpuist" at bounding box center [487, 232] width 146 height 26
click at [496, 235] on input "meetsysteem ... rijstpuist" at bounding box center [491, 235] width 8 height 8
click at [374, 206] on label "meetsysteem ... dood" at bounding box center [322, 195] width 130 height 26
click at [330, 204] on input "meetsysteem ... dood" at bounding box center [326, 199] width 8 height 8
radio input "true"
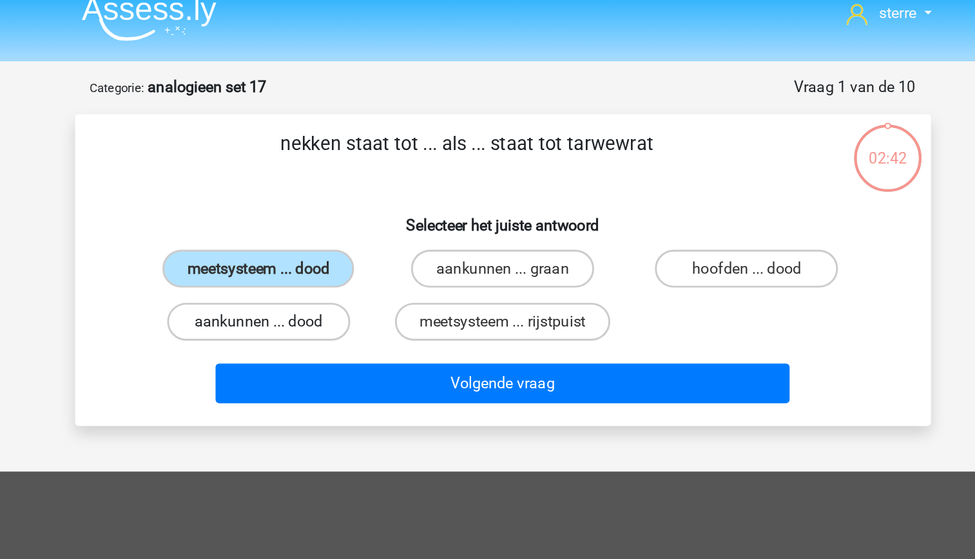
click at [378, 238] on label "aankunnen ... dood" at bounding box center [322, 232] width 124 height 26
click at [330, 238] on input "aankunnen ... dood" at bounding box center [326, 235] width 8 height 8
radio input "true"
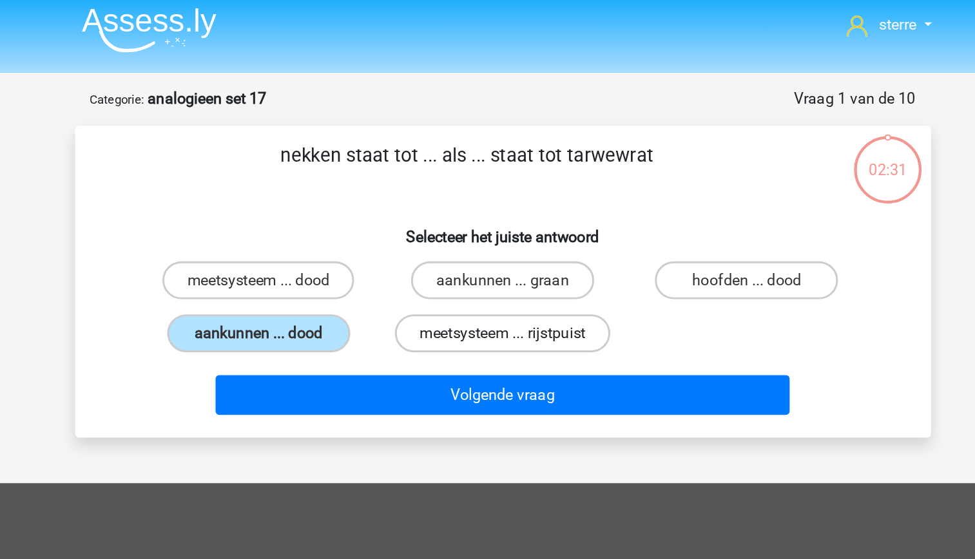
click at [543, 240] on label "meetsysteem ... rijstpuist" at bounding box center [487, 232] width 146 height 26
click at [496, 240] on input "meetsysteem ... rijstpuist" at bounding box center [491, 235] width 8 height 8
radio input "true"
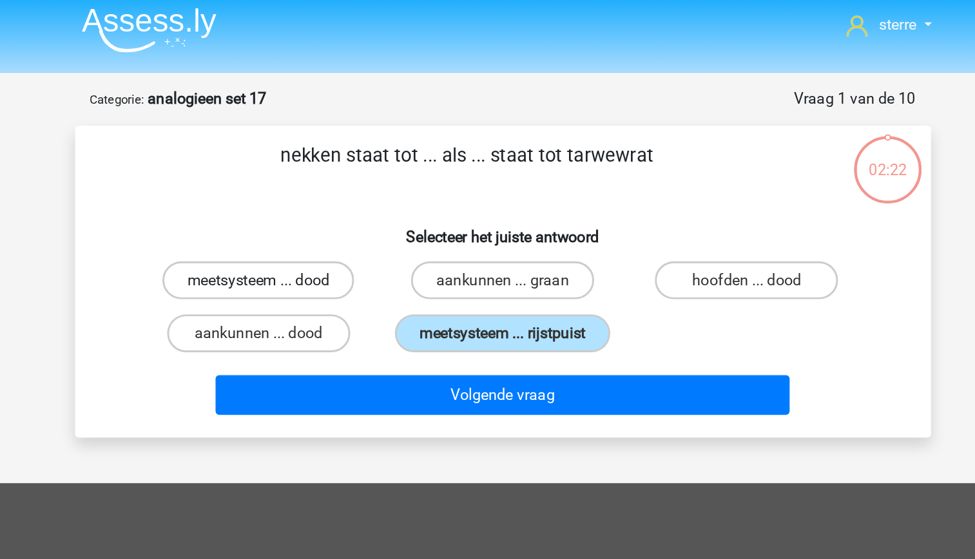
click at [346, 204] on label "meetsysteem ... dood" at bounding box center [322, 195] width 130 height 26
click at [330, 204] on input "meetsysteem ... dood" at bounding box center [326, 199] width 8 height 8
radio input "true"
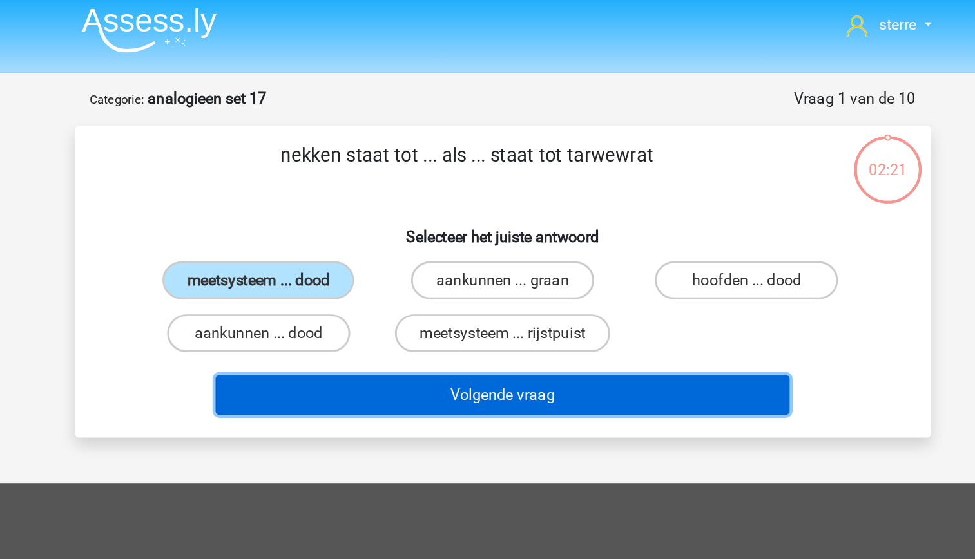
click at [438, 275] on button "Volgende vraag" at bounding box center [488, 273] width 390 height 27
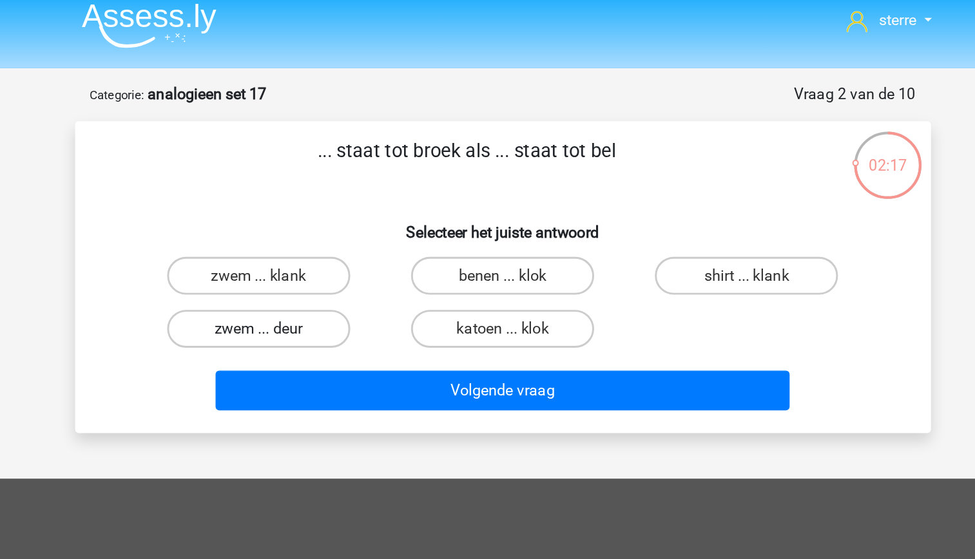
click at [353, 240] on label "zwem ... deur" at bounding box center [322, 232] width 124 height 26
click at [330, 240] on input "zwem ... deur" at bounding box center [326, 235] width 8 height 8
radio input "true"
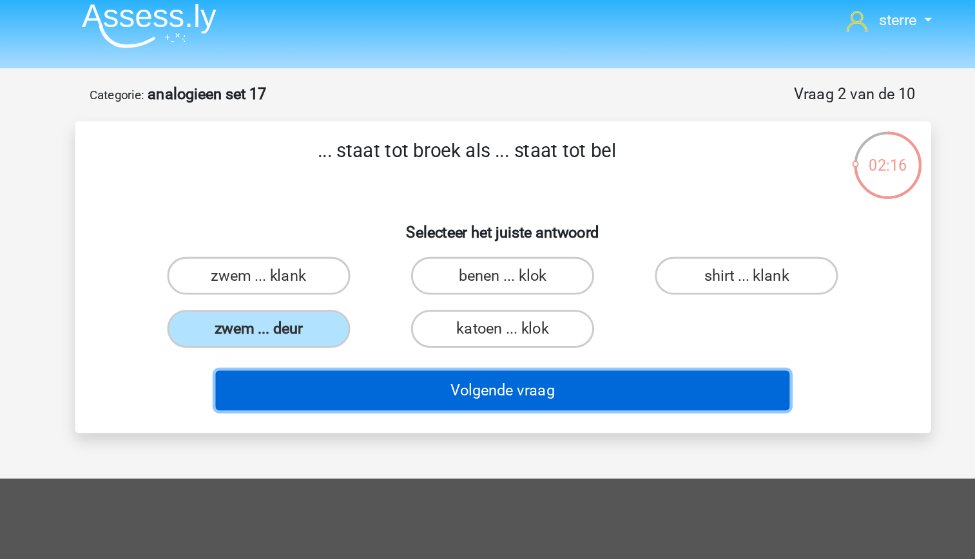
click at [478, 277] on button "Volgende vraag" at bounding box center [488, 273] width 390 height 27
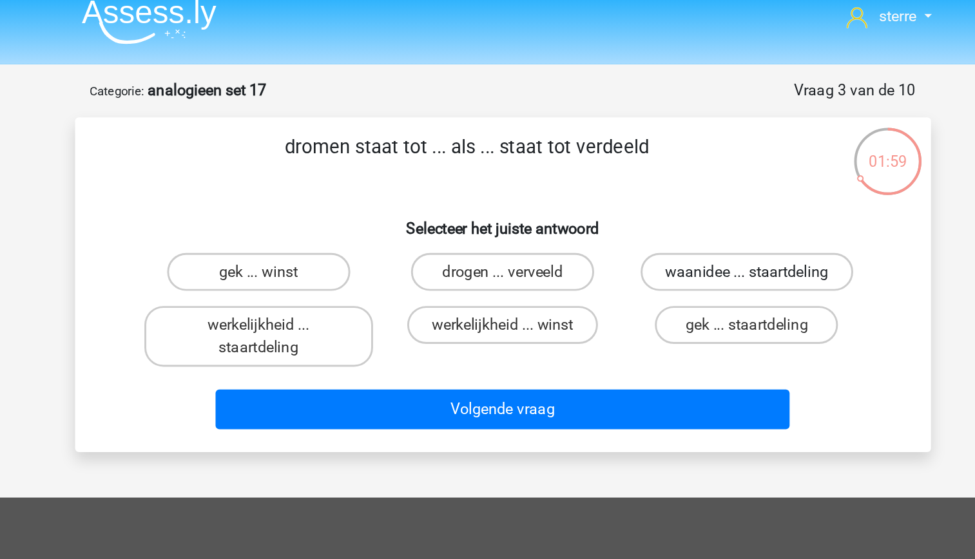
click at [628, 200] on label "waanidee ... staartdeling" at bounding box center [653, 195] width 144 height 26
click at [654, 200] on input "waanidee ... staartdeling" at bounding box center [658, 199] width 8 height 8
radio input "true"
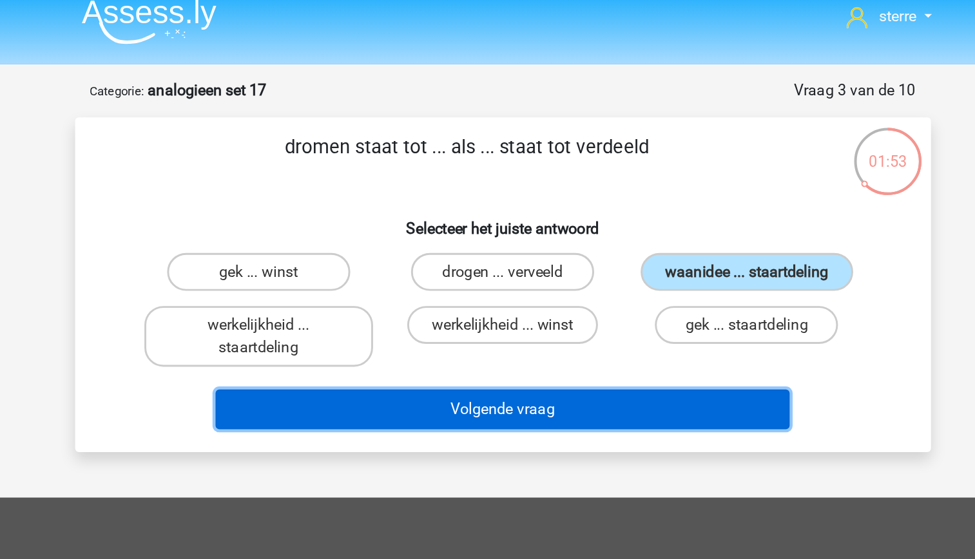
click at [580, 291] on button "Volgende vraag" at bounding box center [488, 288] width 390 height 27
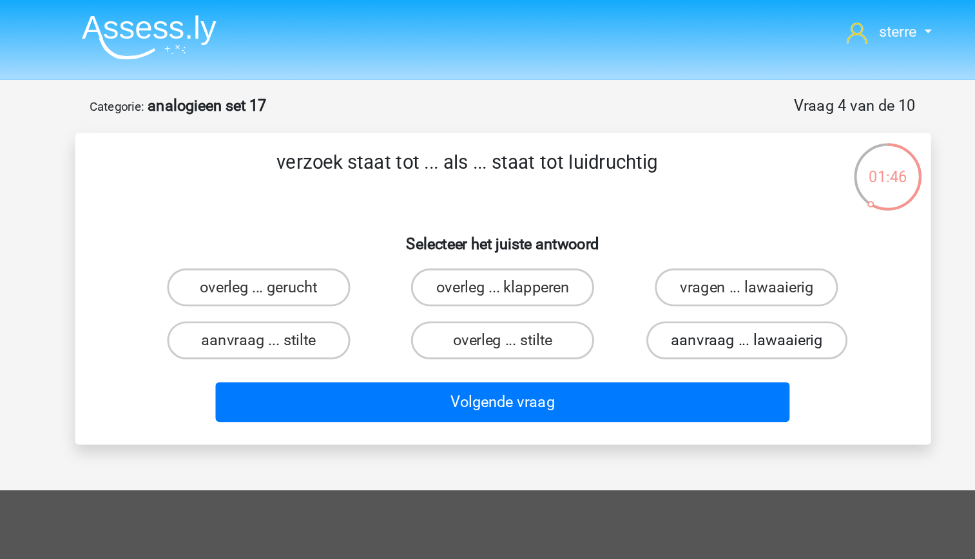
click at [659, 230] on label "aanvraag ... lawaaierig" at bounding box center [653, 232] width 137 height 26
click at [659, 231] on input "aanvraag ... lawaaierig" at bounding box center [658, 235] width 8 height 8
radio input "true"
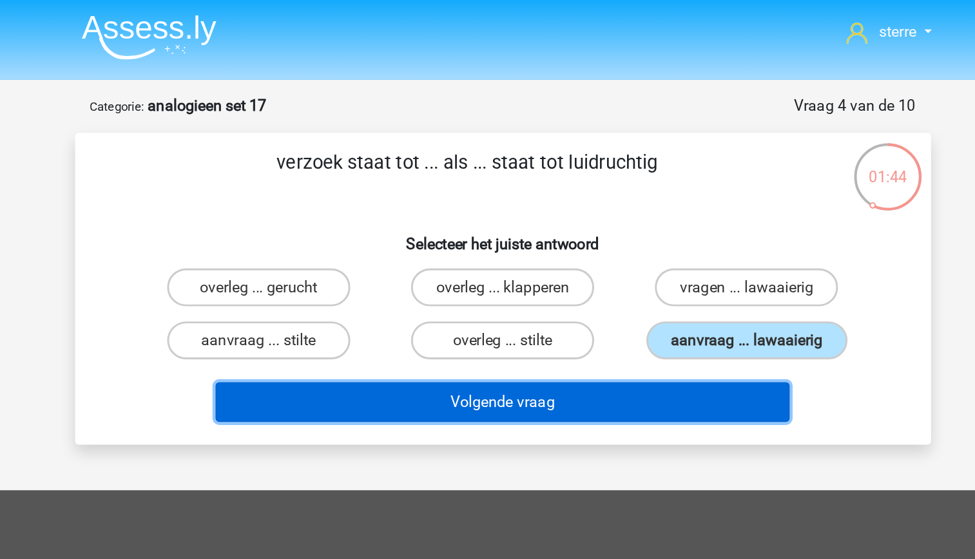
click at [602, 271] on button "Volgende vraag" at bounding box center [488, 273] width 390 height 27
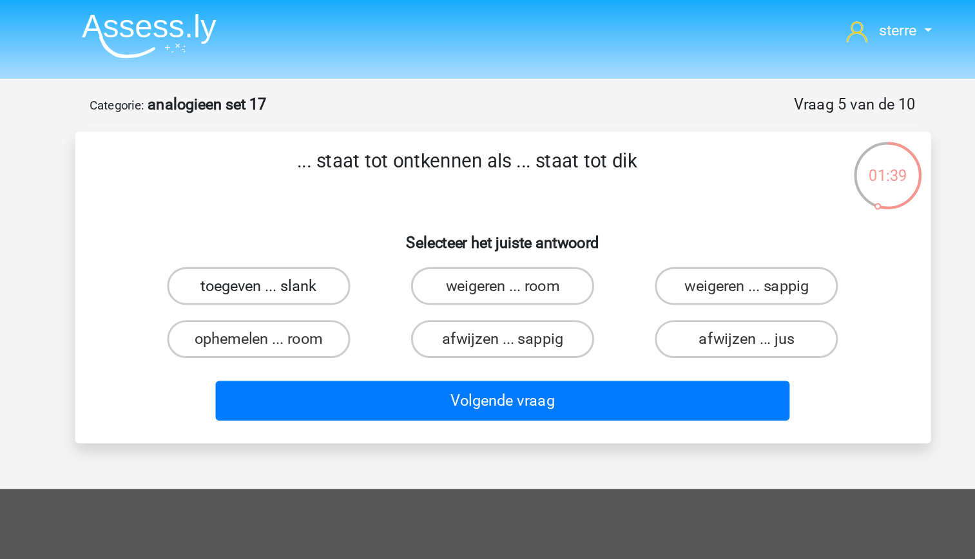
click at [345, 201] on label "toegeven ... slank" at bounding box center [322, 195] width 124 height 26
click at [330, 201] on input "toegeven ... slank" at bounding box center [326, 199] width 8 height 8
radio input "true"
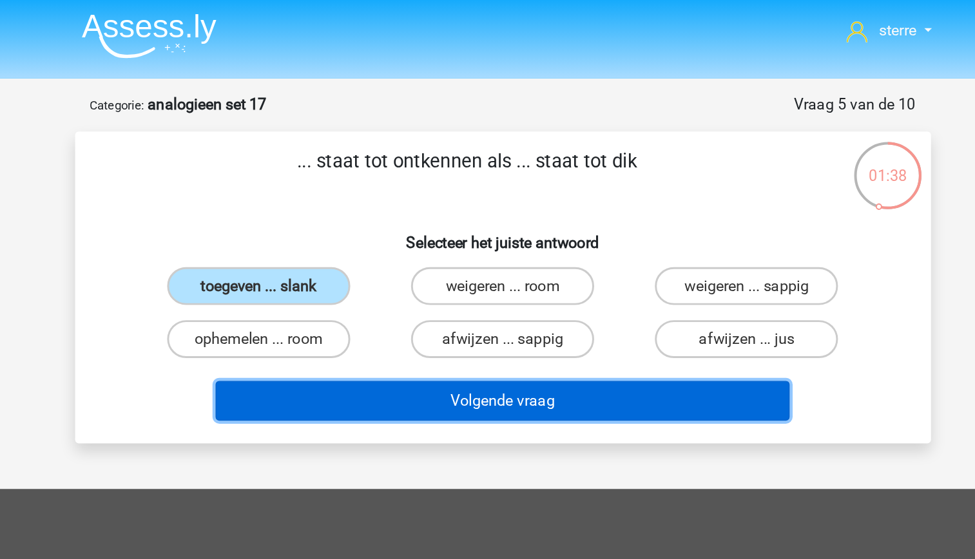
click at [532, 275] on button "Volgende vraag" at bounding box center [488, 273] width 390 height 27
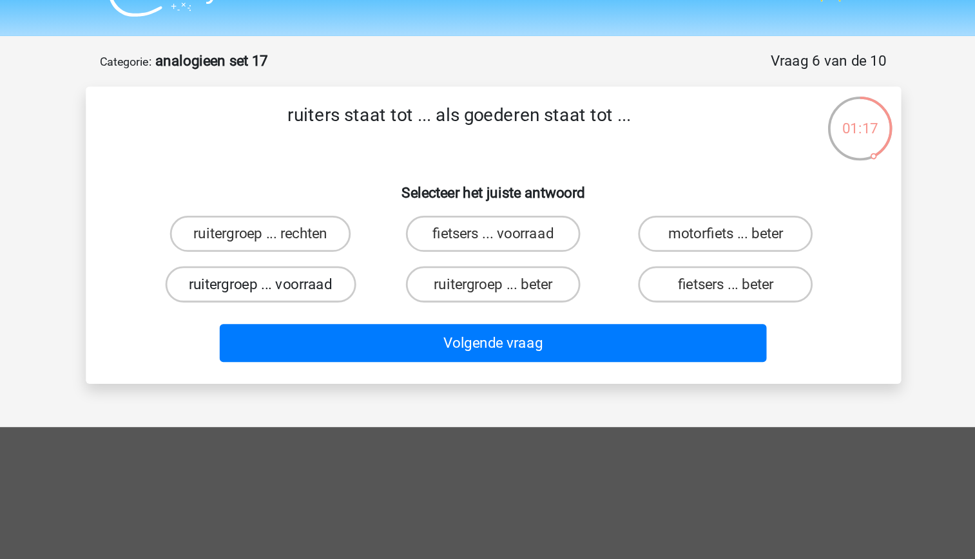
click at [362, 235] on label "ruitergroep ... voorraad" at bounding box center [322, 232] width 136 height 26
click at [330, 235] on input "ruitergroep ... voorraad" at bounding box center [326, 235] width 8 height 8
radio input "true"
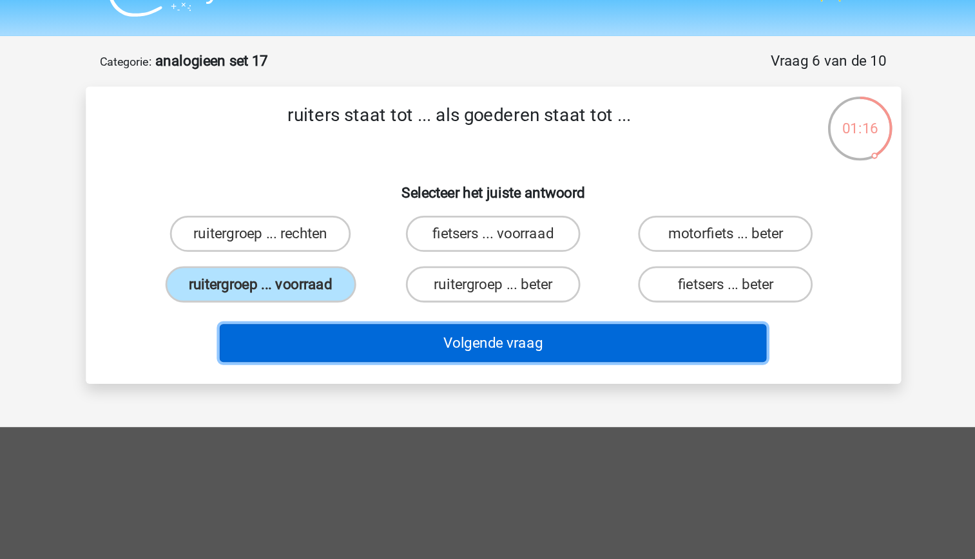
click at [444, 275] on button "Volgende vraag" at bounding box center [488, 273] width 390 height 27
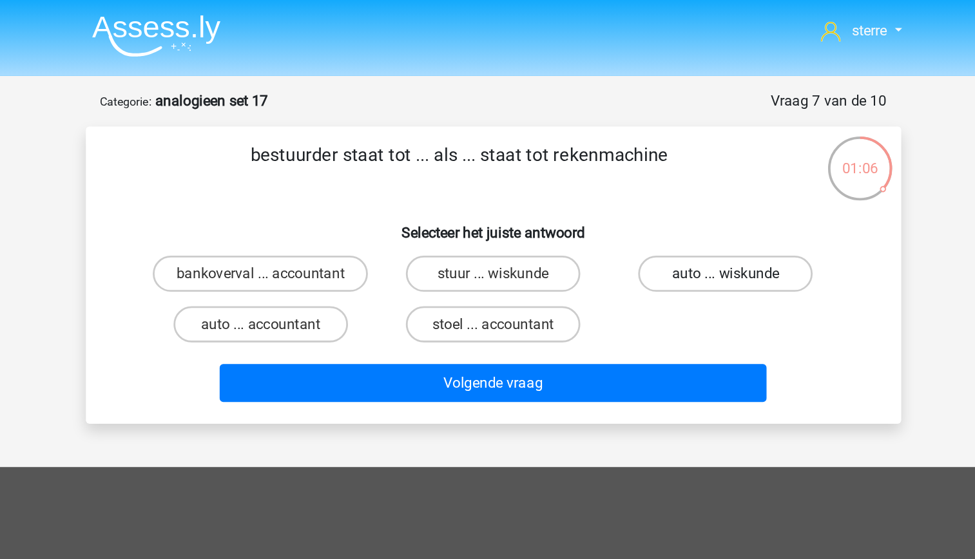
click at [637, 199] on label "auto ... wiskunde" at bounding box center [653, 195] width 124 height 26
click at [654, 199] on input "auto ... wiskunde" at bounding box center [658, 199] width 8 height 8
radio input "true"
click at [366, 235] on label "auto ... accountant" at bounding box center [322, 232] width 124 height 26
click at [330, 235] on input "auto ... accountant" at bounding box center [326, 235] width 8 height 8
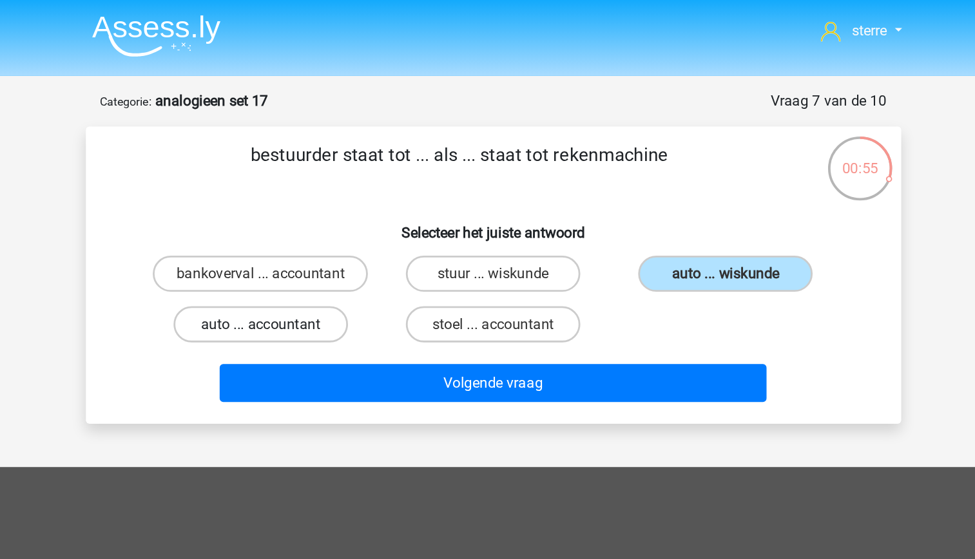
radio input "true"
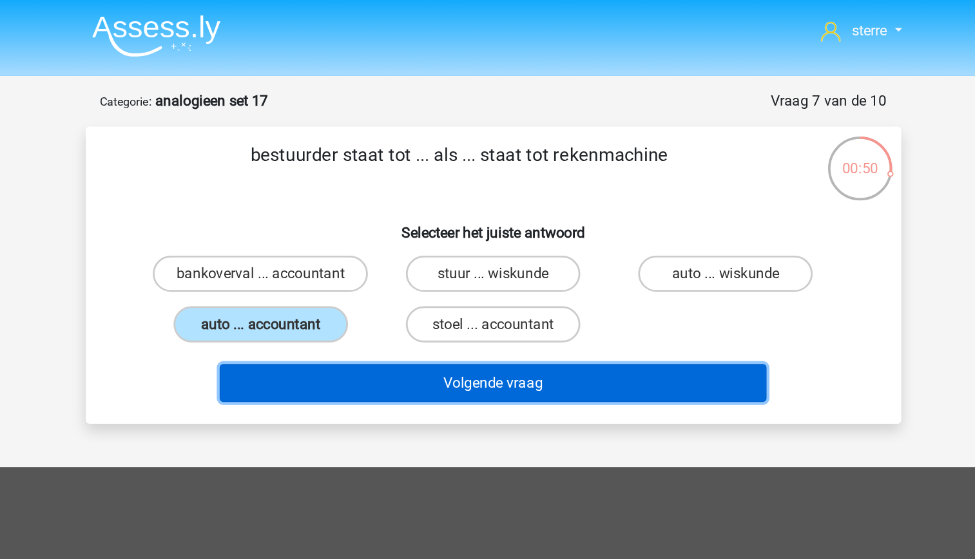
click at [468, 276] on button "Volgende vraag" at bounding box center [488, 273] width 390 height 27
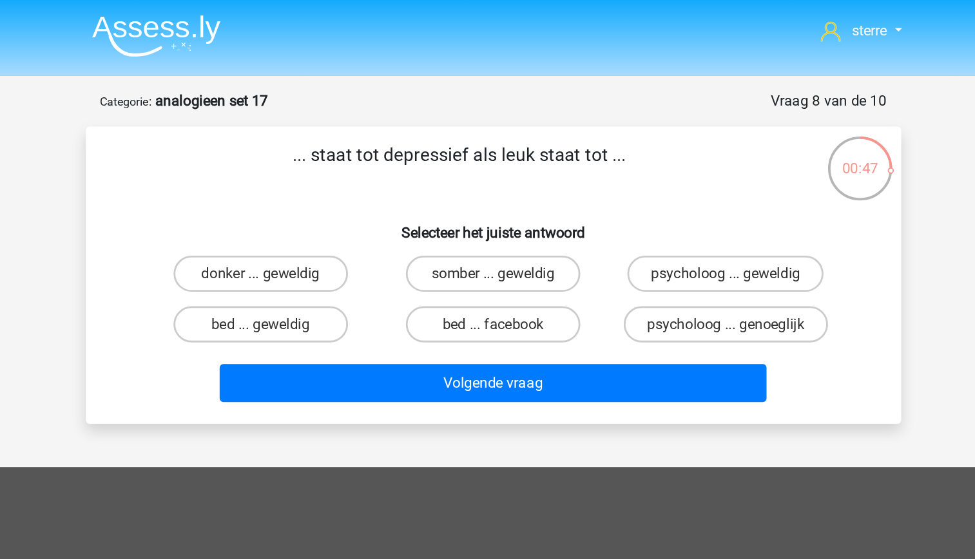
click at [424, 107] on p "... staat tot depressief als leuk staat tot ..." at bounding box center [464, 120] width 492 height 39
drag, startPoint x: 424, startPoint y: 107, endPoint x: 393, endPoint y: 136, distance: 42.4
click at [393, 136] on p "... staat tot depressief als leuk staat tot ..." at bounding box center [464, 120] width 492 height 39
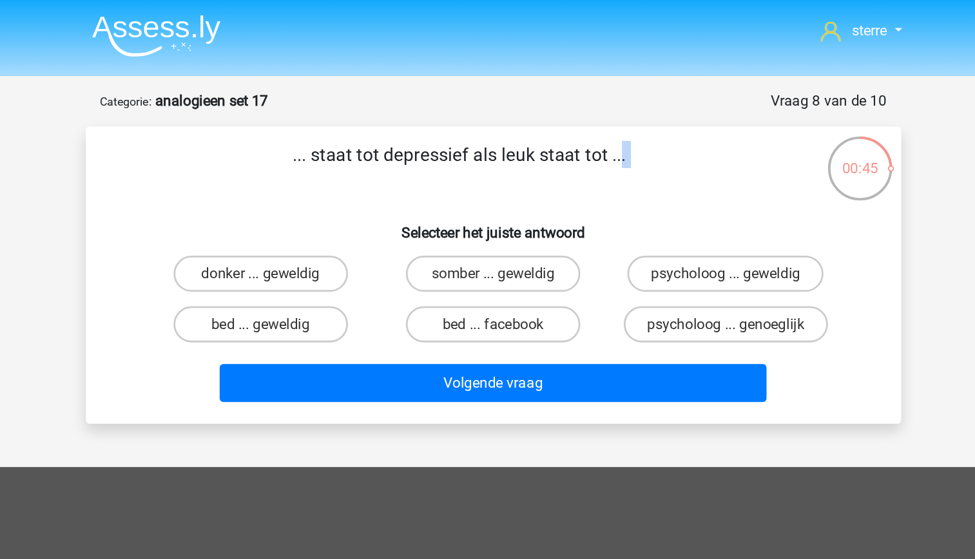
click at [377, 157] on h6 "Selecteer het juiste antwoord" at bounding box center [488, 161] width 540 height 23
click at [525, 205] on label "somber ... geweldig" at bounding box center [487, 195] width 124 height 26
click at [496, 204] on input "somber ... geweldig" at bounding box center [491, 199] width 8 height 8
radio input "true"
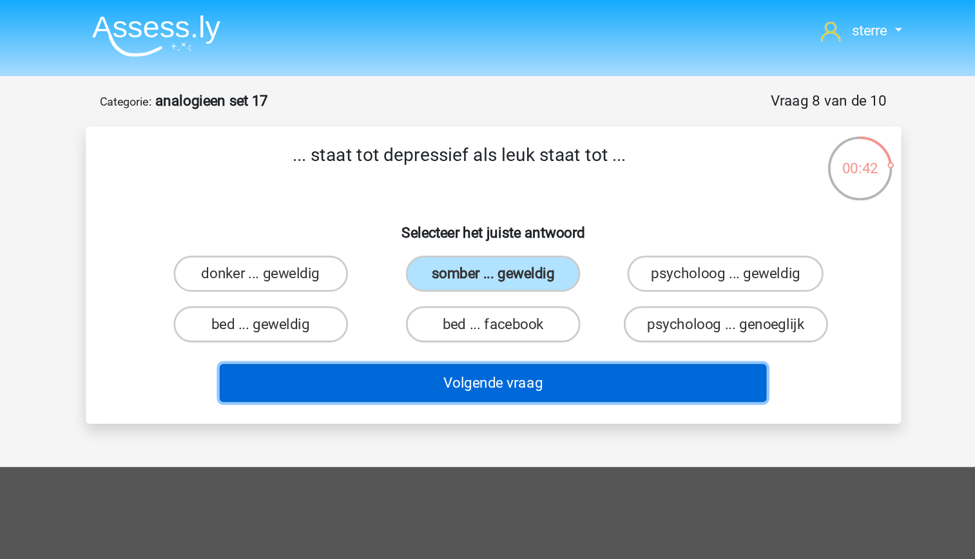
click at [563, 273] on button "Volgende vraag" at bounding box center [488, 273] width 390 height 27
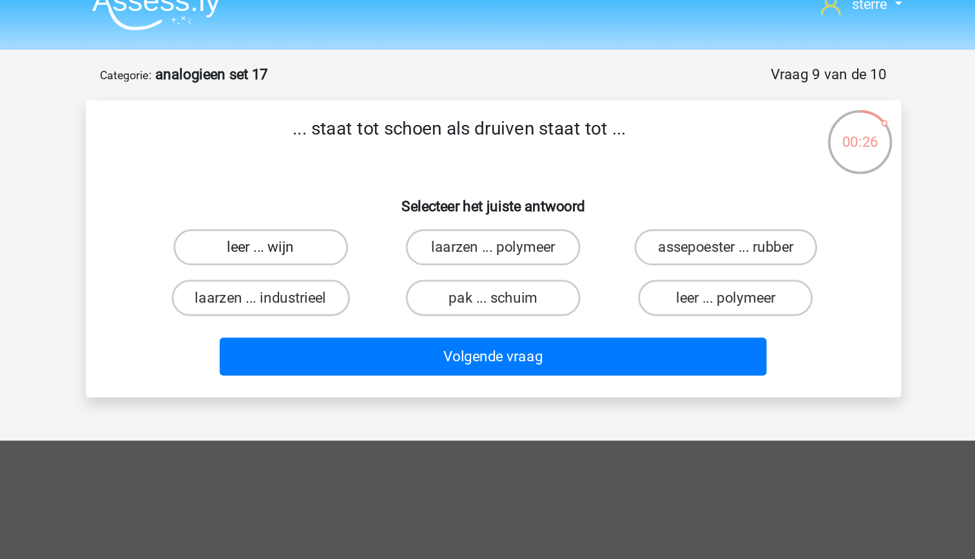
click at [339, 199] on label "leer ... wijn" at bounding box center [322, 195] width 124 height 26
click at [330, 199] on input "leer ... wijn" at bounding box center [326, 199] width 8 height 8
radio input "true"
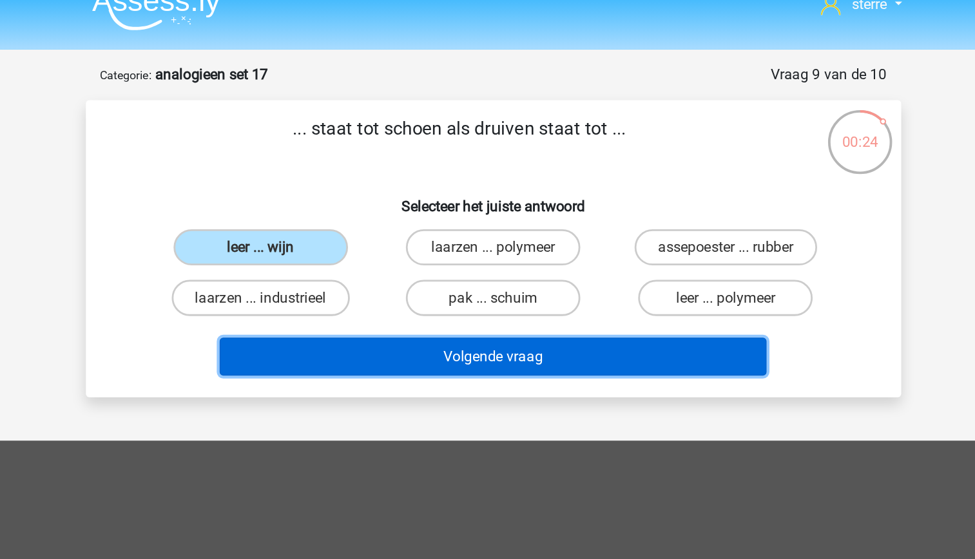
click at [463, 273] on button "Volgende vraag" at bounding box center [488, 273] width 390 height 27
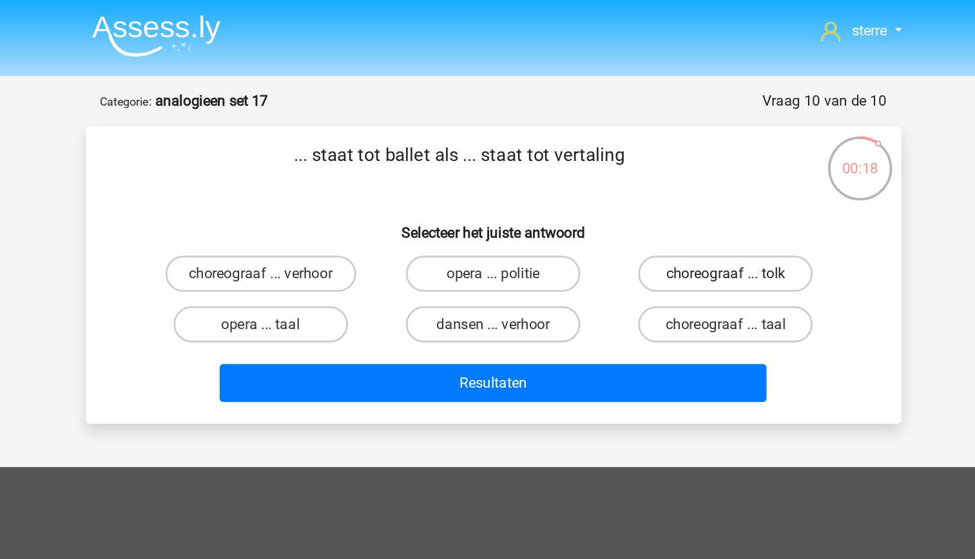
click at [642, 201] on label "choreograaf ... tolk" at bounding box center [653, 195] width 124 height 26
click at [654, 201] on input "choreograaf ... tolk" at bounding box center [658, 199] width 8 height 8
radio input "true"
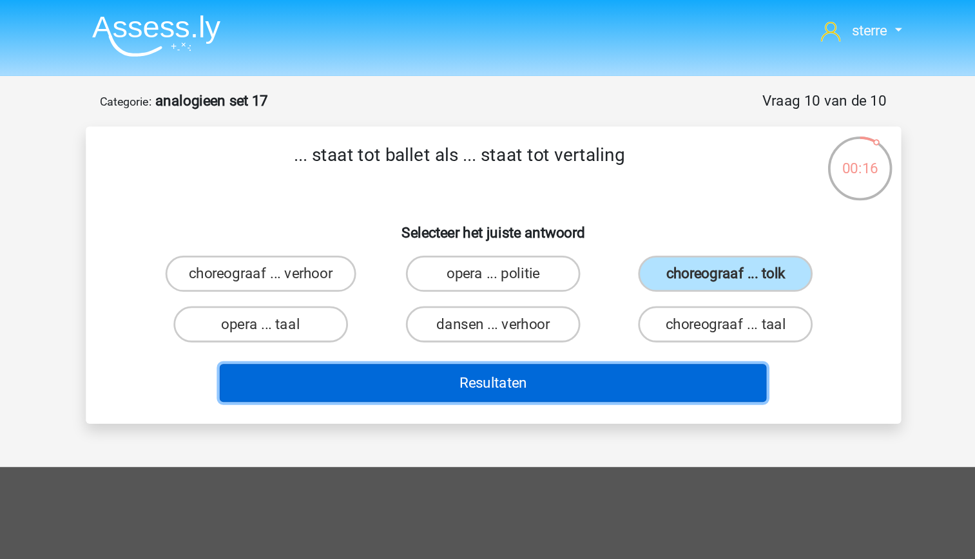
click at [561, 271] on button "Resultaten" at bounding box center [488, 273] width 390 height 27
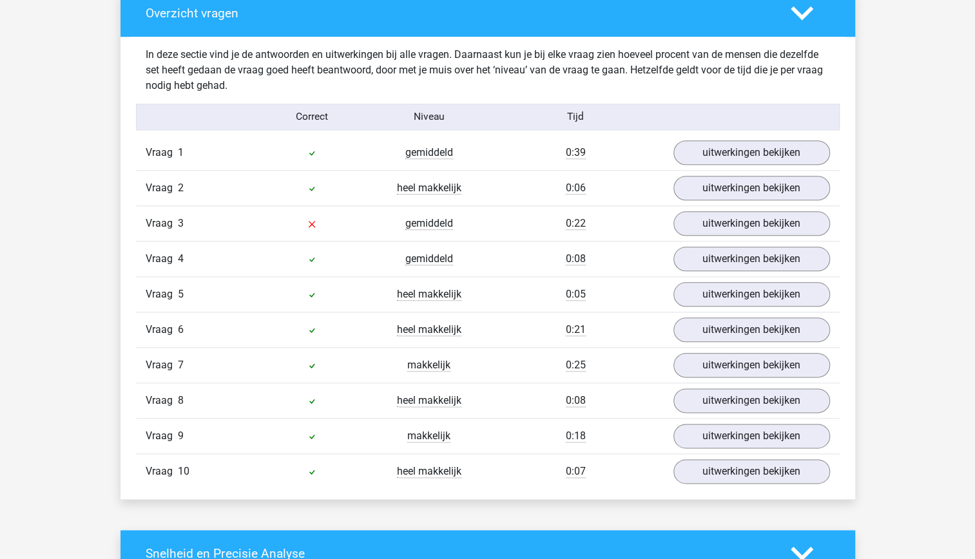
scroll to position [722, 0]
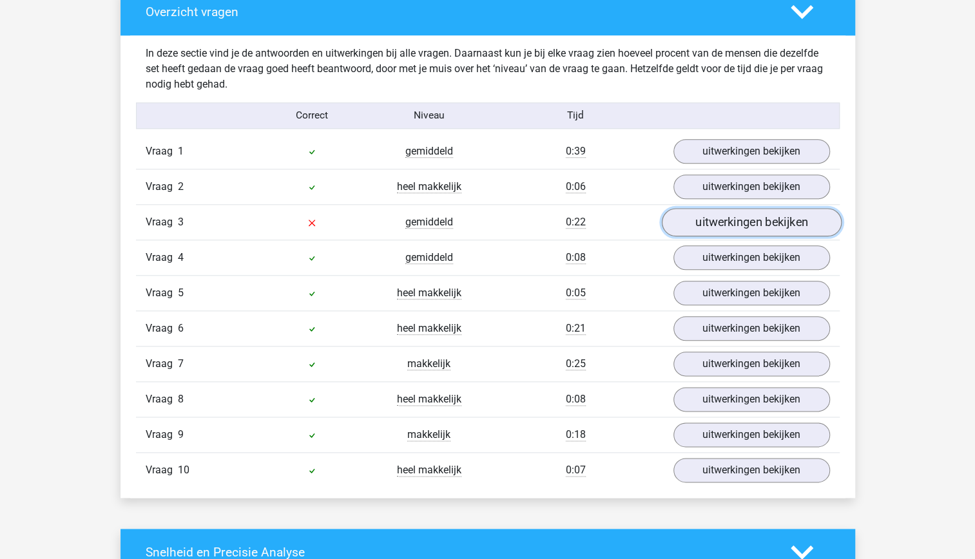
click at [727, 223] on link "uitwerkingen bekijken" at bounding box center [751, 222] width 180 height 28
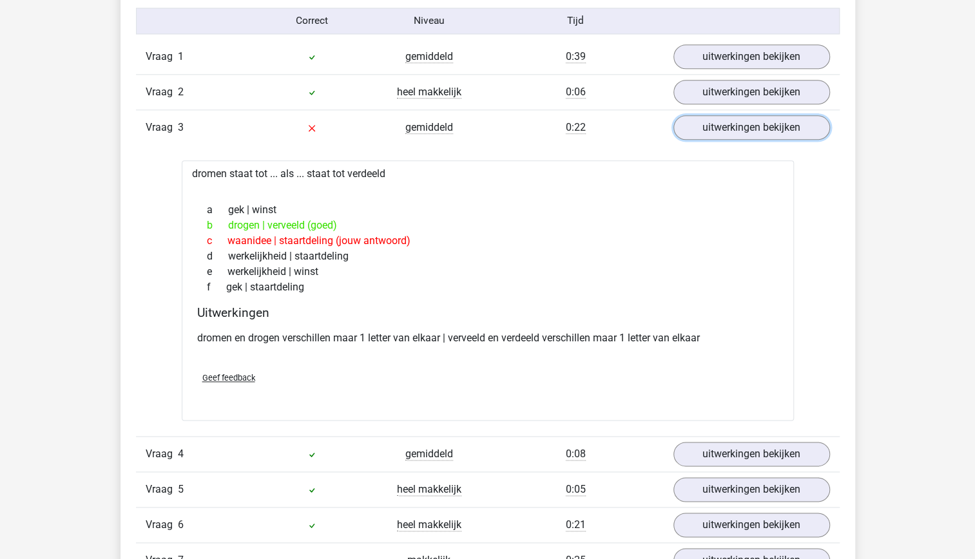
scroll to position [813, 0]
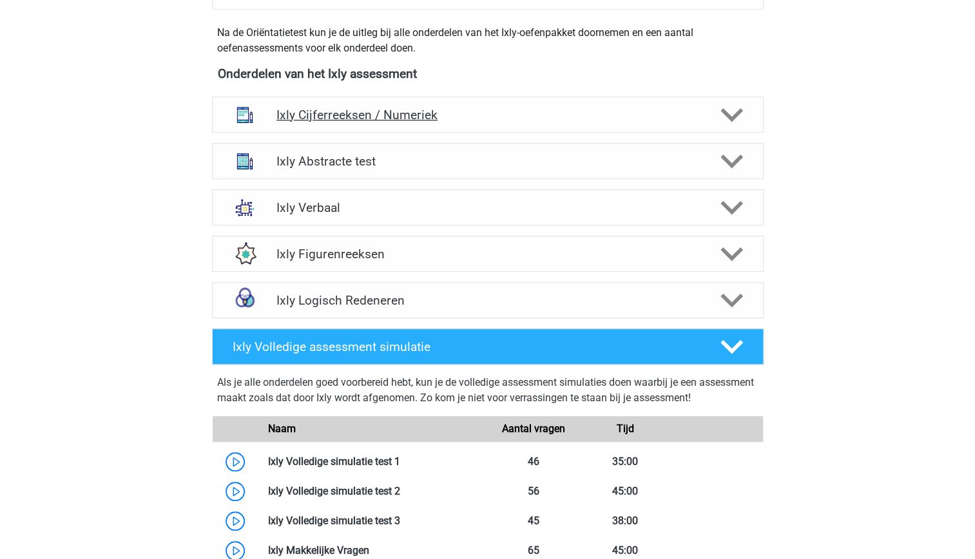
scroll to position [467, 0]
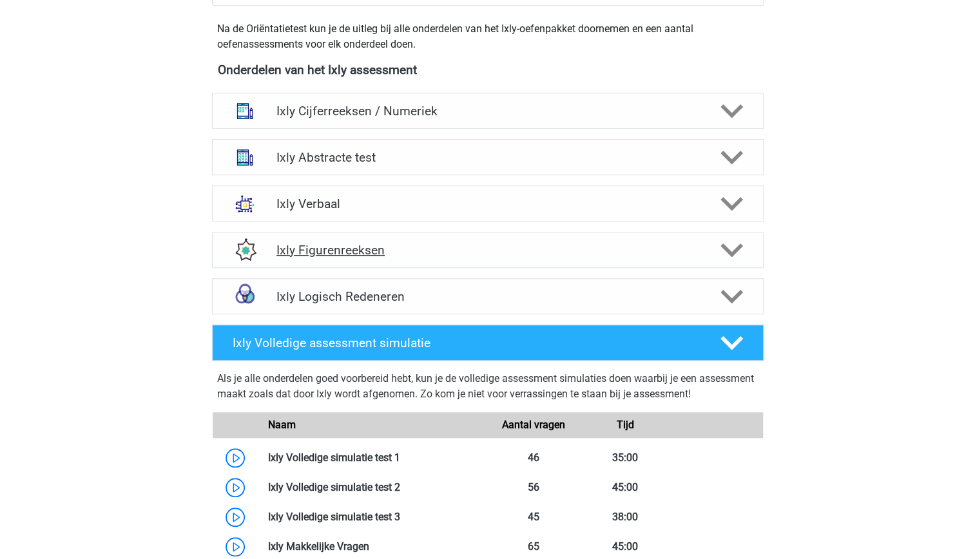
click at [599, 257] on div "Ixly Figurenreeksen" at bounding box center [488, 250] width 552 height 36
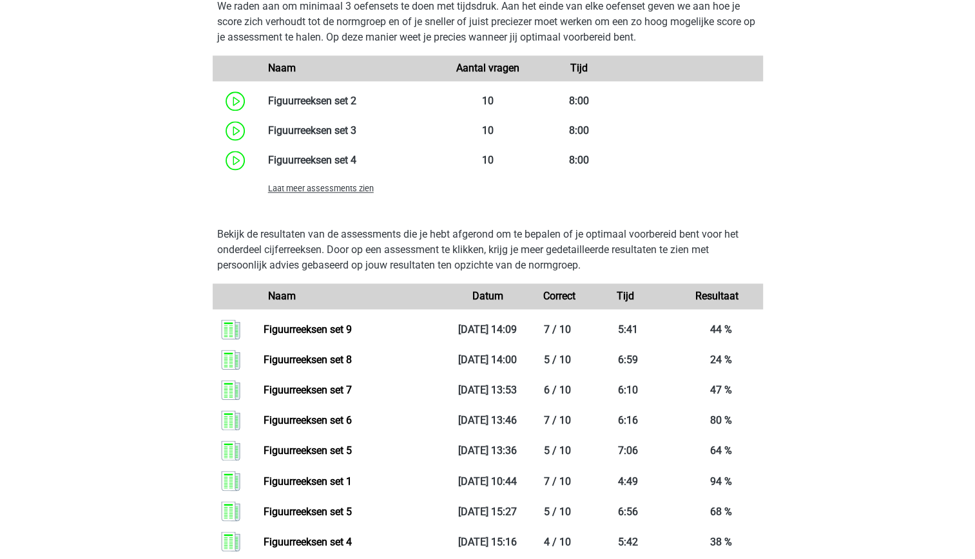
scroll to position [984, 0]
click at [331, 188] on span "Laat meer assessments zien" at bounding box center [321, 188] width 106 height 10
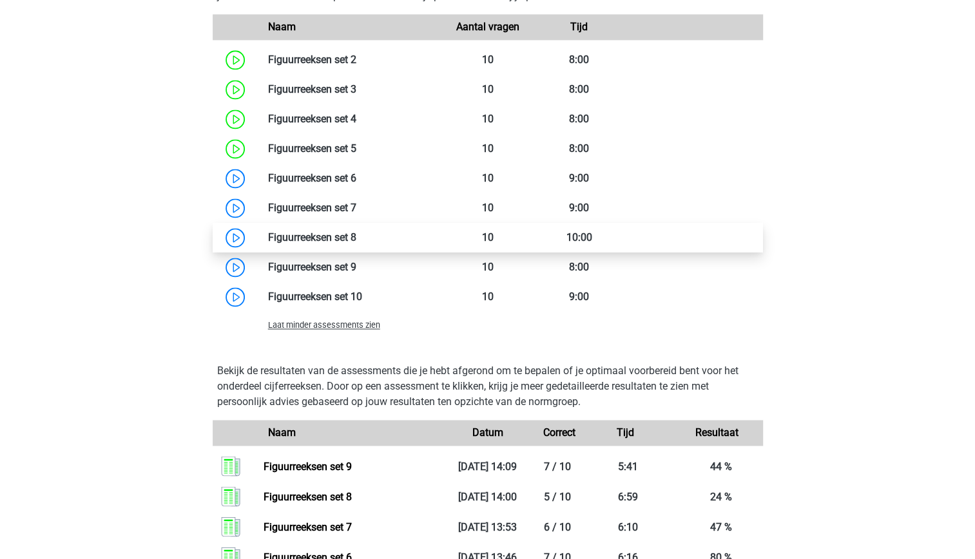
scroll to position [993, 0]
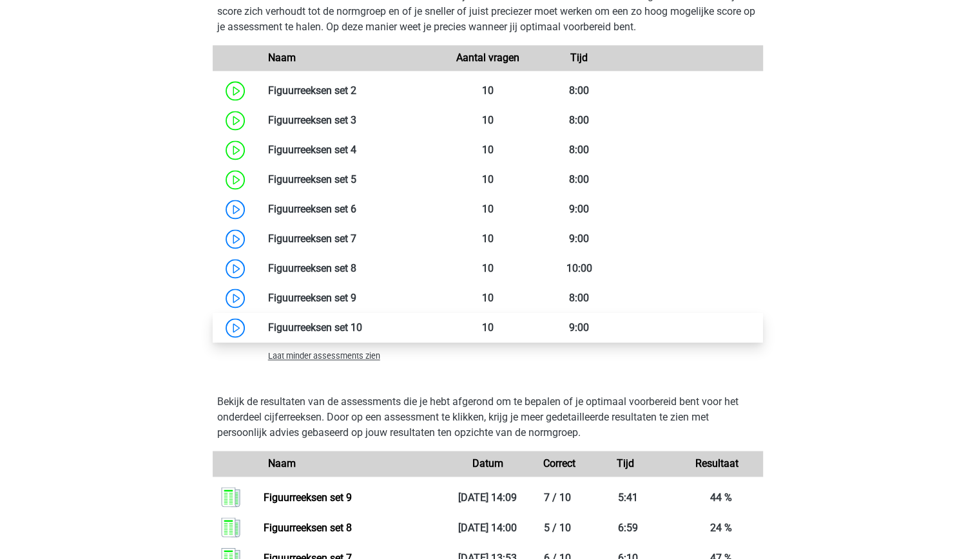
click at [362, 324] on link at bounding box center [362, 328] width 0 height 12
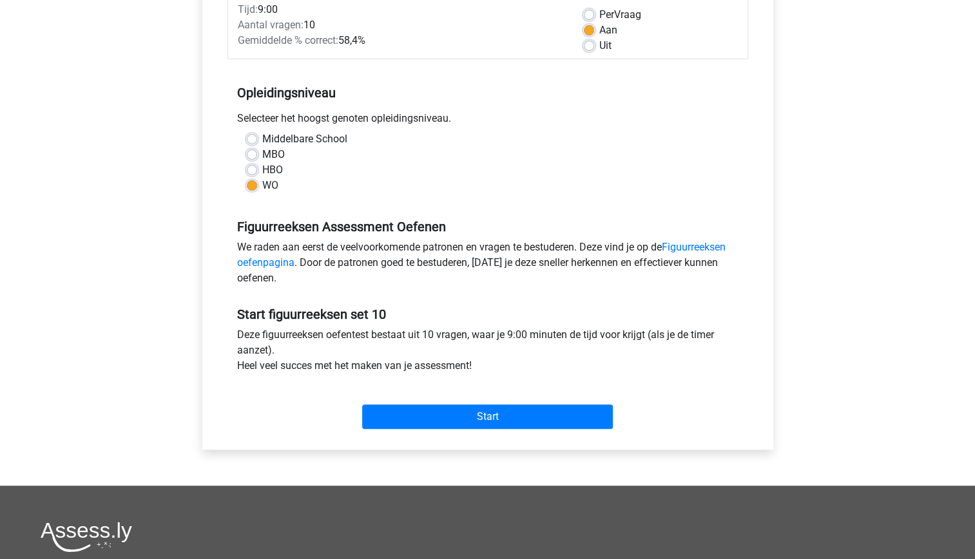
scroll to position [193, 0]
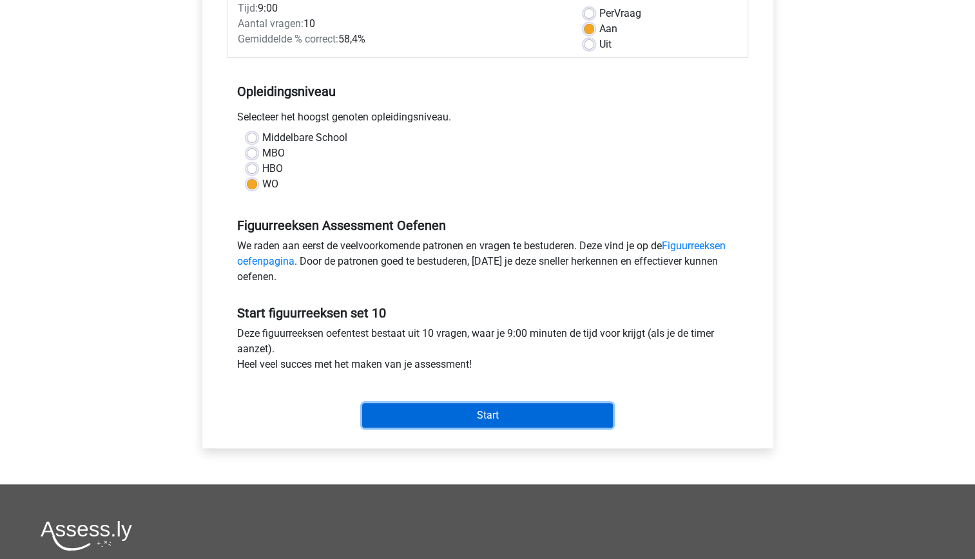
click at [491, 423] on input "Start" at bounding box center [487, 416] width 251 height 24
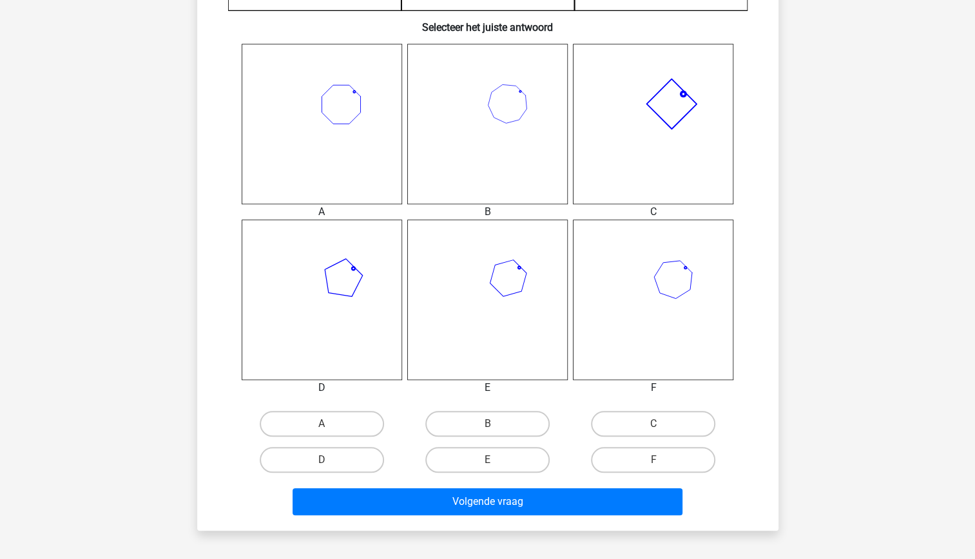
scroll to position [487, 0]
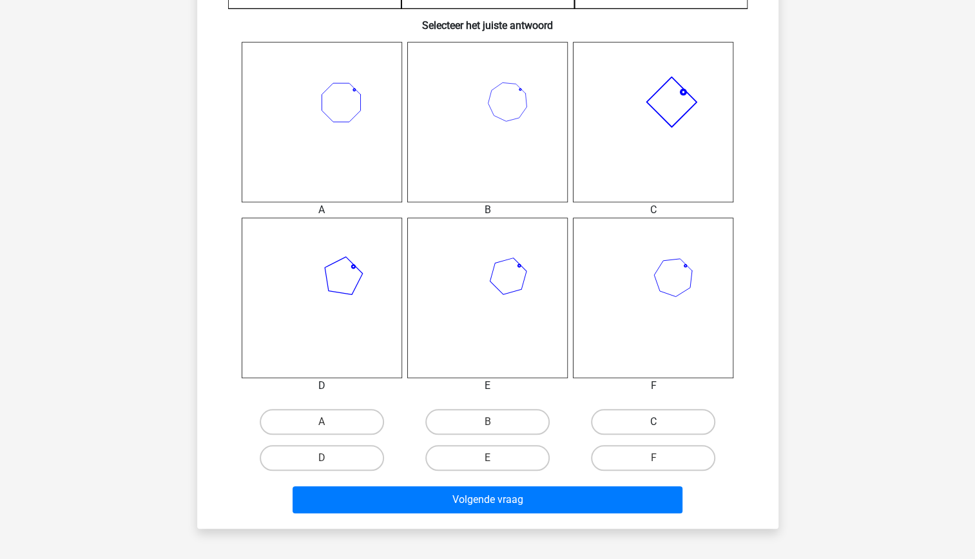
click at [621, 430] on label "C" at bounding box center [653, 422] width 124 height 26
click at [654, 430] on input "C" at bounding box center [658, 426] width 8 height 8
radio input "true"
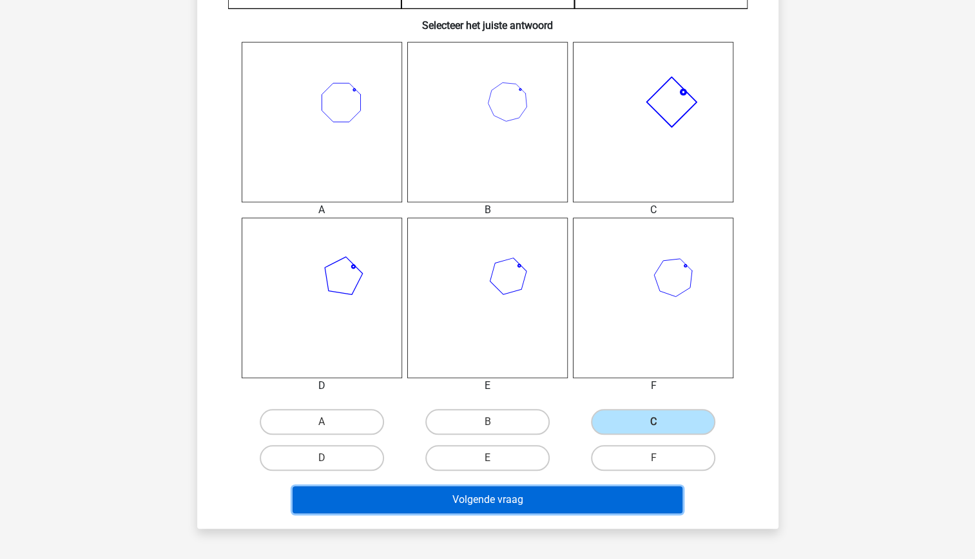
click at [593, 495] on button "Volgende vraag" at bounding box center [488, 500] width 390 height 27
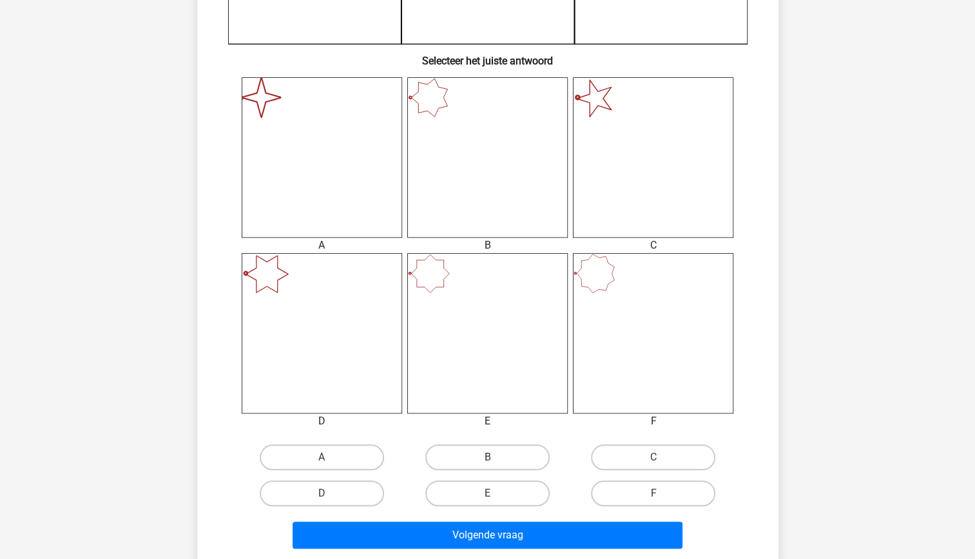
scroll to position [454, 0]
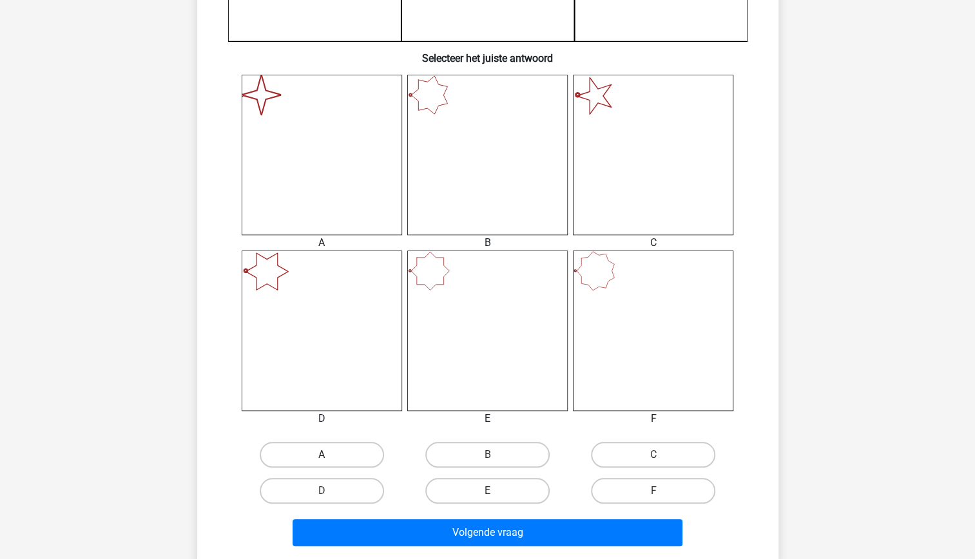
click at [336, 450] on label "A" at bounding box center [322, 455] width 124 height 26
click at [330, 455] on input "A" at bounding box center [326, 459] width 8 height 8
radio input "true"
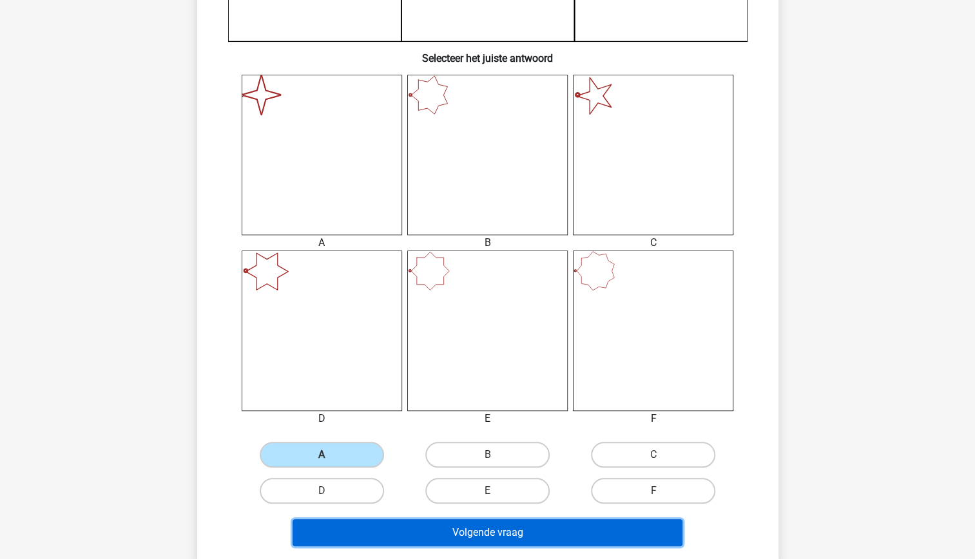
click at [426, 537] on button "Volgende vraag" at bounding box center [488, 533] width 390 height 27
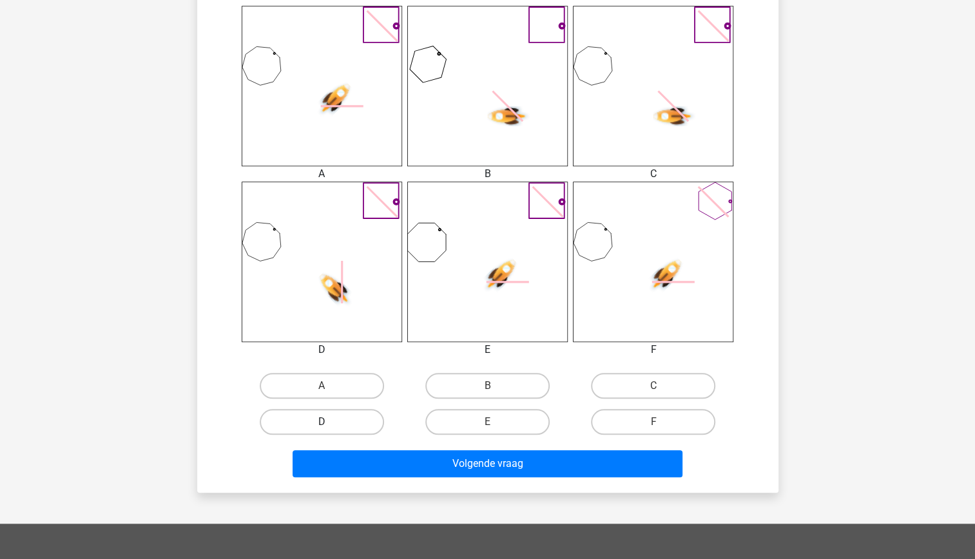
scroll to position [524, 0]
click at [329, 428] on input "D" at bounding box center [326, 426] width 8 height 8
radio input "true"
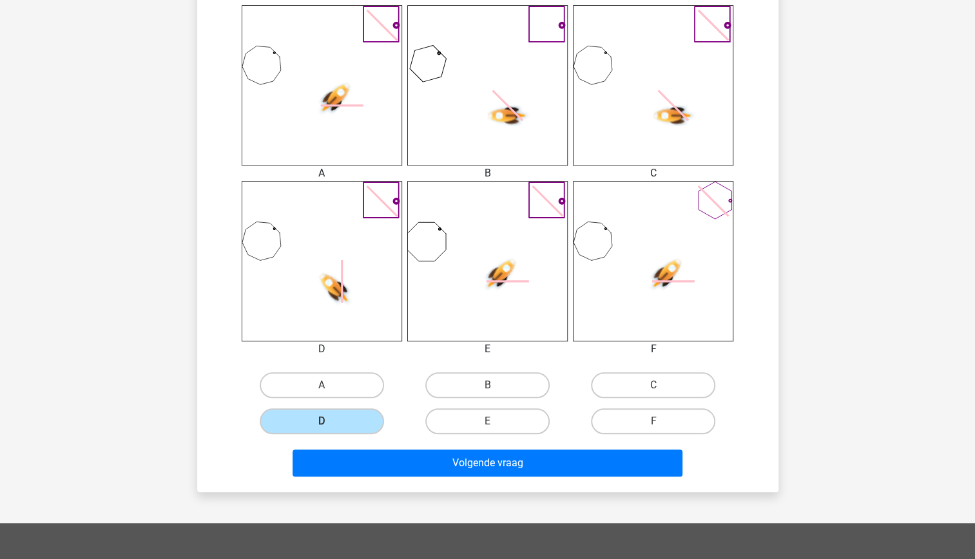
click at [421, 482] on div "Wat is de meest logische volgende figuur in de reeks? 1 2 3 4 5 6 Selecteer het…" at bounding box center [487, 29] width 581 height 926
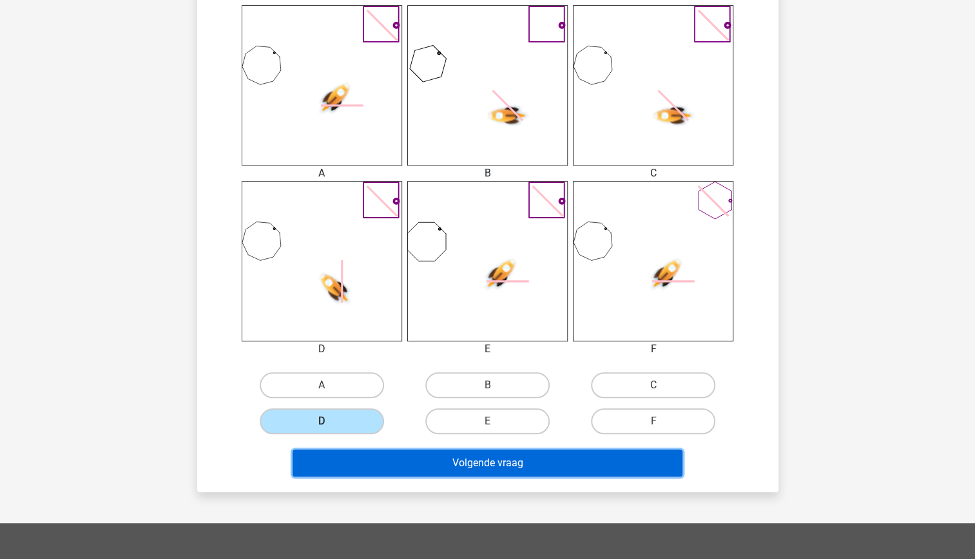
click at [436, 471] on button "Volgende vraag" at bounding box center [488, 463] width 390 height 27
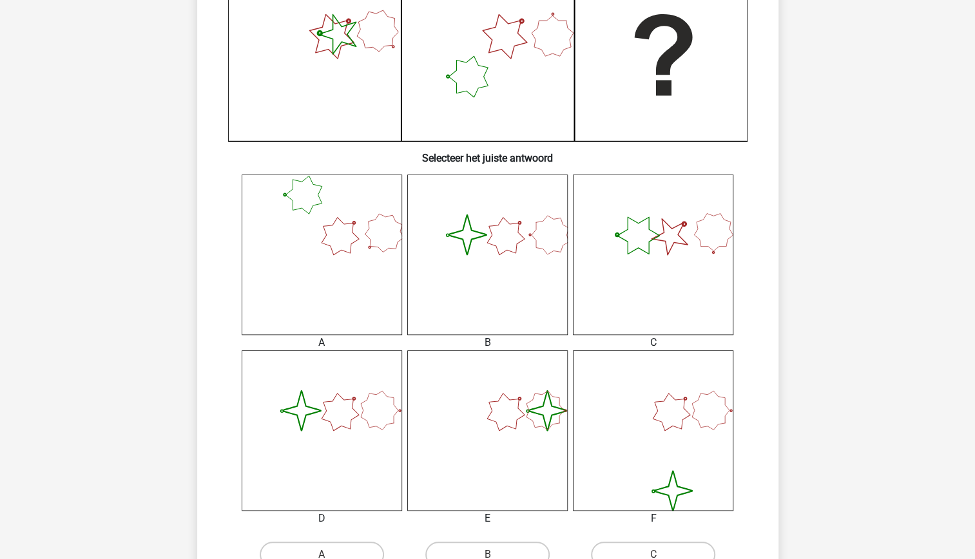
scroll to position [356, 0]
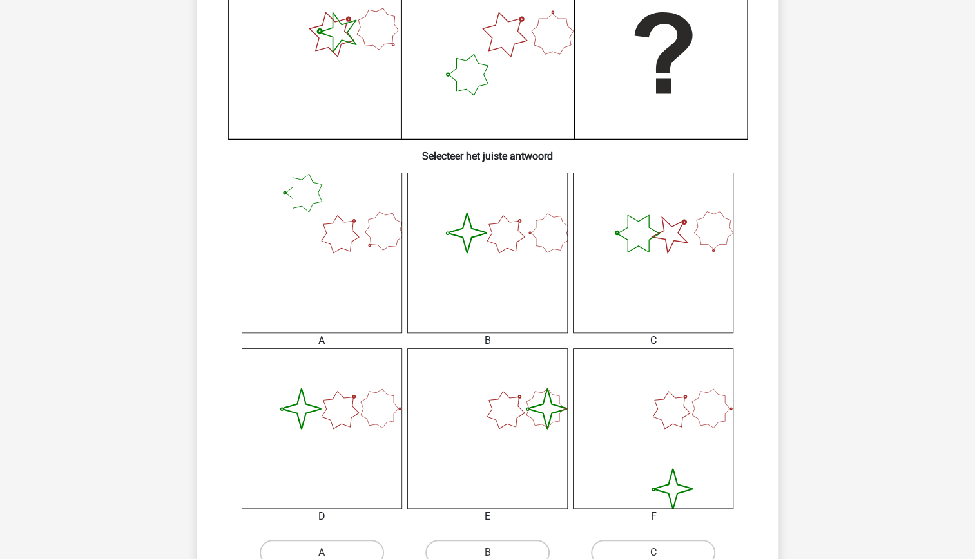
click at [688, 402] on icon "image/svg+xml" at bounding box center [653, 429] width 160 height 160
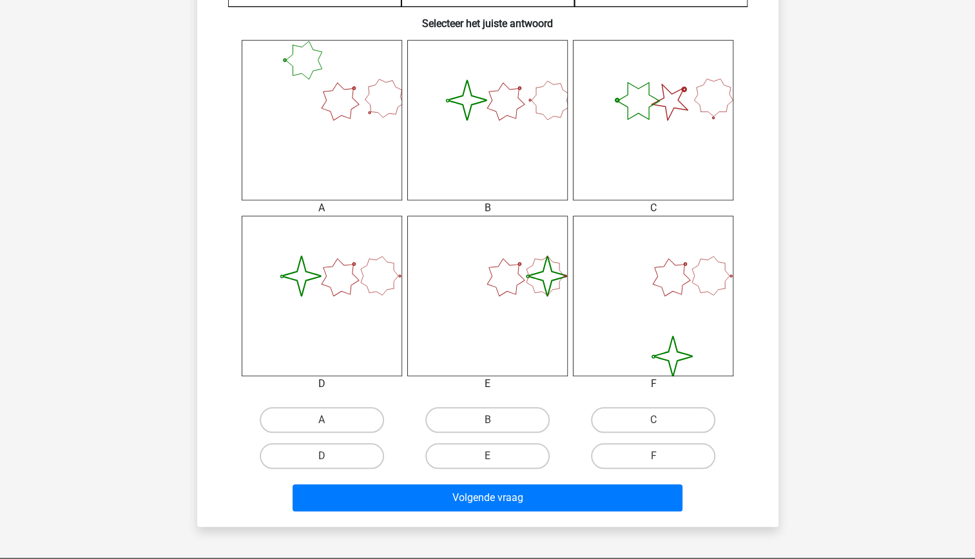
scroll to position [490, 0]
click at [355, 455] on label "D" at bounding box center [322, 456] width 124 height 26
click at [330, 456] on input "D" at bounding box center [326, 460] width 8 height 8
radio input "true"
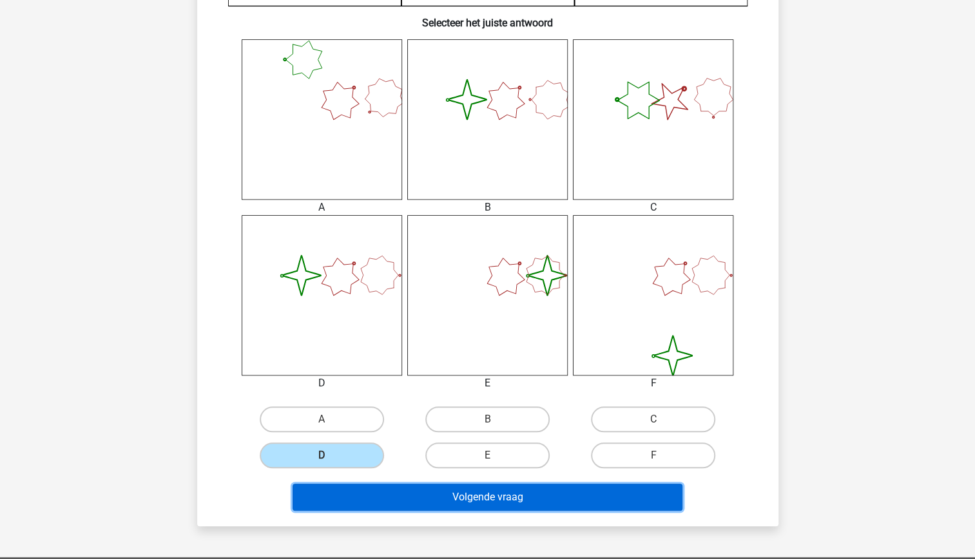
click at [469, 495] on button "Volgende vraag" at bounding box center [488, 497] width 390 height 27
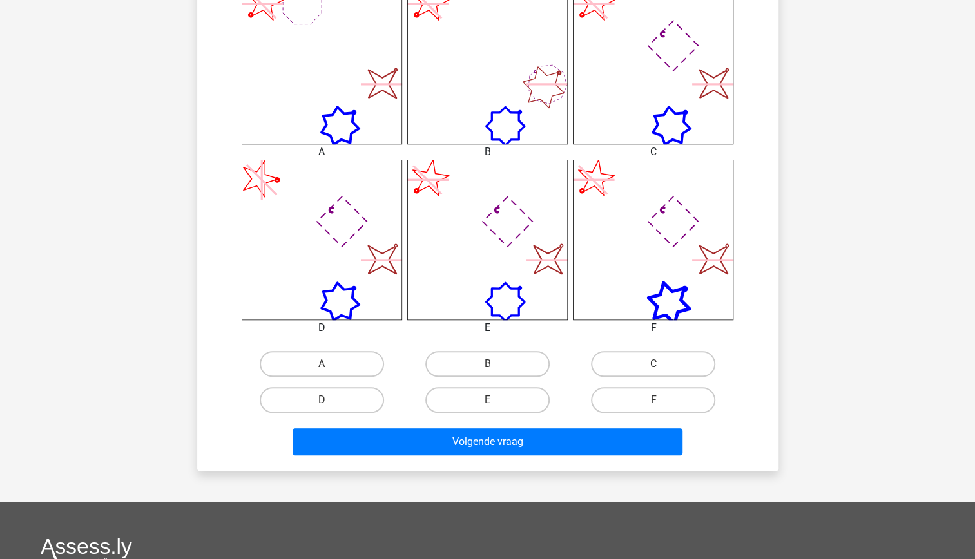
scroll to position [550, 0]
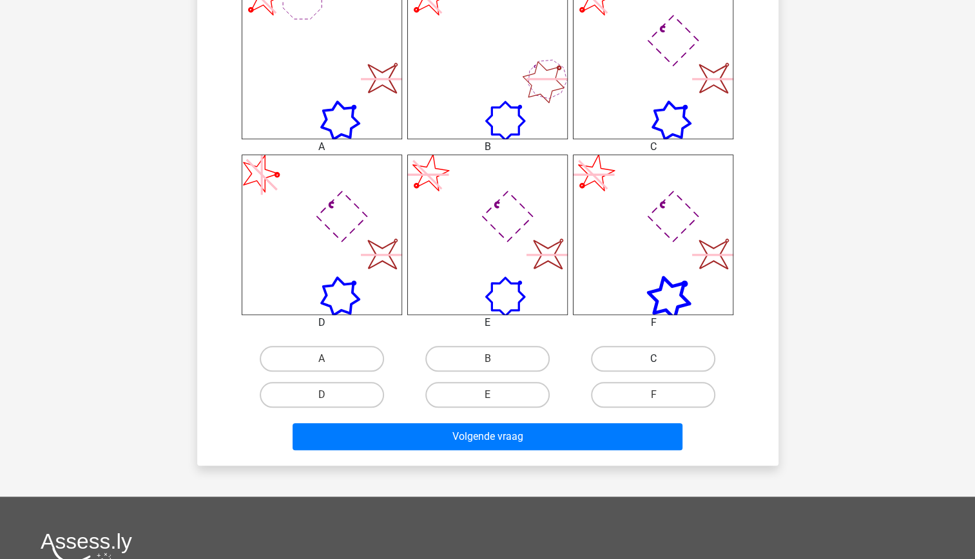
click at [664, 350] on label "C" at bounding box center [653, 359] width 124 height 26
click at [662, 359] on input "C" at bounding box center [658, 363] width 8 height 8
radio input "true"
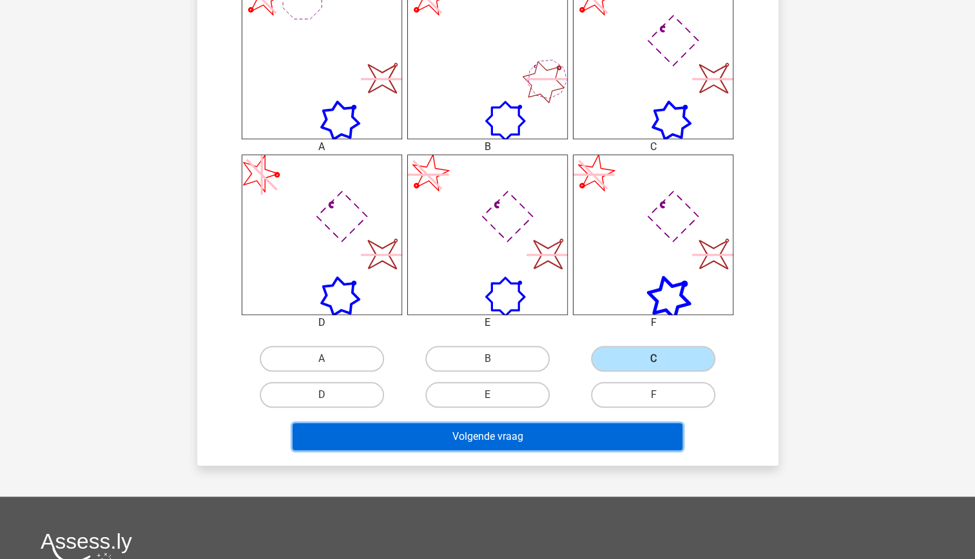
click at [601, 438] on button "Volgende vraag" at bounding box center [488, 436] width 390 height 27
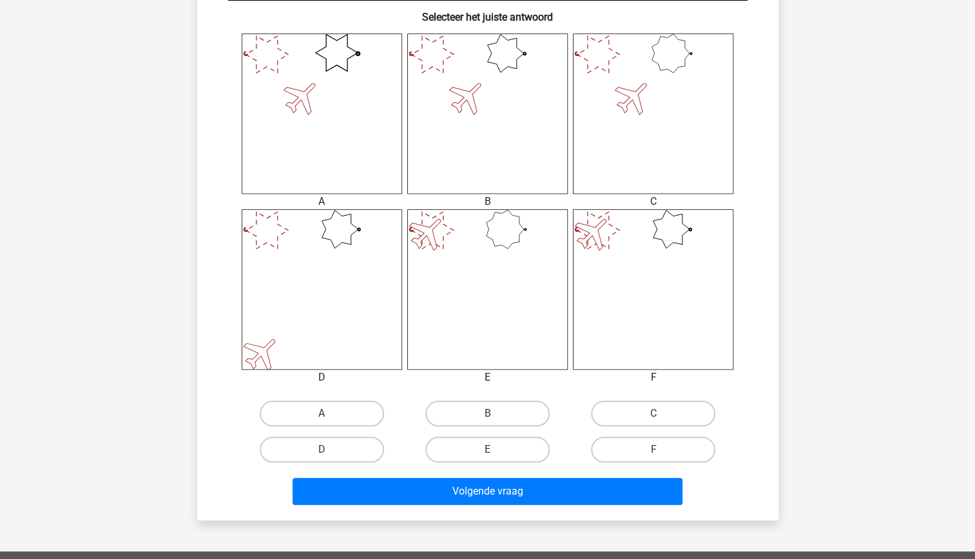
scroll to position [496, 0]
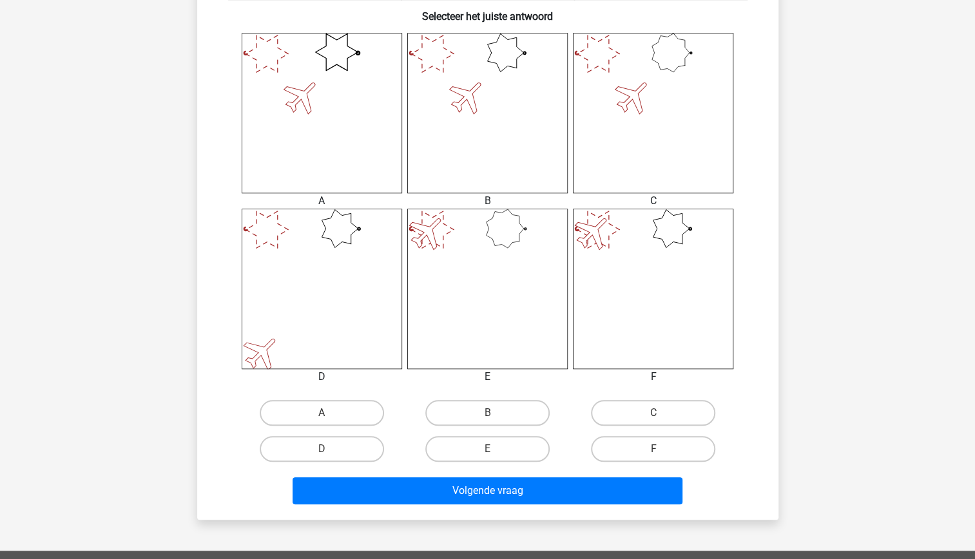
click at [494, 414] on input "B" at bounding box center [491, 417] width 8 height 8
radio input "true"
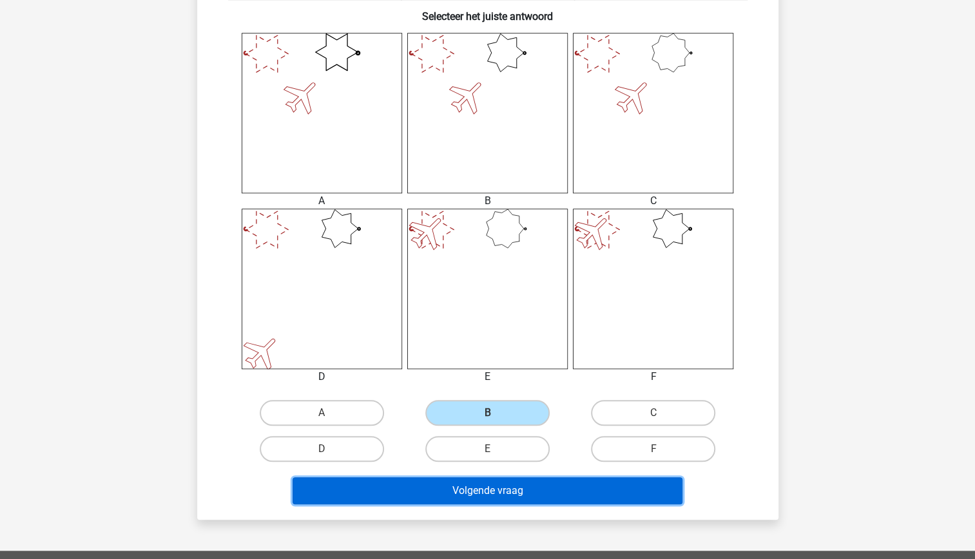
click at [514, 492] on button "Volgende vraag" at bounding box center [488, 491] width 390 height 27
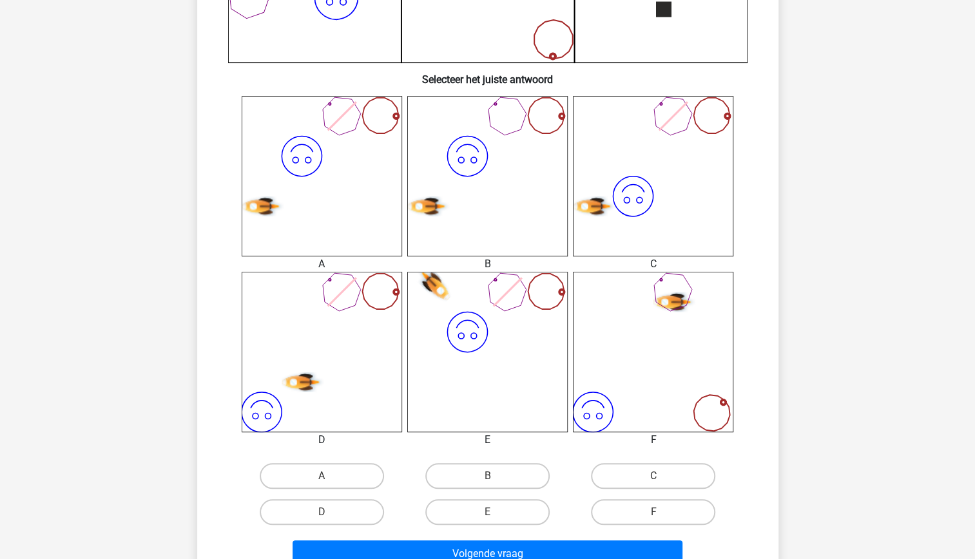
scroll to position [434, 0]
click at [353, 478] on label "A" at bounding box center [322, 476] width 124 height 26
click at [330, 478] on input "A" at bounding box center [326, 480] width 8 height 8
radio input "true"
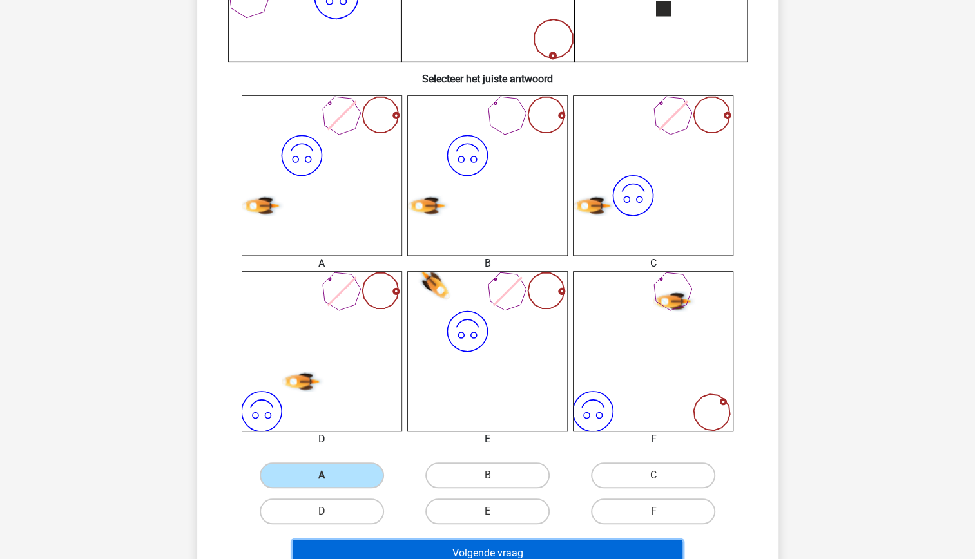
click at [418, 552] on button "Volgende vraag" at bounding box center [488, 553] width 390 height 27
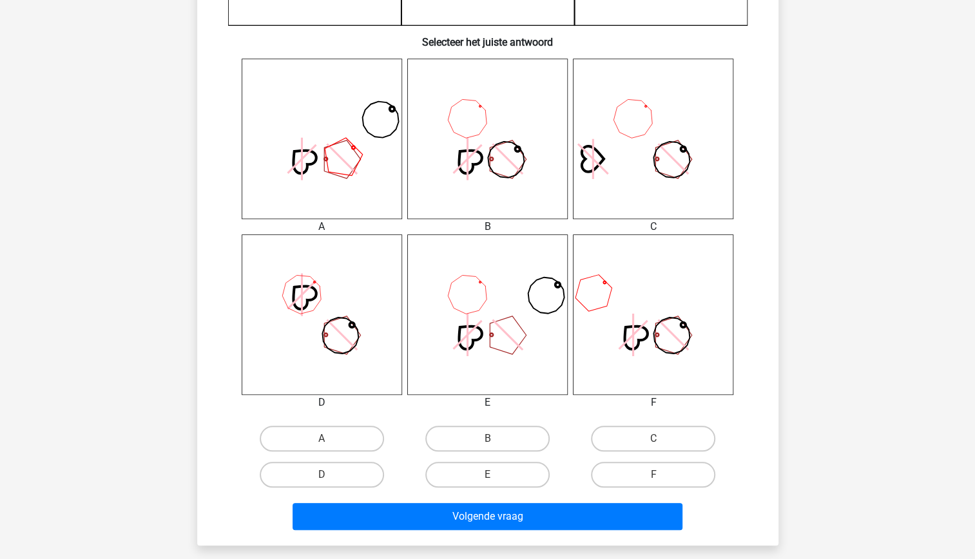
scroll to position [471, 0]
click at [499, 478] on label "E" at bounding box center [487, 475] width 124 height 26
click at [496, 478] on input "E" at bounding box center [491, 478] width 8 height 8
radio input "true"
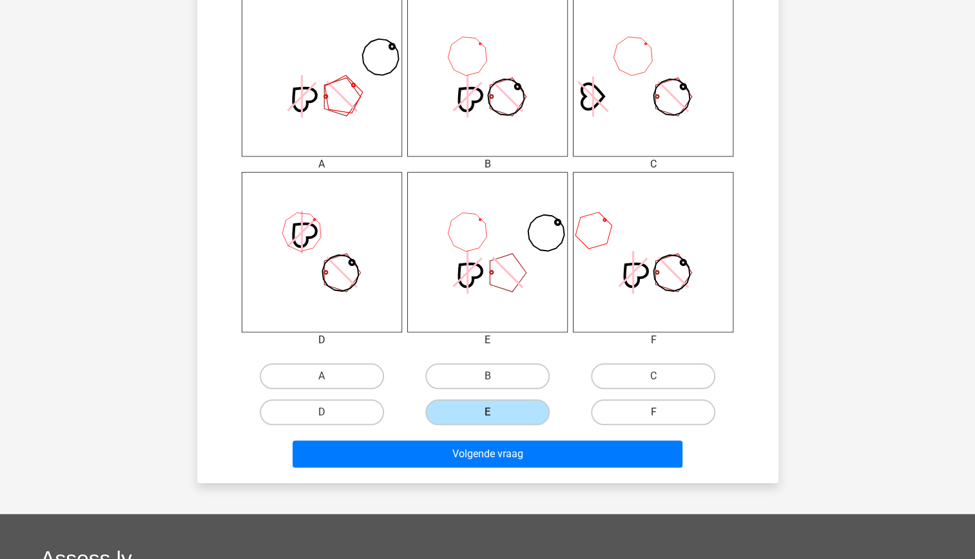
scroll to position [568, 0]
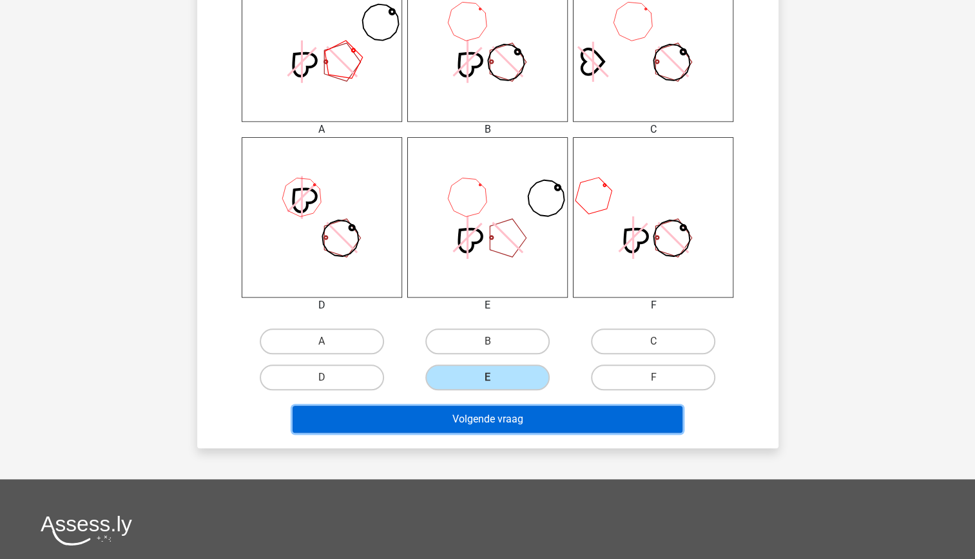
click at [550, 411] on button "Volgende vraag" at bounding box center [488, 419] width 390 height 27
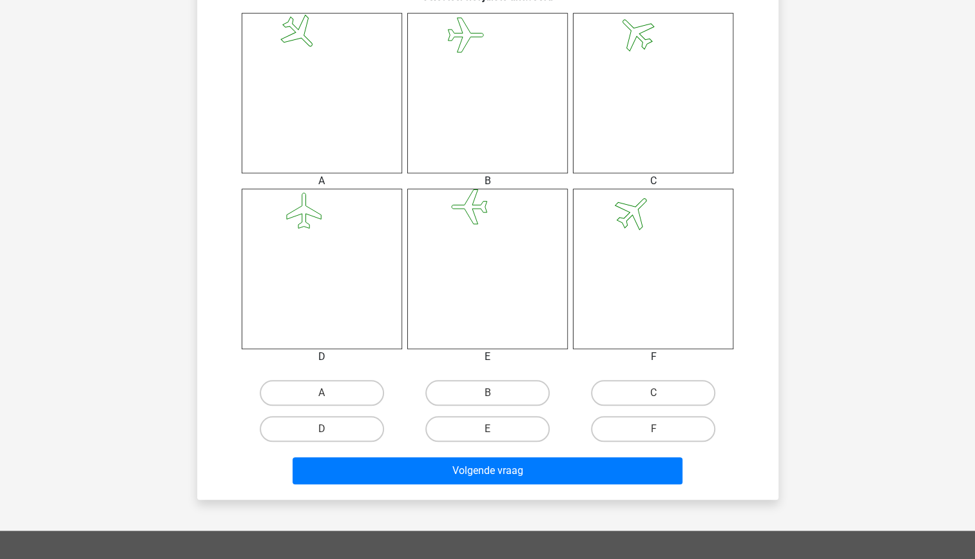
scroll to position [519, 0]
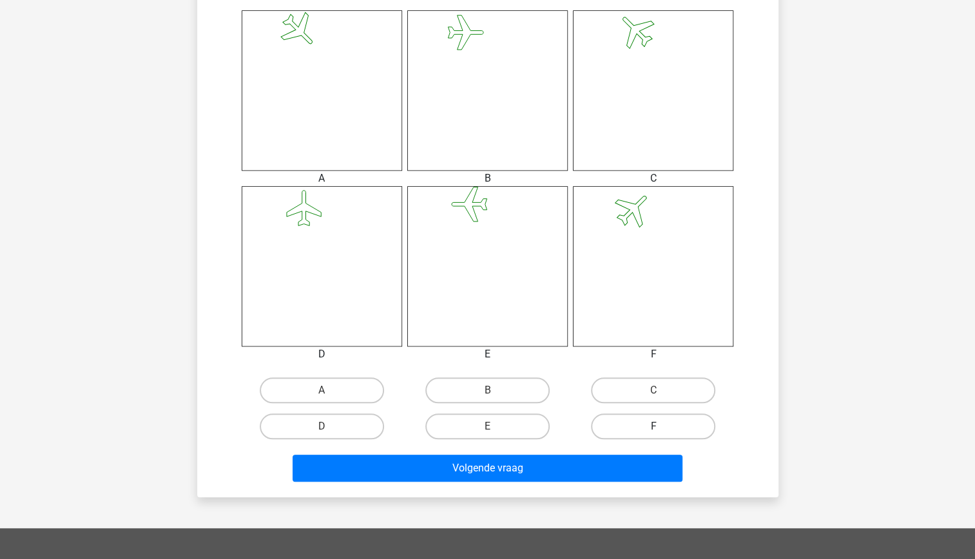
click at [638, 423] on label "F" at bounding box center [653, 427] width 124 height 26
click at [654, 427] on input "F" at bounding box center [658, 431] width 8 height 8
radio input "true"
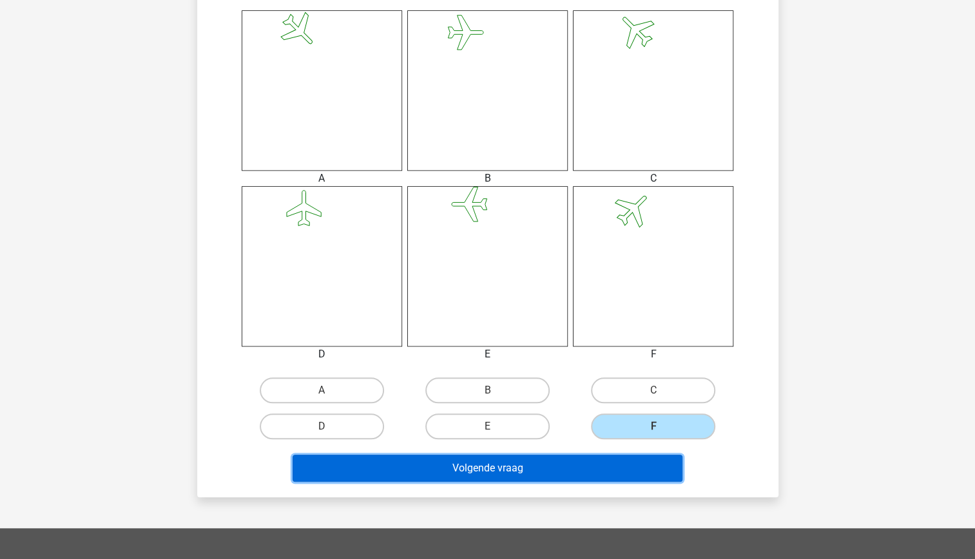
click at [625, 469] on button "Volgende vraag" at bounding box center [488, 468] width 390 height 27
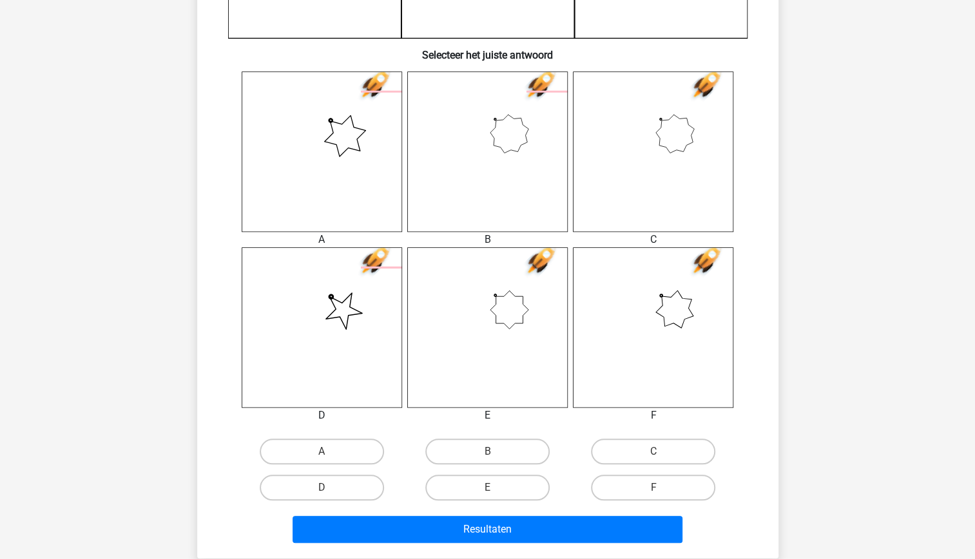
scroll to position [458, 0]
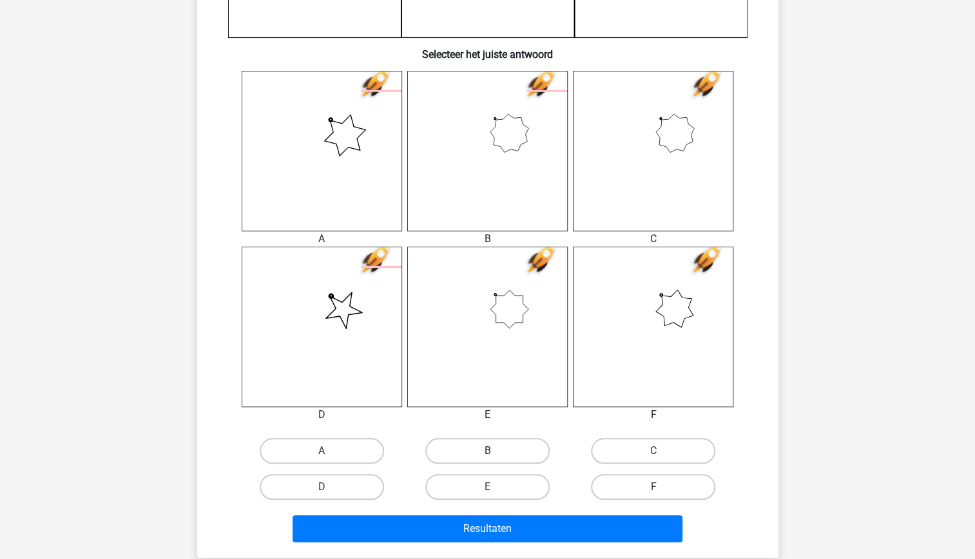
click at [492, 447] on label "B" at bounding box center [487, 451] width 124 height 26
click at [492, 451] on input "B" at bounding box center [491, 455] width 8 height 8
radio input "true"
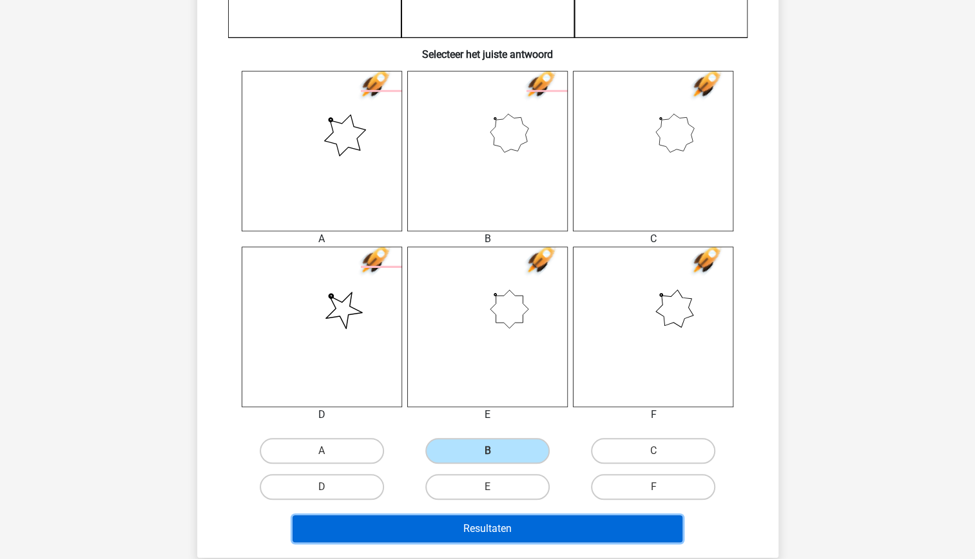
click at [512, 524] on button "Resultaten" at bounding box center [488, 529] width 390 height 27
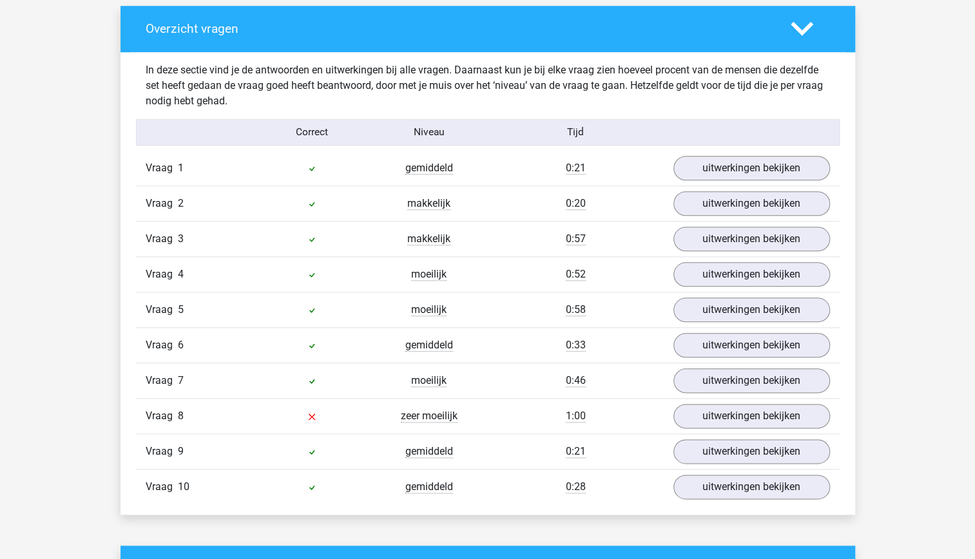
scroll to position [768, 0]
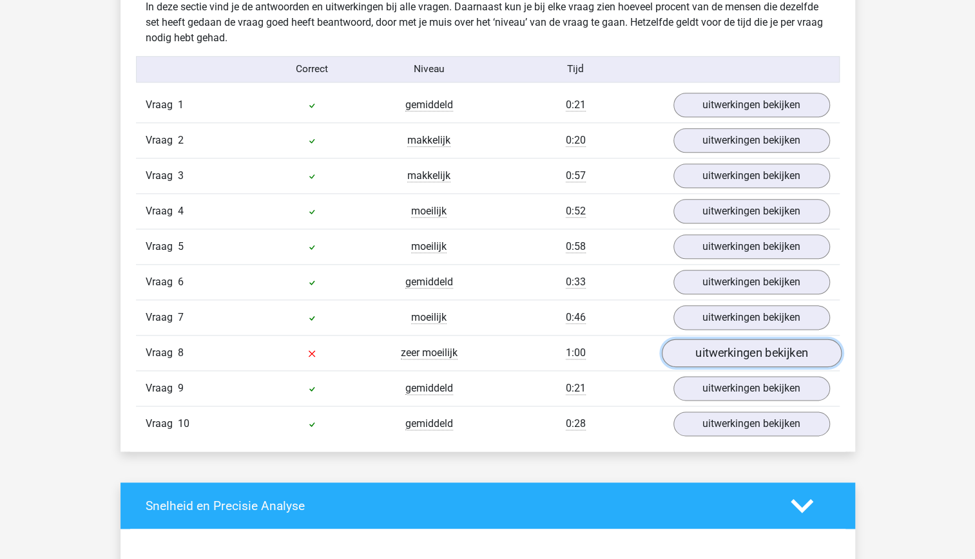
click at [760, 356] on link "uitwerkingen bekijken" at bounding box center [751, 353] width 180 height 28
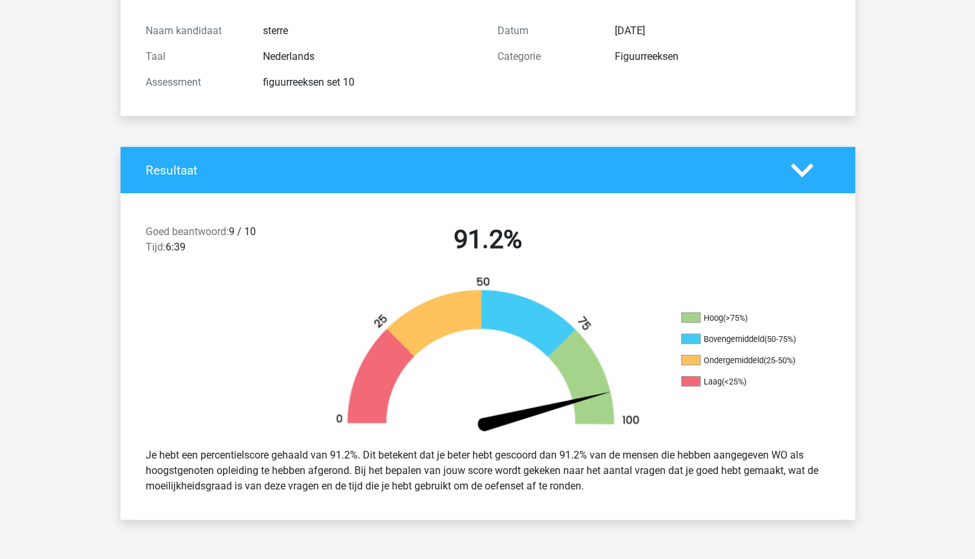
scroll to position [78, 0]
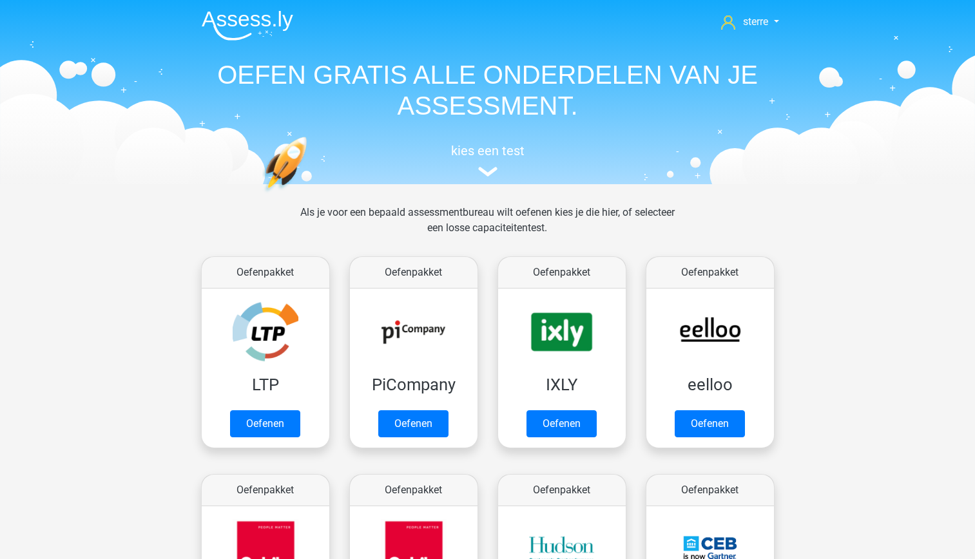
scroll to position [205, 0]
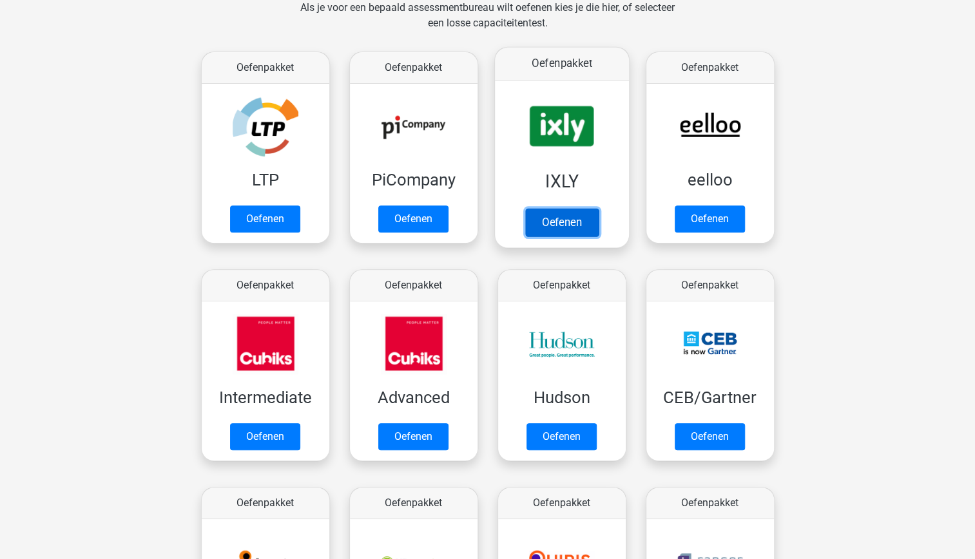
click at [564, 208] on link "Oefenen" at bounding box center [561, 222] width 73 height 28
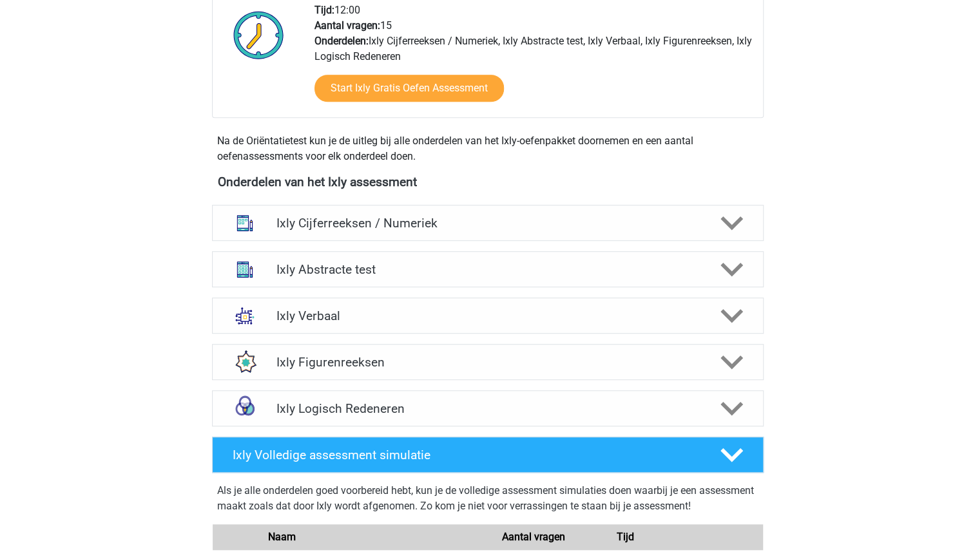
scroll to position [354, 0]
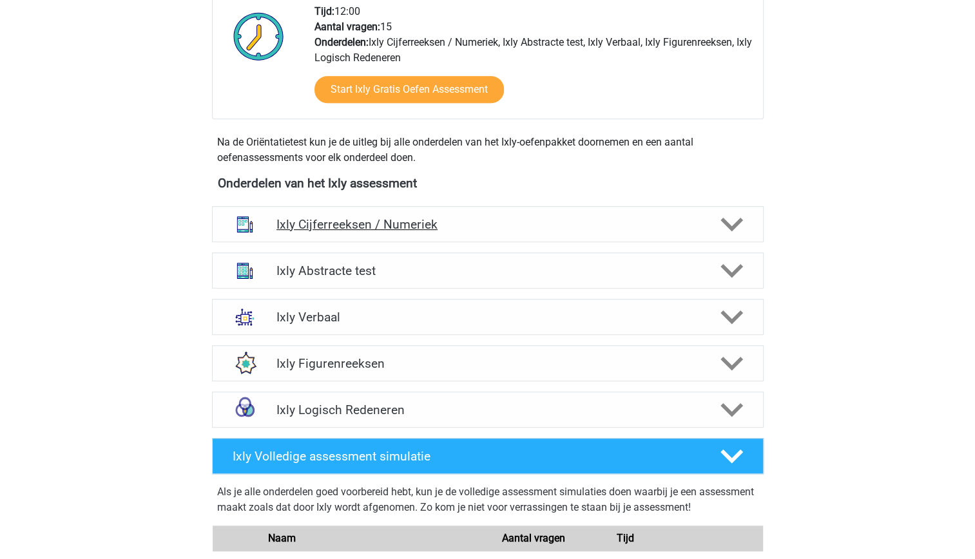
click at [598, 235] on div "Ixly Cijferreeksen / Numeriek" at bounding box center [488, 224] width 552 height 36
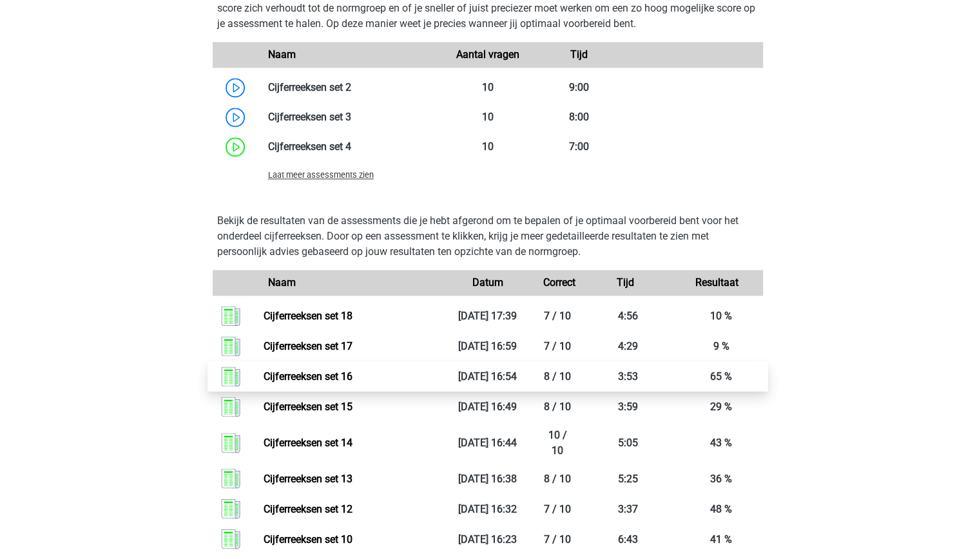
scroll to position [963, 0]
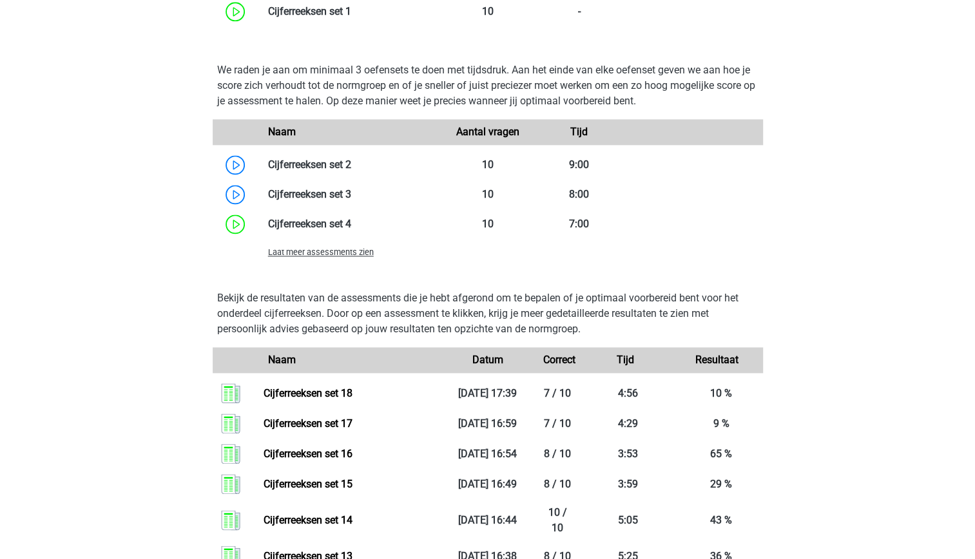
click at [344, 253] on span "Laat meer assessments zien" at bounding box center [321, 253] width 106 height 10
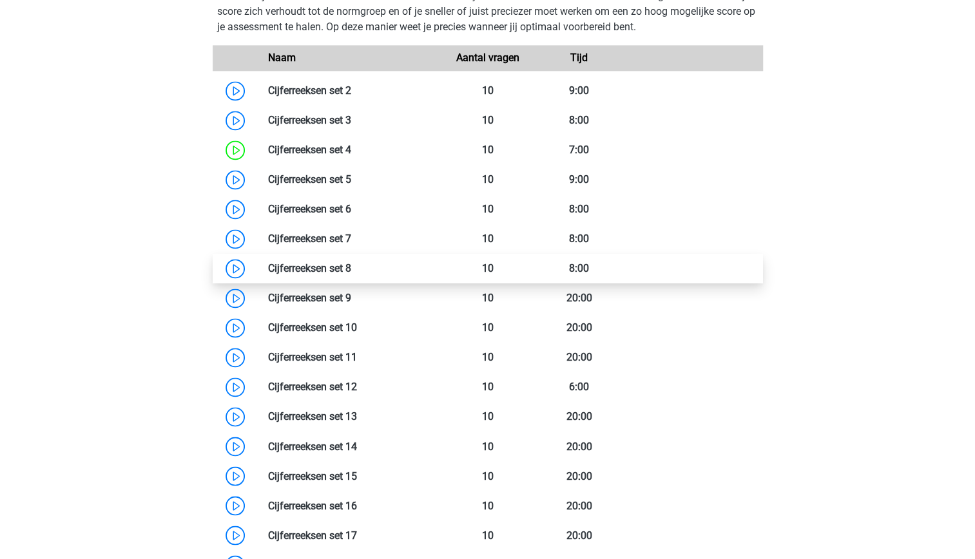
scroll to position [1006, 0]
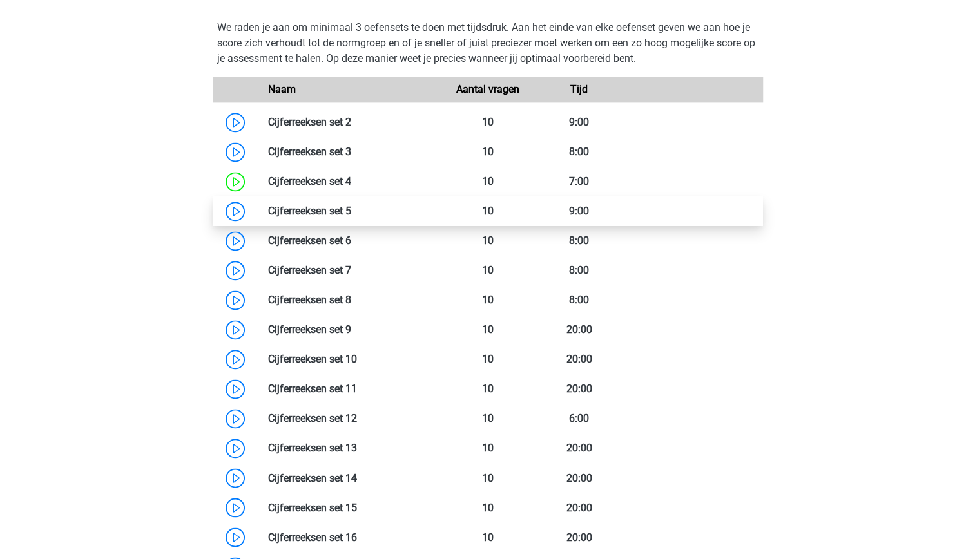
click at [351, 217] on link at bounding box center [351, 211] width 0 height 12
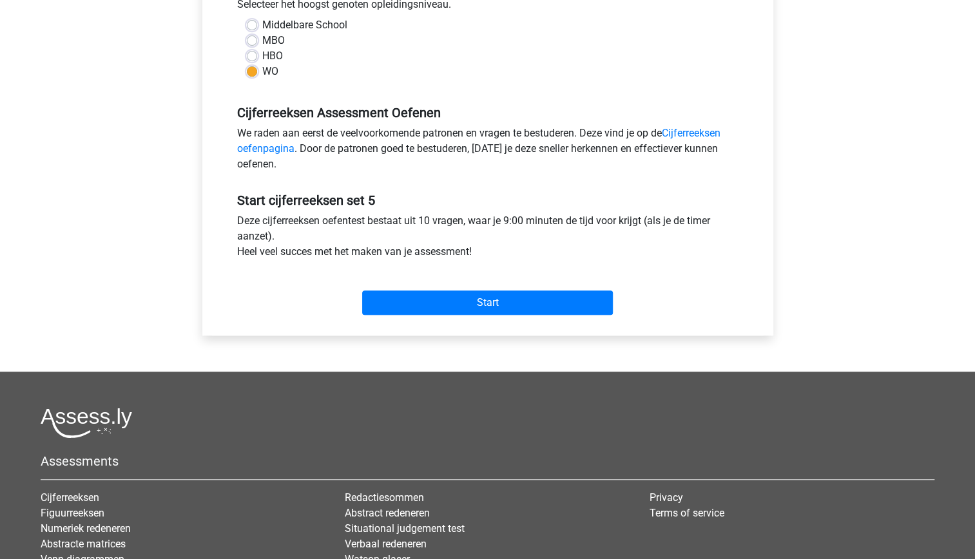
scroll to position [307, 0]
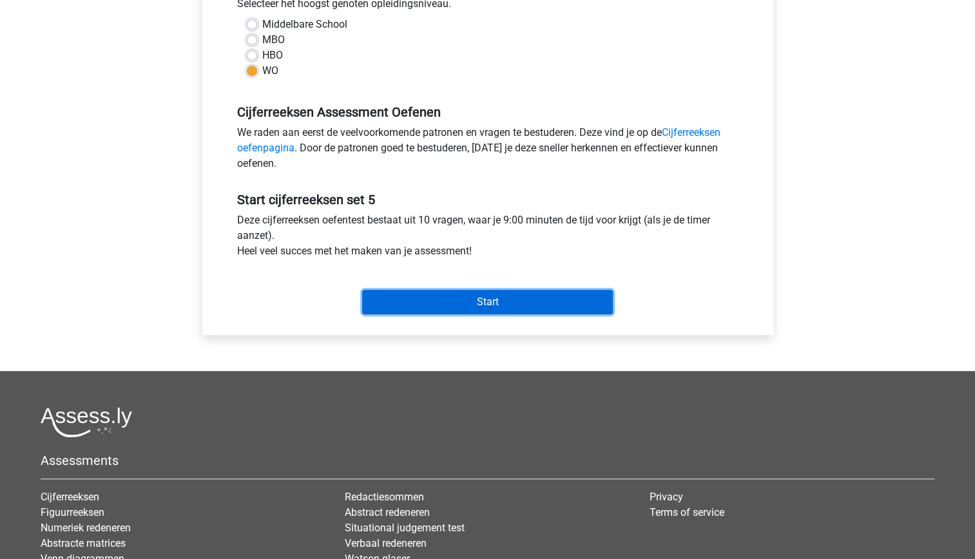
click at [469, 307] on input "Start" at bounding box center [487, 302] width 251 height 24
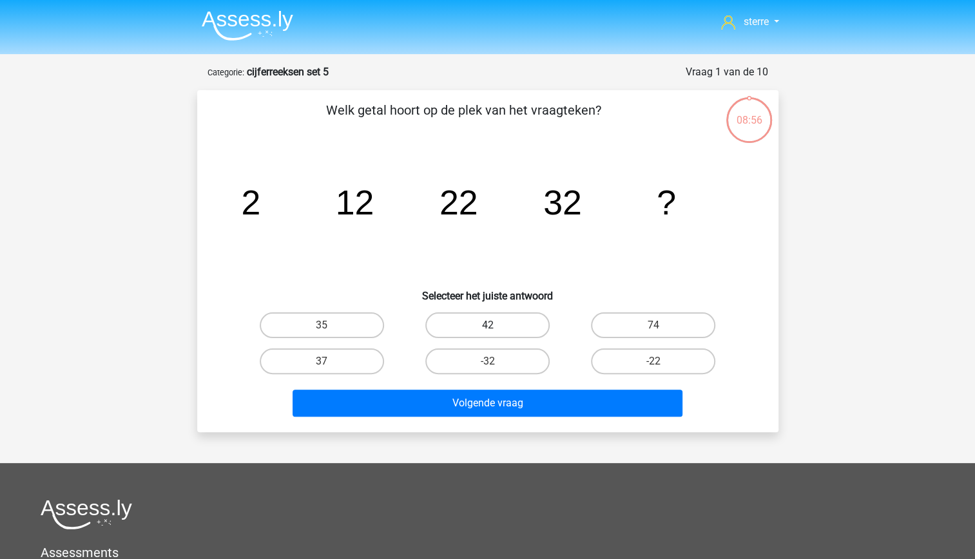
click at [516, 327] on label "42" at bounding box center [487, 326] width 124 height 26
click at [496, 327] on input "42" at bounding box center [491, 330] width 8 height 8
radio input "true"
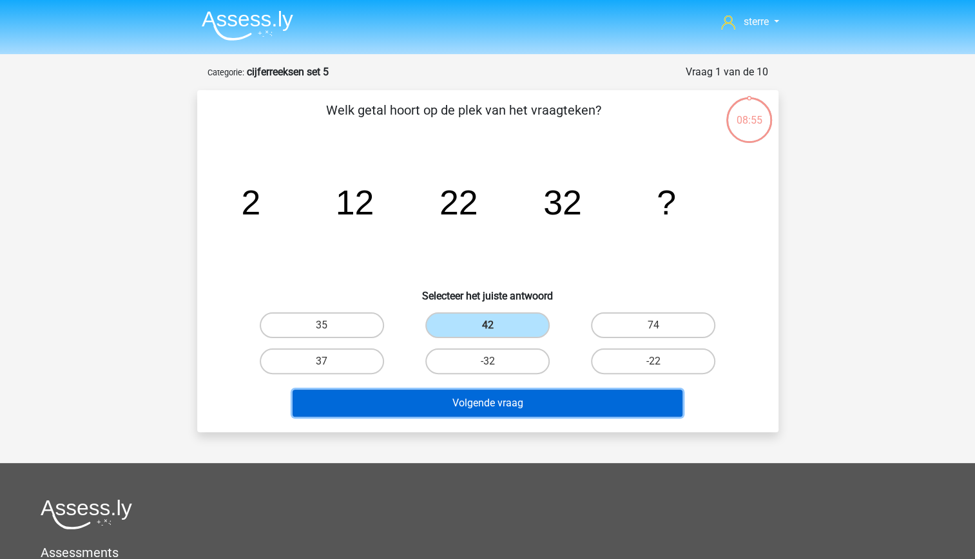
click at [541, 401] on button "Volgende vraag" at bounding box center [488, 403] width 390 height 27
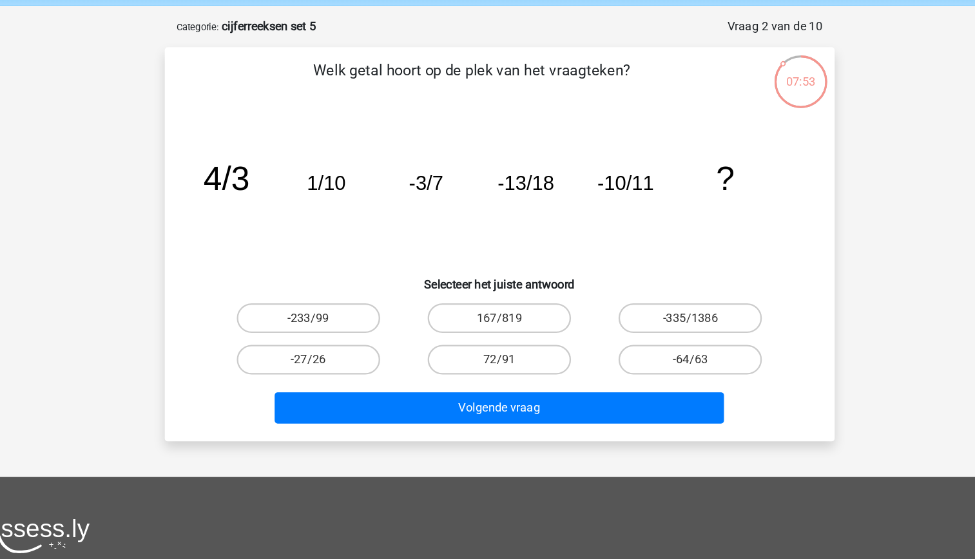
click at [324, 362] on input "-27/26" at bounding box center [326, 366] width 8 height 8
radio input "true"
click at [657, 365] on input "-64/63" at bounding box center [658, 366] width 8 height 8
radio input "true"
click at [339, 359] on label "-27/26" at bounding box center [322, 362] width 124 height 26
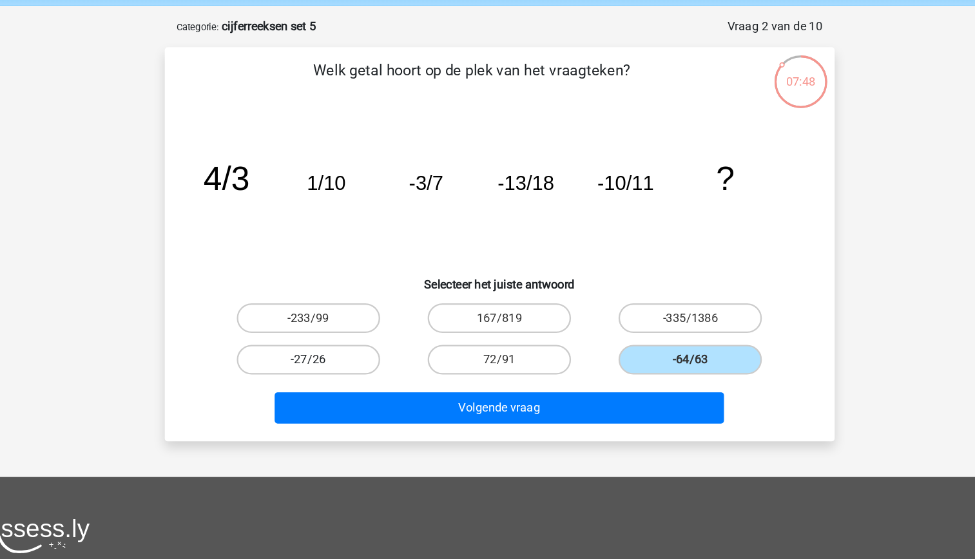
click at [330, 362] on input "-27/26" at bounding box center [326, 366] width 8 height 8
radio input "true"
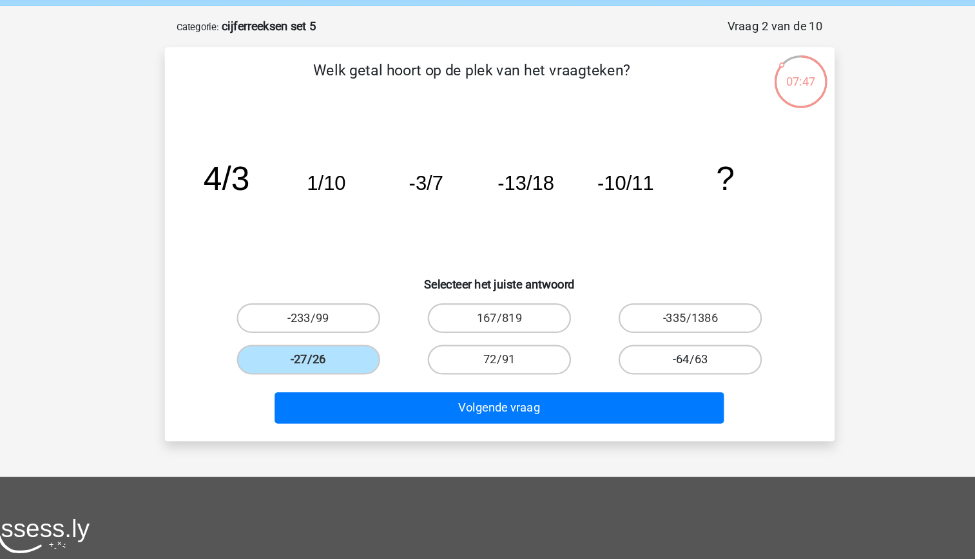
click at [618, 359] on label "-64/63" at bounding box center [653, 362] width 124 height 26
click at [654, 362] on input "-64/63" at bounding box center [658, 366] width 8 height 8
radio input "true"
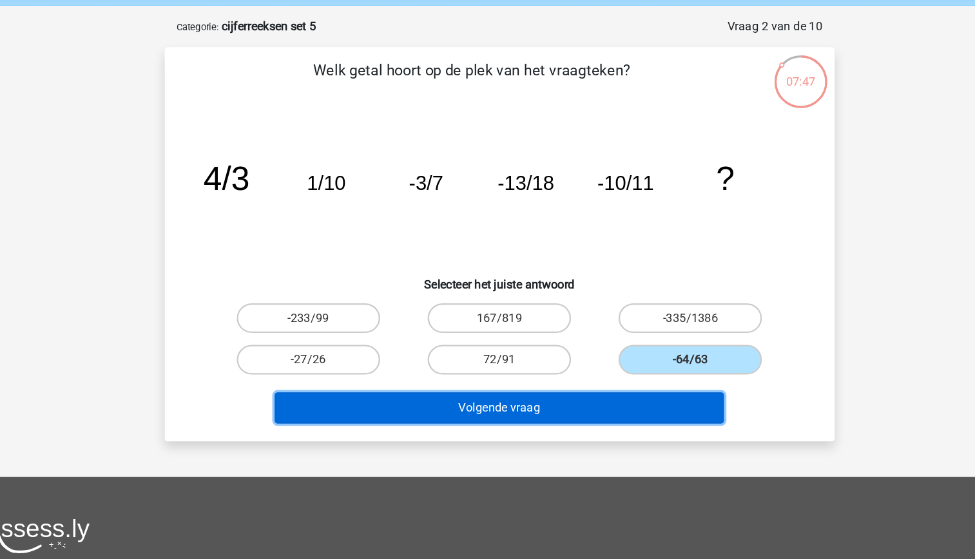
click at [602, 407] on button "Volgende vraag" at bounding box center [488, 403] width 390 height 27
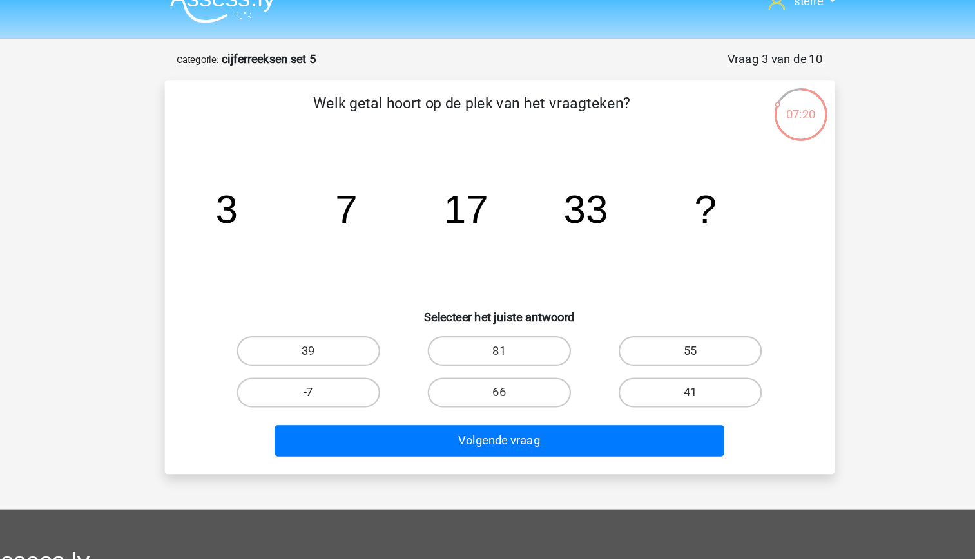
click at [353, 363] on label "-7" at bounding box center [322, 362] width 124 height 26
click at [330, 363] on input "-7" at bounding box center [326, 366] width 8 height 8
radio input "true"
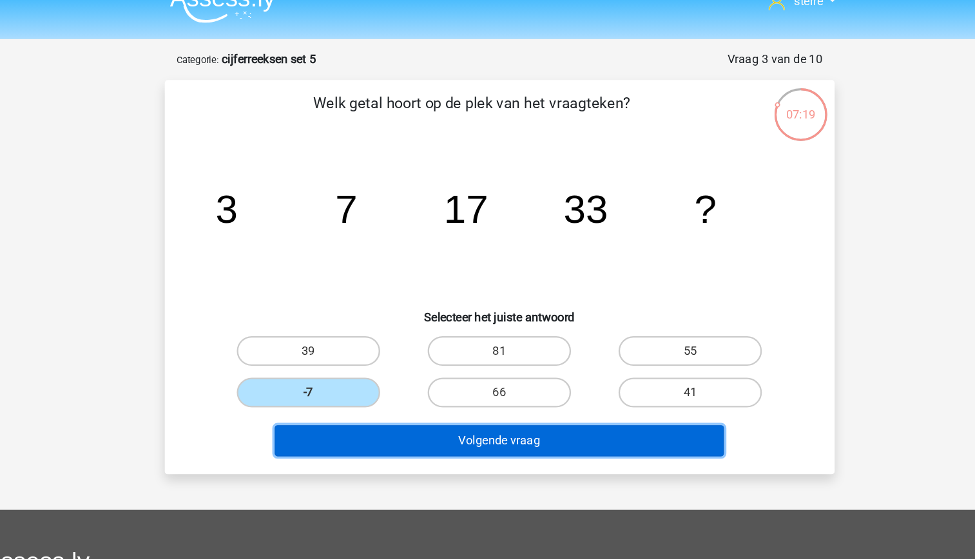
click at [510, 404] on button "Volgende vraag" at bounding box center [488, 403] width 390 height 27
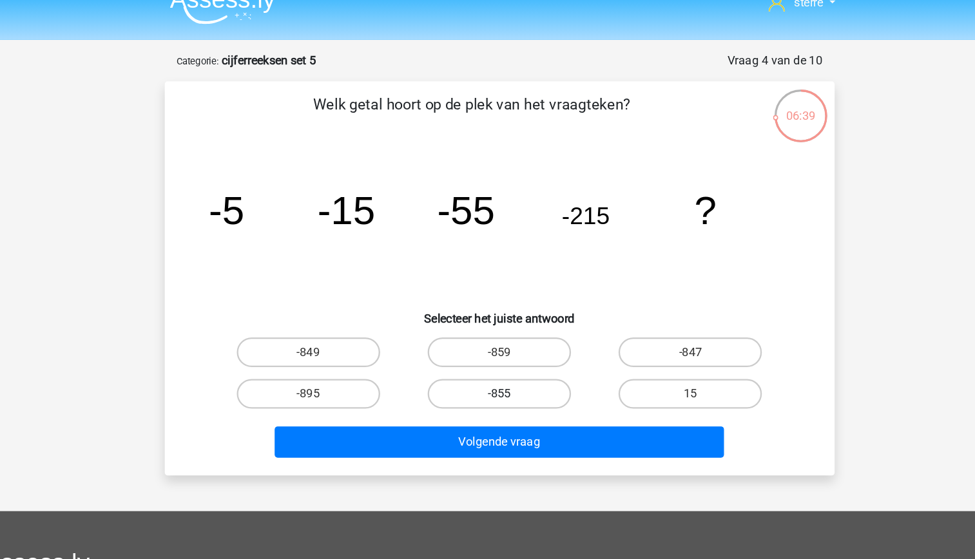
click at [511, 362] on label "-855" at bounding box center [487, 362] width 124 height 26
click at [496, 362] on input "-855" at bounding box center [491, 366] width 8 height 8
radio input "true"
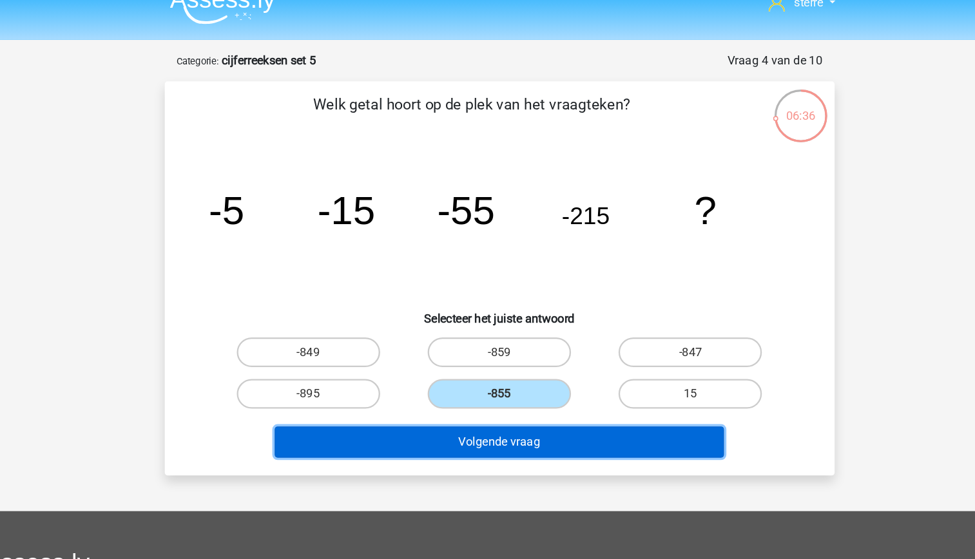
click at [512, 400] on button "Volgende vraag" at bounding box center [488, 403] width 390 height 27
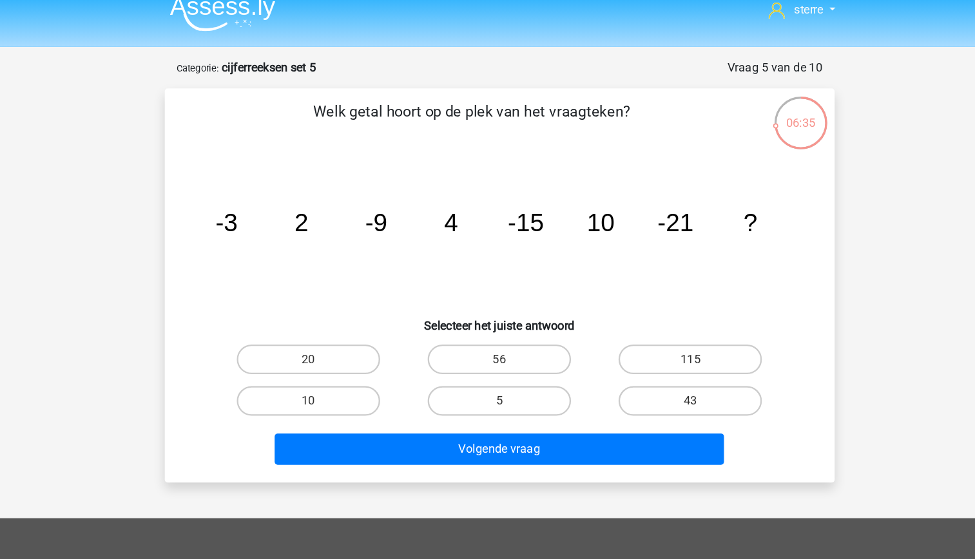
click at [322, 211] on icon "image/svg+xml -3 2 -9 4 -15 10 -21 ?" at bounding box center [488, 215] width 520 height 130
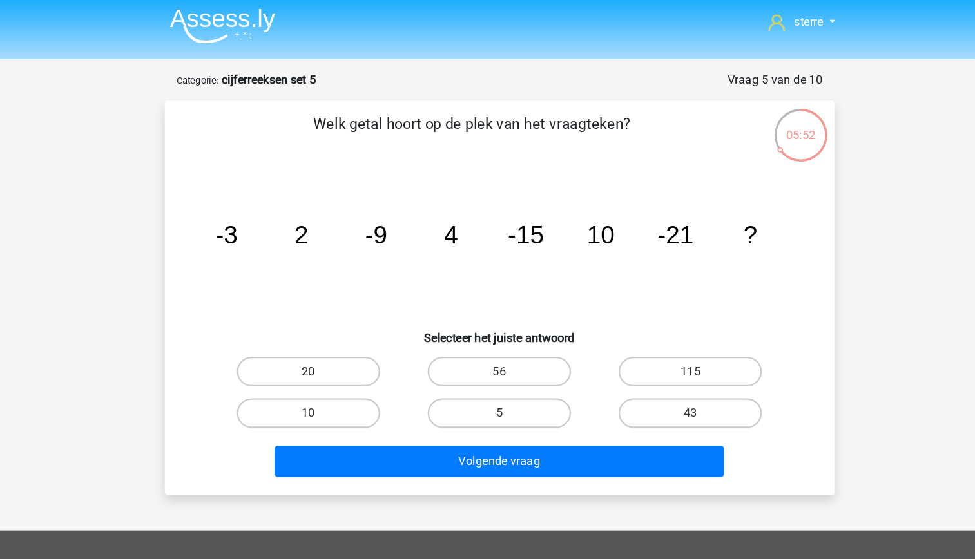
click at [356, 328] on label "20" at bounding box center [322, 326] width 124 height 26
click at [330, 328] on input "20" at bounding box center [326, 330] width 8 height 8
radio input "true"
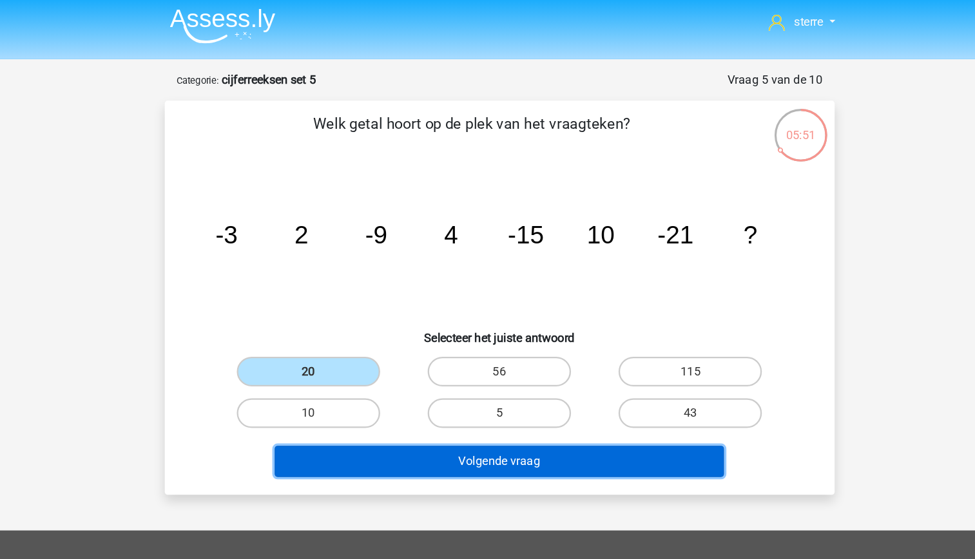
click at [530, 406] on button "Volgende vraag" at bounding box center [488, 403] width 390 height 27
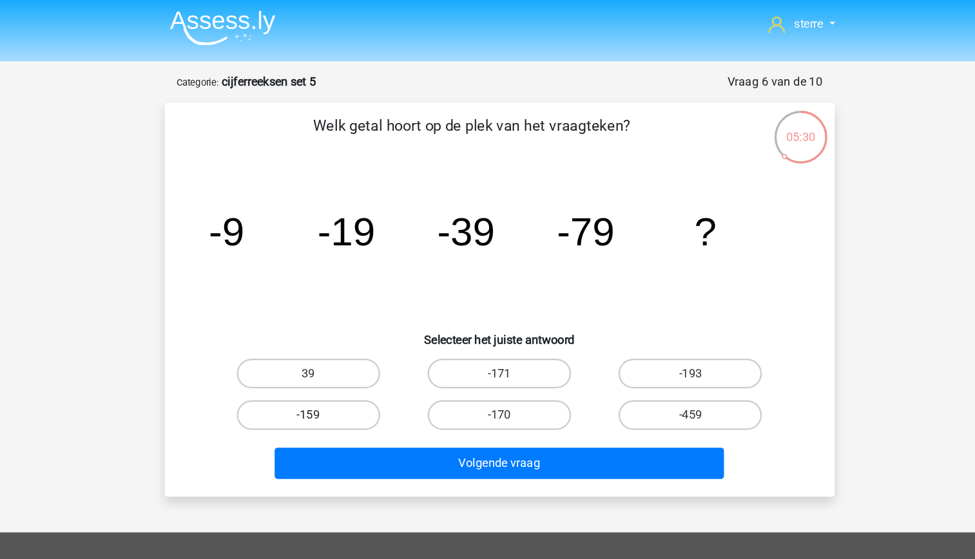
click at [355, 360] on label "-159" at bounding box center [322, 362] width 124 height 26
click at [330, 362] on input "-159" at bounding box center [326, 366] width 8 height 8
radio input "true"
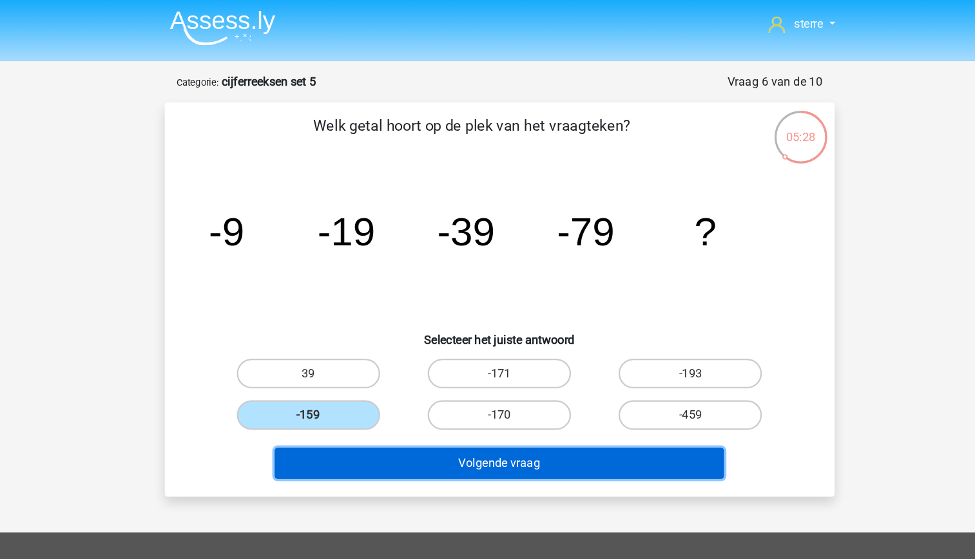
click at [548, 396] on button "Volgende vraag" at bounding box center [488, 403] width 390 height 27
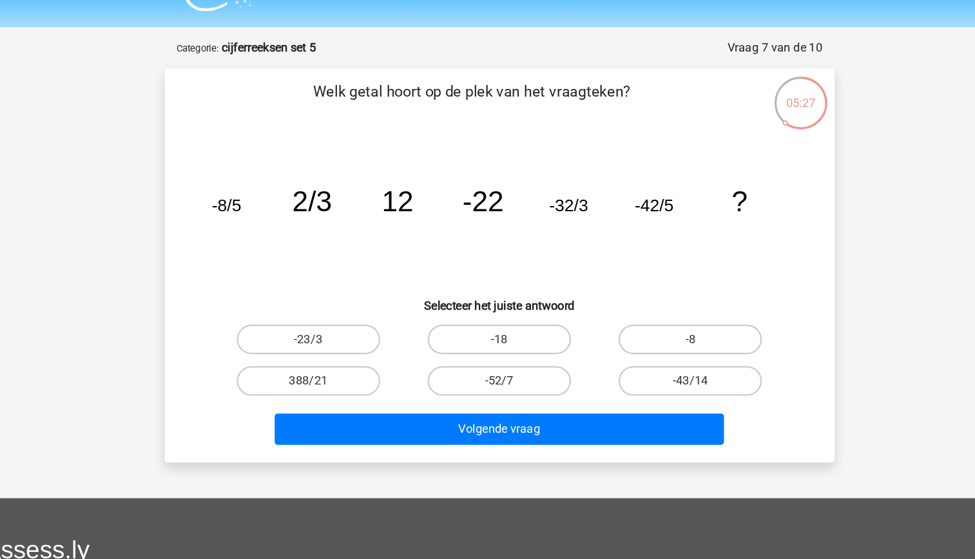
click at [287, 195] on icon "image/svg+xml -8/5 2/3 12 -22 -32/3 -42/5 ?" at bounding box center [488, 215] width 520 height 130
drag, startPoint x: 287, startPoint y: 195, endPoint x: 281, endPoint y: 229, distance: 34.1
click at [281, 229] on icon "image/svg+xml -8/5 2/3 12 -22 -32/3 -42/5 ?" at bounding box center [488, 215] width 520 height 130
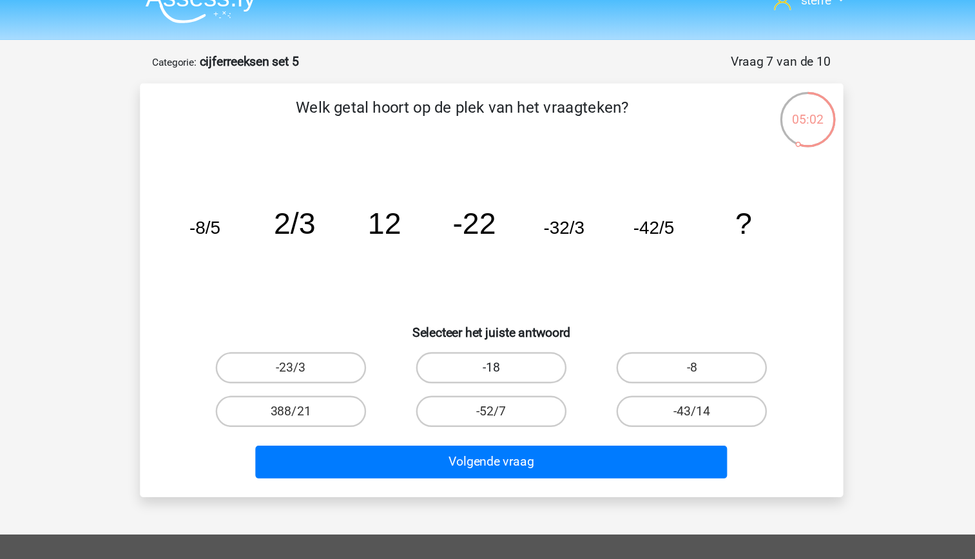
click at [516, 318] on label "-18" at bounding box center [487, 326] width 124 height 26
click at [496, 326] on input "-18" at bounding box center [491, 330] width 8 height 8
radio input "true"
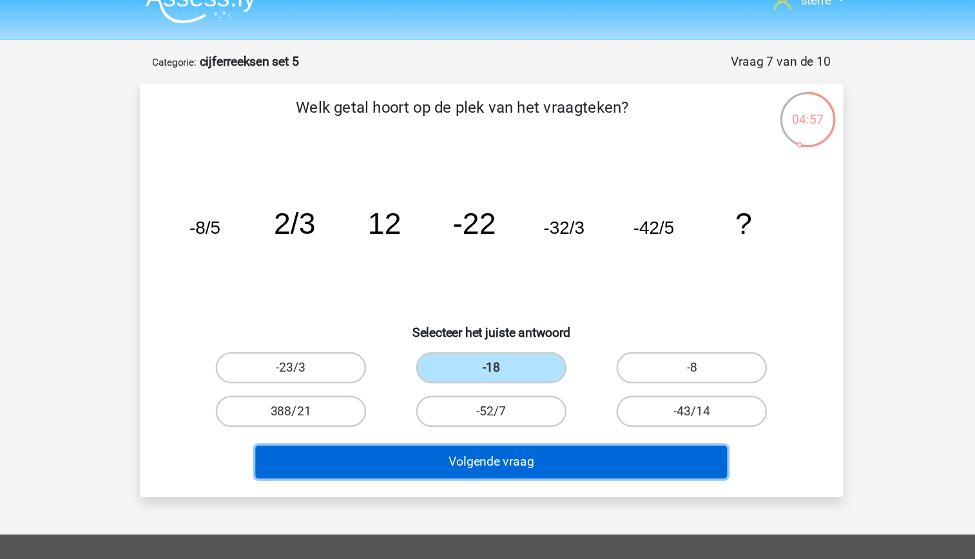
click at [584, 404] on button "Volgende vraag" at bounding box center [488, 403] width 390 height 27
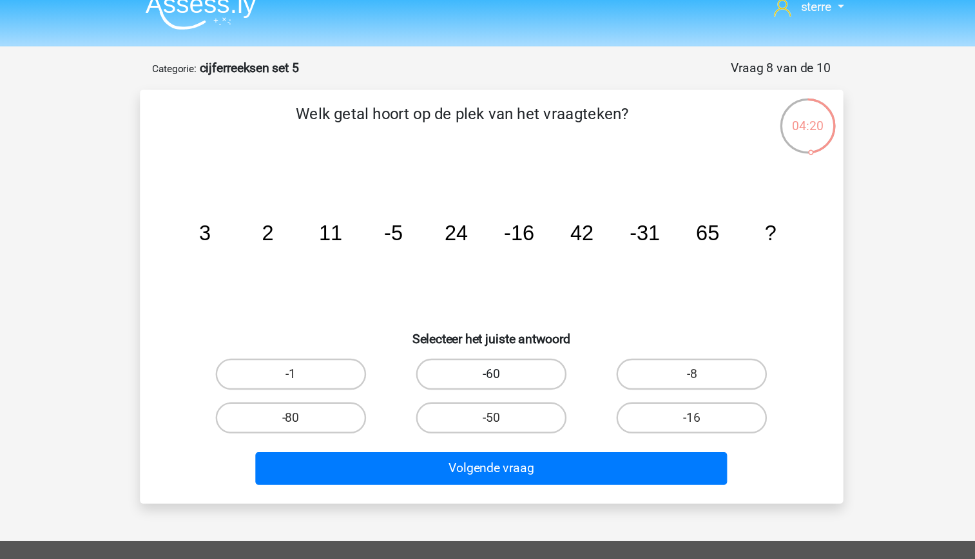
click at [502, 332] on label "-60" at bounding box center [487, 326] width 124 height 26
click at [496, 332] on input "-60" at bounding box center [491, 330] width 8 height 8
radio input "true"
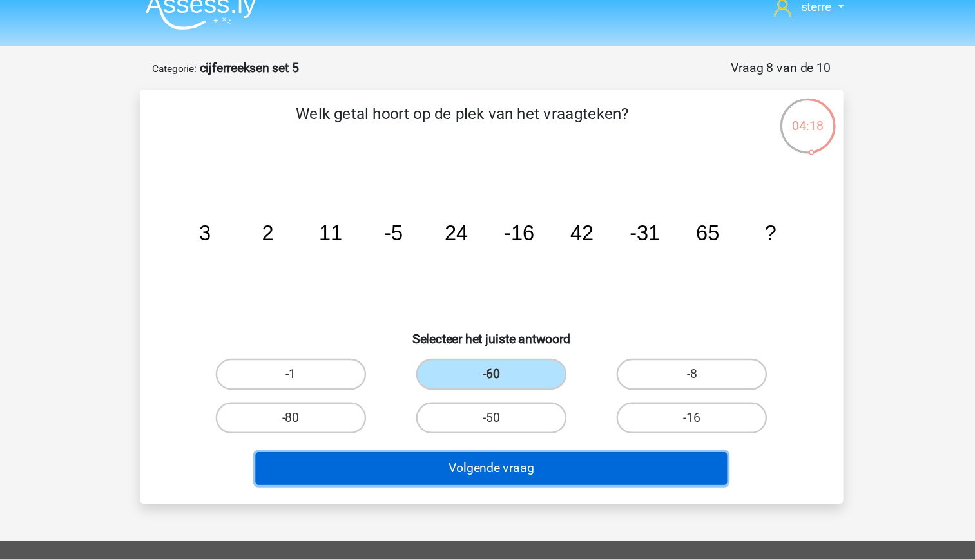
click at [518, 401] on button "Volgende vraag" at bounding box center [488, 403] width 390 height 27
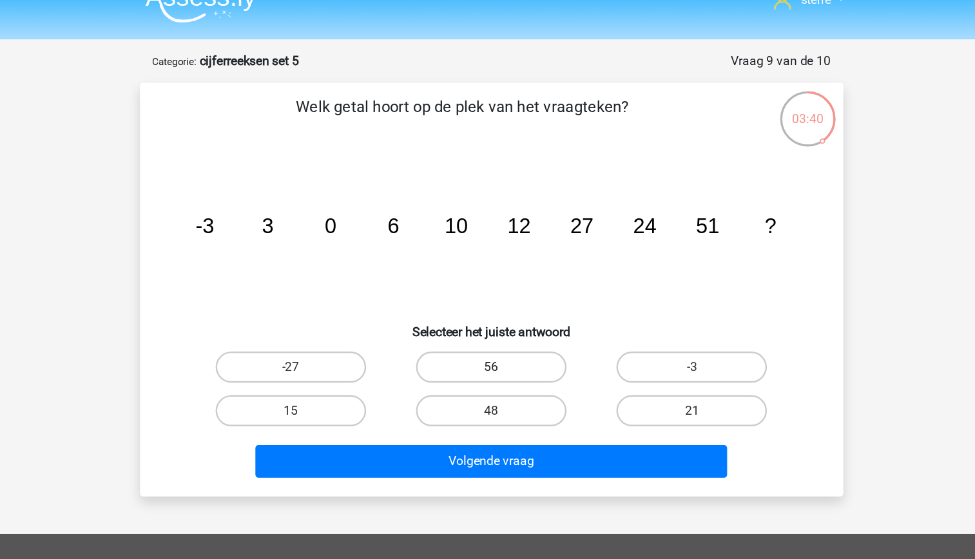
click at [505, 322] on label "56" at bounding box center [487, 326] width 124 height 26
click at [496, 326] on input "56" at bounding box center [491, 330] width 8 height 8
radio input "true"
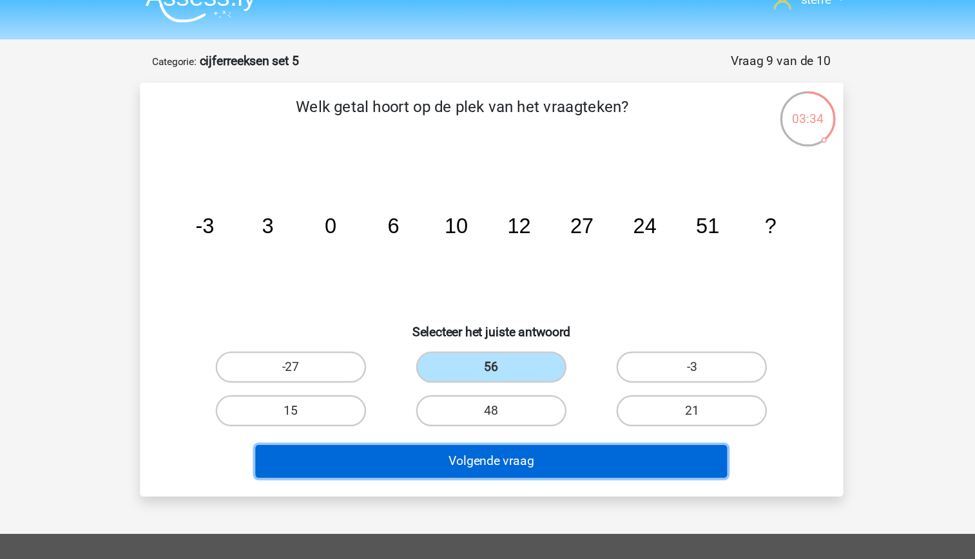
click at [523, 398] on button "Volgende vraag" at bounding box center [488, 403] width 390 height 27
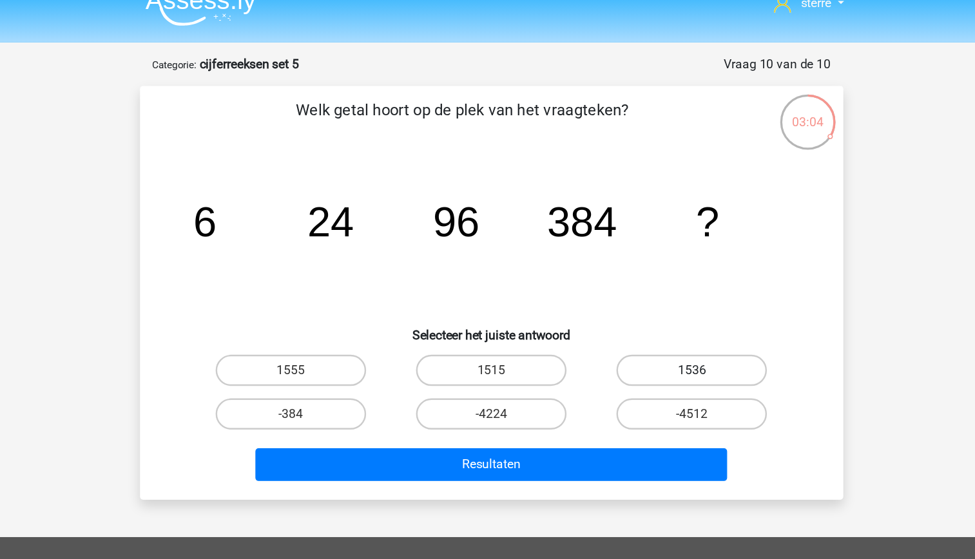
click at [639, 313] on label "1536" at bounding box center [653, 326] width 124 height 26
click at [654, 326] on input "1536" at bounding box center [658, 330] width 8 height 8
radio input "true"
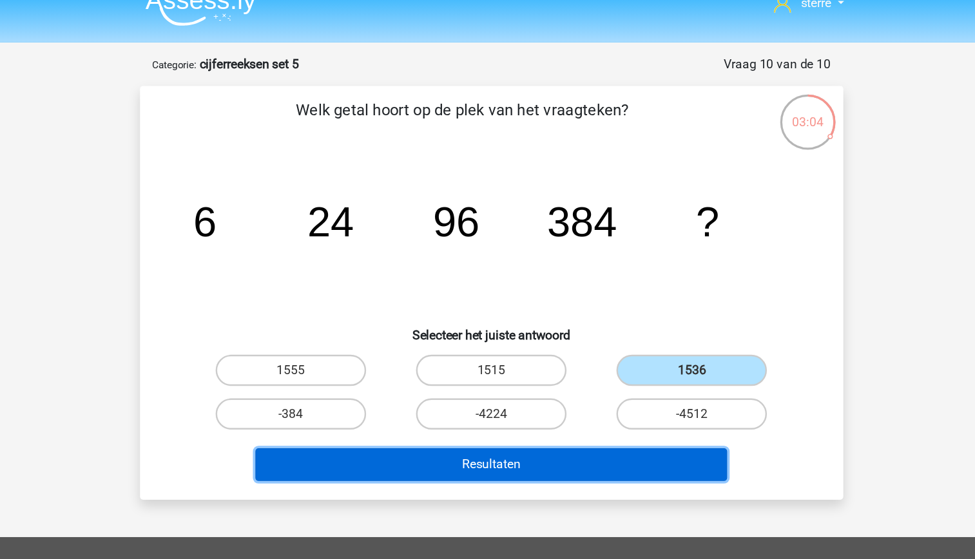
click at [637, 390] on button "Resultaten" at bounding box center [488, 403] width 390 height 27
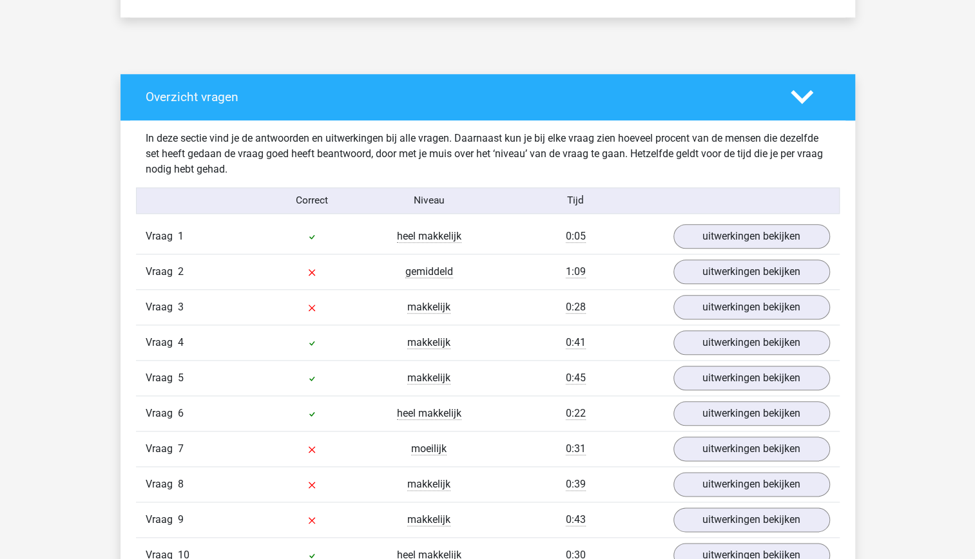
scroll to position [747, 0]
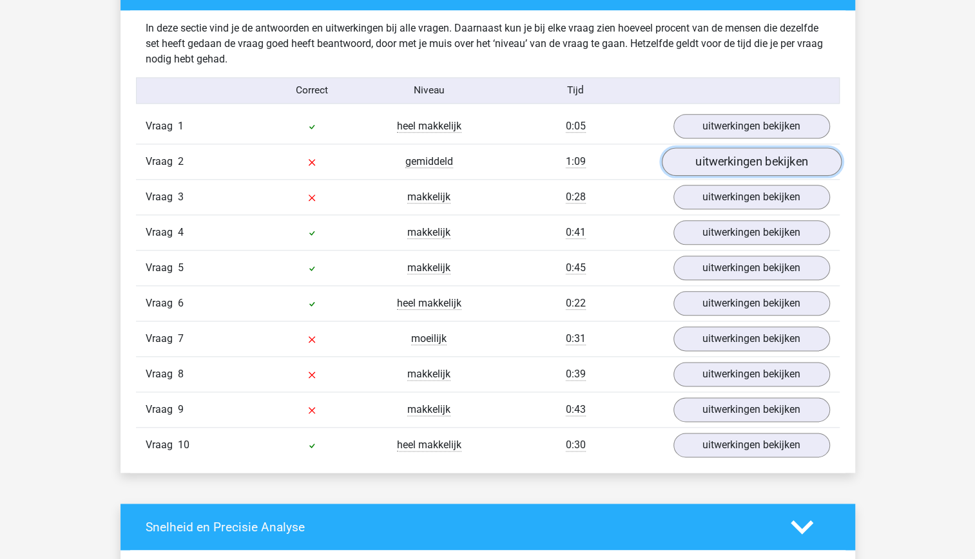
click at [751, 162] on link "uitwerkingen bekijken" at bounding box center [751, 162] width 180 height 28
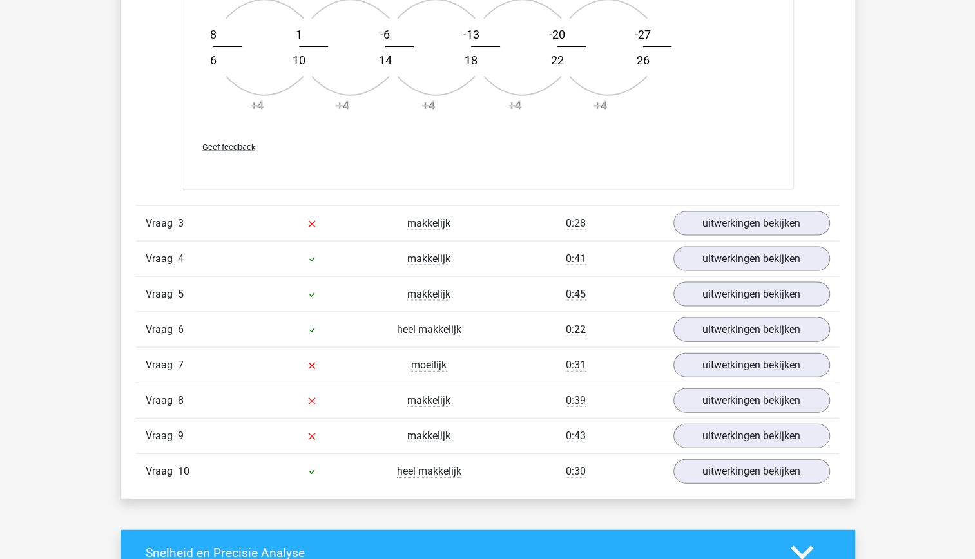
scroll to position [1499, 0]
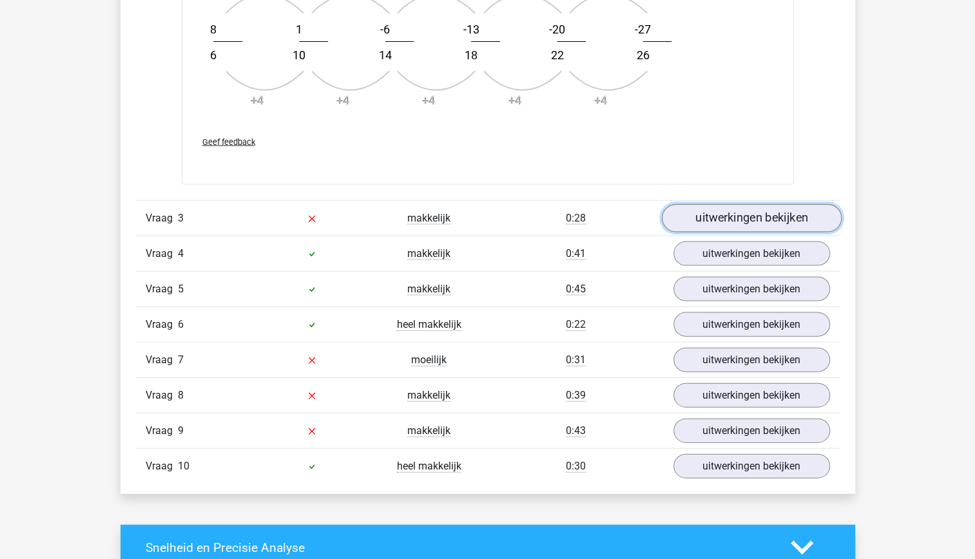
click at [735, 217] on link "uitwerkingen bekijken" at bounding box center [751, 218] width 180 height 28
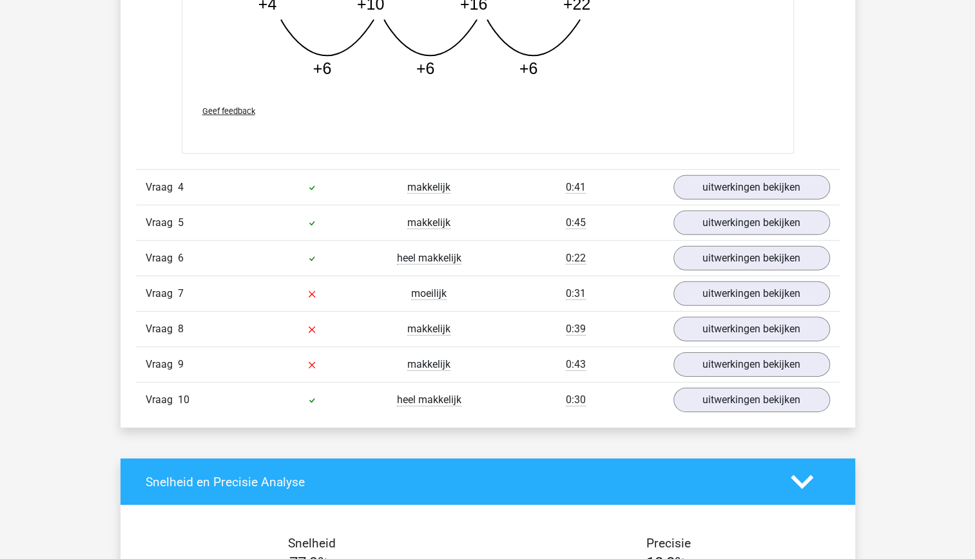
scroll to position [2224, 0]
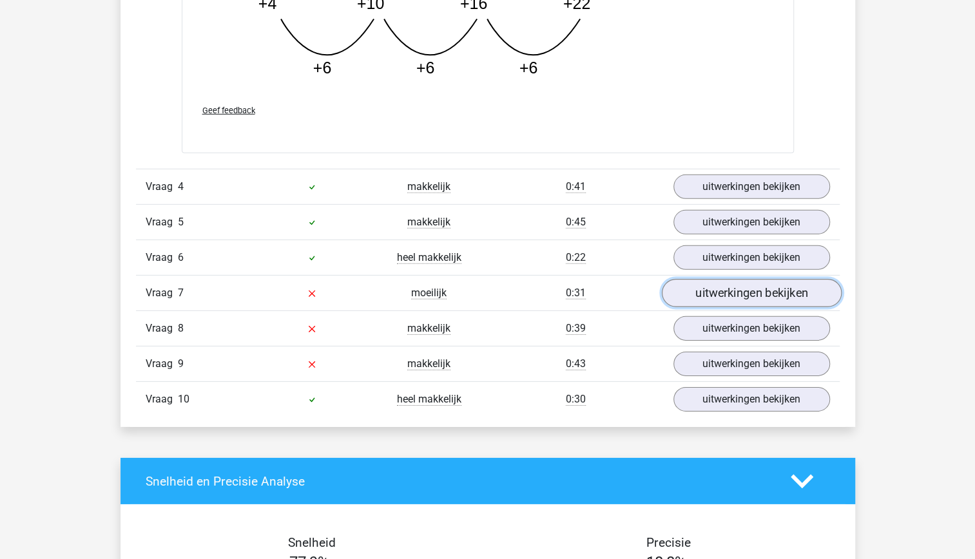
click at [737, 286] on link "uitwerkingen bekijken" at bounding box center [751, 294] width 180 height 28
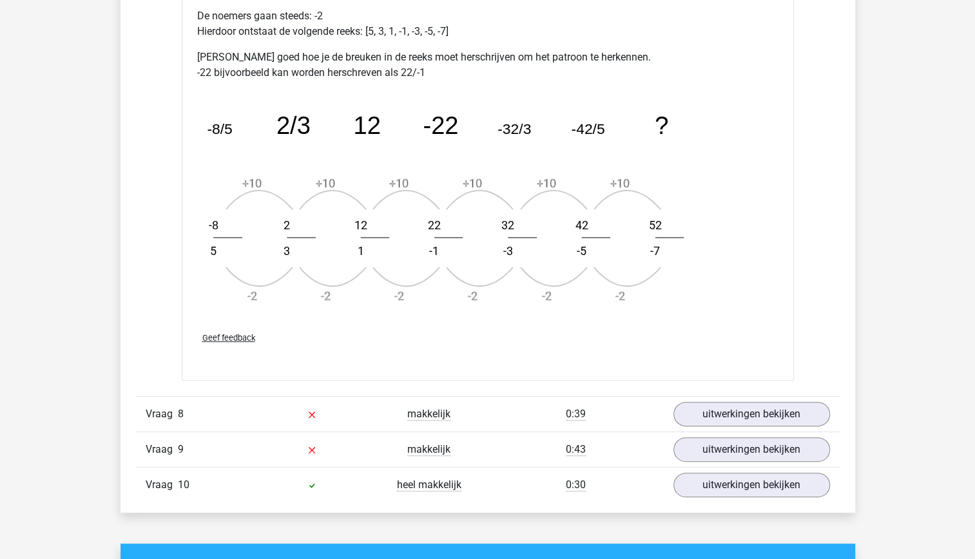
scroll to position [2952, 0]
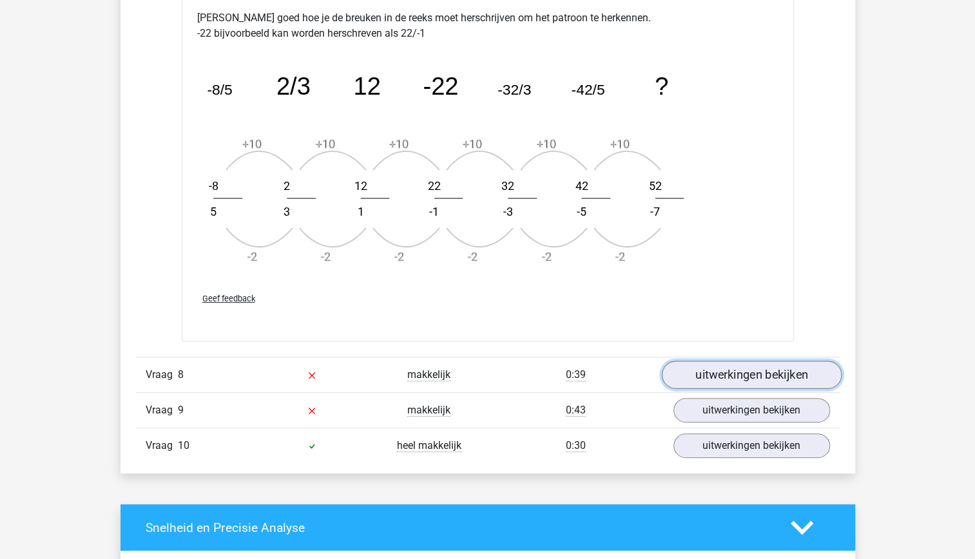
click at [763, 376] on link "uitwerkingen bekijken" at bounding box center [751, 375] width 180 height 28
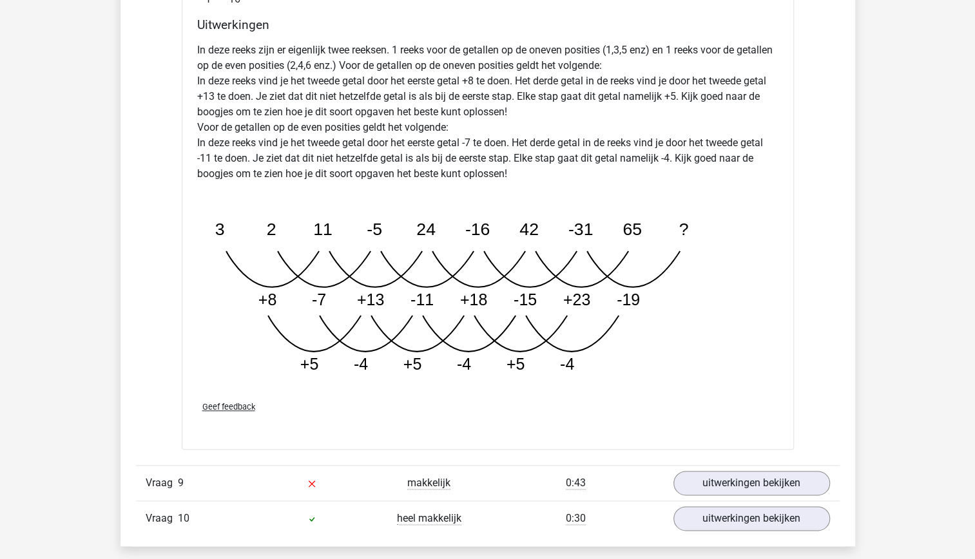
scroll to position [3635, 0]
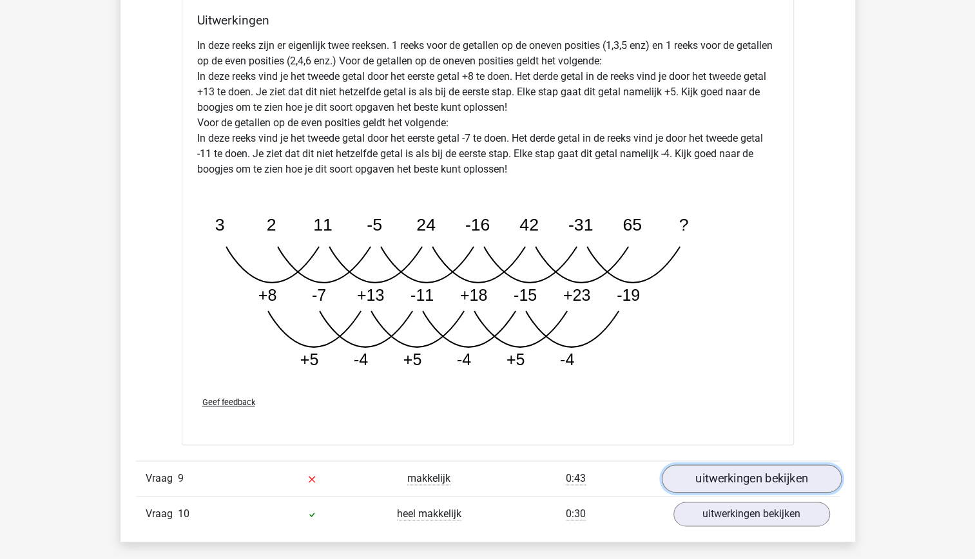
click at [764, 465] on link "uitwerkingen bekijken" at bounding box center [751, 479] width 180 height 28
